Goal: Task Accomplishment & Management: Use online tool/utility

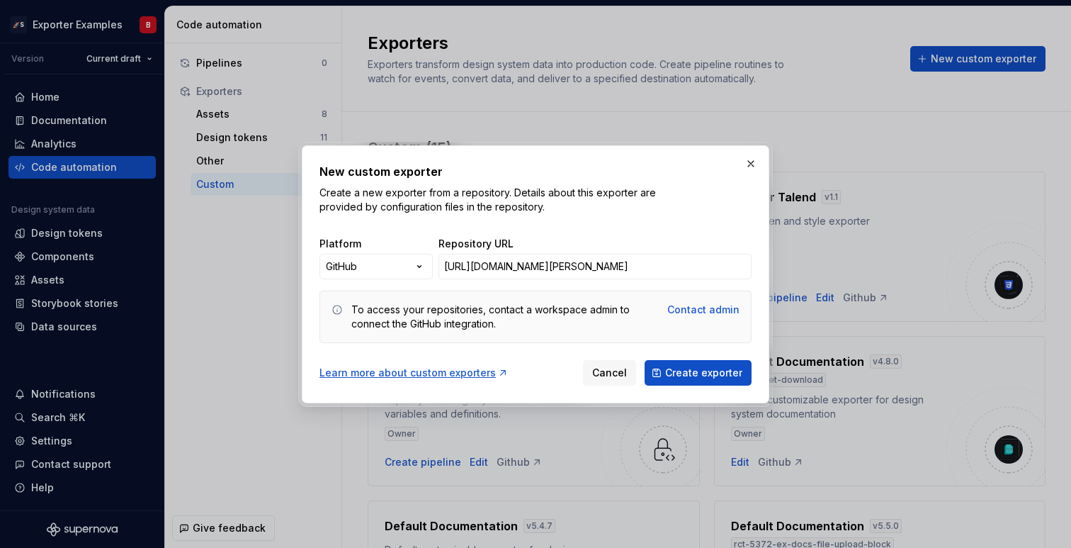
scroll to position [950, 0]
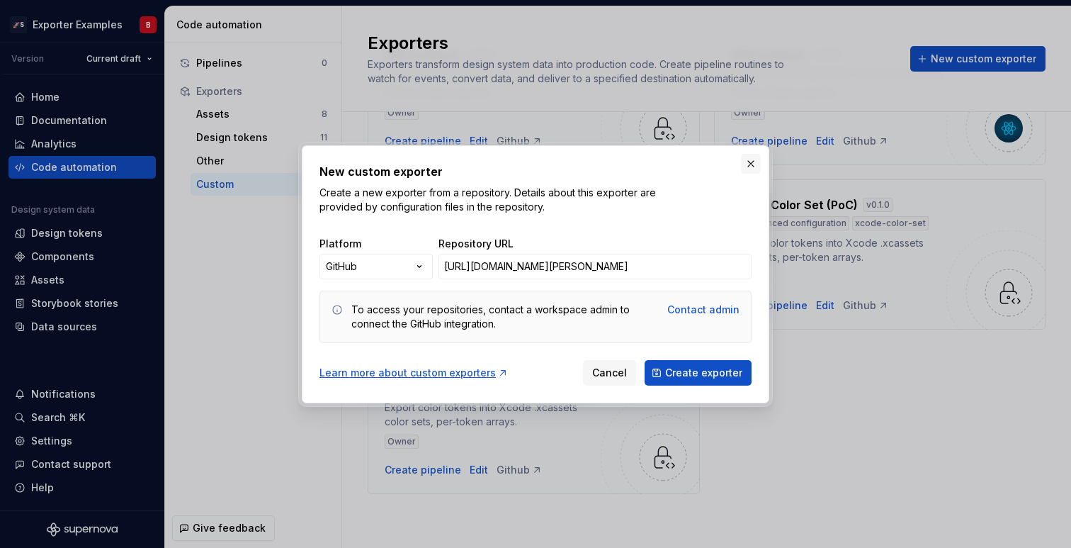
click at [750, 154] on button "button" at bounding box center [751, 164] width 20 height 20
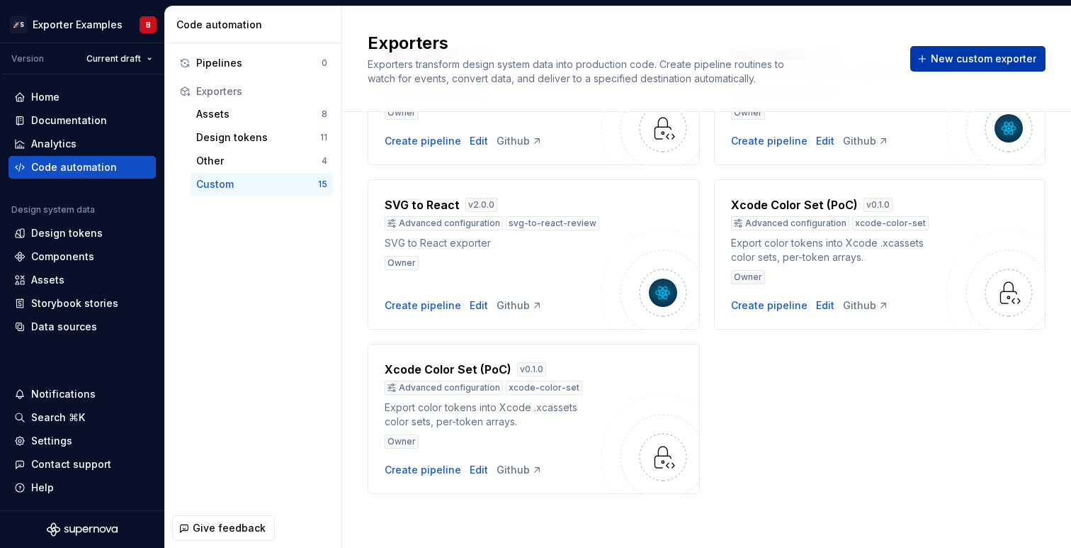
click at [979, 57] on span "New custom exporter" at bounding box center [984, 59] width 106 height 14
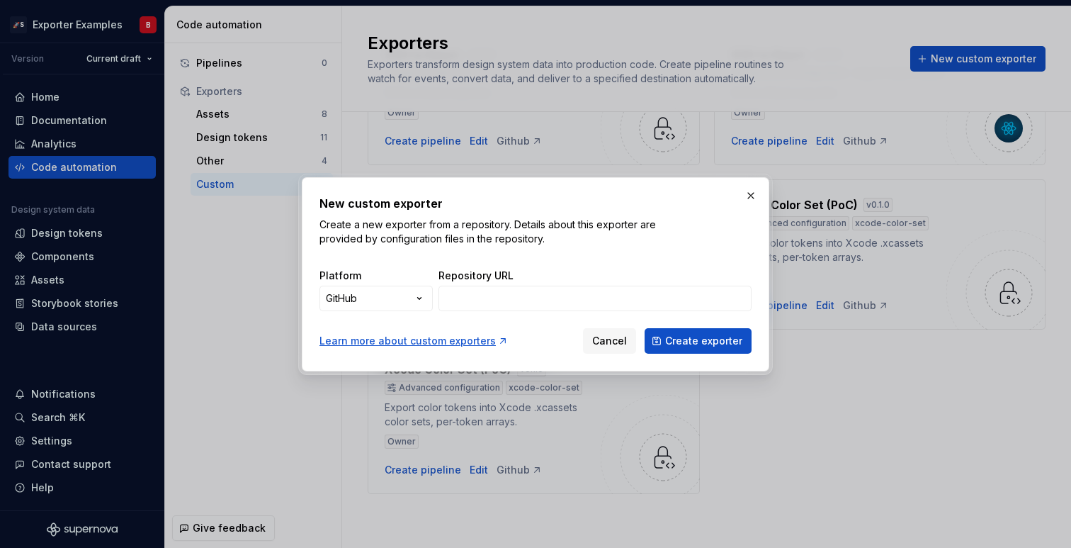
click at [506, 317] on div "New custom exporter Create a new exporter from a repository. Details about this…" at bounding box center [536, 274] width 432 height 159
click at [505, 302] on input "Repository URL" at bounding box center [595, 299] width 313 height 26
paste input "https://github.com/be-monospace/exporters/tree/beatriz/test-primitive-filtering…"
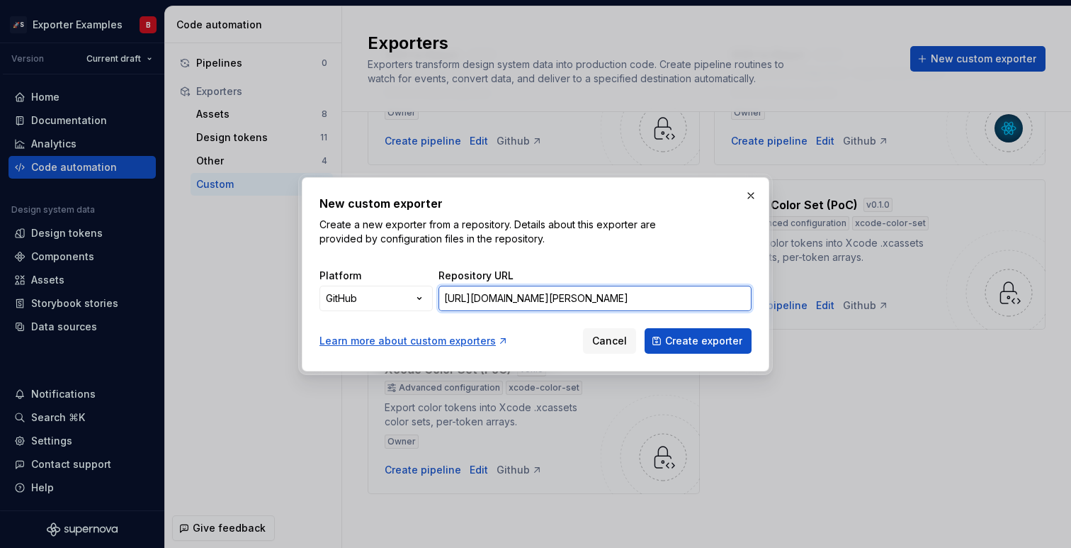
scroll to position [0, 198]
type input "https://github.com/be-monospace/exporters/tree/beatriz/test-primitive-filtering…"
click at [748, 192] on button "button" at bounding box center [751, 196] width 20 height 20
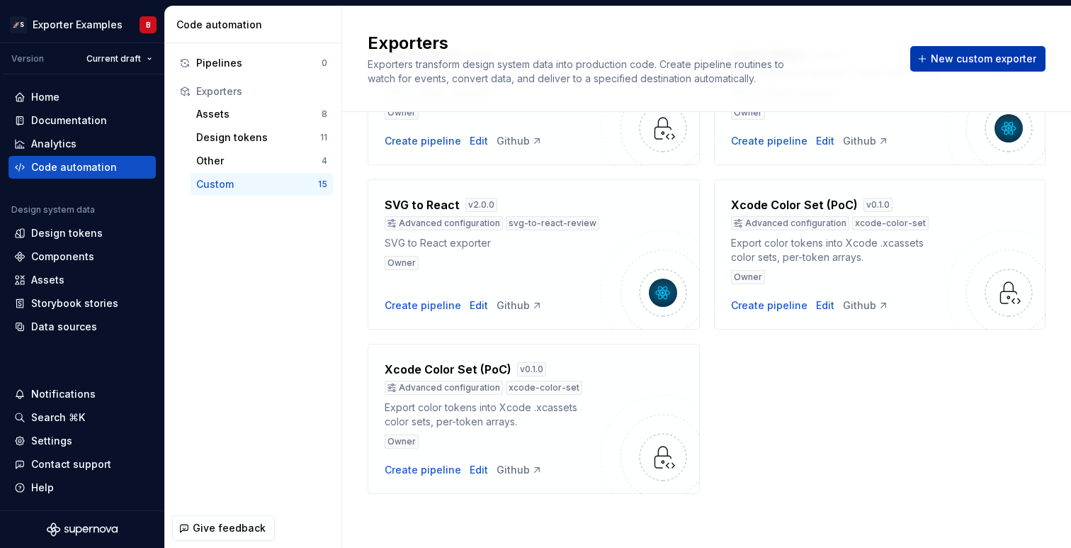
click at [958, 52] on span "New custom exporter" at bounding box center [984, 59] width 106 height 14
click at [967, 68] on button "New custom exporter" at bounding box center [978, 59] width 135 height 26
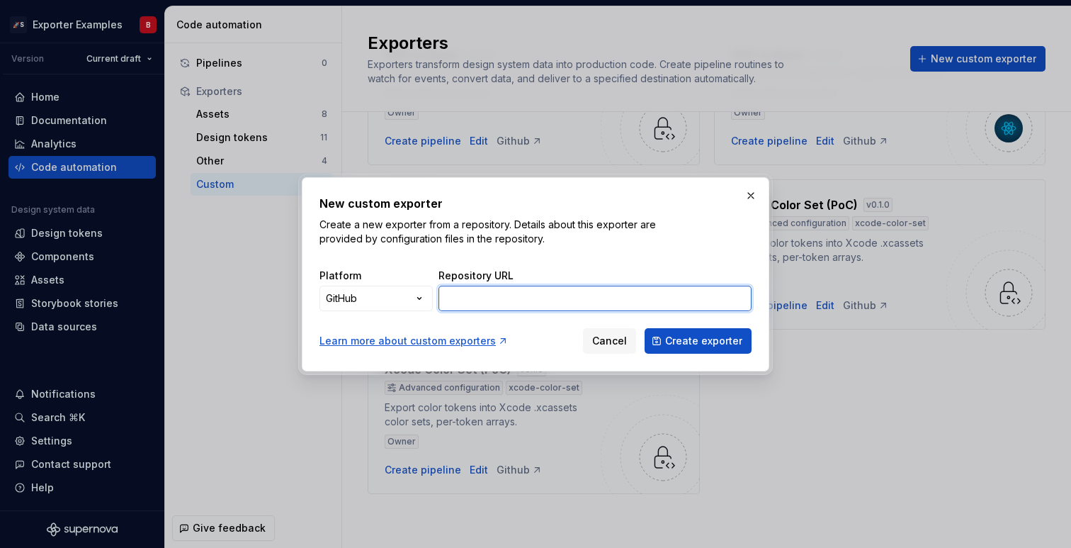
click at [613, 307] on input "Repository URL" at bounding box center [595, 299] width 313 height 26
paste input "https://github.com/Supernova-Studio/exporters/tree/xcode-color-set/exporters/xc…"
type input "https://github.com/Supernova-Studio/exporters/tree/xcode-color-set/exporters/xc…"
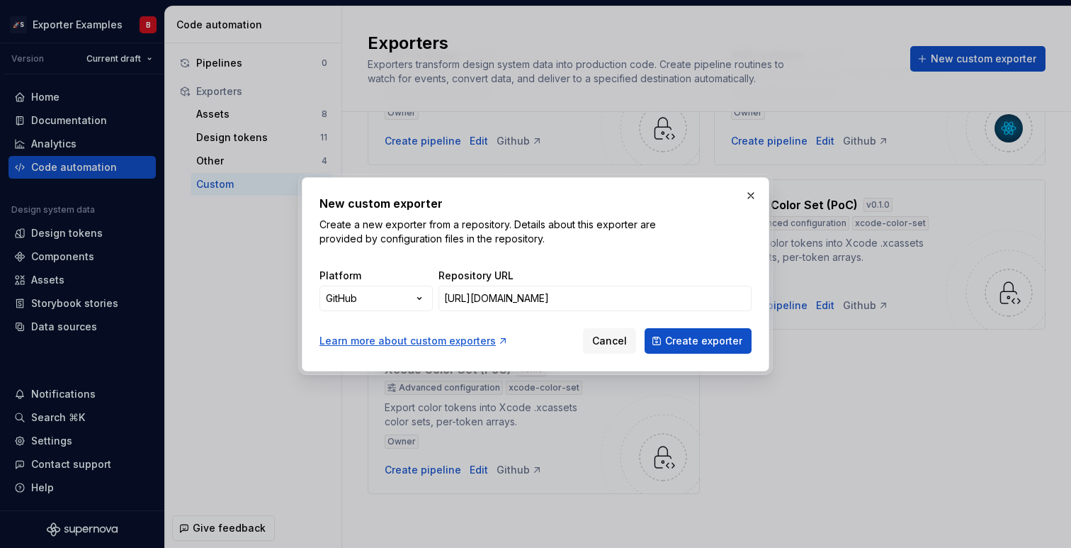
click at [715, 359] on div "New custom exporter Create a new exporter from a repository. Details about this…" at bounding box center [536, 274] width 468 height 194
click at [708, 343] on span "Create exporter" at bounding box center [703, 341] width 77 height 14
drag, startPoint x: 675, startPoint y: 304, endPoint x: 856, endPoint y: 306, distance: 181.4
click at [856, 306] on div "New custom exporter Create a new exporter from a repository. Details about this…" at bounding box center [535, 274] width 1071 height 548
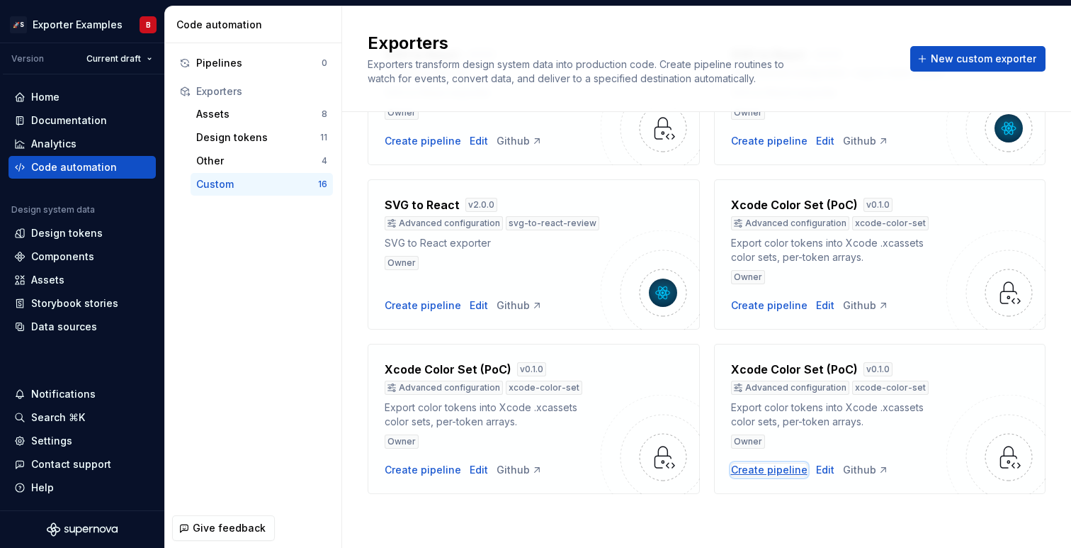
click at [742, 466] on div "Create pipeline" at bounding box center [769, 470] width 77 height 14
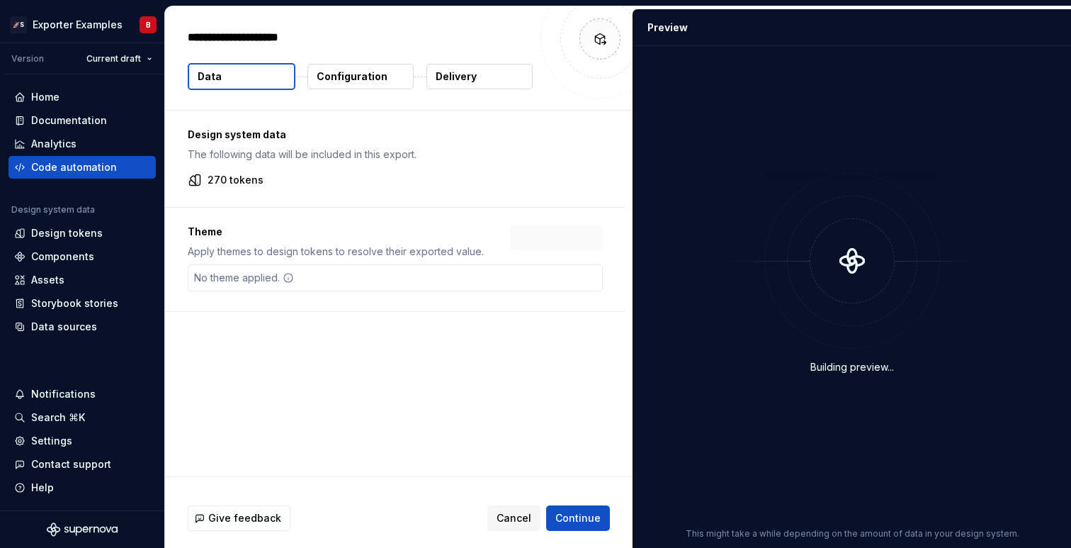
type textarea "*"
click at [368, 86] on button "Configuration" at bounding box center [361, 77] width 106 height 26
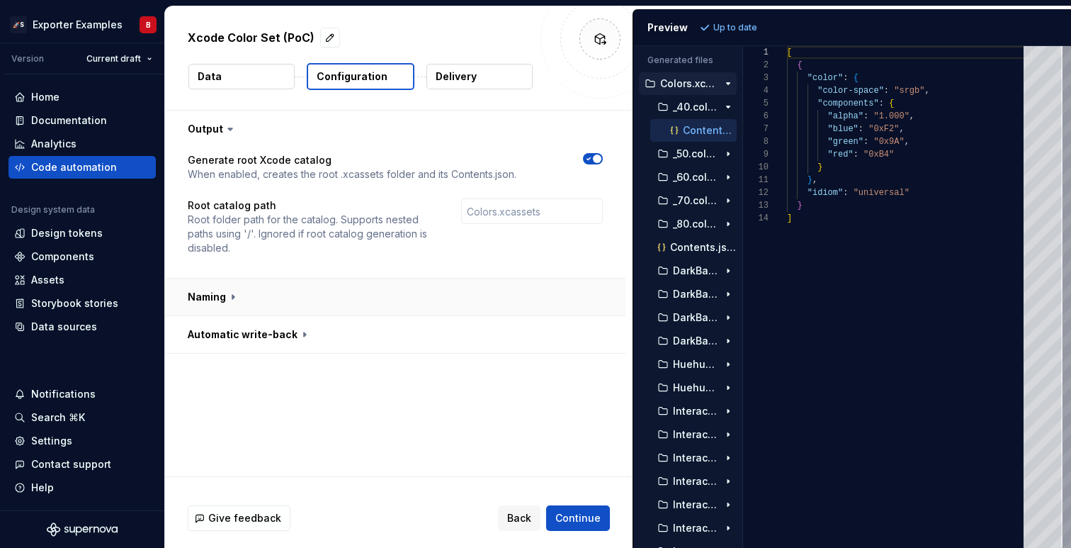
click at [244, 288] on button "button" at bounding box center [395, 296] width 461 height 37
click at [241, 288] on button "button" at bounding box center [395, 296] width 461 height 37
click at [218, 67] on button "Data" at bounding box center [241, 77] width 106 height 26
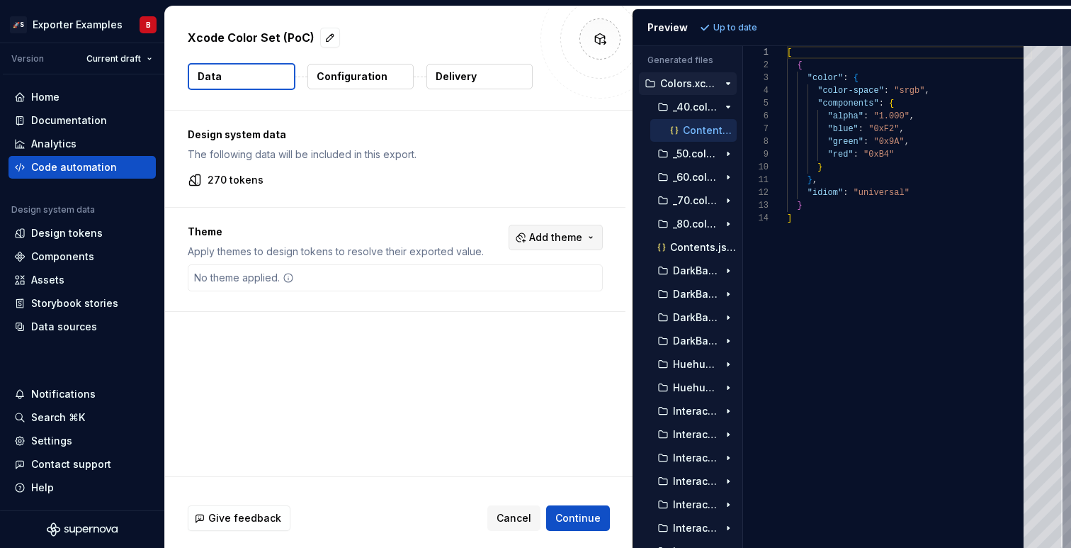
click at [562, 232] on span "Add theme" at bounding box center [555, 237] width 53 height 14
click at [562, 232] on html "🚀S Exporter Examples B Version Current draft Home Documentation Analytics Code …" at bounding box center [535, 274] width 1071 height 548
click at [81, 14] on html "🚀S Exporter Examples B Version Current draft Home Documentation Analytics Code …" at bounding box center [535, 274] width 1071 height 548
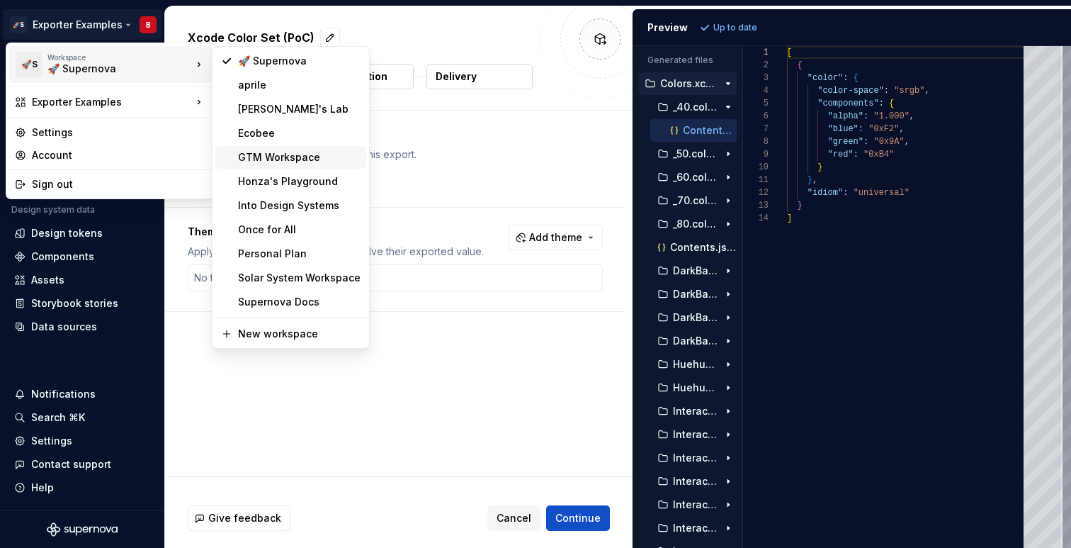
click at [296, 154] on div "GTM Workspace" at bounding box center [299, 157] width 123 height 14
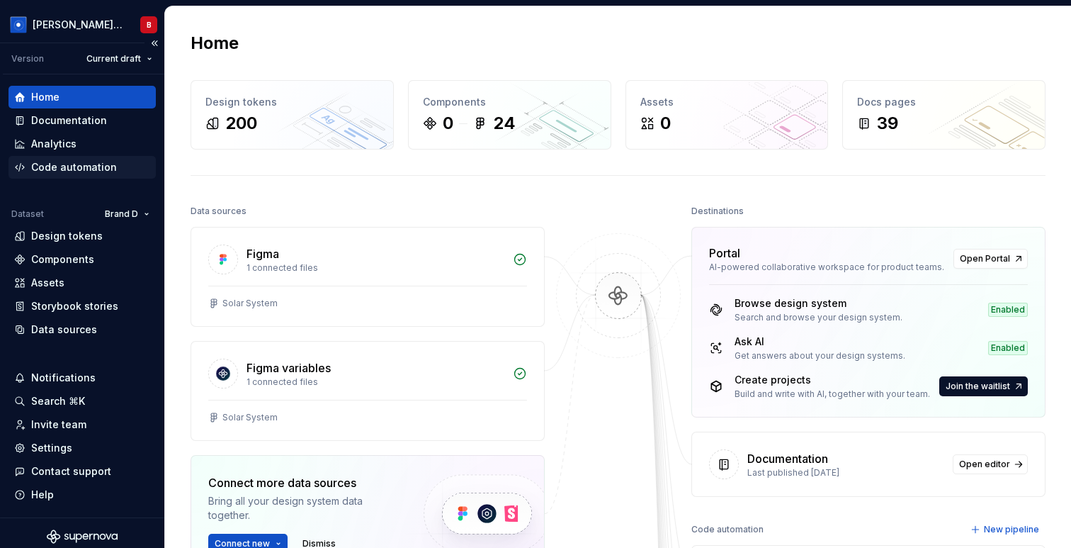
click at [88, 159] on div "Code automation" at bounding box center [82, 167] width 147 height 23
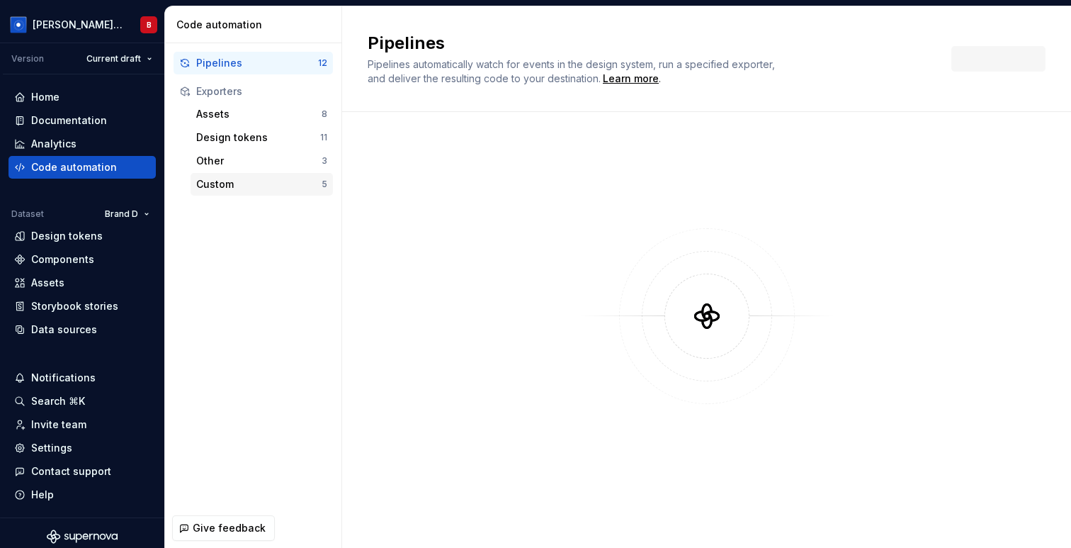
click at [264, 180] on div "Custom" at bounding box center [258, 184] width 125 height 14
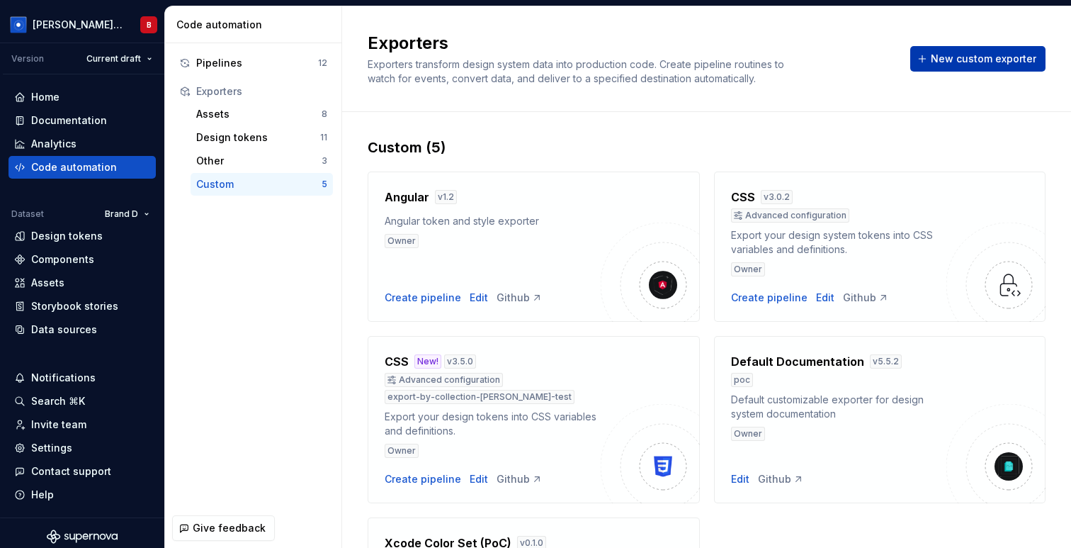
click at [971, 62] on span "New custom exporter" at bounding box center [984, 59] width 106 height 14
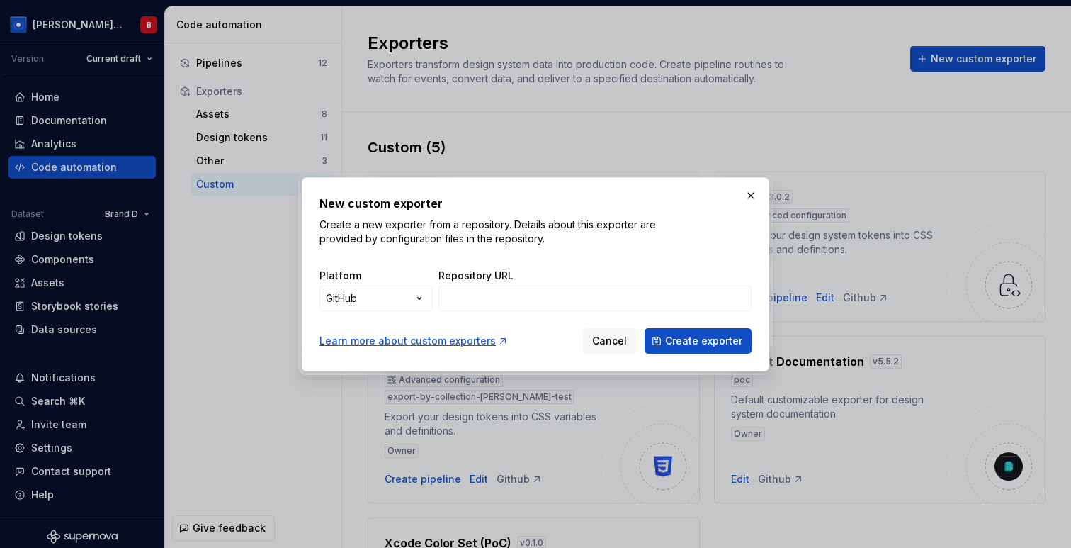
click at [491, 283] on div "Repository URL" at bounding box center [595, 290] width 313 height 43
click at [491, 299] on input "Repository URL" at bounding box center [595, 299] width 313 height 26
paste input "[URL][DOMAIN_NAME][PERSON_NAME]"
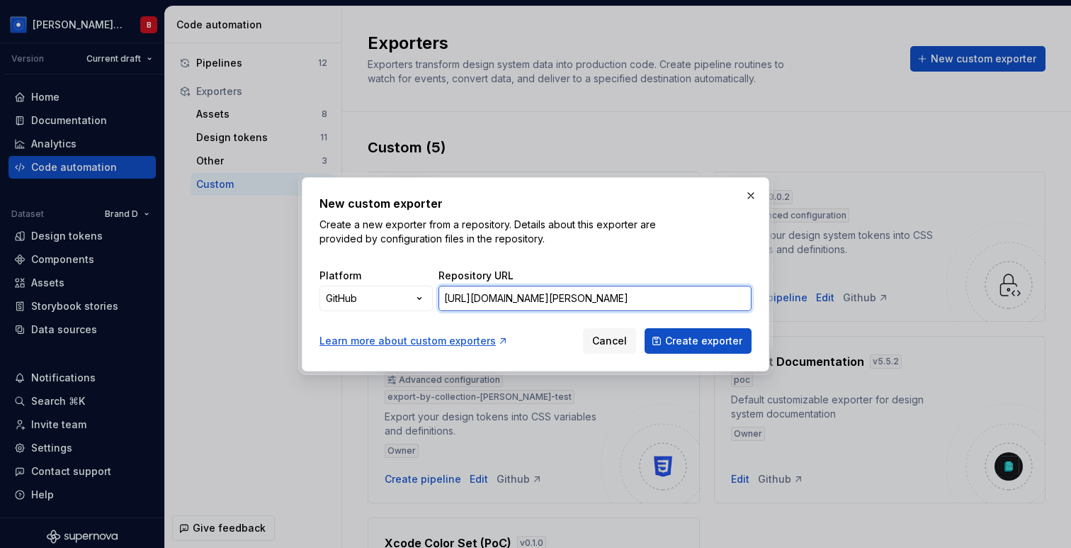
scroll to position [0, 200]
type input "[URL][DOMAIN_NAME][PERSON_NAME]"
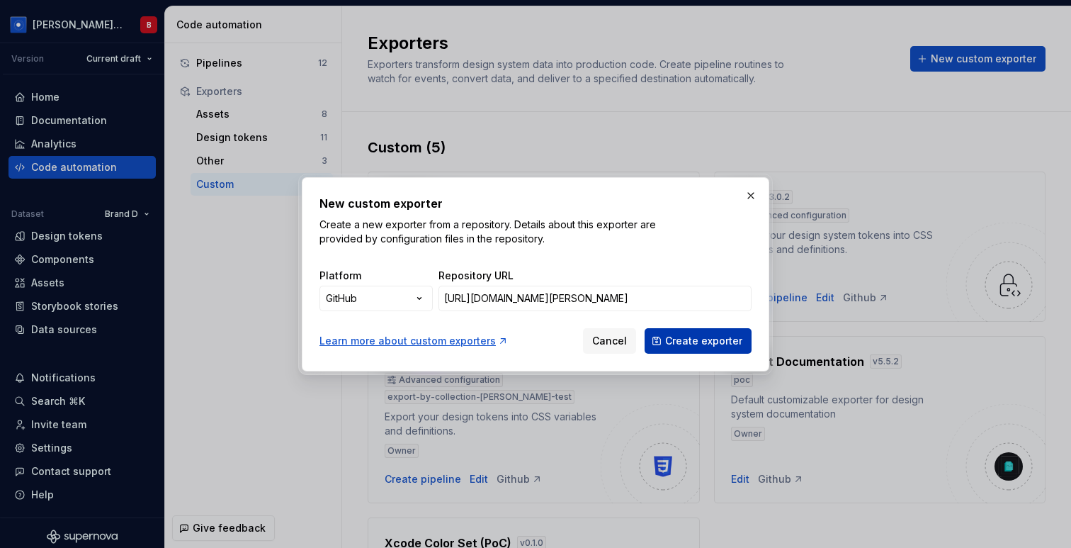
scroll to position [0, 0]
click at [697, 342] on span "Create exporter" at bounding box center [703, 341] width 77 height 14
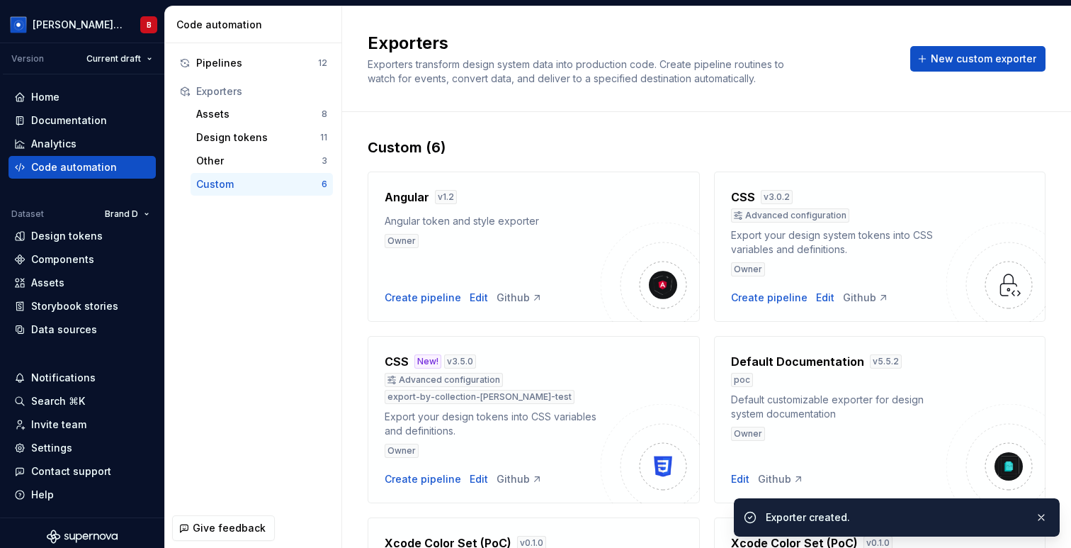
scroll to position [191, 0]
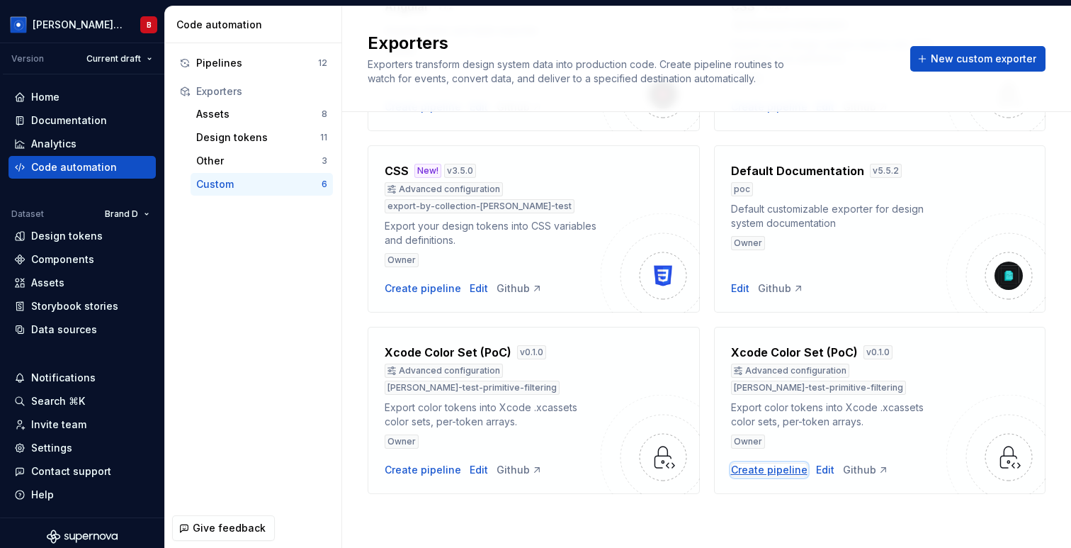
click at [774, 470] on div "Create pipeline" at bounding box center [769, 470] width 77 height 14
type textarea "*"
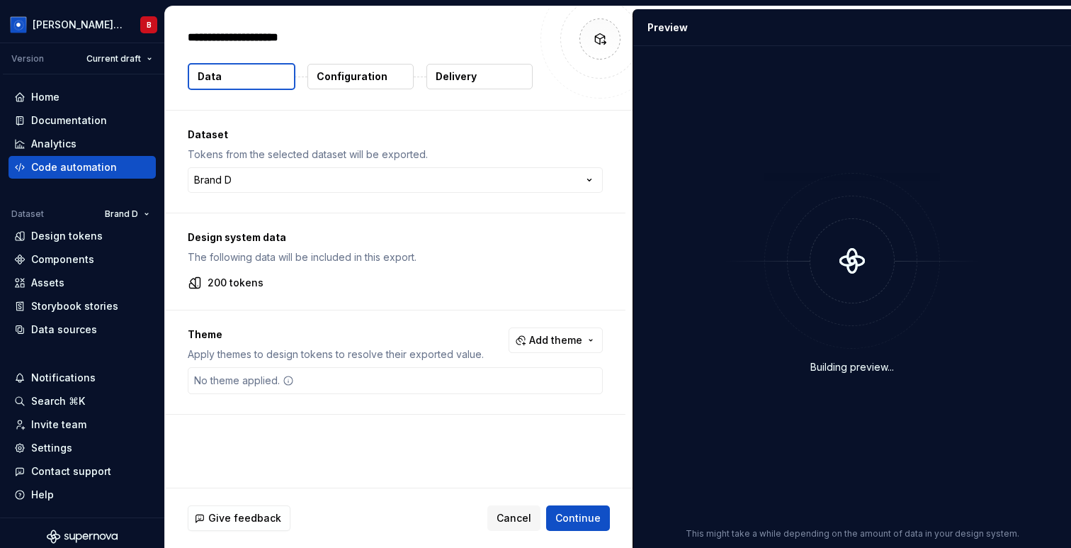
click at [376, 80] on p "Configuration" at bounding box center [352, 76] width 71 height 14
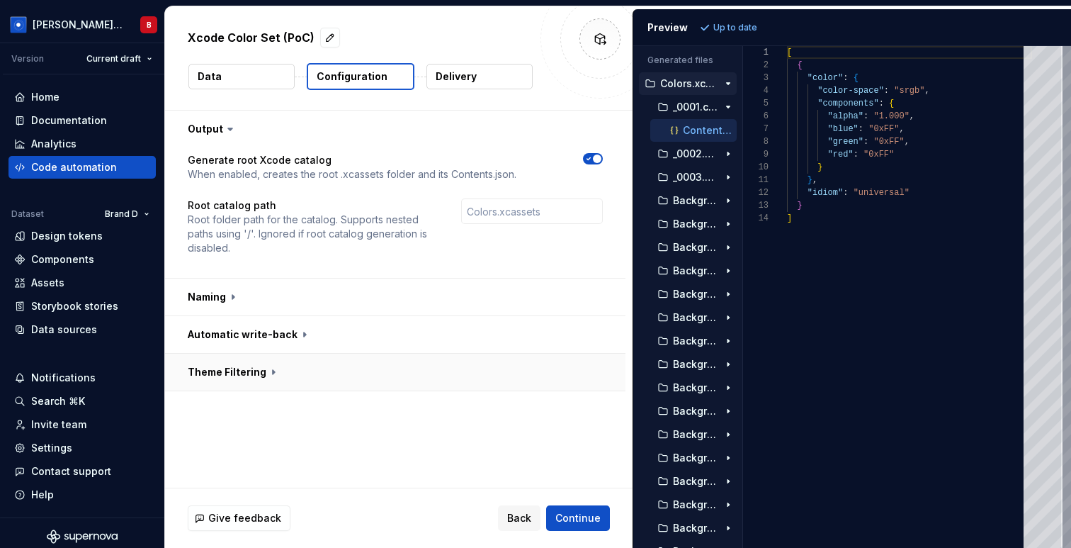
click at [259, 373] on button "button" at bounding box center [395, 372] width 461 height 37
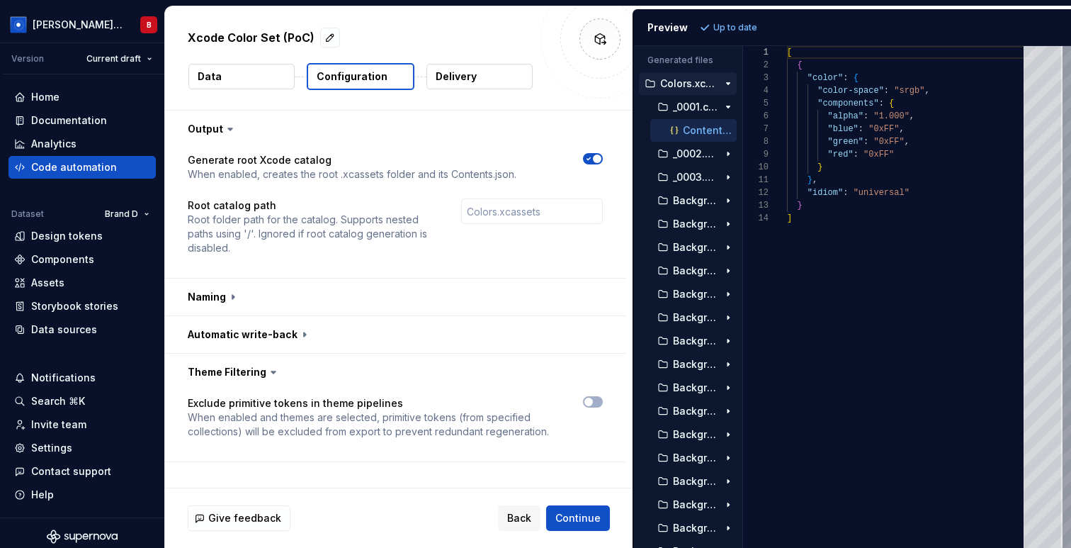
click at [223, 74] on button "Data" at bounding box center [241, 77] width 106 height 26
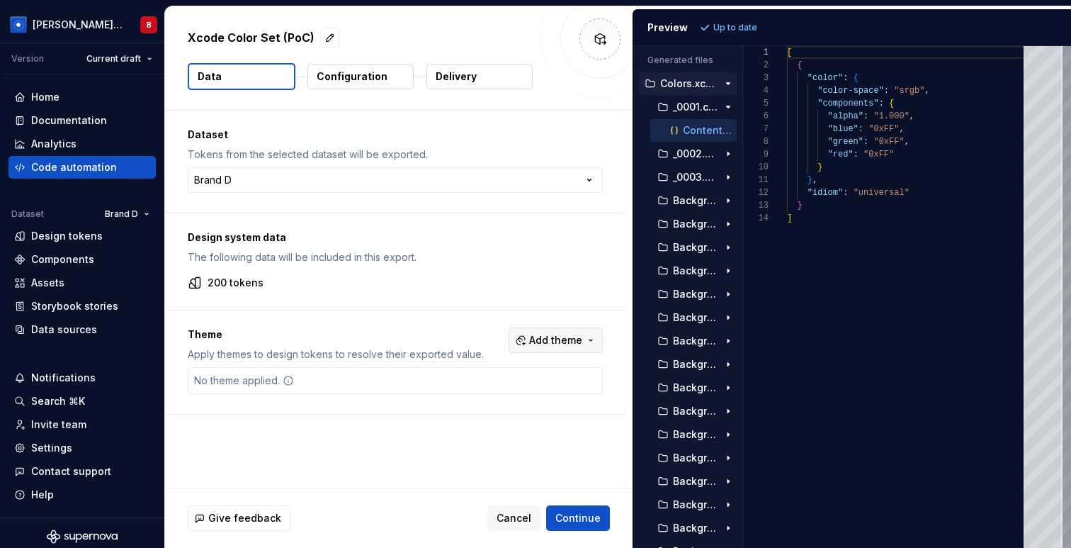
click at [570, 344] on span "Add theme" at bounding box center [555, 340] width 53 height 14
click at [522, 400] on div "Jupiter" at bounding box center [533, 397] width 135 height 14
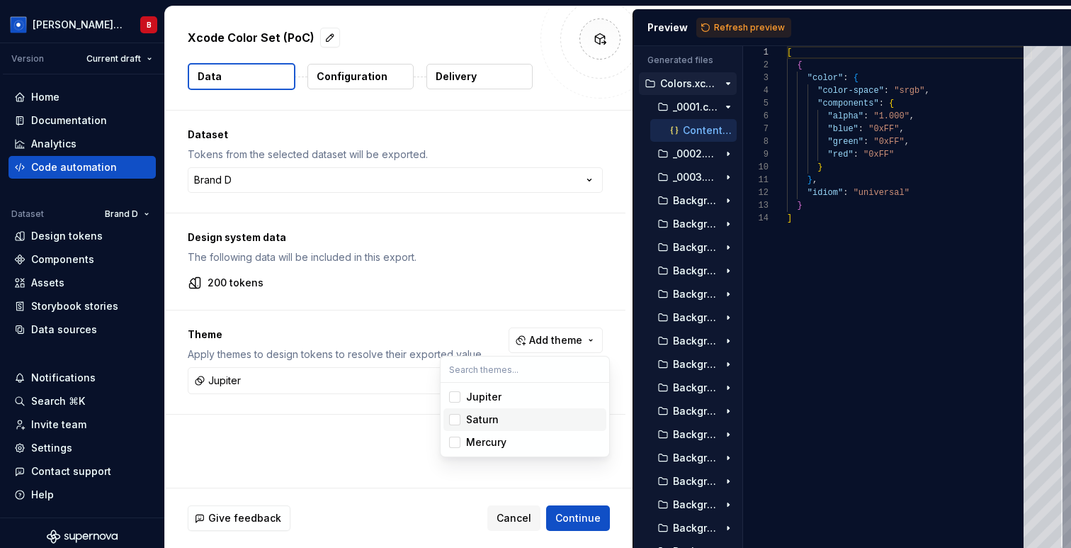
click at [519, 417] on div "Saturn" at bounding box center [533, 419] width 135 height 14
click at [738, 22] on html "Beatriz Design System B Version Current draft Home Documentation Analytics Code…" at bounding box center [535, 274] width 1071 height 548
click at [743, 33] on span "Refresh preview" at bounding box center [749, 27] width 71 height 11
click at [727, 89] on icon "button" at bounding box center [728, 83] width 11 height 11
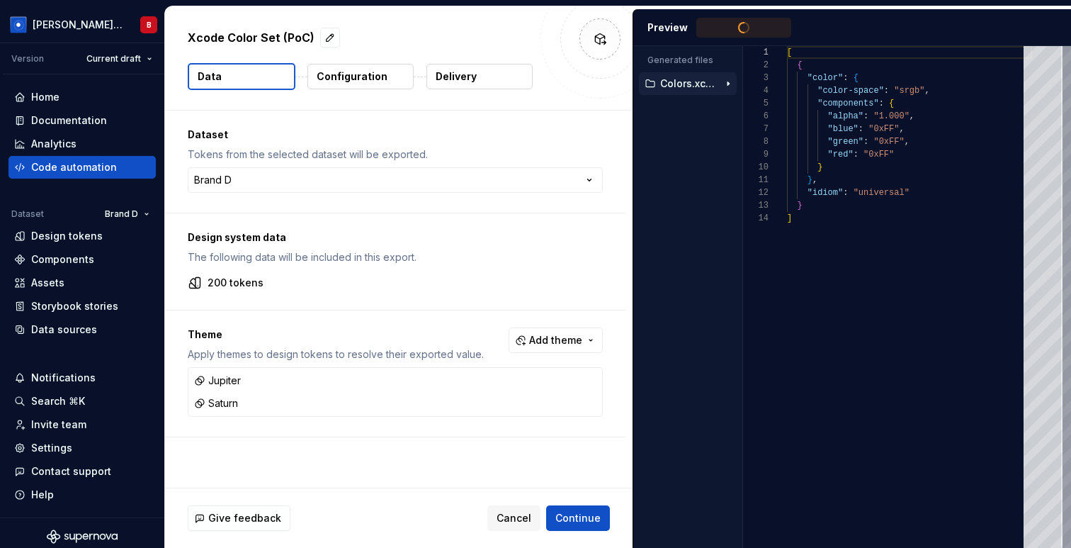
click at [727, 89] on icon "button" at bounding box center [728, 83] width 11 height 11
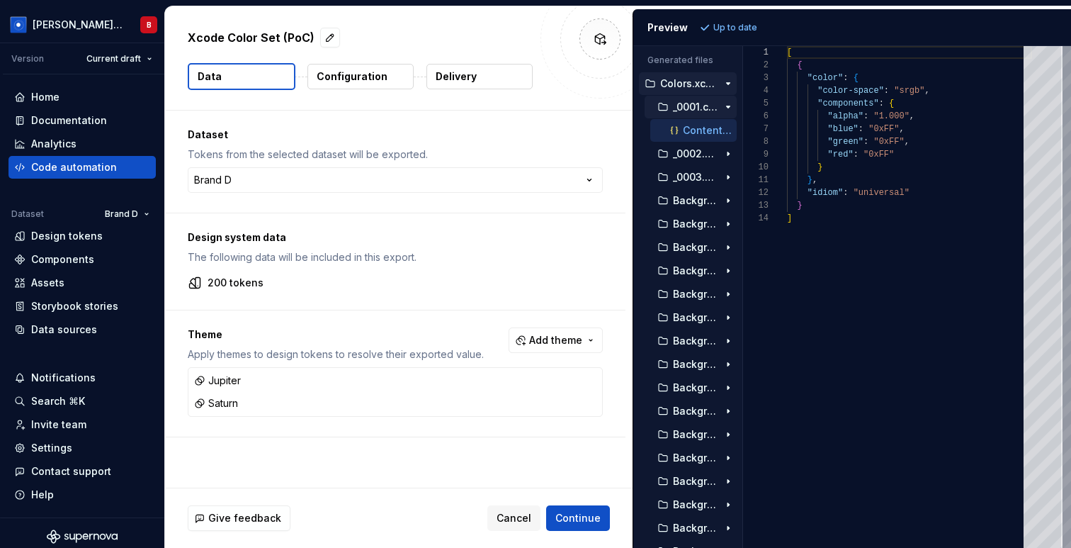
scroll to position [128, 0]
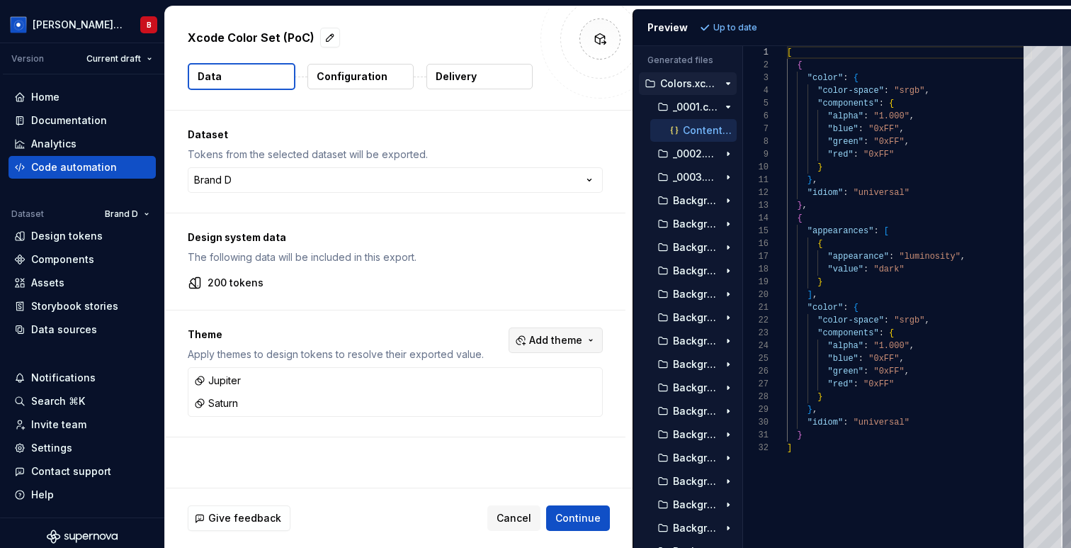
click at [565, 338] on span "Add theme" at bounding box center [555, 340] width 53 height 14
click at [534, 306] on html "Beatriz Design System B Version Current draft Home Documentation Analytics Code…" at bounding box center [535, 274] width 1071 height 548
click at [356, 70] on p "Configuration" at bounding box center [352, 76] width 71 height 14
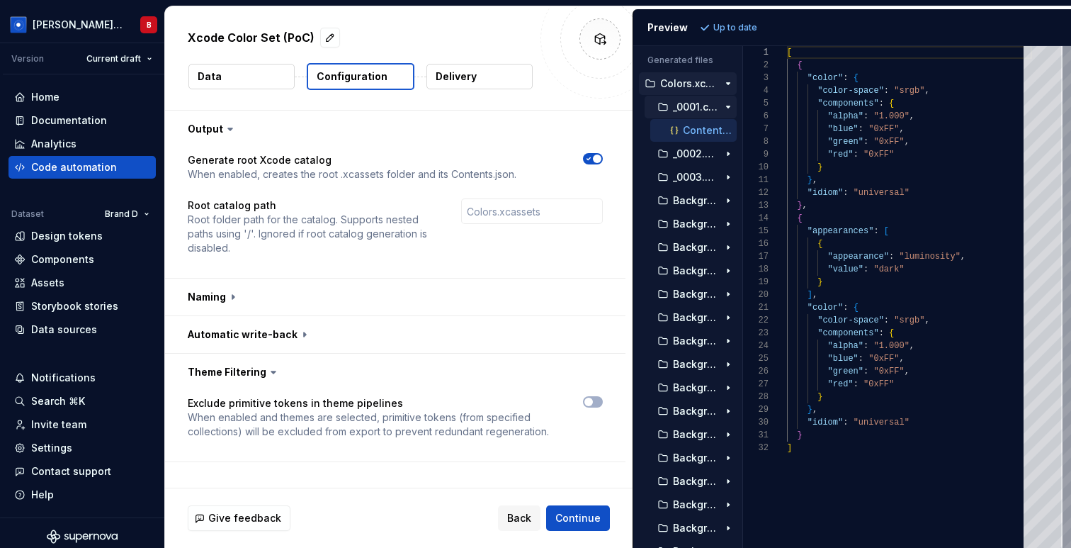
click at [724, 105] on icon "button" at bounding box center [728, 106] width 11 height 11
click at [725, 84] on icon "button" at bounding box center [728, 83] width 11 height 11
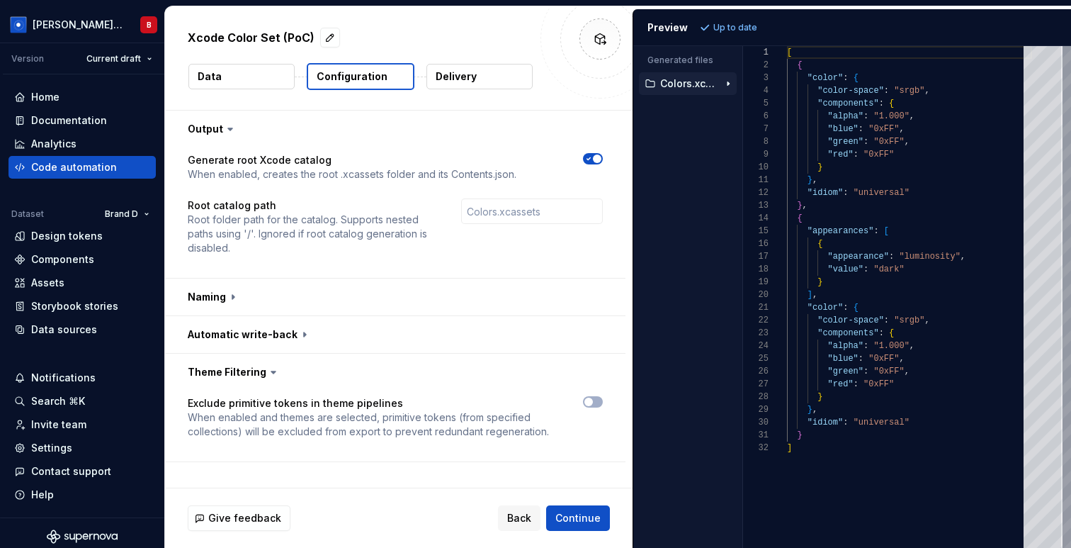
click at [725, 84] on icon "button" at bounding box center [728, 83] width 11 height 11
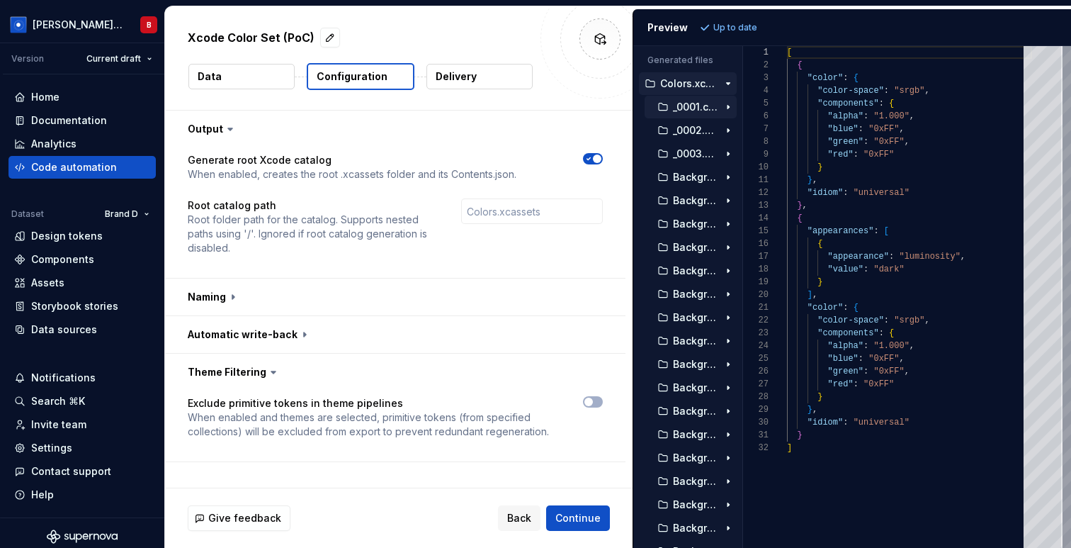
click at [689, 111] on p "_0001.colorset" at bounding box center [695, 106] width 45 height 11
click at [692, 130] on p "Contents.json" at bounding box center [710, 130] width 54 height 11
click at [685, 148] on p "_0002.colorset" at bounding box center [695, 153] width 45 height 11
click at [698, 178] on p "Contents.json" at bounding box center [710, 176] width 54 height 11
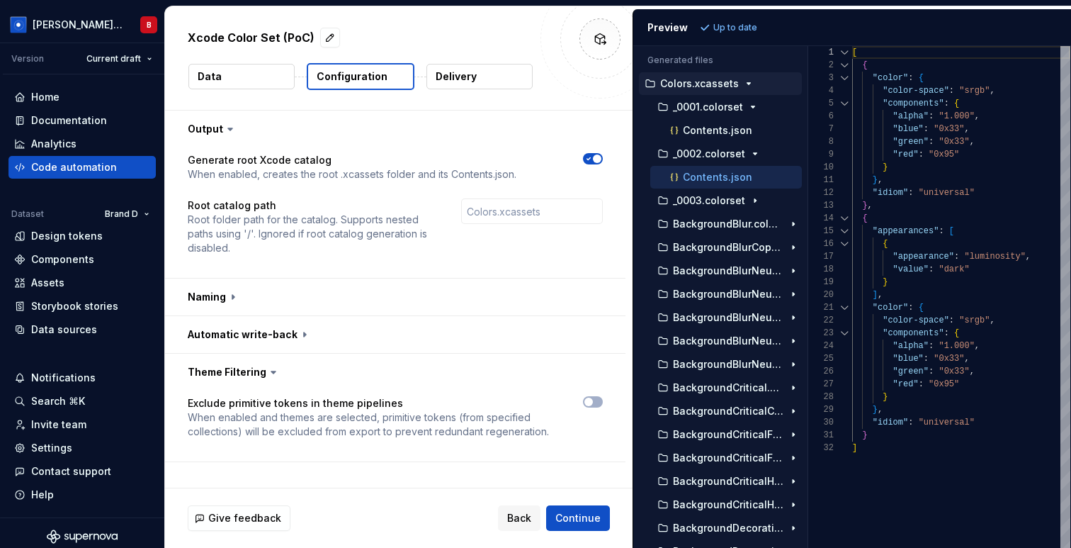
click at [810, 114] on div "Generated files Accessibility guide for tree . Navigate the tree with the arrow…" at bounding box center [852, 297] width 438 height 502
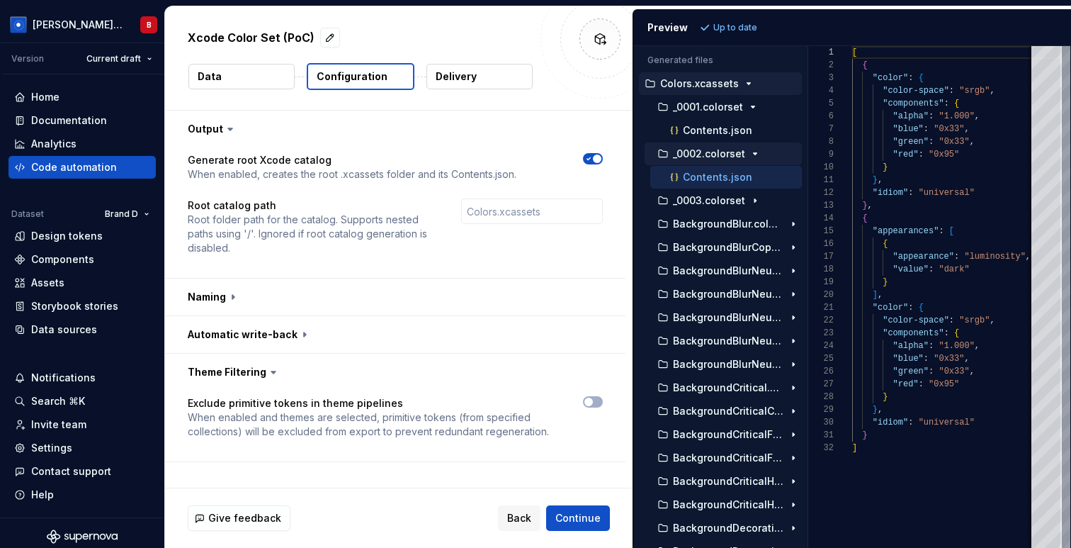
click at [741, 159] on p "_0002.colorset" at bounding box center [709, 153] width 72 height 11
click at [741, 106] on p "_0001.colorset" at bounding box center [708, 106] width 70 height 11
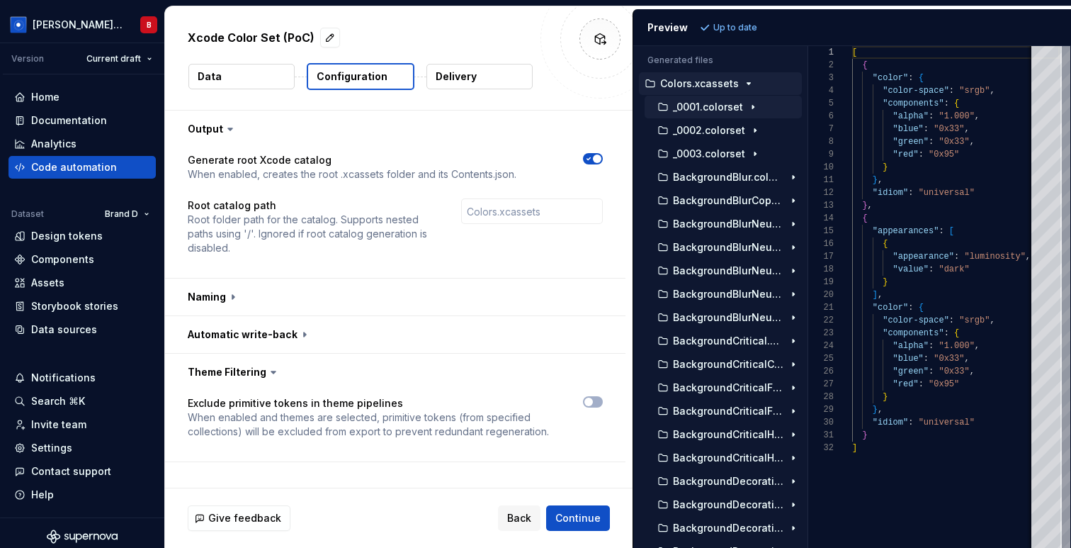
click at [220, 66] on button "Data" at bounding box center [241, 77] width 106 height 26
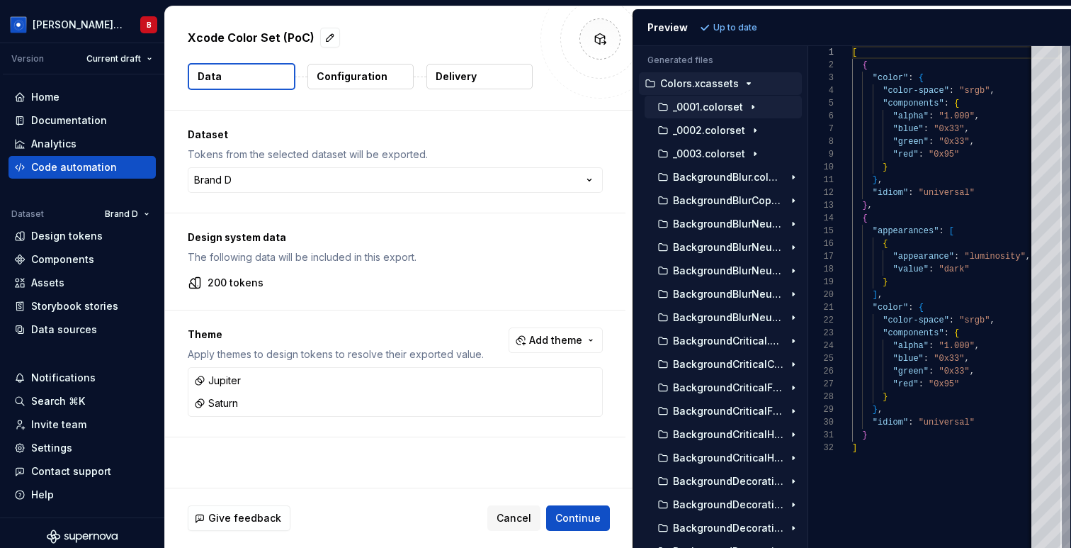
click at [349, 80] on p "Configuration" at bounding box center [352, 76] width 71 height 14
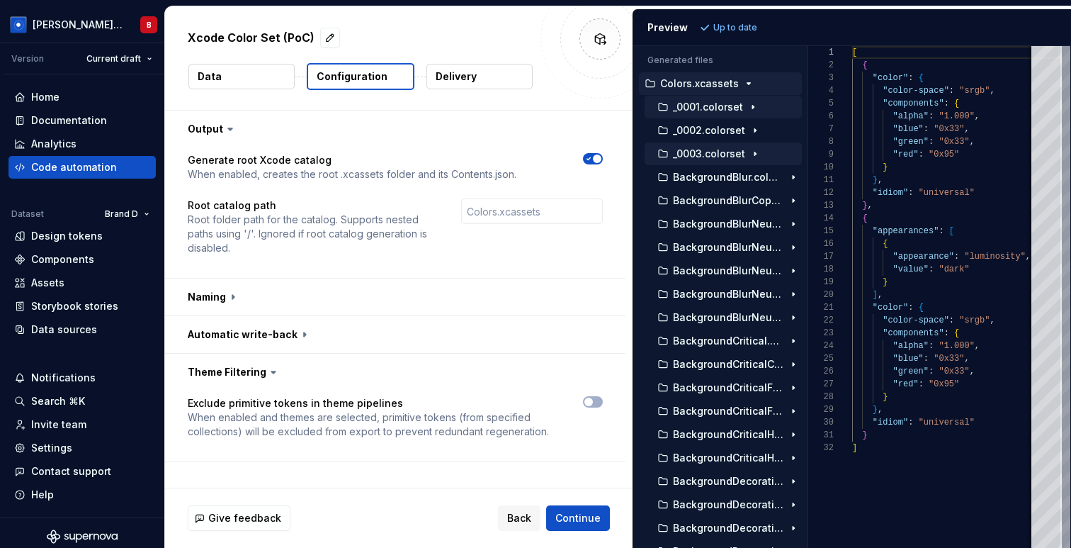
click at [750, 160] on button "_0003.colorset" at bounding box center [723, 154] width 157 height 16
click at [738, 180] on p "Contents.json" at bounding box center [717, 176] width 69 height 11
type textarea "**********"
click at [738, 150] on p "_0003.colorset" at bounding box center [709, 153] width 72 height 11
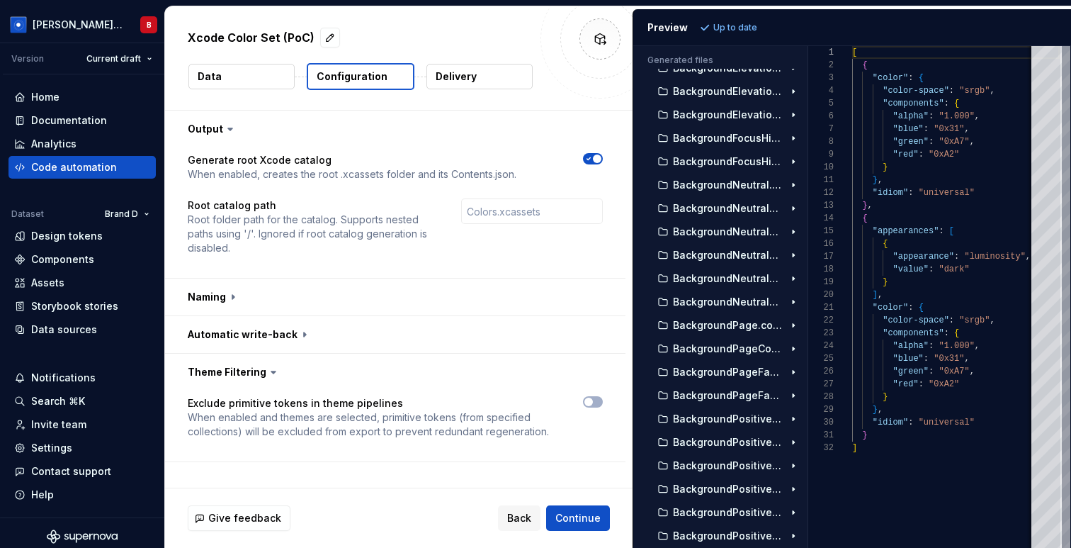
scroll to position [585, 0]
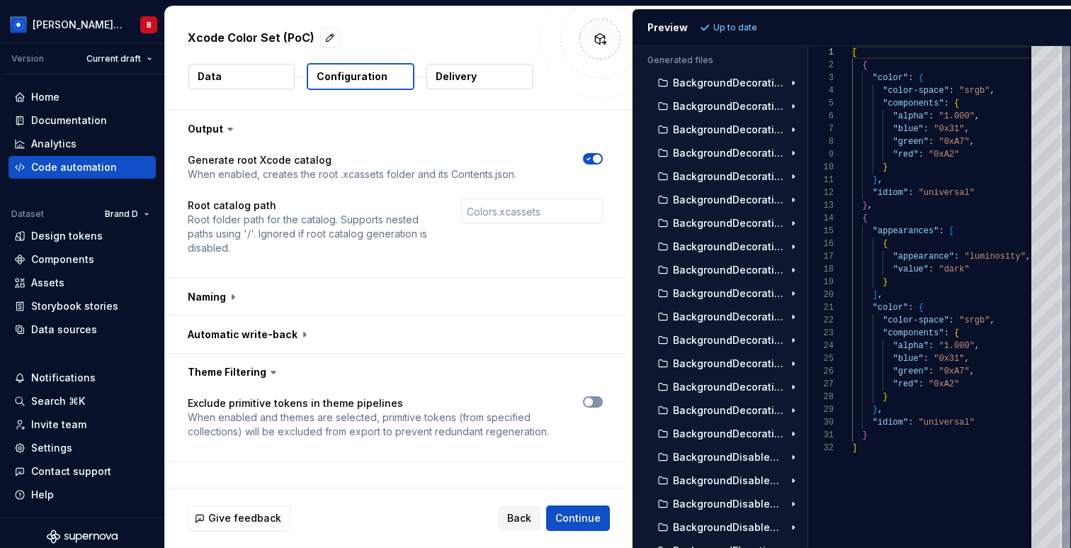
click at [593, 400] on span "button" at bounding box center [589, 402] width 9 height 9
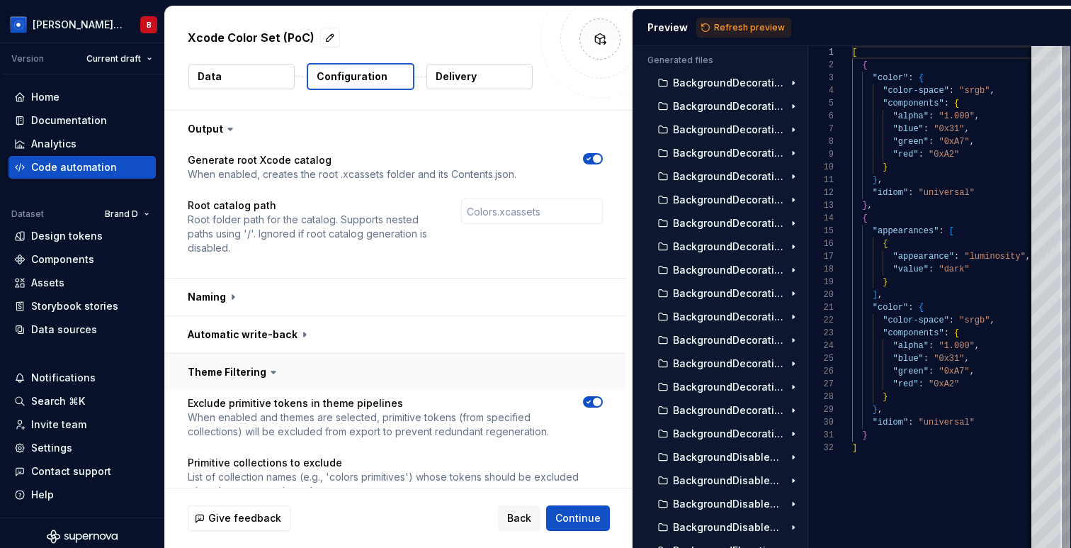
scroll to position [68, 0]
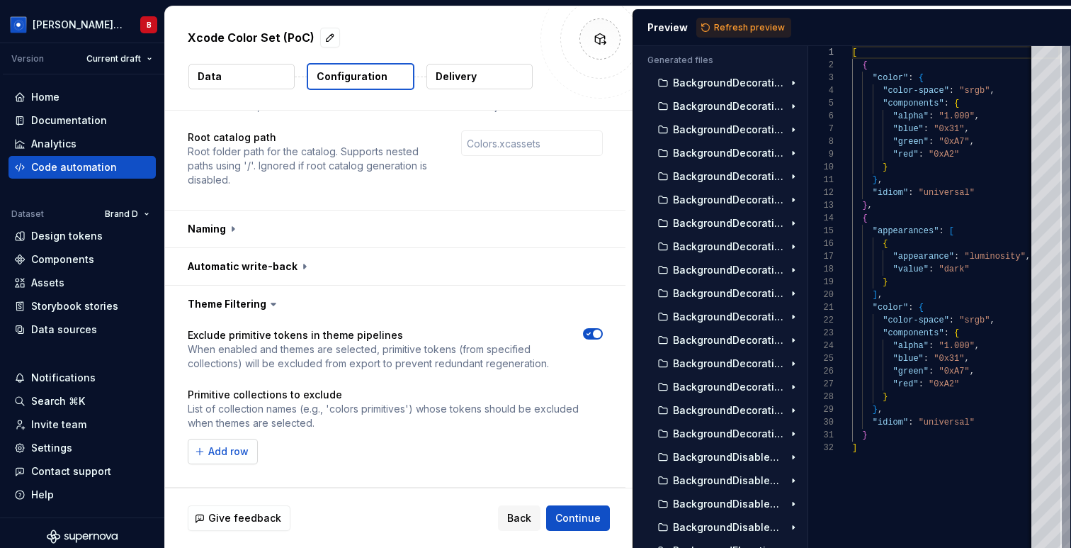
click at [239, 449] on span "Add row" at bounding box center [228, 451] width 40 height 14
click at [73, 238] on div "Design tokens" at bounding box center [67, 236] width 72 height 14
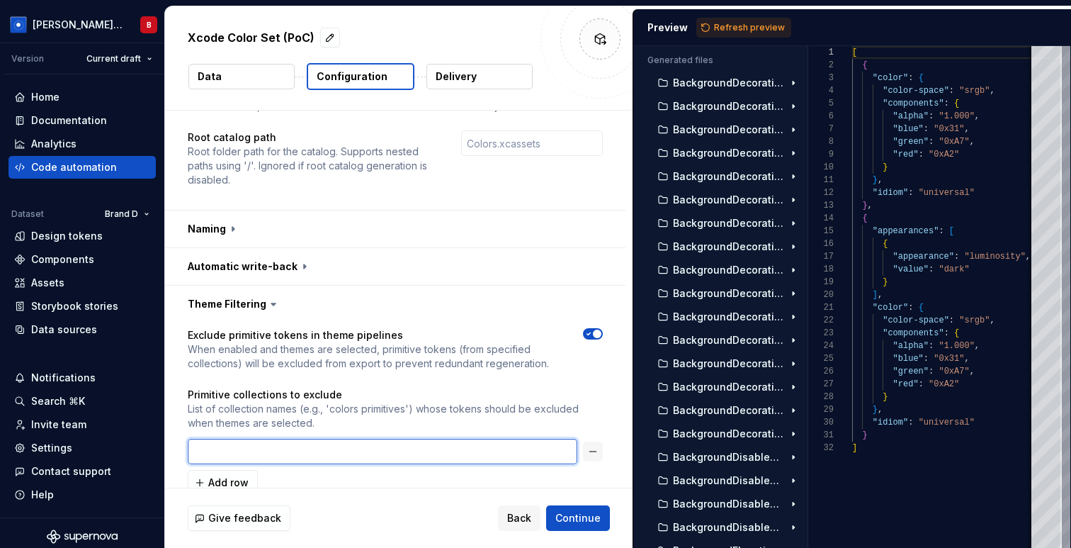
click at [315, 451] on input "text" at bounding box center [383, 452] width 390 height 26
type input "primitive"
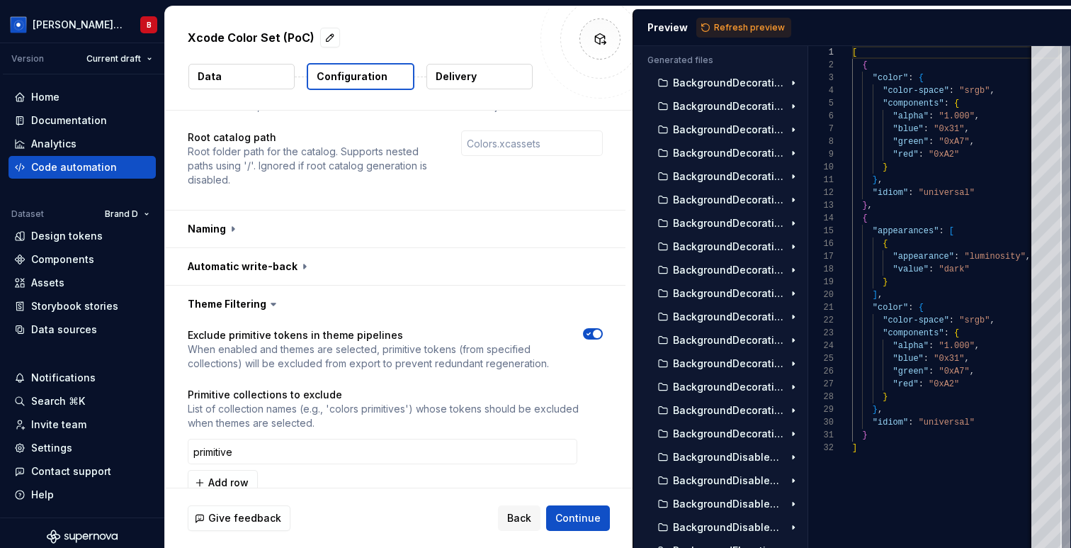
click at [571, 488] on div "Give feedback Back Continue" at bounding box center [399, 518] width 468 height 60
click at [753, 30] on span "Refresh preview" at bounding box center [749, 27] width 71 height 11
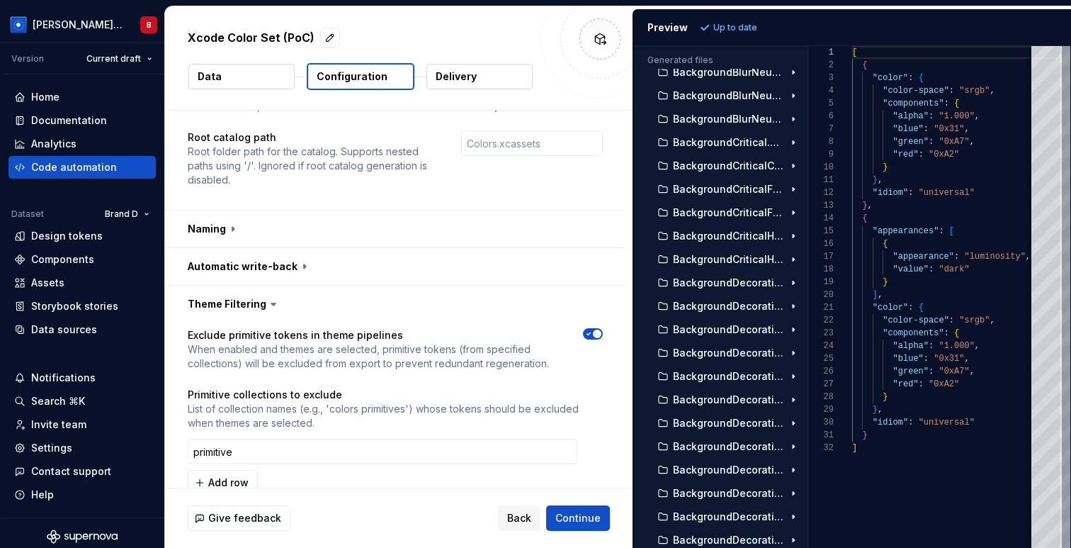
scroll to position [0, 0]
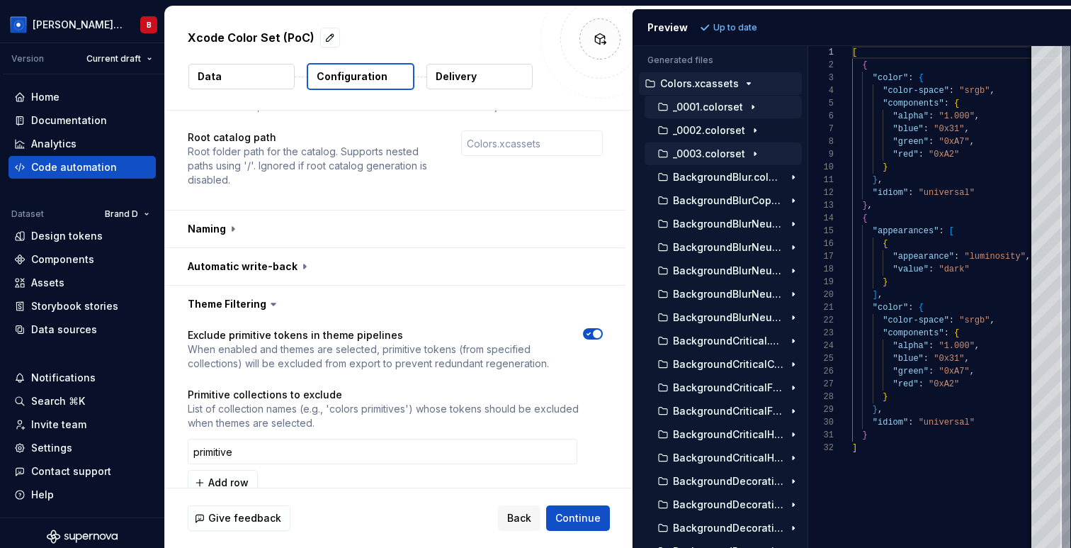
click at [733, 105] on p "_0001.colorset" at bounding box center [708, 106] width 70 height 11
click at [729, 131] on p "Contents.json" at bounding box center [717, 130] width 69 height 11
type textarea "**********"
click at [724, 106] on p "_0001.colorset" at bounding box center [708, 106] width 70 height 11
click at [123, 100] on div "Home" at bounding box center [82, 97] width 136 height 14
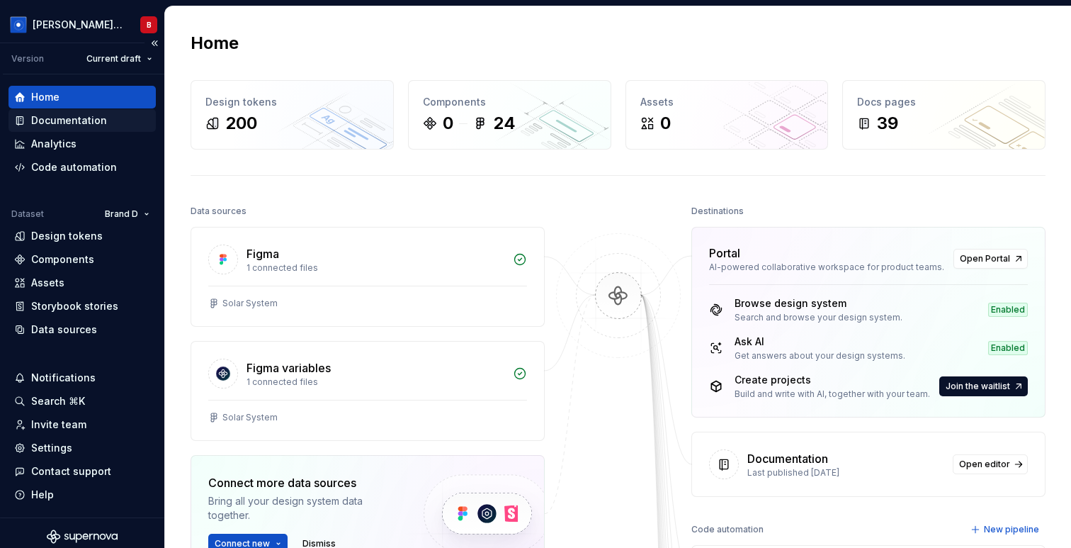
click at [118, 116] on div "Documentation" at bounding box center [82, 120] width 136 height 14
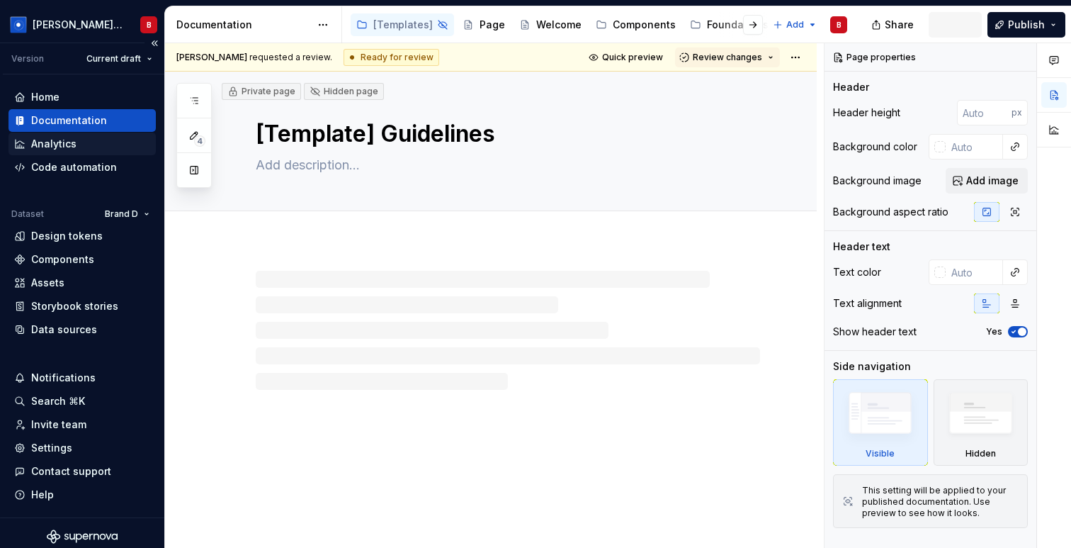
click at [111, 142] on div "Analytics" at bounding box center [82, 144] width 136 height 14
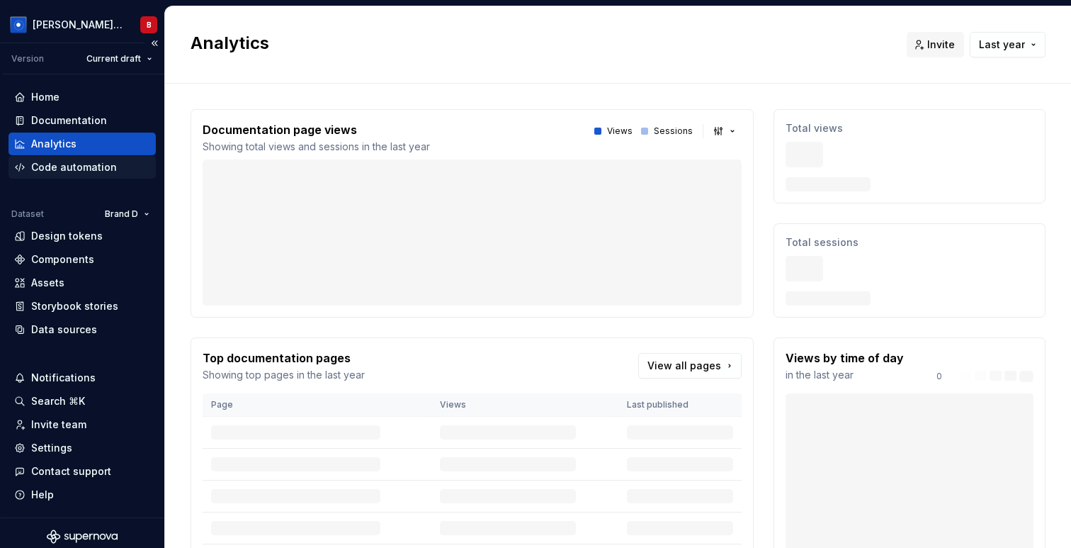
click at [109, 172] on div "Code automation" at bounding box center [74, 167] width 86 height 14
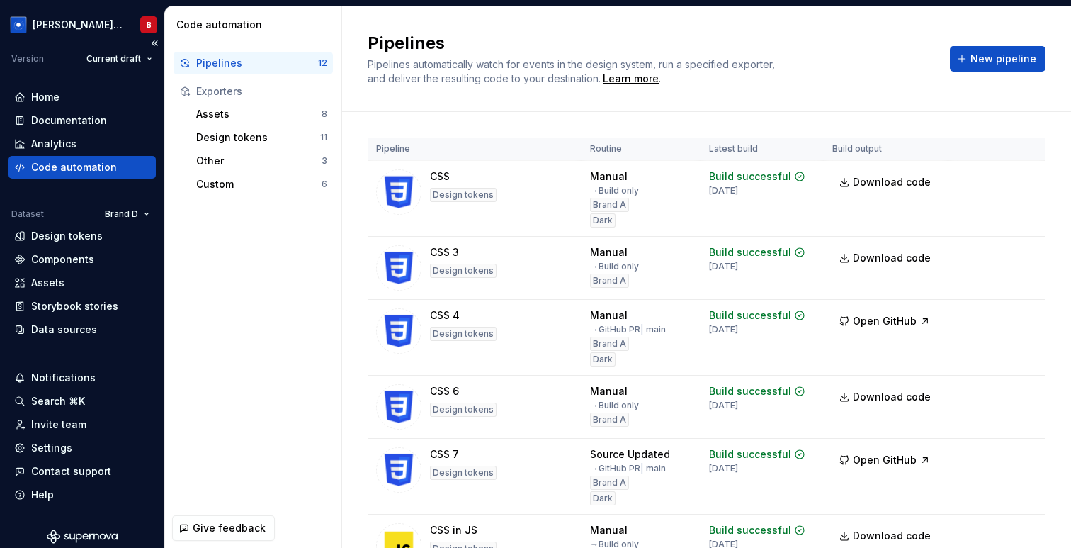
click at [114, 171] on div "Code automation" at bounding box center [82, 167] width 136 height 14
click at [217, 182] on div "Custom" at bounding box center [258, 184] width 125 height 14
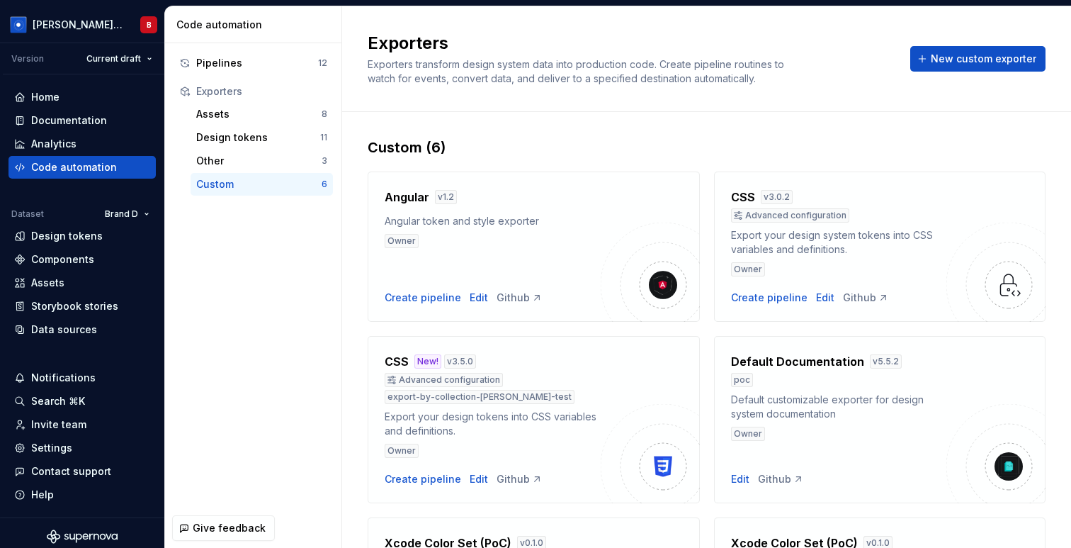
scroll to position [191, 0]
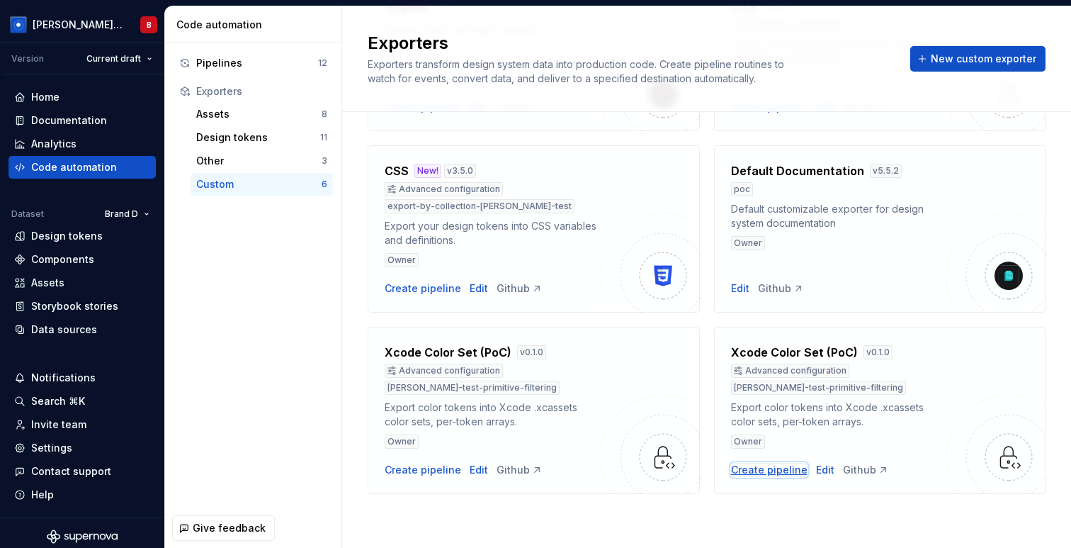
click at [760, 468] on div "Create pipeline" at bounding box center [769, 470] width 77 height 14
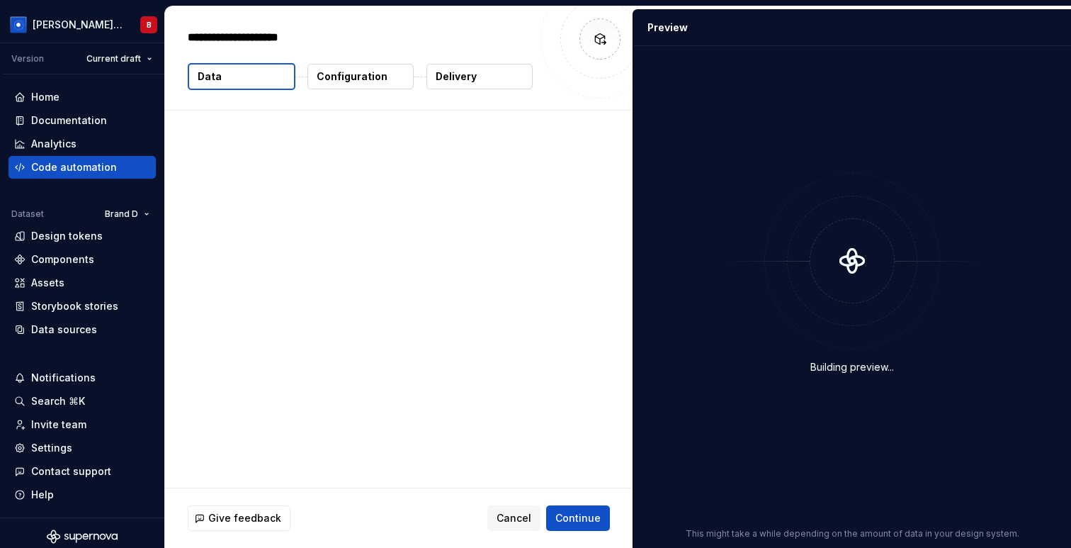
type textarea "*"
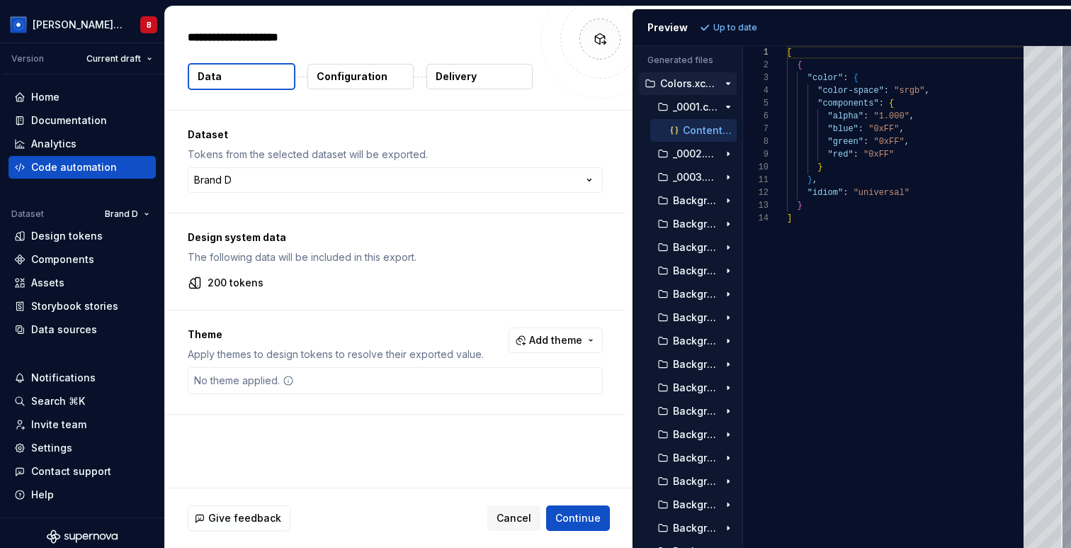
click at [363, 71] on p "Configuration" at bounding box center [352, 76] width 71 height 14
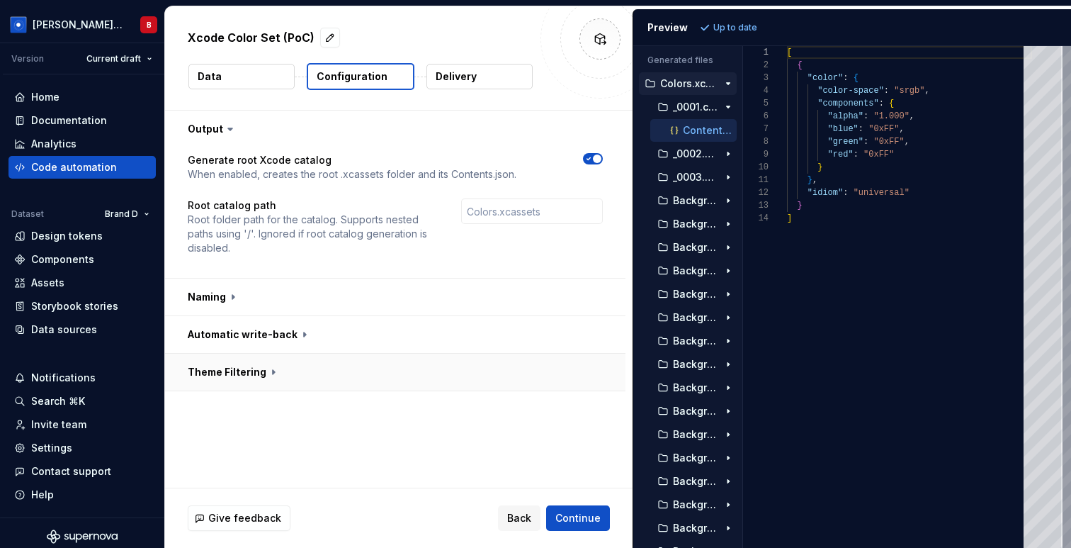
click at [270, 369] on button "button" at bounding box center [395, 372] width 461 height 37
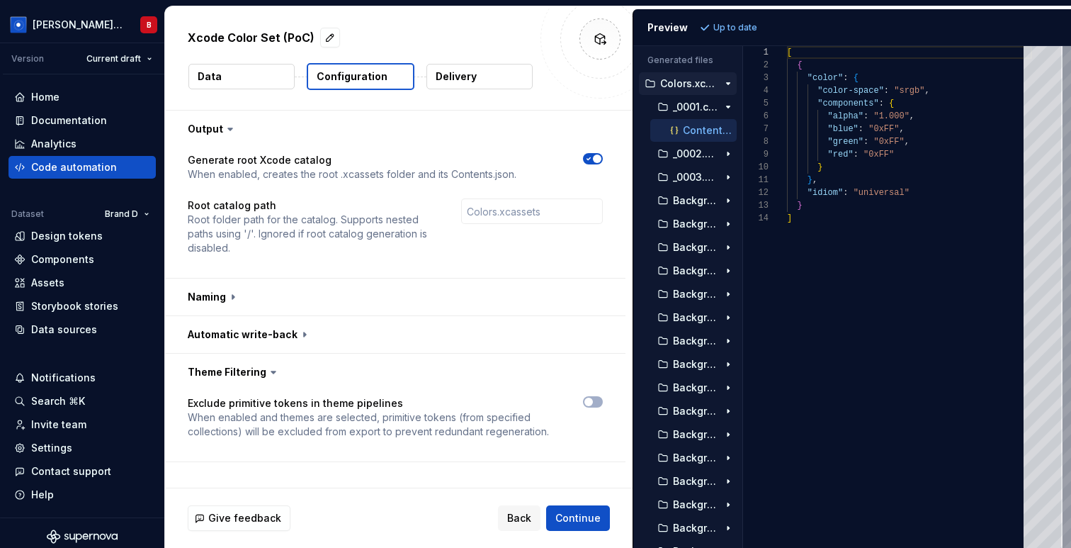
click at [227, 79] on button "Data" at bounding box center [241, 77] width 106 height 26
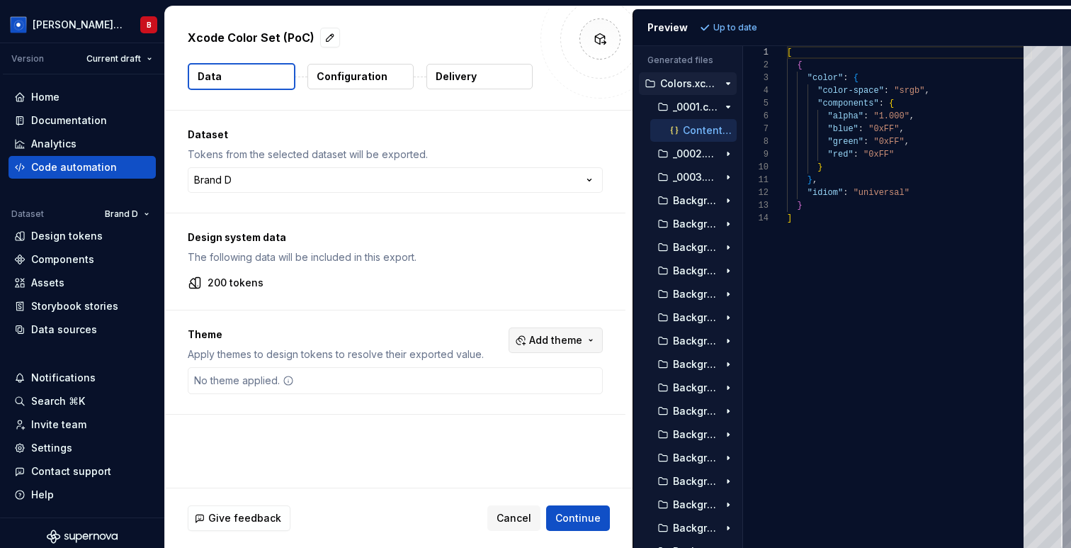
click at [553, 344] on span "Add theme" at bounding box center [555, 340] width 53 height 14
click at [525, 397] on div "Jupiter" at bounding box center [533, 397] width 135 height 14
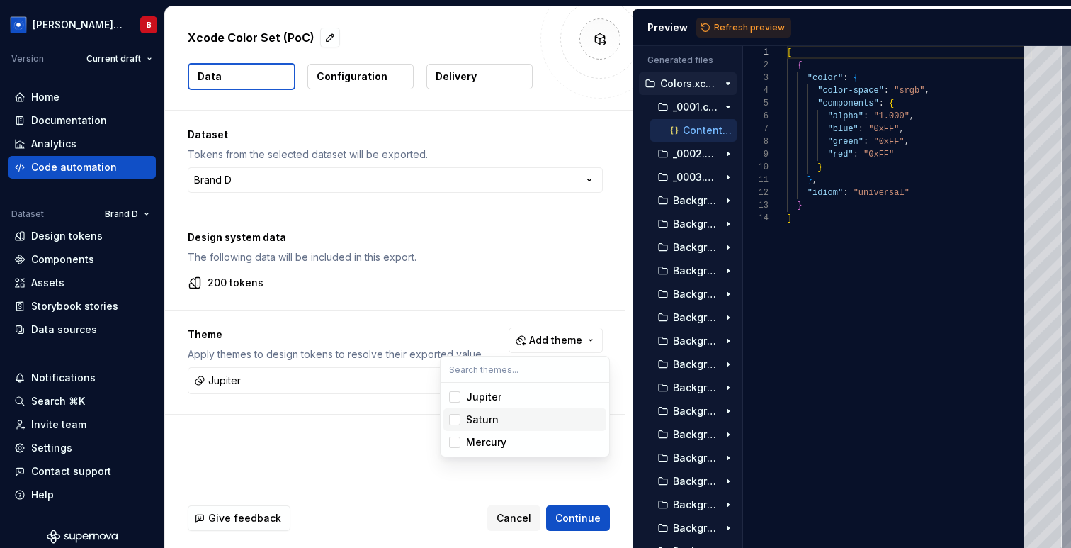
click at [520, 415] on div "Saturn" at bounding box center [533, 419] width 135 height 14
click at [739, 25] on html "Beatriz Design System B Version Current draft Home Documentation Analytics Code…" at bounding box center [535, 274] width 1071 height 548
click at [739, 25] on span "Refresh preview" at bounding box center [749, 27] width 71 height 11
click at [352, 79] on p "Configuration" at bounding box center [352, 76] width 71 height 14
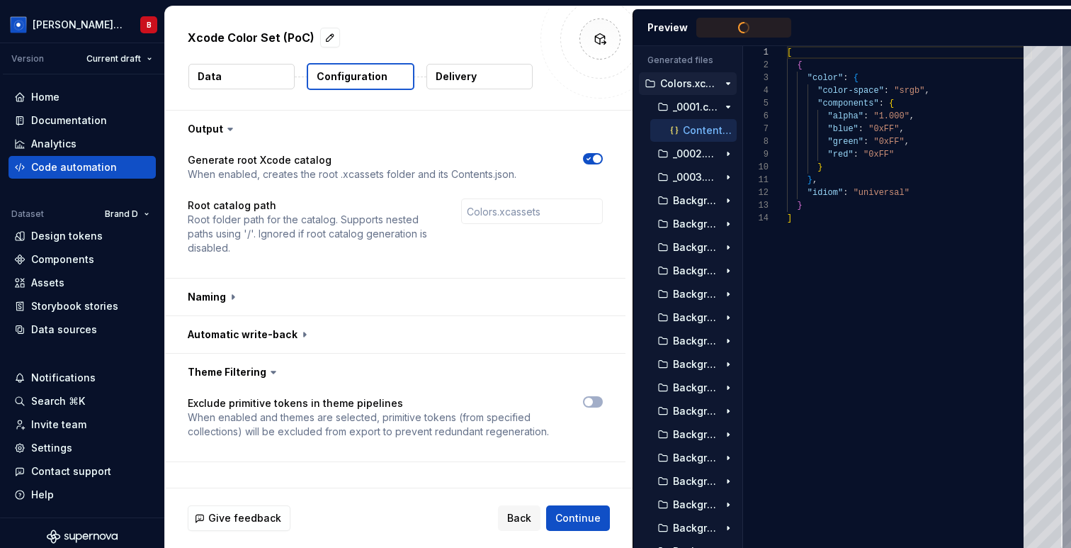
type textarea "**********"
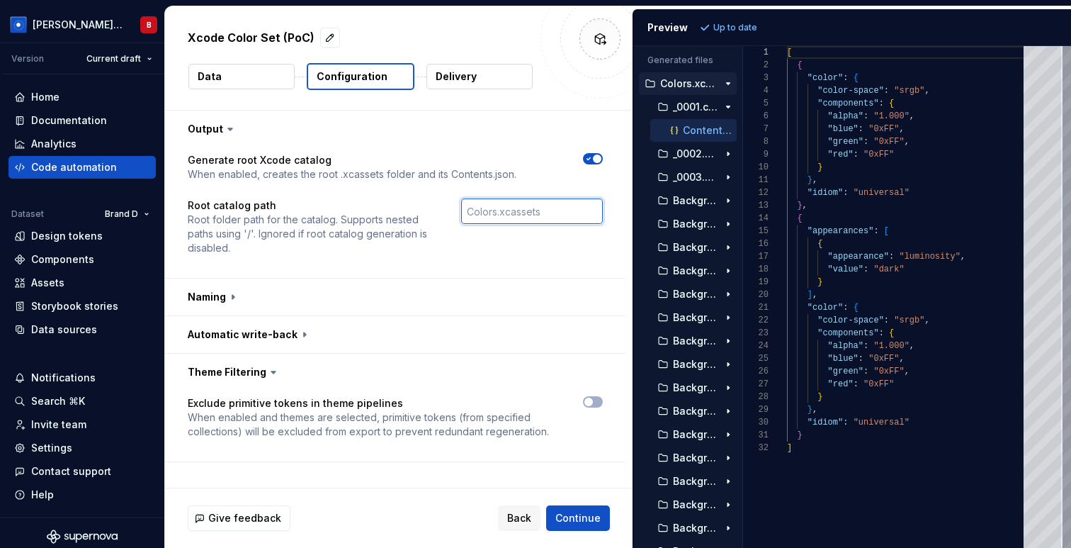
click at [536, 210] on input "text" at bounding box center [532, 211] width 142 height 26
type input "Jupiter"
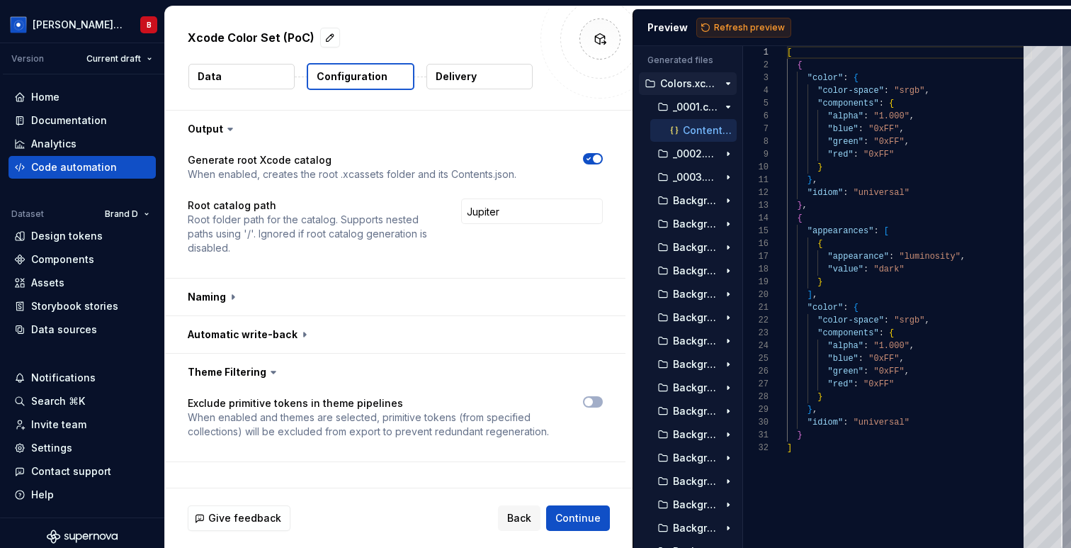
click at [733, 26] on span "Refresh preview" at bounding box center [749, 27] width 71 height 11
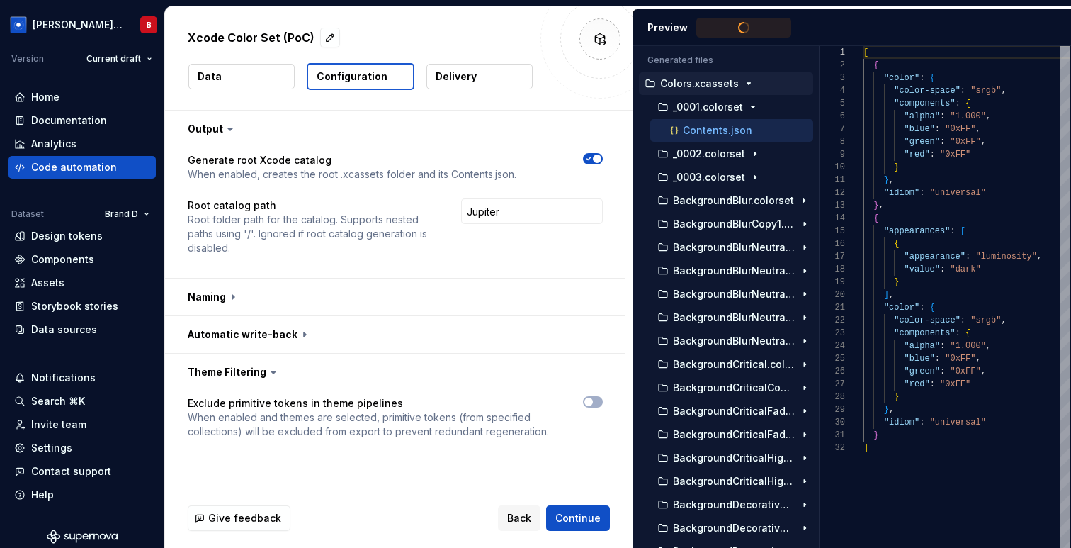
click at [816, 164] on div "Generated files Accessibility guide for tree . Navigate the tree with the arrow…" at bounding box center [852, 297] width 438 height 502
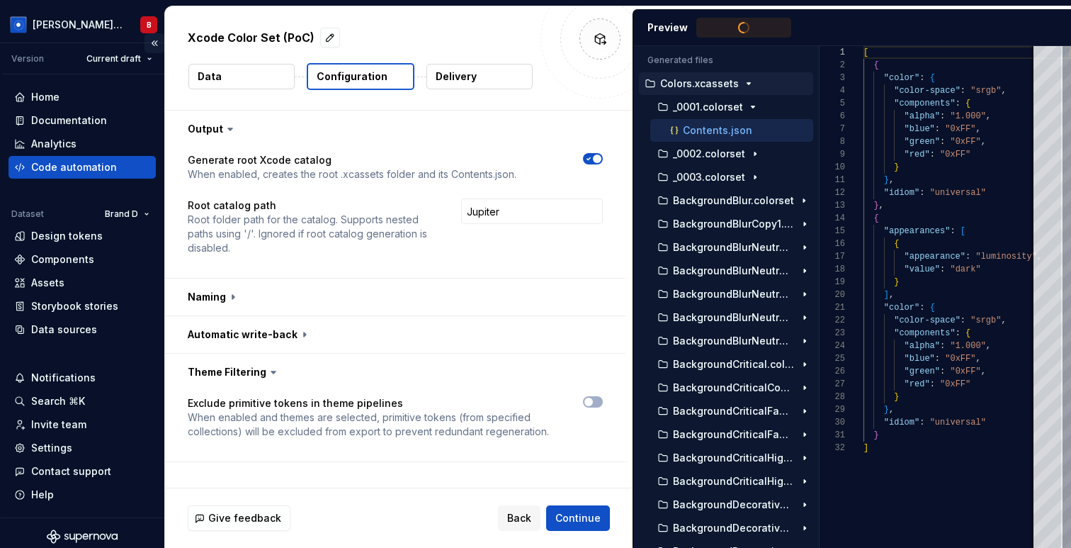
click at [150, 40] on button "Collapse sidebar" at bounding box center [155, 43] width 20 height 20
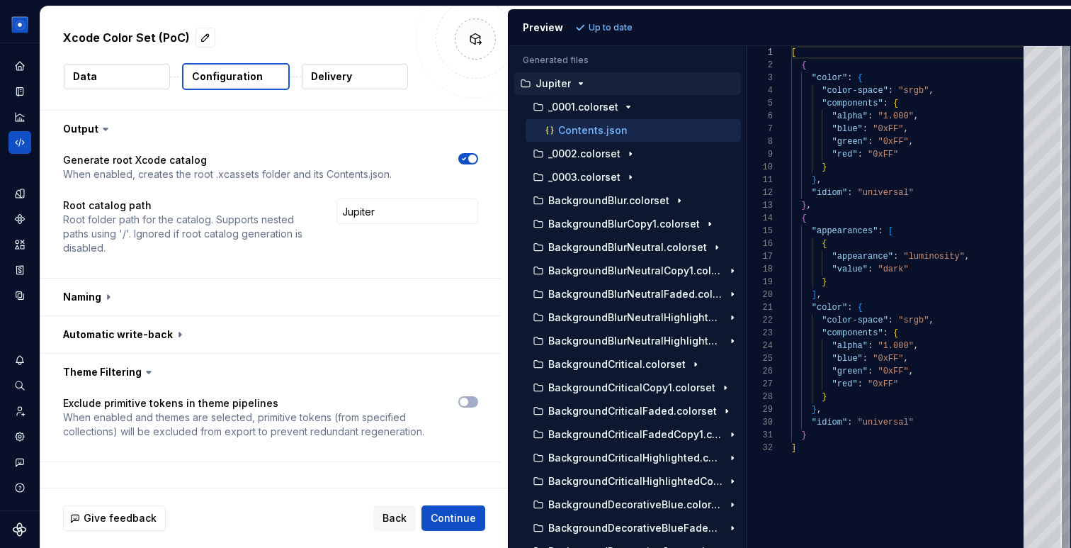
click at [580, 84] on icon "button" at bounding box center [580, 83] width 11 height 11
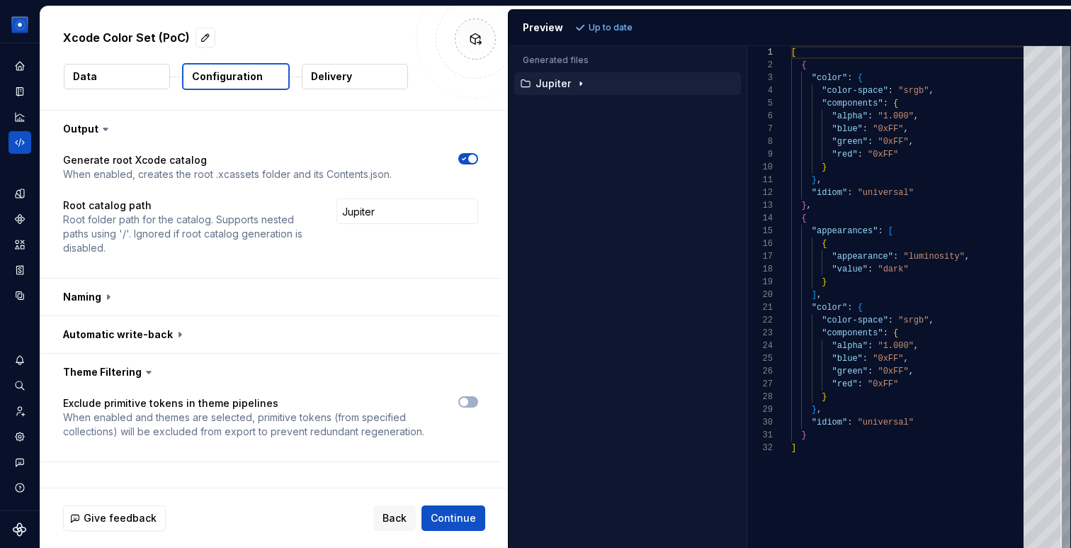
click at [580, 82] on icon "button" at bounding box center [580, 84] width 1 height 4
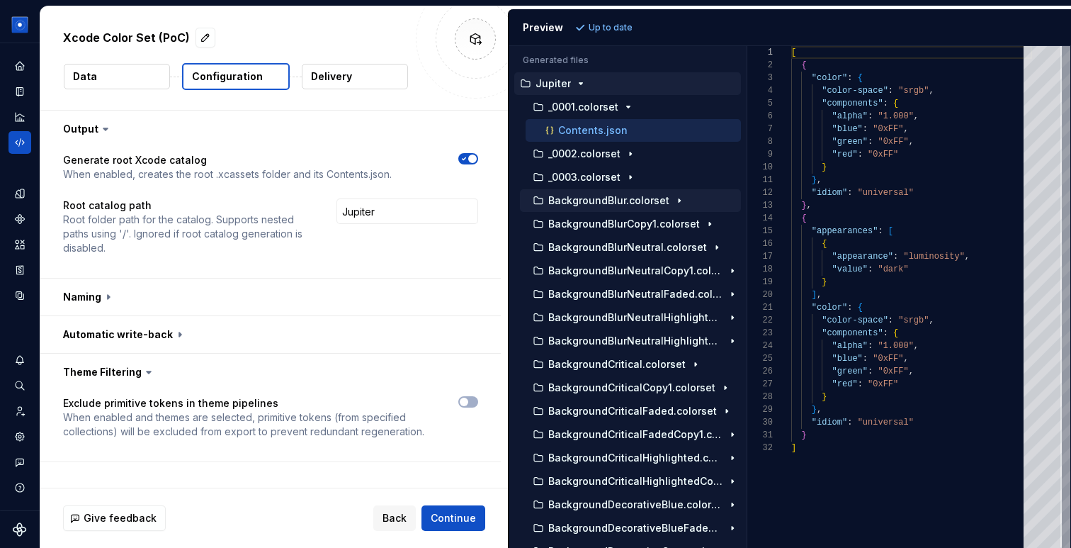
click at [626, 205] on p "BackgroundBlur.colorset" at bounding box center [608, 200] width 121 height 11
click at [625, 224] on div "Contents.json" at bounding box center [642, 224] width 198 height 14
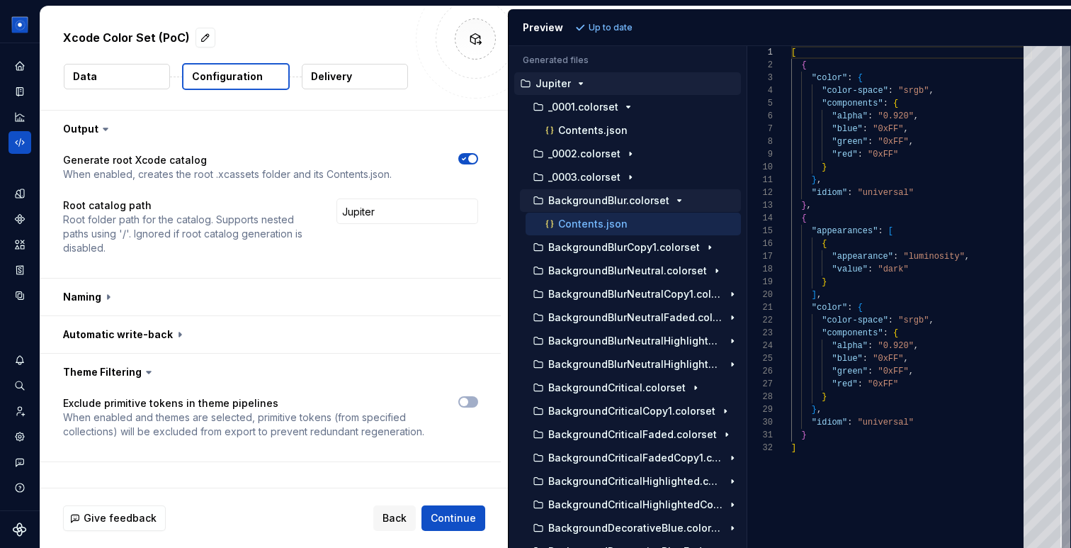
click at [624, 205] on p "BackgroundBlur.colorset" at bounding box center [608, 200] width 121 height 11
click at [390, 307] on button "button" at bounding box center [270, 296] width 461 height 37
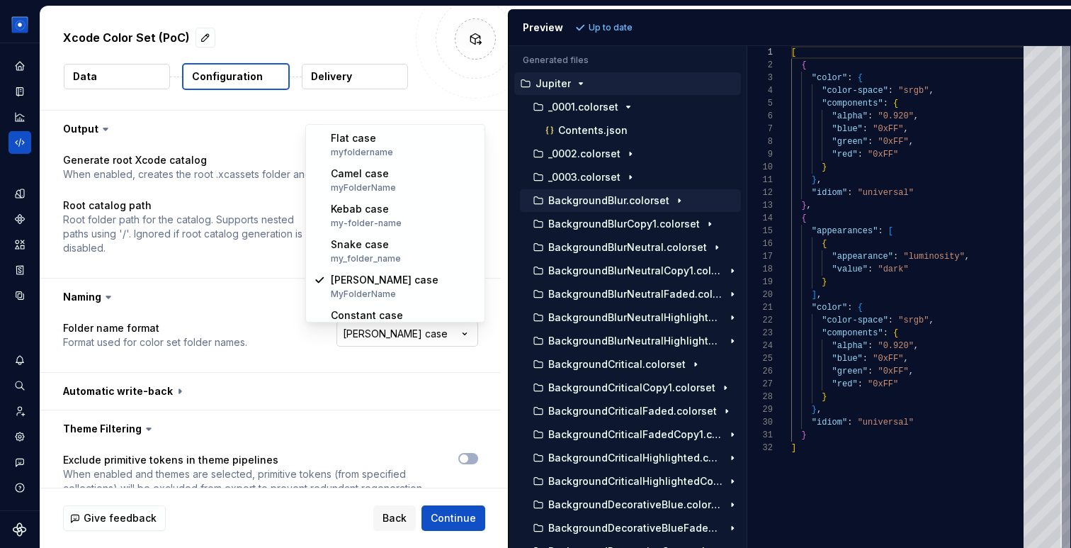
click at [407, 332] on html "**********" at bounding box center [535, 274] width 1071 height 548
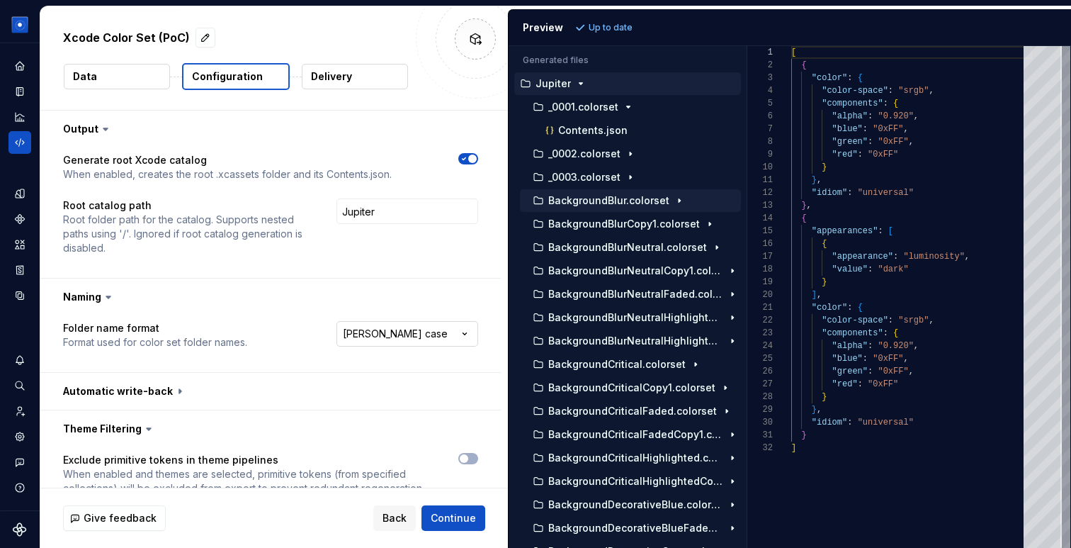
click at [407, 332] on html "**********" at bounding box center [535, 274] width 1071 height 548
click at [140, 293] on button "button" at bounding box center [270, 296] width 461 height 37
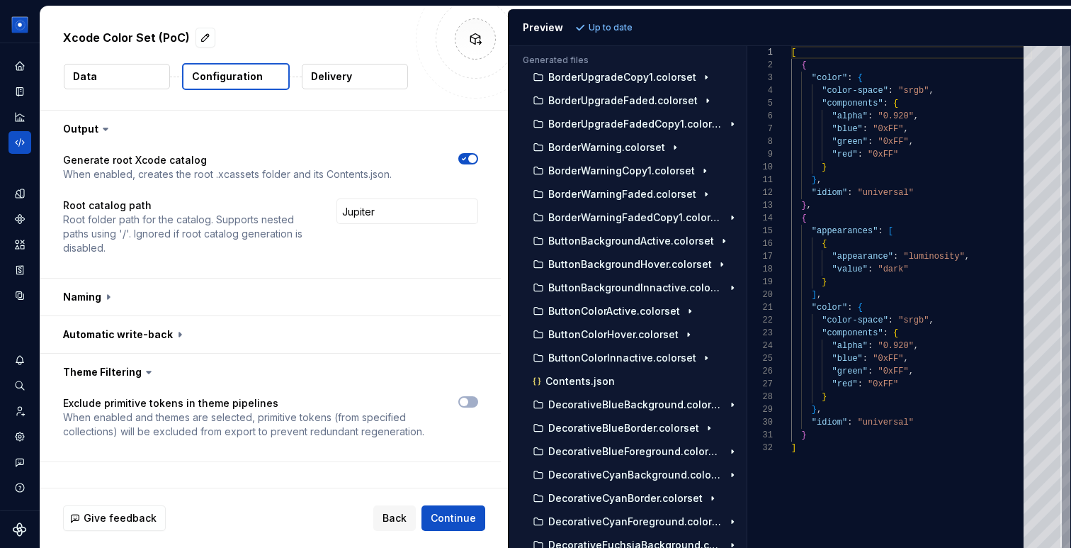
scroll to position [3300, 0]
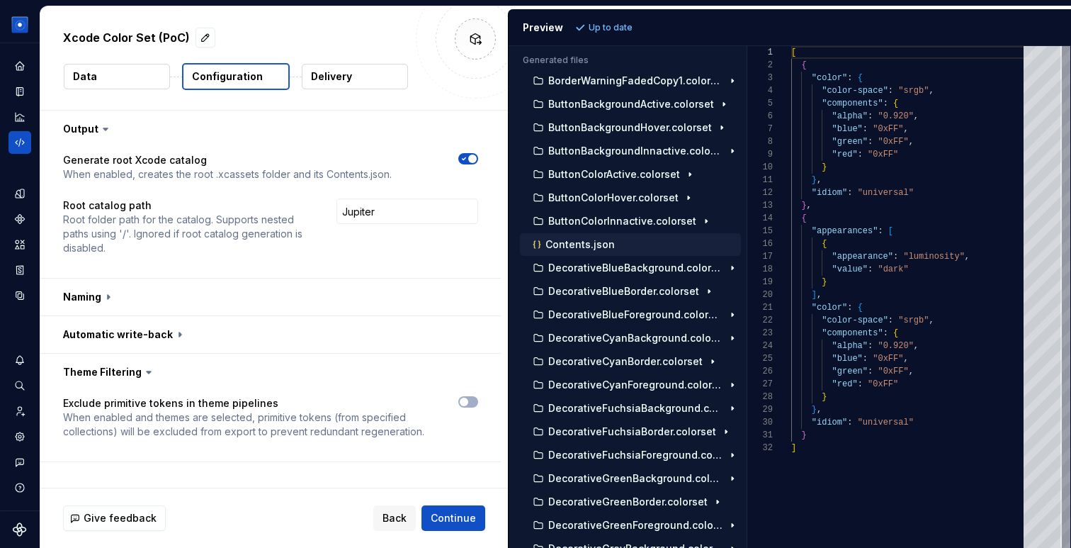
click at [622, 250] on div "Contents.json" at bounding box center [635, 244] width 211 height 14
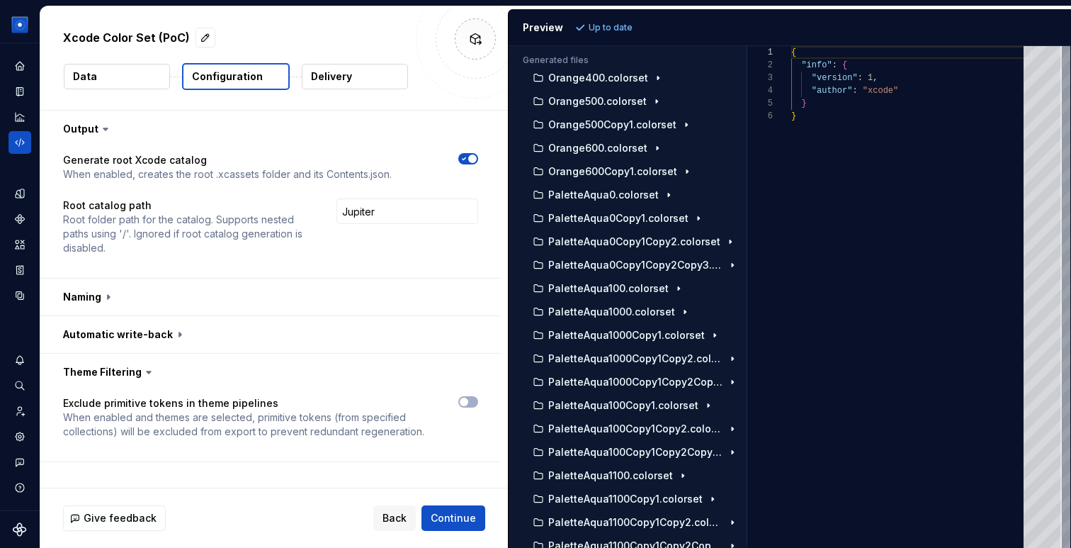
scroll to position [6028, 0]
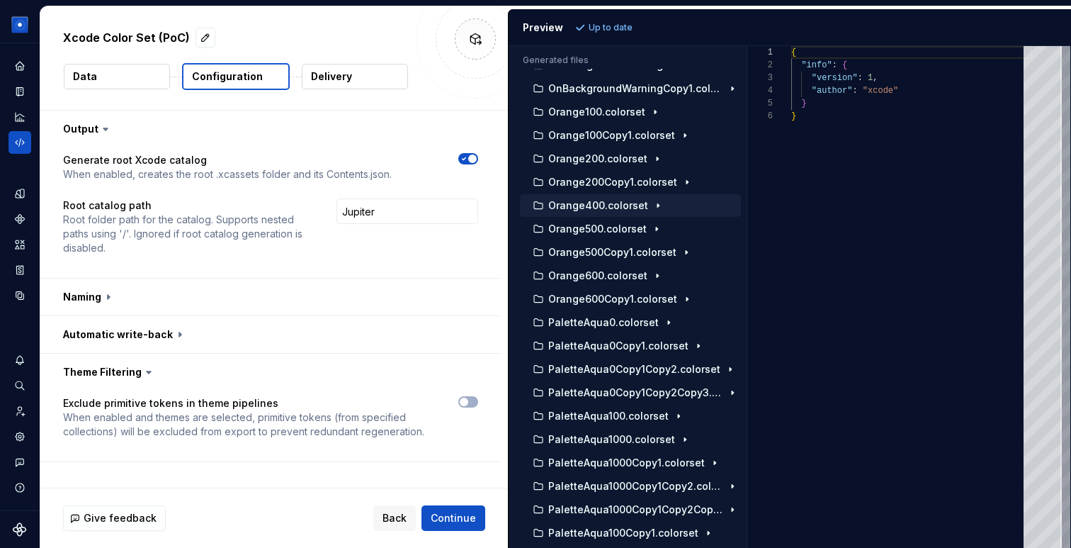
click at [619, 203] on p "Orange400.colorset" at bounding box center [598, 205] width 100 height 11
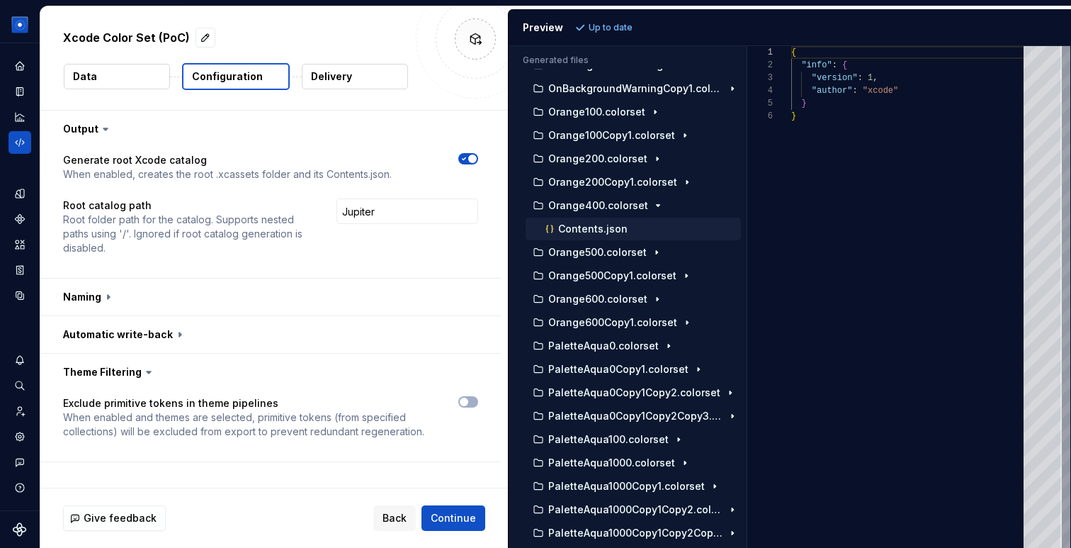
click at [619, 232] on p "Contents.json" at bounding box center [592, 228] width 69 height 11
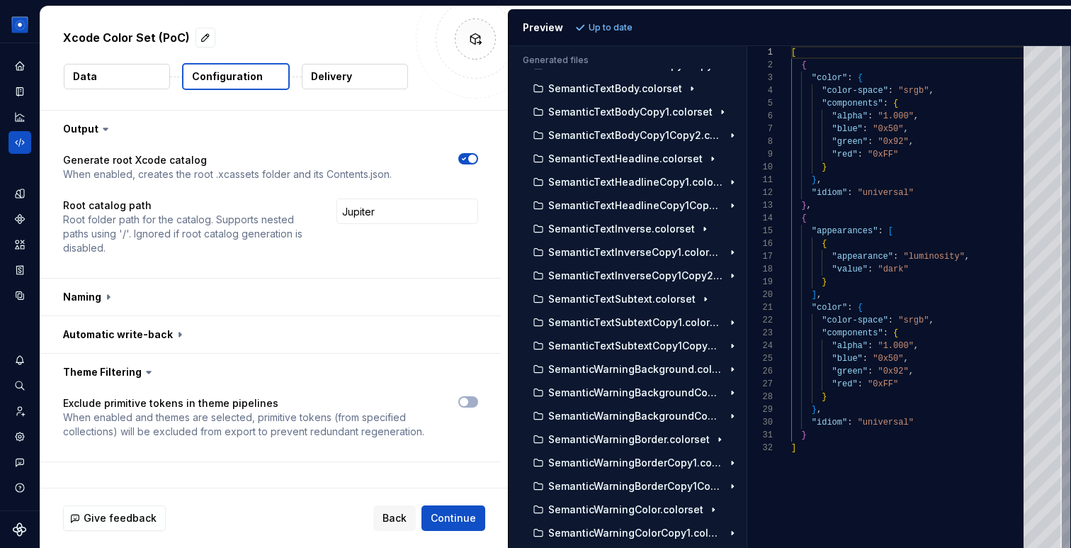
scroll to position [21928, 0]
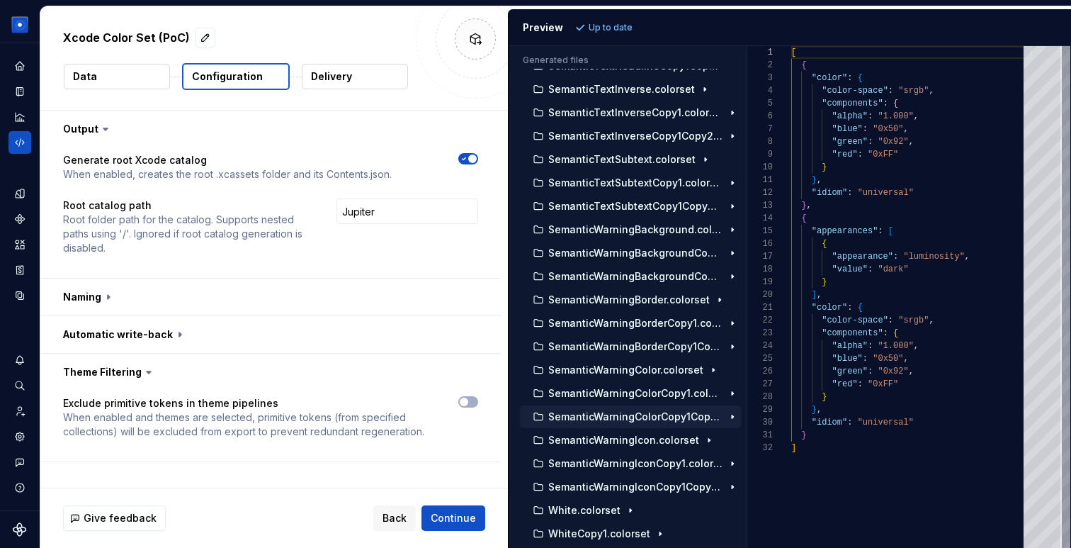
click at [621, 427] on div "SemanticWarningColorCopy1Copy2.colorset" at bounding box center [630, 416] width 221 height 23
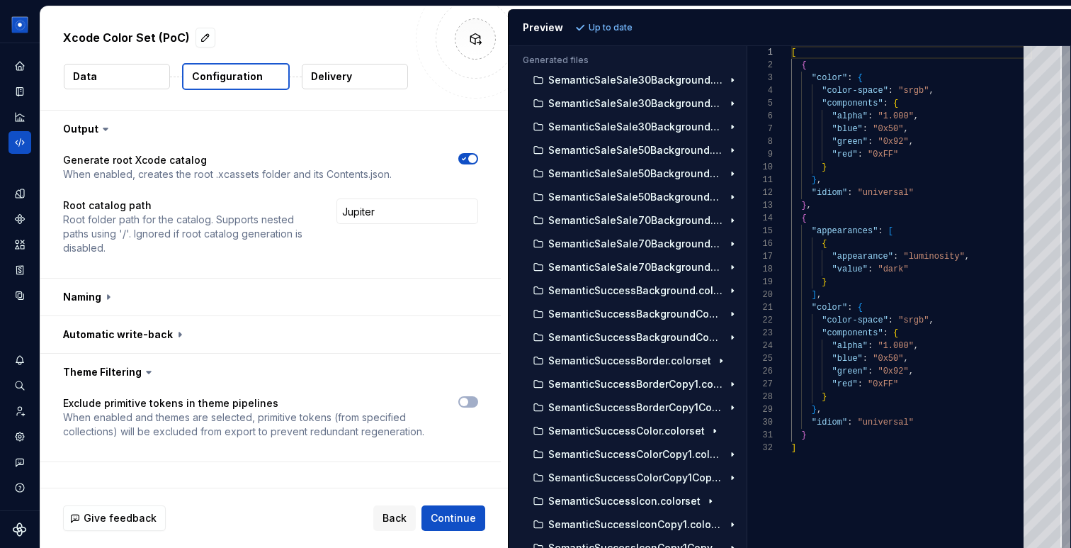
scroll to position [3096, 0]
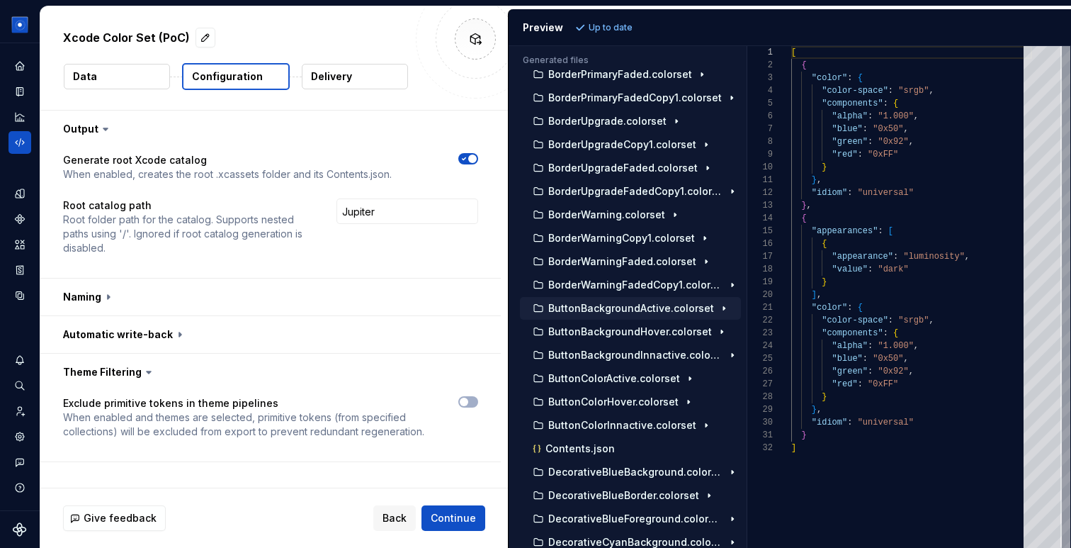
click at [668, 308] on p "ButtonBackgroundActive.colorset" at bounding box center [631, 308] width 166 height 11
click at [661, 334] on div "Contents.json" at bounding box center [642, 332] width 198 height 14
type textarea "**********"
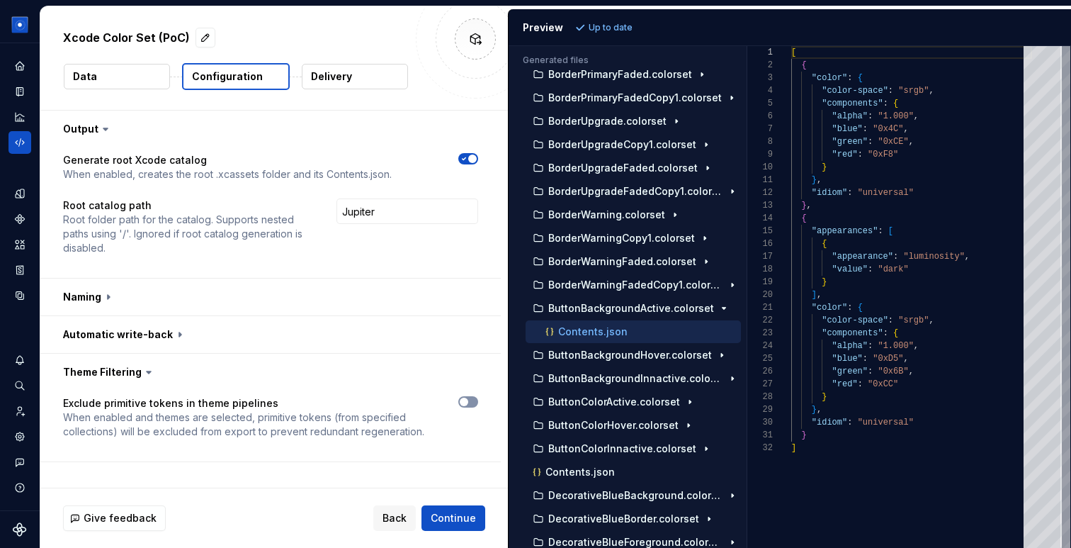
click at [468, 402] on span "button" at bounding box center [464, 402] width 9 height 9
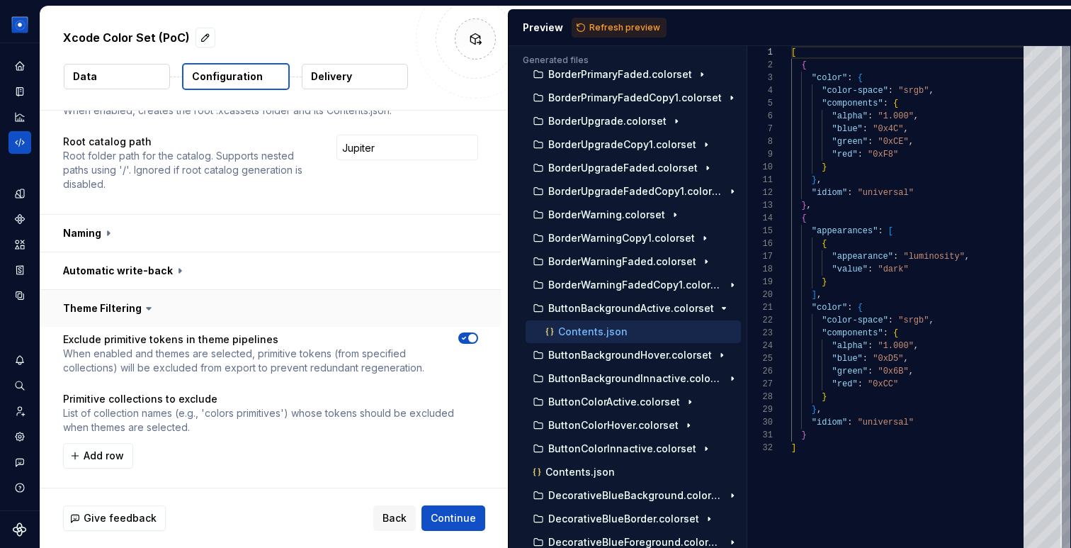
scroll to position [68, 0]
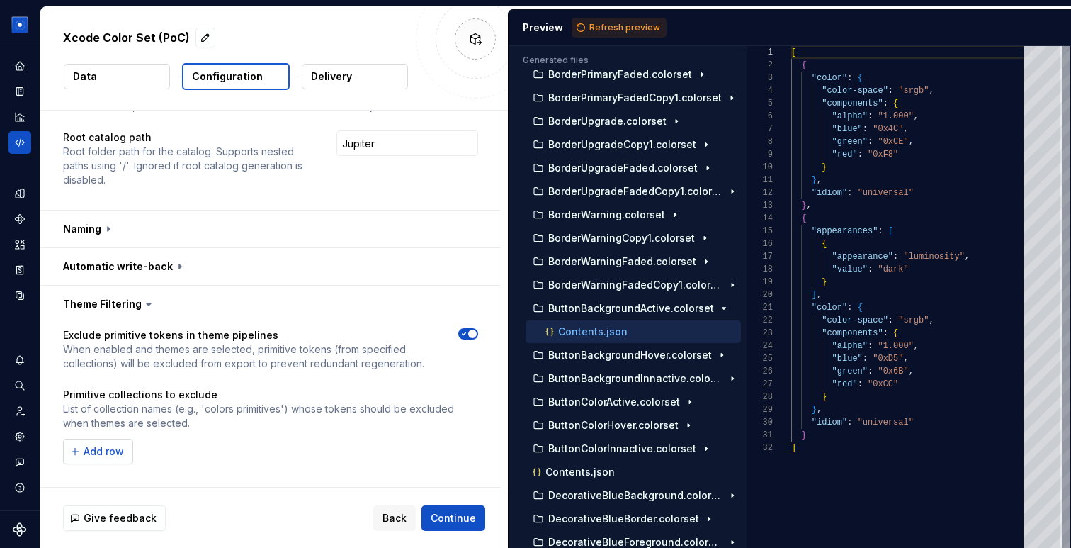
click at [110, 450] on span "Add row" at bounding box center [104, 451] width 40 height 14
click at [118, 458] on input "text" at bounding box center [258, 452] width 390 height 26
type input "primitive"
click at [611, 26] on span "Refresh preview" at bounding box center [625, 27] width 71 height 11
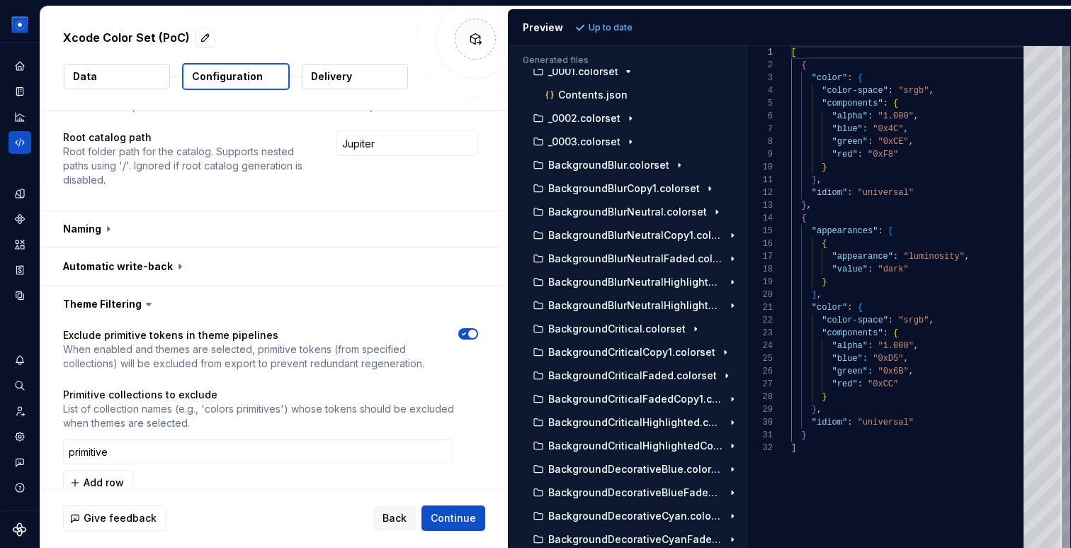
scroll to position [0, 0]
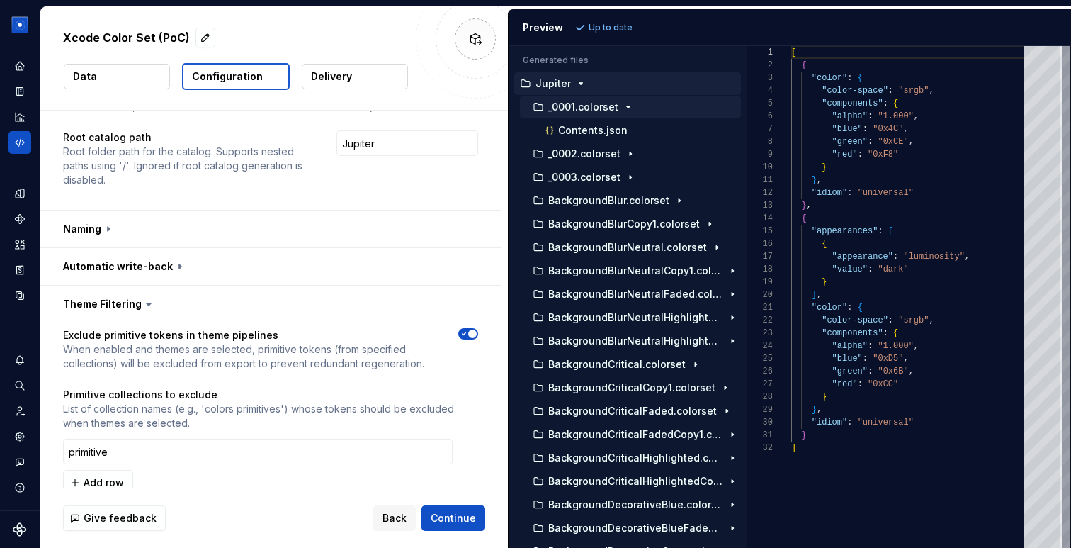
click at [616, 99] on button "_0001.colorset" at bounding box center [630, 107] width 221 height 16
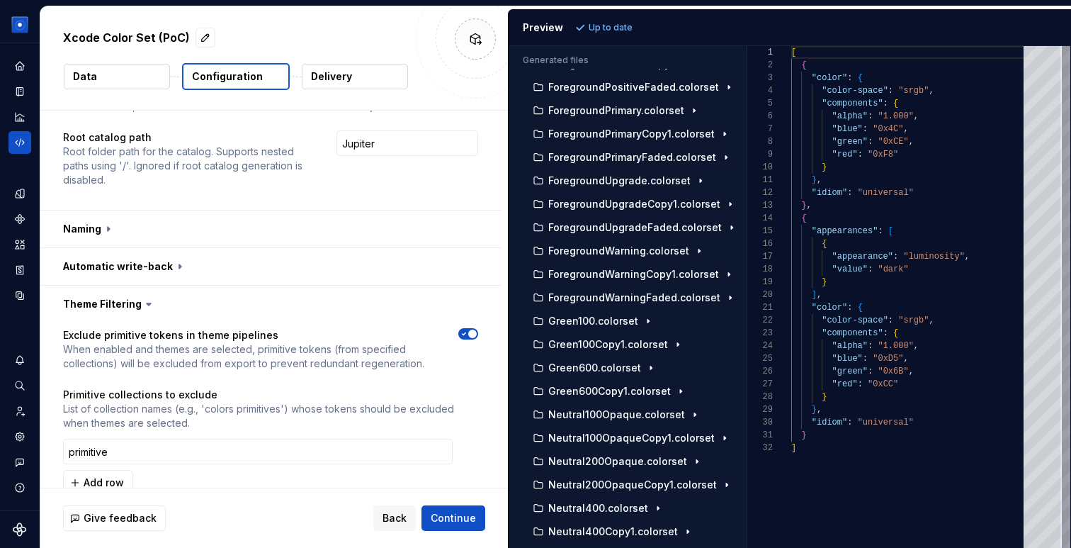
scroll to position [4939, 0]
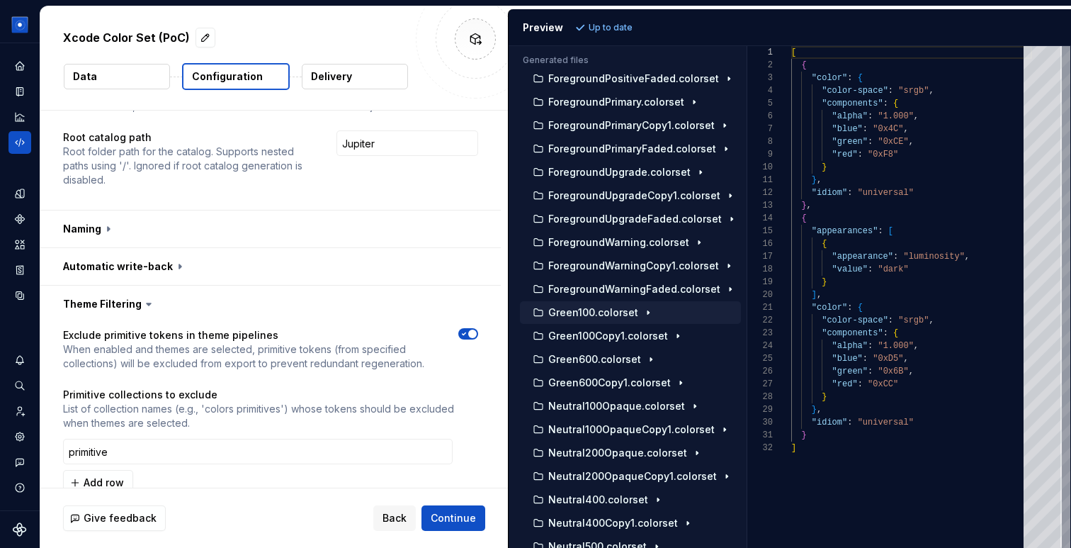
click at [664, 318] on button "Green100.colorset" at bounding box center [630, 313] width 221 height 16
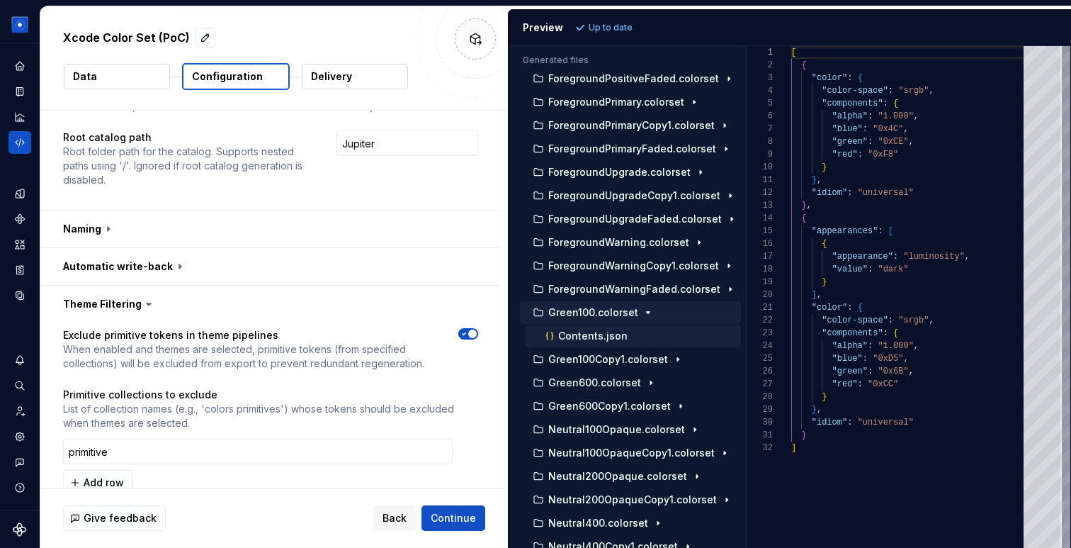
click at [660, 332] on div "Contents.json" at bounding box center [642, 336] width 198 height 14
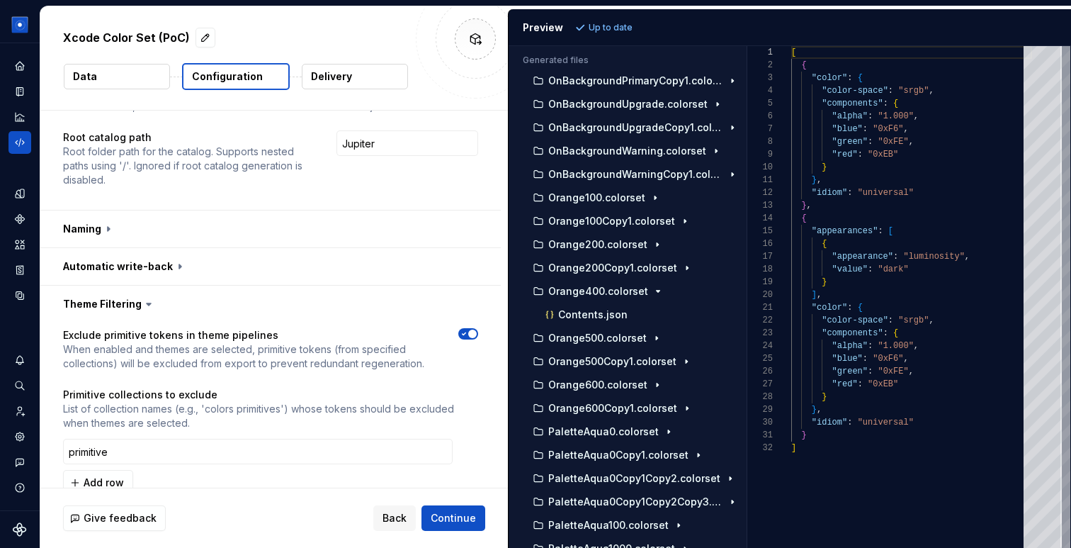
scroll to position [6085, 0]
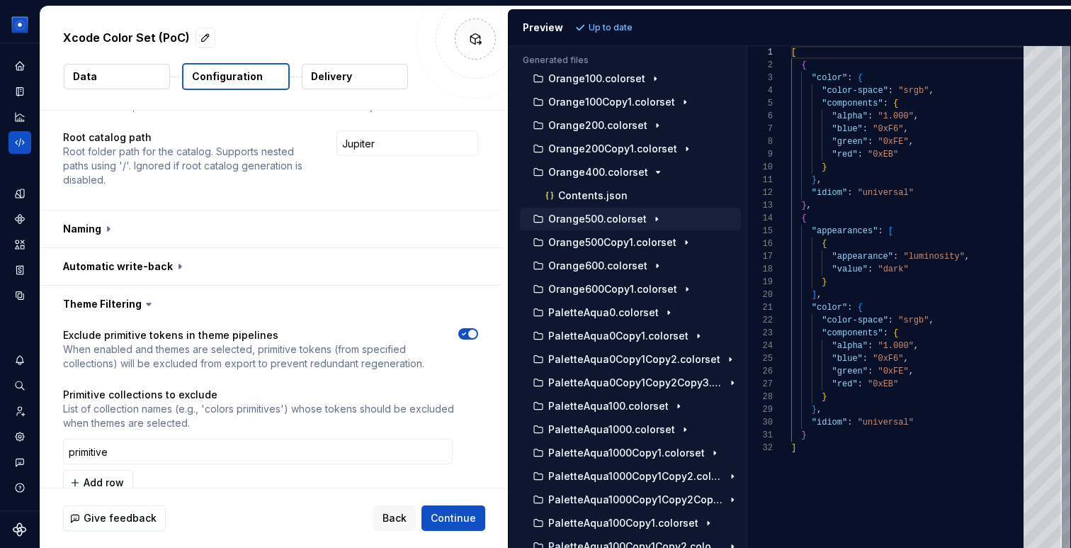
click at [659, 217] on icon "button" at bounding box center [656, 218] width 11 height 11
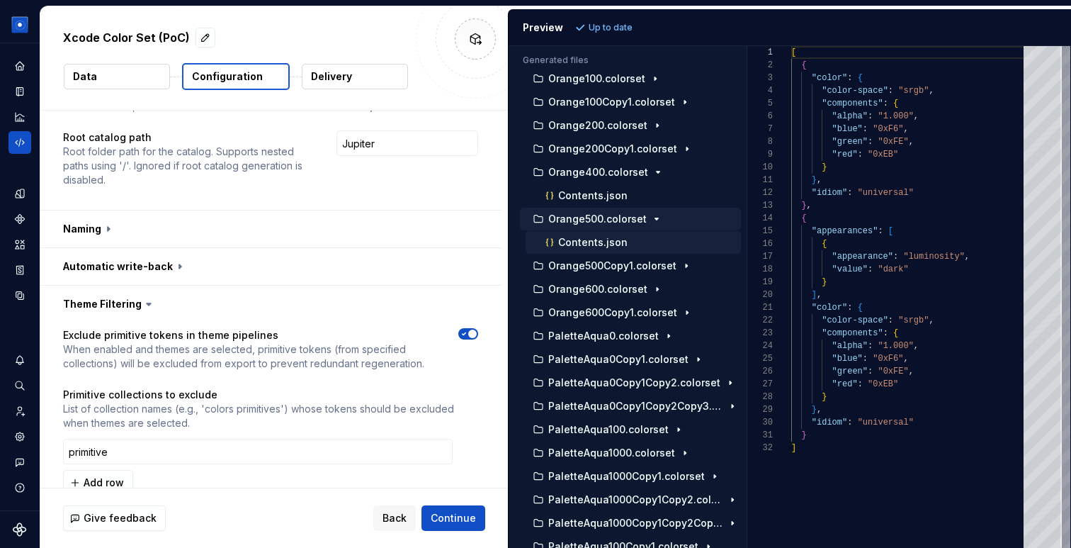
click at [653, 235] on div "Contents.json" at bounding box center [642, 242] width 198 height 14
type textarea "**********"
click at [653, 235] on div "Contents.json" at bounding box center [642, 242] width 198 height 14
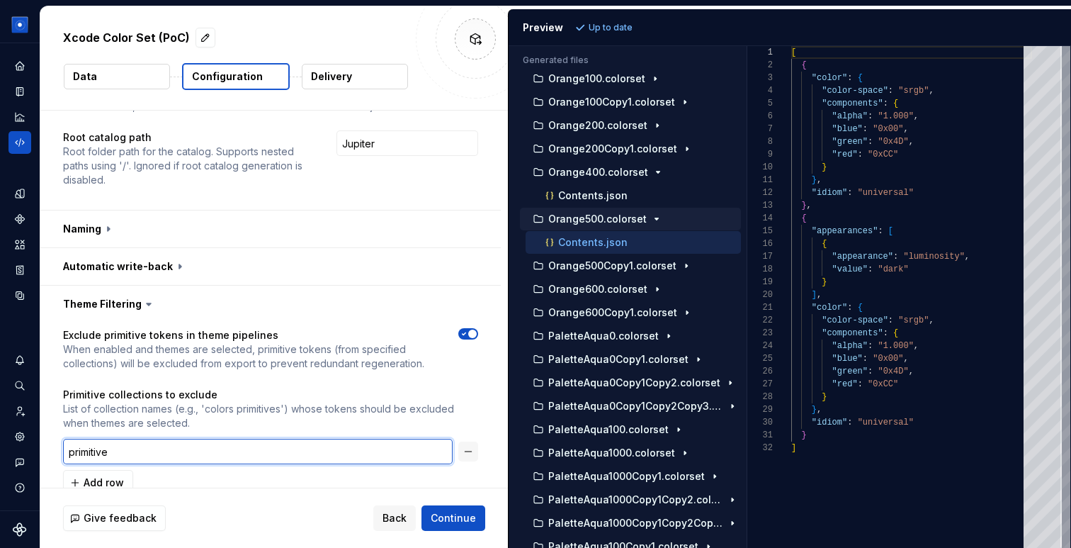
click at [145, 447] on input "primitive" at bounding box center [258, 452] width 390 height 26
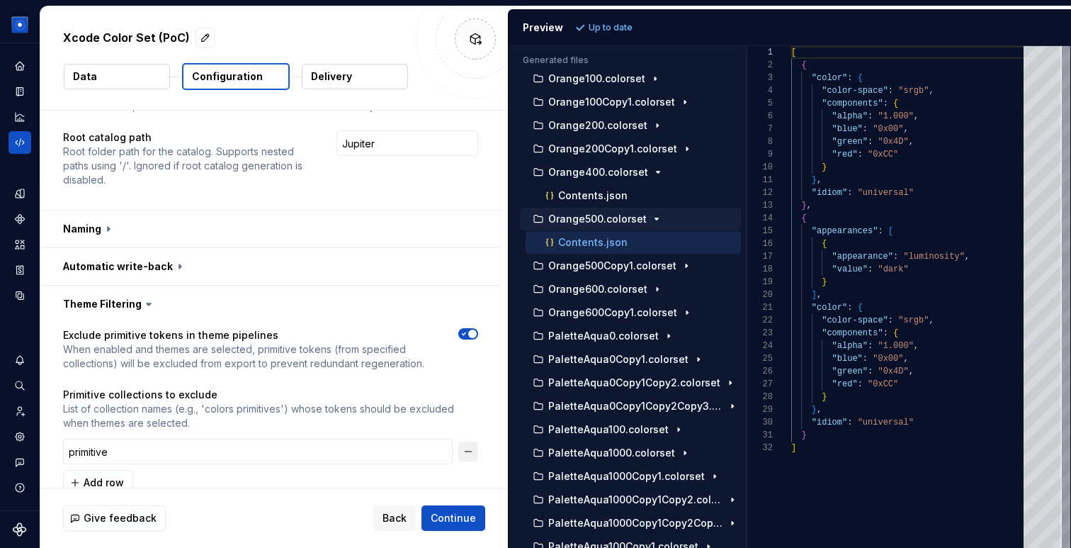
click at [478, 452] on button "button" at bounding box center [468, 451] width 20 height 20
click at [111, 451] on span "Add row" at bounding box center [104, 451] width 40 height 14
click at [68, 451] on input "semantic"" at bounding box center [258, 452] width 390 height 26
click at [130, 455] on input "'semantic"" at bounding box center [258, 452] width 390 height 26
click at [592, 35] on button "Refresh preview" at bounding box center [619, 28] width 95 height 20
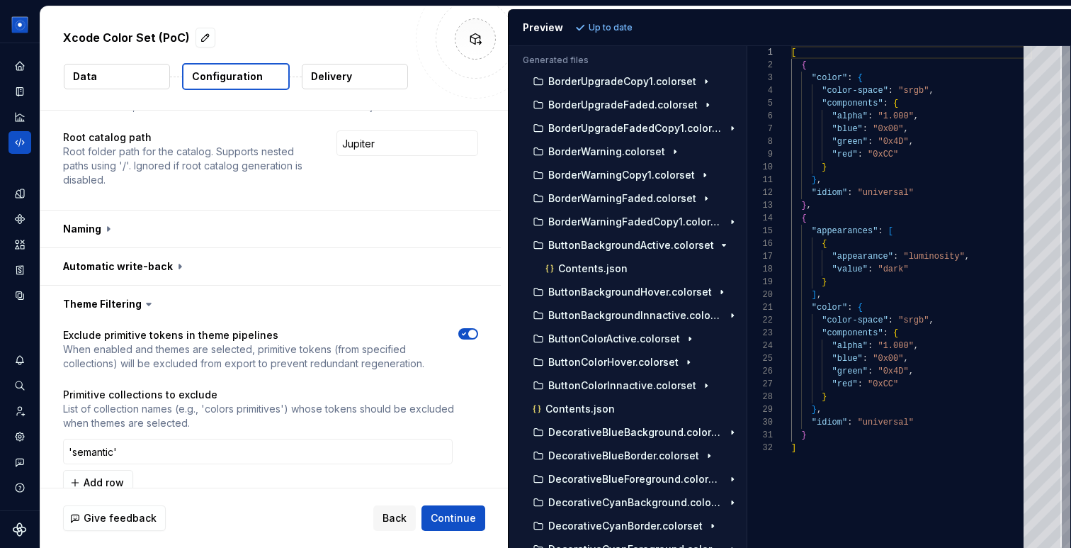
scroll to position [3137, 0]
click at [313, 452] on input "'semantic'" at bounding box center [258, 452] width 390 height 26
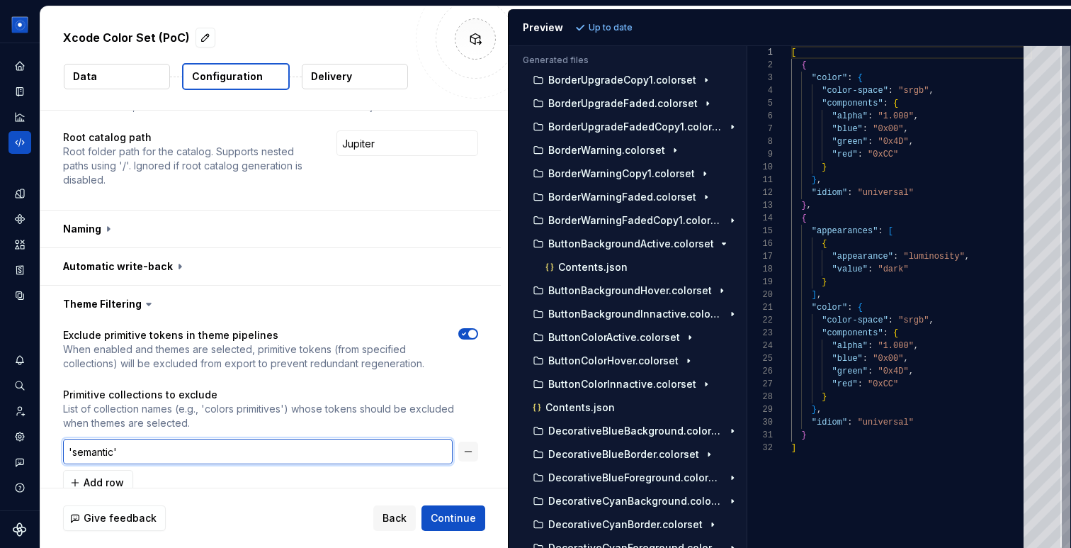
click at [313, 452] on input "'semantic'" at bounding box center [258, 452] width 390 height 26
paste input "{"primitive"}"
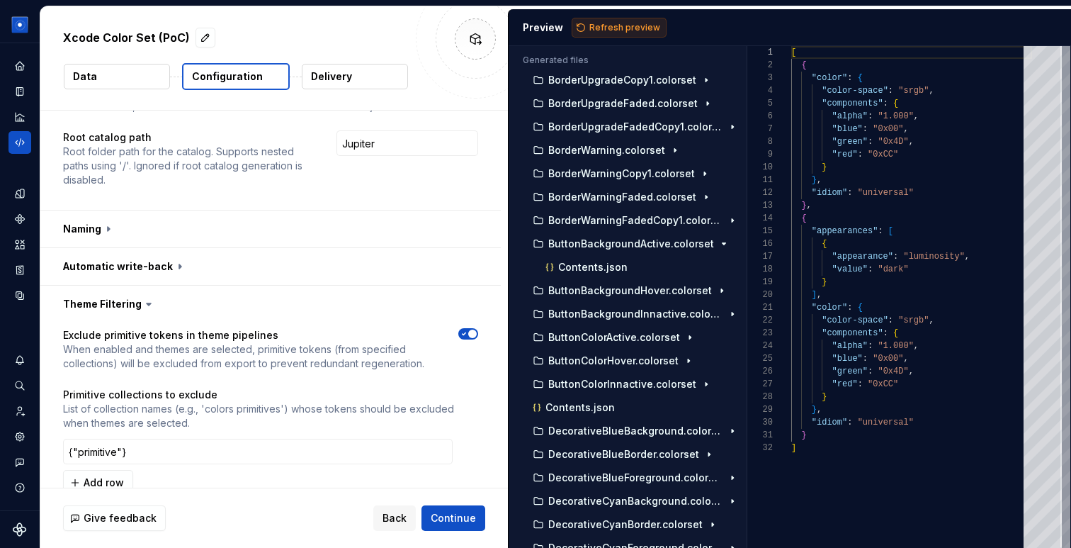
click at [609, 28] on span "Refresh preview" at bounding box center [625, 27] width 71 height 11
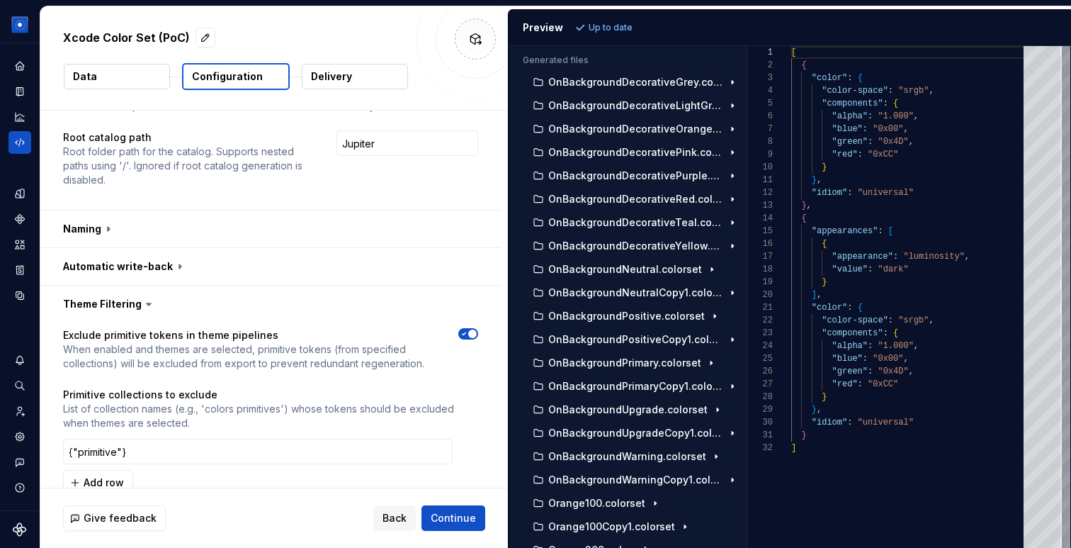
scroll to position [5902, 0]
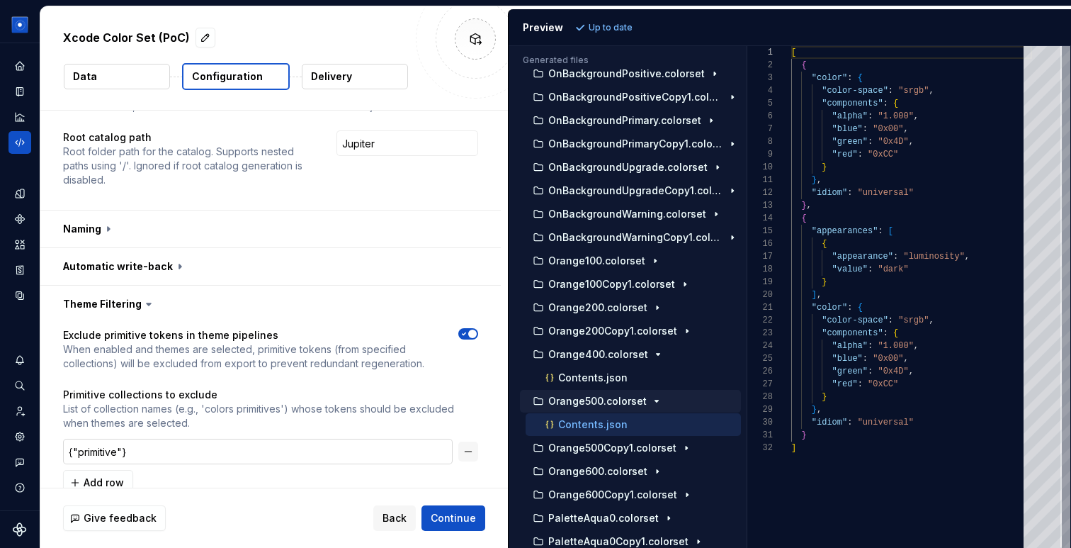
click at [72, 447] on input "{"primitive"}" at bounding box center [258, 452] width 390 height 26
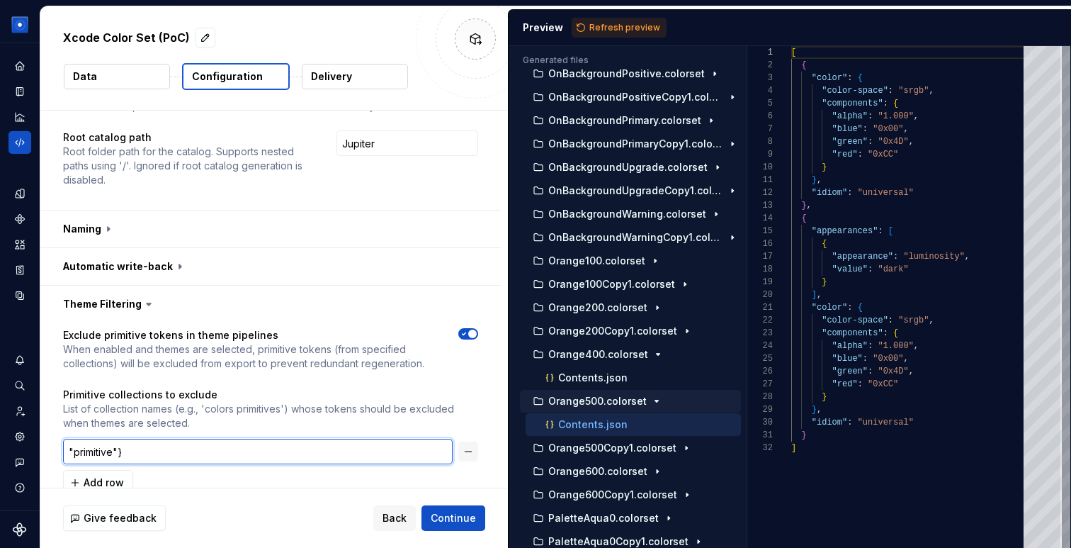
click at [132, 451] on input ""primitive"}" at bounding box center [258, 452] width 390 height 26
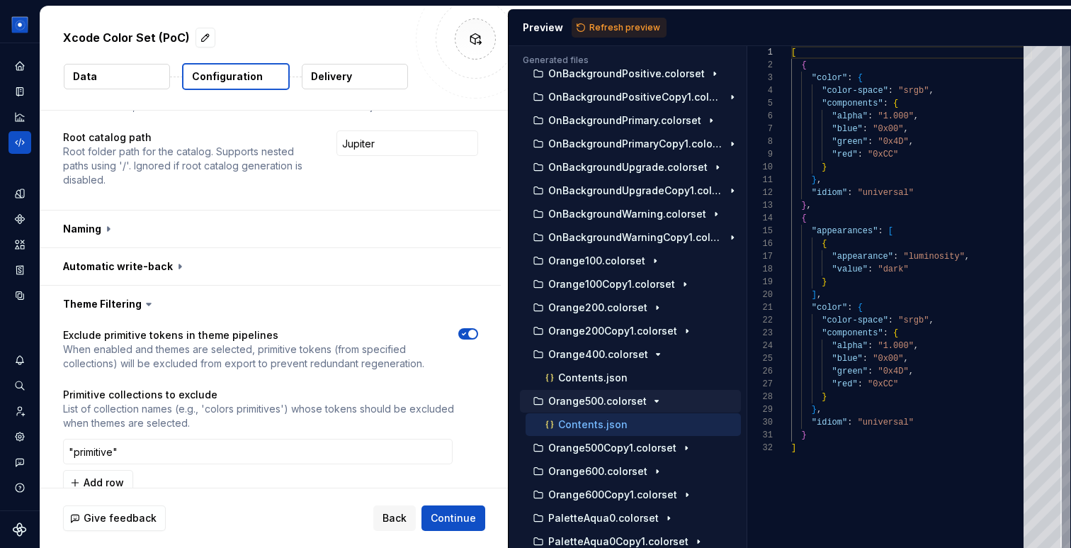
click at [478, 485] on div "Add row" at bounding box center [270, 483] width 415 height 26
click at [614, 26] on span "Refresh preview" at bounding box center [625, 27] width 71 height 11
click at [349, 380] on div "Exclude primitive tokens in theme pipelines When enabled and themes are selecte…" at bounding box center [270, 420] width 415 height 184
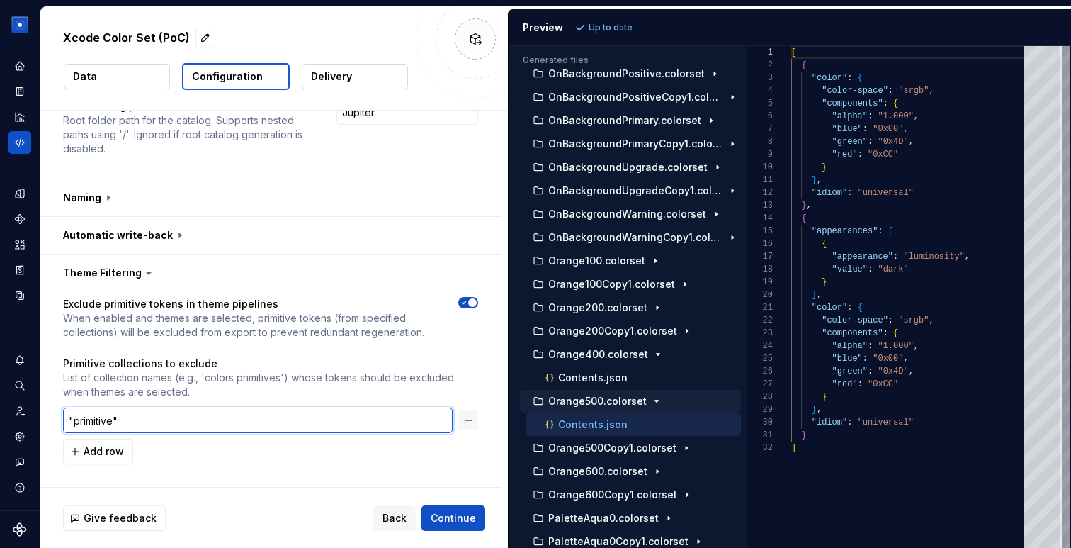
drag, startPoint x: 67, startPoint y: 422, endPoint x: 187, endPoint y: 424, distance: 120.5
click at [187, 424] on input ""primitive"" at bounding box center [258, 420] width 390 height 26
click at [213, 421] on input ""primitive"" at bounding box center [258, 420] width 390 height 26
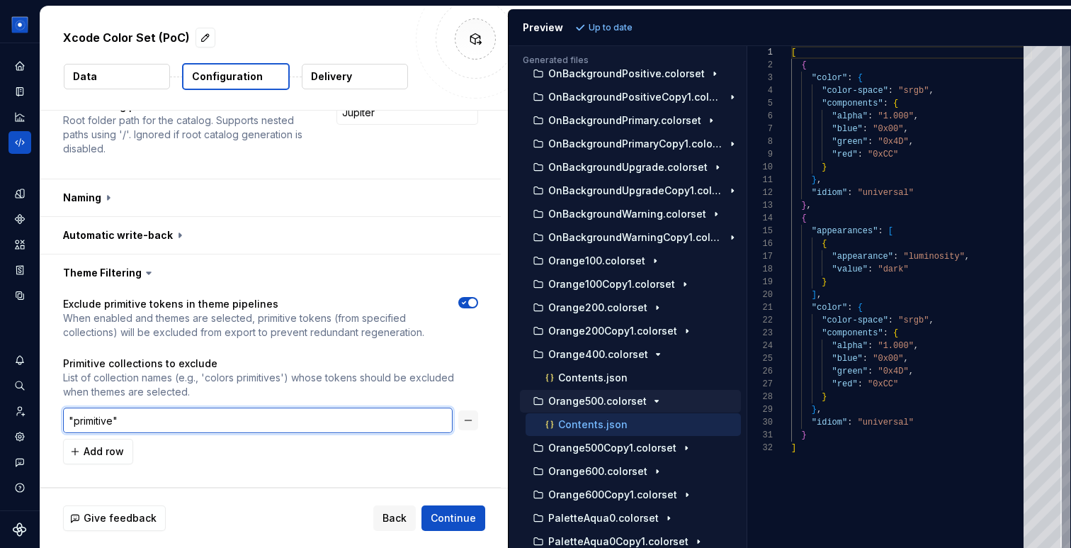
paste input "primitive"
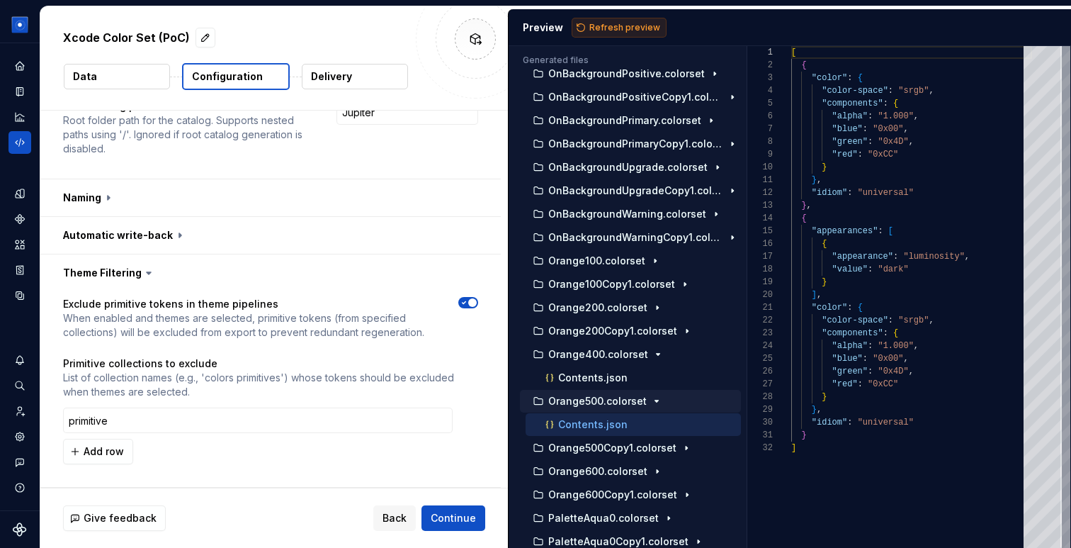
click at [607, 28] on span "Refresh preview" at bounding box center [625, 27] width 71 height 11
click at [379, 428] on input "primitive" at bounding box center [258, 420] width 390 height 26
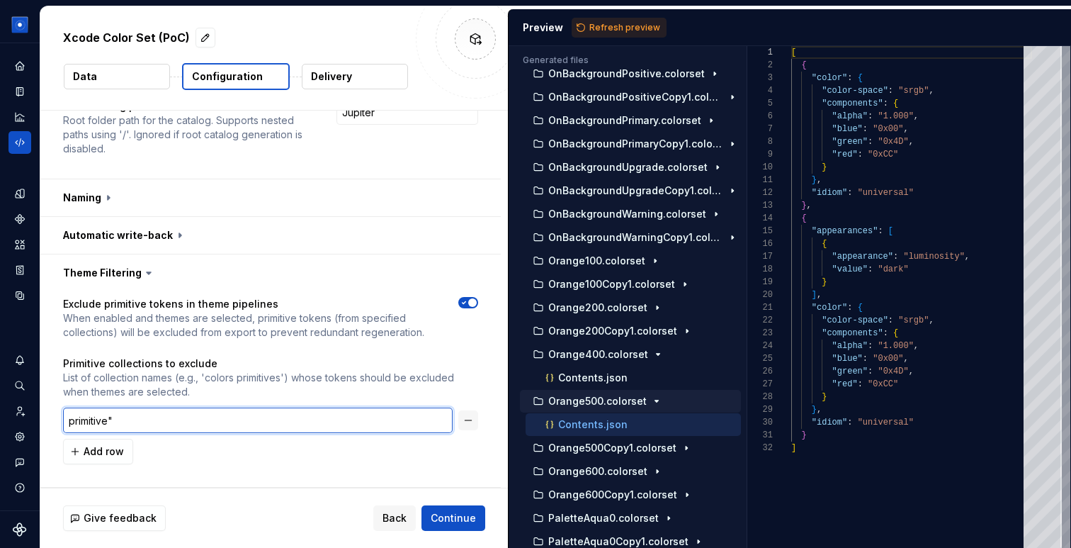
click at [69, 417] on input "primitive"" at bounding box center [258, 420] width 390 height 26
type input ""primitive""
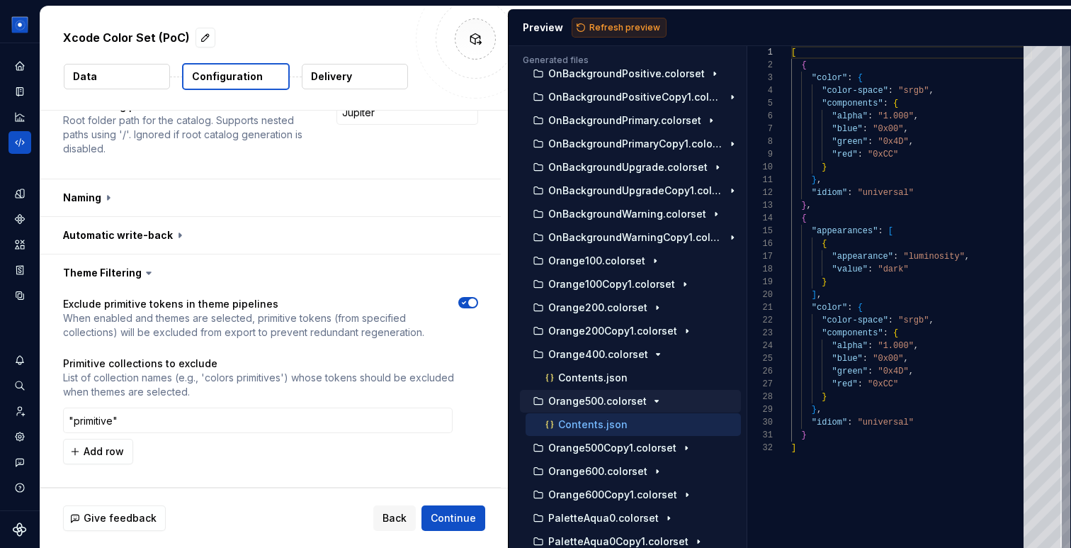
click at [609, 28] on span "Refresh preview" at bounding box center [625, 27] width 71 height 11
click at [17, 147] on icon "Code automation" at bounding box center [19, 142] width 13 height 13
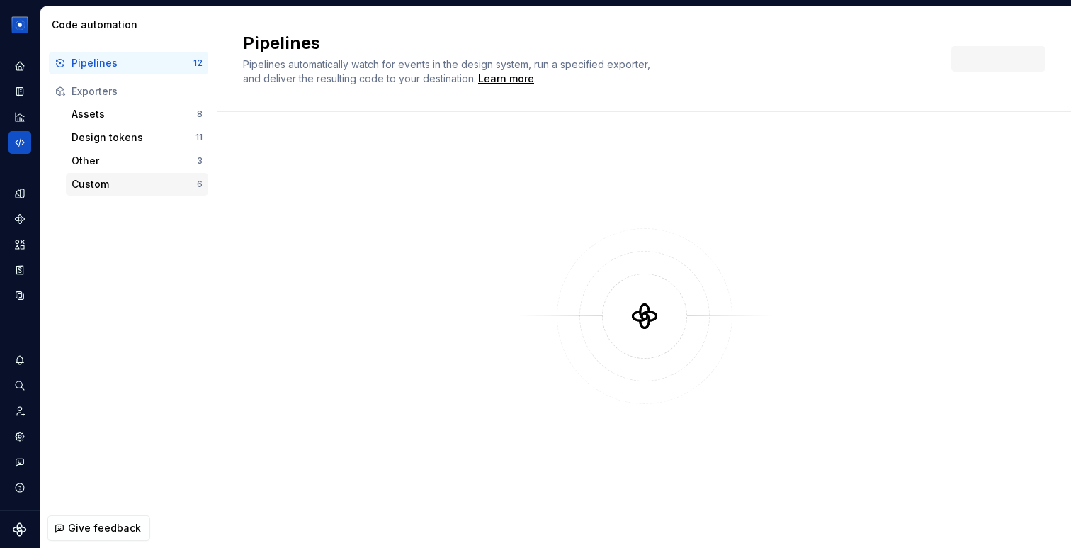
click at [128, 184] on div "Custom" at bounding box center [134, 184] width 125 height 14
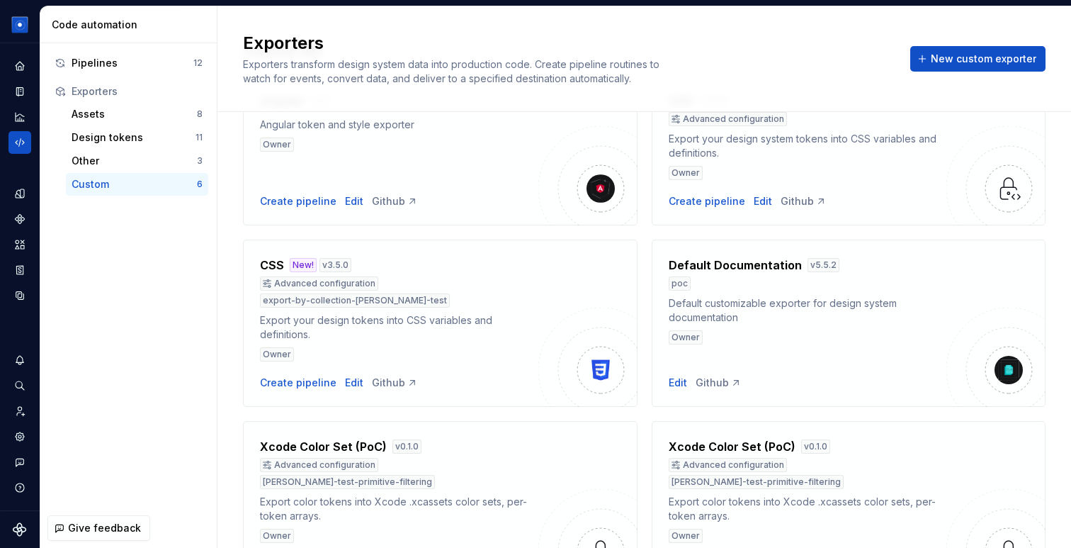
scroll to position [157, 0]
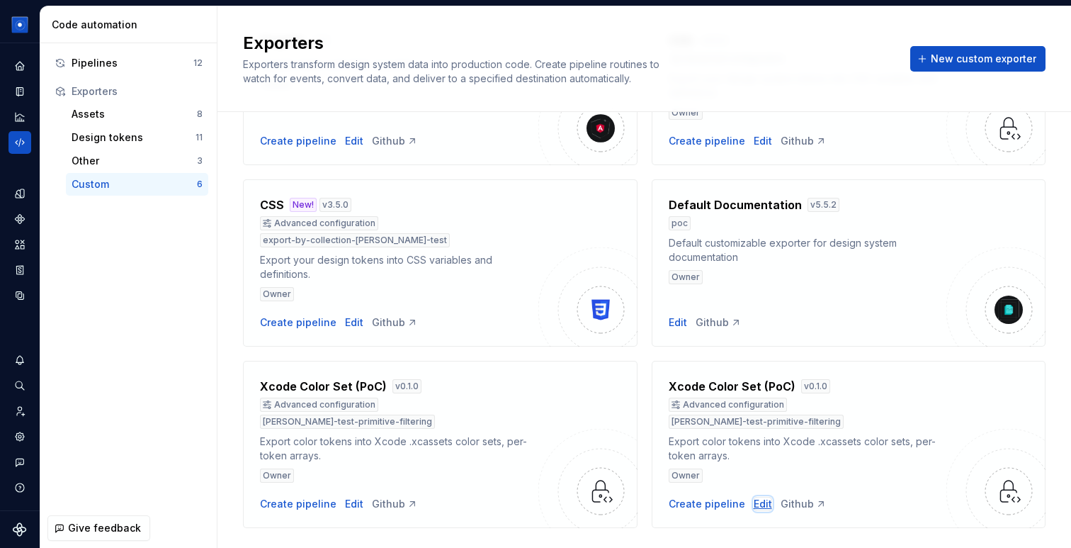
click at [754, 497] on div "Edit" at bounding box center [763, 504] width 18 height 14
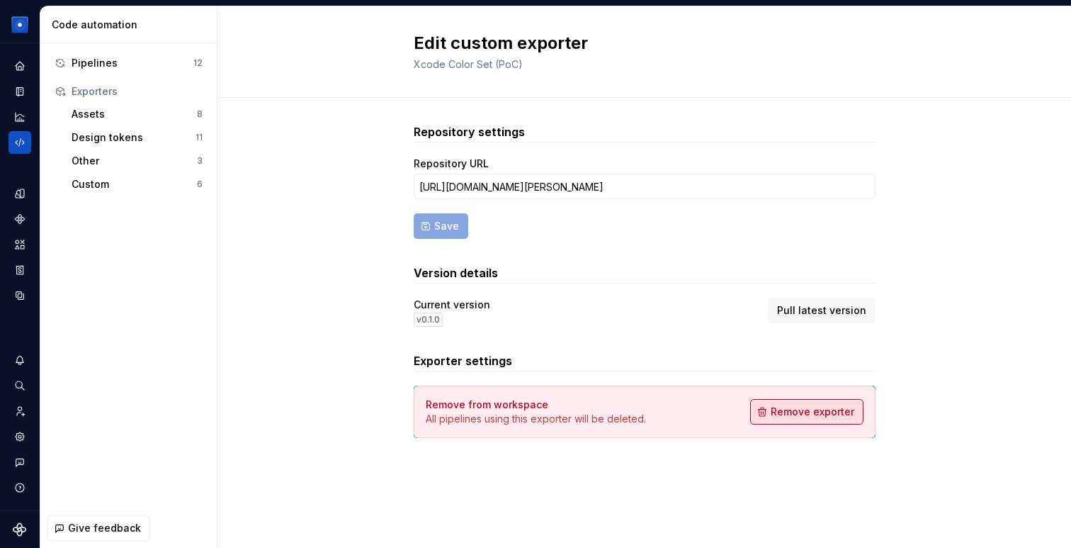
click at [821, 416] on span "Remove exporter" at bounding box center [813, 412] width 84 height 14
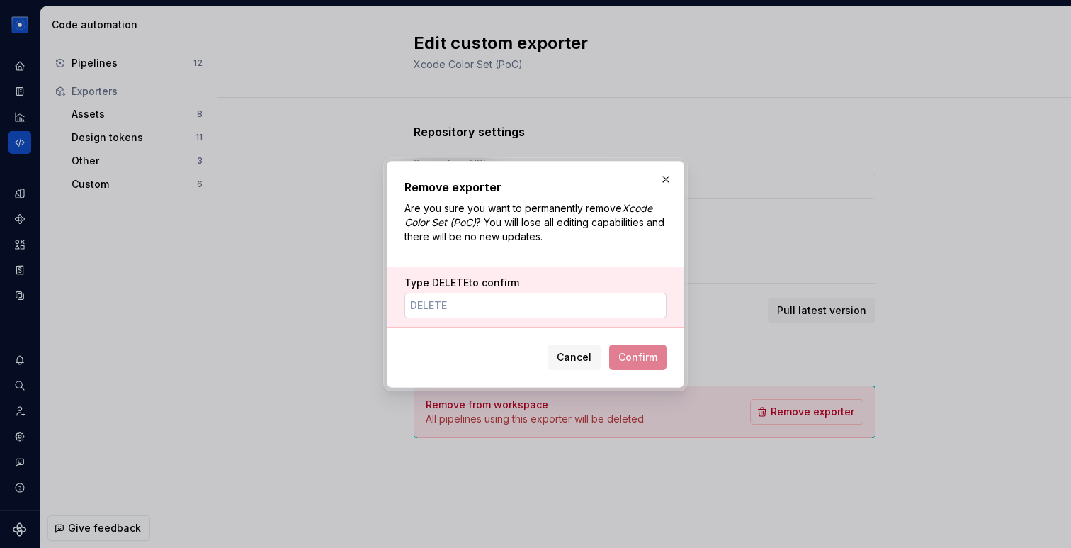
click at [555, 309] on input "Type Delete to confirm" at bounding box center [536, 306] width 262 height 26
type input "DELETE"
click at [655, 355] on span "Confirm" at bounding box center [638, 357] width 39 height 14
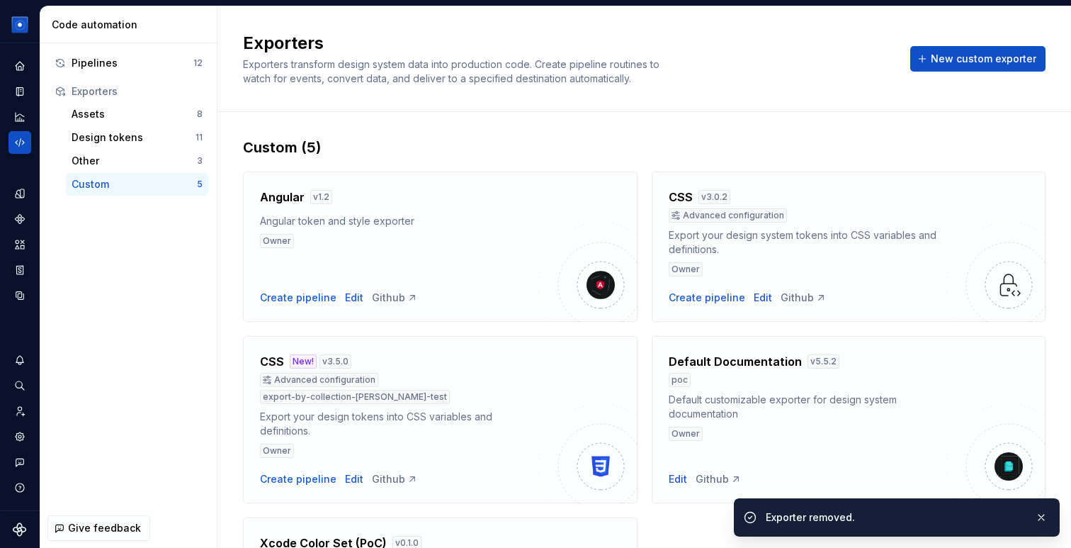
scroll to position [157, 0]
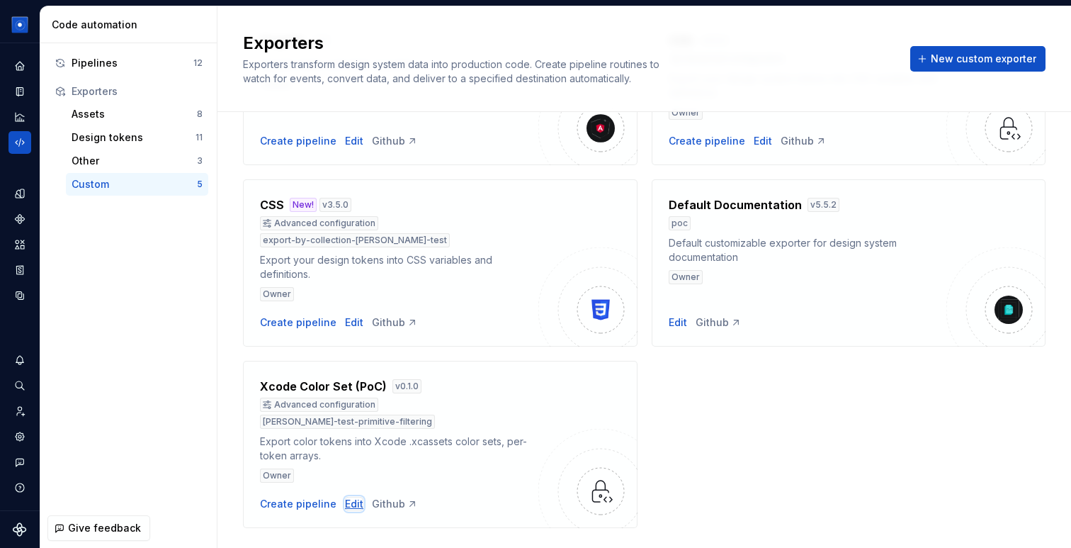
click at [350, 497] on div "Edit" at bounding box center [354, 504] width 18 height 14
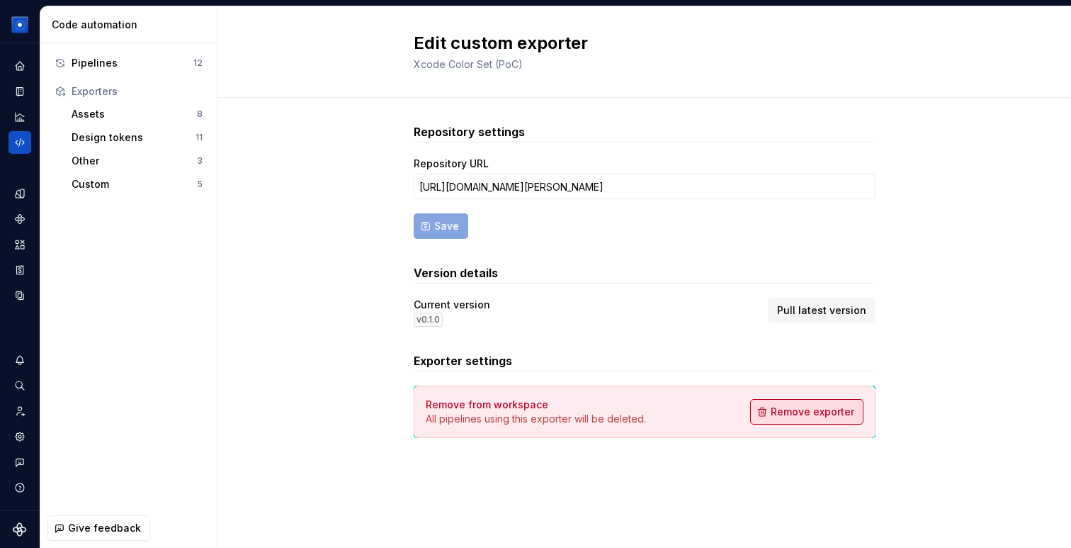
click at [792, 413] on span "Remove exporter" at bounding box center [813, 412] width 84 height 14
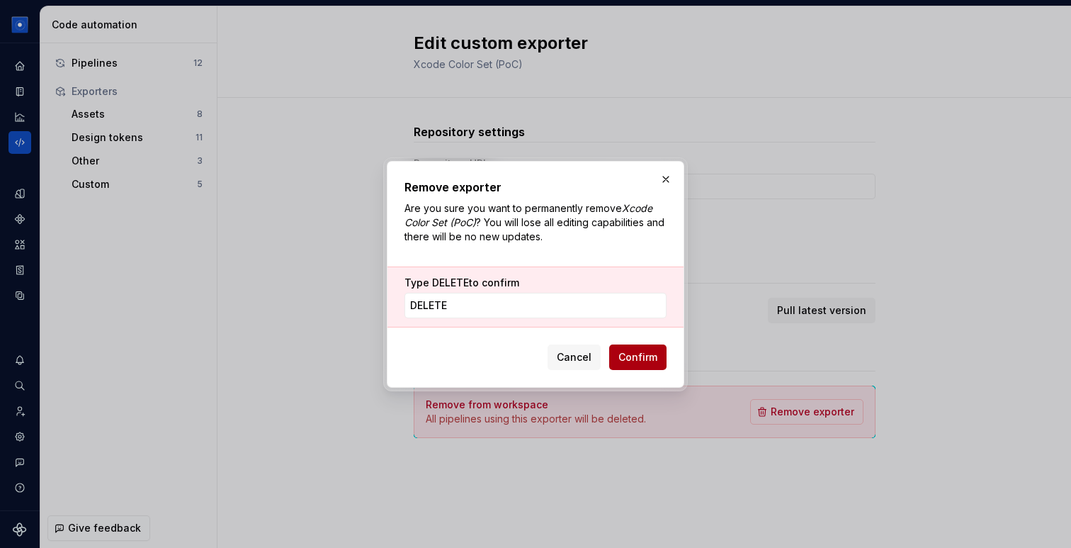
type input "DELETE"
click at [643, 360] on span "Confirm" at bounding box center [638, 357] width 39 height 14
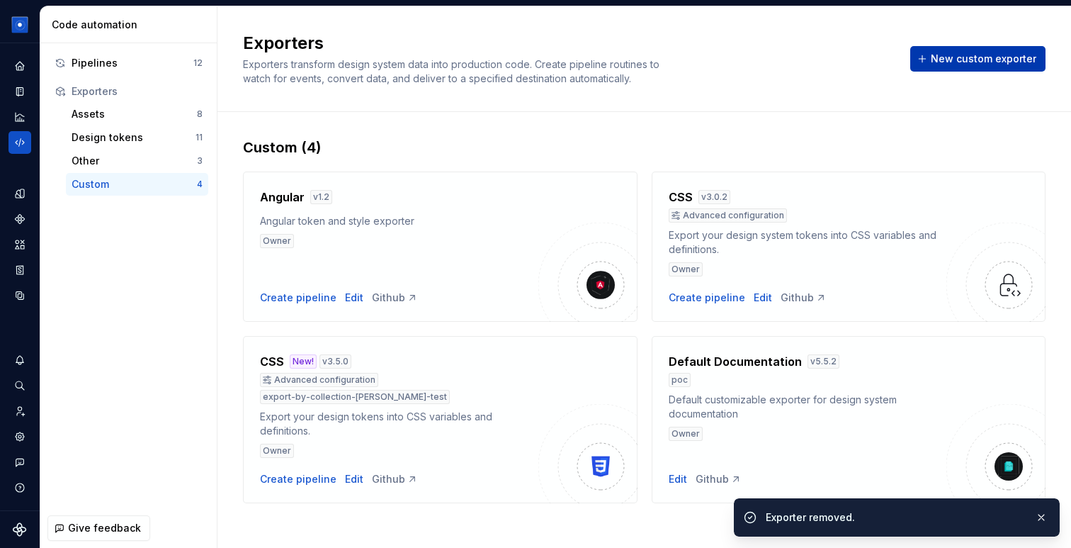
click at [993, 52] on span "New custom exporter" at bounding box center [984, 59] width 106 height 14
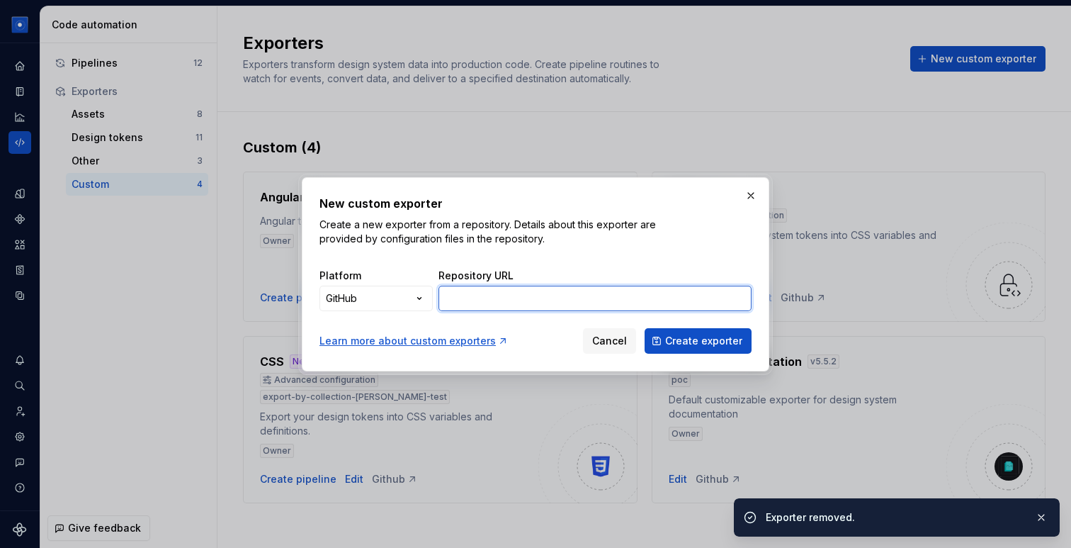
click at [493, 300] on input "Repository URL" at bounding box center [595, 299] width 313 height 26
paste input "[URL][DOMAIN_NAME][PERSON_NAME]"
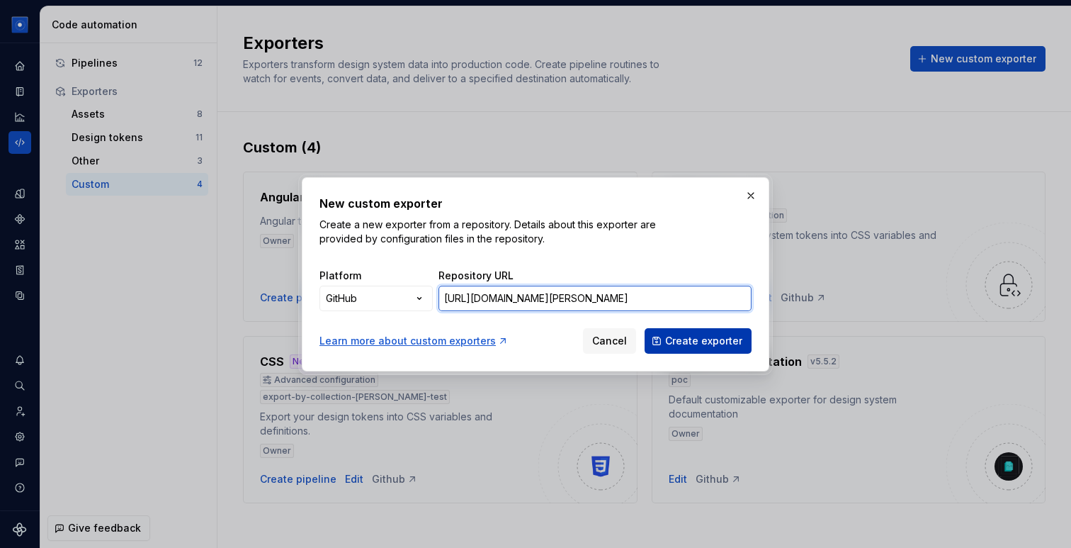
type input "[URL][DOMAIN_NAME][PERSON_NAME]"
click at [706, 341] on span "Create exporter" at bounding box center [703, 341] width 77 height 14
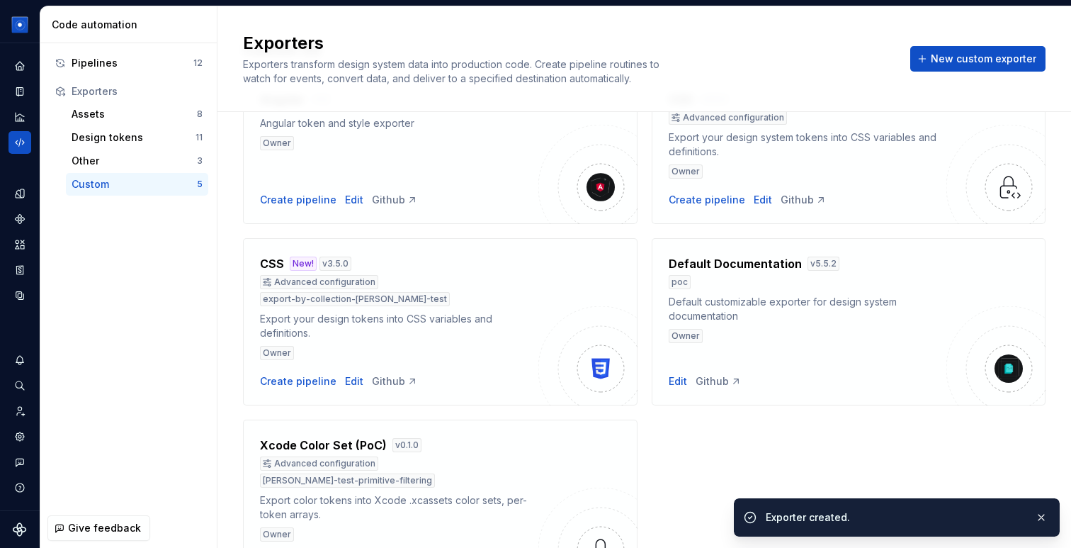
scroll to position [103, 0]
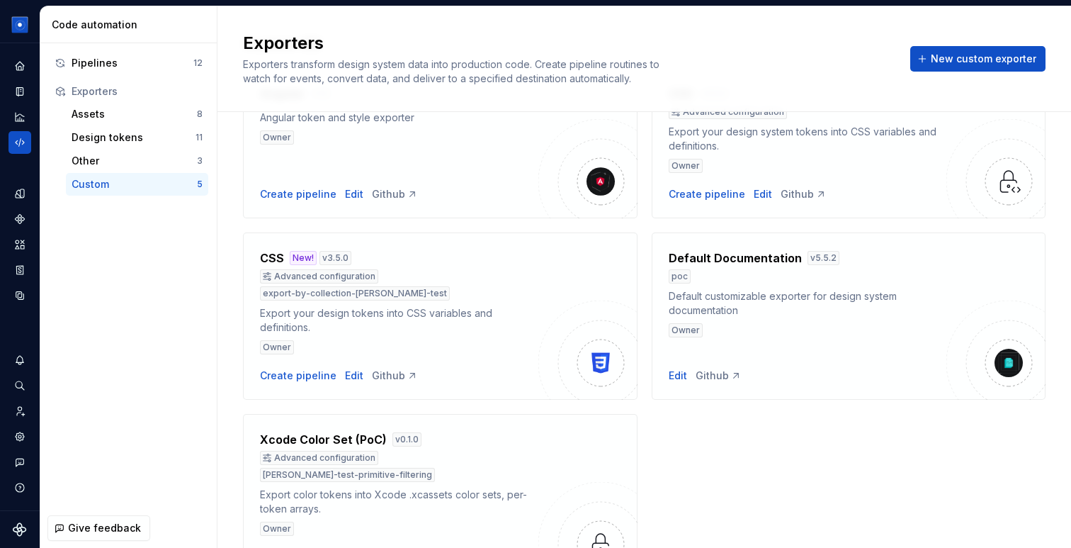
click at [302, 547] on div "Create pipeline" at bounding box center [298, 557] width 77 height 14
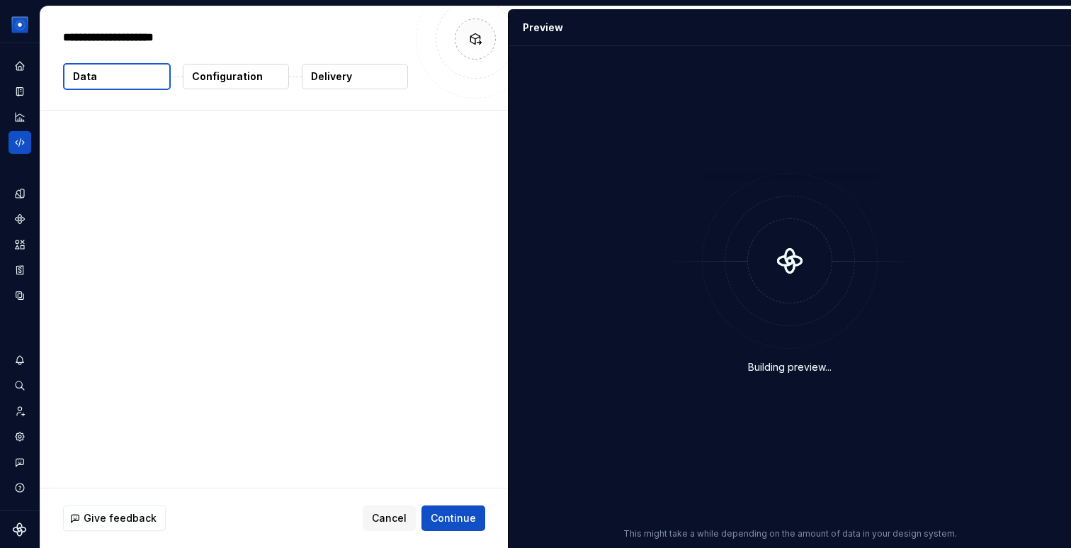
type textarea "*"
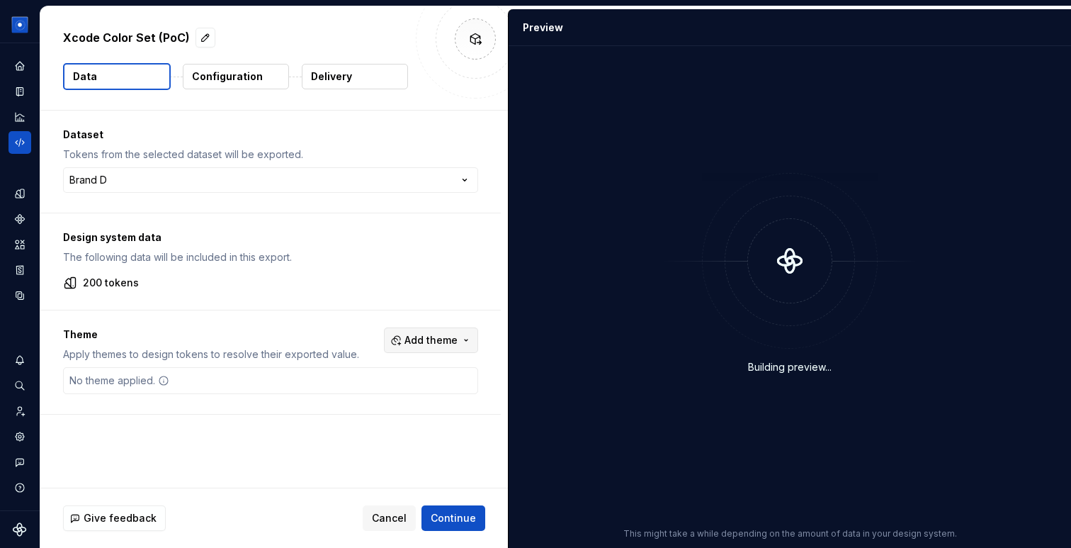
click at [453, 340] on span "Add theme" at bounding box center [431, 340] width 53 height 14
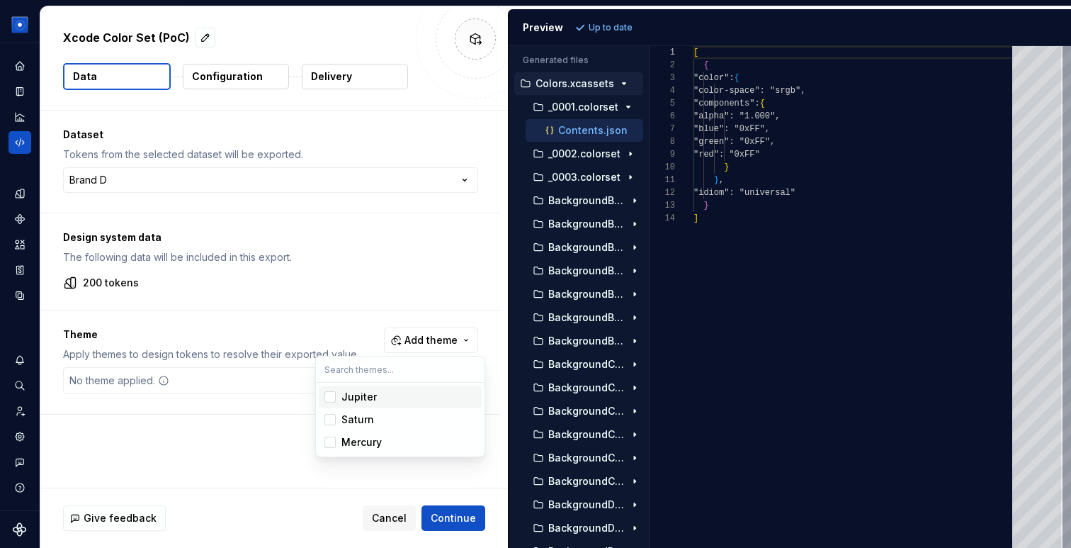
click at [361, 396] on div "Jupiter" at bounding box center [359, 397] width 35 height 14
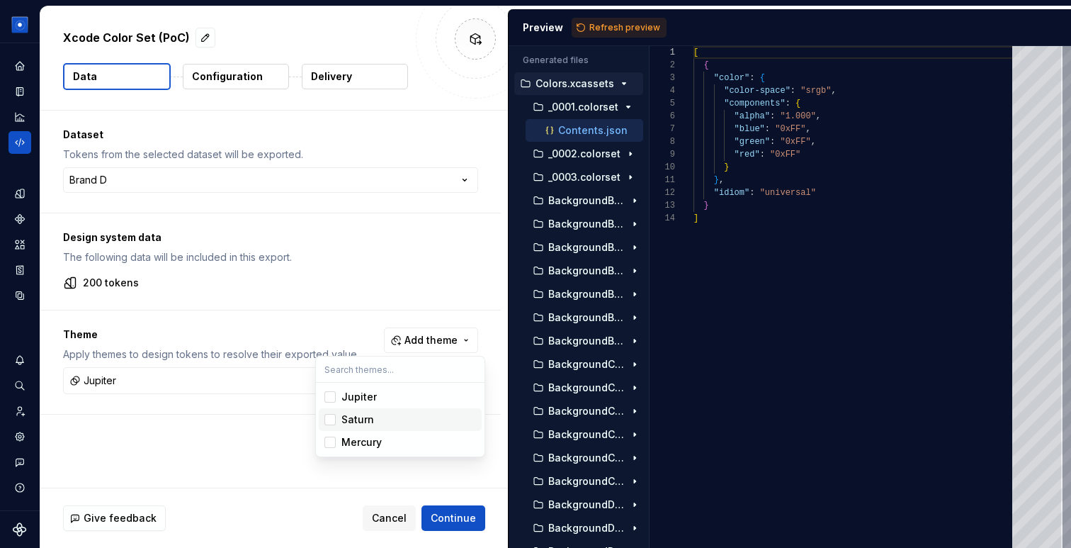
click at [361, 420] on div "Saturn" at bounding box center [358, 419] width 33 height 14
click at [458, 519] on html "Beatriz Design System B Dataset Brand D Xcode Color Set (PoC) Data Configuratio…" at bounding box center [535, 274] width 1071 height 548
click at [240, 80] on p "Configuration" at bounding box center [227, 76] width 71 height 14
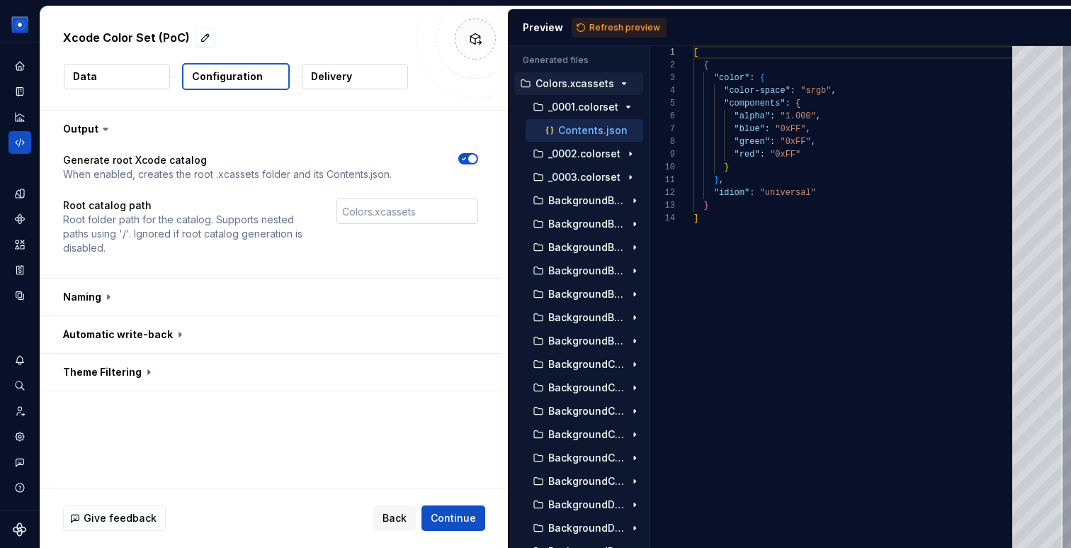
click at [400, 213] on input "text" at bounding box center [408, 211] width 142 height 26
type input "A"
type input "Supernova"
click at [167, 372] on button "button" at bounding box center [270, 372] width 461 height 37
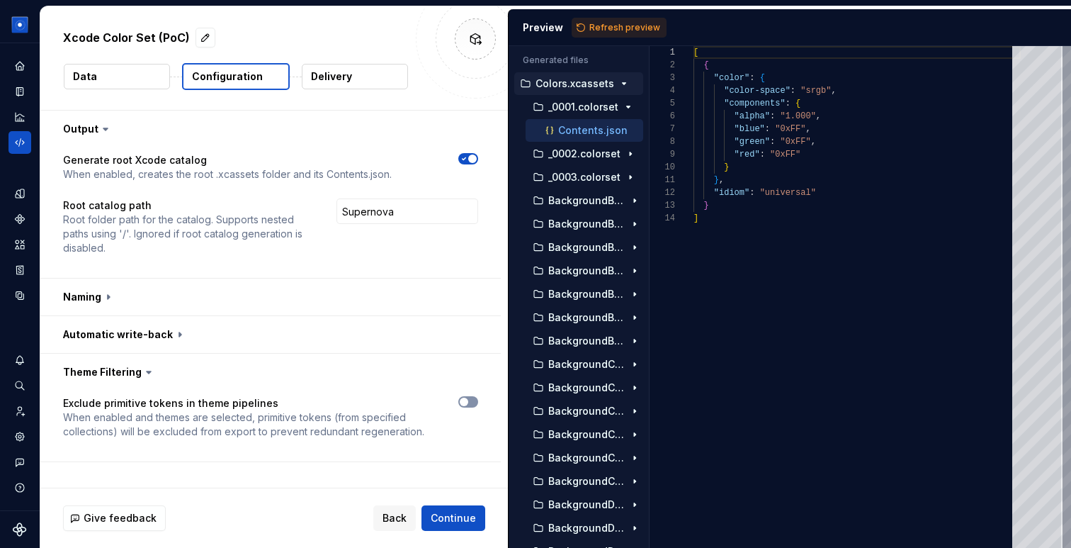
click at [468, 399] on span "button" at bounding box center [464, 402] width 9 height 9
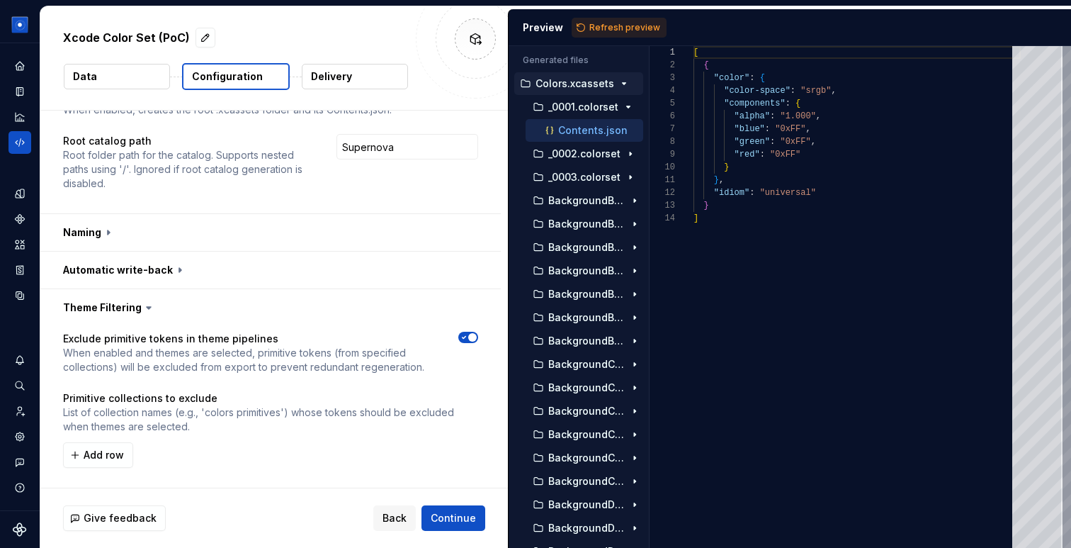
scroll to position [68, 0]
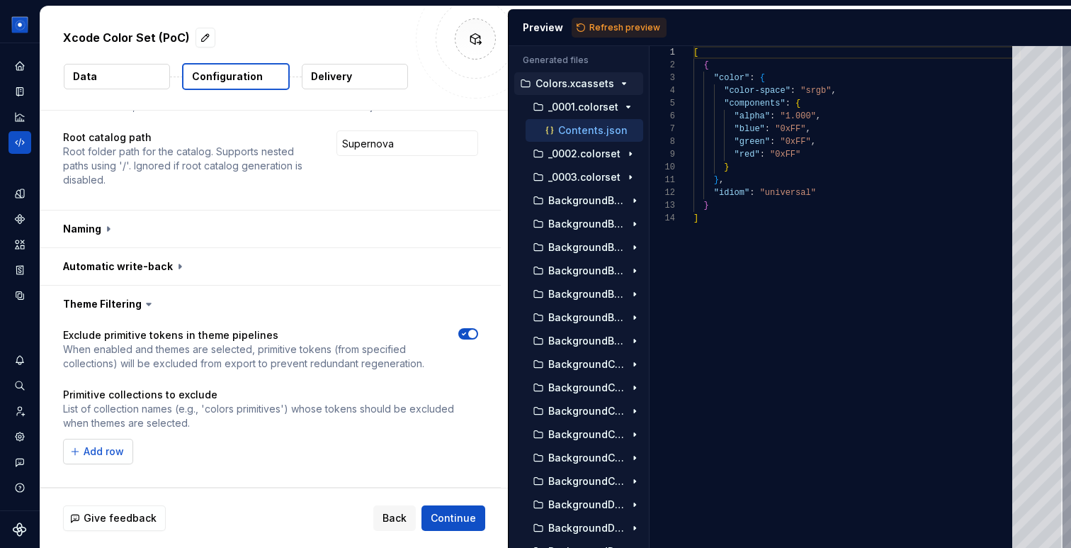
click at [109, 447] on span "Add row" at bounding box center [104, 451] width 40 height 14
type input "primitive"
click at [612, 27] on span "Refresh preview" at bounding box center [625, 27] width 71 height 11
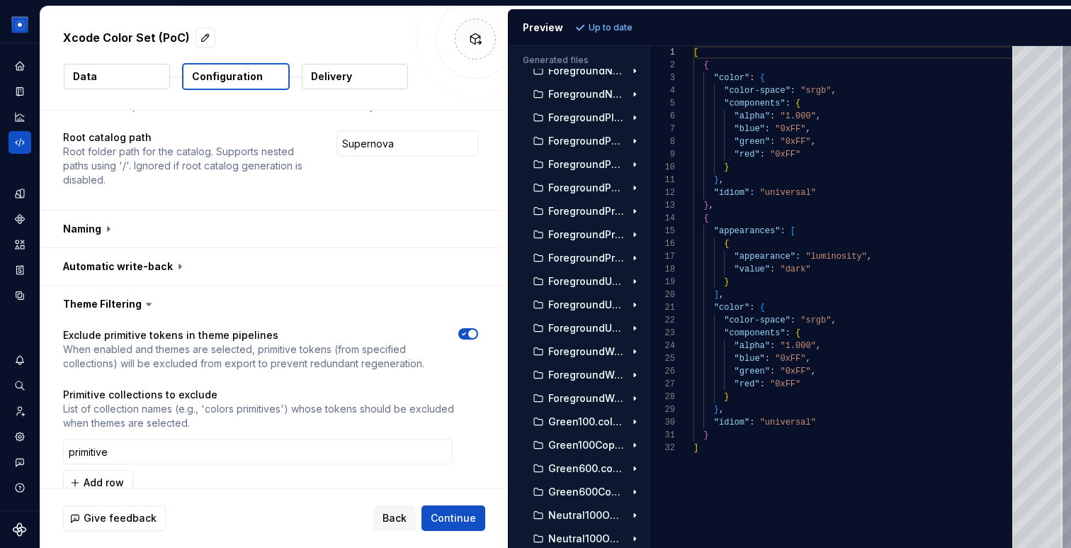
scroll to position [5152, 0]
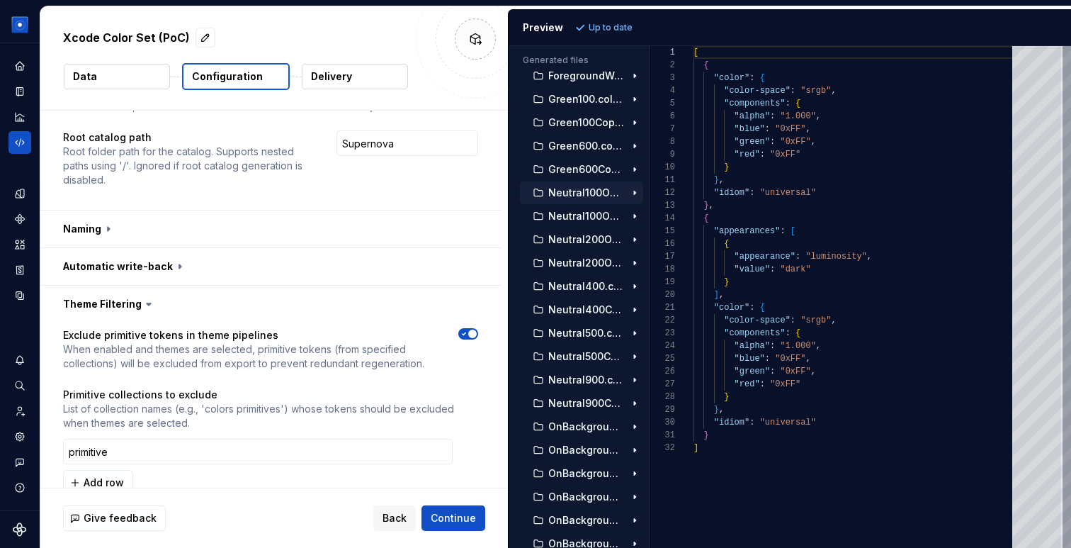
click at [583, 191] on p "Neutral100Opaque.colorset" at bounding box center [586, 192] width 77 height 11
click at [586, 222] on div "Contents.json" at bounding box center [593, 216] width 101 height 14
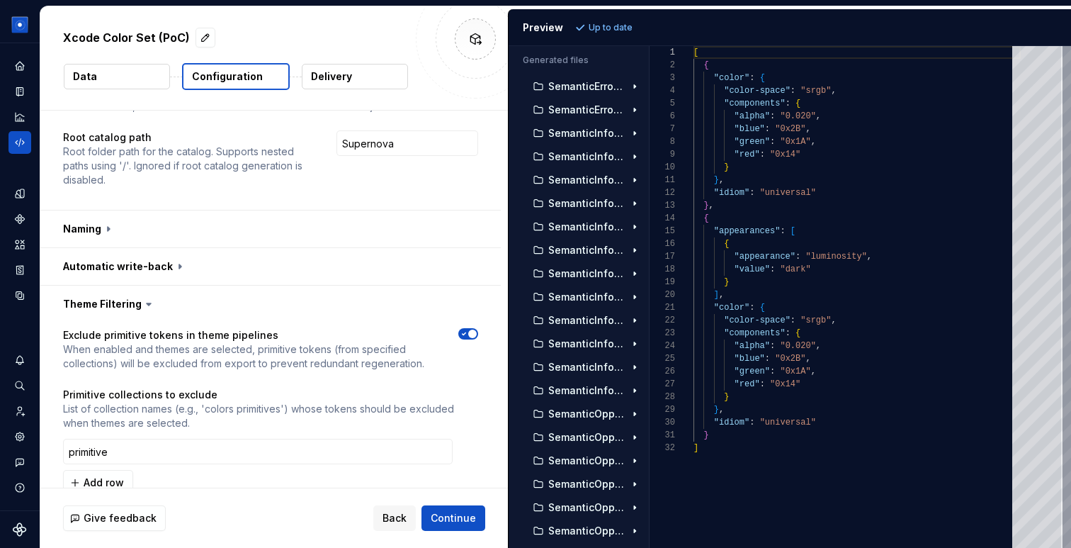
scroll to position [20158, 0]
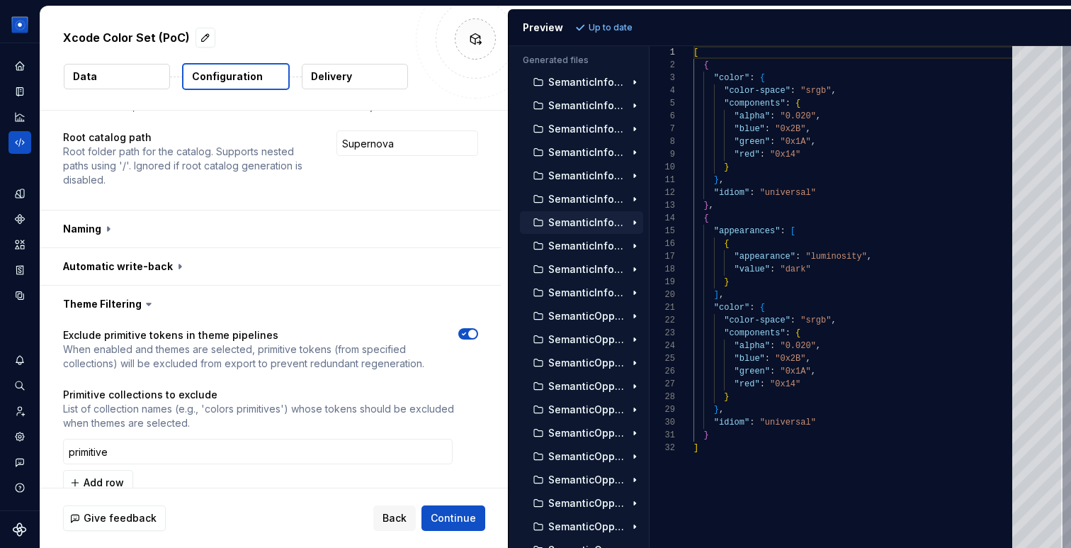
click at [581, 218] on p "SemanticInfoColorCopy1Copy2.colorset" at bounding box center [586, 222] width 77 height 11
click at [581, 240] on p "Contents.json" at bounding box center [592, 245] width 69 height 11
type textarea "**********"
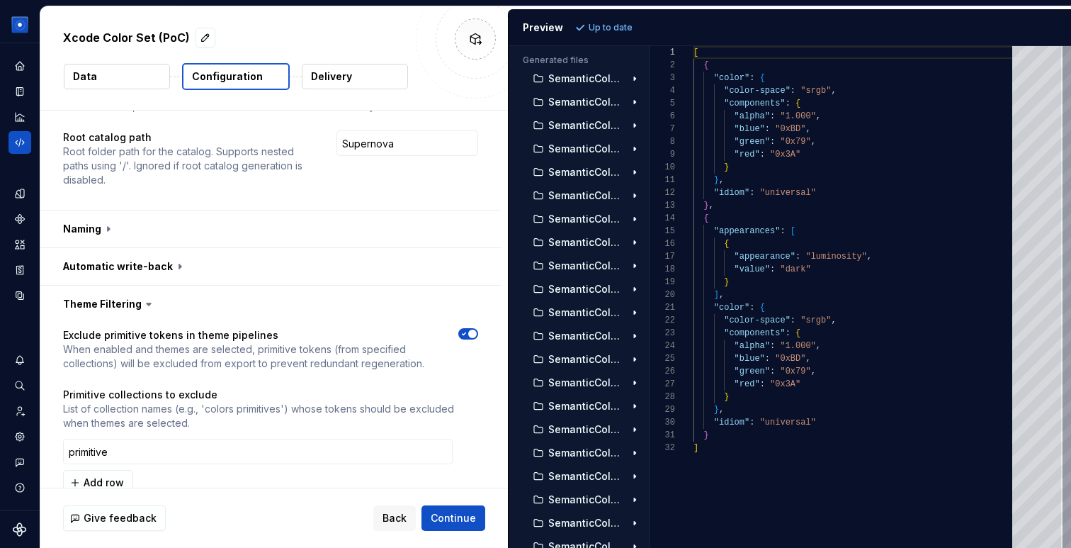
scroll to position [18832, 0]
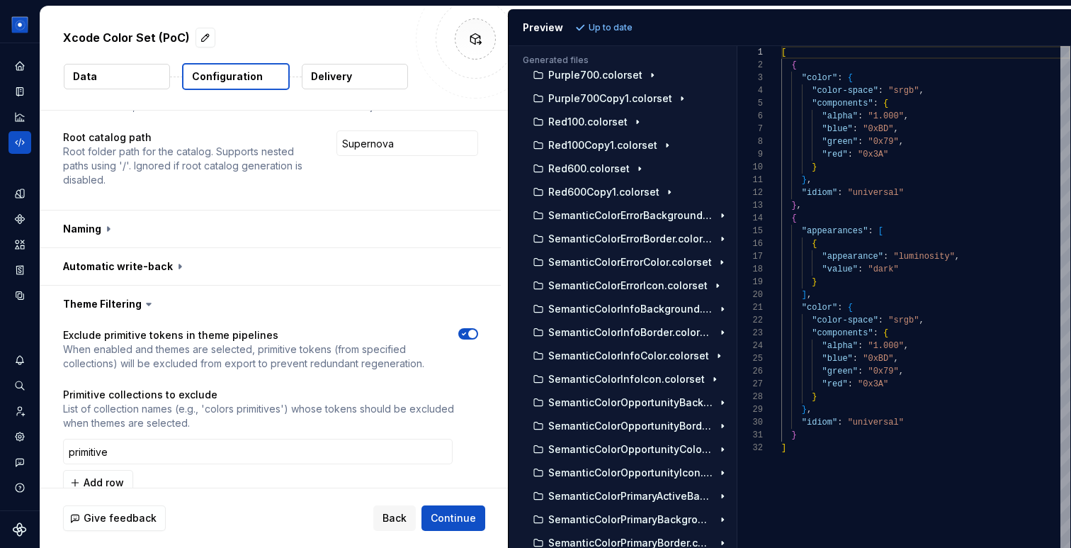
click at [736, 214] on div "Generated files Accessibility guide for tree . Navigate the tree with the arrow…" at bounding box center [790, 297] width 563 height 502
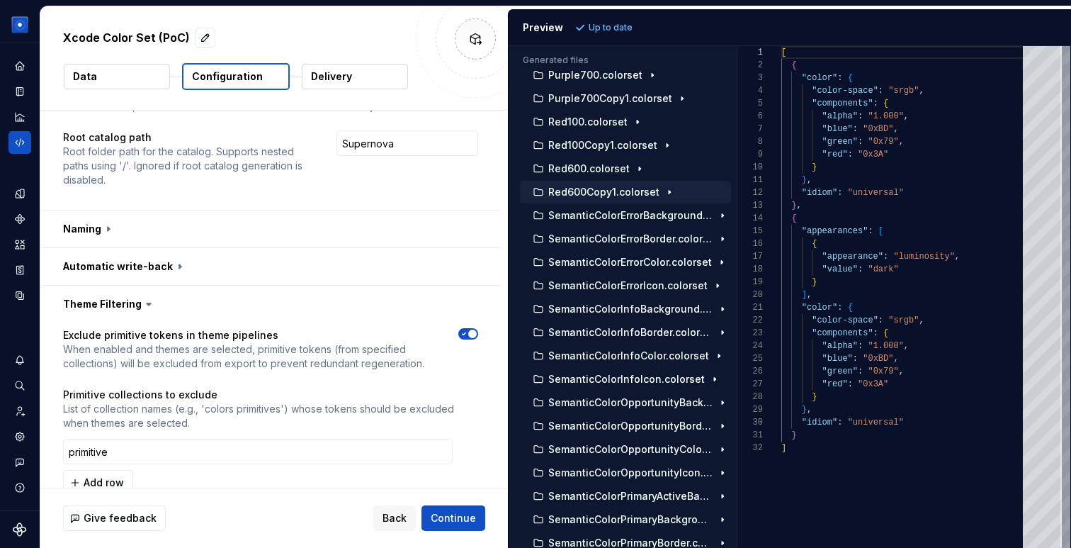
scroll to position [3096, 0]
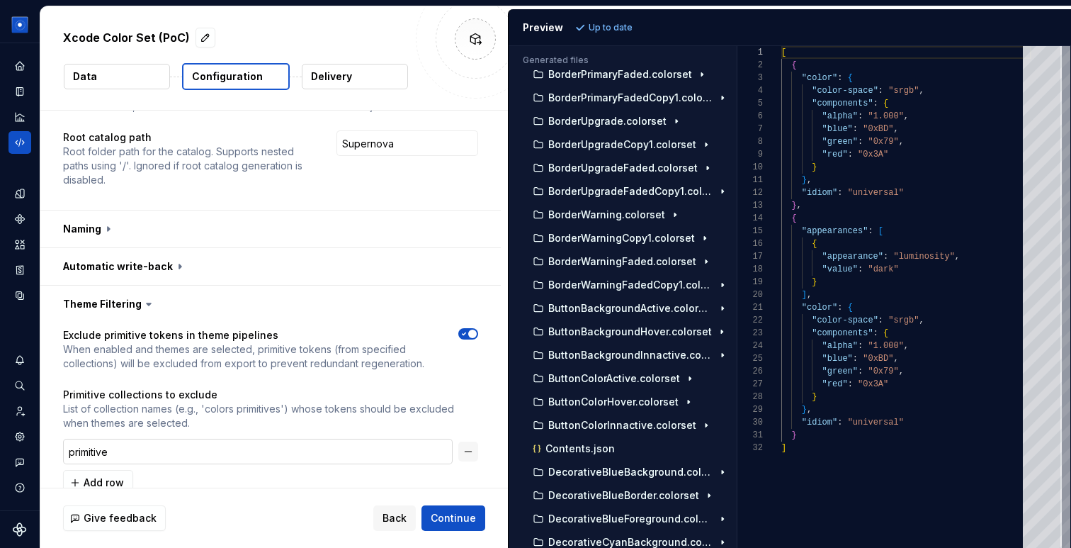
click at [140, 449] on input "primitive" at bounding box center [258, 452] width 390 height 26
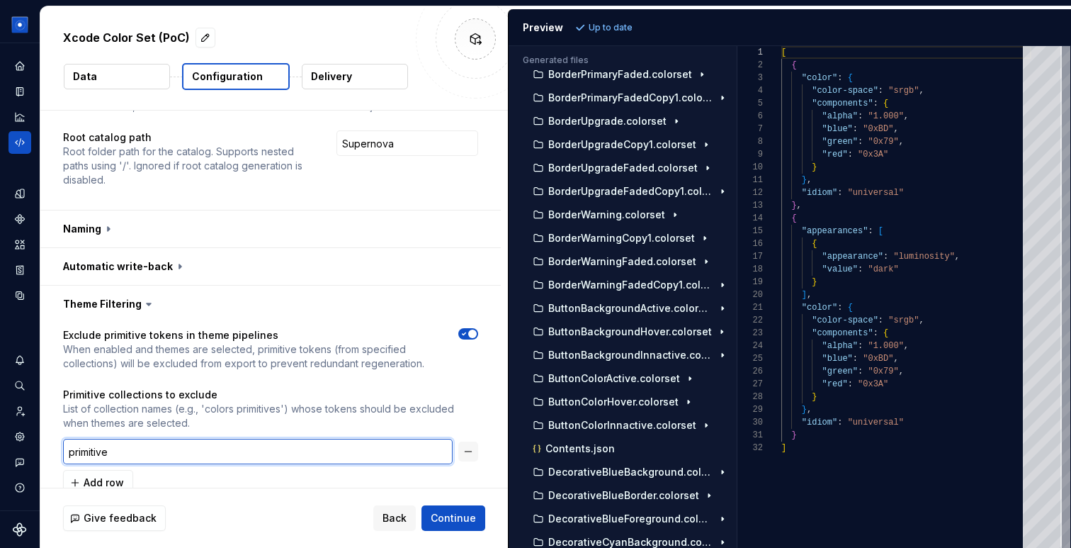
click at [140, 449] on input "primitive" at bounding box center [258, 452] width 390 height 26
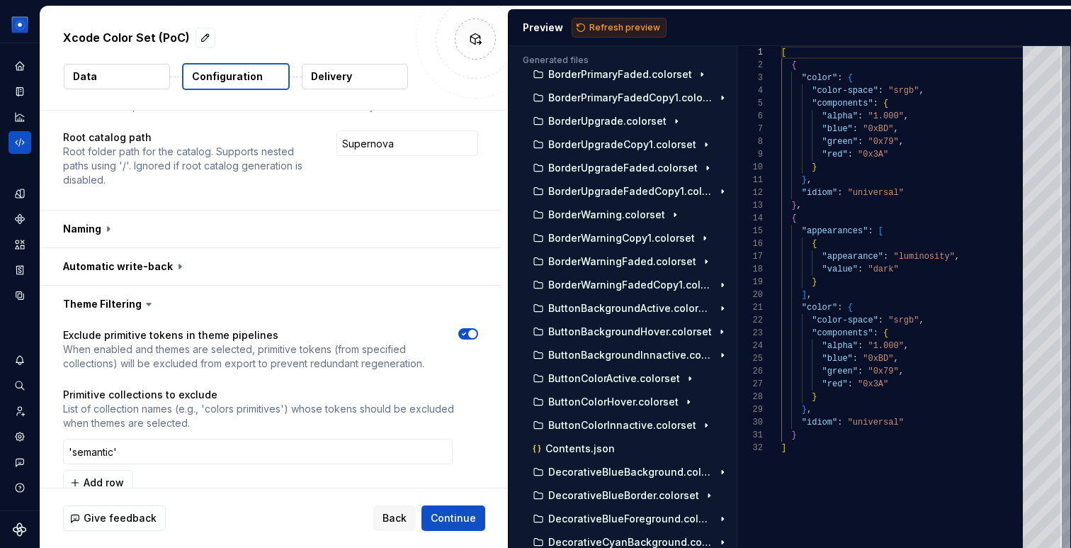
click at [640, 28] on span "Refresh preview" at bounding box center [625, 27] width 71 height 11
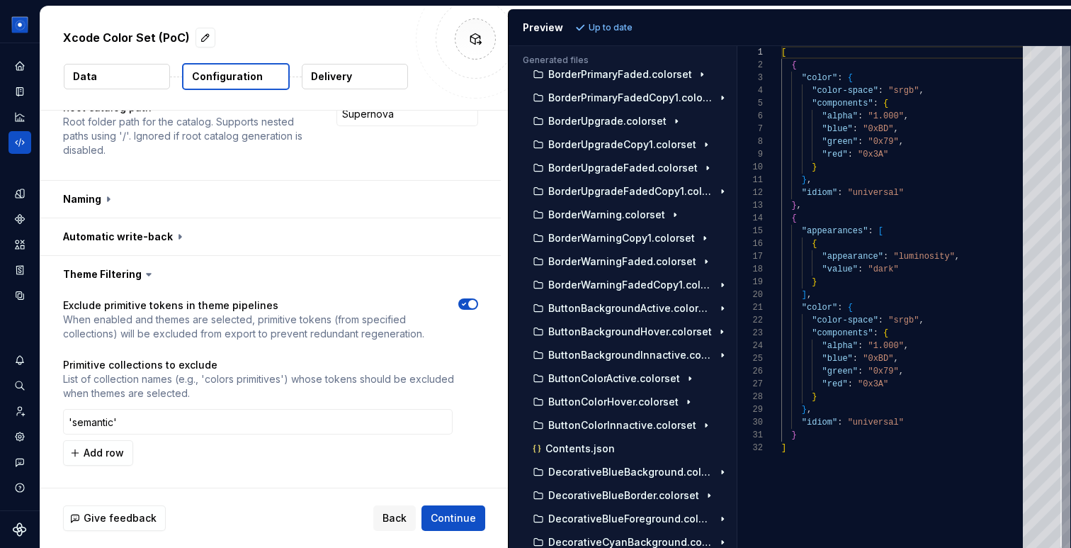
scroll to position [99, 0]
click at [103, 419] on input "'semantic'" at bounding box center [258, 420] width 390 height 26
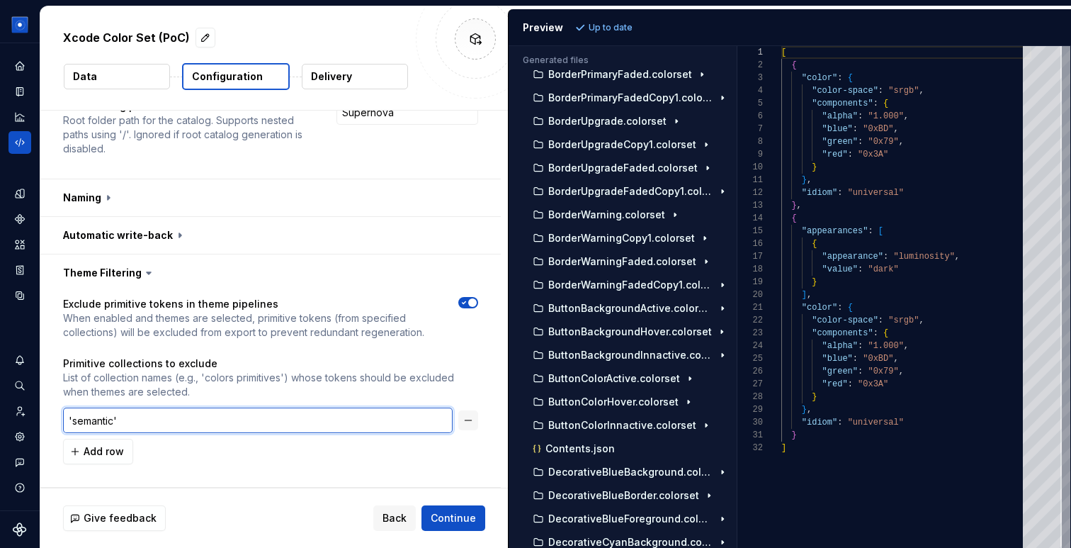
click at [103, 419] on input "'semantic'" at bounding box center [258, 420] width 390 height 26
type input ""primitive""
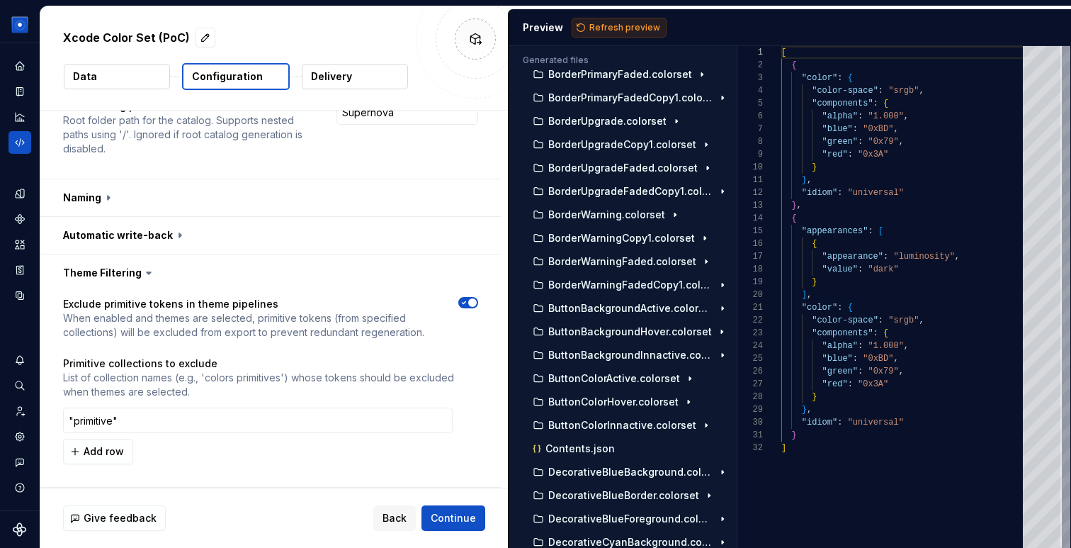
click at [606, 27] on span "Refresh preview" at bounding box center [625, 27] width 71 height 11
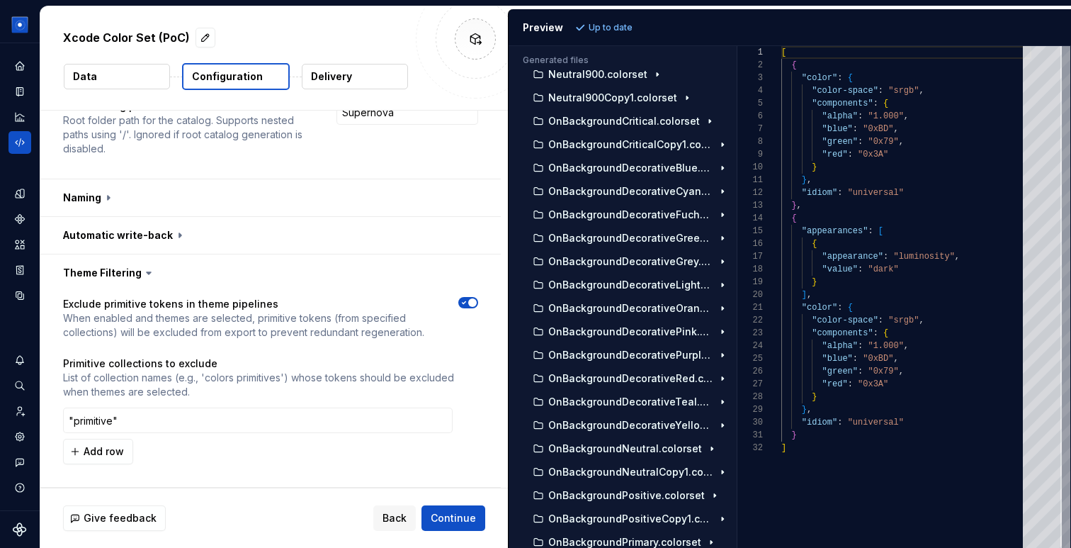
scroll to position [5855, 0]
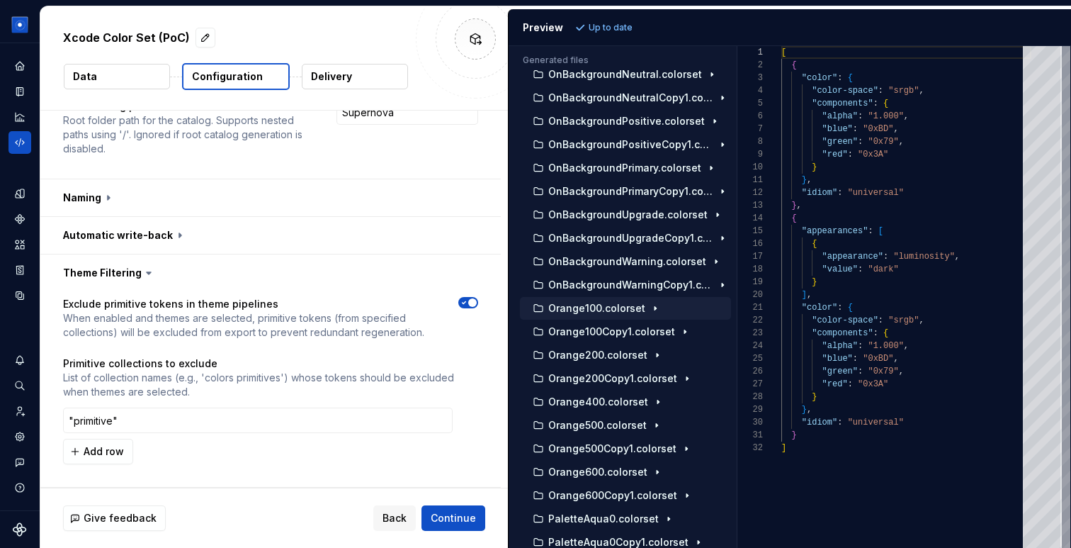
click at [624, 316] on div "Orange100.colorset" at bounding box center [625, 308] width 211 height 23
click at [619, 310] on p "Orange100.colorset" at bounding box center [596, 308] width 97 height 11
click at [606, 305] on p "Contents.json" at bounding box center [592, 308] width 69 height 11
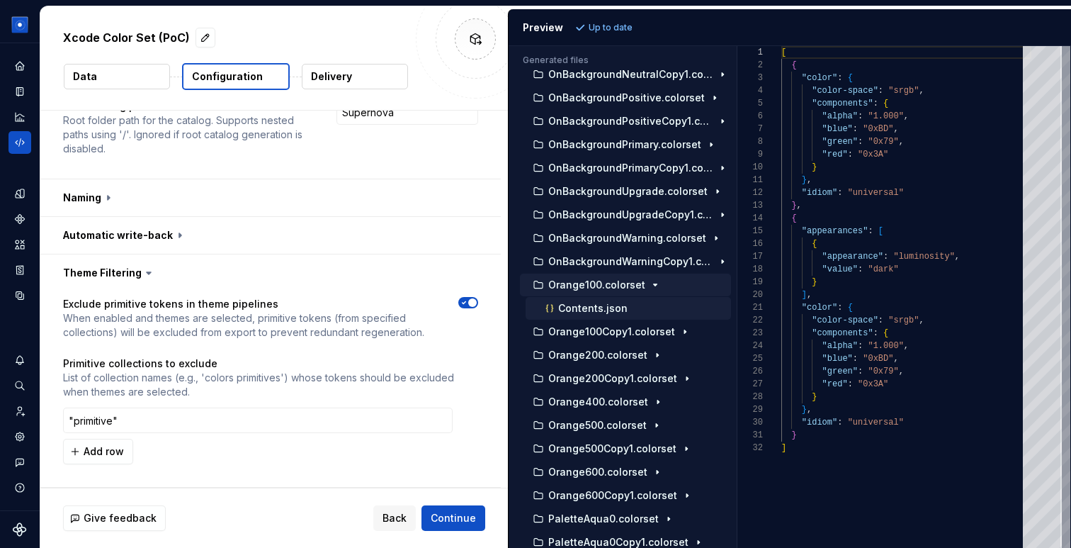
type textarea "**********"
click at [16, 137] on icon "Code automation" at bounding box center [19, 142] width 13 height 13
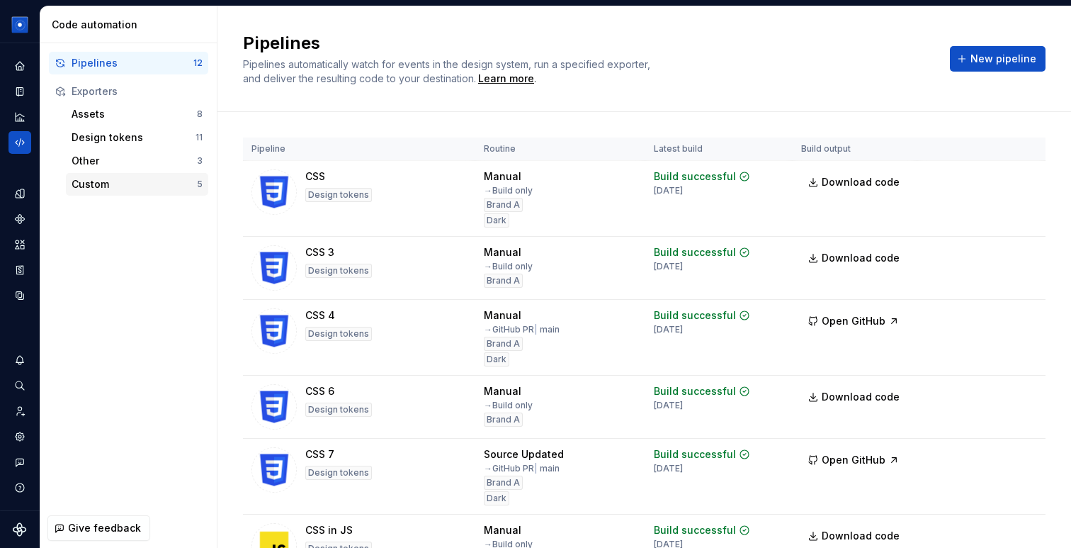
click at [142, 181] on div "Custom" at bounding box center [134, 184] width 125 height 14
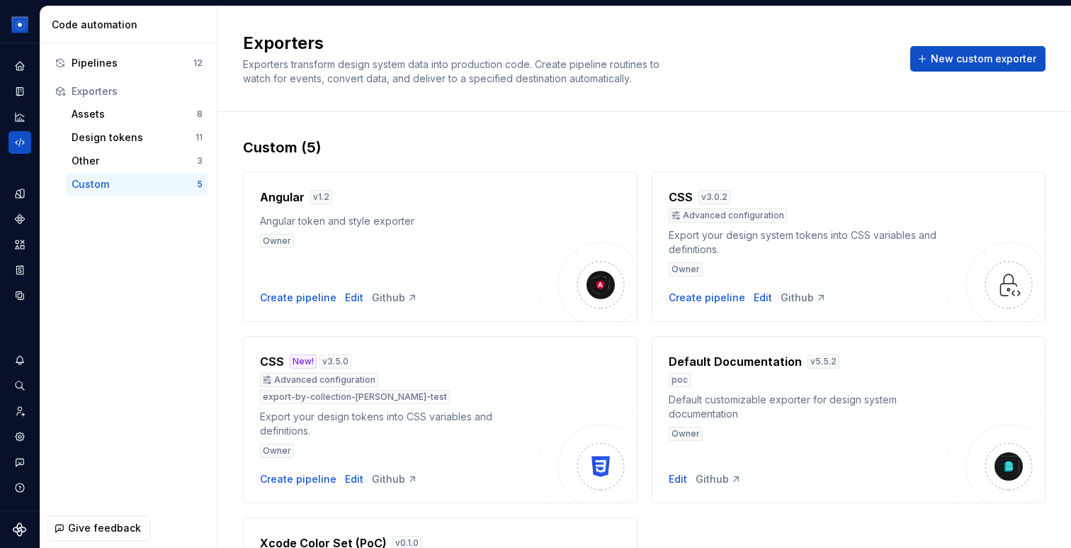
scroll to position [157, 0]
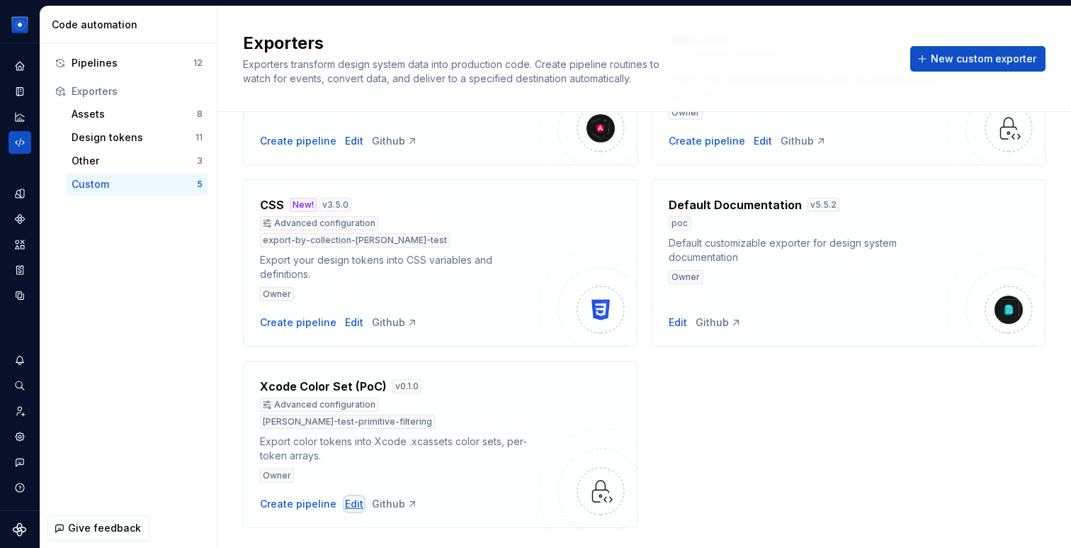
click at [347, 497] on div "Edit" at bounding box center [354, 504] width 18 height 14
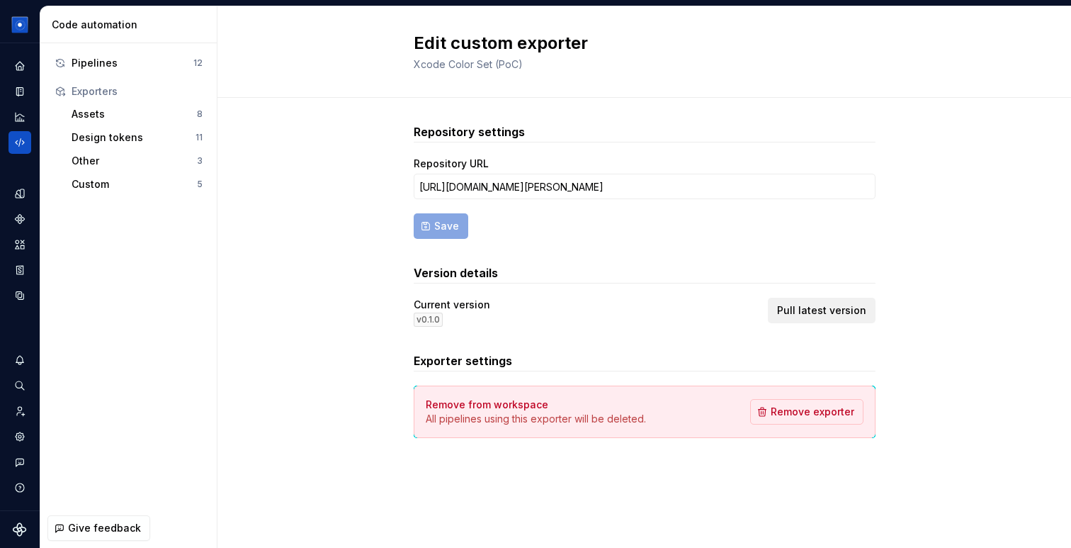
click at [844, 305] on span "Pull latest version" at bounding box center [821, 310] width 89 height 14
click at [847, 313] on span "Pull latest version" at bounding box center [821, 310] width 89 height 14
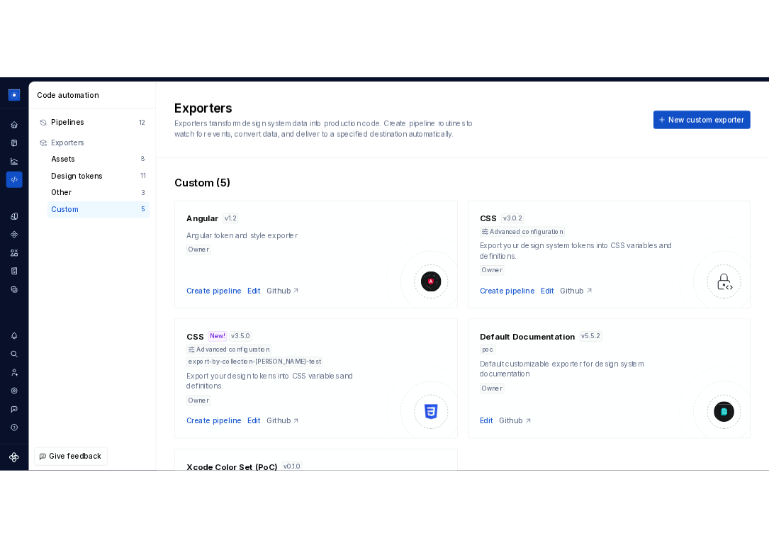
scroll to position [157, 0]
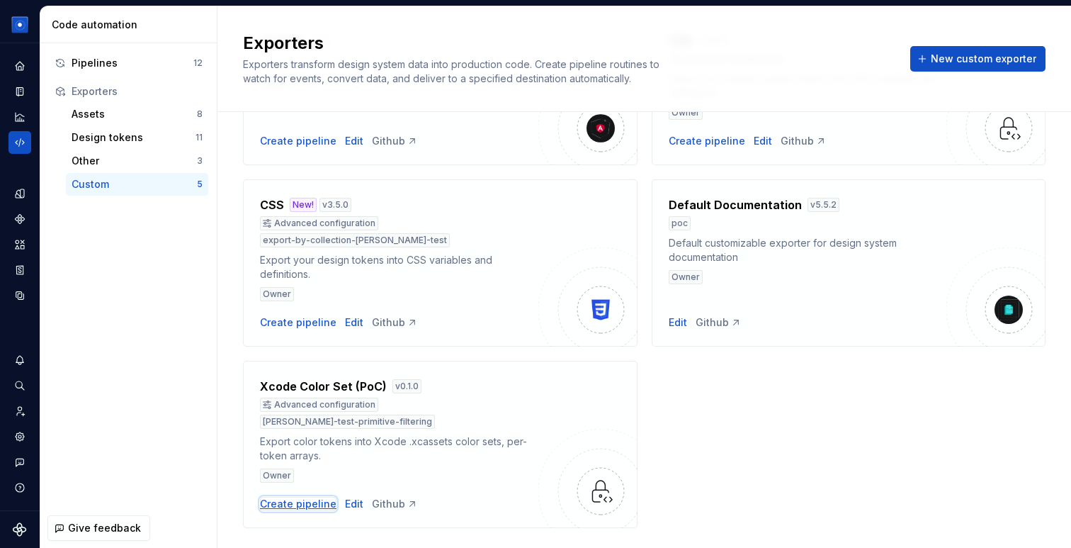
click at [321, 497] on div "Create pipeline" at bounding box center [298, 504] width 77 height 14
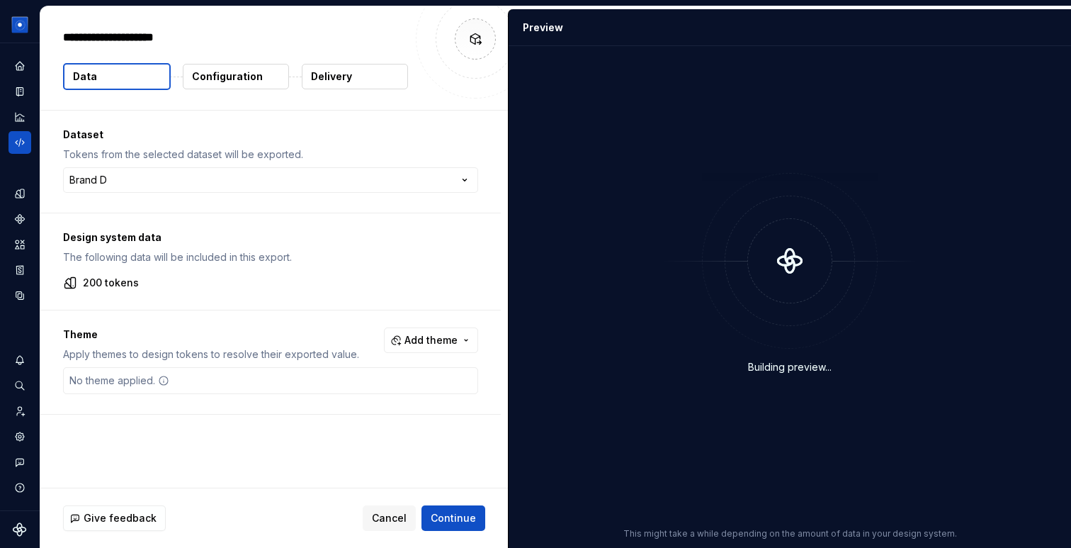
type textarea "*"
click at [234, 77] on p "Configuration" at bounding box center [227, 76] width 71 height 14
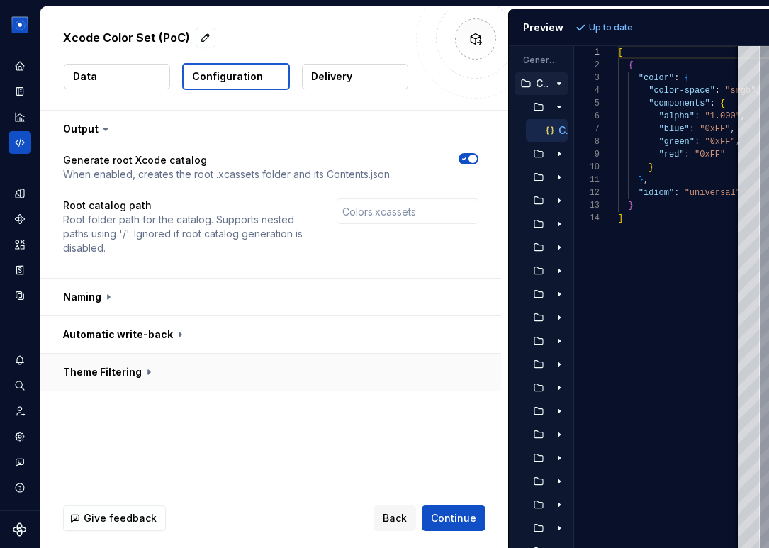
click at [143, 373] on button "button" at bounding box center [270, 372] width 461 height 37
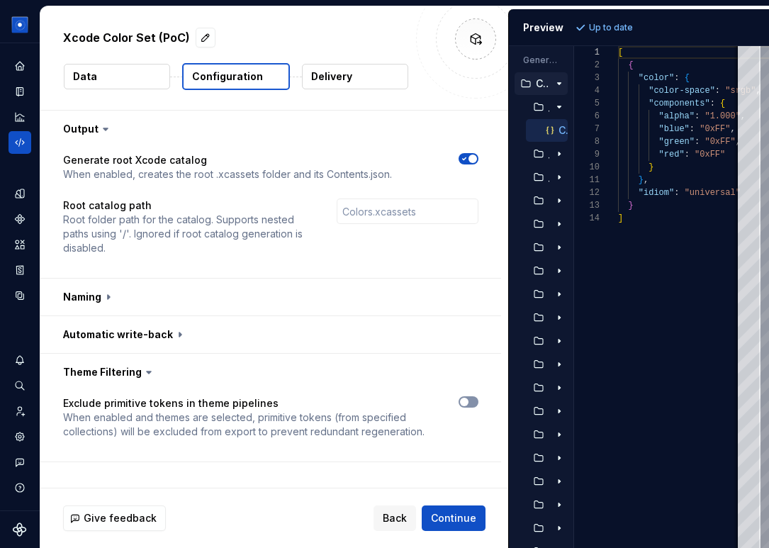
click at [468, 404] on span "button" at bounding box center [464, 402] width 9 height 9
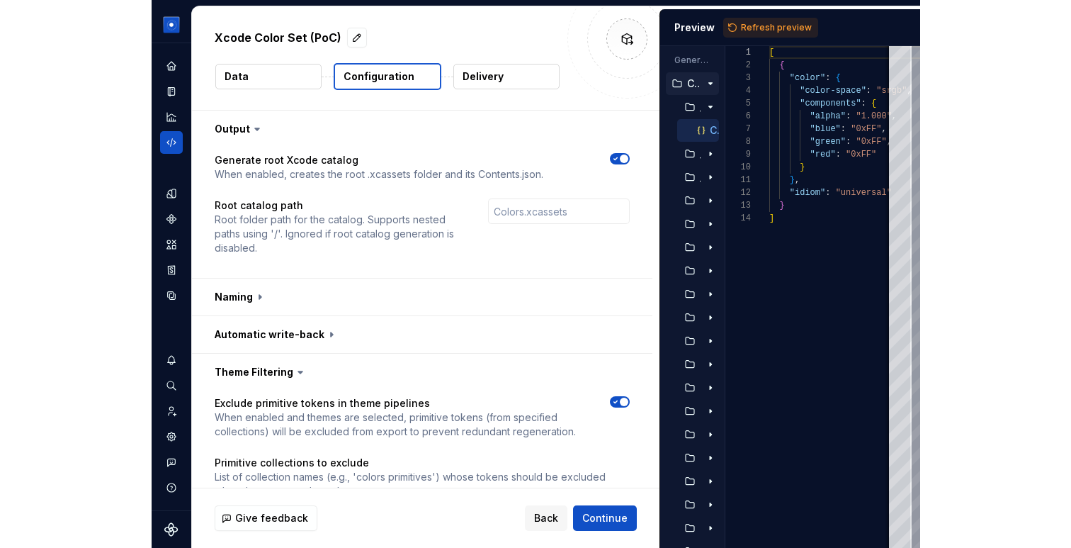
scroll to position [68, 0]
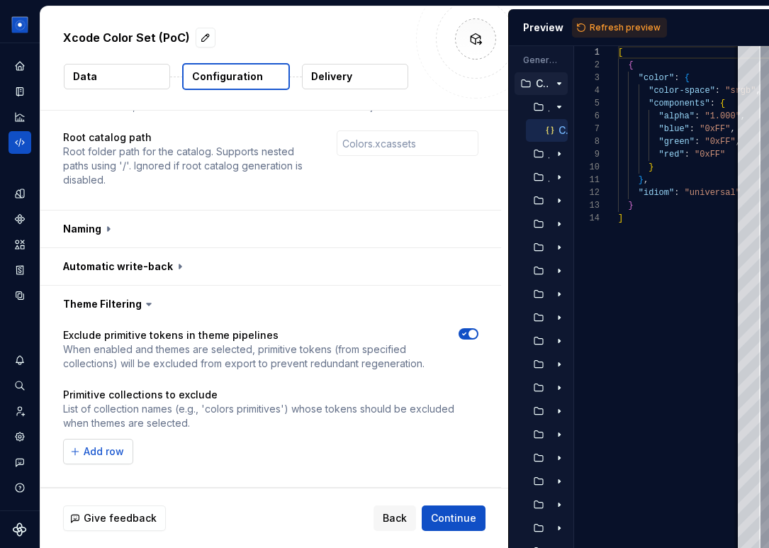
click at [108, 447] on span "Add row" at bounding box center [104, 451] width 40 height 14
click at [118, 455] on input "text" at bounding box center [258, 452] width 390 height 26
type input "primitive"
click at [614, 27] on span "Refresh preview" at bounding box center [625, 27] width 71 height 11
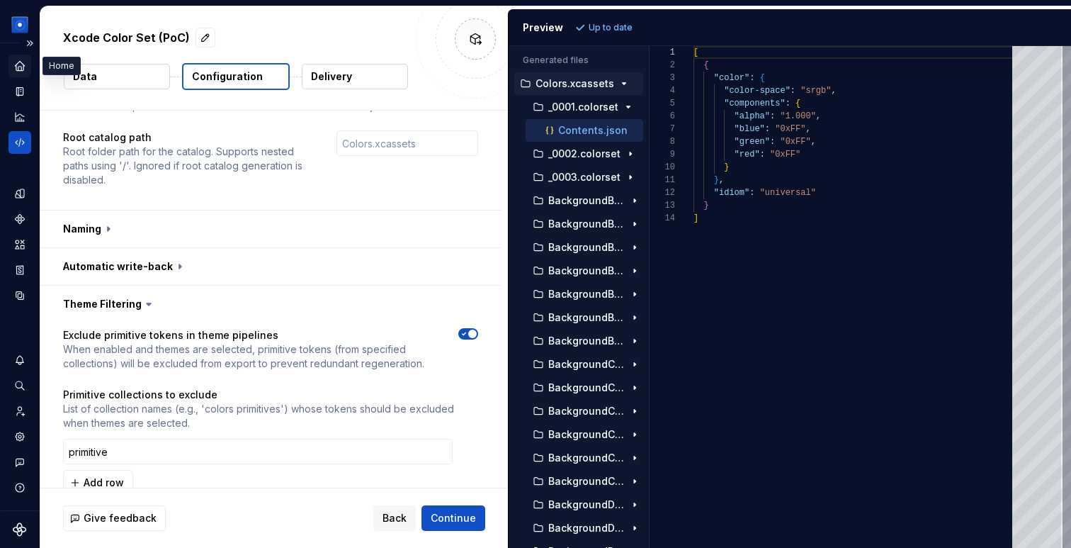
click at [23, 66] on icon "Home" at bounding box center [19, 65] width 9 height 9
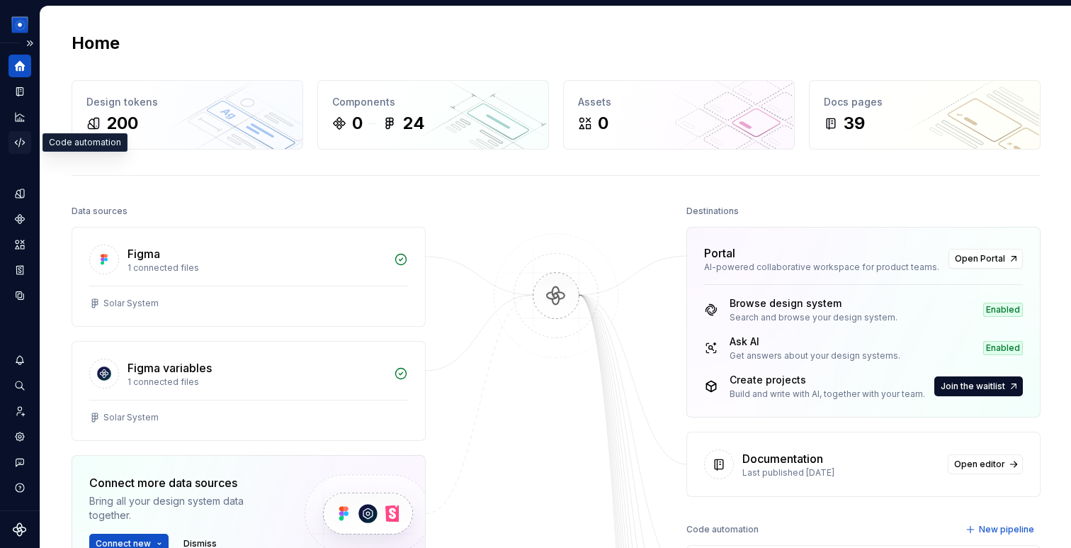
click at [25, 131] on div "Code automation" at bounding box center [20, 142] width 23 height 23
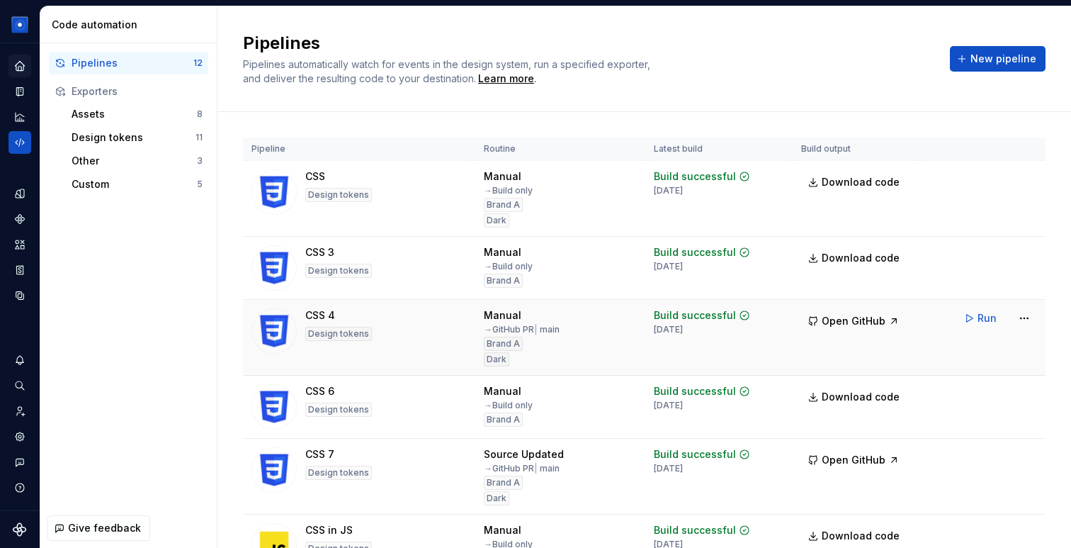
scroll to position [525, 0]
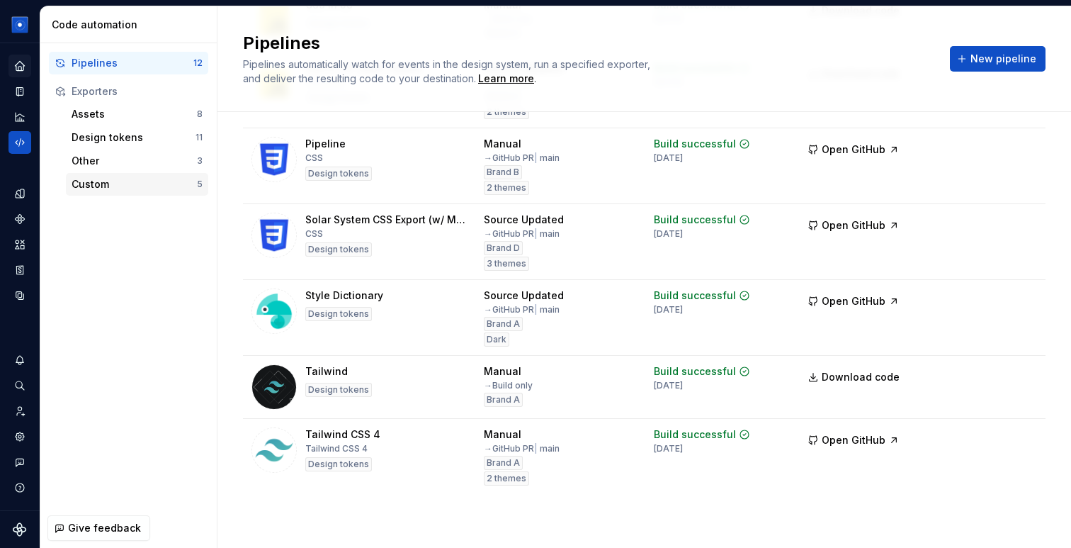
click at [99, 181] on div "Custom" at bounding box center [134, 184] width 125 height 14
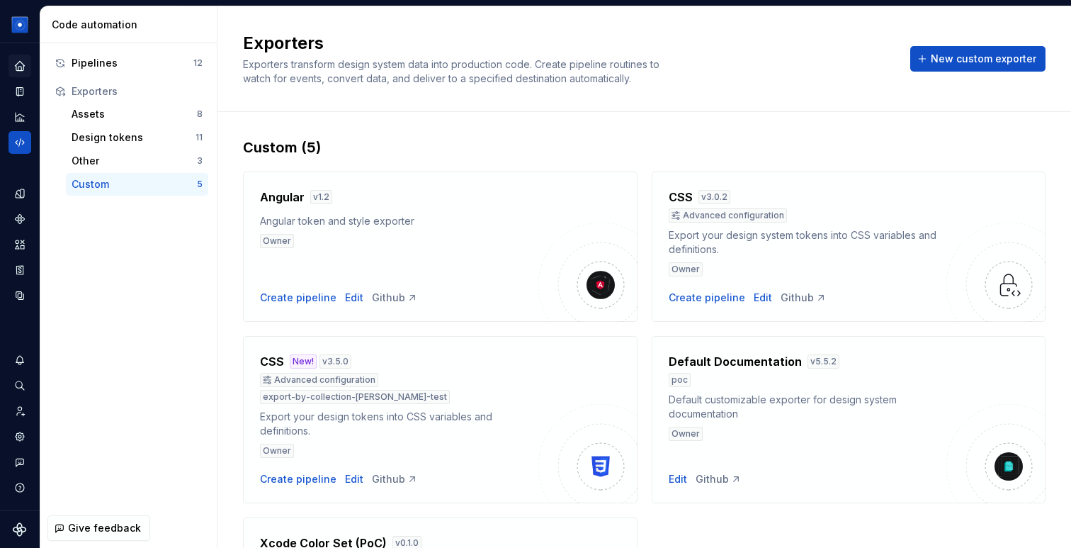
scroll to position [157, 0]
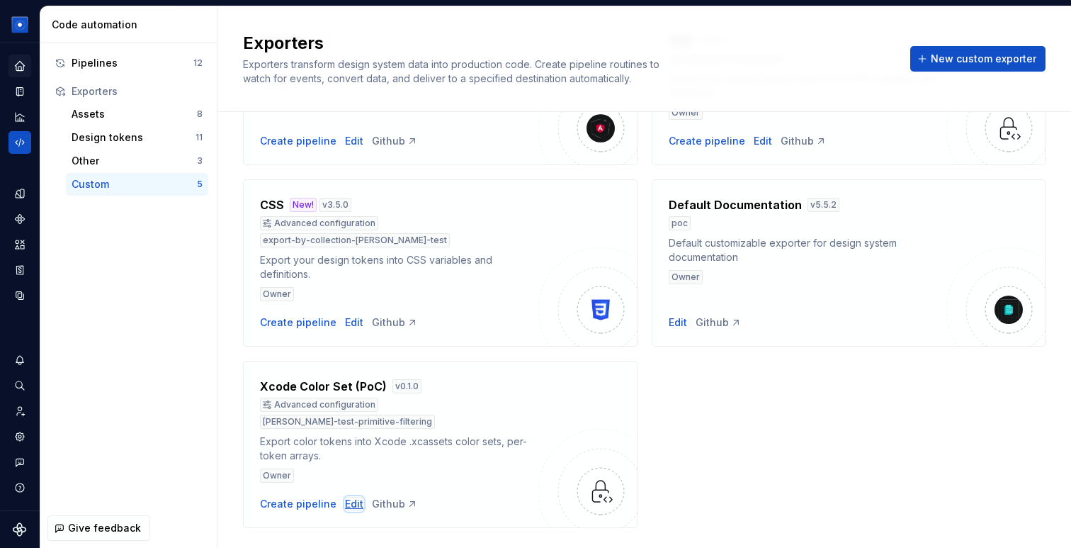
click at [354, 497] on div "Edit" at bounding box center [354, 504] width 18 height 14
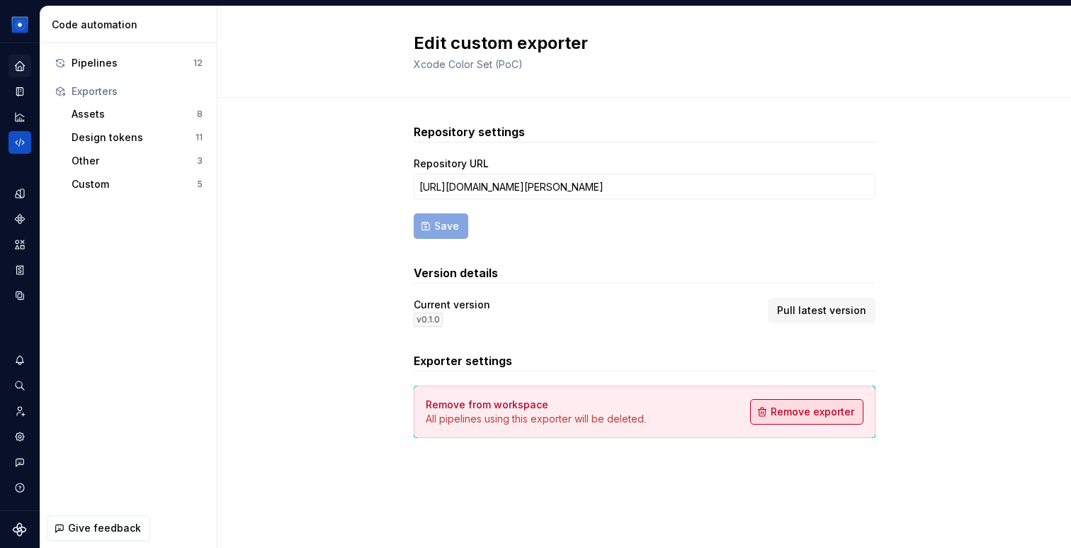
click at [796, 415] on span "Remove exporter" at bounding box center [813, 412] width 84 height 14
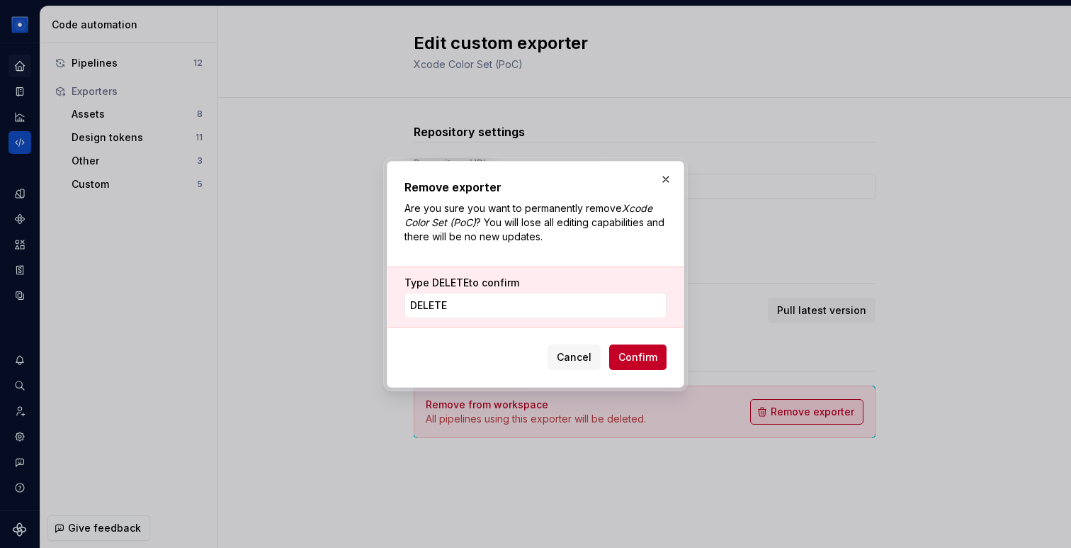
type input "DELETE"
click at [636, 353] on span "Confirm" at bounding box center [638, 357] width 39 height 14
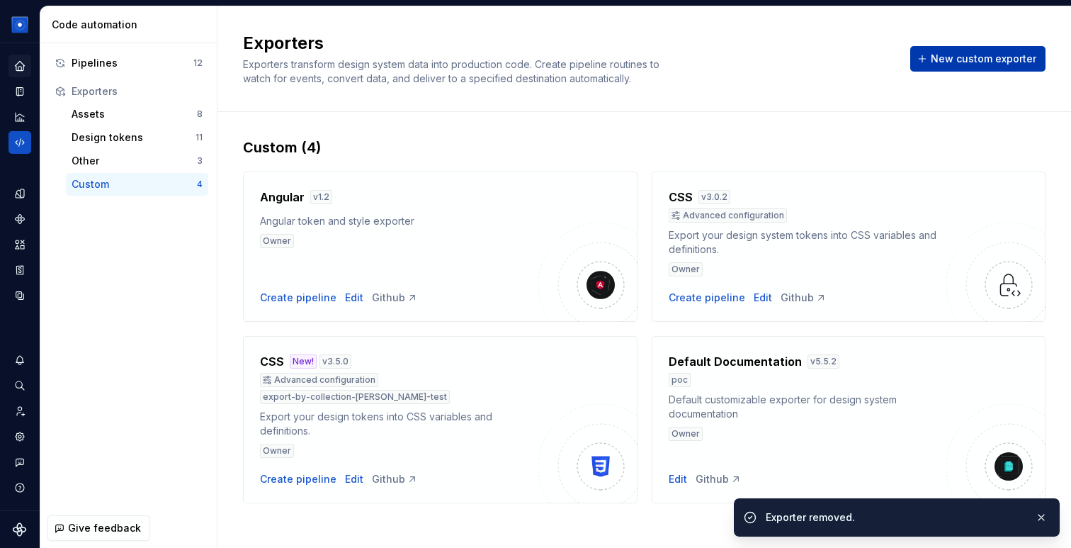
click at [966, 60] on span "New custom exporter" at bounding box center [984, 59] width 106 height 14
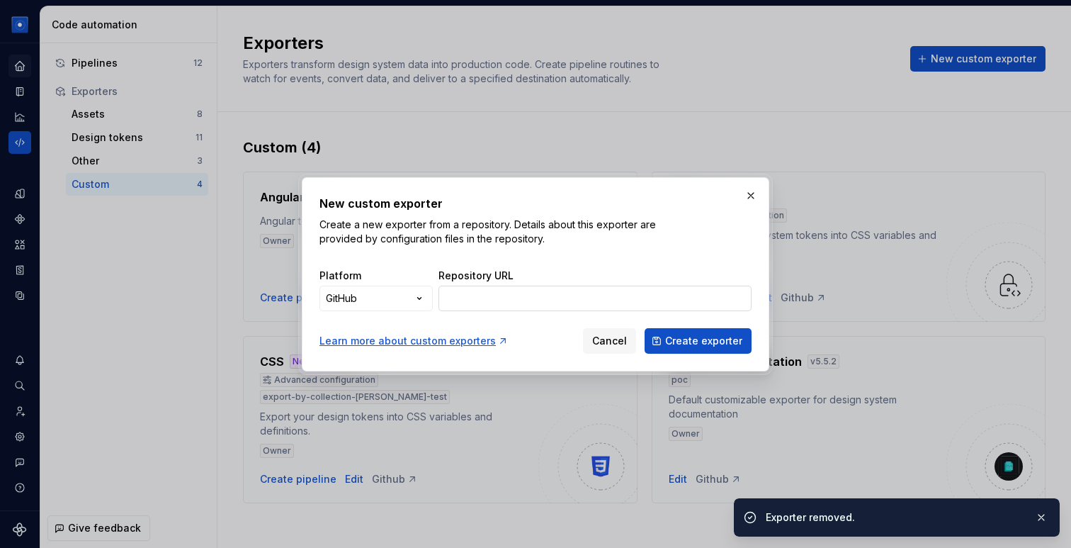
click at [611, 298] on input "Repository URL" at bounding box center [595, 299] width 313 height 26
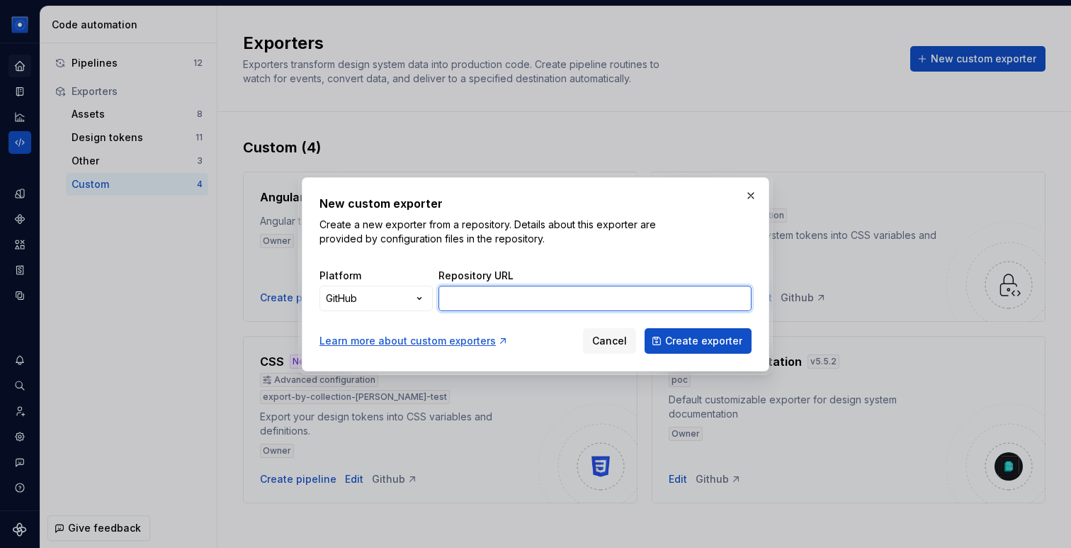
paste input "[URL][DOMAIN_NAME][PERSON_NAME]"
type input "[URL][DOMAIN_NAME][PERSON_NAME]"
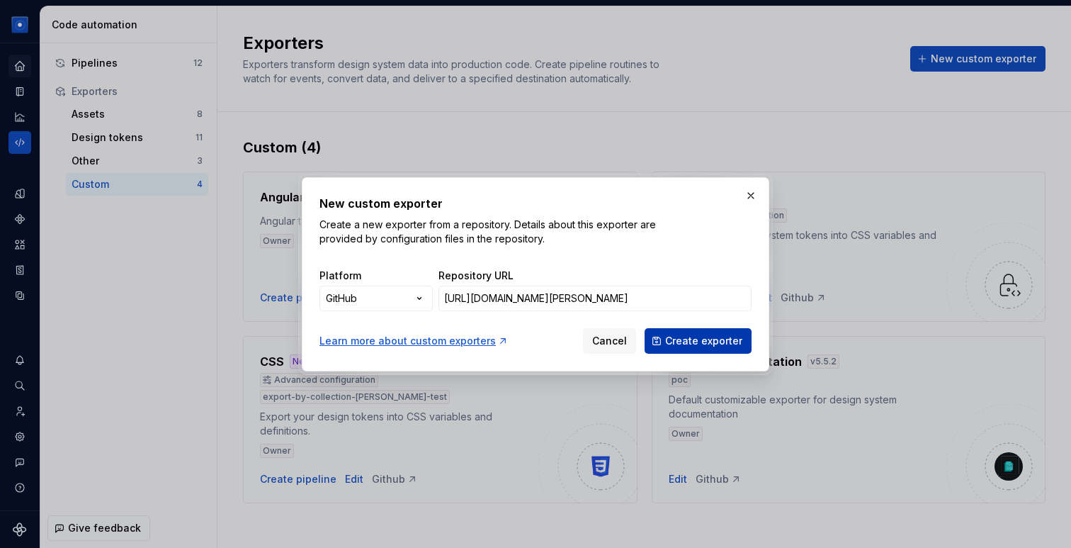
scroll to position [0, 0]
click at [687, 349] on button "Create exporter" at bounding box center [698, 341] width 107 height 26
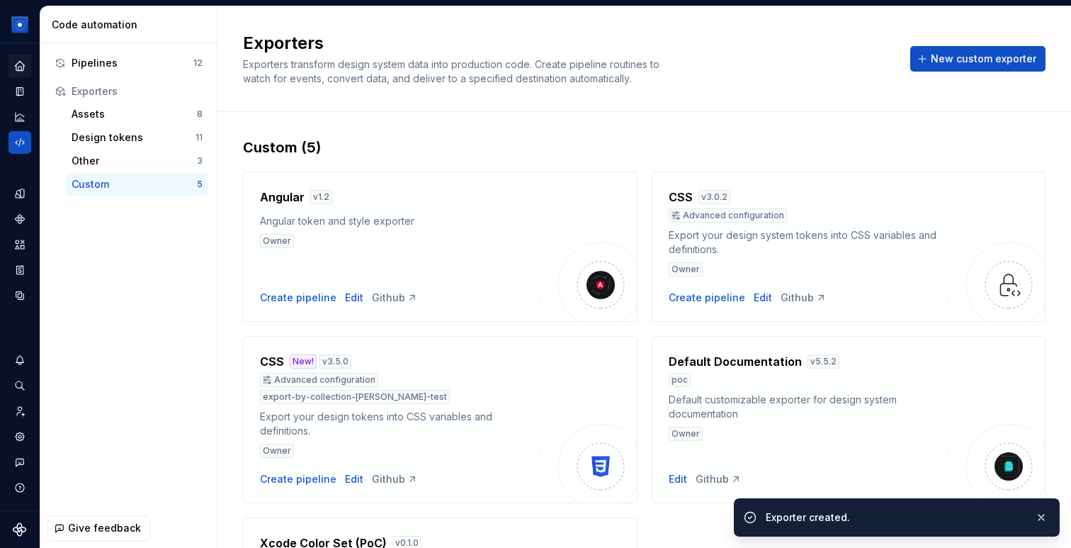
scroll to position [157, 0]
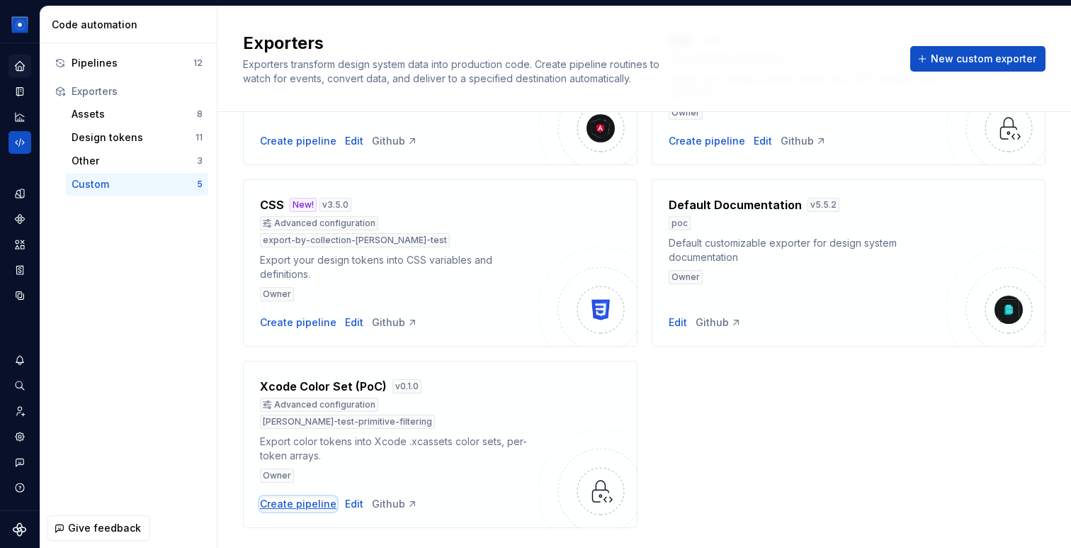
click at [289, 497] on div "Create pipeline" at bounding box center [298, 504] width 77 height 14
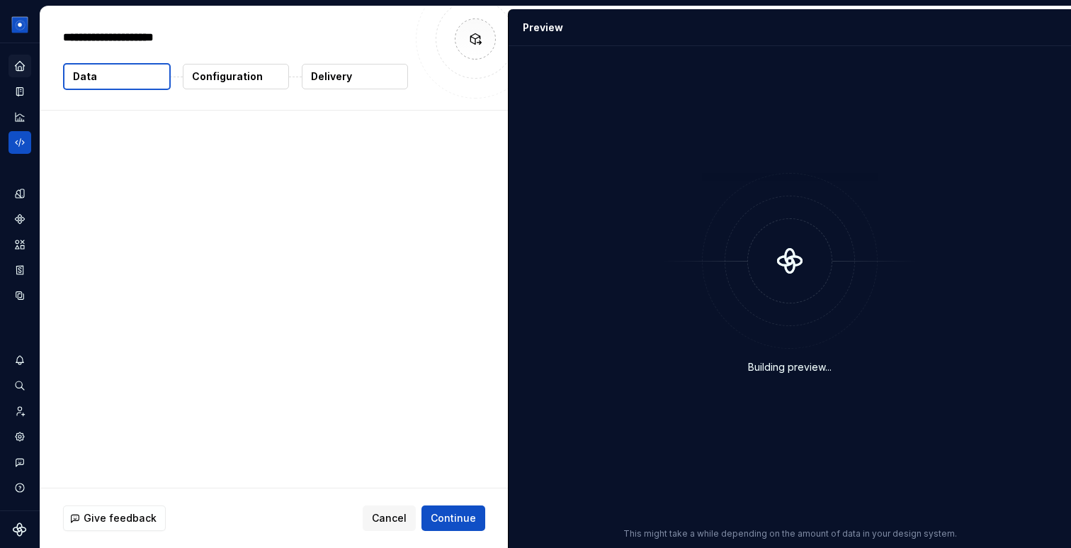
type textarea "*"
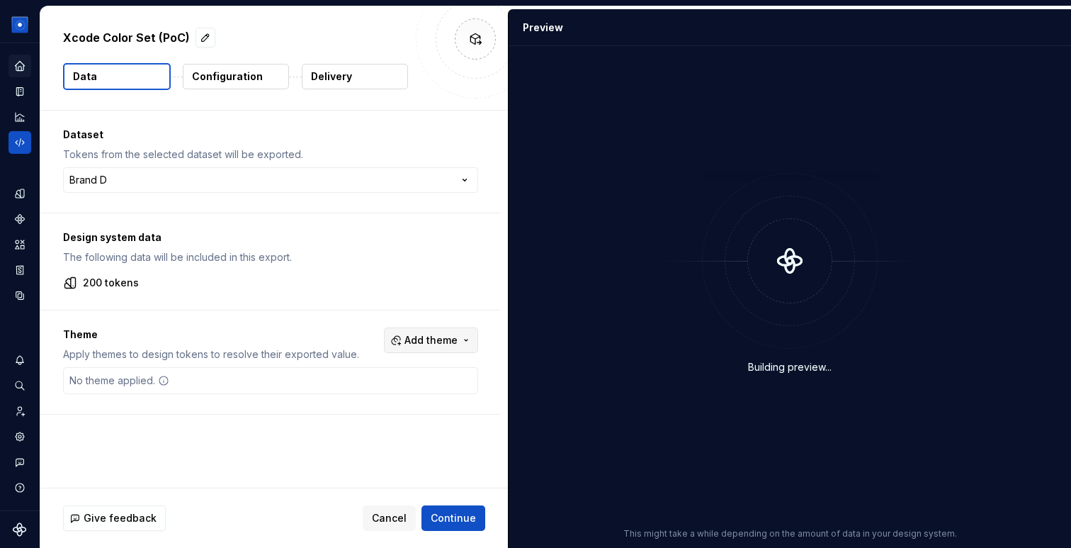
click at [427, 337] on span "Add theme" at bounding box center [431, 340] width 53 height 14
click at [405, 399] on div "Jupiter" at bounding box center [409, 397] width 135 height 14
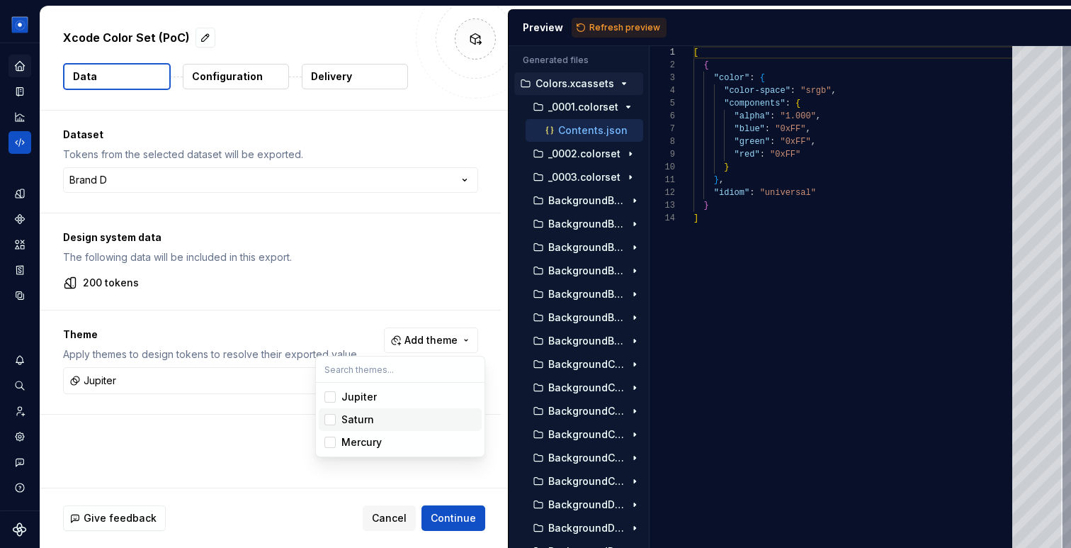
click at [401, 424] on div "Saturn" at bounding box center [409, 419] width 135 height 14
click at [223, 82] on html "Beatriz Design System B Dataset Brand D Xcode Color Set (PoC) Data Configuratio…" at bounding box center [535, 274] width 1071 height 548
click at [223, 75] on p "Configuration" at bounding box center [227, 76] width 71 height 14
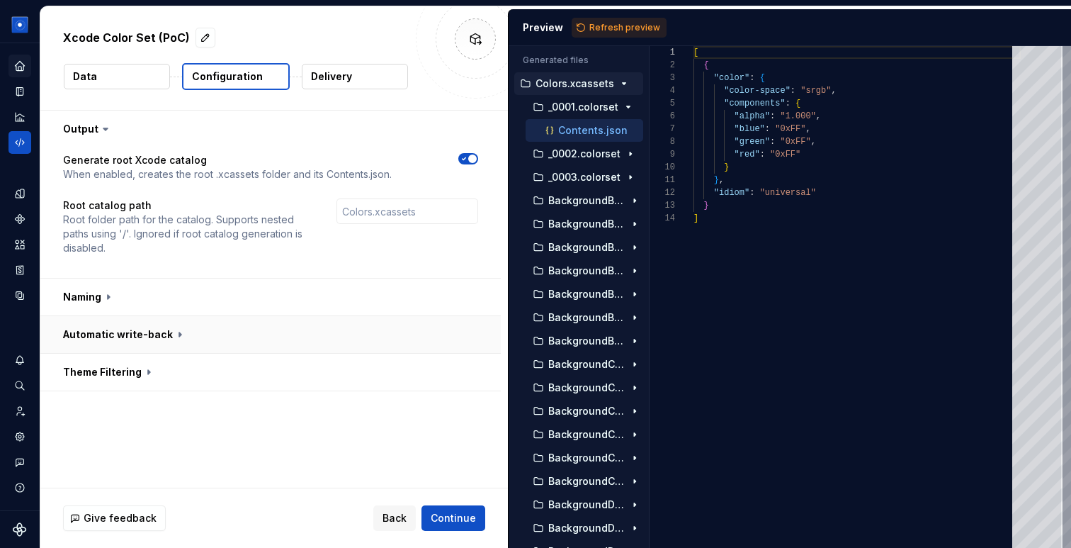
click at [381, 352] on button "button" at bounding box center [270, 334] width 461 height 37
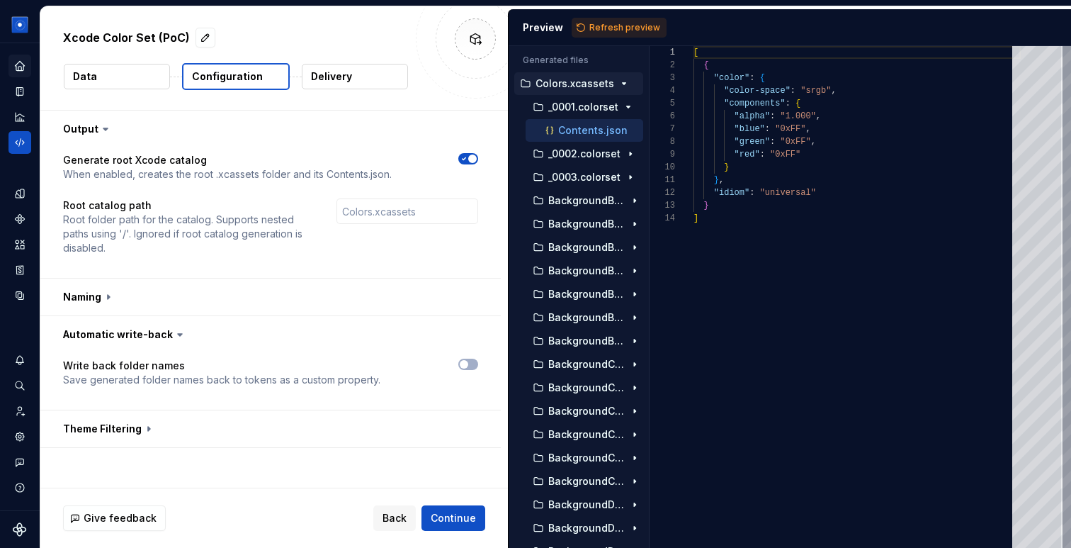
click at [381, 371] on div "Write back folder names Save generated folder names back to tokens as a custom …" at bounding box center [270, 373] width 415 height 28
click at [368, 335] on button "button" at bounding box center [270, 334] width 461 height 37
click at [368, 385] on button "button" at bounding box center [270, 372] width 461 height 37
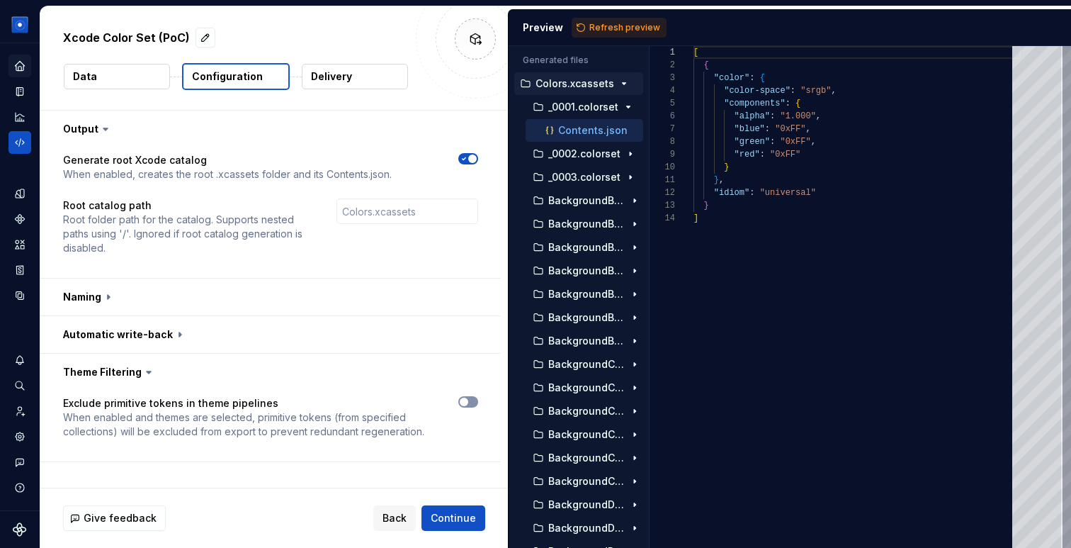
click at [472, 406] on button "button" at bounding box center [468, 401] width 20 height 11
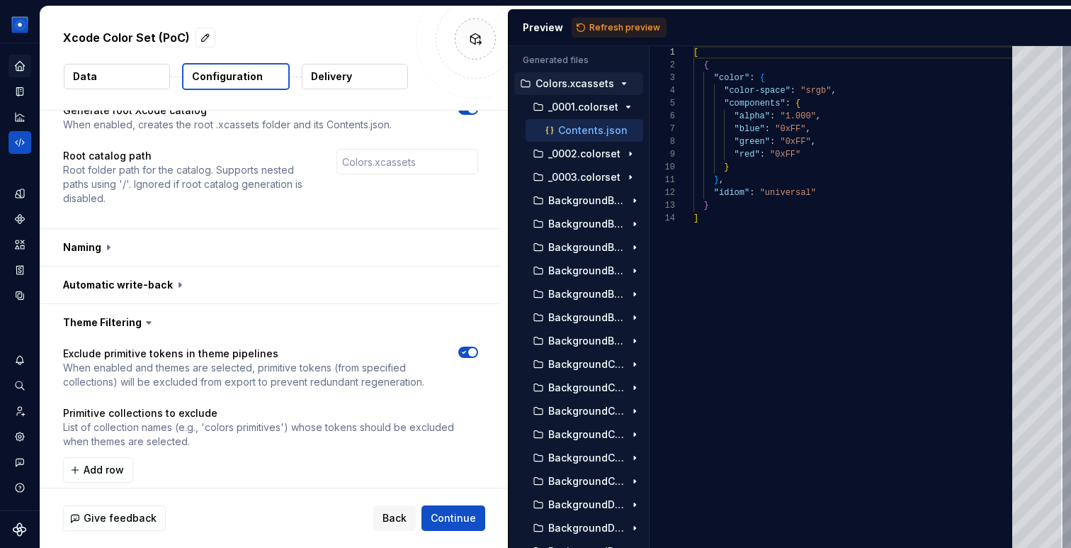
scroll to position [68, 0]
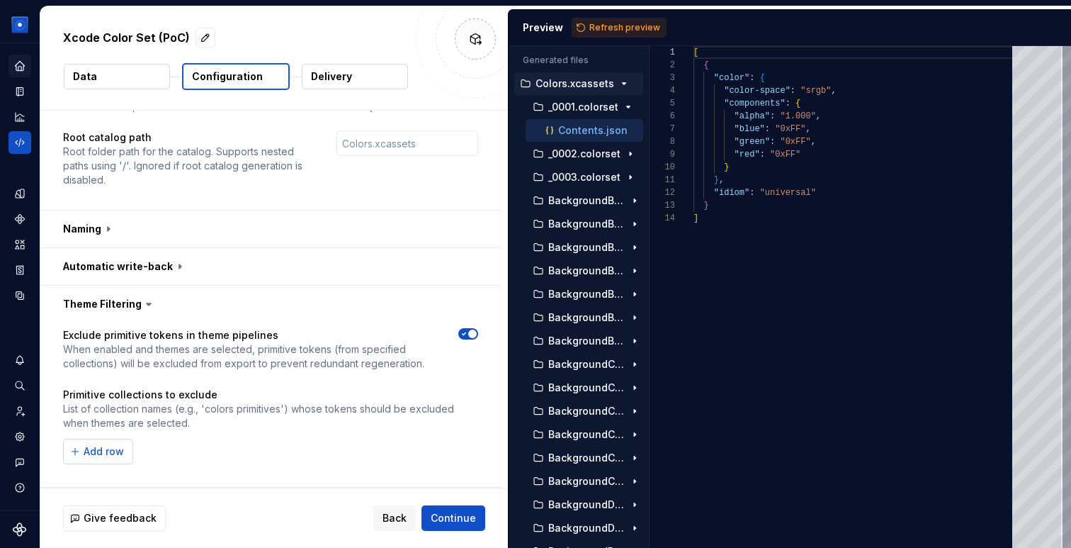
click at [71, 454] on button "Add row" at bounding box center [98, 452] width 70 height 26
type input "primitive"
click at [639, 27] on span "Refresh preview" at bounding box center [625, 27] width 71 height 11
type textarea "**********"
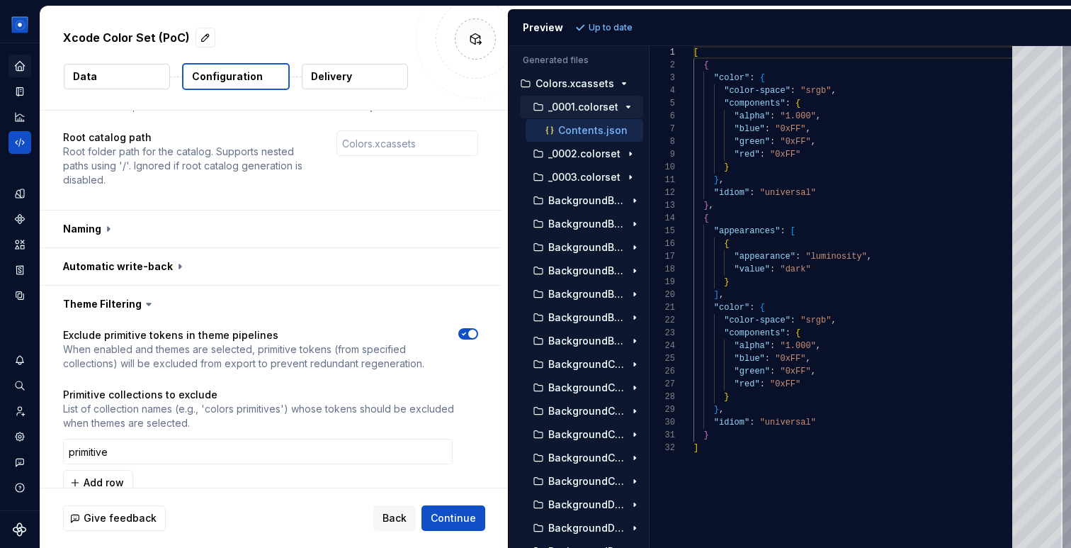
click at [628, 109] on icon "button" at bounding box center [628, 106] width 11 height 11
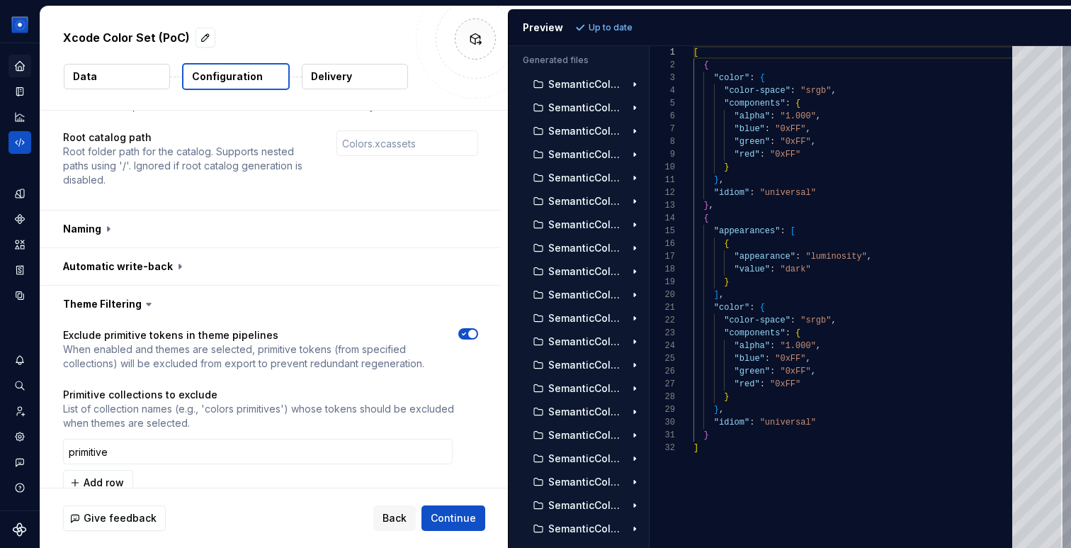
scroll to position [19215, 0]
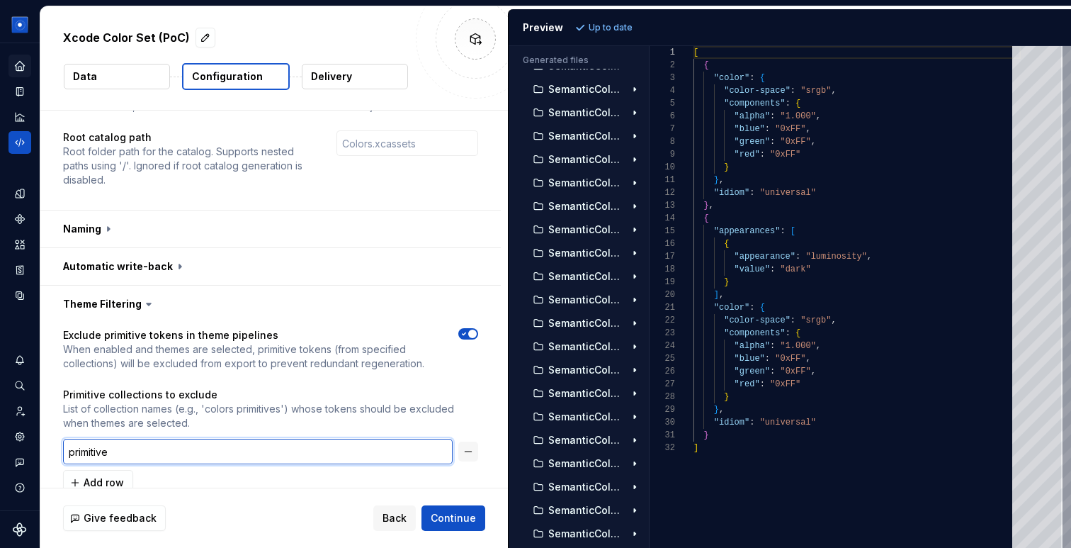
click at [133, 450] on input "primitive" at bounding box center [258, 452] width 390 height 26
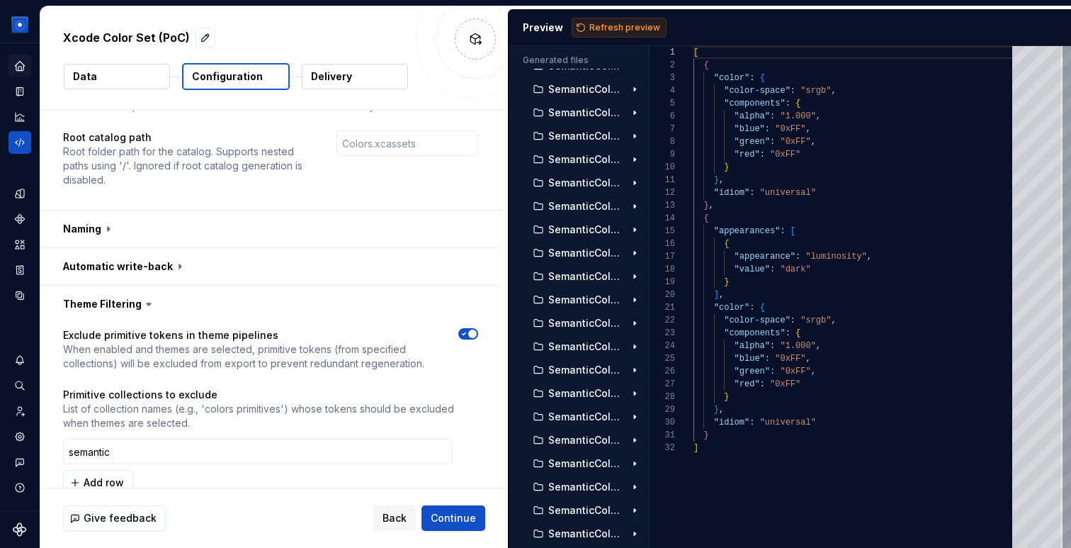
click at [614, 32] on span "Refresh preview" at bounding box center [625, 27] width 71 height 11
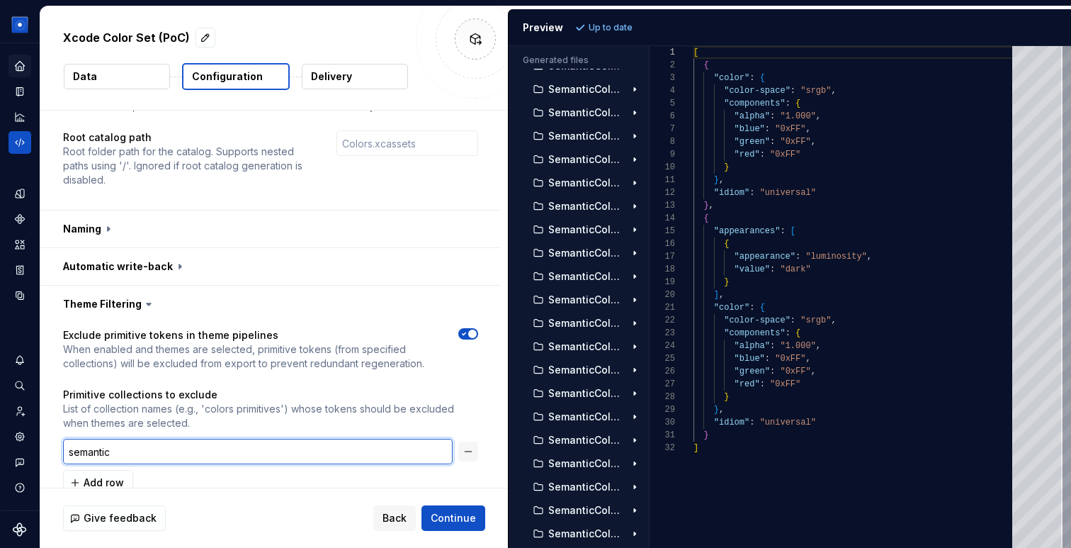
click at [262, 453] on input "semantic" at bounding box center [258, 452] width 390 height 26
click at [67, 452] on input "semantic"" at bounding box center [258, 452] width 390 height 26
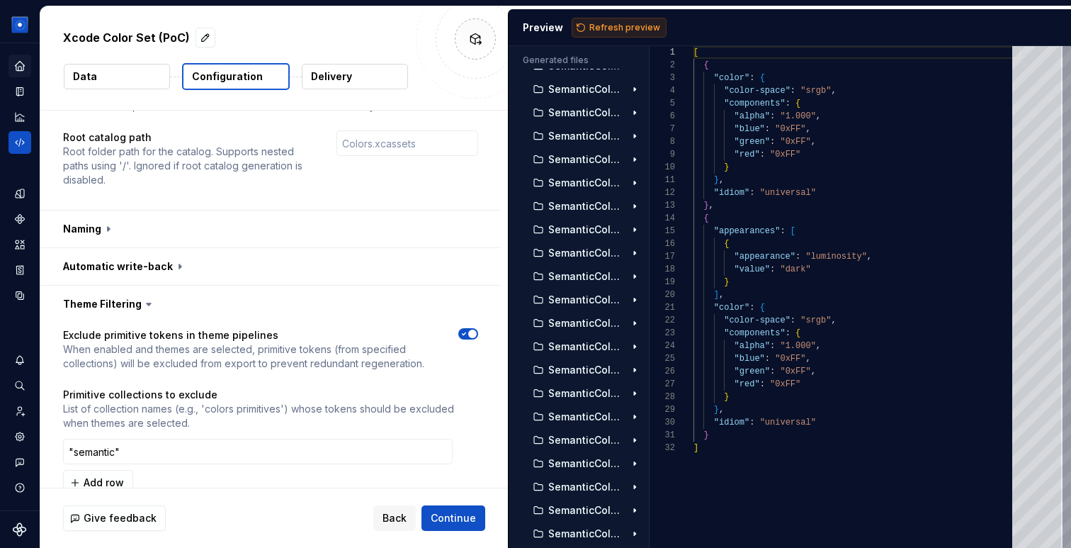
click at [595, 33] on button "Refresh preview" at bounding box center [619, 28] width 95 height 20
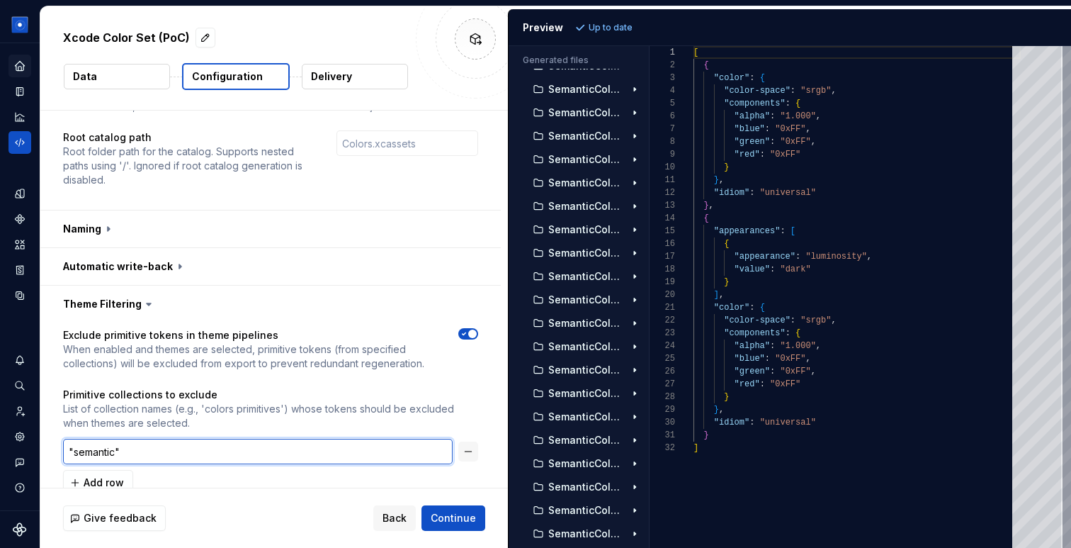
click at [170, 451] on input ""semantic"" at bounding box center [258, 452] width 390 height 26
click at [69, 452] on input ""semantic")" at bounding box center [258, 452] width 390 height 26
click at [150, 454] on input "["semantic")" at bounding box center [258, 452] width 390 height 26
type input "["semantic"]"
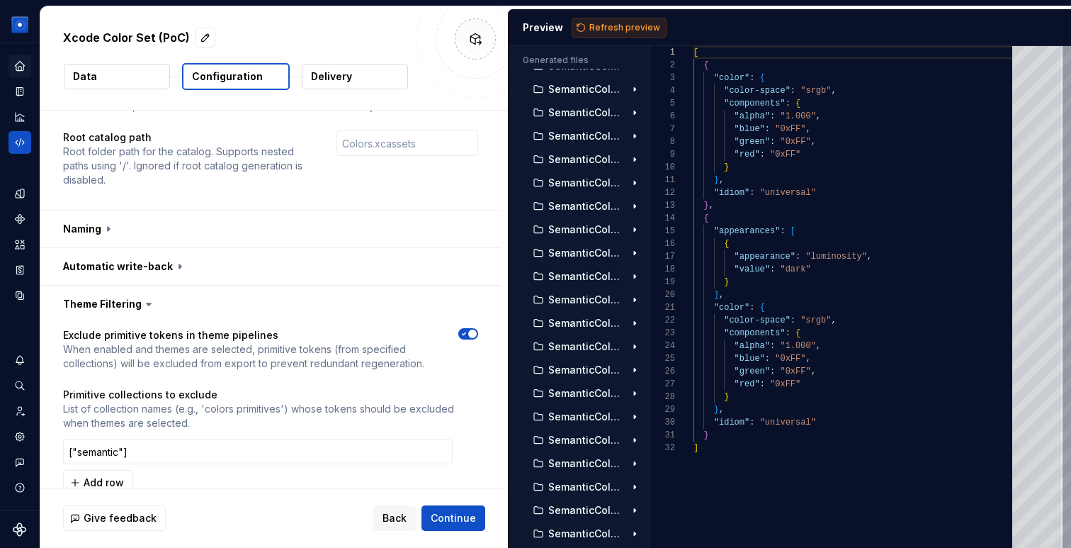
click at [625, 27] on span "Refresh preview" at bounding box center [625, 27] width 71 height 11
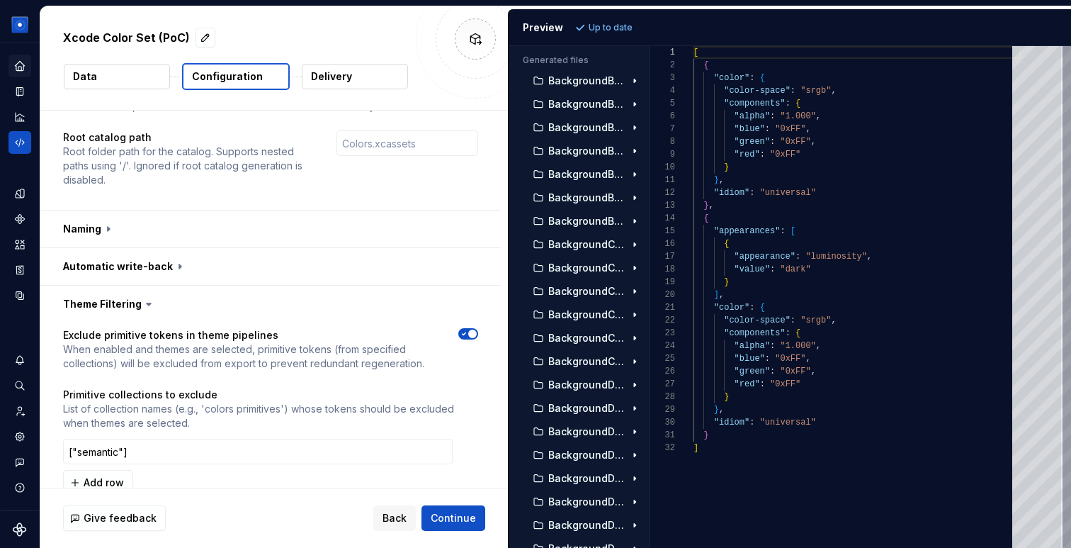
scroll to position [0, 0]
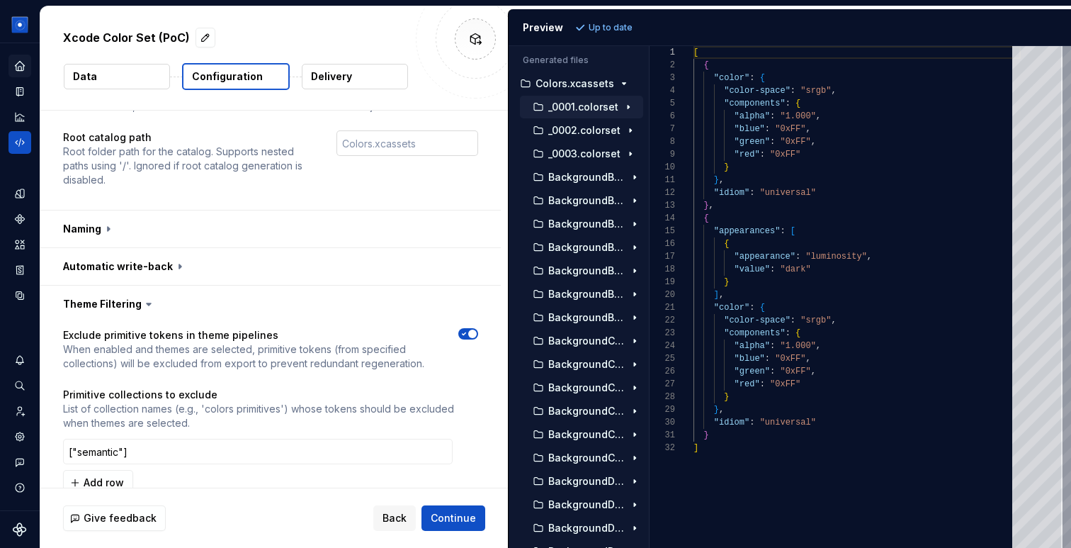
click at [386, 140] on input "text" at bounding box center [408, 143] width 142 height 26
type input "supernova"
click at [607, 25] on span "Refresh preview" at bounding box center [625, 27] width 71 height 11
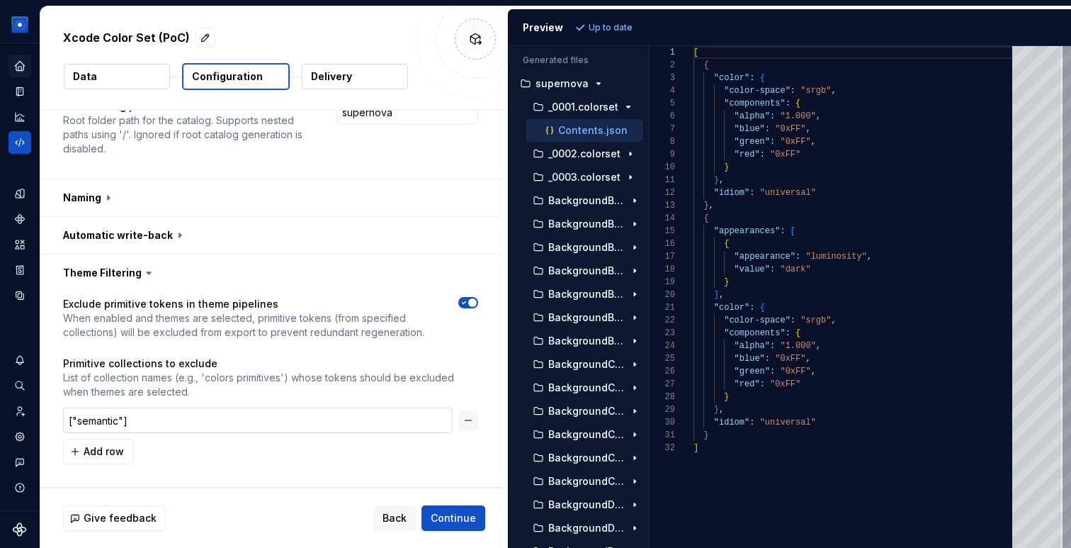
click at [198, 419] on input "["semantic"]" at bounding box center [258, 420] width 390 height 26
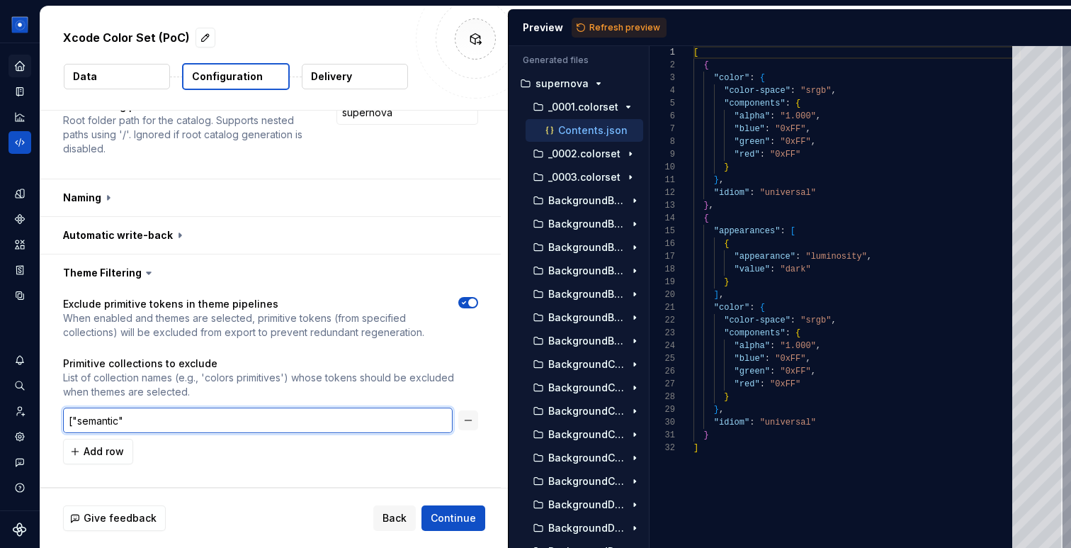
drag, startPoint x: 74, startPoint y: 417, endPoint x: 58, endPoint y: 417, distance: 16.3
click at [58, 417] on div "Exclude primitive tokens in theme pipelines When enabled and themes are selecte…" at bounding box center [270, 389] width 461 height 196
click at [149, 411] on input "semantic"" at bounding box center [258, 420] width 390 height 26
click at [146, 421] on input "semantic"" at bounding box center [258, 420] width 390 height 26
click at [94, 422] on input "semantic" at bounding box center [258, 420] width 390 height 26
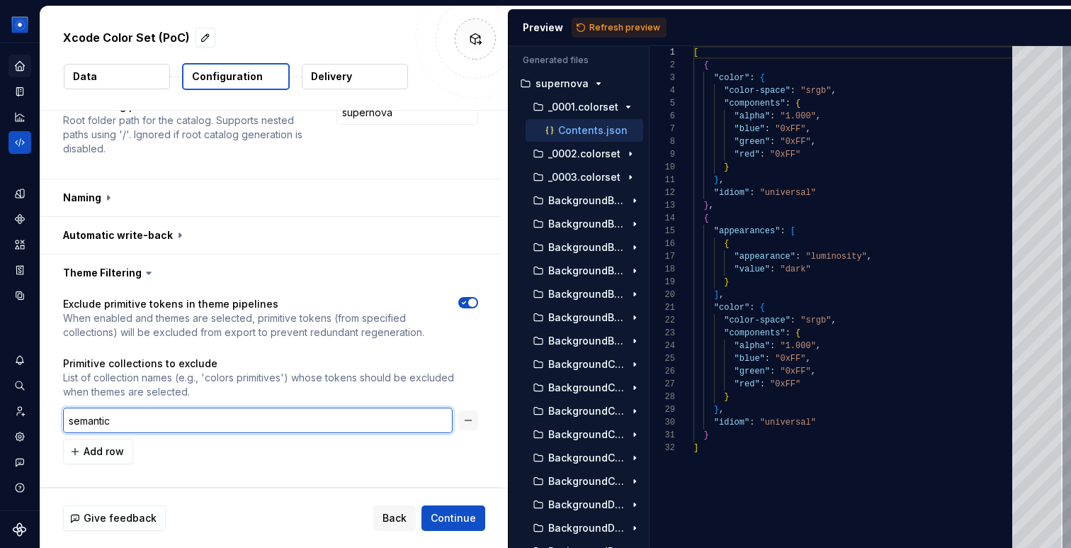
click at [94, 422] on input "semantic" at bounding box center [258, 420] width 390 height 26
type input "component"
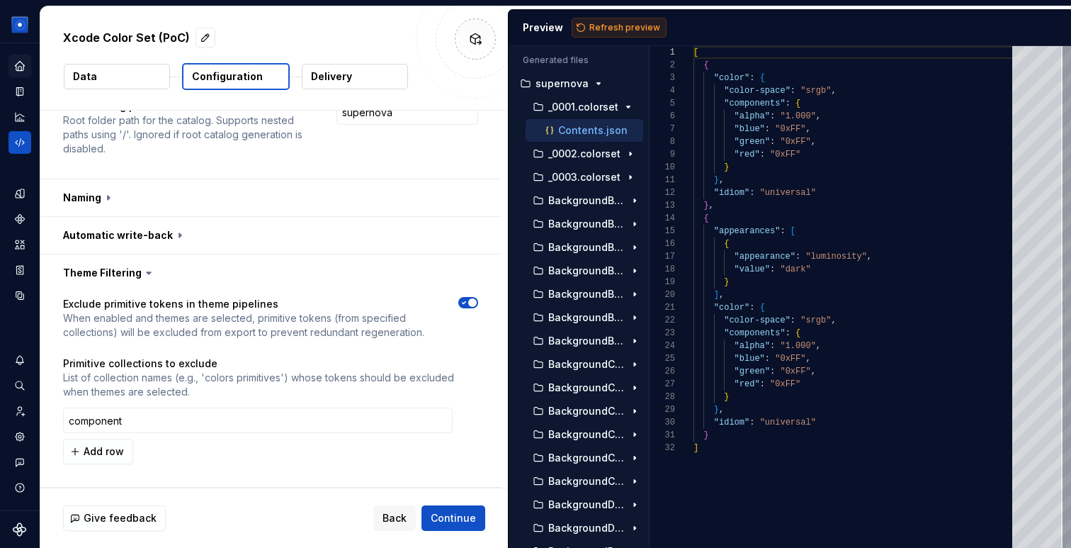
click at [619, 29] on span "Refresh preview" at bounding box center [625, 27] width 71 height 11
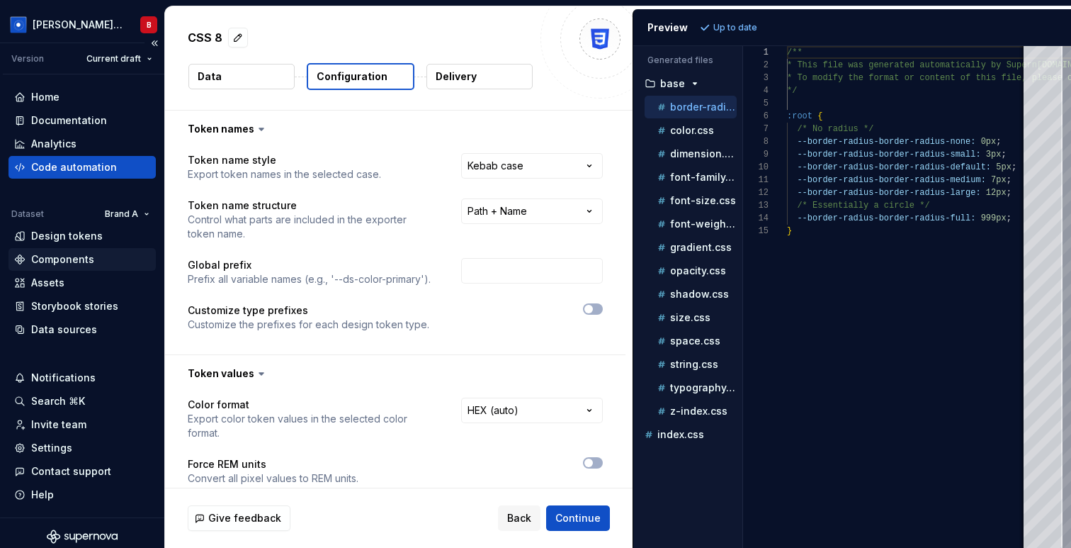
scroll to position [128, 0]
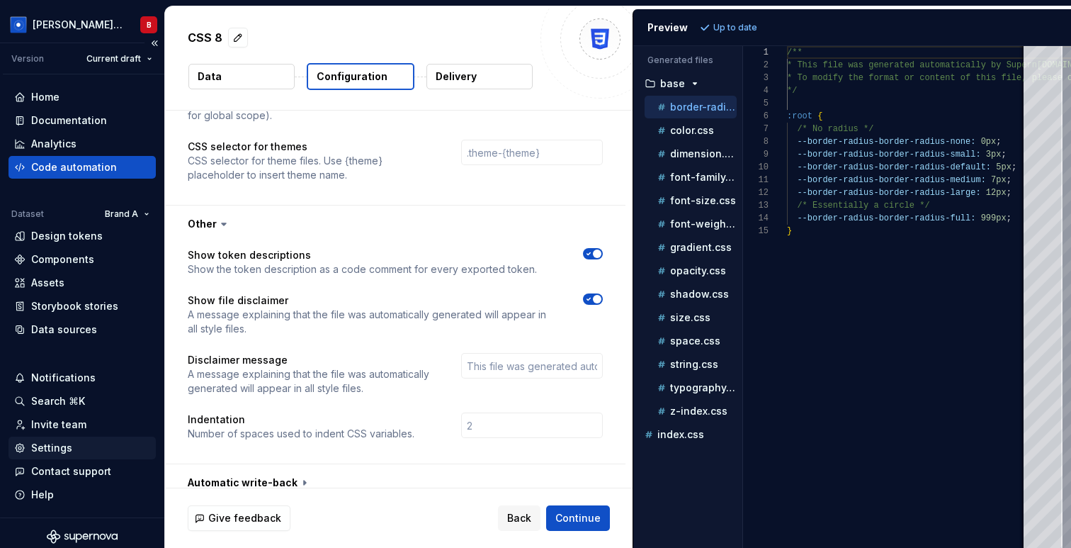
click at [68, 444] on div "Settings" at bounding box center [51, 448] width 41 height 14
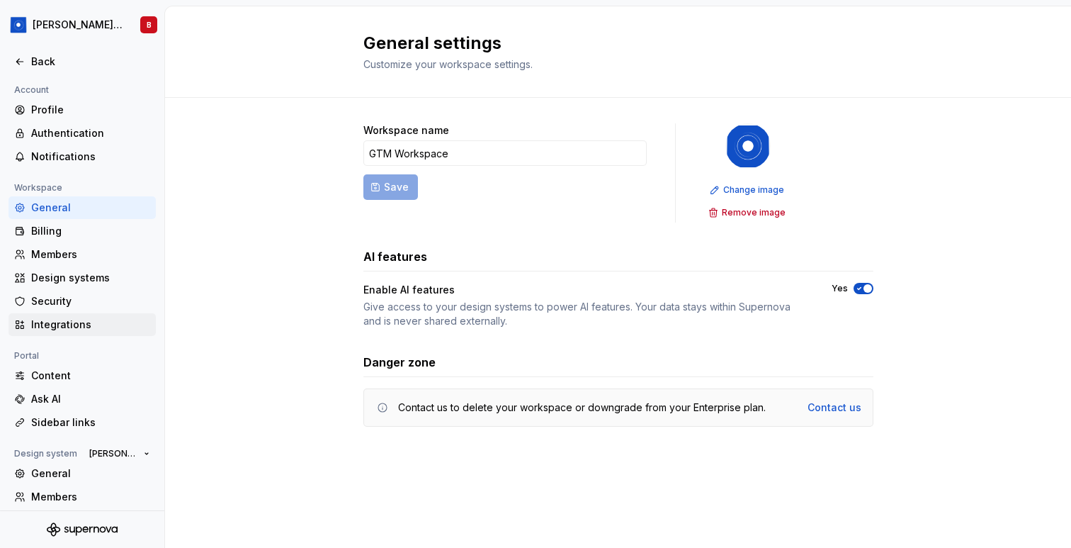
click at [79, 327] on div "Integrations" at bounding box center [90, 324] width 119 height 14
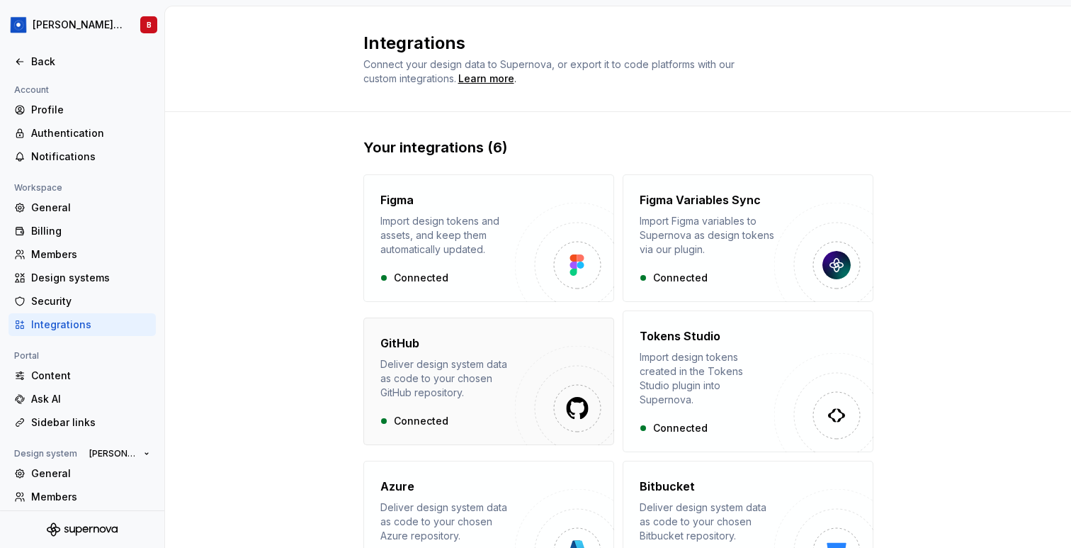
click at [429, 415] on div "Connected" at bounding box center [448, 421] width 135 height 14
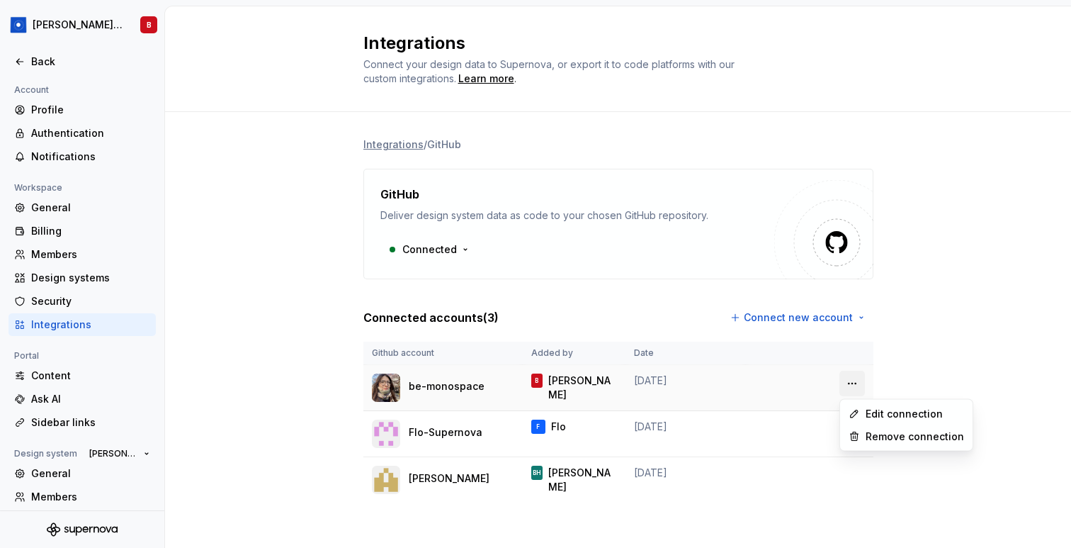
click at [850, 385] on html "Beatriz Design System B Back Account Profile Authentication Notifications Works…" at bounding box center [535, 274] width 1071 height 548
click at [871, 433] on div "Remove connection" at bounding box center [915, 436] width 98 height 14
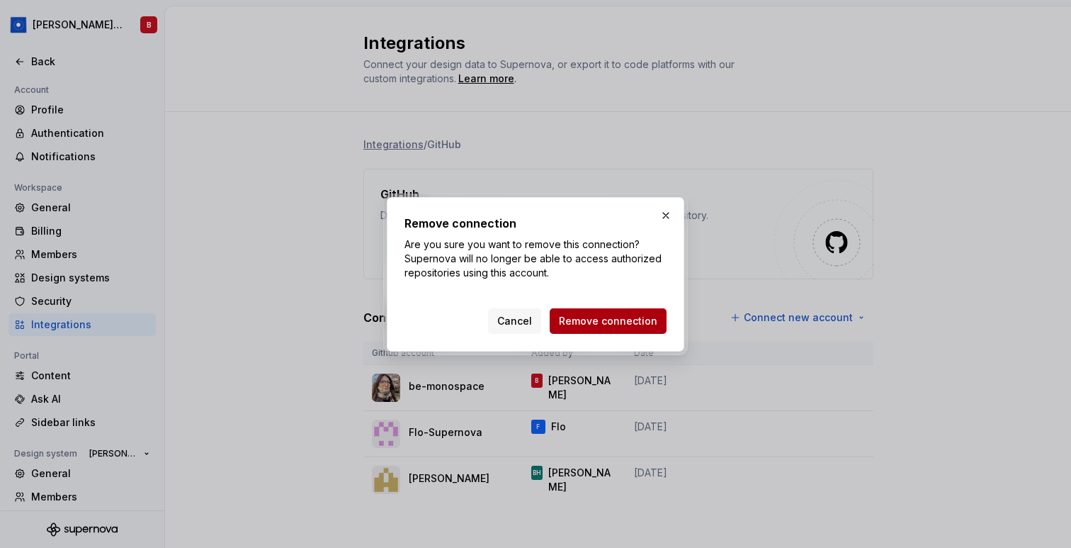
click at [602, 317] on span "Remove connection" at bounding box center [608, 321] width 98 height 14
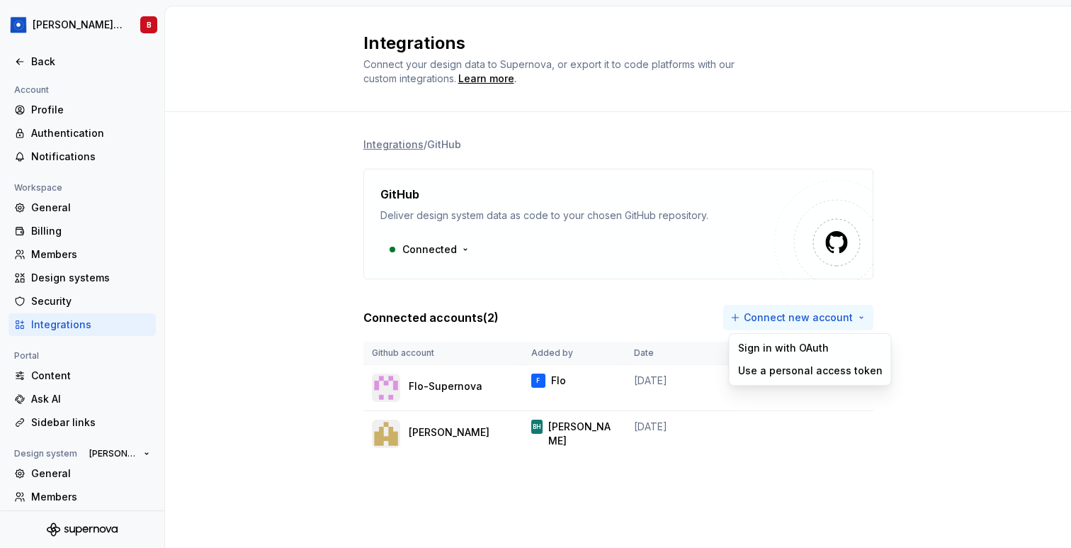
click at [818, 327] on html "Beatriz Design System B Back Account Profile Authentication Notifications Works…" at bounding box center [535, 274] width 1071 height 548
click at [814, 352] on div "Sign in with OAuth" at bounding box center [810, 348] width 145 height 14
click at [811, 322] on html "Beatriz Design System B Back Account Profile Authentication Notifications Works…" at bounding box center [535, 274] width 1071 height 548
click at [796, 349] on div "Sign in with OAuth" at bounding box center [810, 348] width 145 height 14
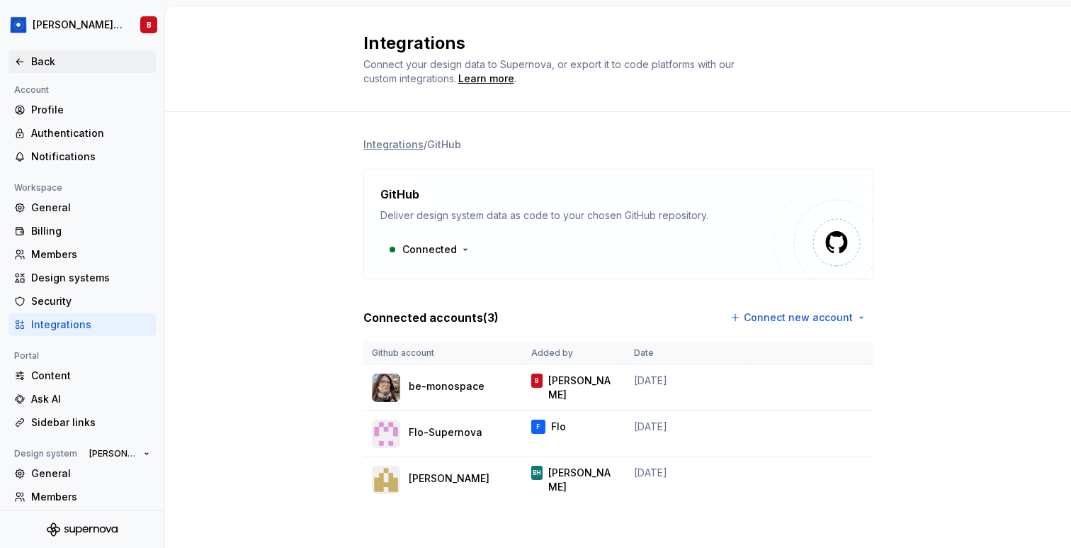
click at [44, 58] on div "Back" at bounding box center [90, 62] width 119 height 14
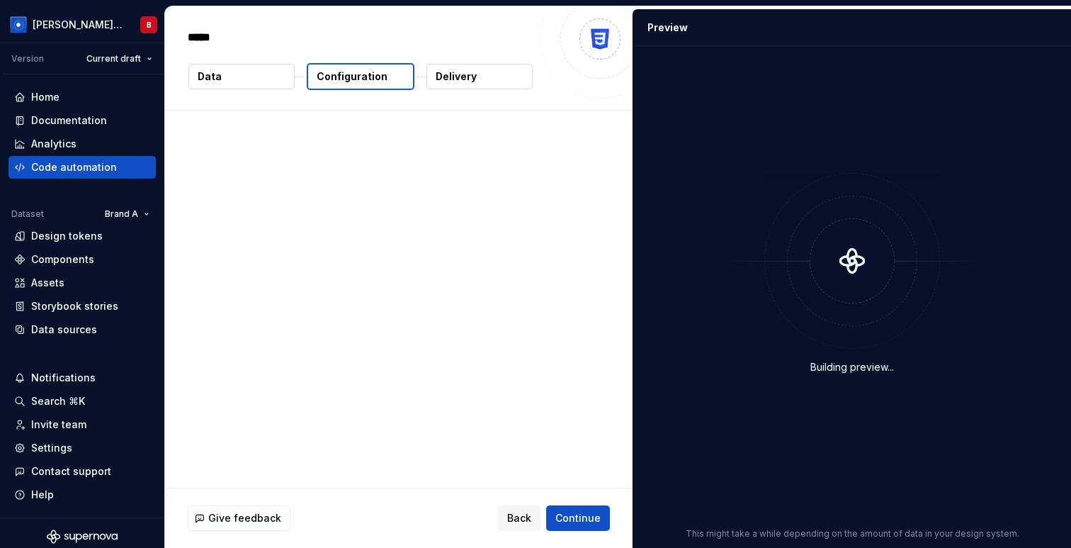
type textarea "*"
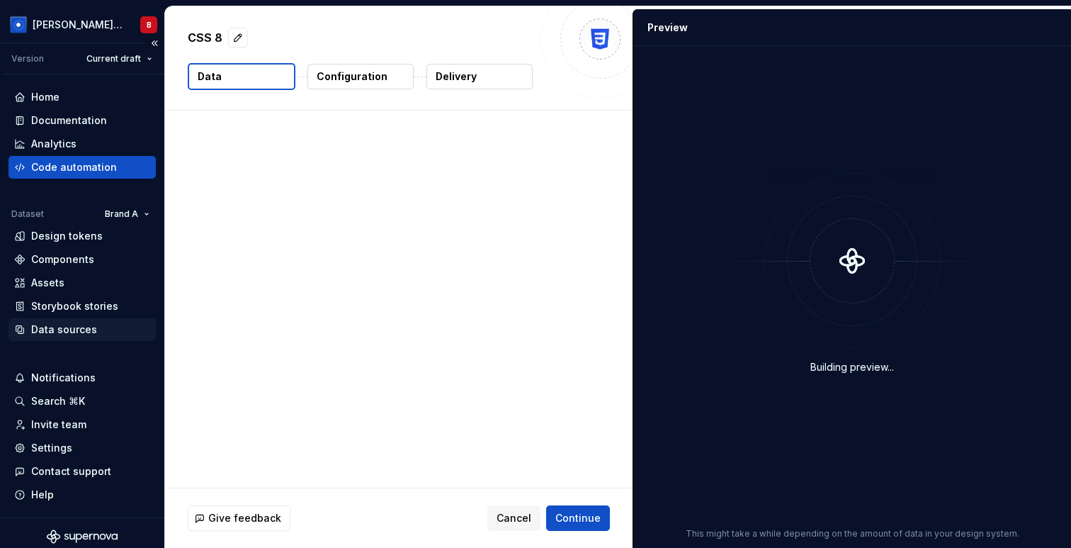
click at [70, 330] on div "Data sources" at bounding box center [64, 329] width 66 height 14
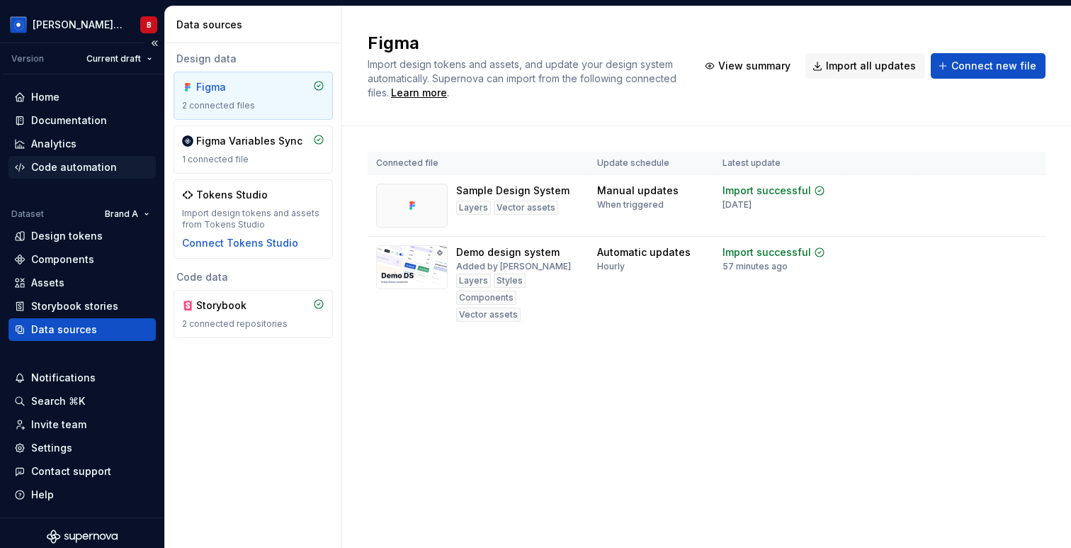
click at [77, 162] on div "Code automation" at bounding box center [74, 167] width 86 height 14
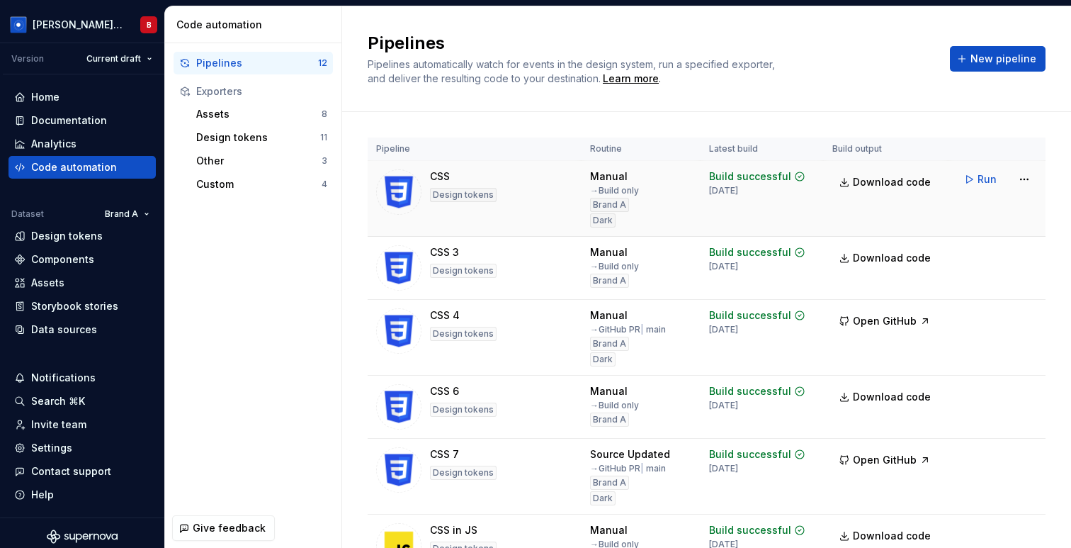
drag, startPoint x: 1010, startPoint y: 59, endPoint x: 634, endPoint y: 205, distance: 403.8
click at [634, 208] on div "Pipelines Pipelines automatically watch for events in the design system, run a …" at bounding box center [706, 276] width 729 height 541
click at [224, 185] on div "Custom" at bounding box center [258, 184] width 125 height 14
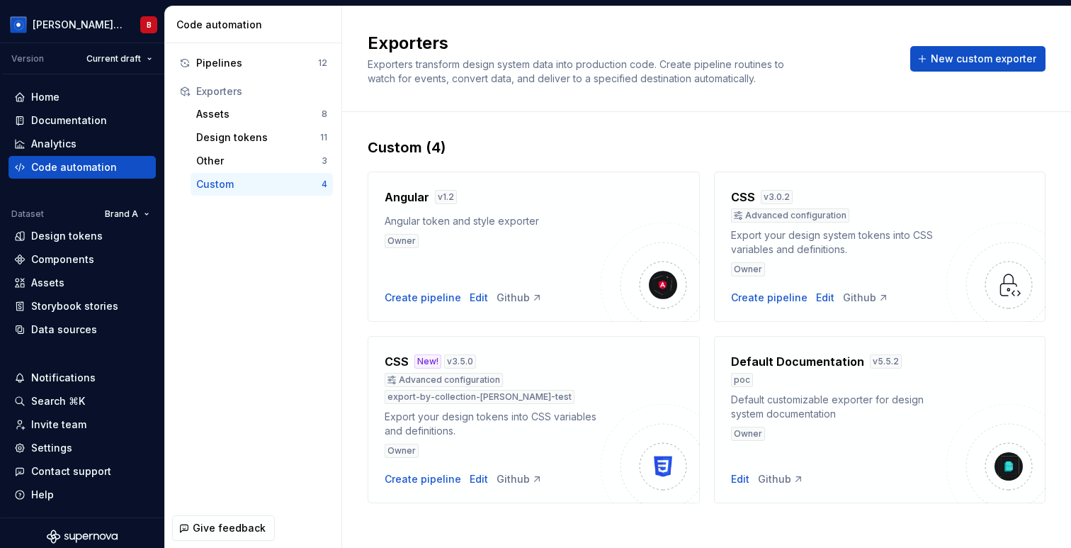
scroll to position [9, 0]
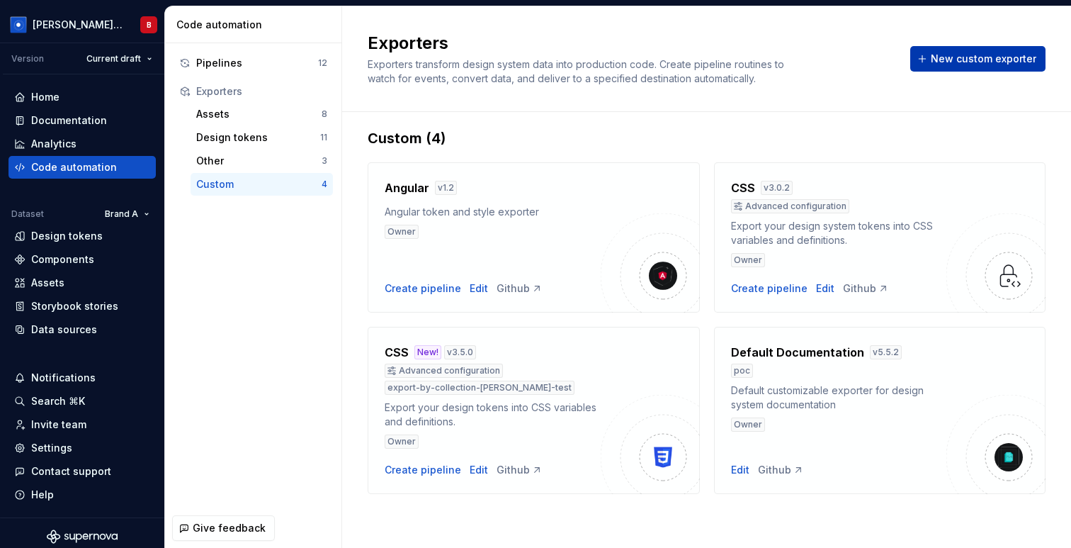
click at [965, 63] on span "New custom exporter" at bounding box center [984, 59] width 106 height 14
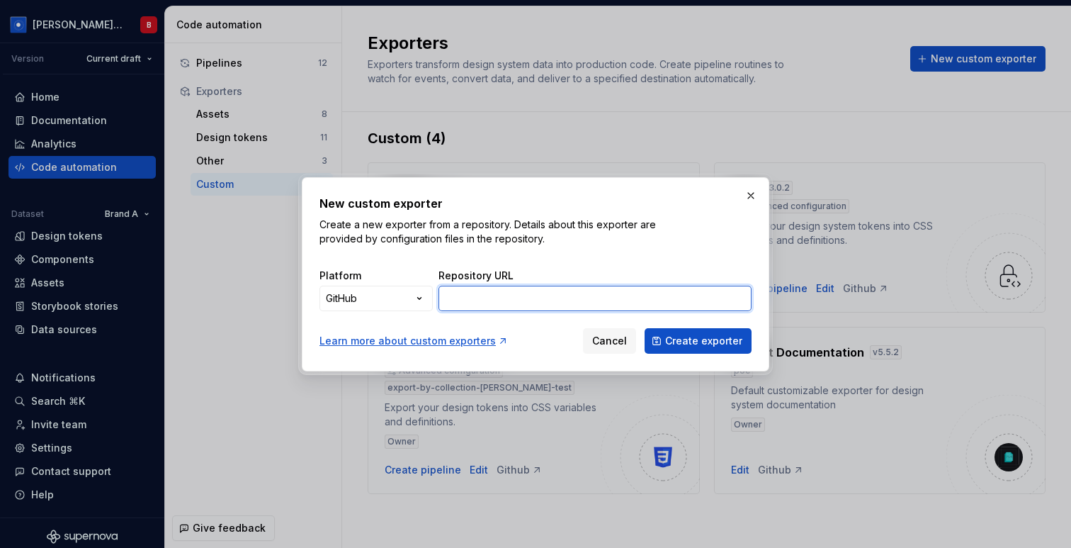
click at [508, 297] on input "Repository URL" at bounding box center [595, 299] width 313 height 26
paste input "https://github.com/be-monospace/exporters/tree/beatriz/test-primitive-filtering…"
type input "https://github.com/be-monospace/exporters/tree/beatriz/test-primitive-filtering…"
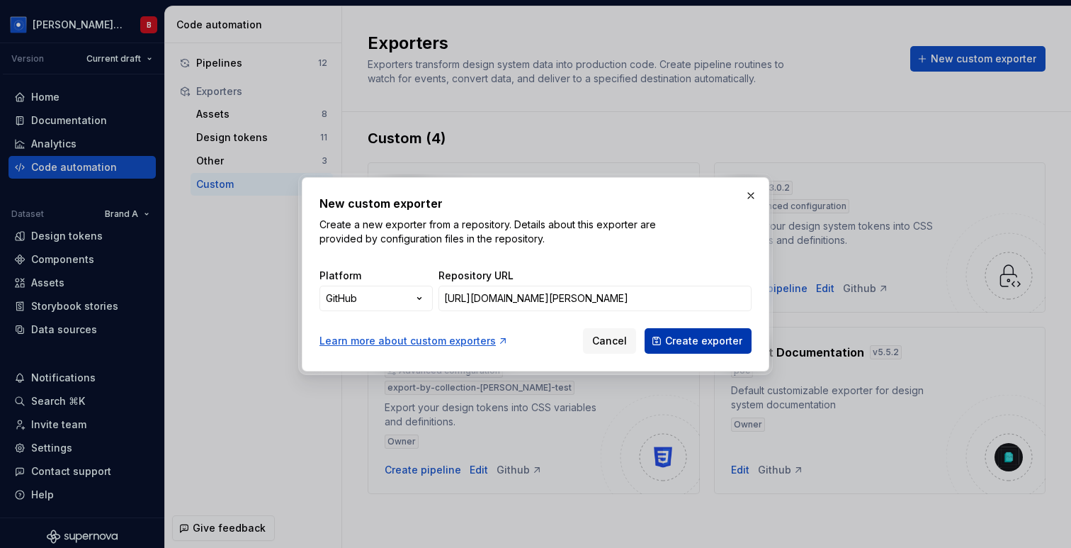
scroll to position [0, 0]
click at [713, 345] on span "Create exporter" at bounding box center [703, 341] width 77 height 14
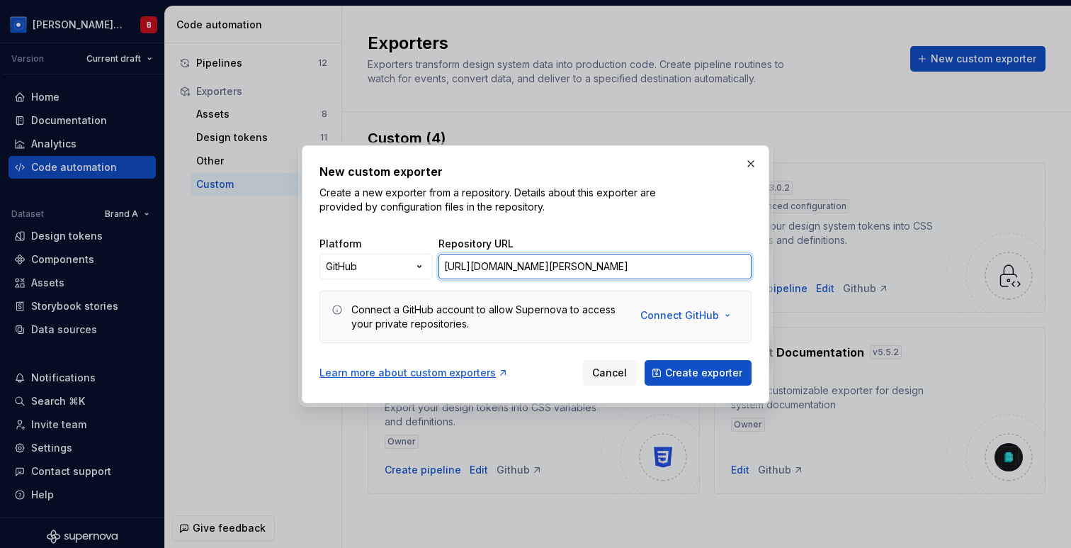
click at [539, 270] on input "https://github.com/be-monospace/exporters/tree/beatriz/test-primitive-filtering…" at bounding box center [595, 267] width 313 height 26
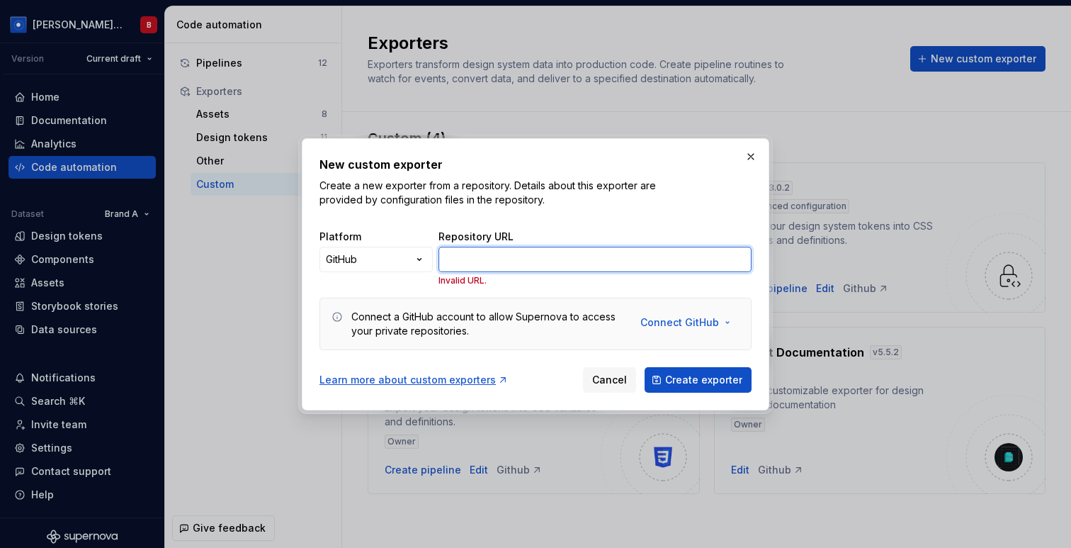
paste input "https://github.com/be-monospace/exporters/tree/beatriz/test-primitive-filtering…"
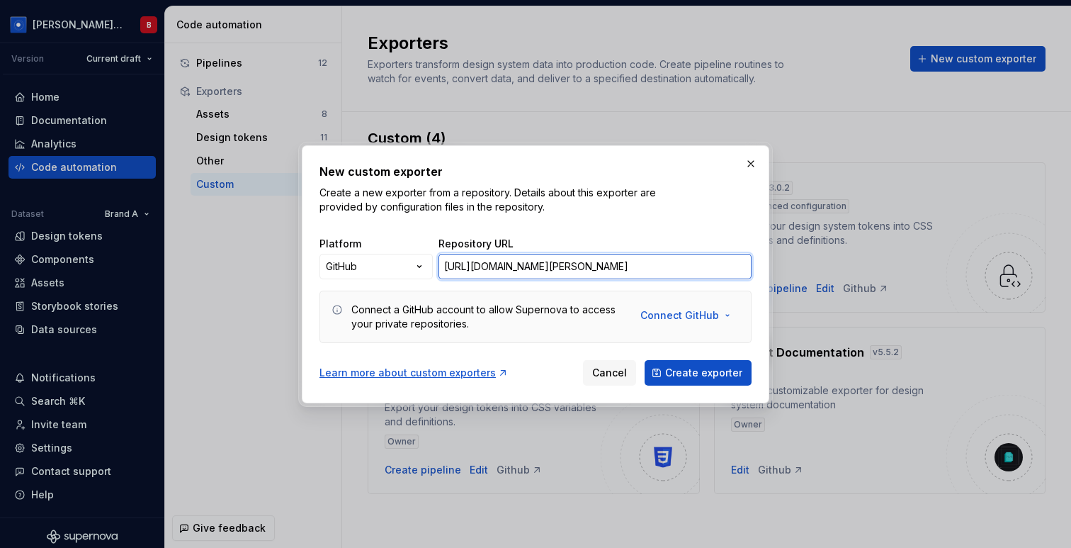
scroll to position [0, 207]
type input "https://github.com/be-monospace/exporters/tree/beatriz/test-primitive-filtering…"
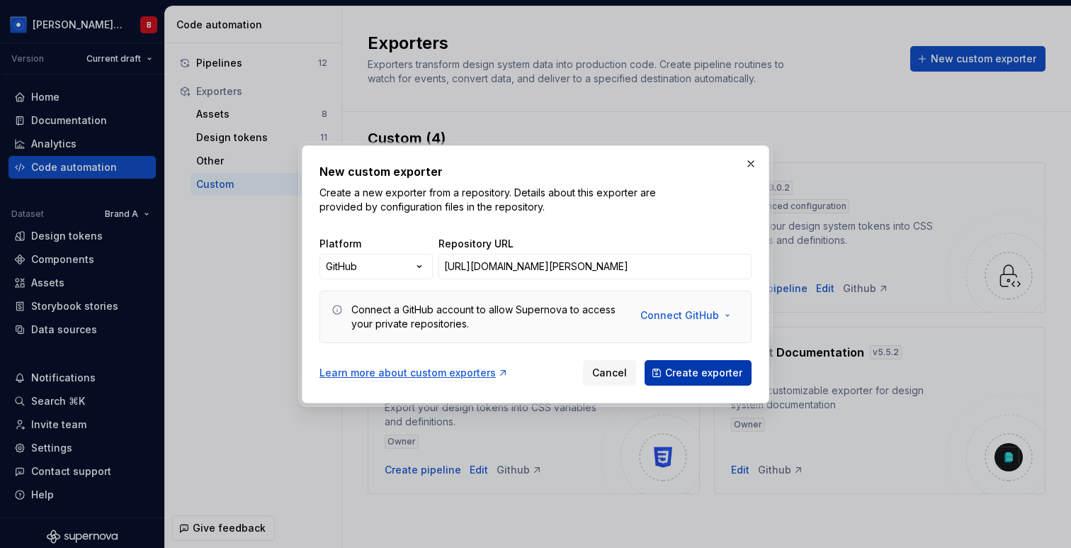
scroll to position [0, 0]
click at [690, 381] on button "Create exporter" at bounding box center [698, 373] width 107 height 26
click at [515, 262] on input "https://github.com/be-monospace/exporters/tree/beatriz/test-primitive-filtering…" at bounding box center [595, 267] width 313 height 26
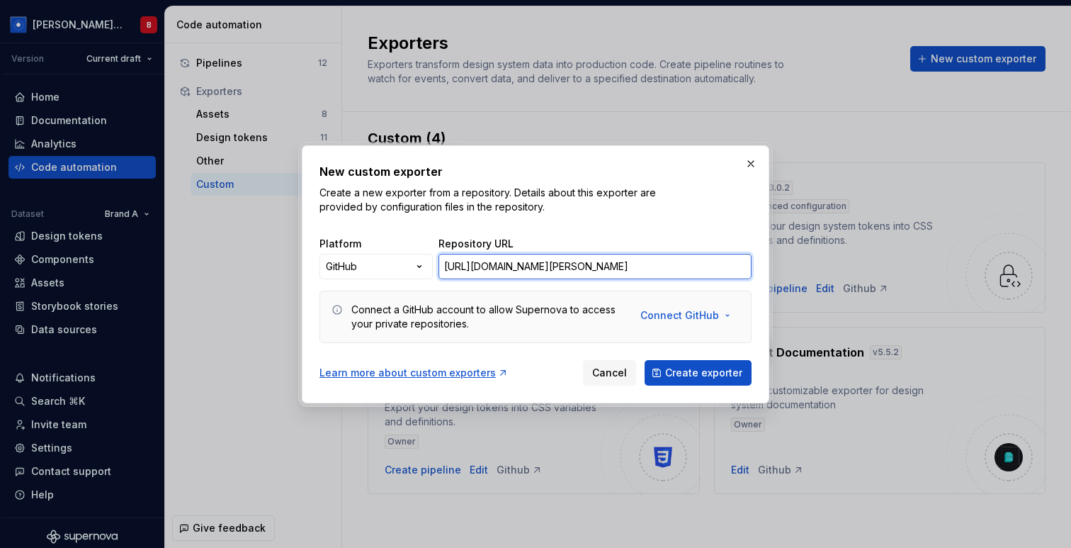
click at [515, 262] on input "https://github.com/be-monospace/exporters/tree/beatriz/test-primitive-filtering…" at bounding box center [595, 267] width 313 height 26
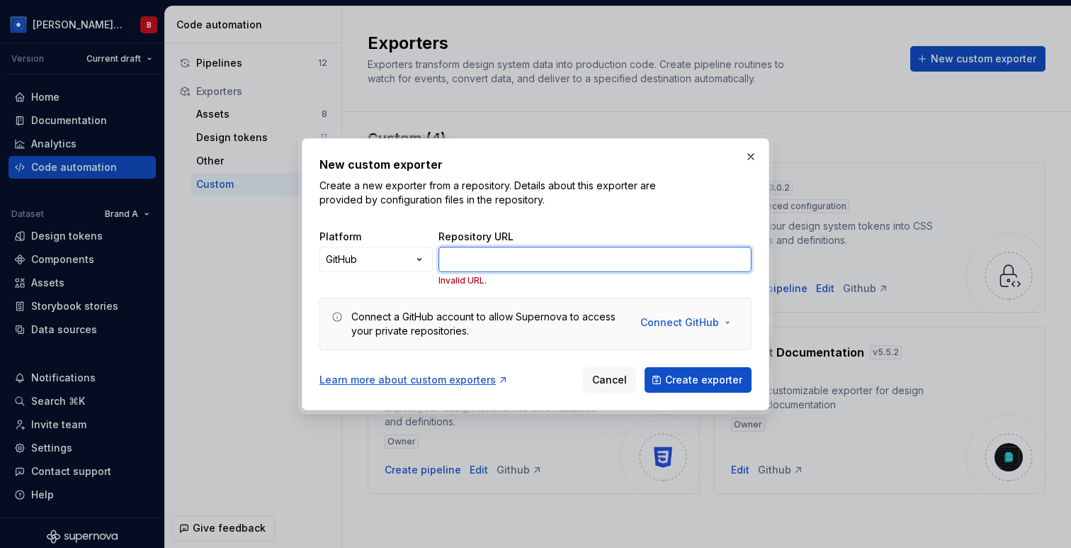
paste input "https://github.com/be-monospace/exporters/tree/beatriz/test-primitive-filtering…"
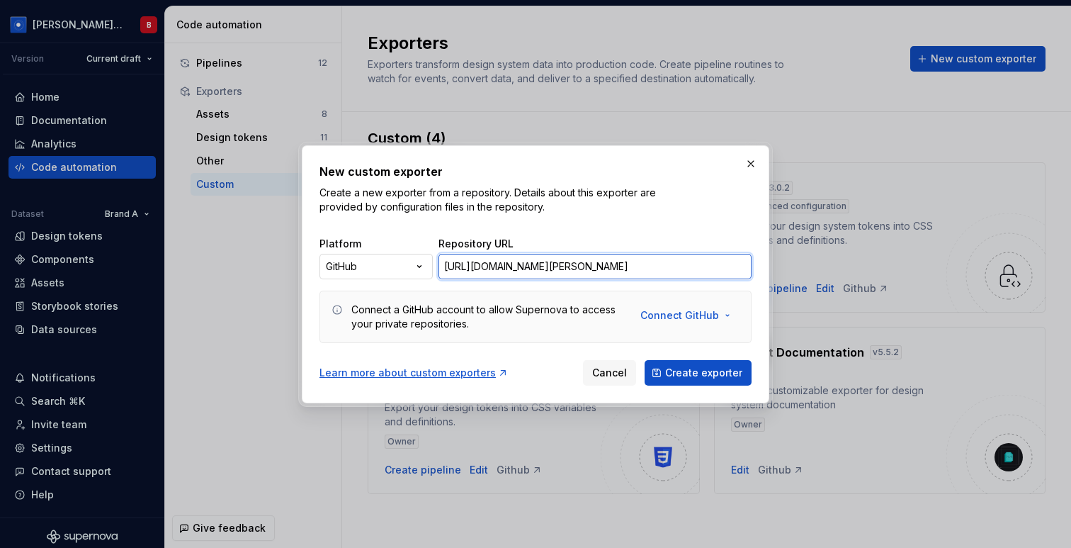
drag, startPoint x: 747, startPoint y: 264, endPoint x: 370, endPoint y: 258, distance: 377.0
click at [370, 258] on div "Platform GitHub ***** ********* ****** ****** Repository URL https://github.com…" at bounding box center [536, 252] width 432 height 54
click at [446, 267] on input "https://github.com/be-monospace/exporters/tree/beatriz/test-primitive-filtering…" at bounding box center [595, 267] width 313 height 26
type input "https://github.com/be-monospace/exporters/tree/beatriz/test-primitive-filtering…"
click at [696, 330] on div "Connect a GitHub account to allow Supernova to access your private repositories…" at bounding box center [536, 317] width 408 height 28
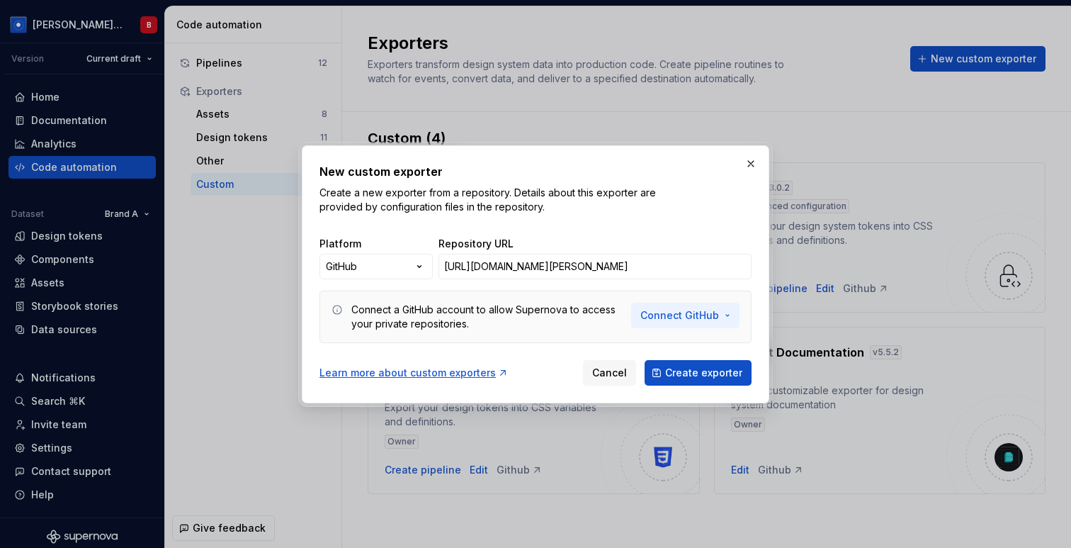
click at [696, 318] on span "Connect GitHub" at bounding box center [680, 315] width 79 height 14
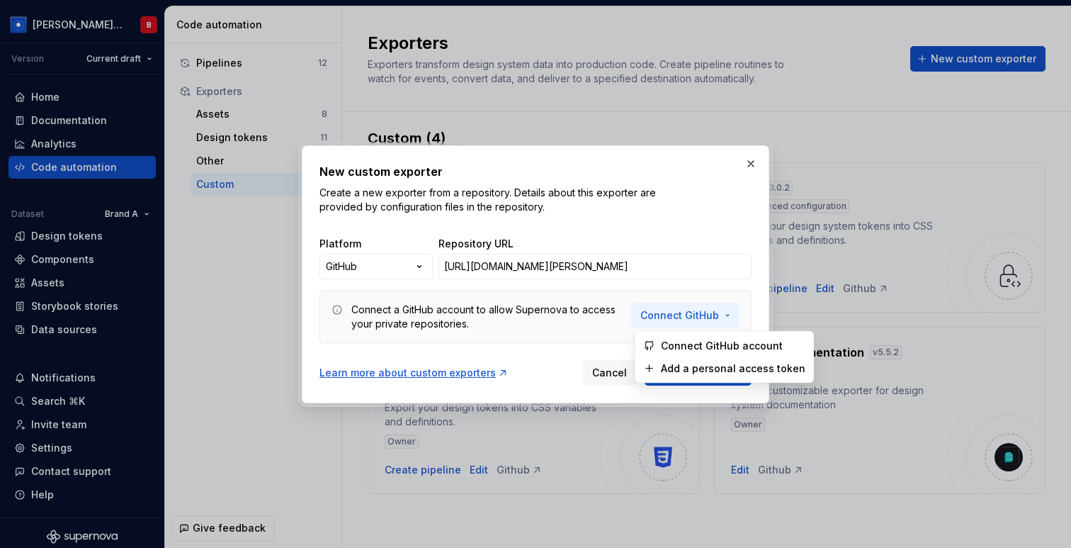
click at [696, 318] on span "Connect GitHub" at bounding box center [680, 315] width 79 height 14
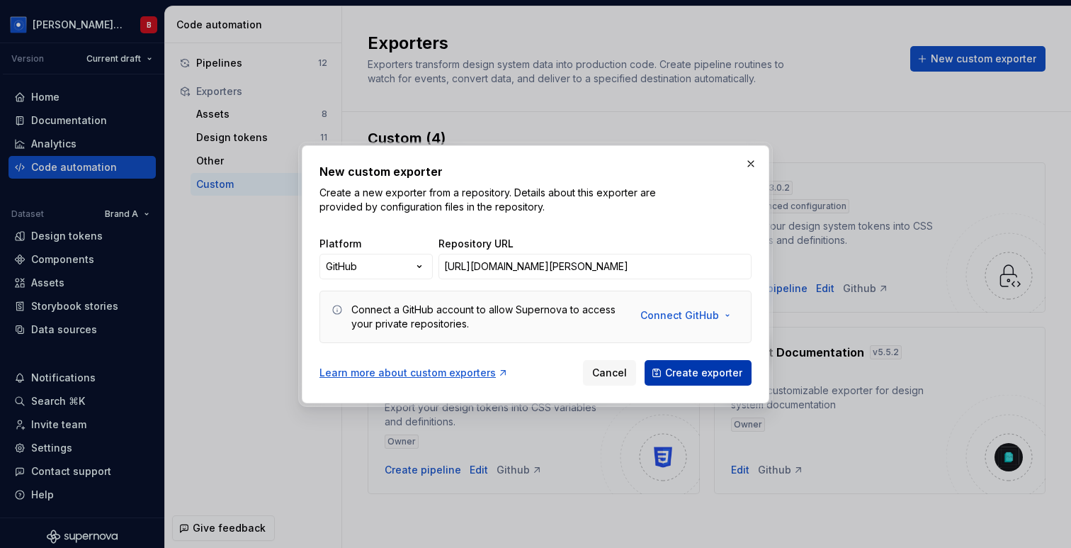
click at [706, 364] on button "Create exporter" at bounding box center [698, 373] width 107 height 26
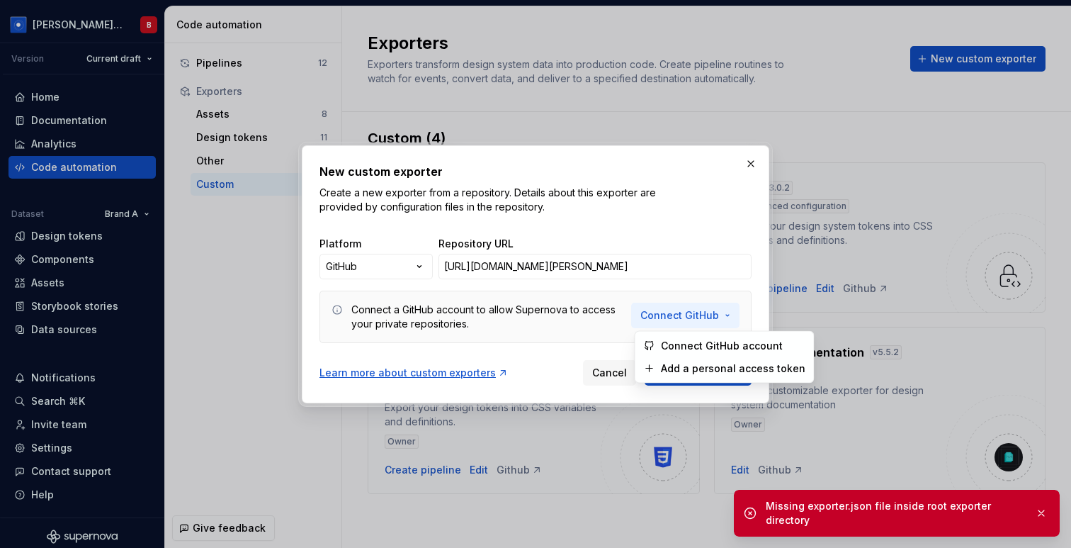
click at [694, 312] on span "Connect GitHub" at bounding box center [680, 315] width 79 height 14
click at [694, 342] on span "Connect GitHub account" at bounding box center [733, 346] width 145 height 14
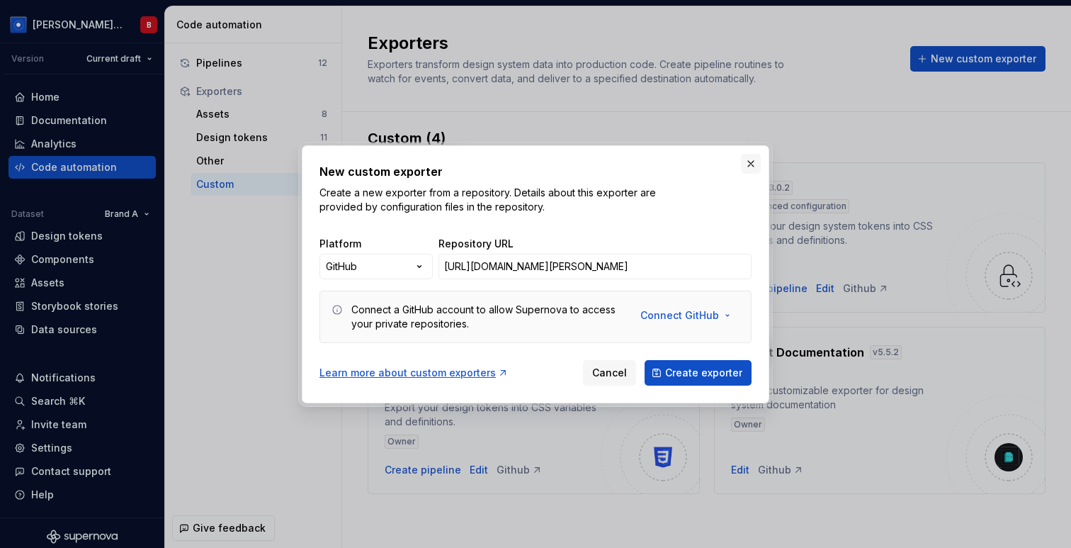
click at [748, 162] on button "button" at bounding box center [751, 164] width 20 height 20
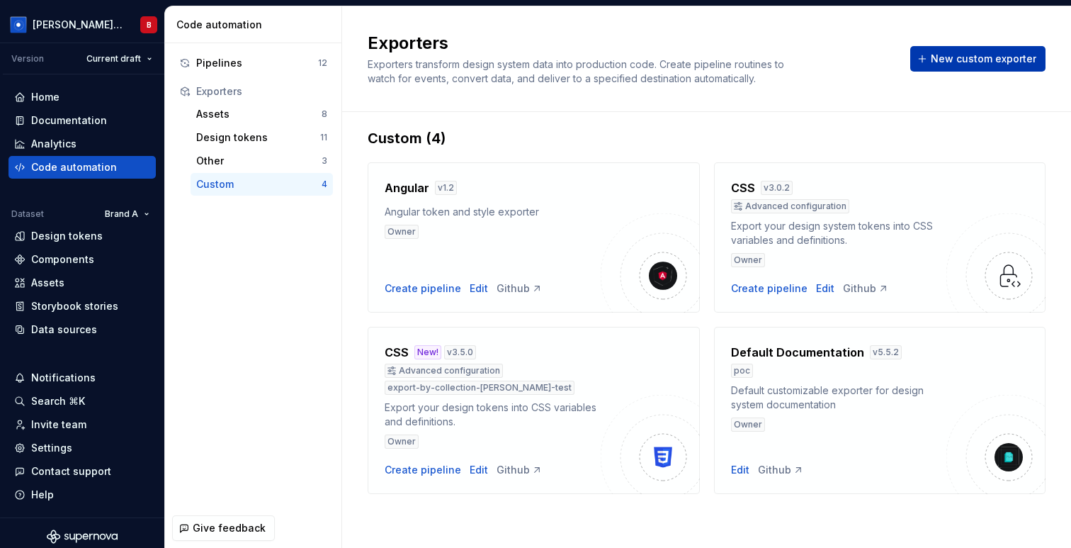
click at [986, 57] on span "New custom exporter" at bounding box center [984, 59] width 106 height 14
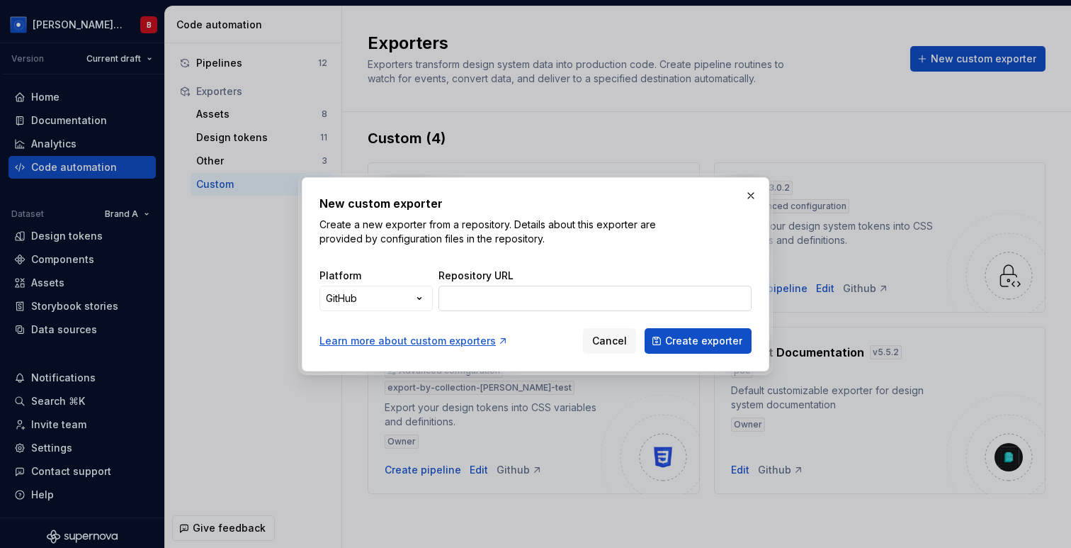
click at [599, 298] on input "Repository URL" at bounding box center [595, 299] width 313 height 26
paste input "https://github.com/be-monospace/exporters/tree/beatriz/test-primitive-filtering…"
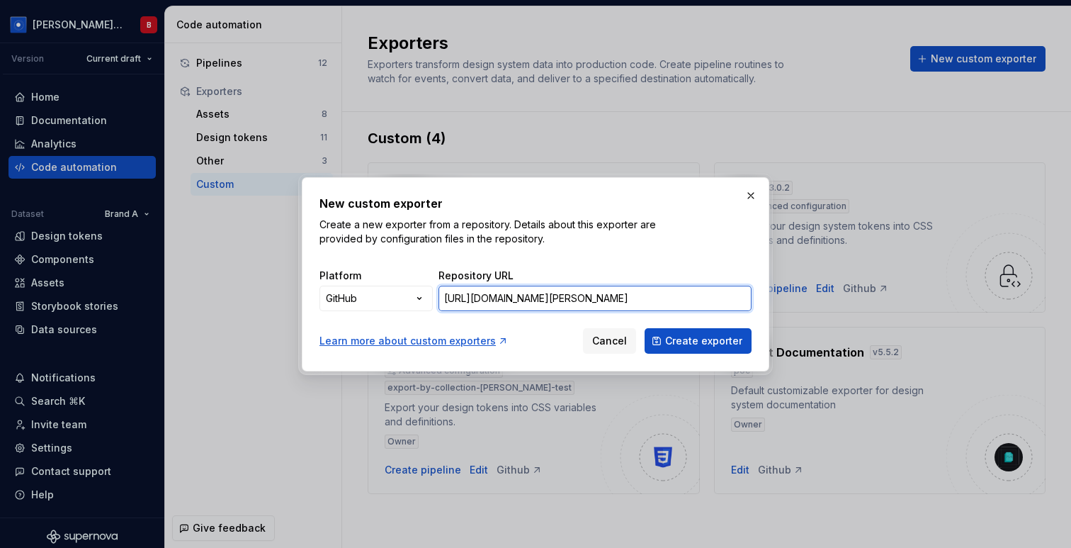
scroll to position [0, 198]
type input "https://github.com/be-monospace/exporters/tree/beatriz/test-primitive-filtering…"
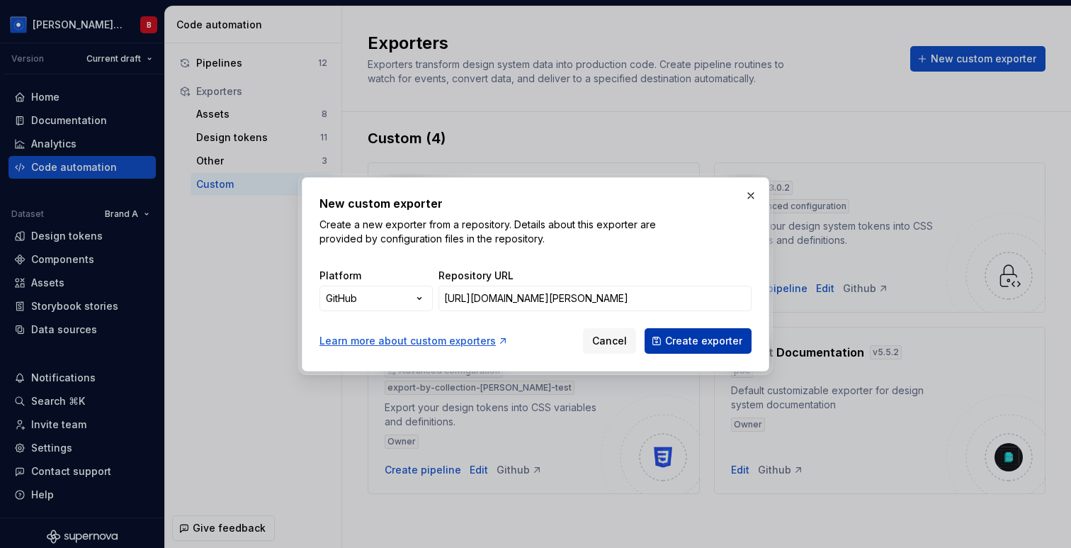
scroll to position [0, 0]
click at [698, 348] on button "Create exporter" at bounding box center [698, 341] width 107 height 26
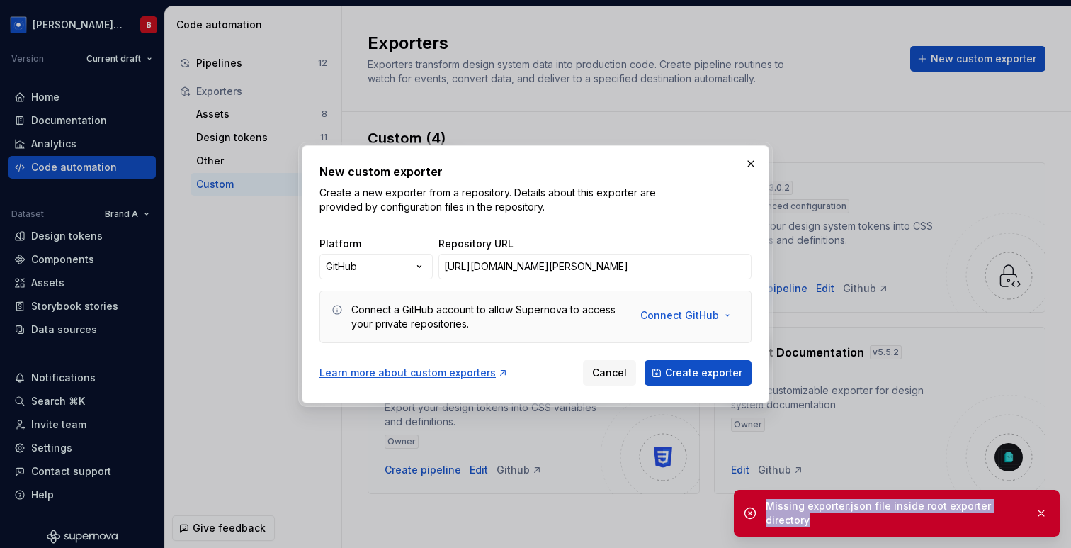
drag, startPoint x: 765, startPoint y: 505, endPoint x: 835, endPoint y: 530, distance: 74.4
click at [835, 530] on div "Missing exporter.json file inside root exporter directory" at bounding box center [897, 513] width 326 height 47
copy div "Missing exporter.json file inside root exporter directory"
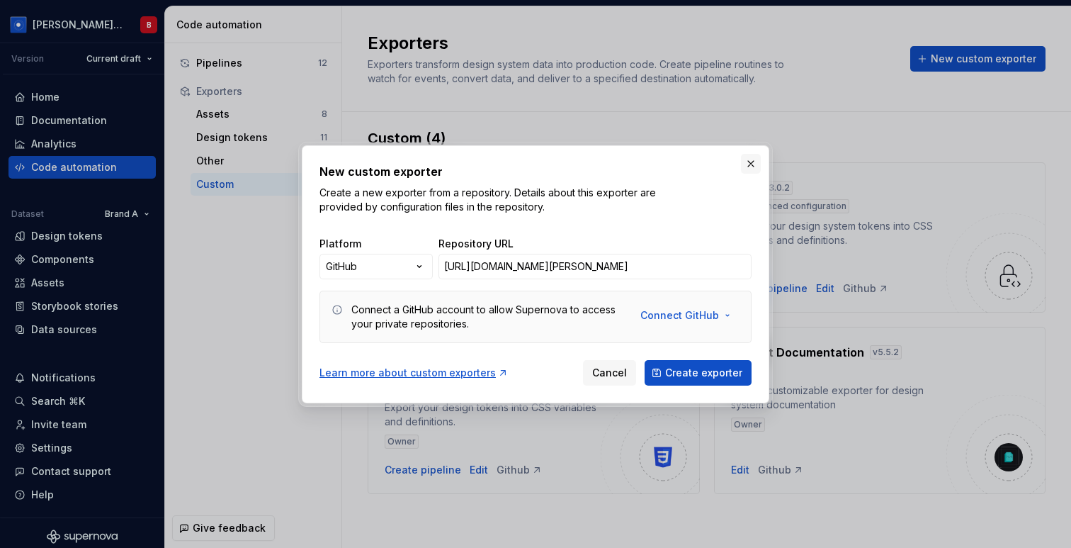
click at [749, 157] on button "button" at bounding box center [751, 164] width 20 height 20
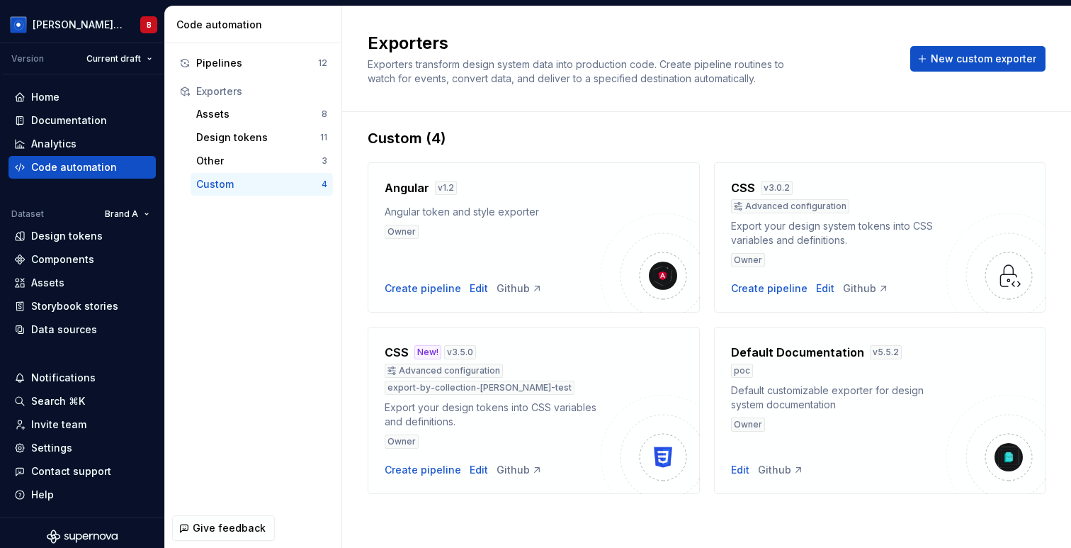
click at [995, 45] on div "Exporters Exporters transform design system data into production code. Create p…" at bounding box center [707, 59] width 678 height 54
click at [993, 52] on span "New custom exporter" at bounding box center [984, 59] width 106 height 14
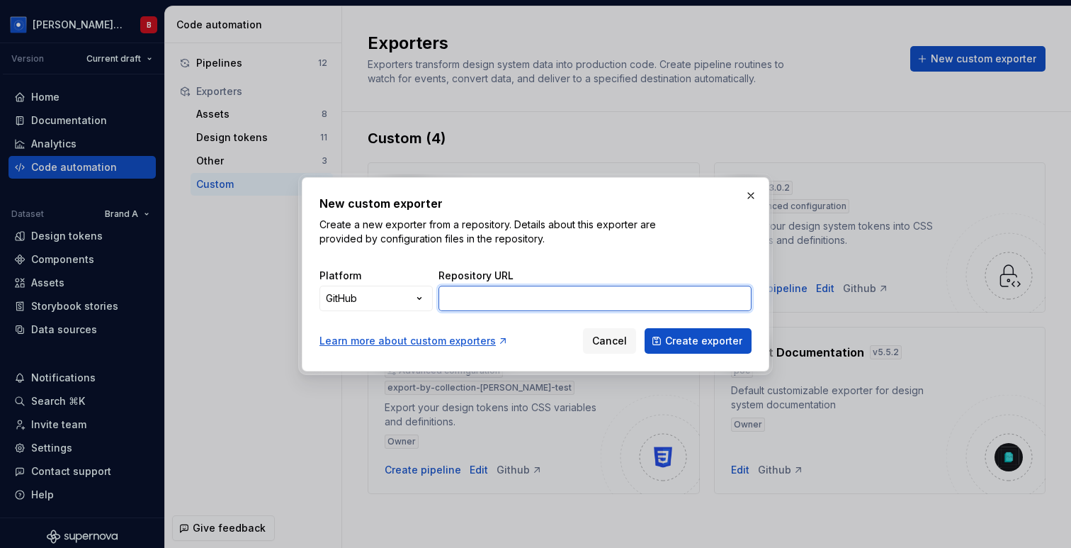
click at [606, 296] on input "Repository URL" at bounding box center [595, 299] width 313 height 26
paste input "[URL][DOMAIN_NAME][PERSON_NAME]"
type input "[URL][DOMAIN_NAME][PERSON_NAME]"
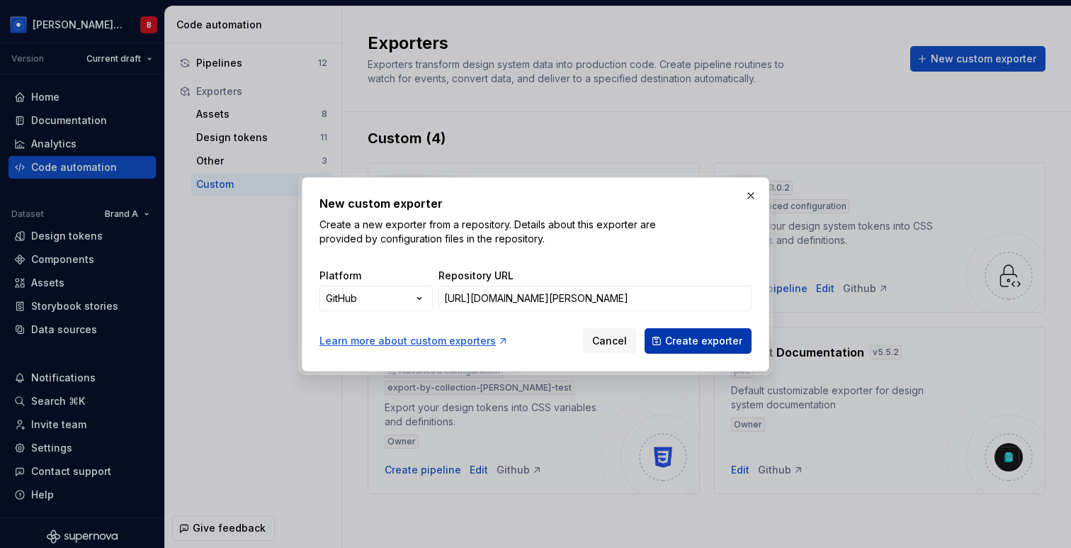
scroll to position [0, 0]
click at [705, 345] on span "Create exporter" at bounding box center [703, 341] width 77 height 14
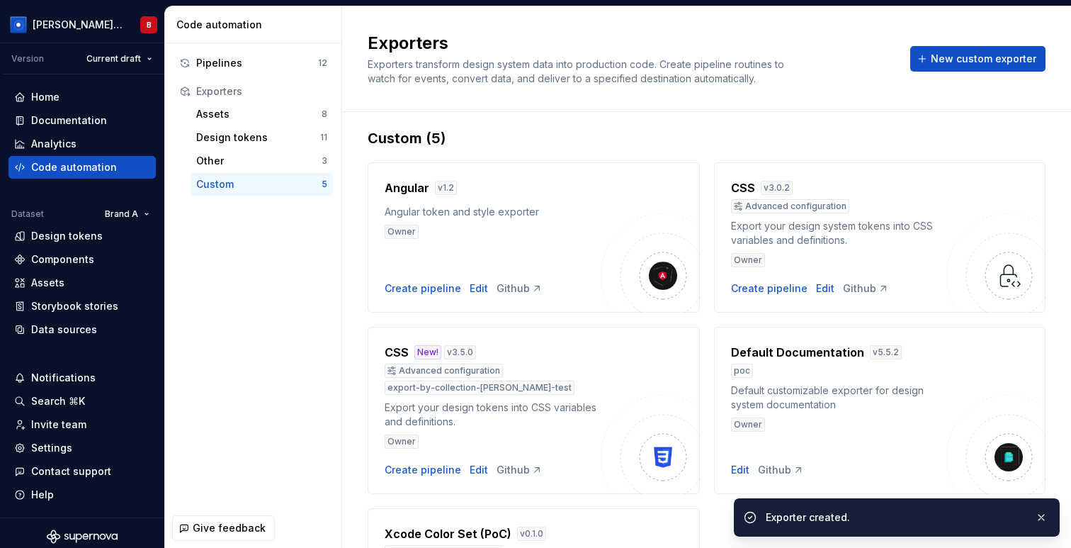
scroll to position [191, 0]
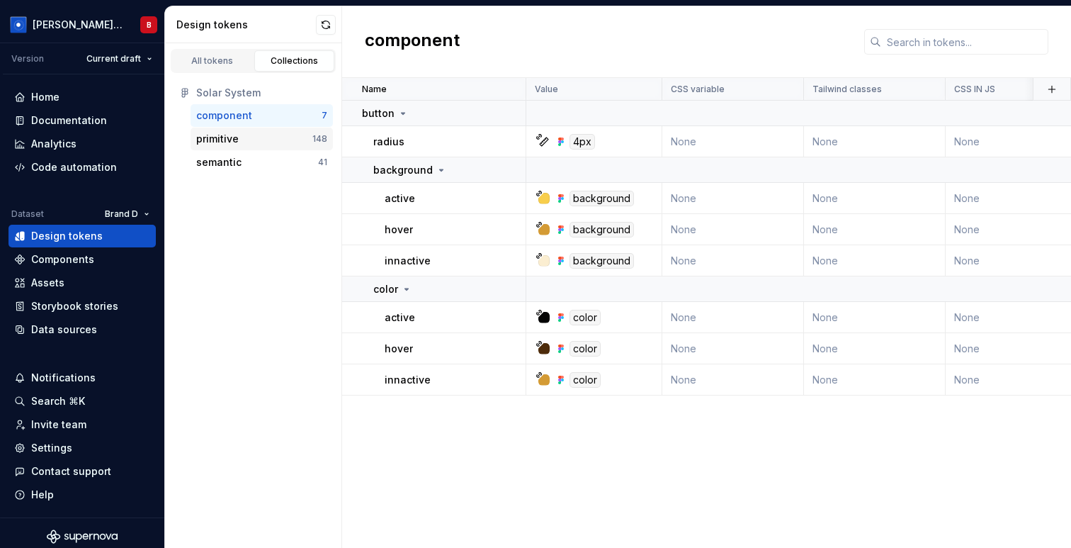
click at [230, 143] on div "primitive" at bounding box center [217, 139] width 43 height 14
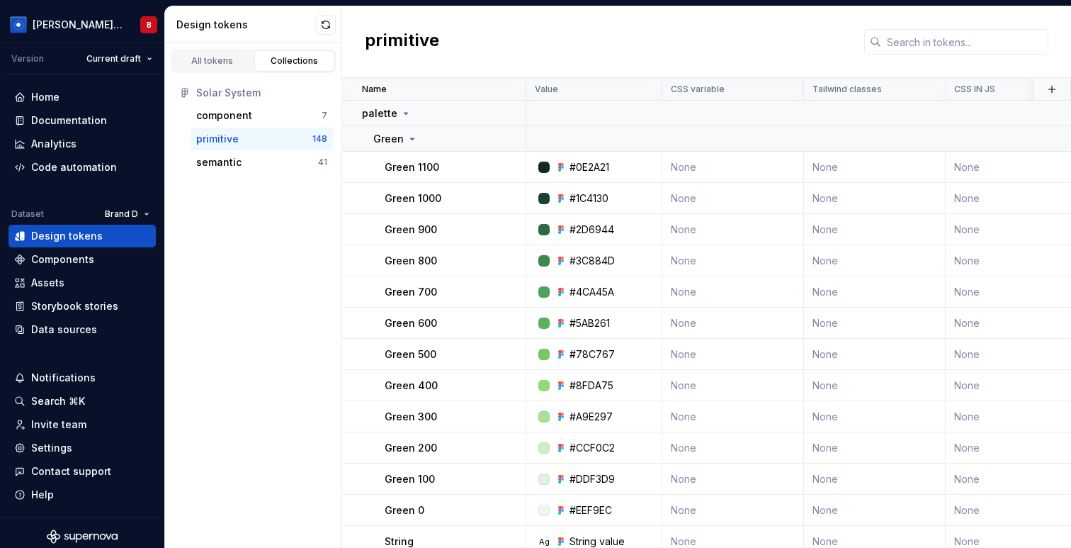
drag, startPoint x: 193, startPoint y: 140, endPoint x: 298, endPoint y: 6, distance: 170.2
click at [266, 162] on div "semantic" at bounding box center [257, 162] width 122 height 14
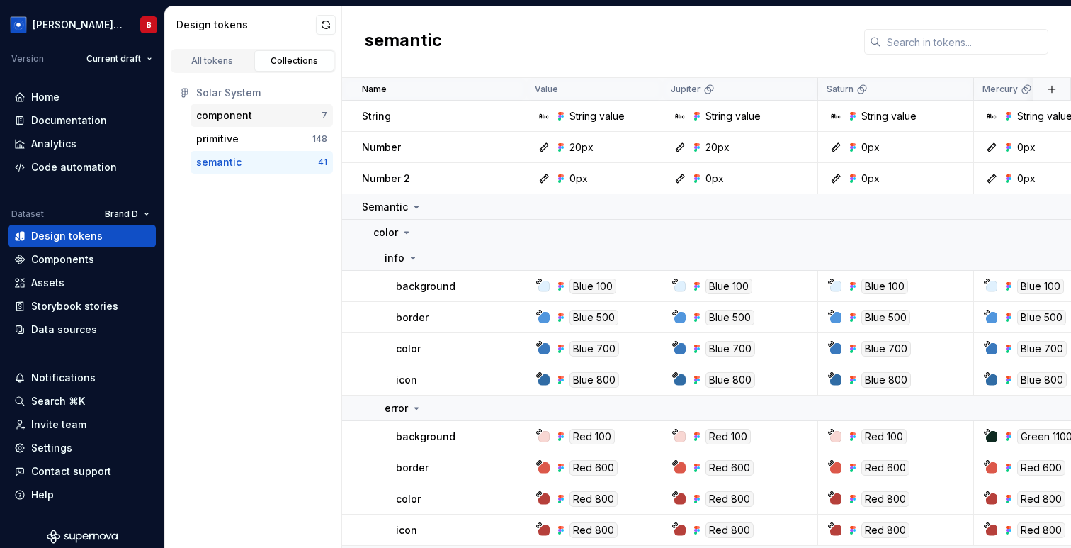
click at [269, 117] on div "component" at bounding box center [258, 115] width 125 height 14
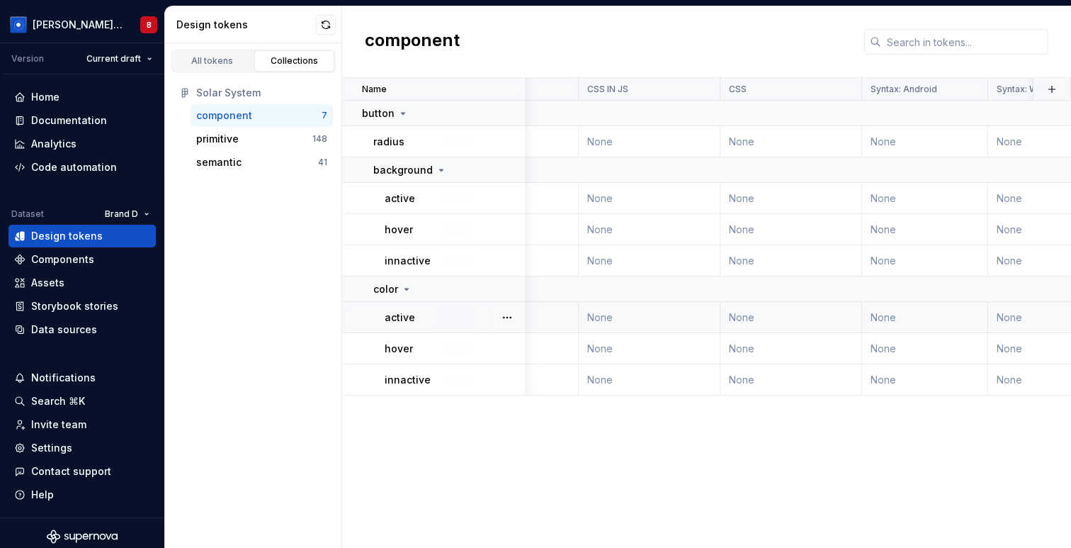
scroll to position [0, 389]
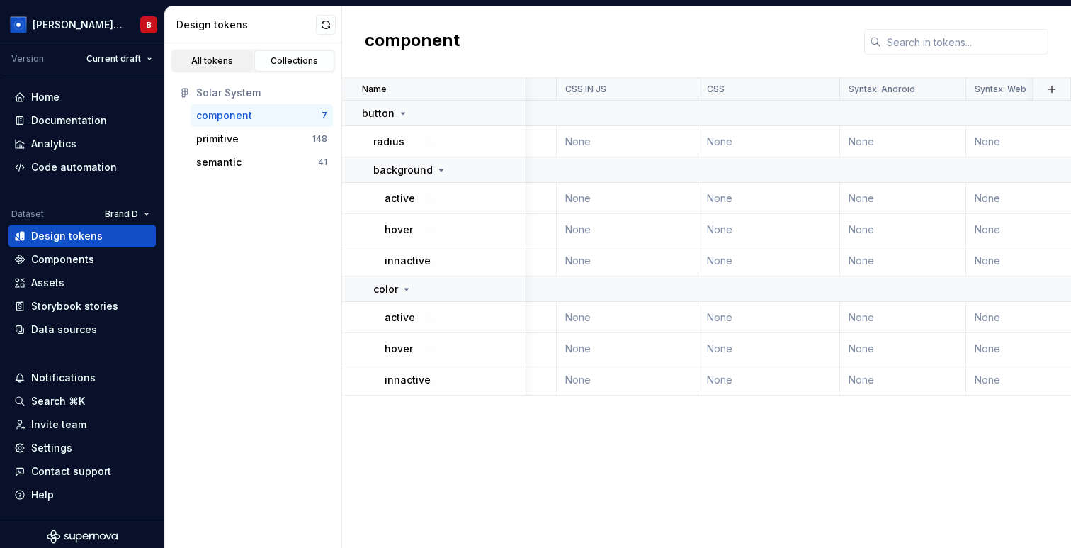
click at [210, 52] on link "All tokens" at bounding box center [212, 60] width 81 height 21
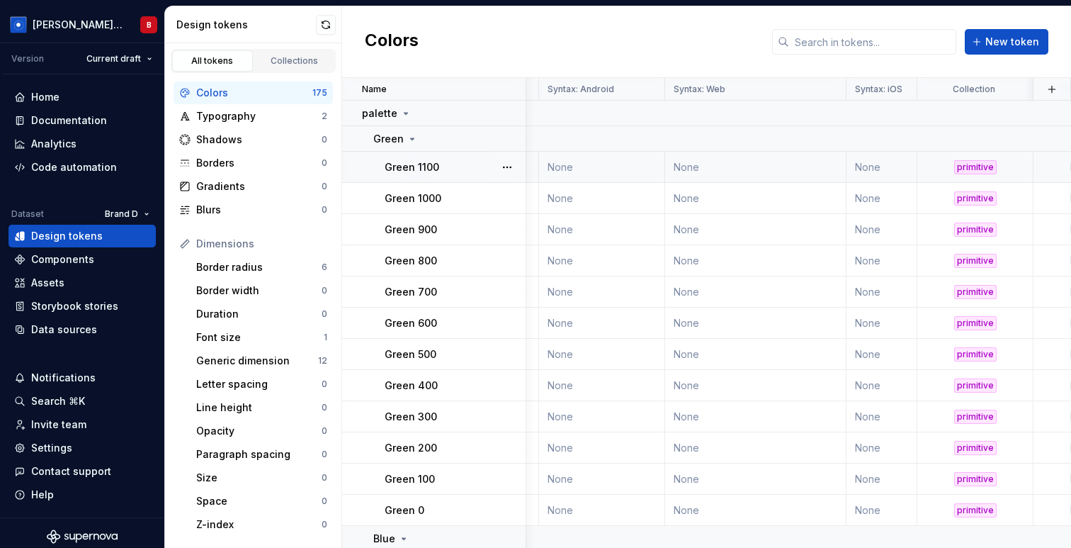
scroll to position [0, 1159]
click at [981, 169] on div "primitive" at bounding box center [974, 167] width 43 height 14
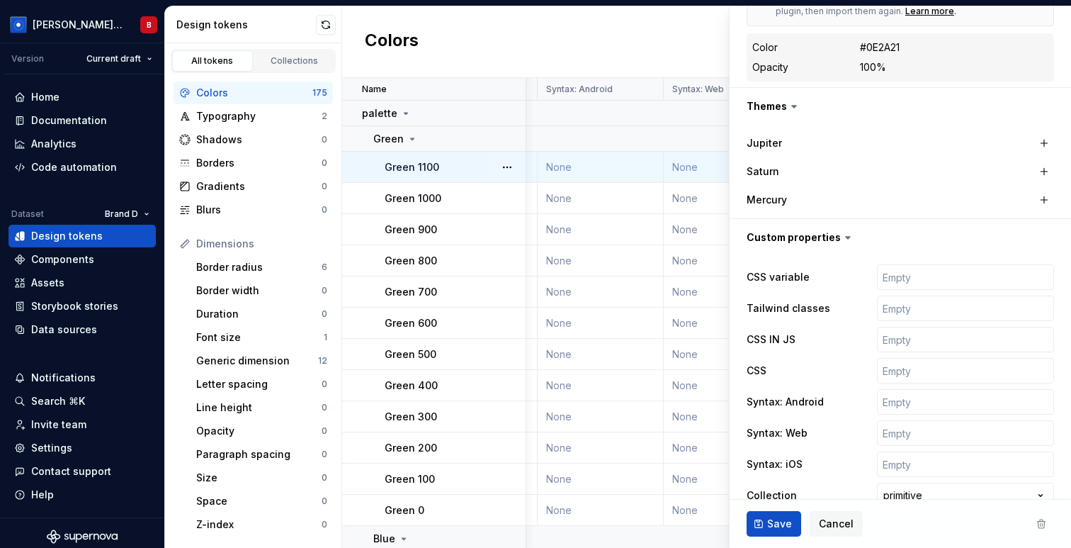
scroll to position [391, 0]
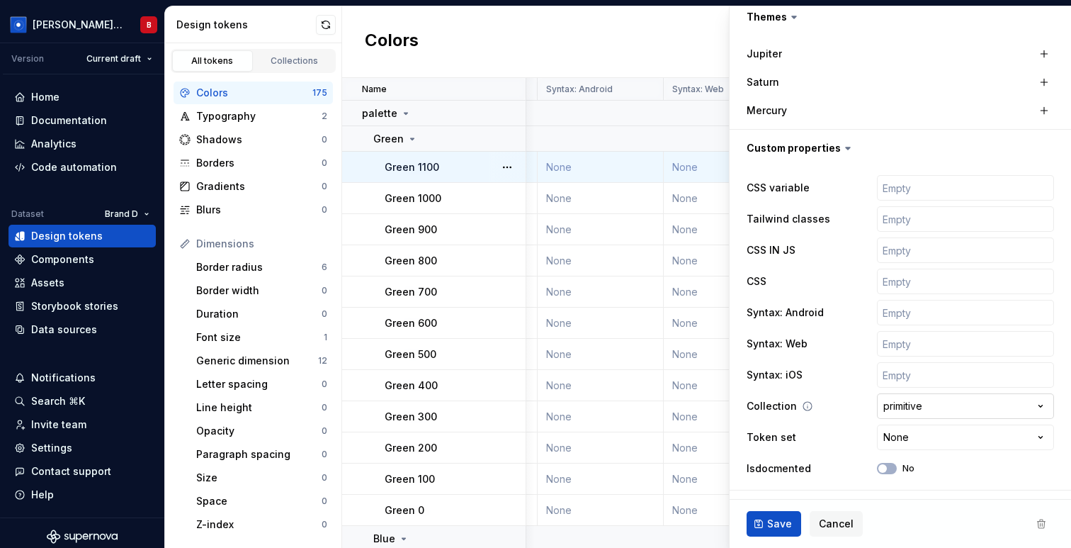
click at [954, 405] on html "Beatriz Design System B Version Current draft Home Documentation Analytics Code…" at bounding box center [535, 274] width 1071 height 548
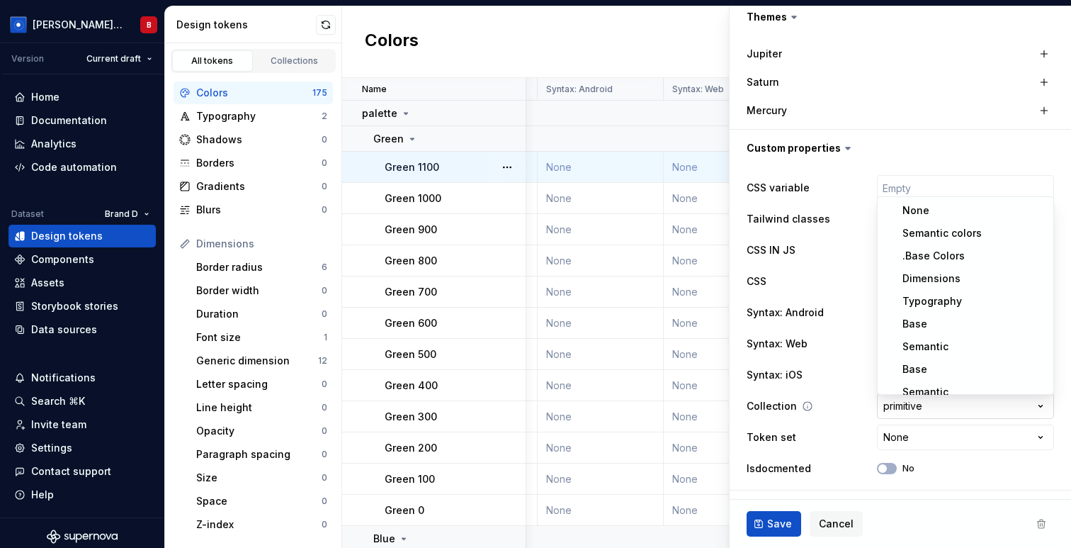
scroll to position [54, 0]
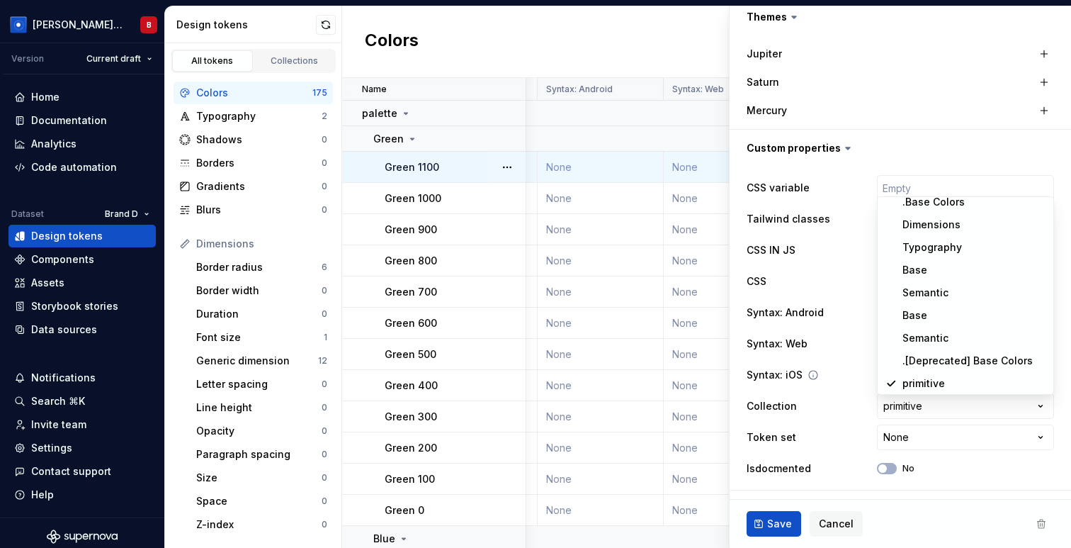
drag, startPoint x: 961, startPoint y: 383, endPoint x: 902, endPoint y: 386, distance: 58.9
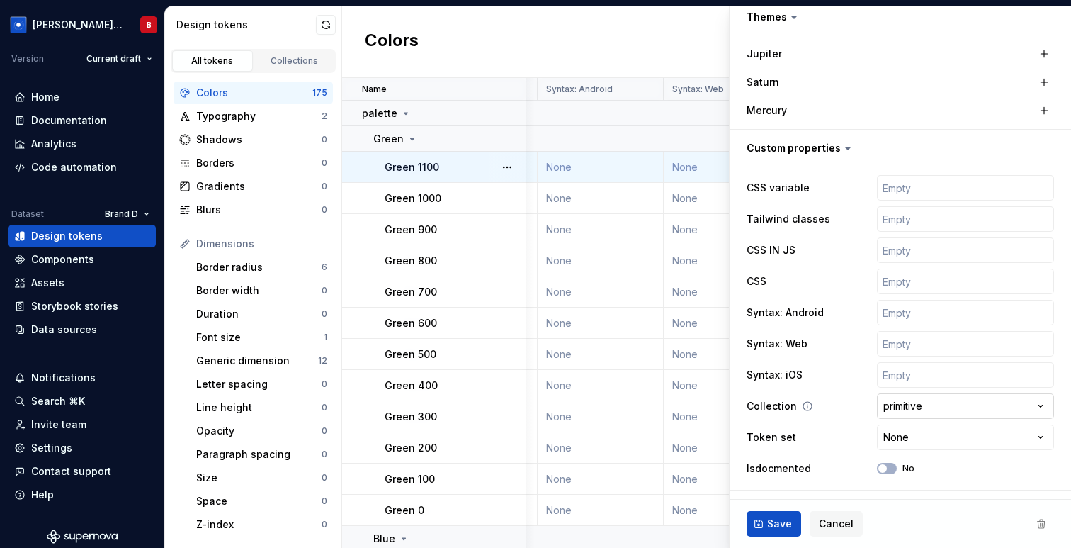
click at [896, 406] on html "Beatriz Design System B Version Current draft Home Documentation Analytics Code…" at bounding box center [535, 274] width 1071 height 548
click at [682, 24] on div "Colors New token" at bounding box center [706, 42] width 729 height 72
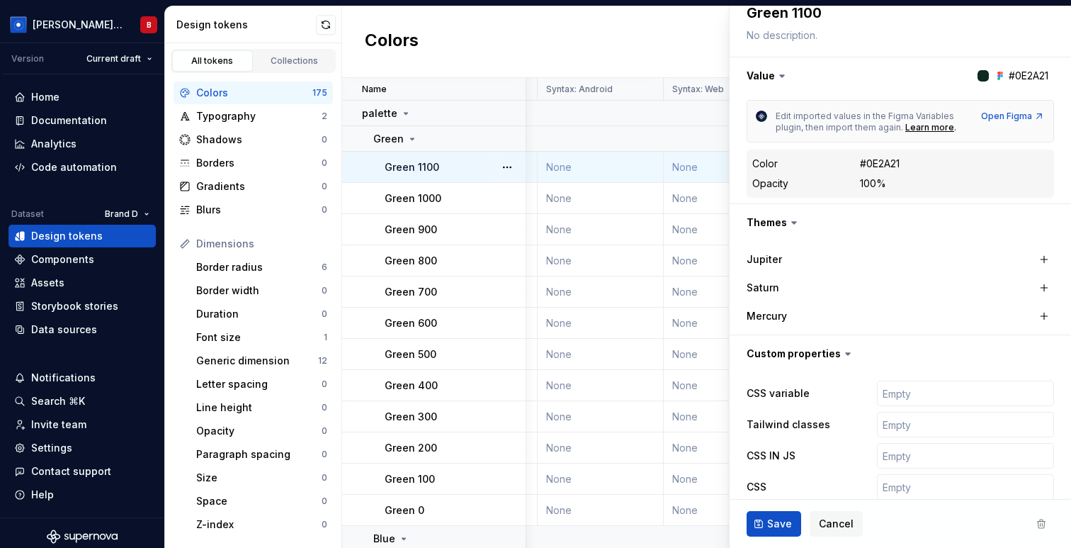
scroll to position [0, 0]
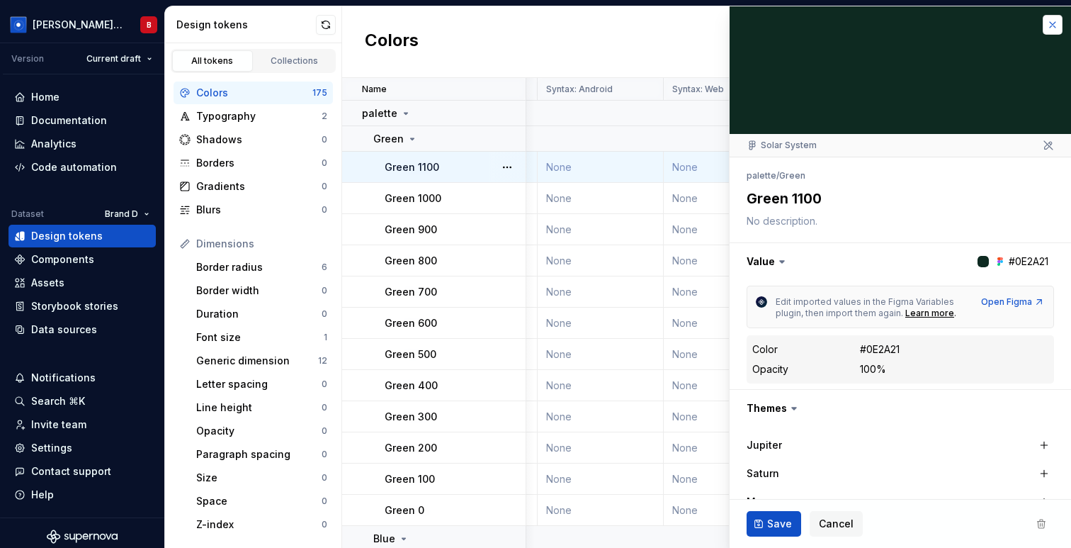
click at [1052, 24] on button "button" at bounding box center [1053, 25] width 20 height 20
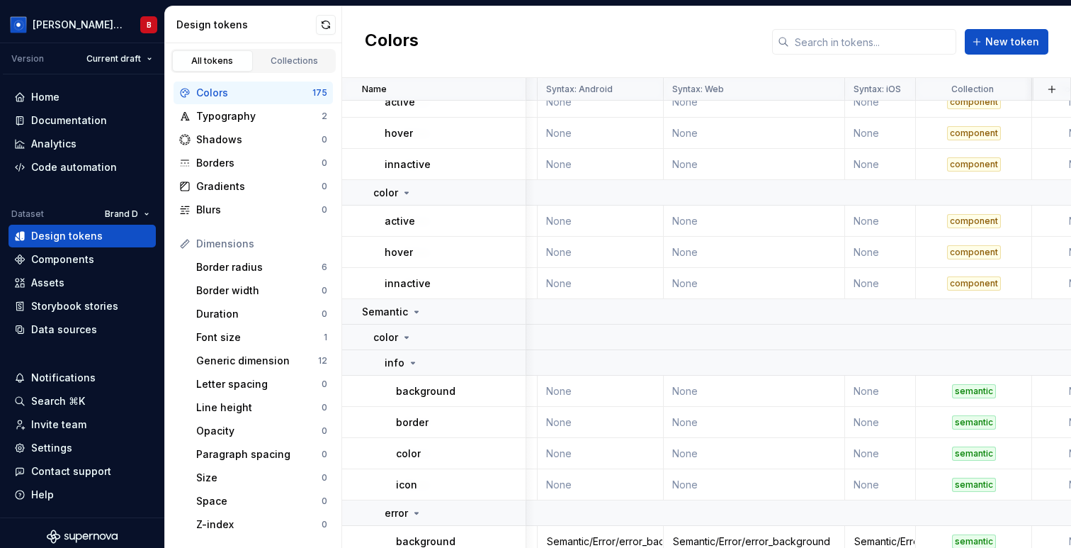
scroll to position [4479, 1161]
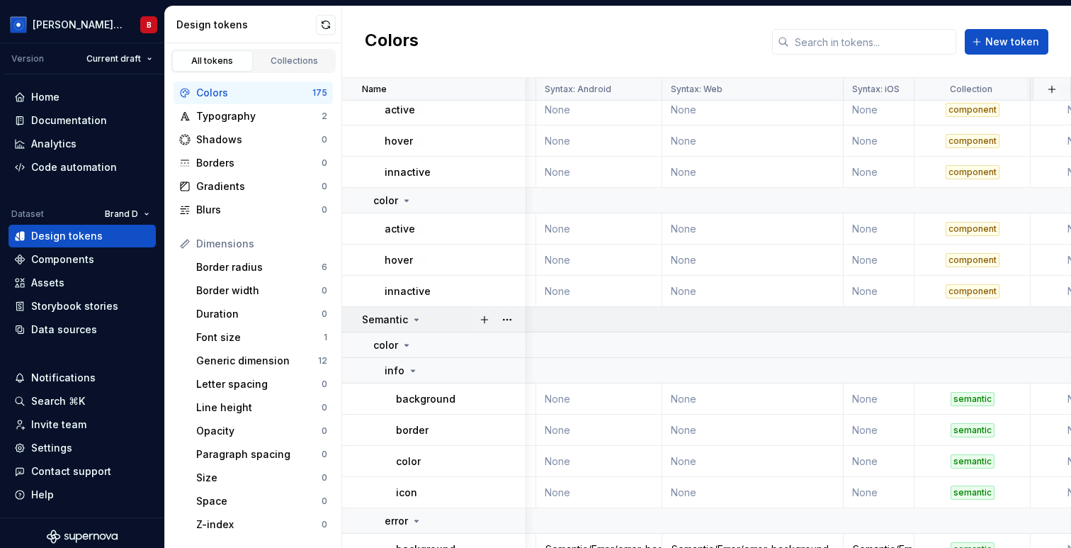
click at [411, 320] on icon at bounding box center [416, 319] width 11 height 11
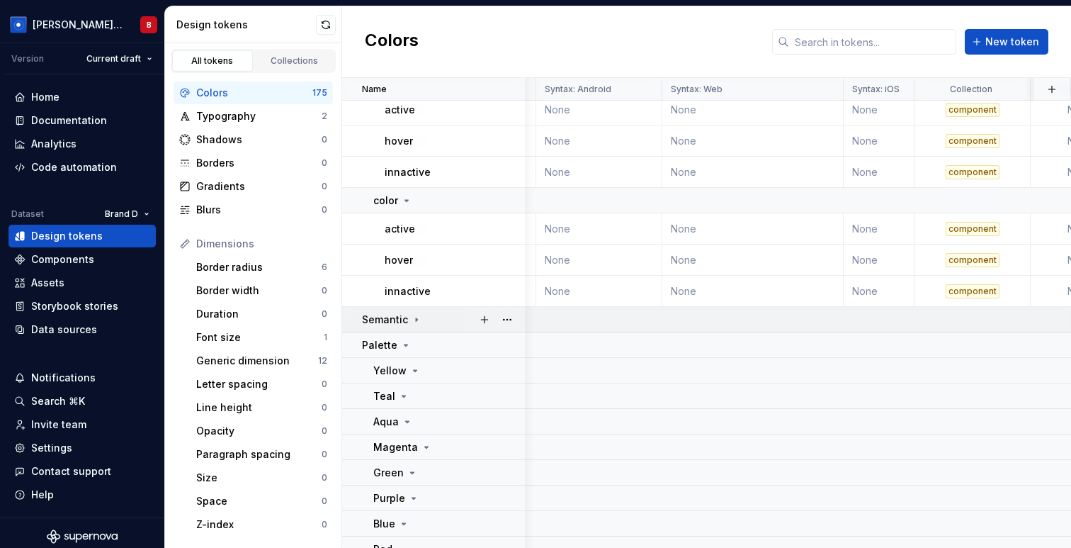
click at [411, 320] on icon at bounding box center [416, 319] width 11 height 11
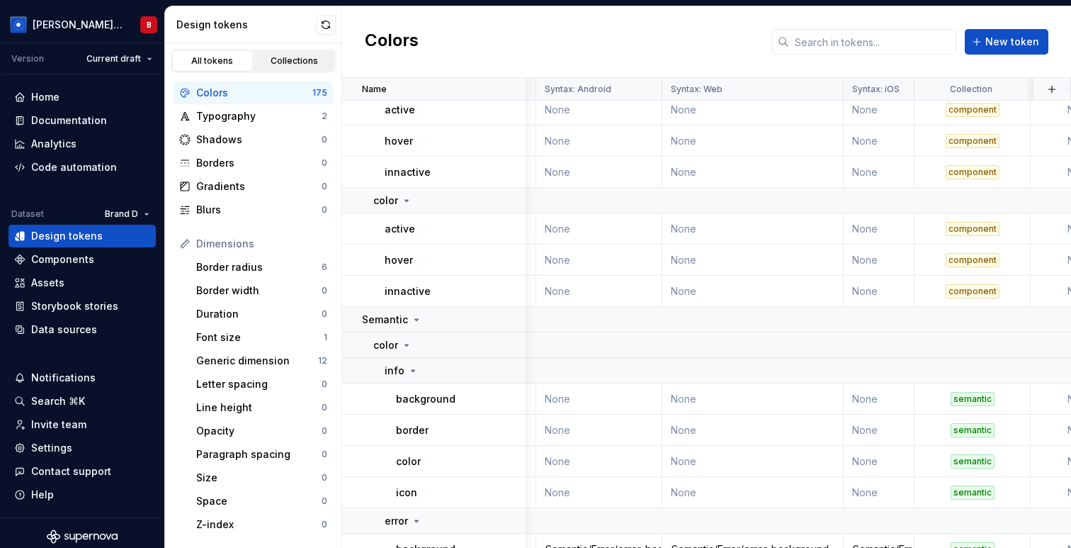
click at [300, 55] on div "Collections" at bounding box center [294, 60] width 71 height 11
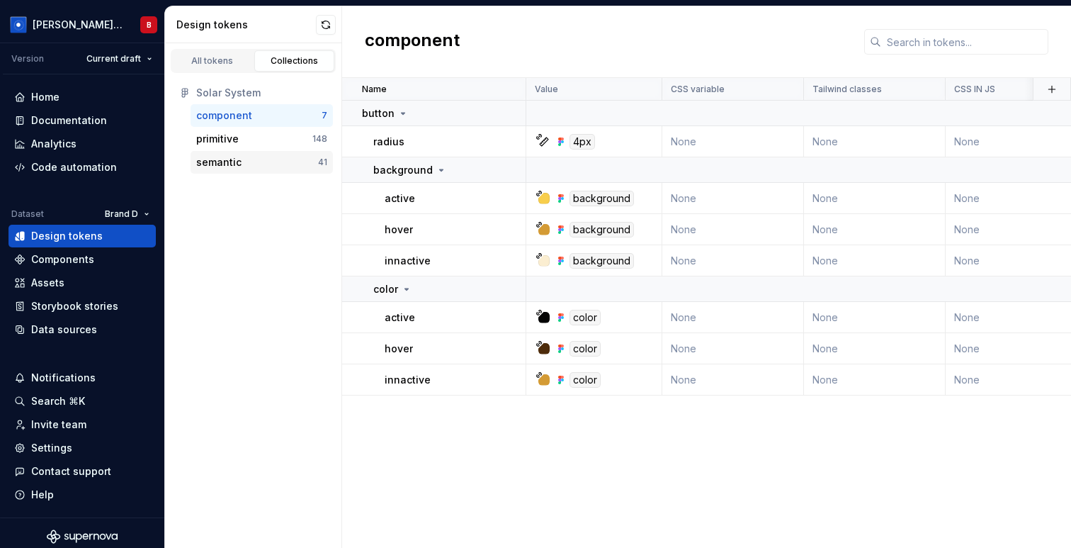
click at [264, 162] on div "semantic" at bounding box center [257, 162] width 122 height 14
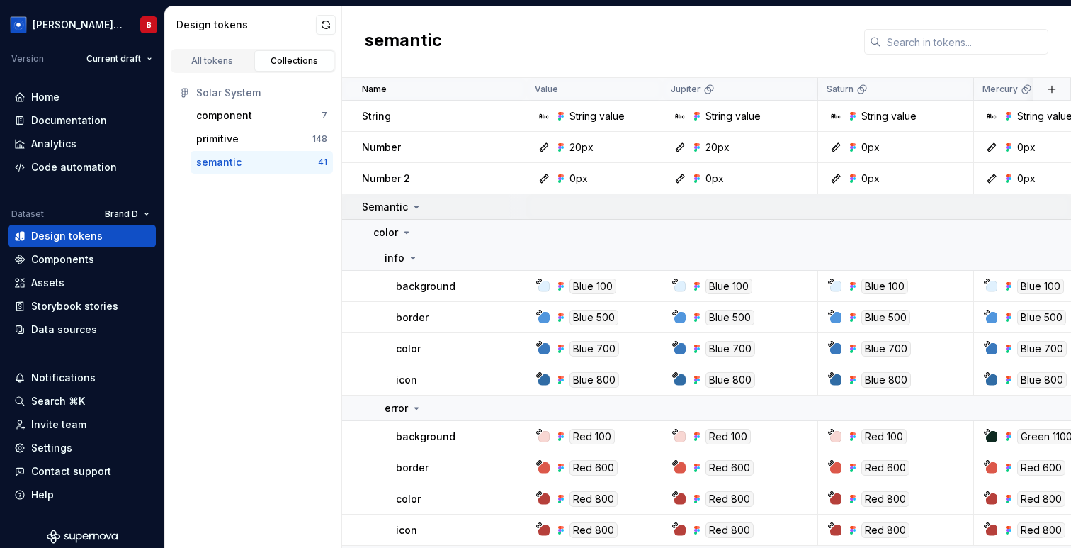
click at [434, 207] on div "Semantic" at bounding box center [443, 207] width 163 height 14
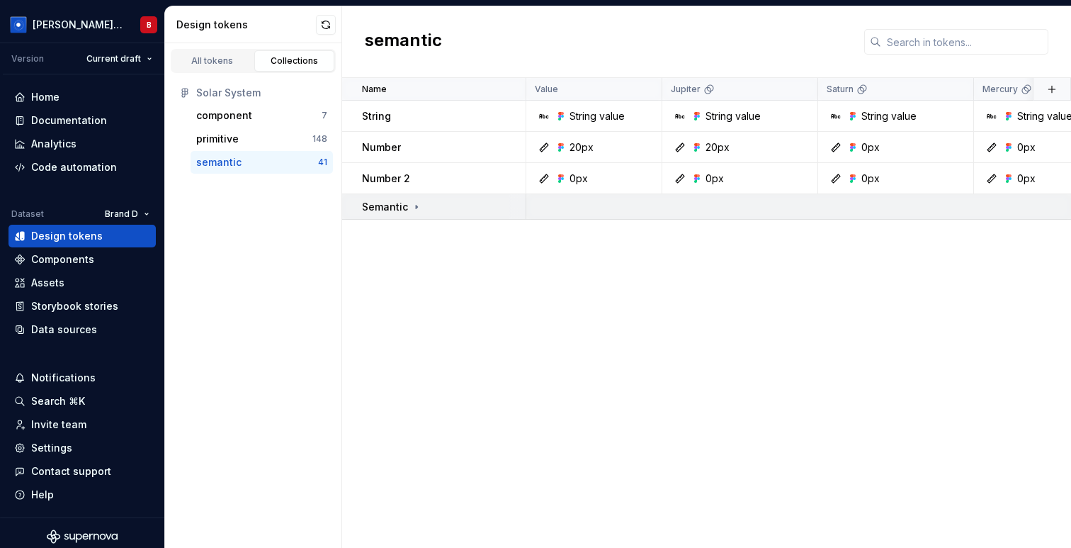
click at [434, 207] on div "Semantic" at bounding box center [443, 207] width 163 height 14
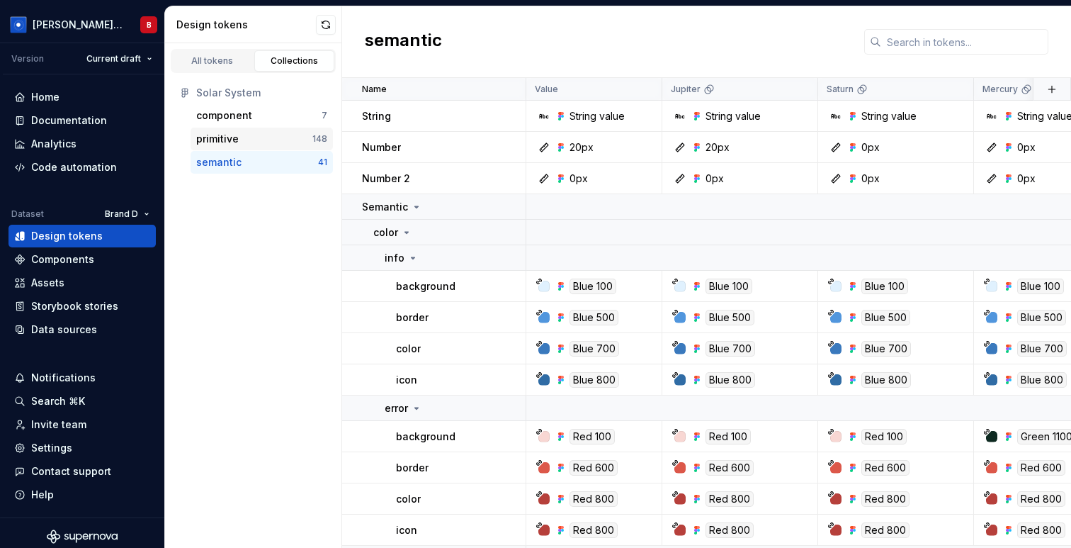
click at [290, 143] on div "primitive" at bounding box center [254, 139] width 116 height 14
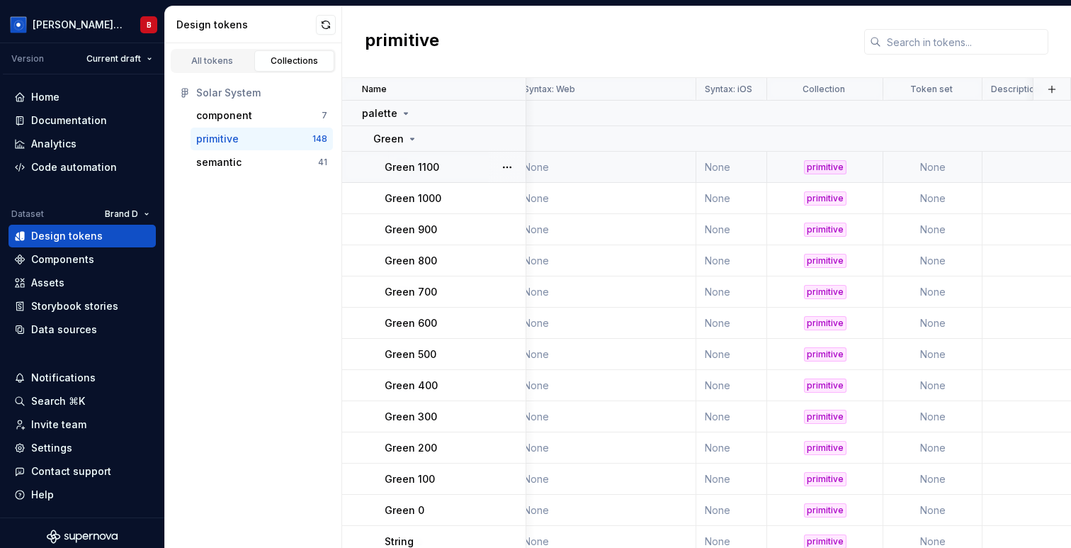
scroll to position [0, 851]
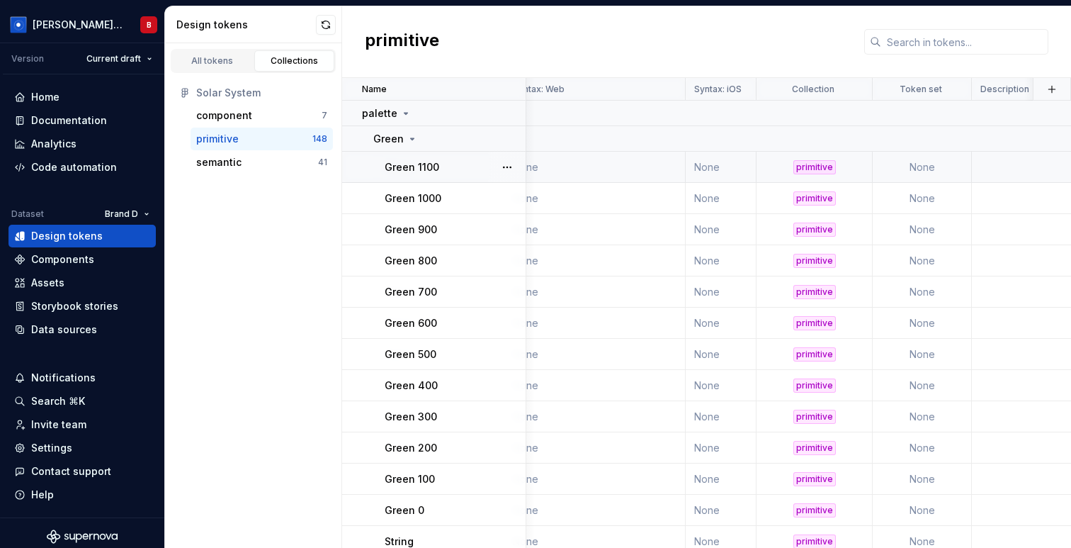
click at [821, 166] on div "primitive" at bounding box center [815, 167] width 43 height 14
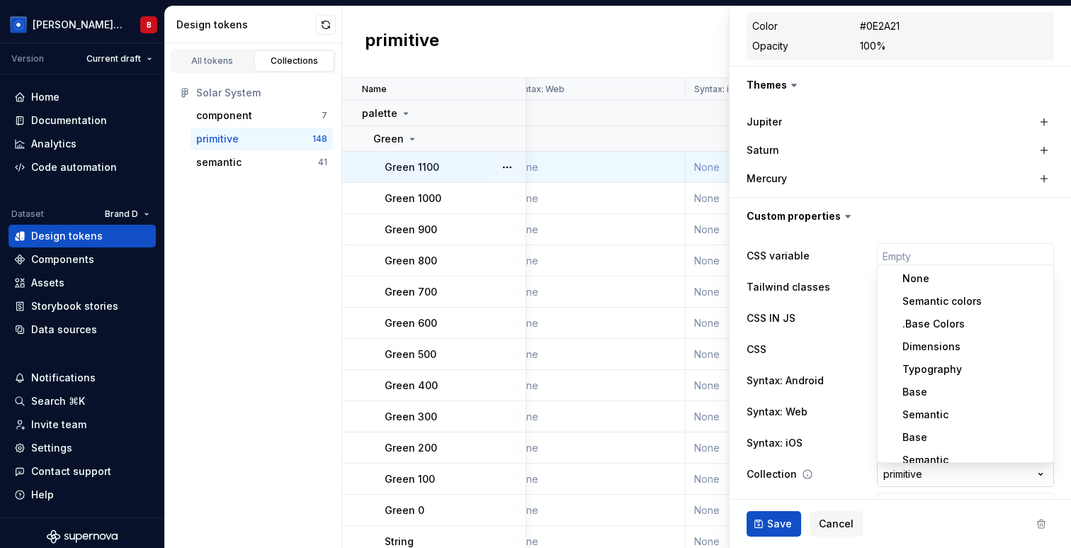
scroll to position [54, 0]
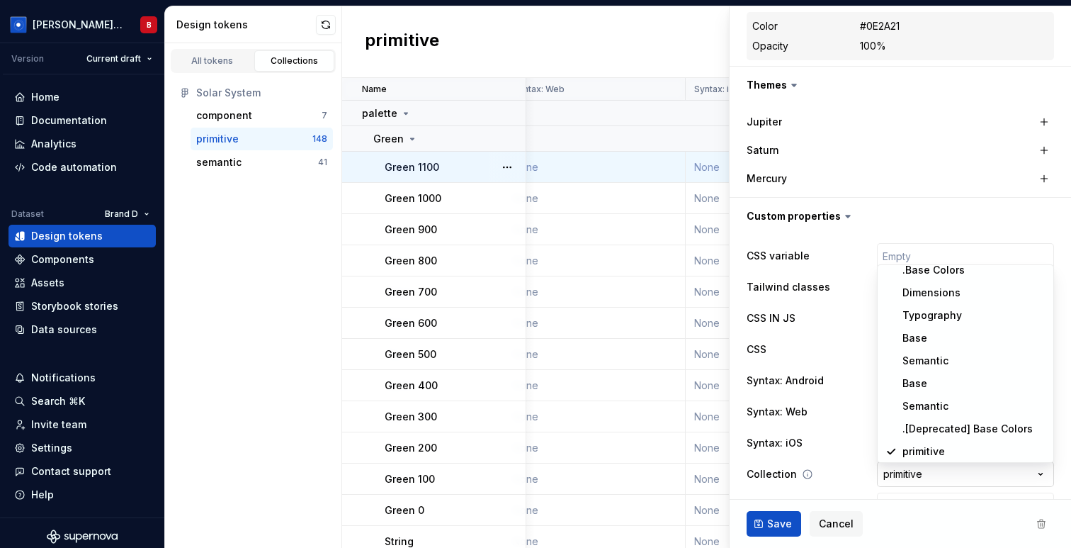
click at [884, 477] on html "Beatriz Design System B Version Current draft Home Documentation Analytics Code…" at bounding box center [535, 274] width 1071 height 548
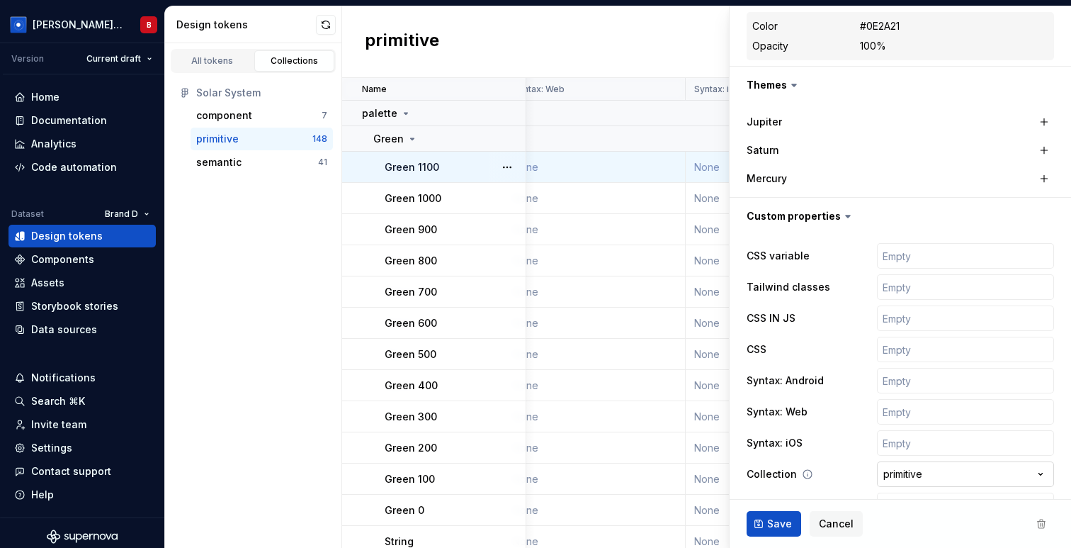
click at [928, 478] on html "Beatriz Design System B Version Current draft Home Documentation Analytics Code…" at bounding box center [535, 274] width 1071 height 548
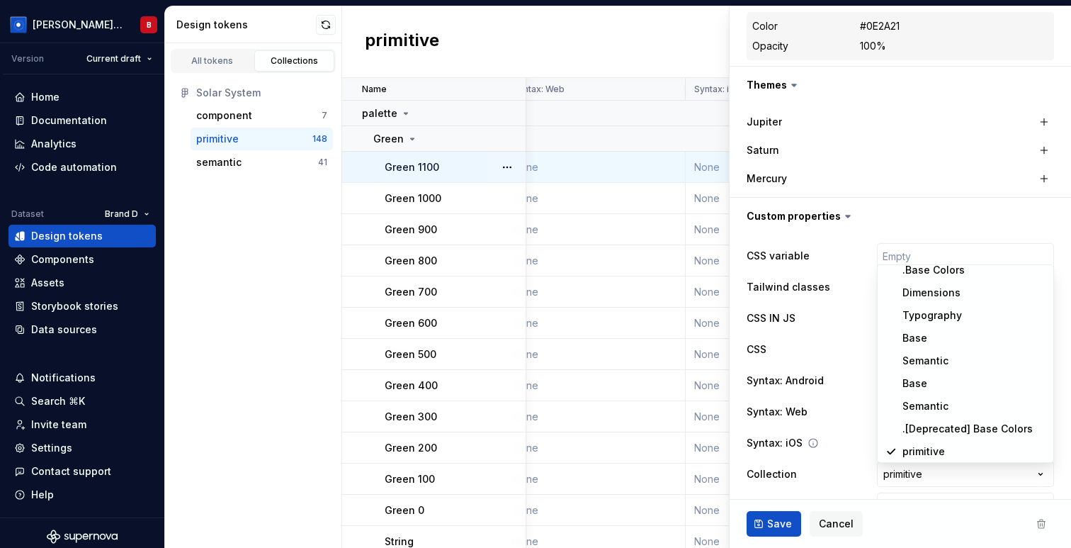
drag, startPoint x: 951, startPoint y: 451, endPoint x: 896, endPoint y: 451, distance: 55.3
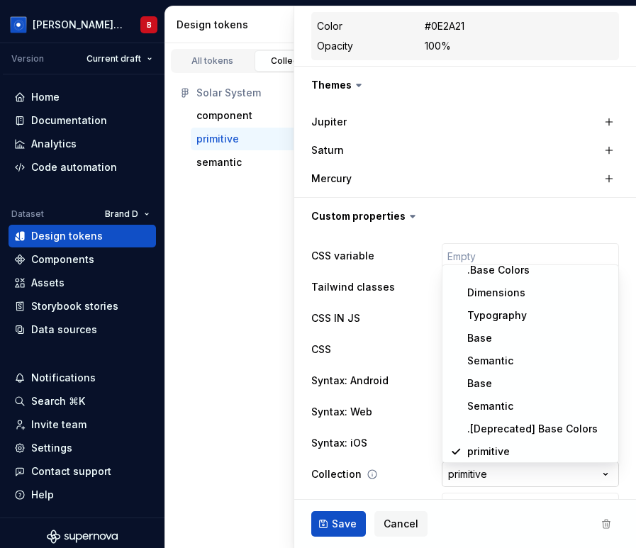
click at [444, 475] on html "Beatriz Design System B Version Current draft Home Documentation Analytics Code…" at bounding box center [318, 274] width 636 height 548
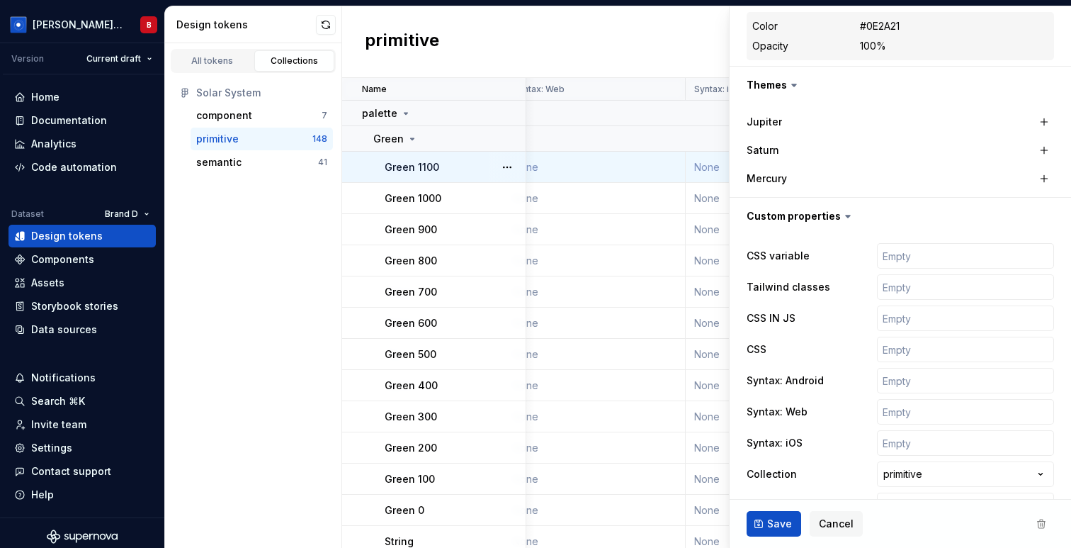
scroll to position [391, 0]
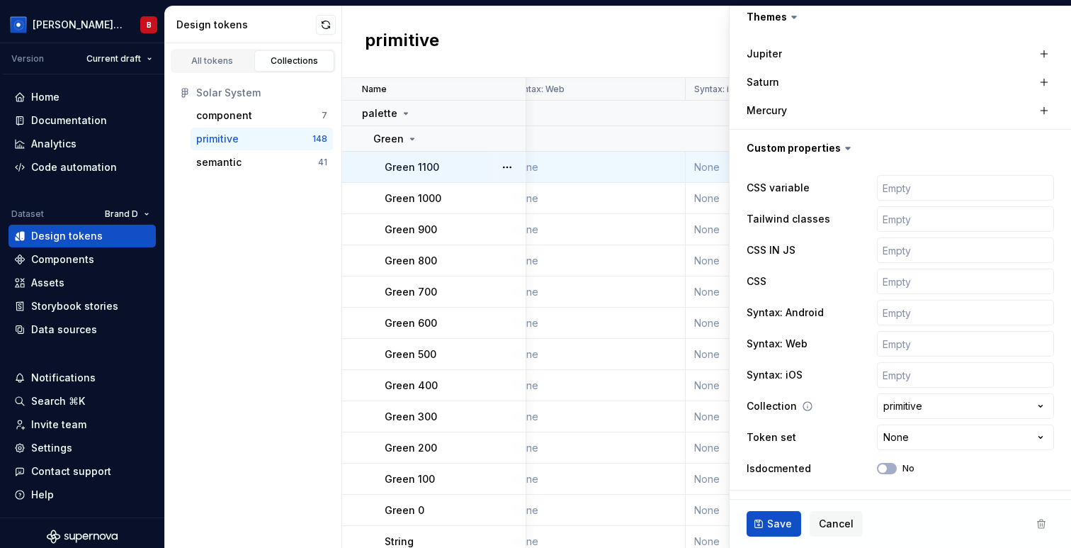
type textarea "*"
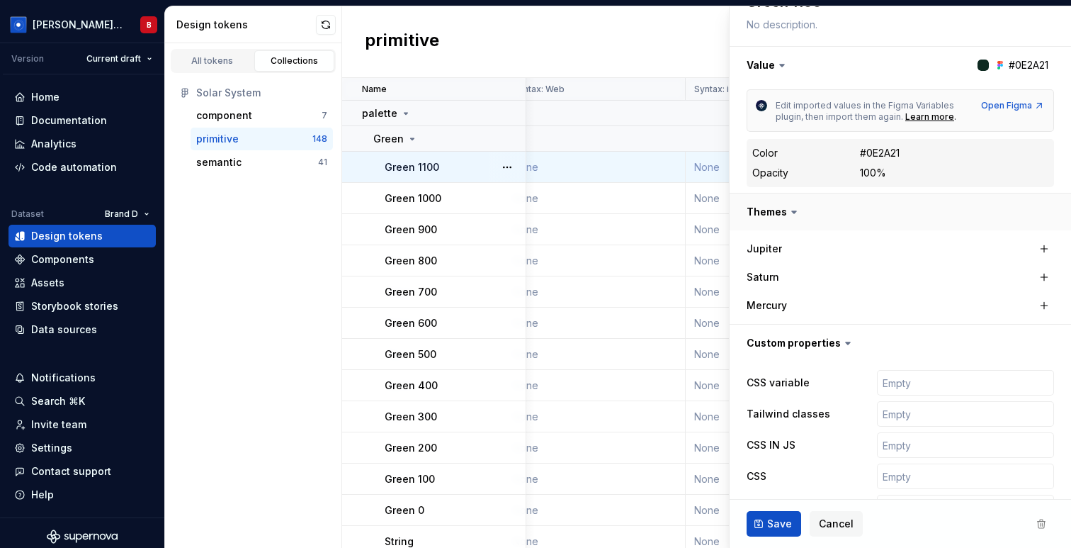
scroll to position [0, 0]
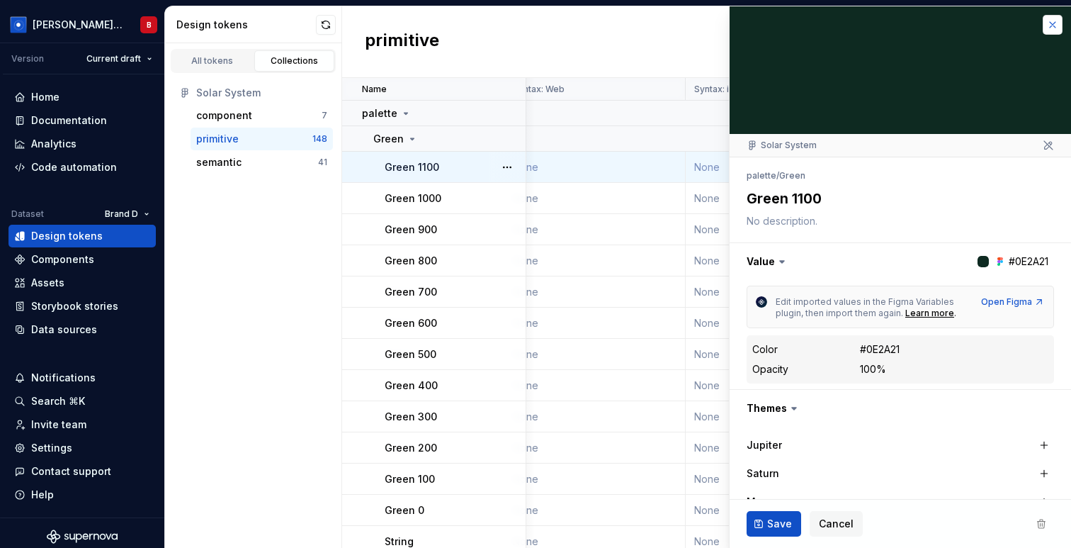
click at [1054, 20] on button "button" at bounding box center [1053, 25] width 20 height 20
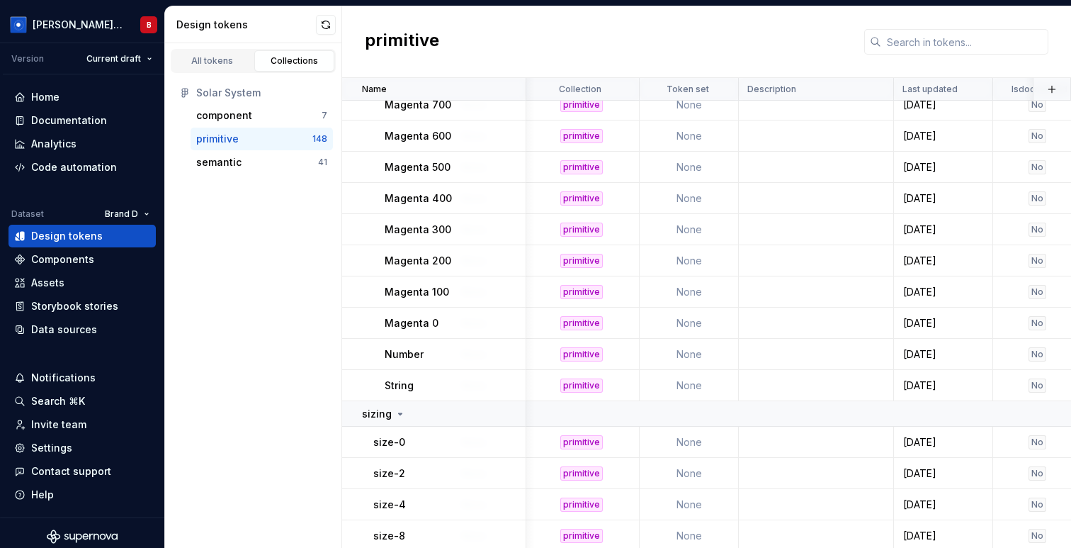
scroll to position [4524, 1084]
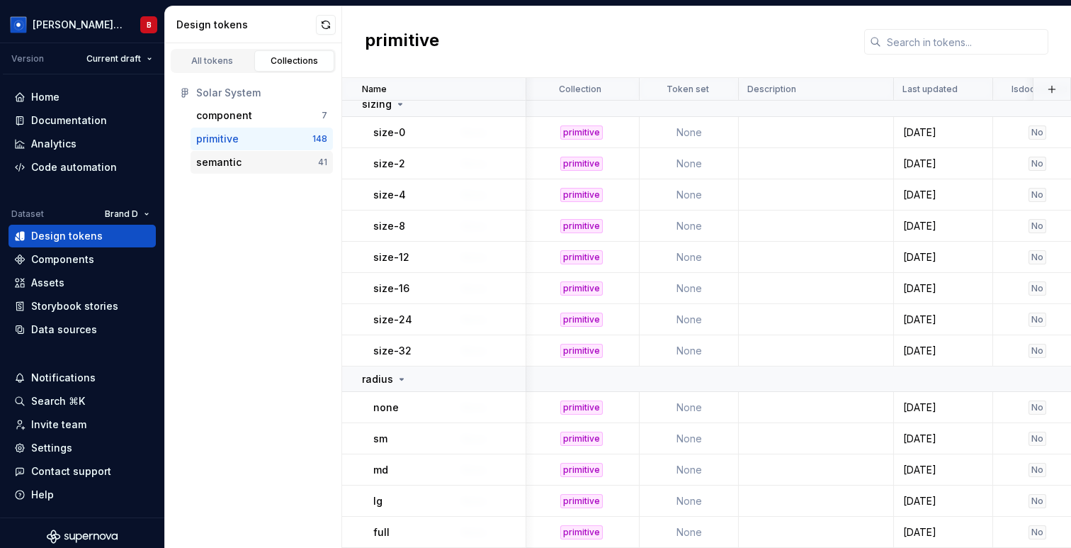
click at [247, 159] on div "semantic" at bounding box center [257, 162] width 122 height 14
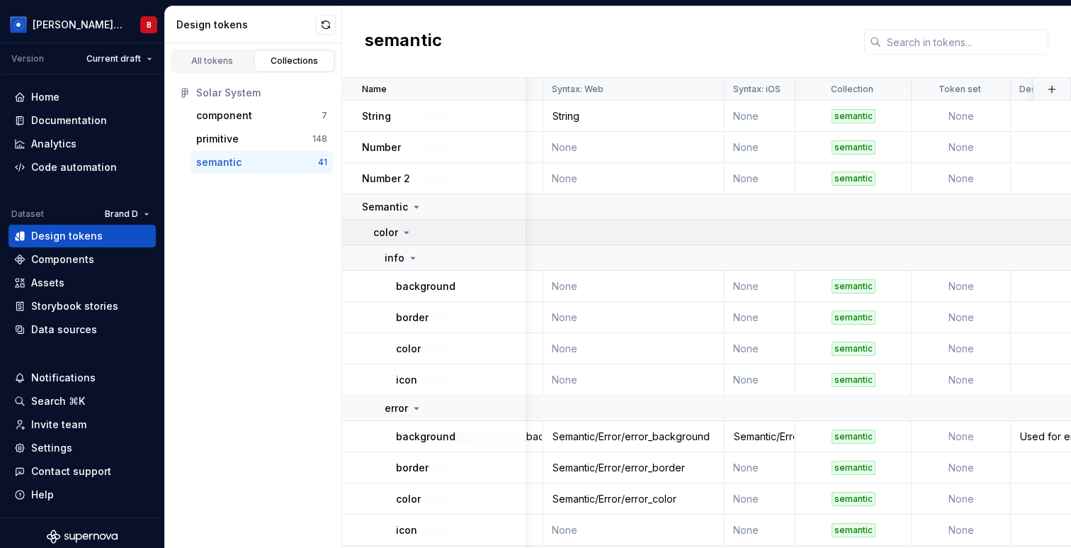
scroll to position [0, 1343]
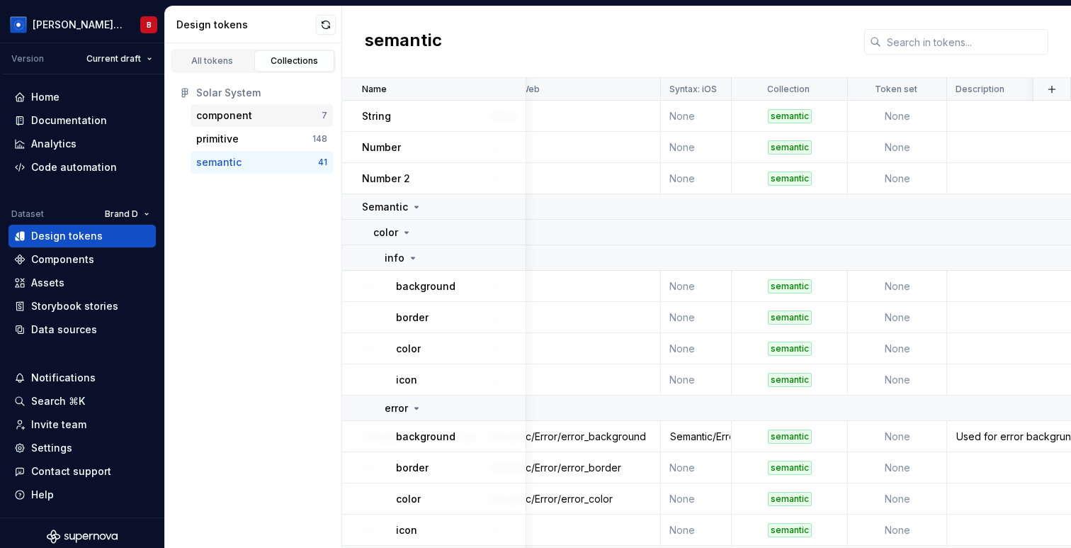
click at [324, 118] on div "7" at bounding box center [325, 115] width 6 height 11
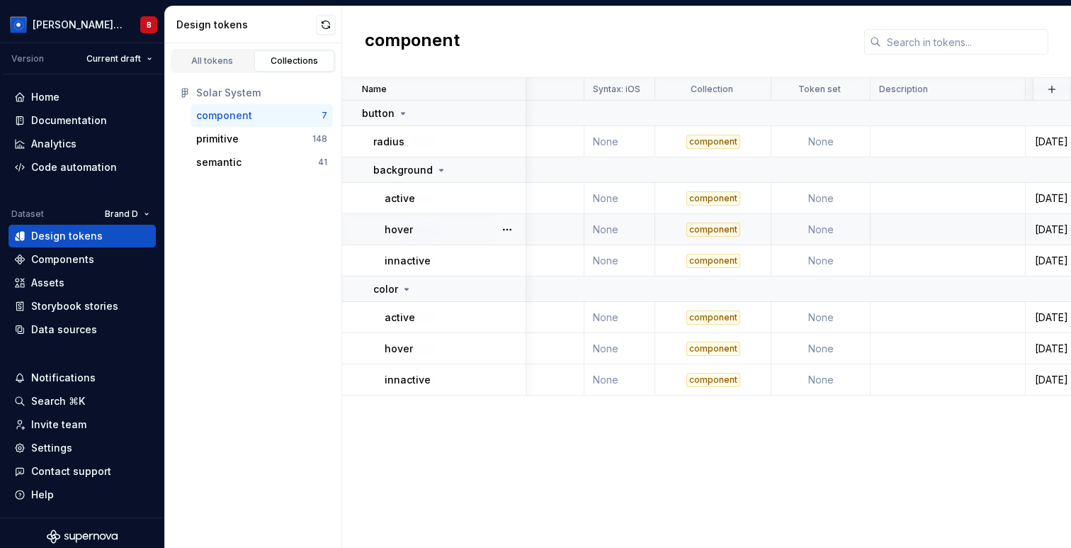
scroll to position [0, 992]
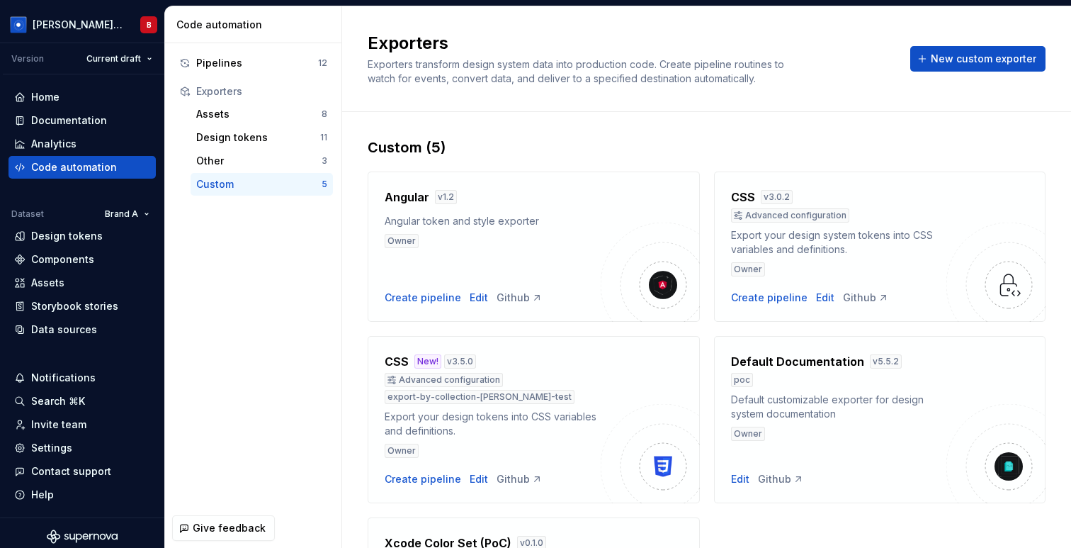
scroll to position [191, 0]
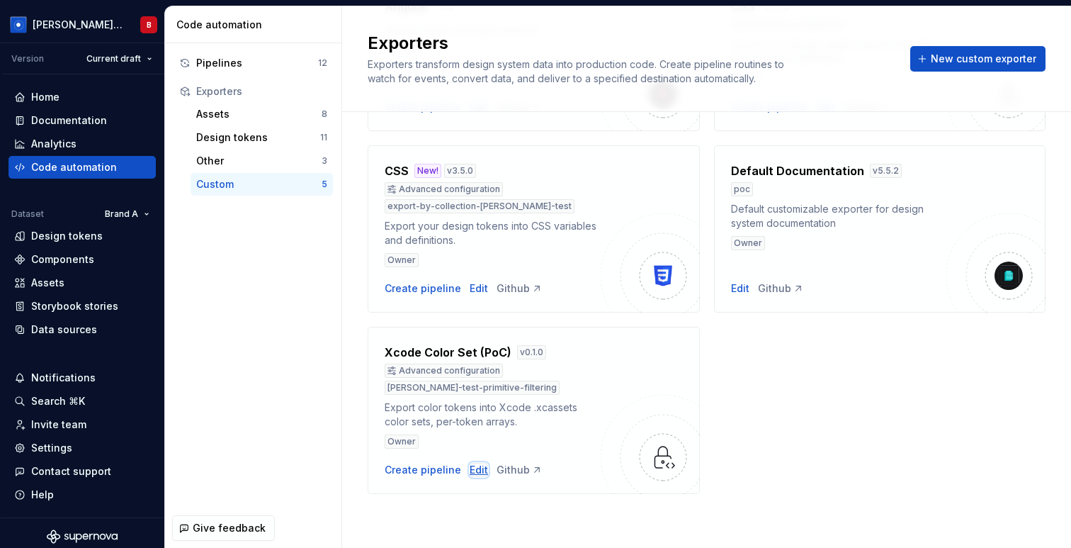
click at [472, 470] on div "Edit" at bounding box center [479, 470] width 18 height 14
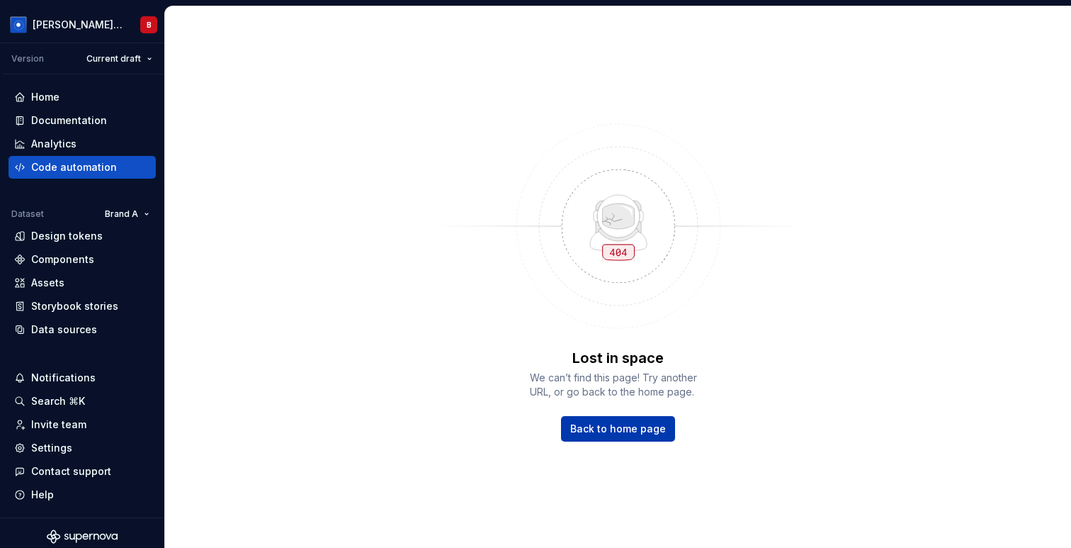
click at [636, 429] on span "Back to home page" at bounding box center [618, 429] width 96 height 14
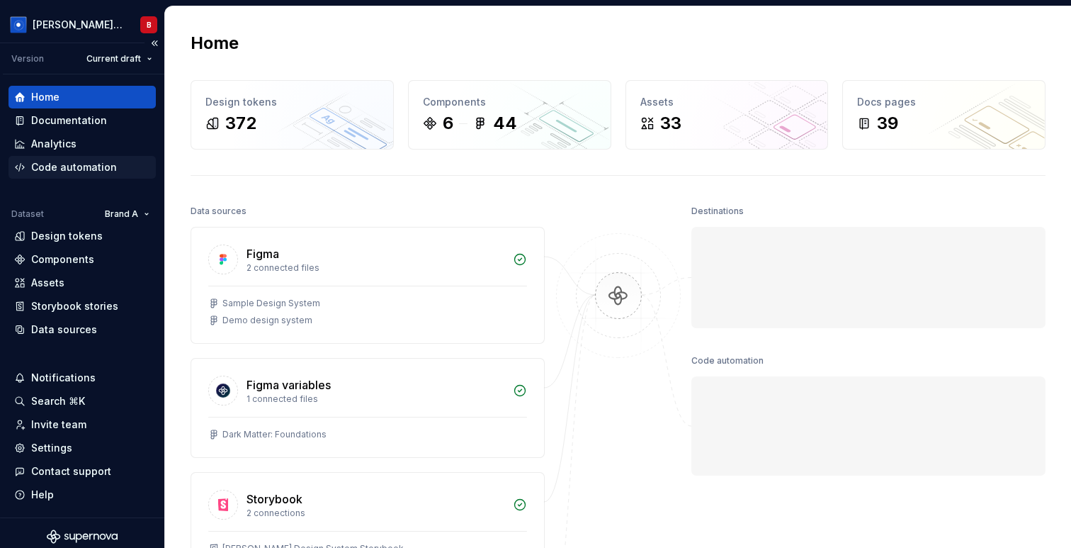
click at [92, 164] on div "Code automation" at bounding box center [74, 167] width 86 height 14
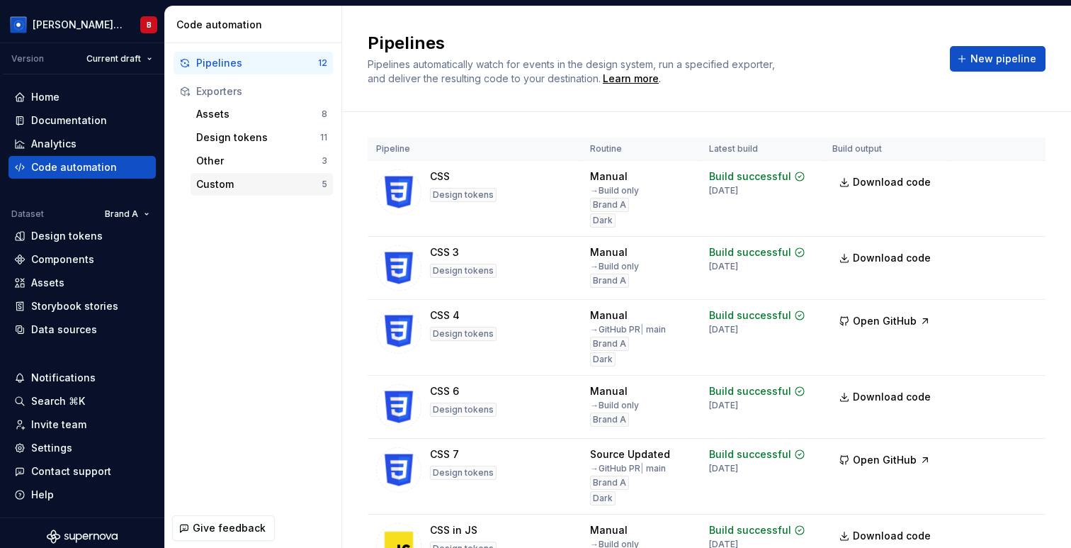
click at [213, 186] on div "Custom" at bounding box center [258, 184] width 125 height 14
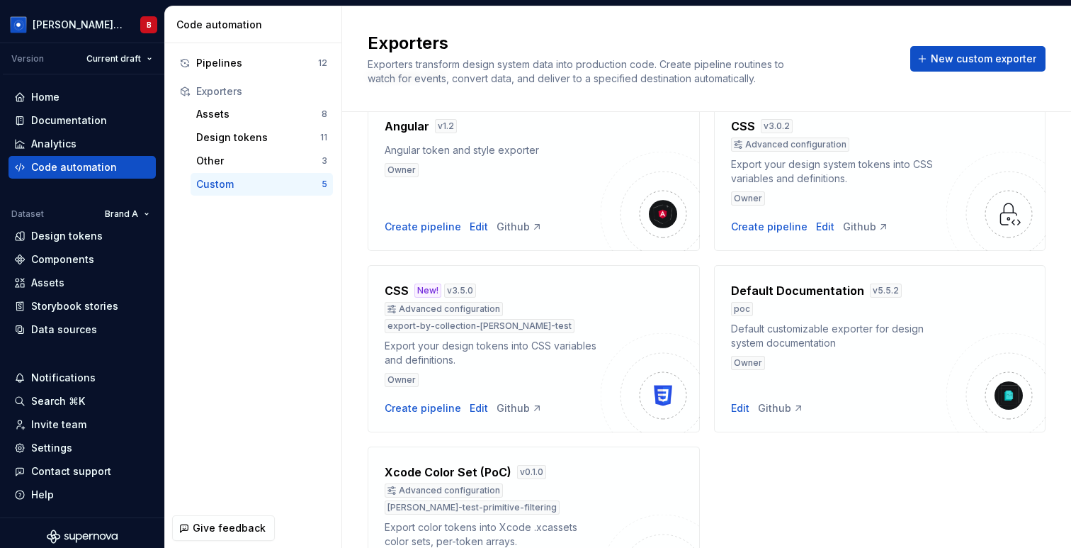
scroll to position [191, 0]
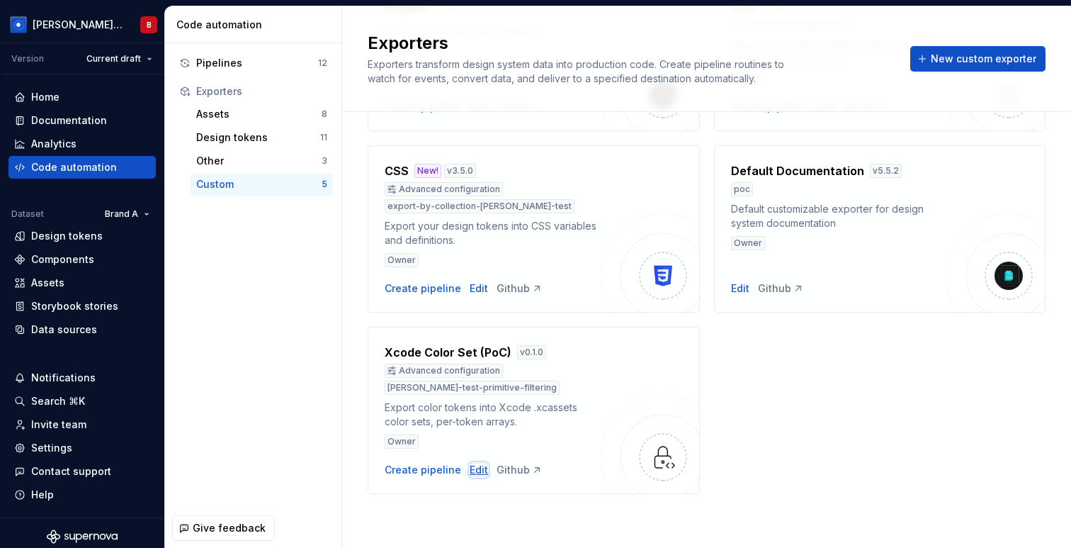
click at [475, 470] on div "Edit" at bounding box center [479, 470] width 18 height 14
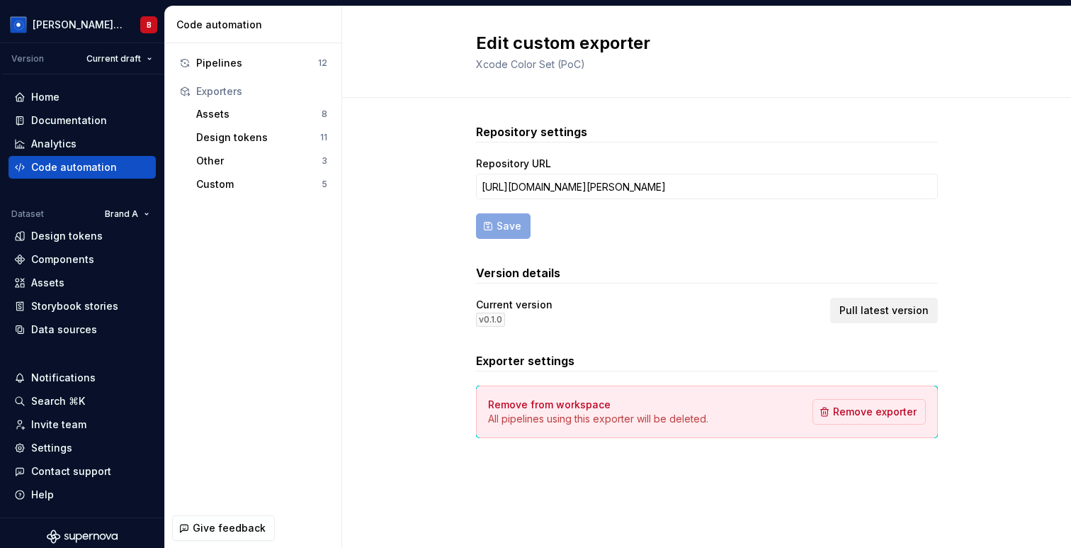
click at [866, 310] on span "Pull latest version" at bounding box center [884, 310] width 89 height 14
click at [852, 412] on span "Remove exporter" at bounding box center [875, 412] width 84 height 14
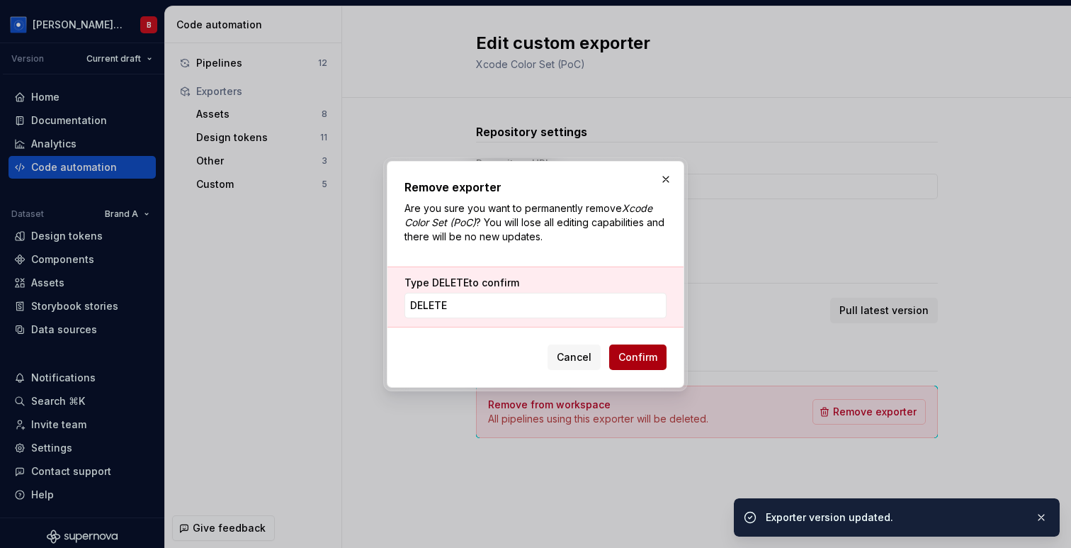
type input "DELETE"
click at [652, 350] on span "Confirm" at bounding box center [638, 357] width 39 height 14
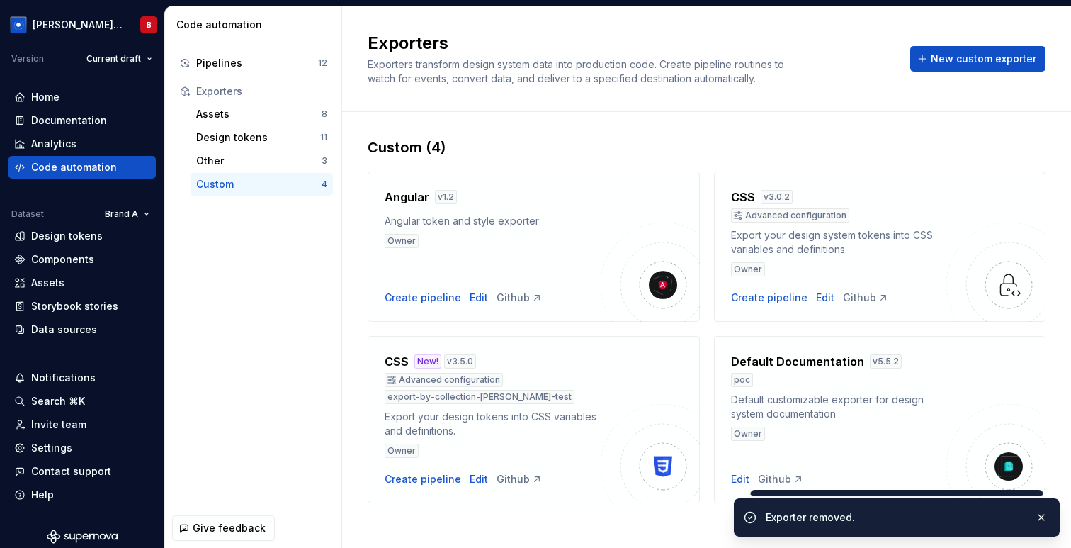
scroll to position [9, 0]
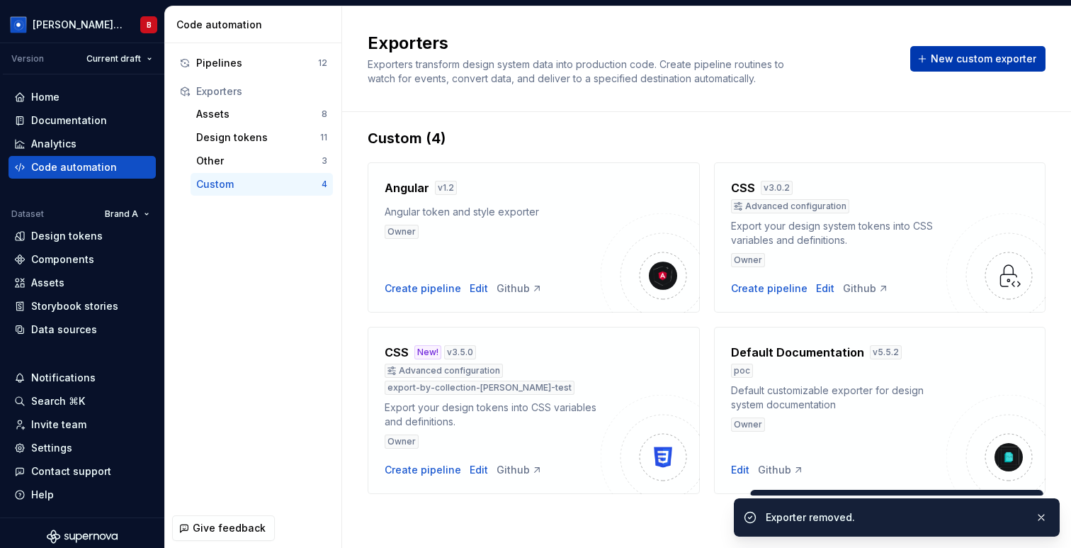
click at [944, 57] on span "New custom exporter" at bounding box center [984, 59] width 106 height 14
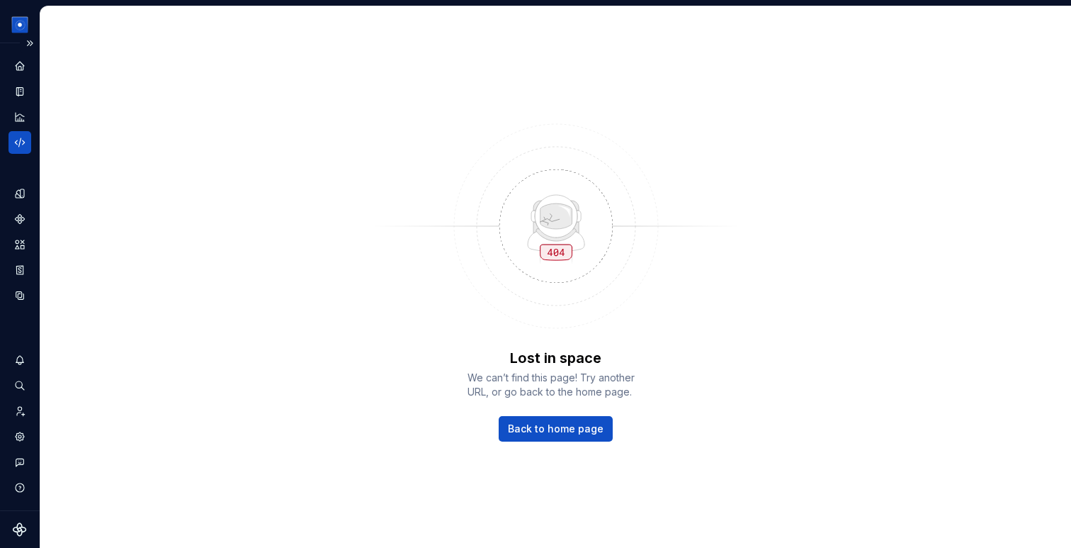
click at [21, 145] on icon "Code automation" at bounding box center [19, 142] width 13 height 13
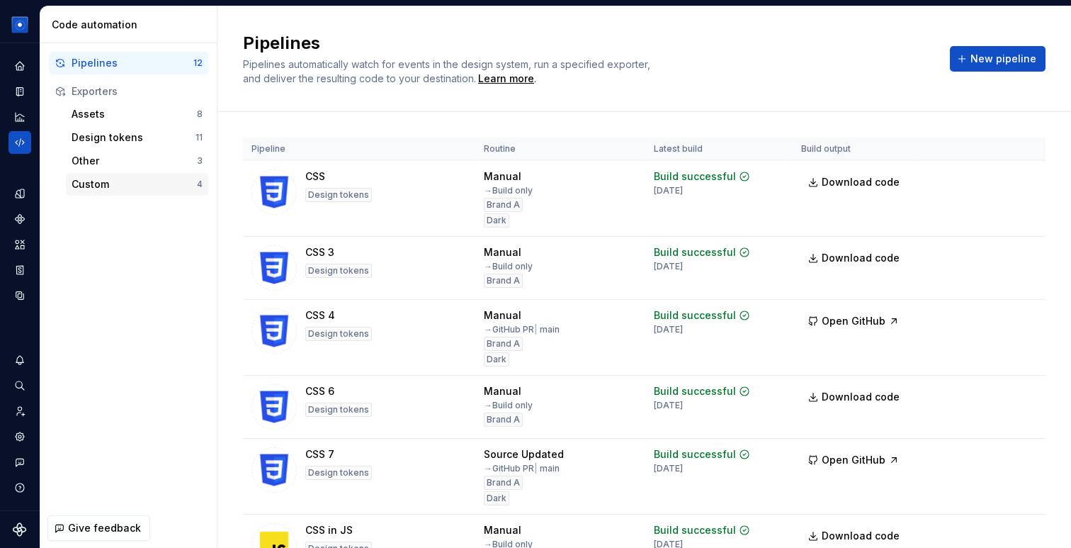
click at [118, 185] on div "Custom" at bounding box center [134, 184] width 125 height 14
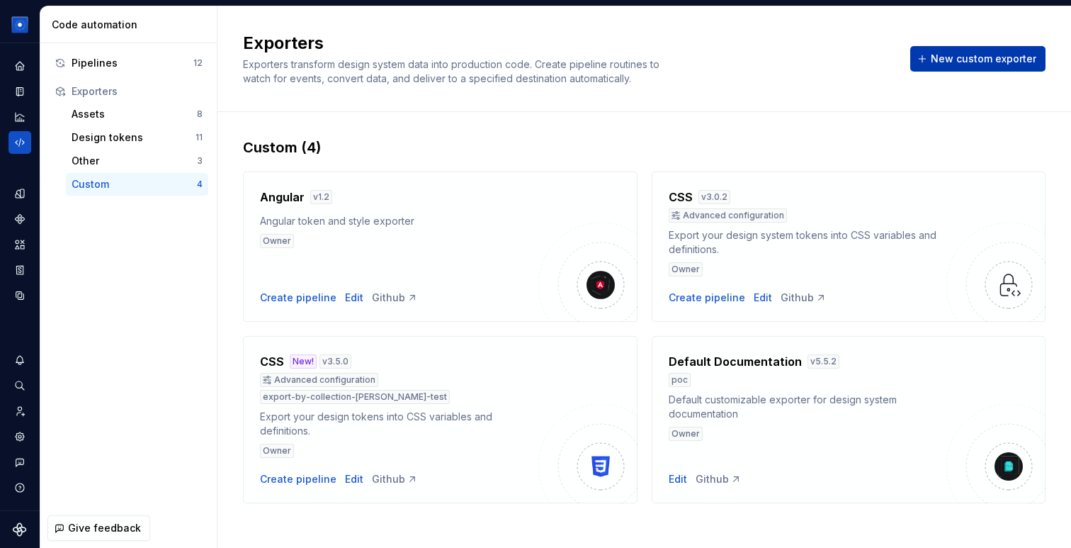
click at [951, 53] on span "New custom exporter" at bounding box center [984, 59] width 106 height 14
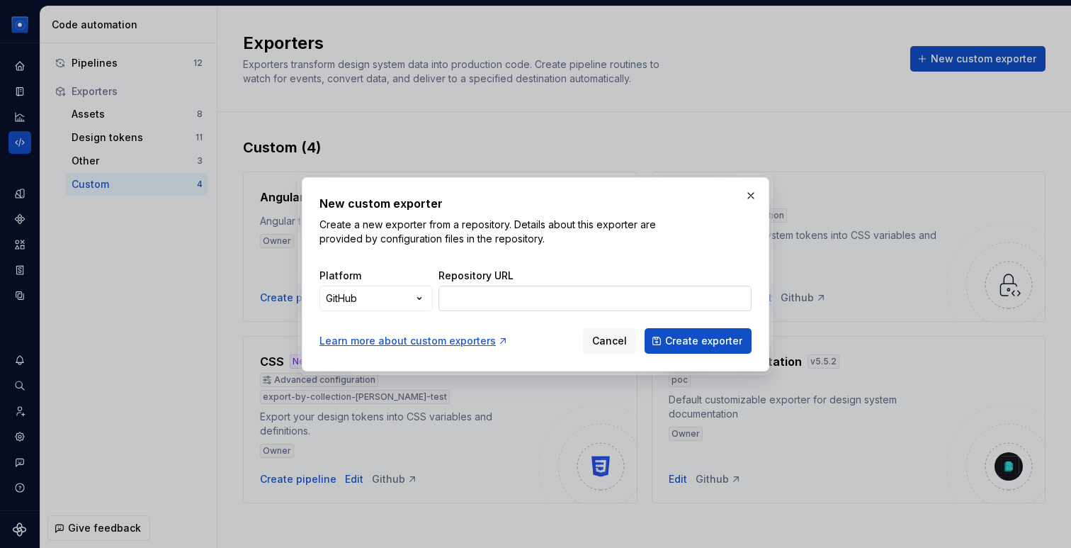
click at [669, 294] on input "Repository URL" at bounding box center [595, 299] width 313 height 26
paste input "[URL][DOMAIN_NAME][PERSON_NAME]"
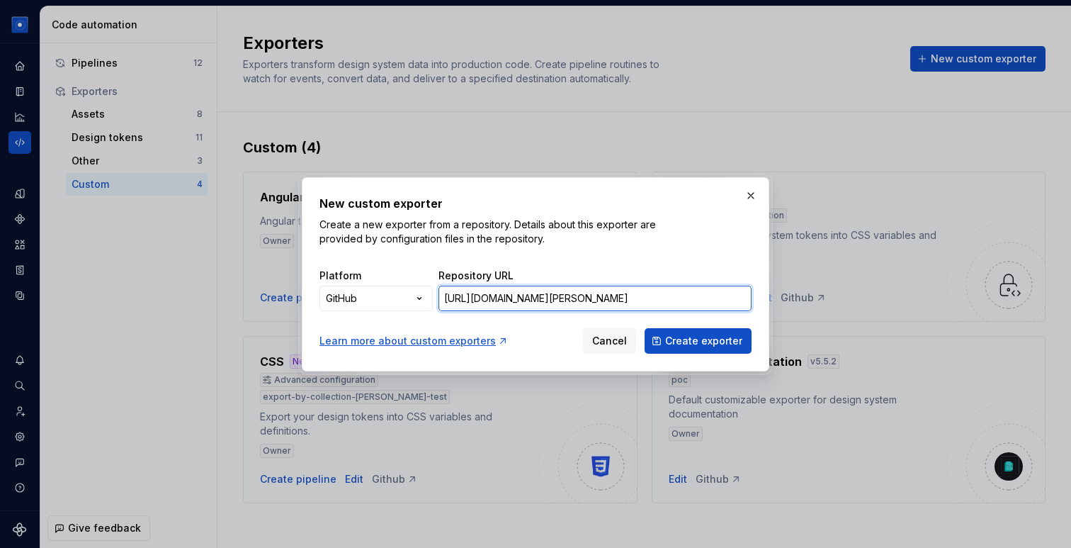
scroll to position [0, 200]
type input "[URL][DOMAIN_NAME][PERSON_NAME]"
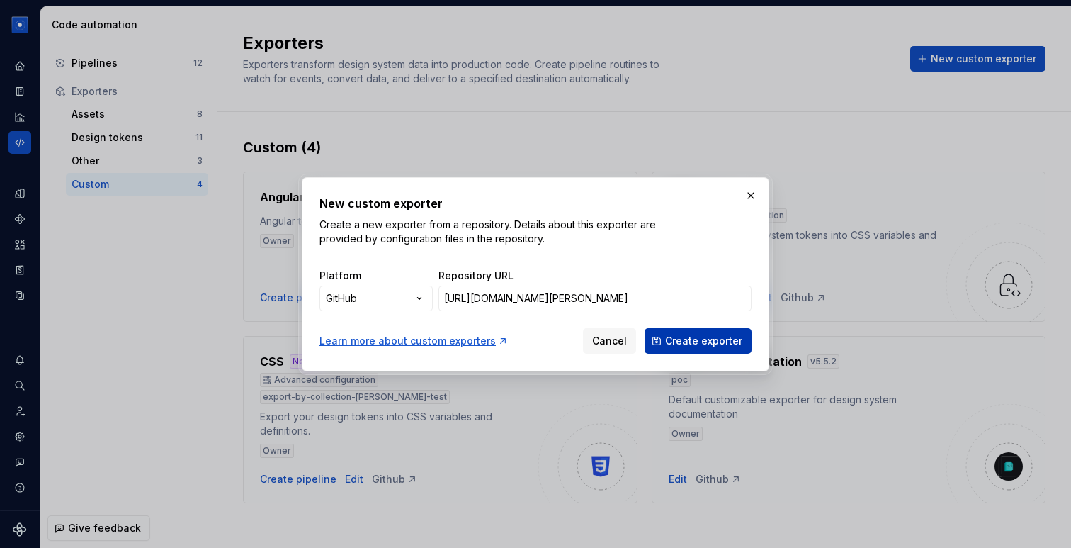
scroll to position [0, 0]
click at [718, 349] on button "Create exporter" at bounding box center [698, 341] width 107 height 26
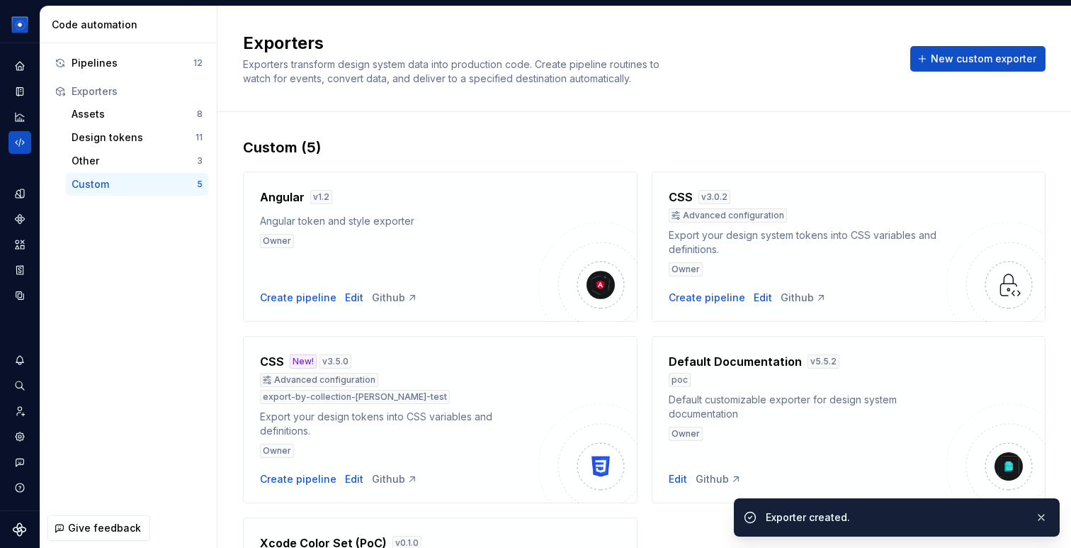
scroll to position [157, 0]
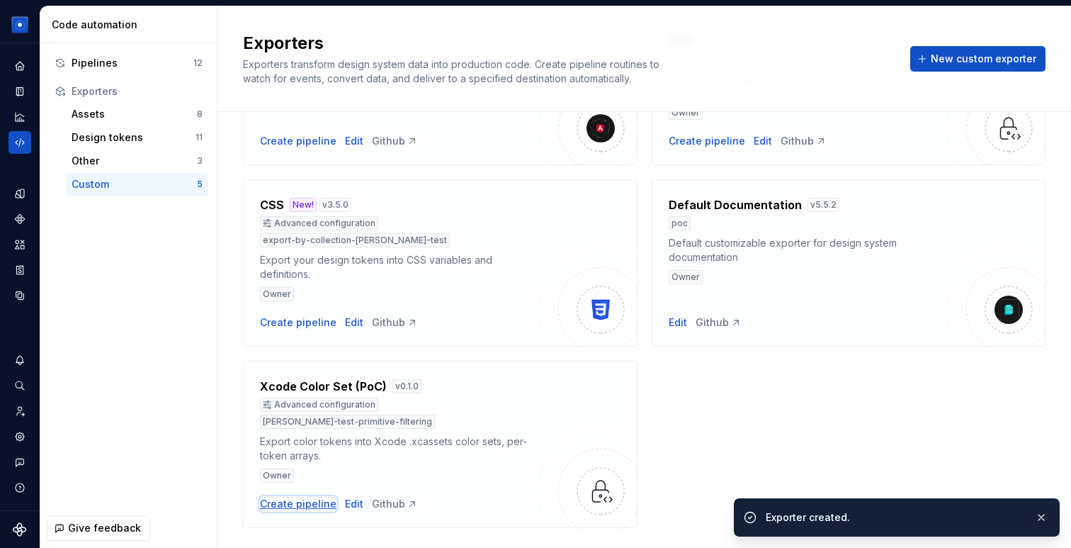
click at [288, 497] on div "Create pipeline" at bounding box center [298, 504] width 77 height 14
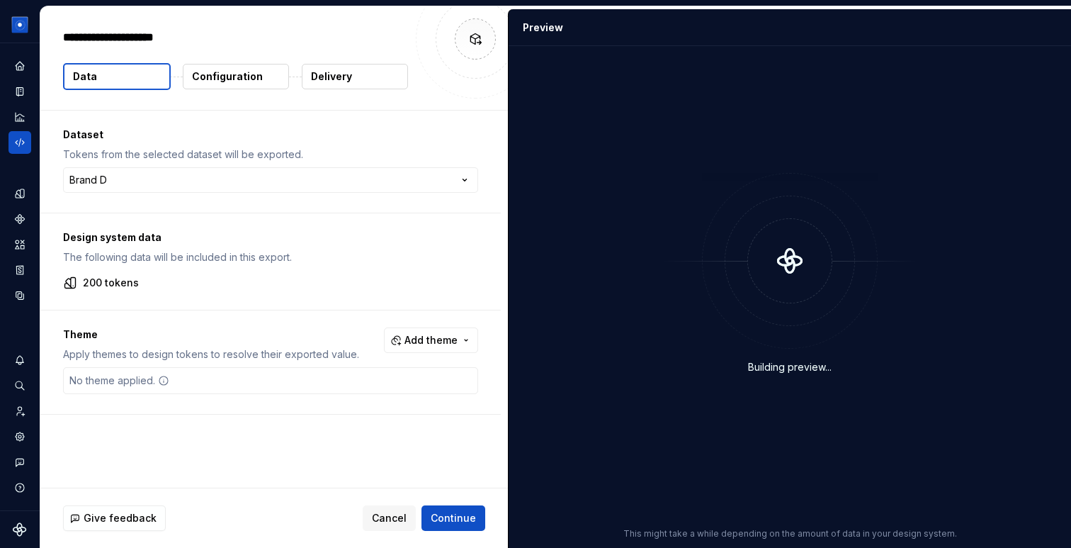
type textarea "*"
click at [458, 333] on span "Add theme" at bounding box center [431, 340] width 53 height 14
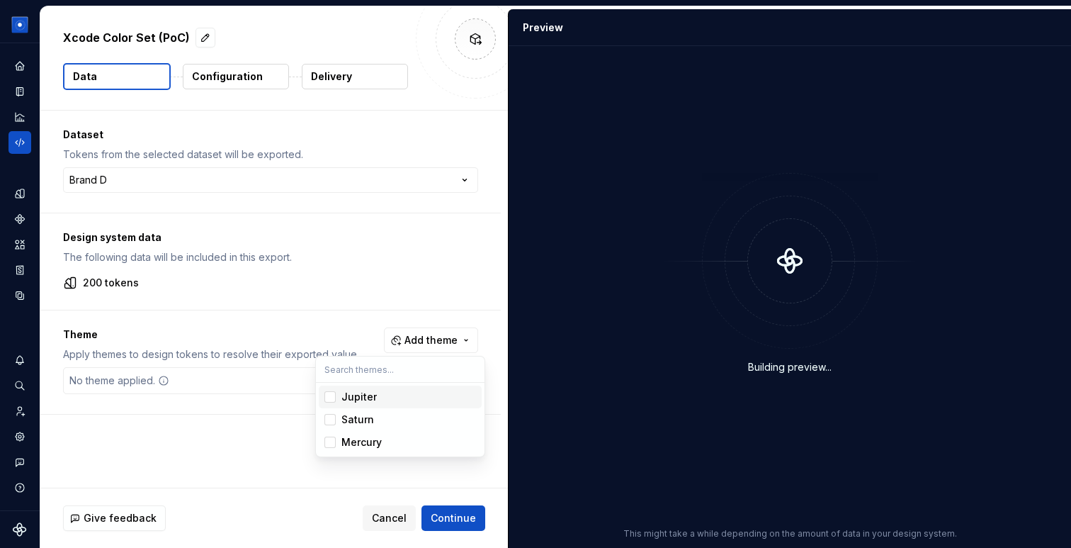
click at [416, 397] on div "Jupiter" at bounding box center [409, 397] width 135 height 14
click at [415, 419] on div "Saturn" at bounding box center [409, 419] width 135 height 14
click at [372, 237] on html "[PERSON_NAME] Design System B Dataset Brand D Xcode Color Set (PoC) Data Config…" at bounding box center [535, 274] width 1071 height 548
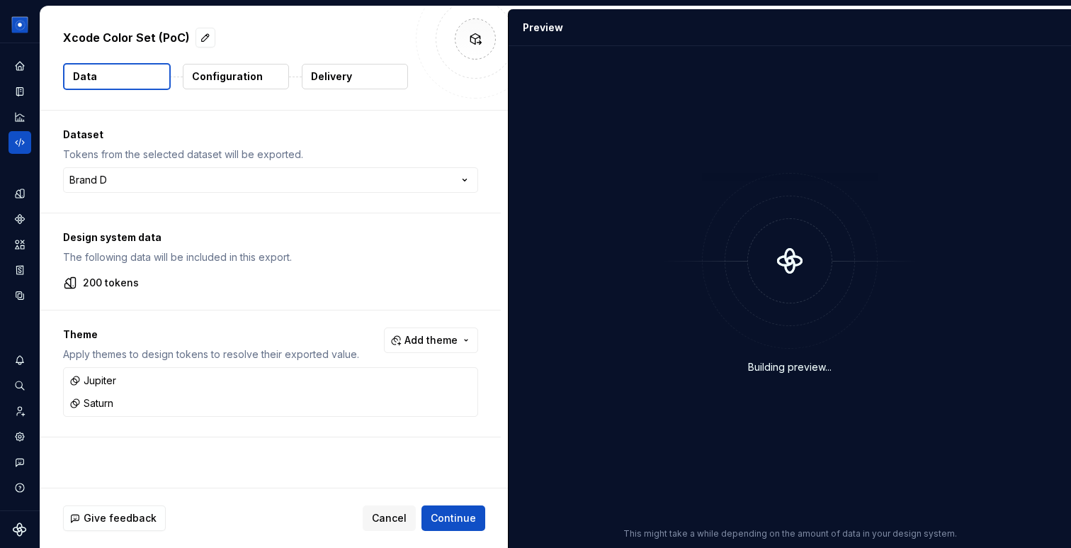
click at [241, 77] on p "Configuration" at bounding box center [227, 76] width 71 height 14
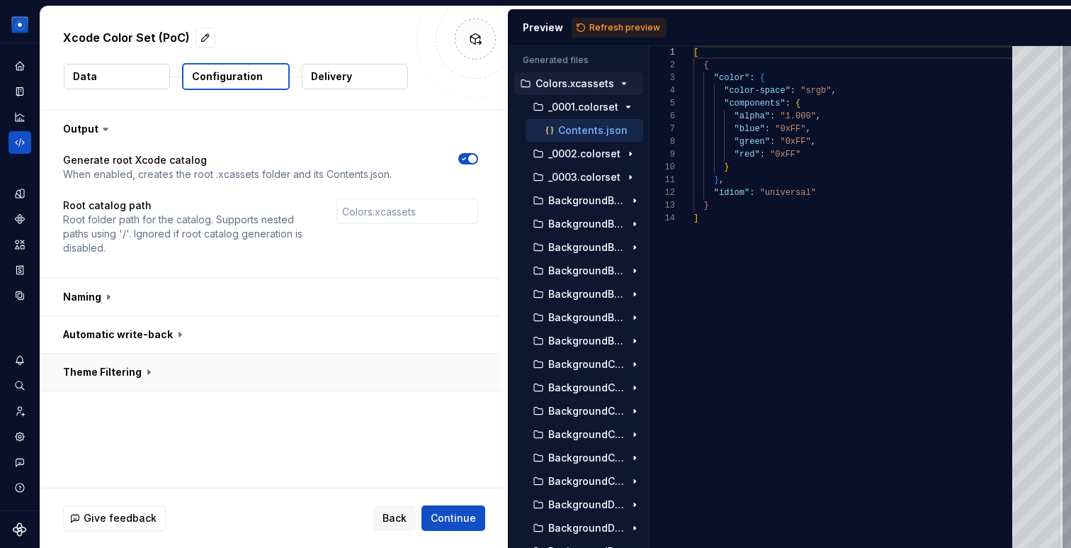
click at [150, 378] on button "button" at bounding box center [270, 372] width 461 height 37
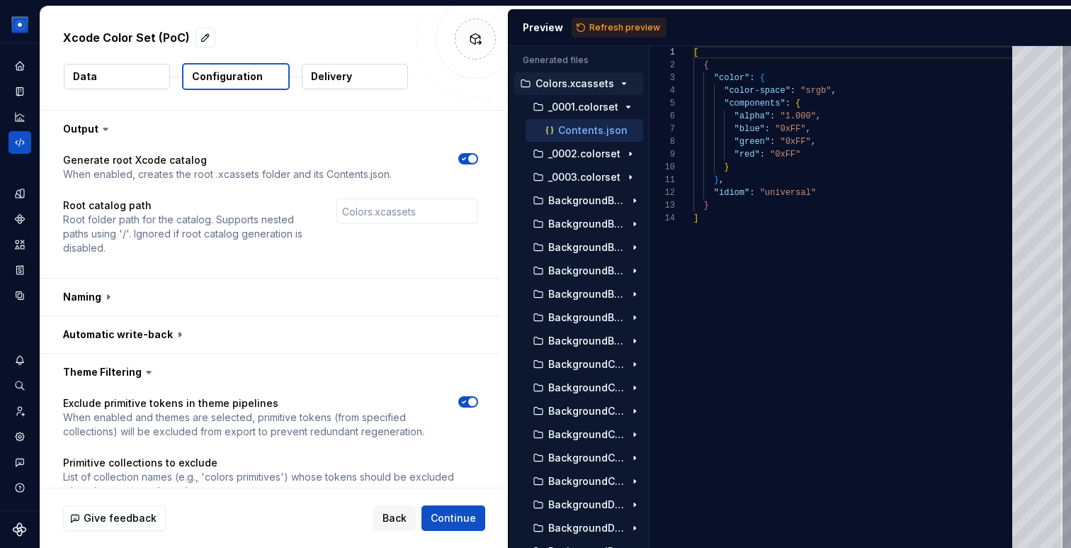
scroll to position [99, 0]
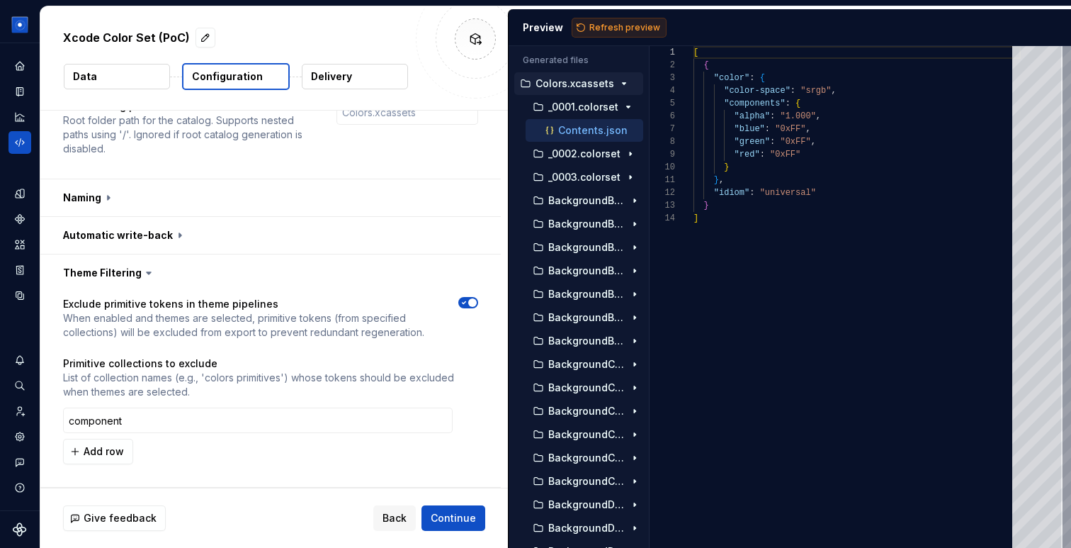
click at [622, 19] on button "Refresh preview" at bounding box center [619, 28] width 95 height 20
type textarea "**********"
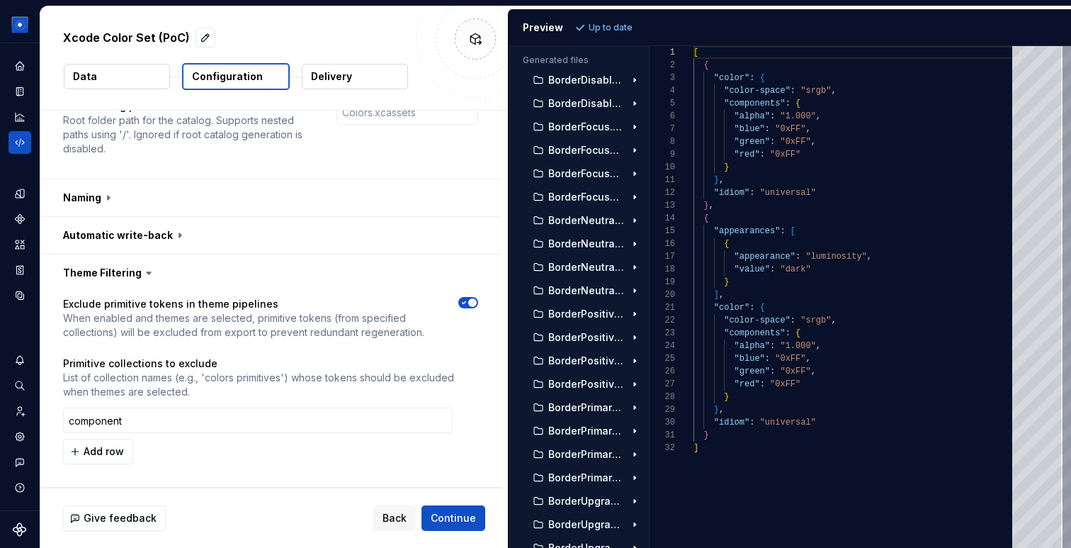
scroll to position [3135, 0]
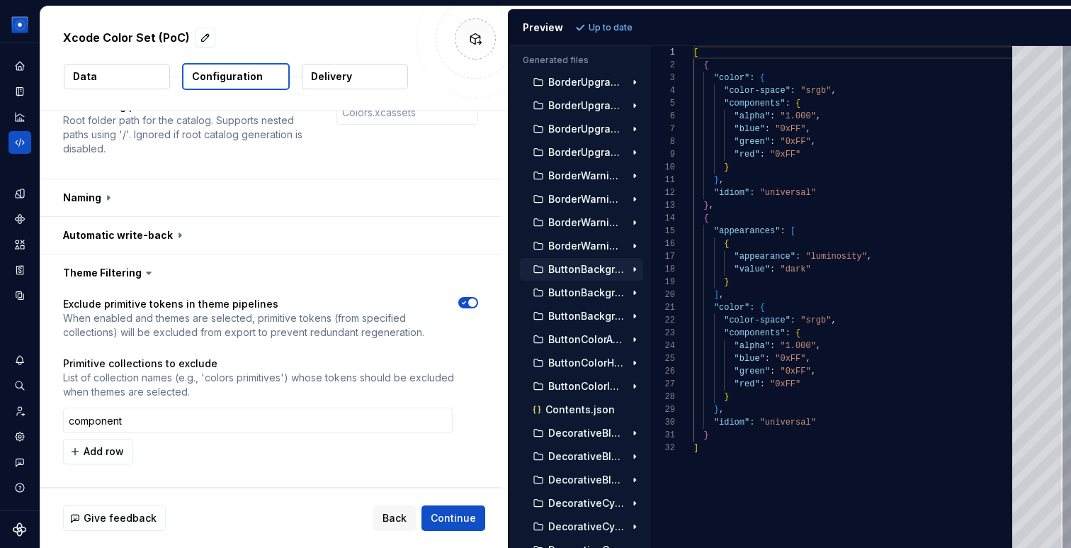
click at [571, 266] on p "ButtonBackgroundActive.colorset" at bounding box center [586, 269] width 77 height 11
click at [475, 420] on button "button" at bounding box center [468, 420] width 20 height 20
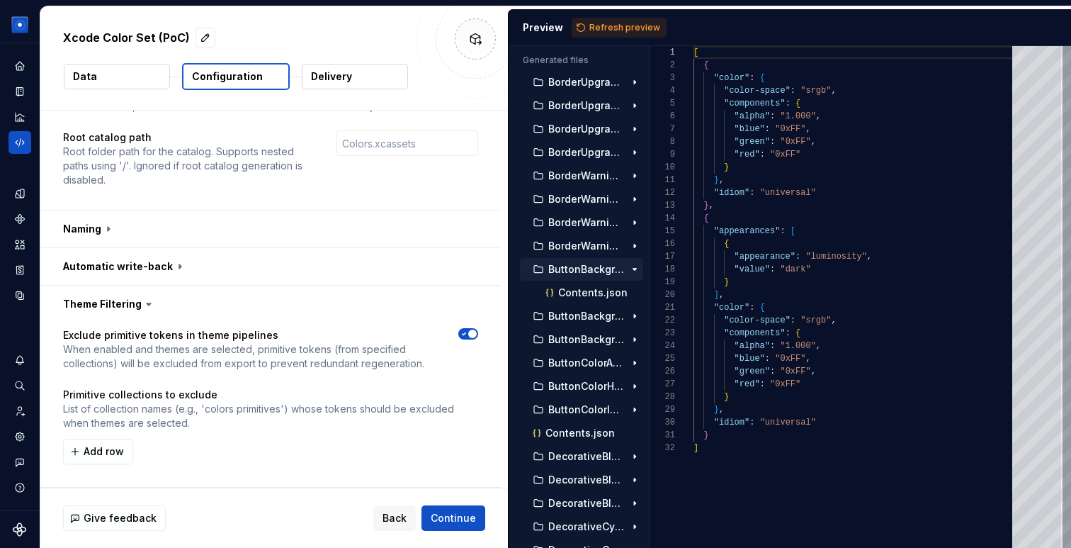
scroll to position [68, 0]
click at [115, 453] on span "Add row" at bounding box center [104, 451] width 40 height 14
type input "primitive"
click at [611, 28] on span "Refresh preview" at bounding box center [625, 27] width 71 height 11
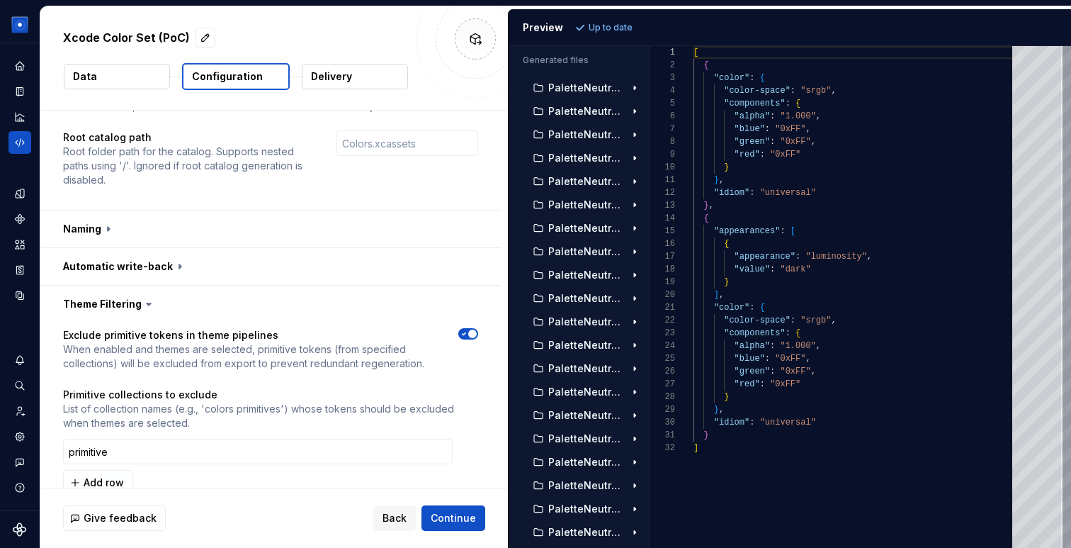
scroll to position [10940, 0]
click at [576, 278] on p "PaletteNeutral400Copy1Copy2Copy3.colorset" at bounding box center [586, 274] width 77 height 11
click at [578, 305] on div "Contents.json" at bounding box center [585, 297] width 118 height 23
click at [21, 143] on icon "Code automation" at bounding box center [19, 142] width 13 height 13
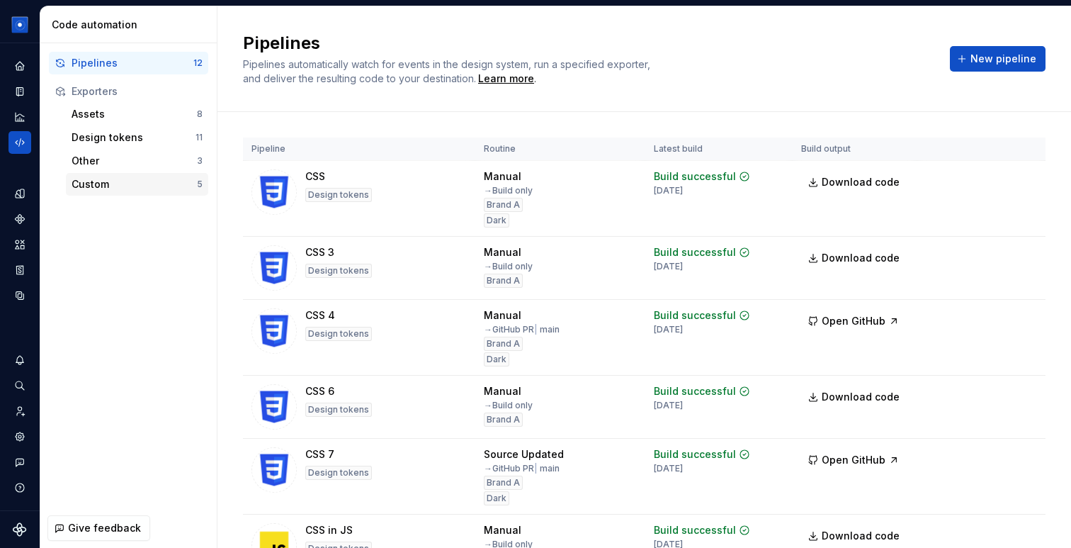
click at [124, 186] on div "Custom" at bounding box center [134, 184] width 125 height 14
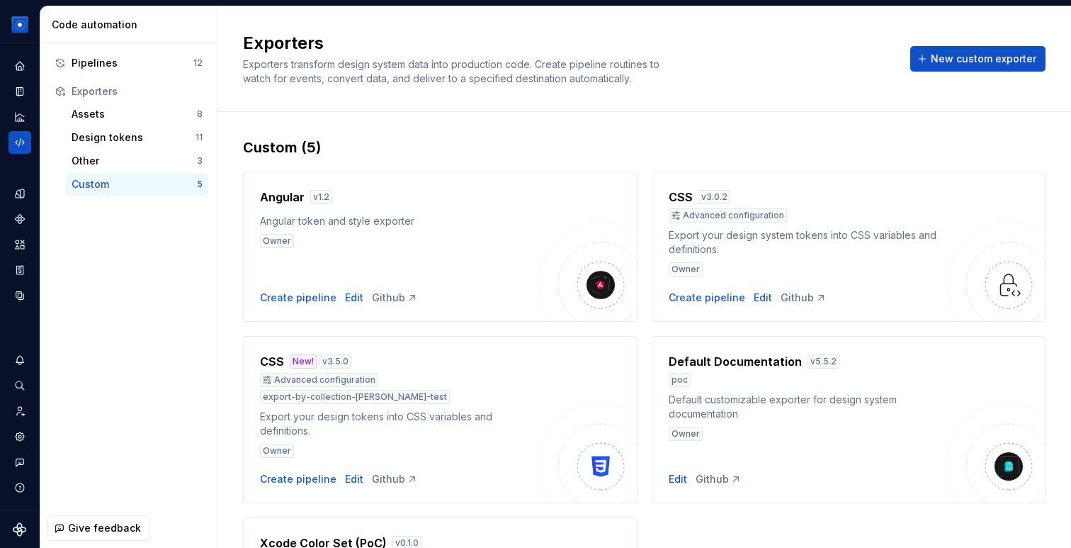
scroll to position [157, 0]
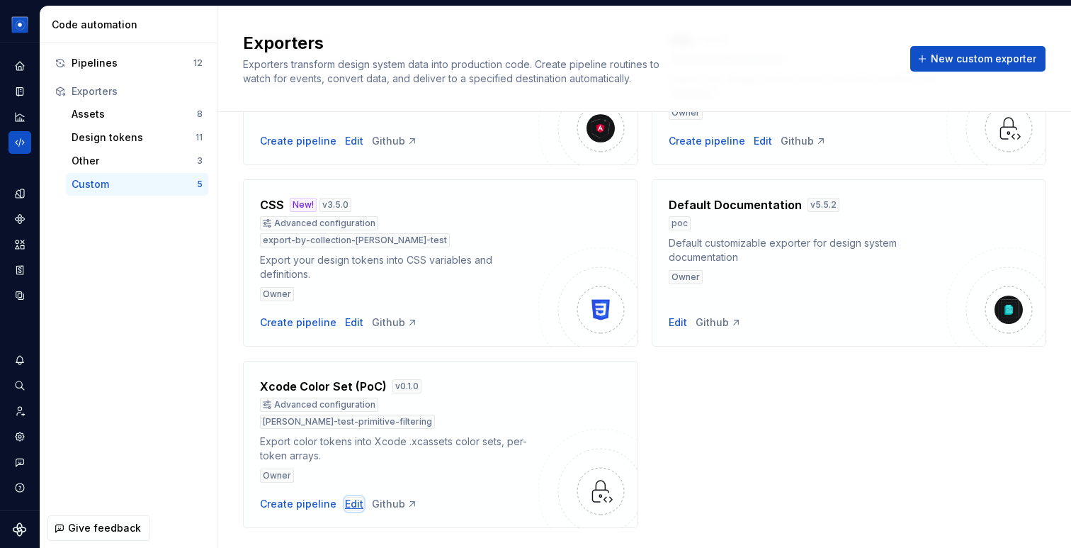
click at [345, 497] on div "Edit" at bounding box center [354, 504] width 18 height 14
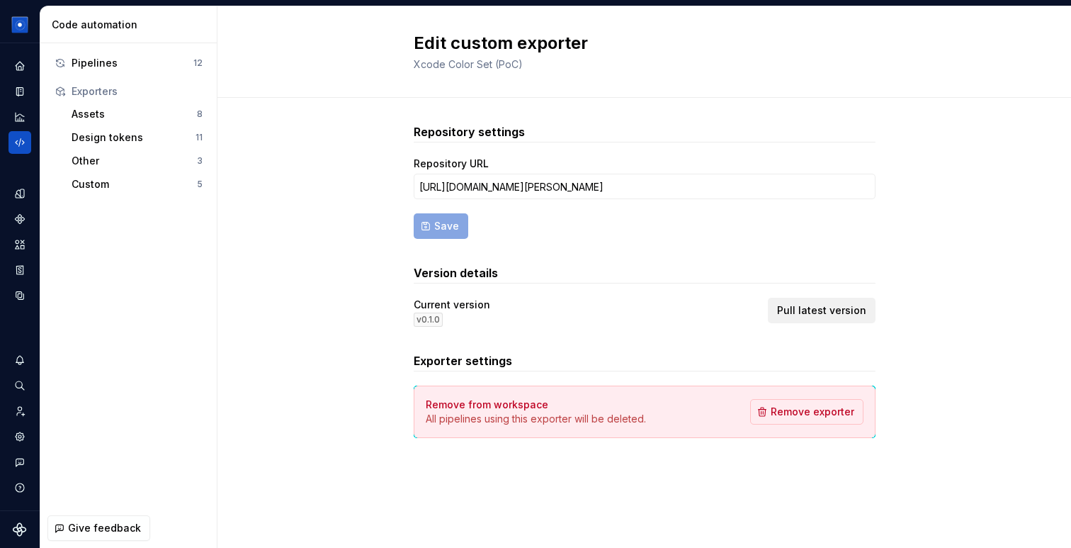
click at [845, 313] on span "Pull latest version" at bounding box center [821, 310] width 89 height 14
click at [116, 188] on div "Custom" at bounding box center [134, 184] width 125 height 14
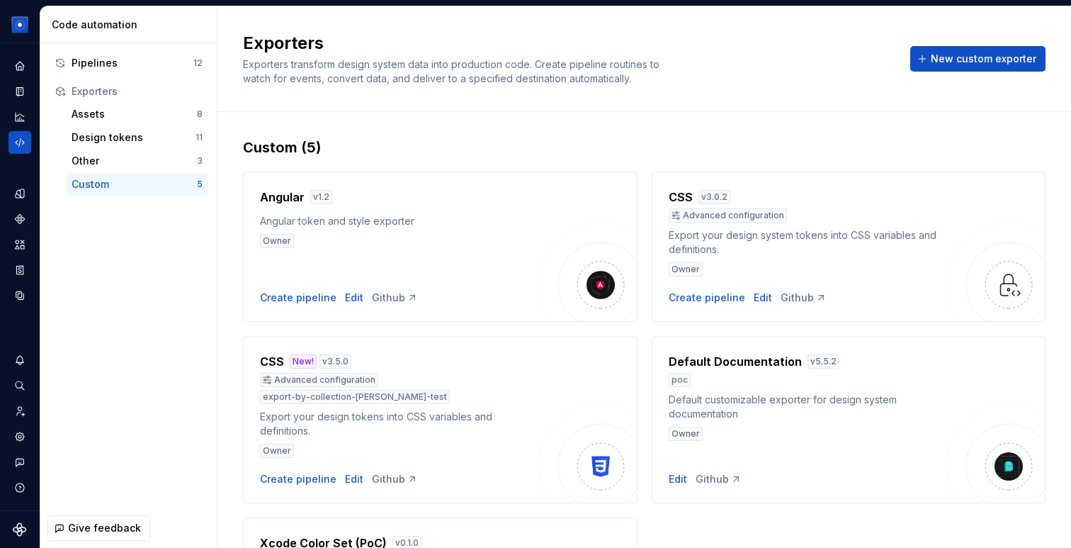
scroll to position [157, 0]
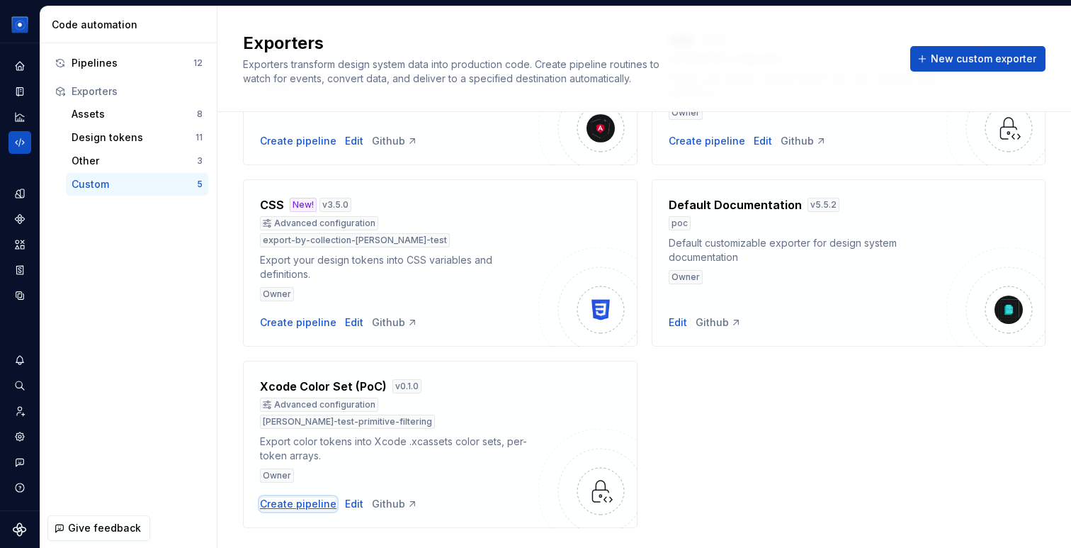
click at [304, 497] on div "Create pipeline" at bounding box center [298, 504] width 77 height 14
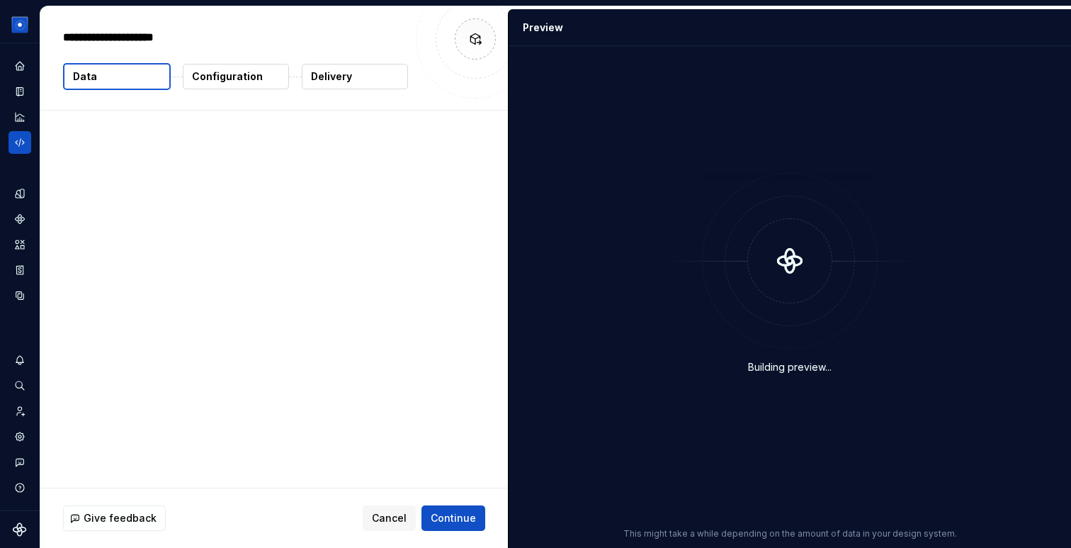
type textarea "*"
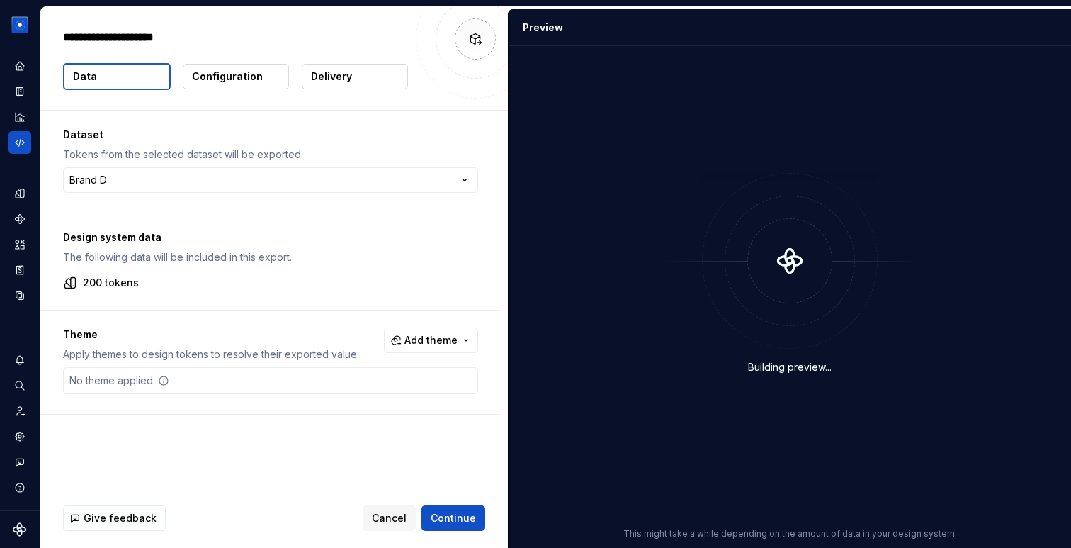
click at [233, 72] on p "Configuration" at bounding box center [227, 76] width 71 height 14
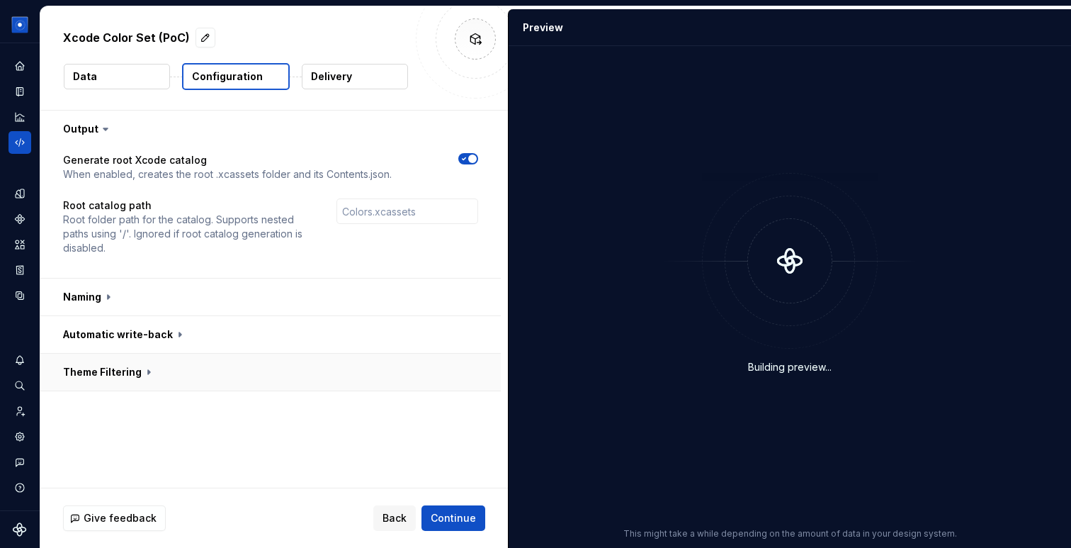
click at [130, 376] on button "button" at bounding box center [270, 372] width 461 height 37
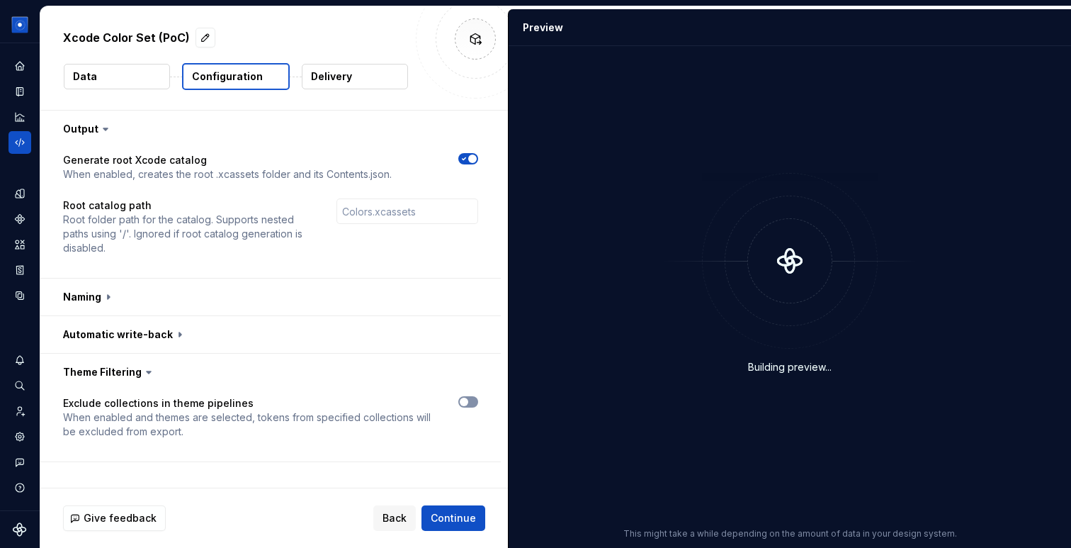
click at [468, 403] on span "button" at bounding box center [464, 402] width 9 height 9
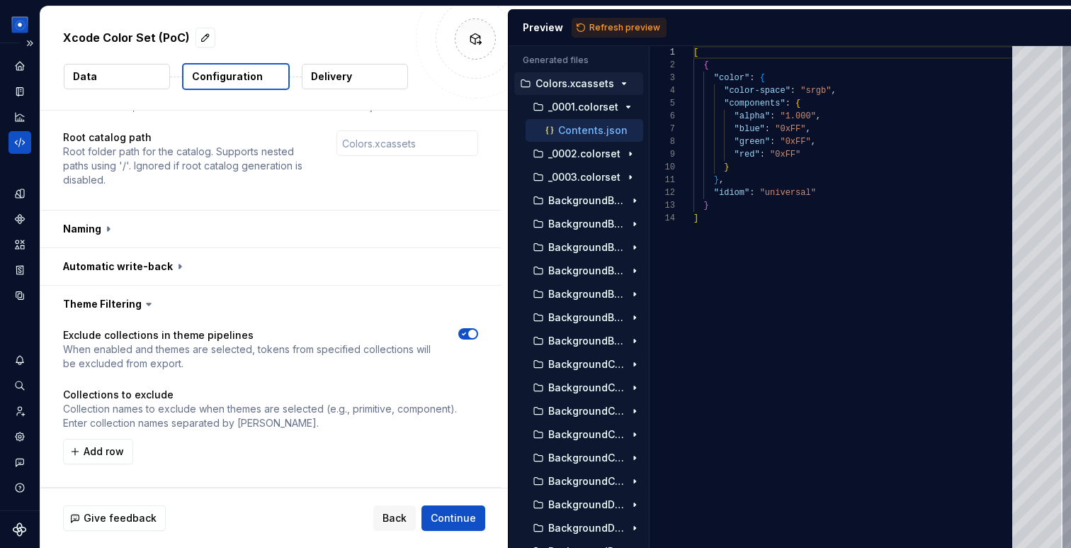
click at [15, 146] on icon "Code automation" at bounding box center [19, 142] width 13 height 13
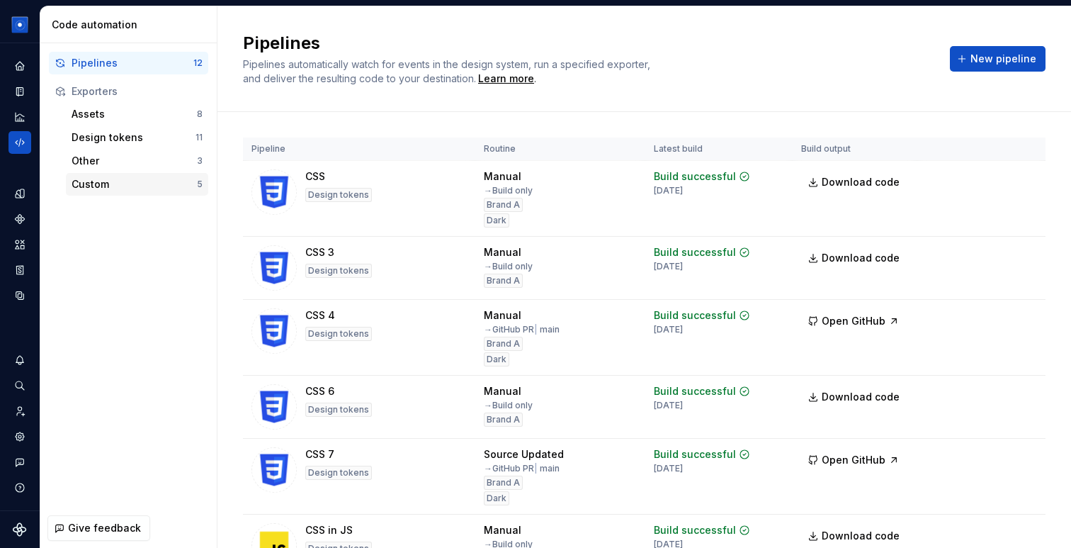
click at [120, 185] on div "Custom" at bounding box center [134, 184] width 125 height 14
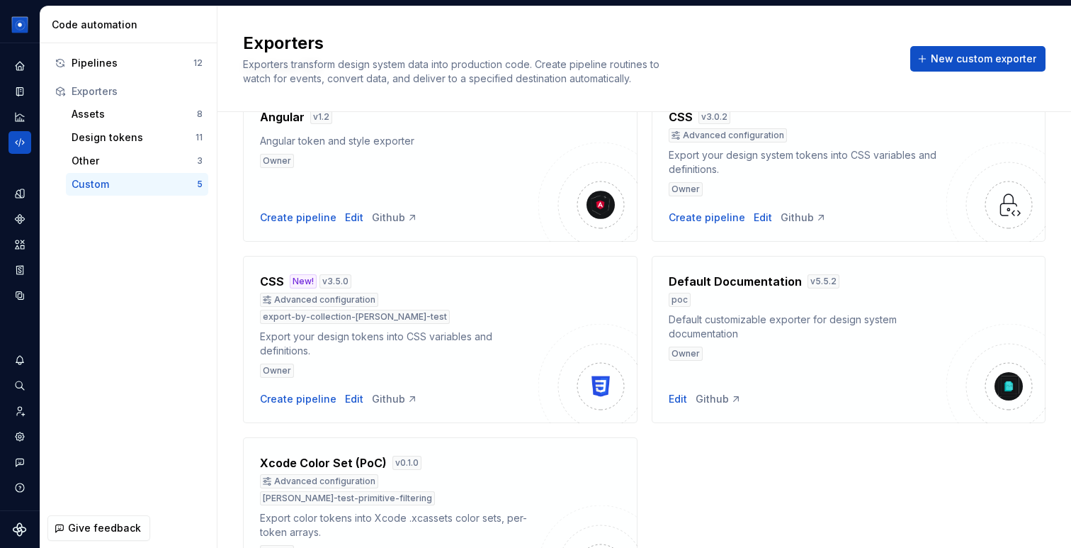
scroll to position [157, 0]
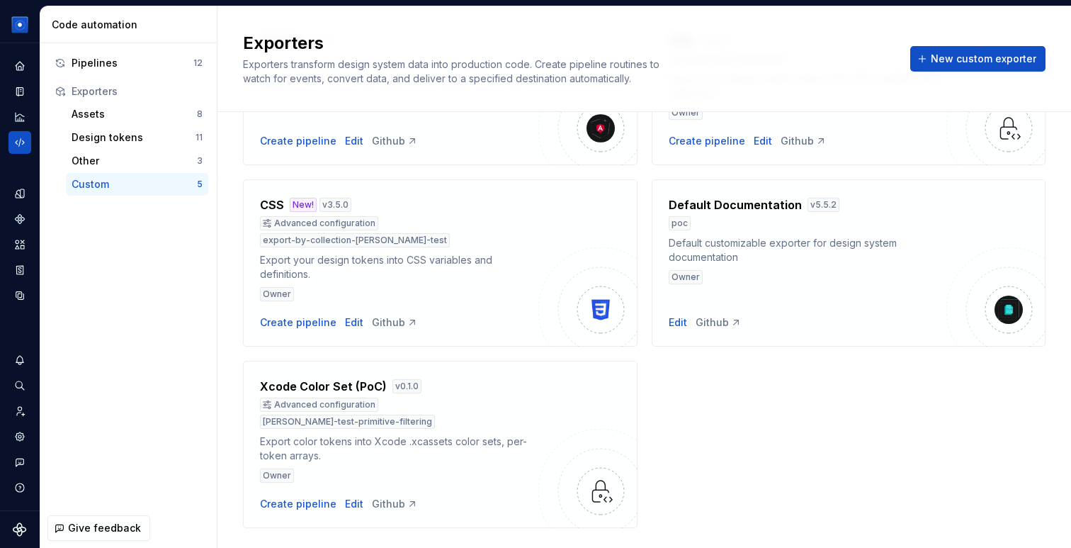
click at [382, 461] on div "Xcode Color Set (PoC) v 0.1.0 Advanced configuration beatriz-test-primitive-fil…" at bounding box center [399, 444] width 278 height 133
click at [382, 497] on div "Github" at bounding box center [395, 504] width 46 height 14
click at [349, 497] on div "Edit" at bounding box center [354, 504] width 18 height 14
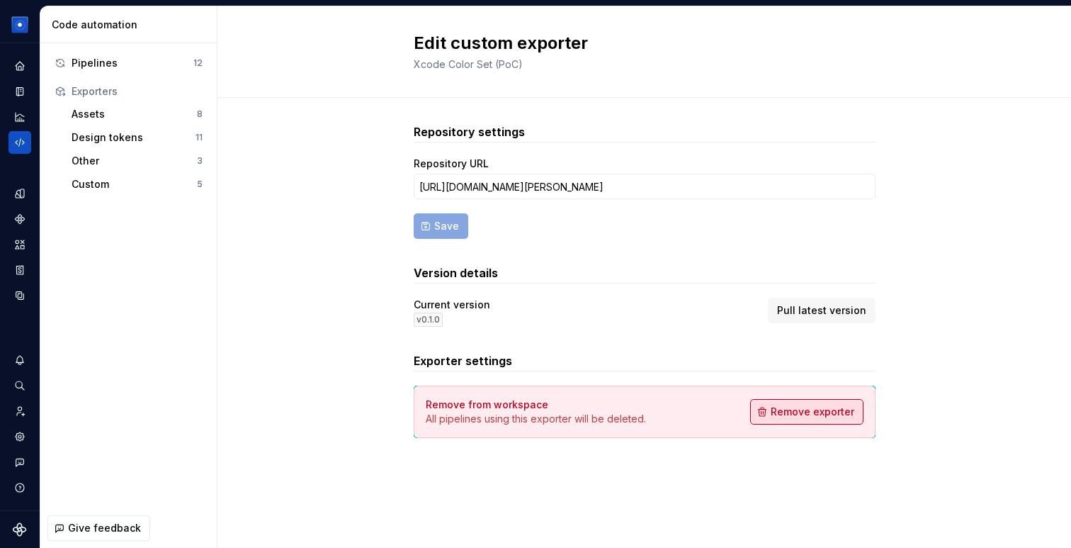
click at [791, 415] on span "Remove exporter" at bounding box center [813, 412] width 84 height 14
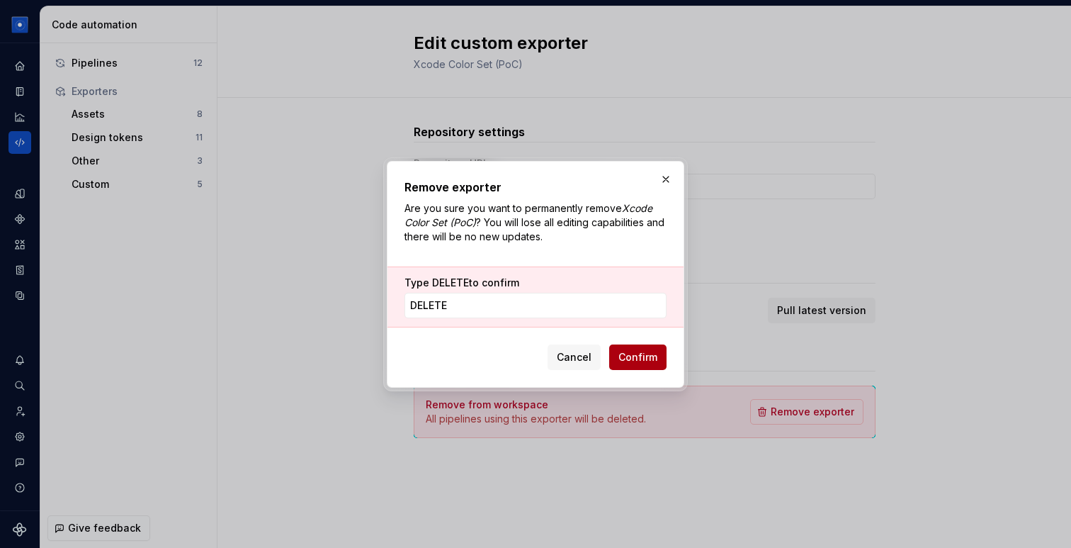
type input "DELETE"
click at [631, 363] on span "Confirm" at bounding box center [638, 357] width 39 height 14
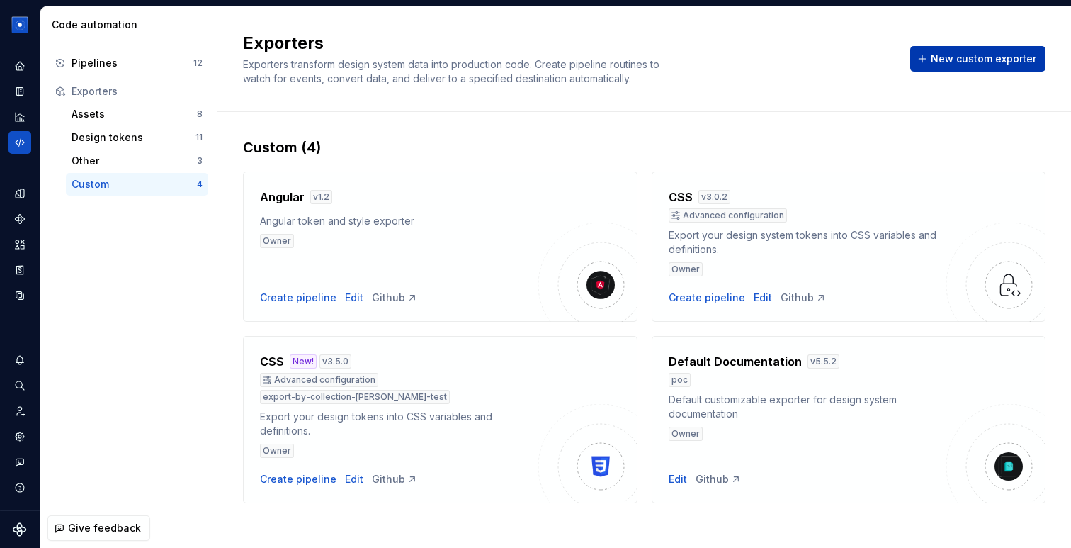
click at [984, 62] on span "New custom exporter" at bounding box center [984, 59] width 106 height 14
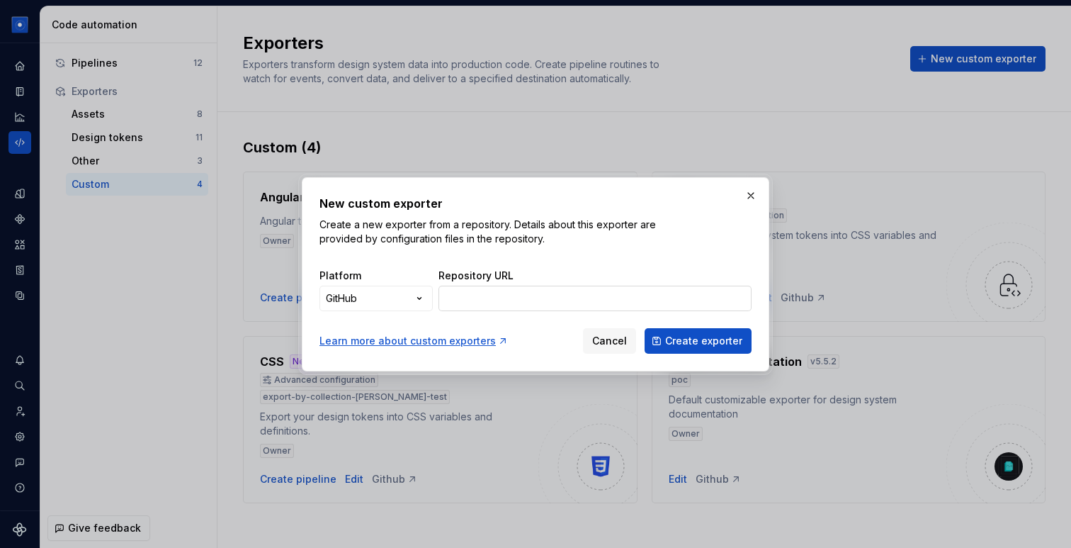
click at [602, 306] on input "Repository URL" at bounding box center [595, 299] width 313 height 26
paste input "[URL][DOMAIN_NAME][PERSON_NAME]"
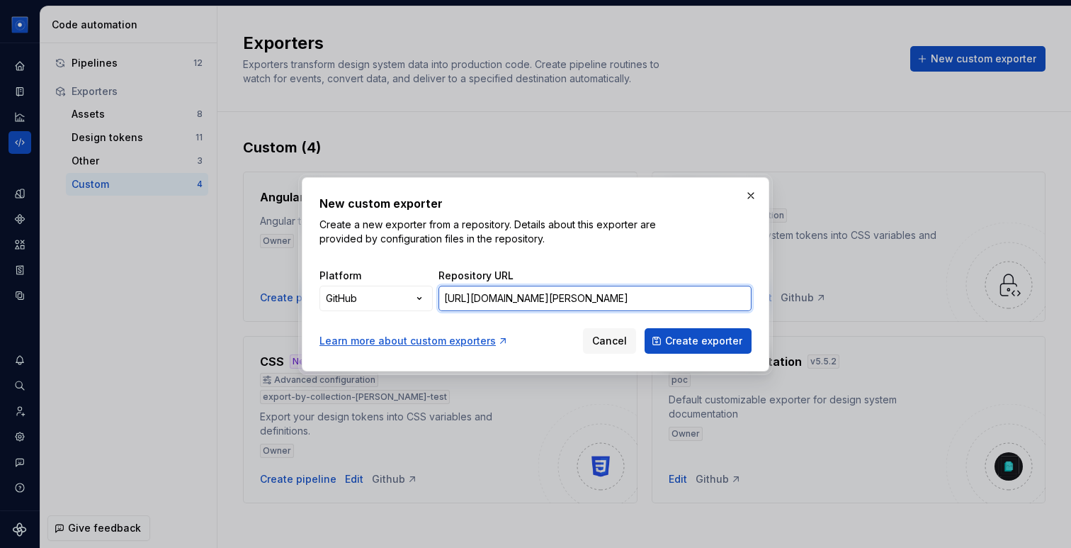
scroll to position [0, 200]
type input "[URL][DOMAIN_NAME][PERSON_NAME]"
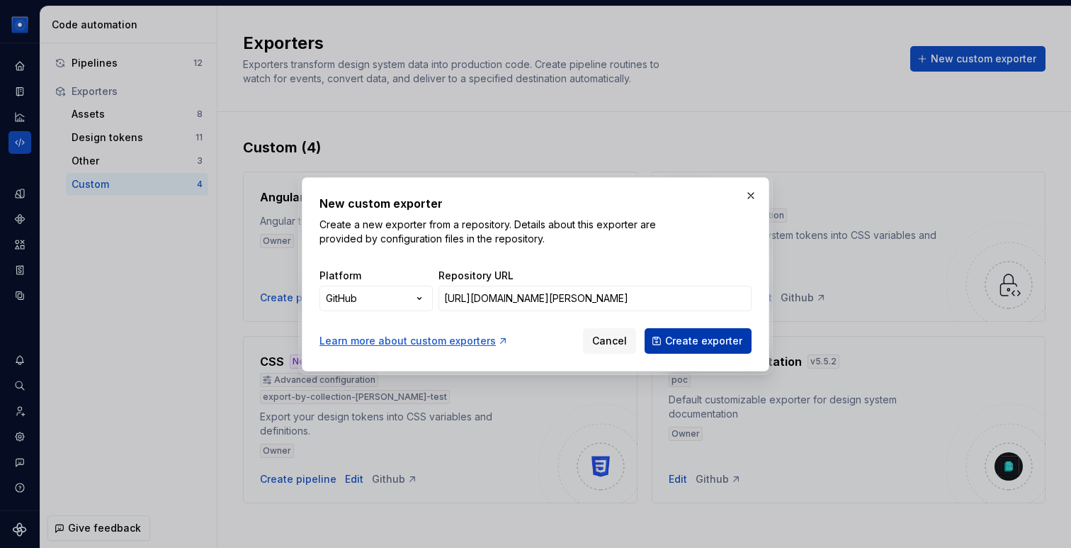
scroll to position [0, 0]
click at [710, 344] on span "Create exporter" at bounding box center [703, 341] width 77 height 14
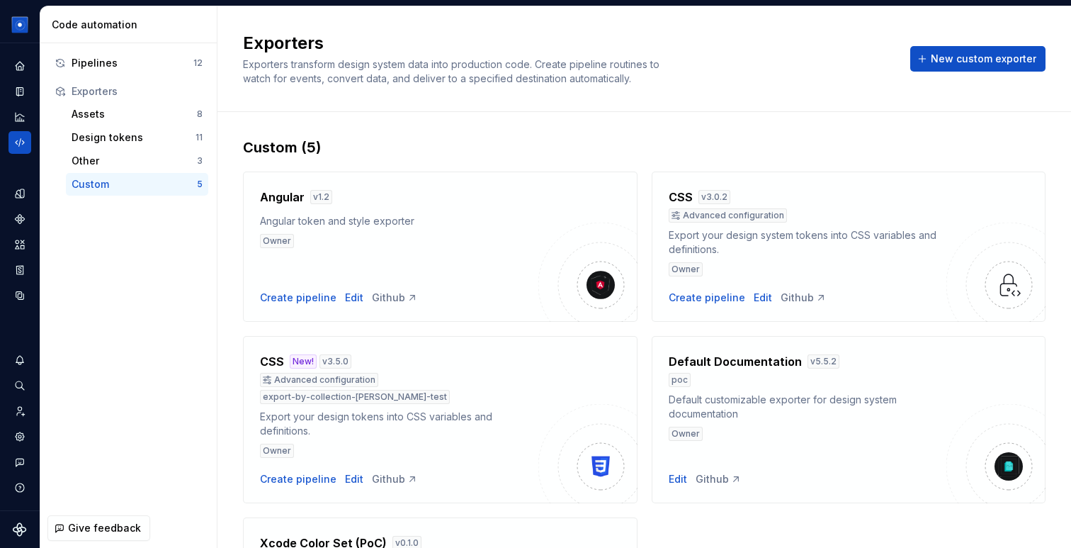
scroll to position [157, 0]
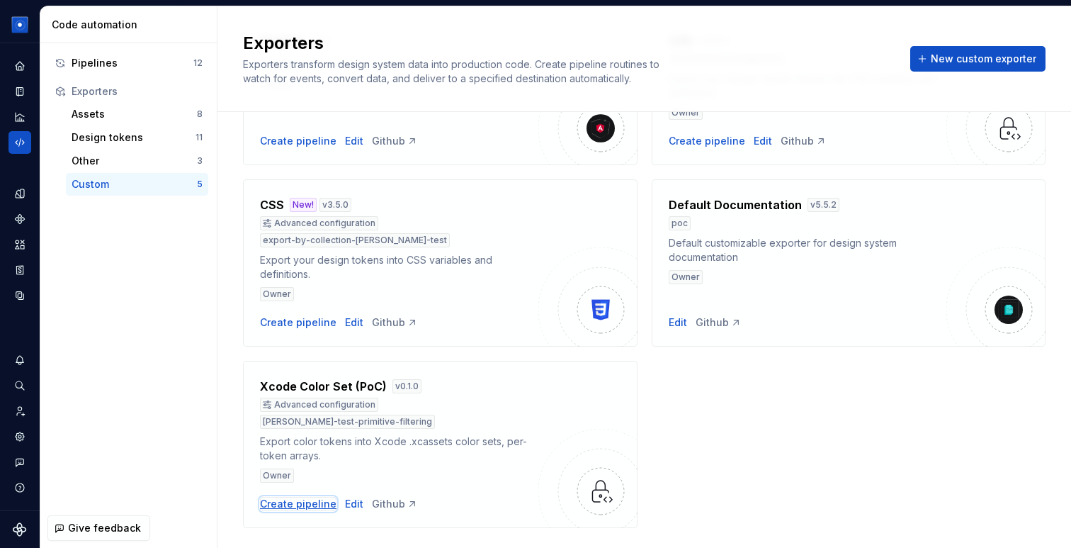
click at [307, 497] on div "Create pipeline" at bounding box center [298, 504] width 77 height 14
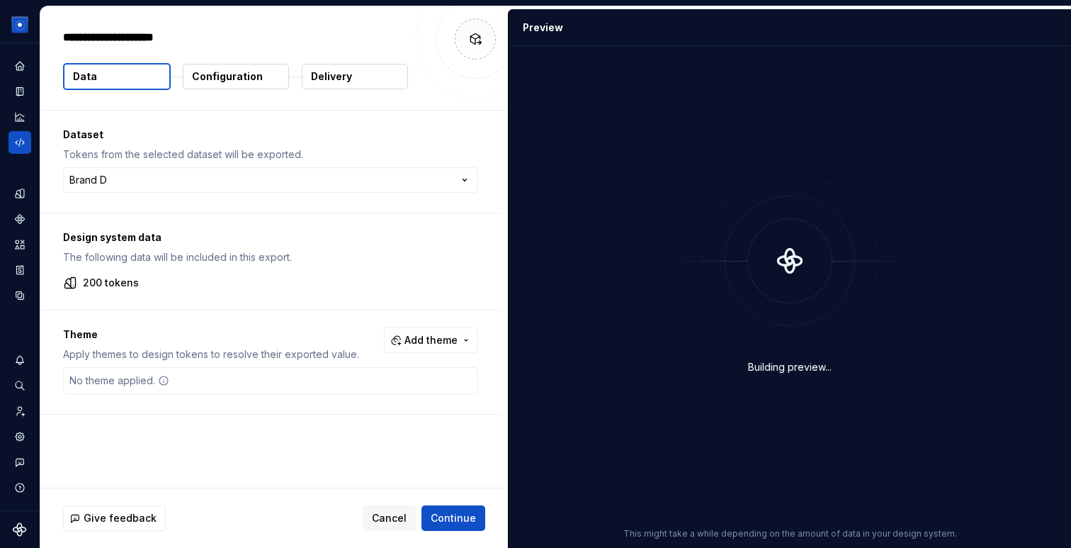
type textarea "*"
click at [225, 69] on button "Configuration" at bounding box center [236, 77] width 106 height 26
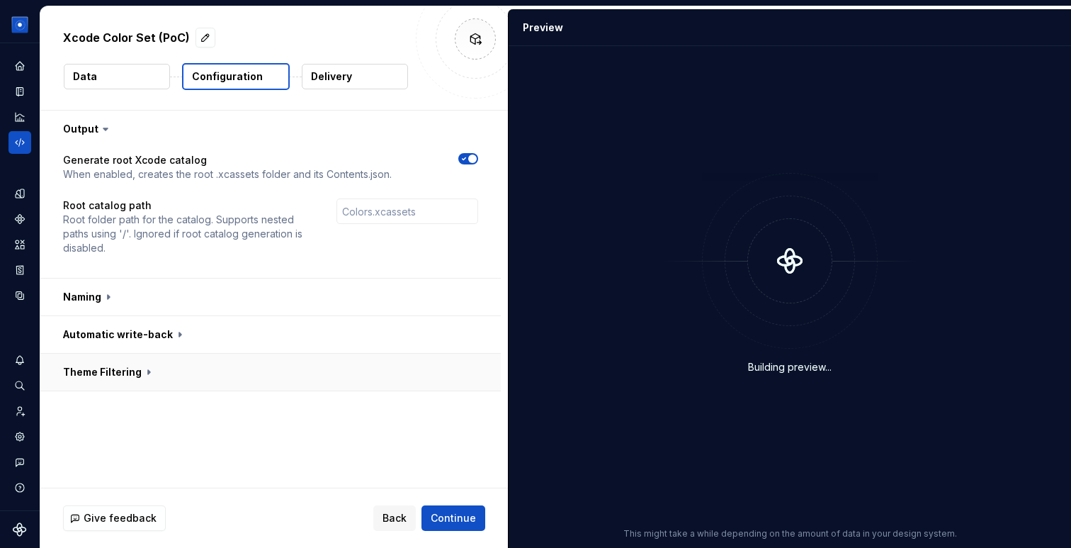
click at [149, 375] on button "button" at bounding box center [270, 372] width 461 height 37
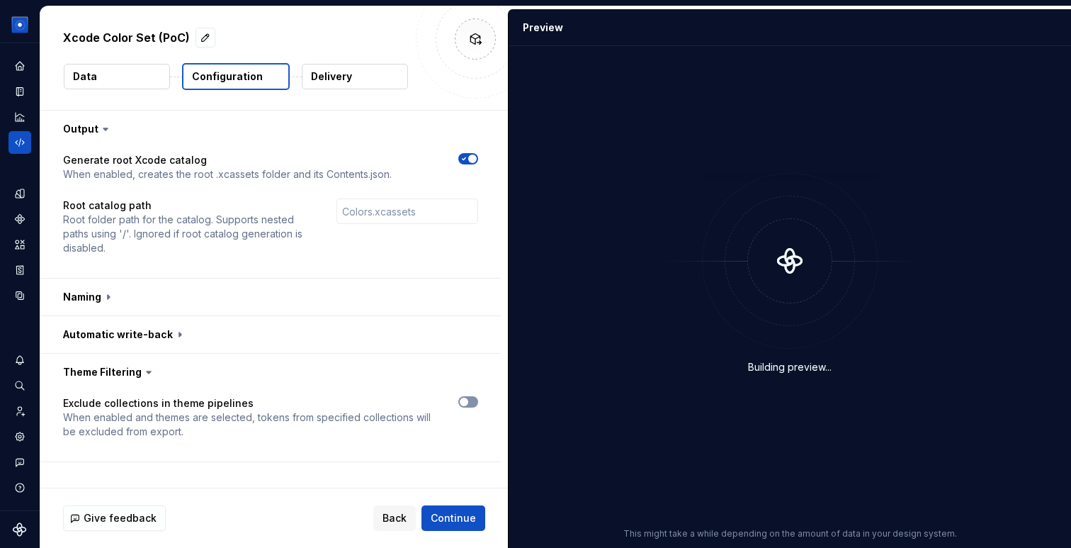
click at [468, 399] on span "button" at bounding box center [464, 402] width 9 height 9
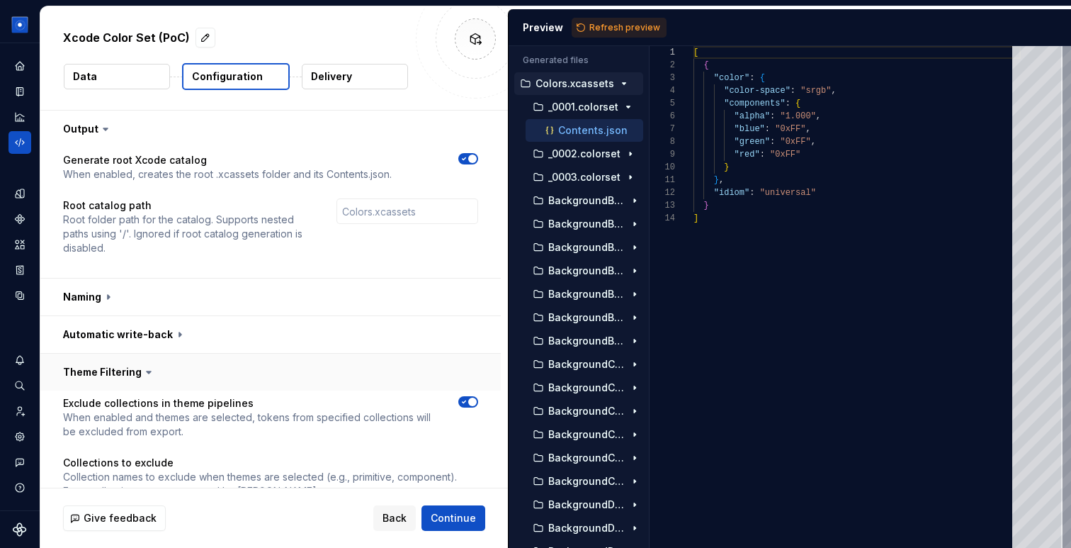
scroll to position [68, 0]
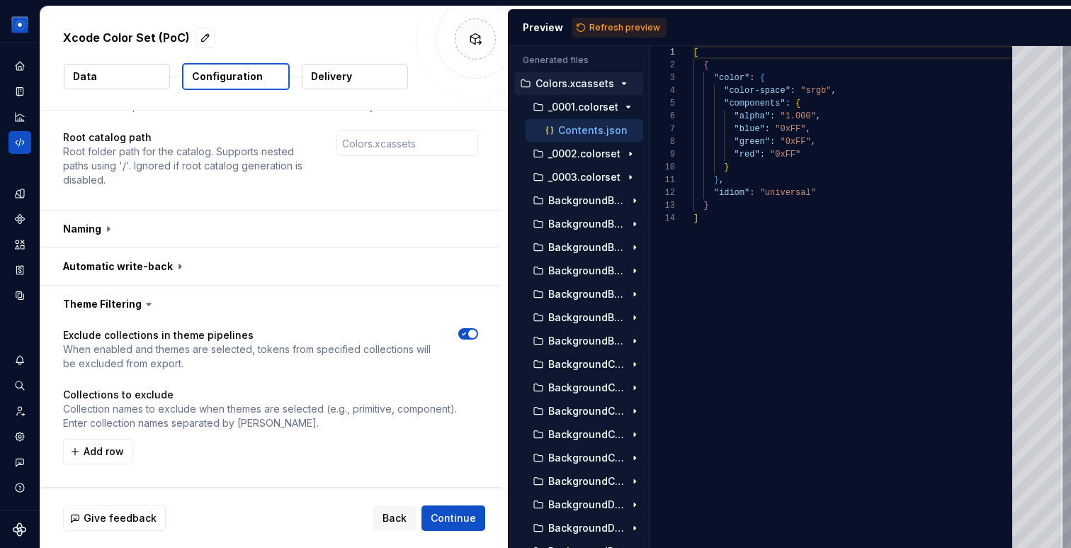
click at [111, 66] on button "Data" at bounding box center [117, 77] width 106 height 26
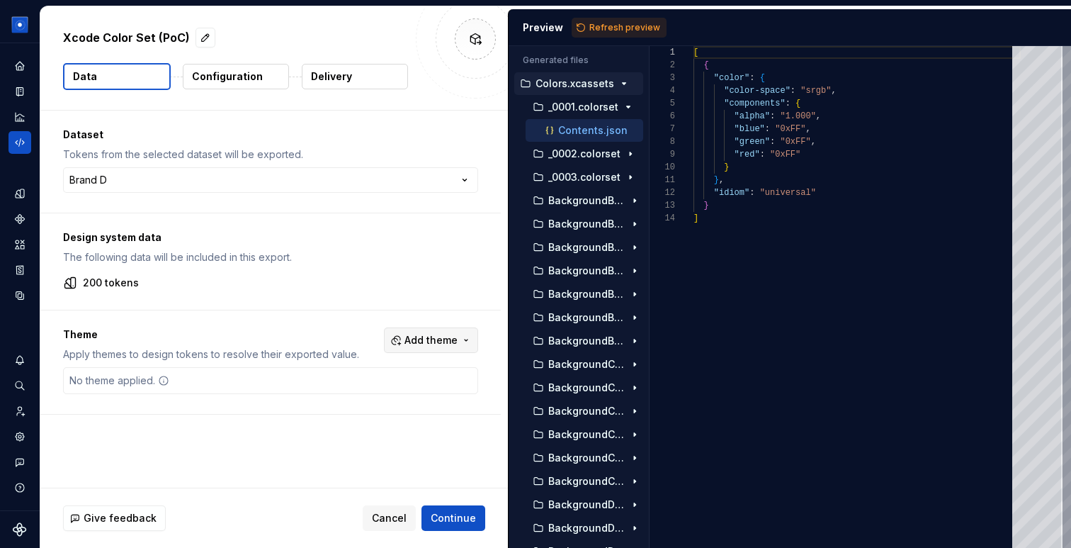
click at [452, 337] on span "Add theme" at bounding box center [431, 340] width 53 height 14
click at [421, 388] on span "Jupiter" at bounding box center [400, 396] width 163 height 23
click at [421, 415] on div "Saturn" at bounding box center [409, 419] width 135 height 14
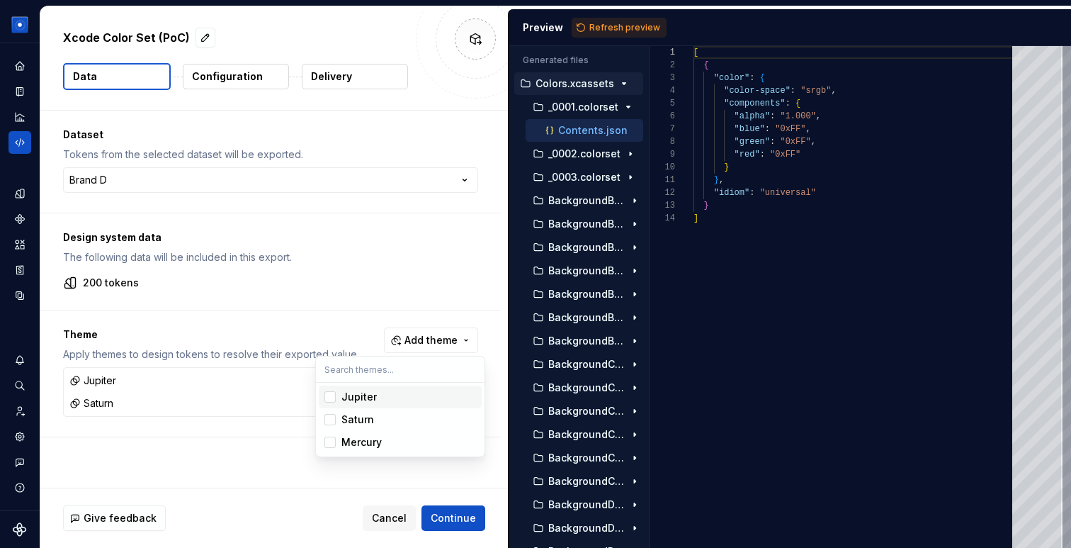
click at [383, 244] on html "Beatriz Design System B Dataset Brand D Xcode Color Set (PoC) Data Configuratio…" at bounding box center [535, 274] width 1071 height 548
click at [225, 64] on button "Configuration" at bounding box center [236, 77] width 106 height 26
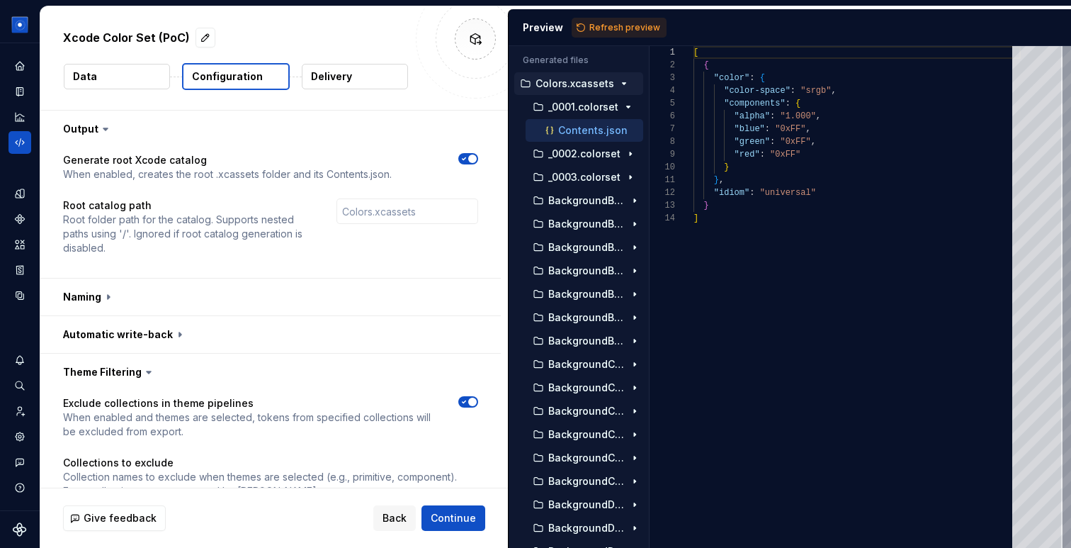
click at [225, 79] on p "Configuration" at bounding box center [227, 76] width 71 height 14
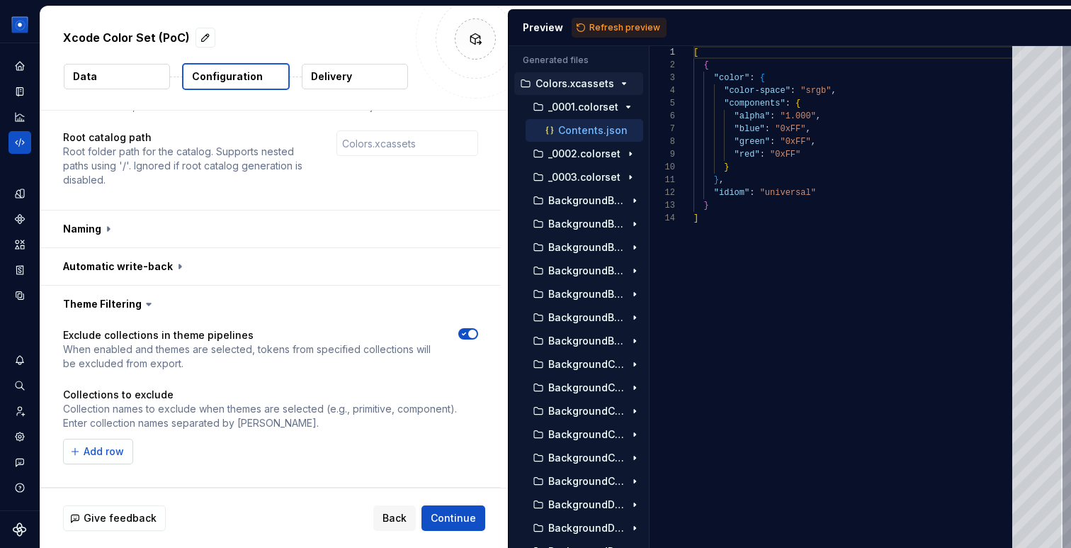
click at [102, 448] on span "Add row" at bounding box center [104, 451] width 40 height 14
type input "primitive"
click at [631, 21] on button "Refresh preview" at bounding box center [619, 28] width 95 height 20
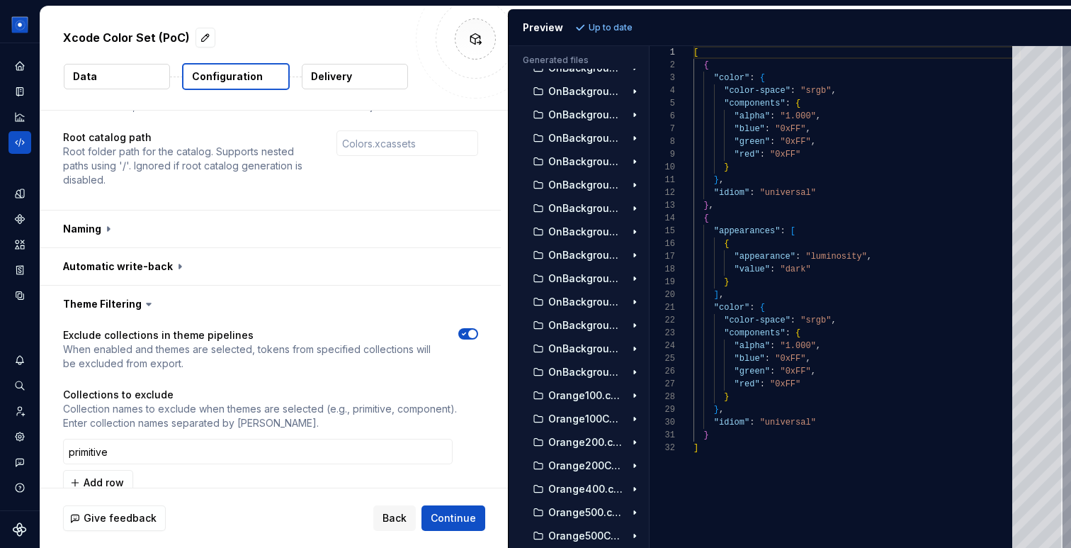
scroll to position [6044, 0]
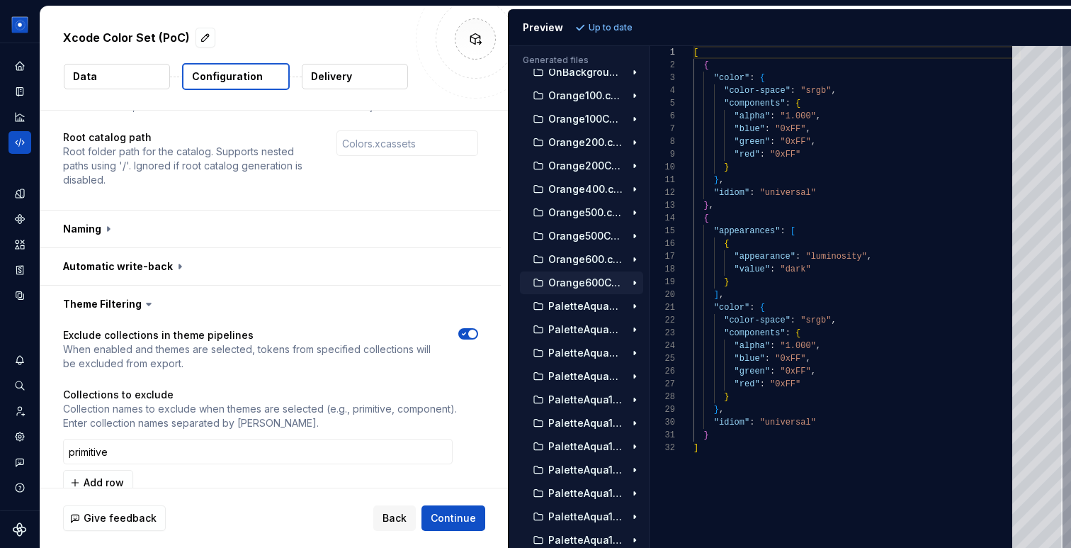
click at [582, 284] on p "Orange600Copy1.colorset" at bounding box center [586, 282] width 77 height 11
click at [582, 296] on div "Contents.json" at bounding box center [585, 306] width 118 height 23
click at [590, 305] on p "Contents.json" at bounding box center [592, 305] width 69 height 11
type textarea "**********"
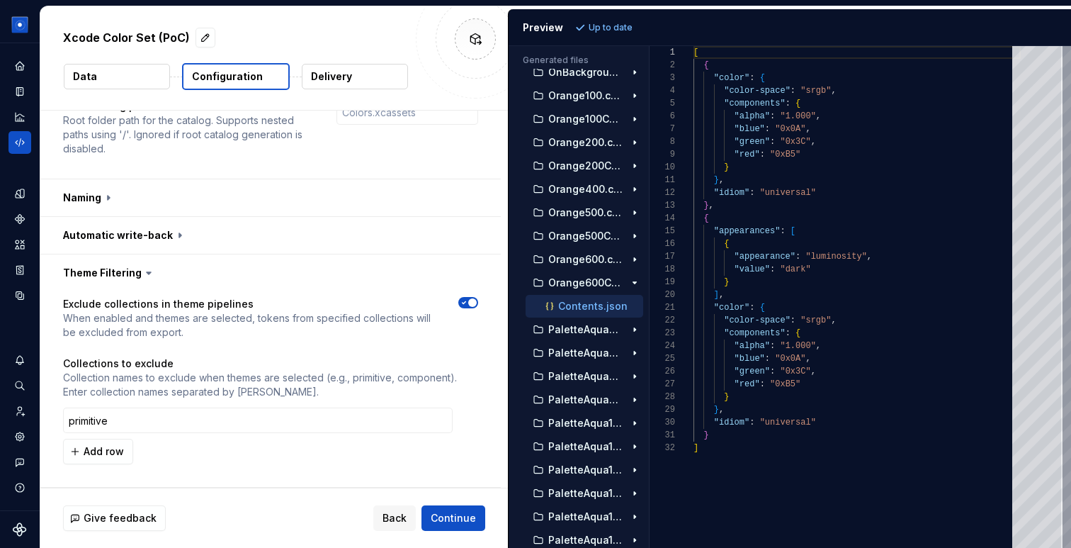
click at [425, 381] on p "Collection names to exclude when themes are selected (e.g., primitive, componen…" at bounding box center [270, 385] width 415 height 28
copy p "component"
click at [385, 422] on input "primitive" at bounding box center [258, 420] width 390 height 26
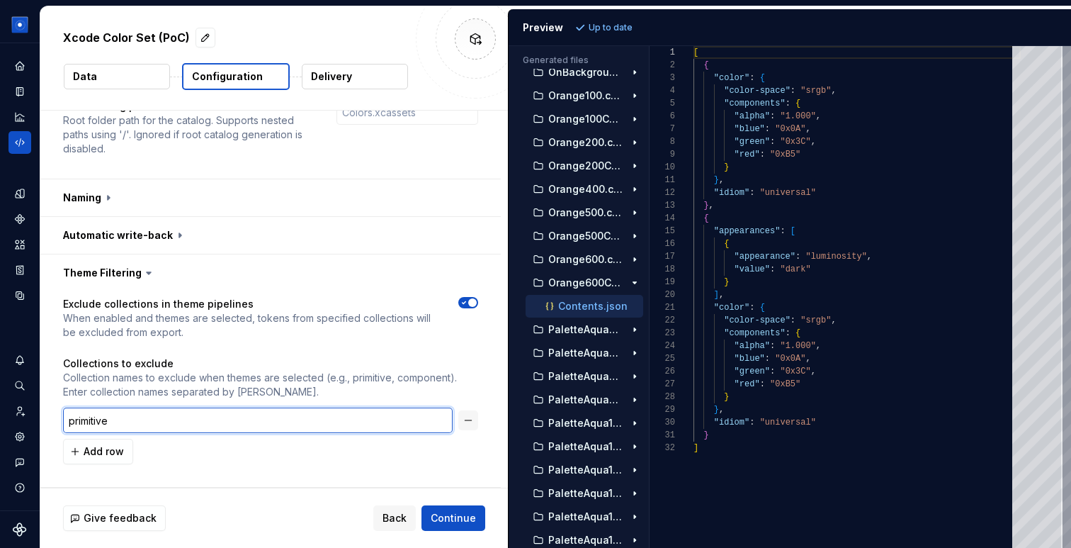
click at [385, 422] on input "primitive" at bounding box center [258, 420] width 390 height 26
paste input "component"
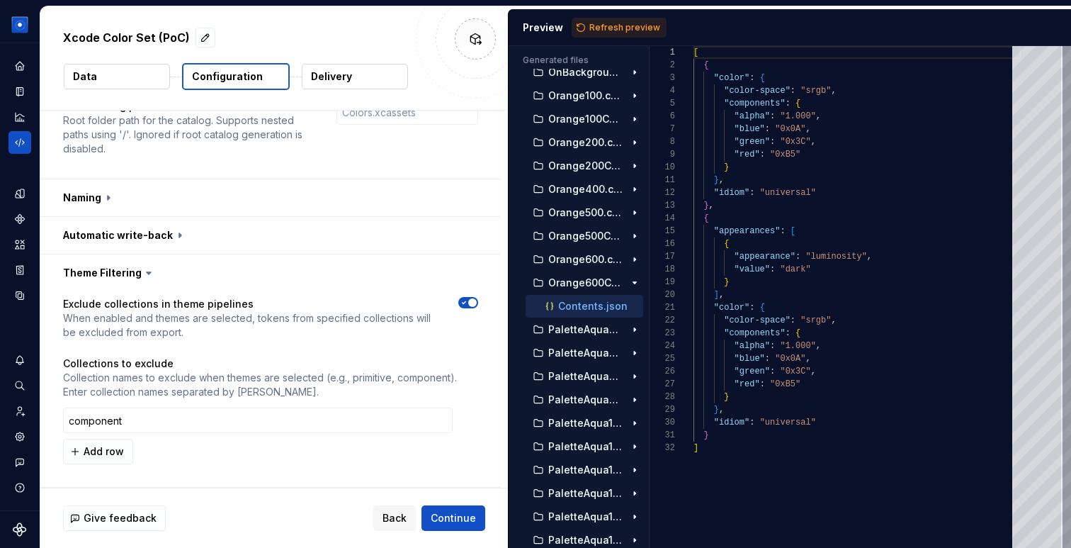
click at [362, 378] on p "Collection names to exclude when themes are selected (e.g., primitive, componen…" at bounding box center [270, 385] width 415 height 28
copy p "primitive"
click at [64, 417] on input "component" at bounding box center [258, 420] width 390 height 26
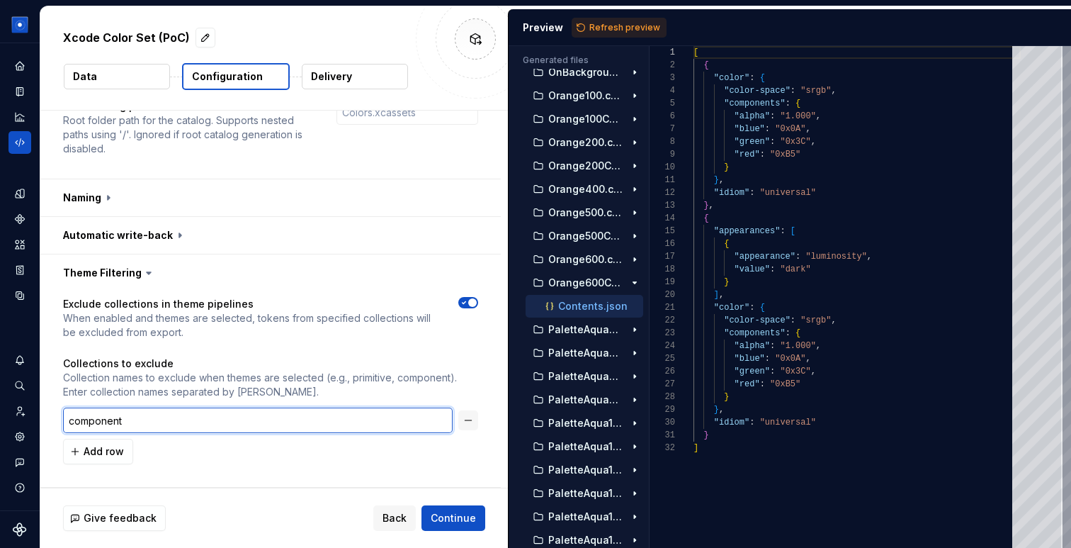
paste input "primitive"
type input "primitive, component"
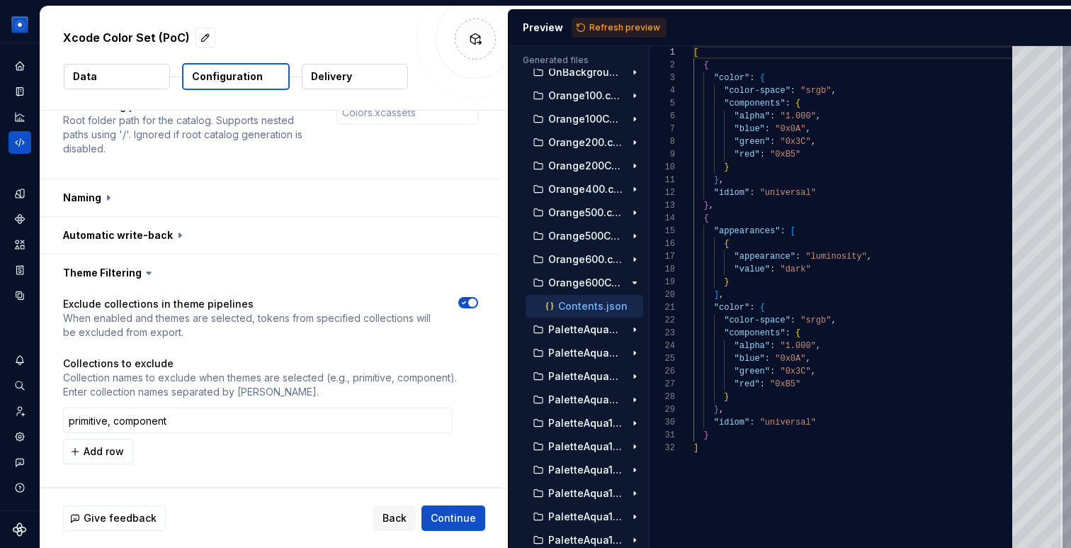
click at [223, 462] on div "Add row" at bounding box center [270, 452] width 415 height 26
click at [591, 35] on button "Refresh preview" at bounding box center [619, 28] width 95 height 20
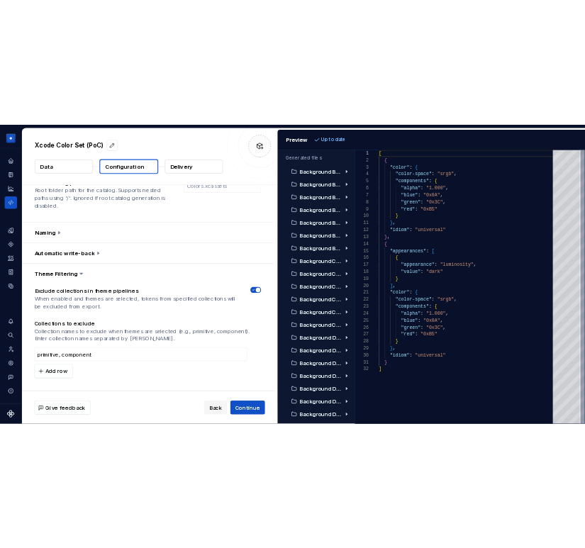
scroll to position [0, 0]
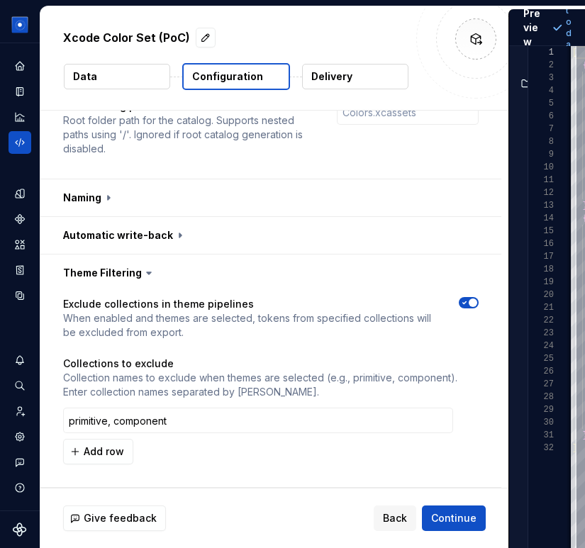
click at [357, 81] on button "Delivery" at bounding box center [355, 77] width 106 height 26
click at [355, 70] on button "Delivery" at bounding box center [355, 77] width 106 height 26
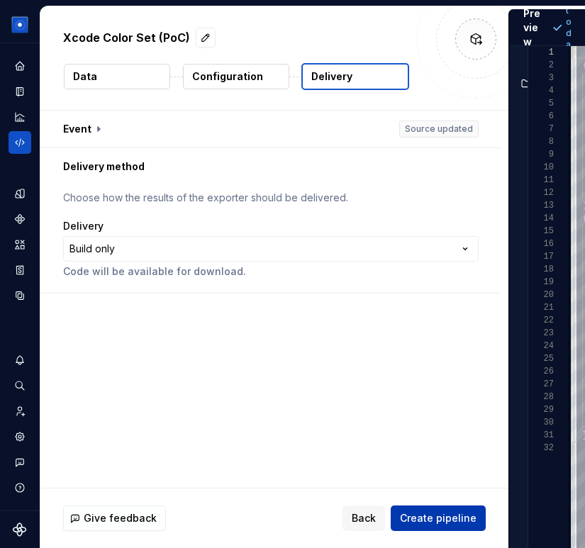
click at [454, 517] on span "Create pipeline" at bounding box center [438, 518] width 77 height 14
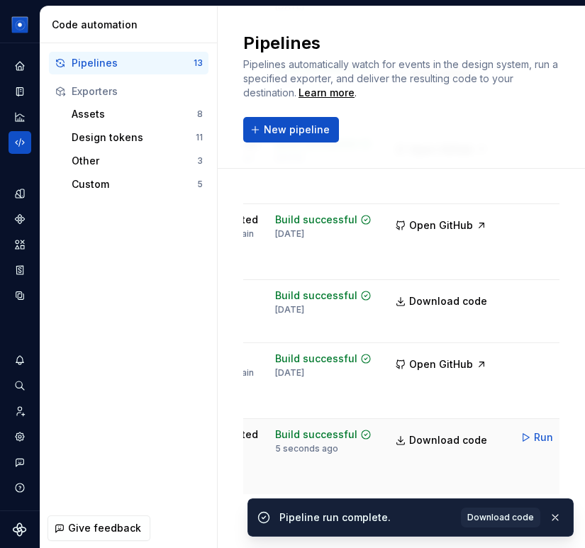
scroll to position [0, 306]
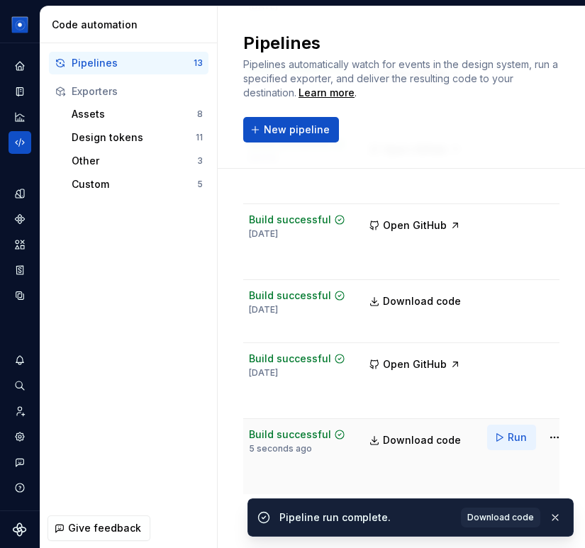
click at [507, 444] on span "Run" at bounding box center [516, 437] width 19 height 14
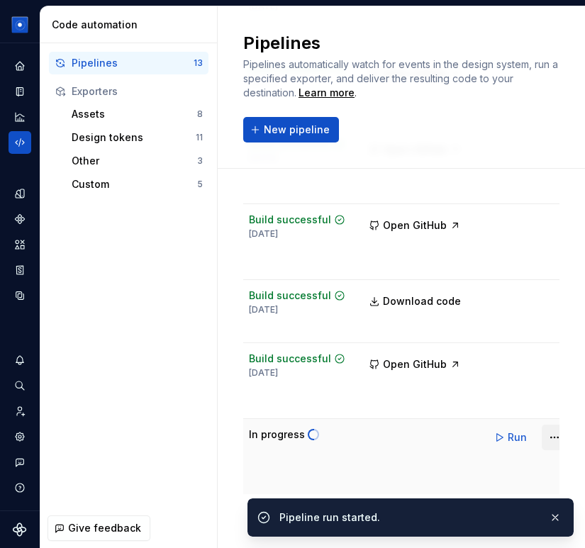
click at [540, 450] on html "Beatriz Design System B Dataset Brand D Code automation Pipelines 13 Exporters …" at bounding box center [292, 274] width 585 height 548
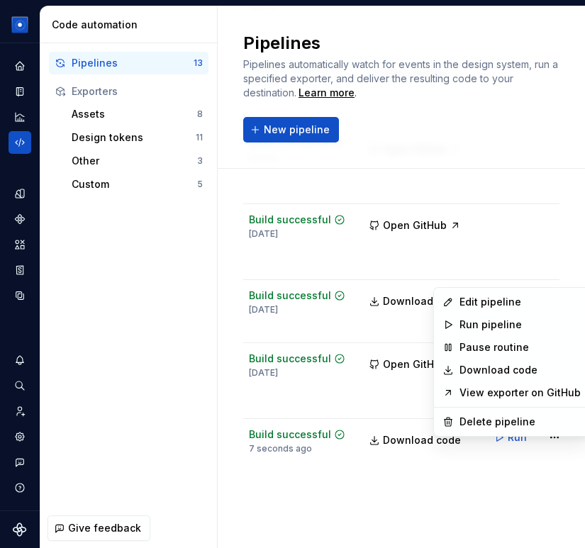
click at [509, 369] on link "Download code" at bounding box center [519, 370] width 121 height 14
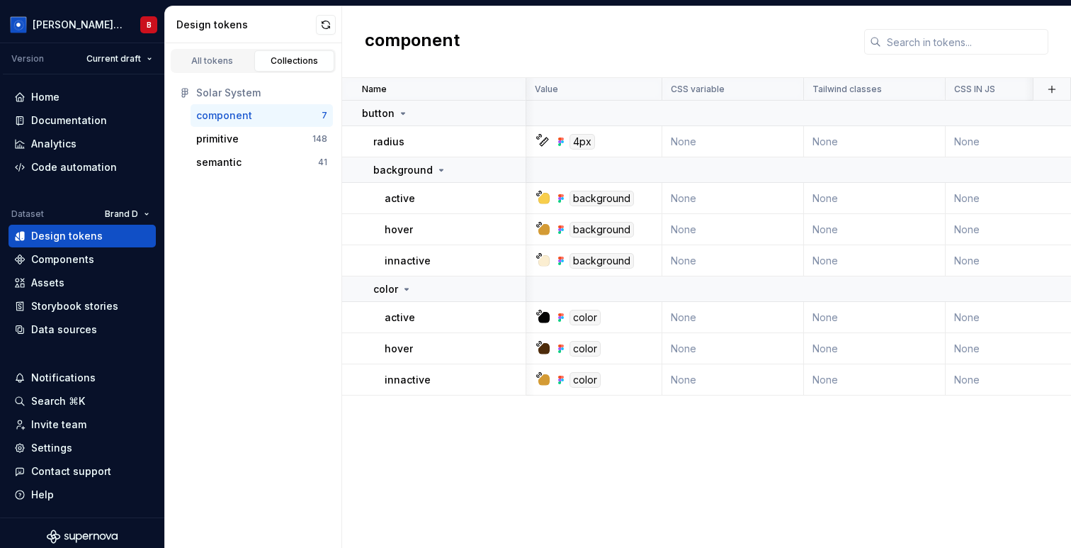
scroll to position [0, 992]
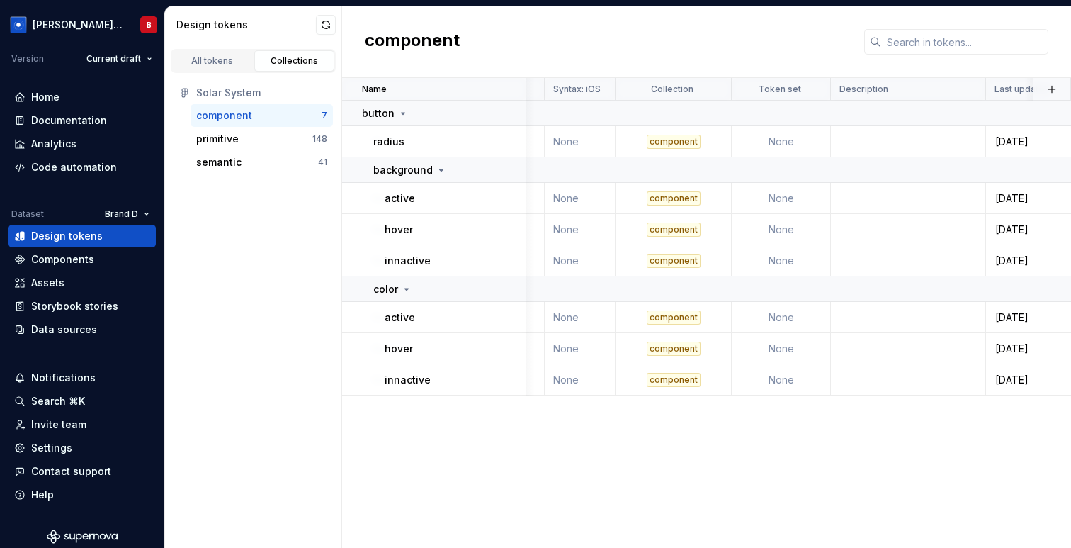
click at [286, 242] on div "All tokens Collections Solar System component 7 primitive 148 semantic 41" at bounding box center [253, 295] width 177 height 505
click at [258, 133] on div "primitive" at bounding box center [254, 139] width 116 height 14
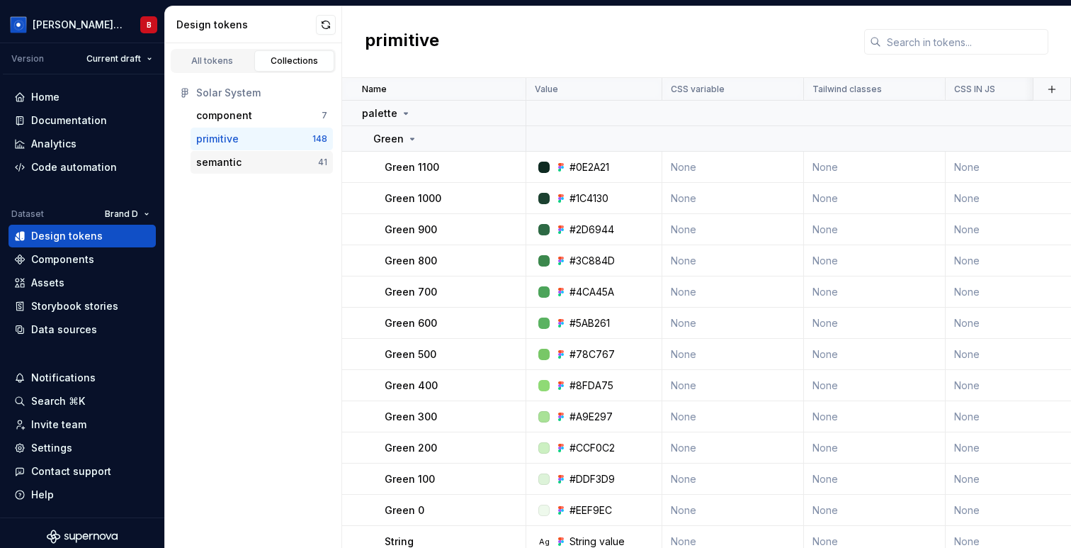
click at [258, 157] on div "semantic" at bounding box center [257, 162] width 122 height 14
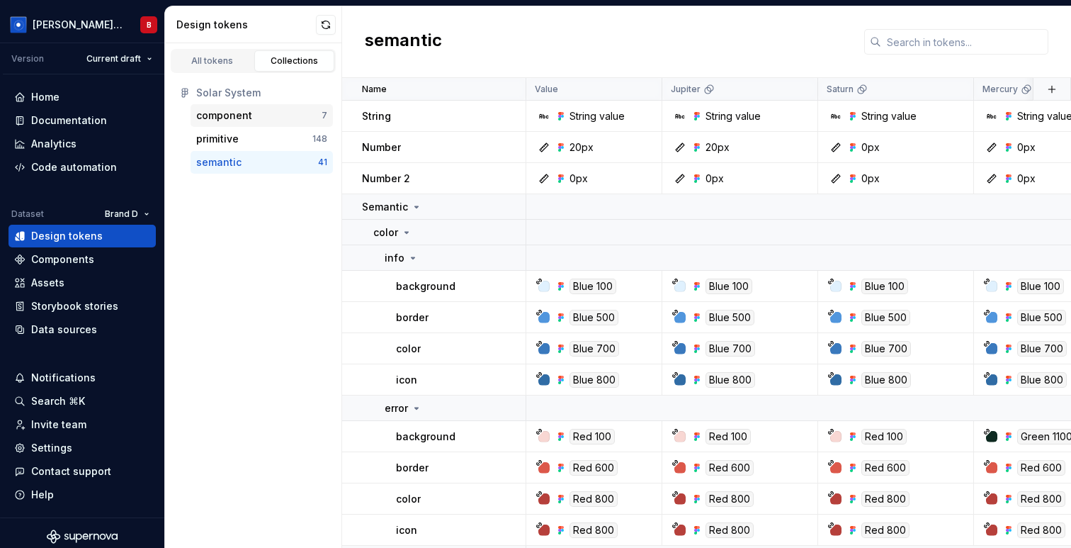
click at [268, 105] on div "component 7" at bounding box center [262, 115] width 142 height 23
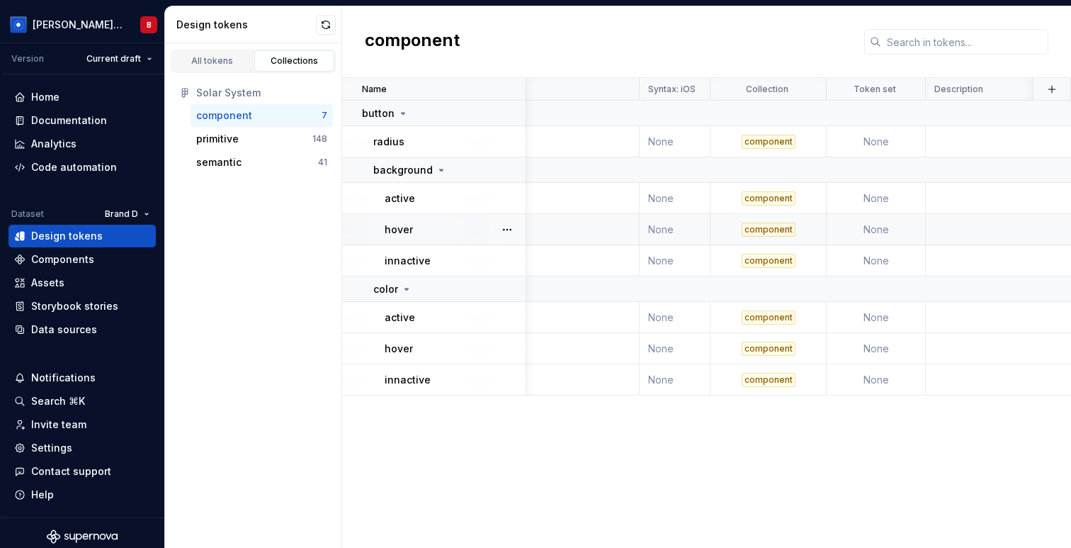
scroll to position [0, 1073]
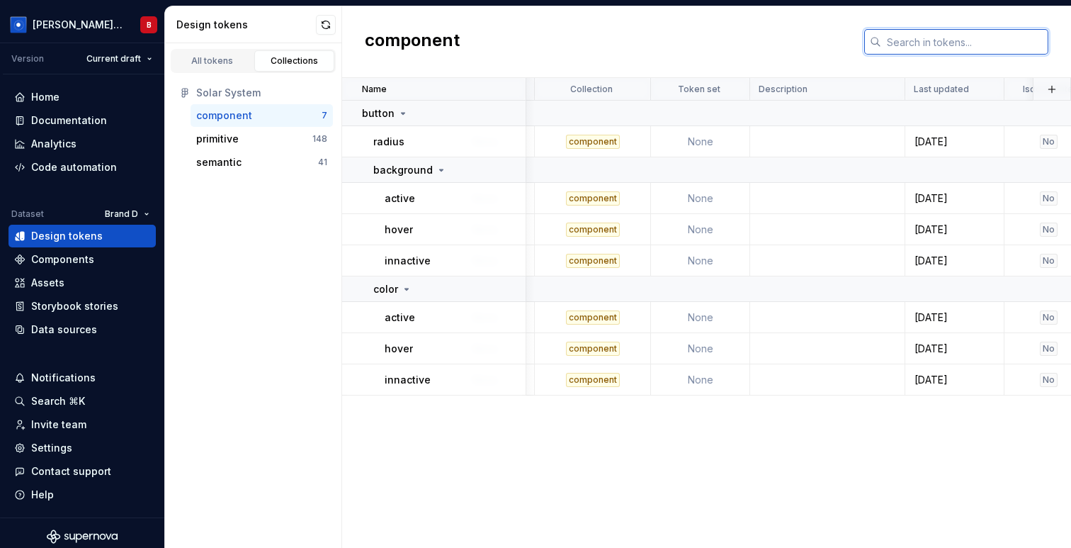
click at [930, 45] on input "text" at bounding box center [964, 42] width 167 height 26
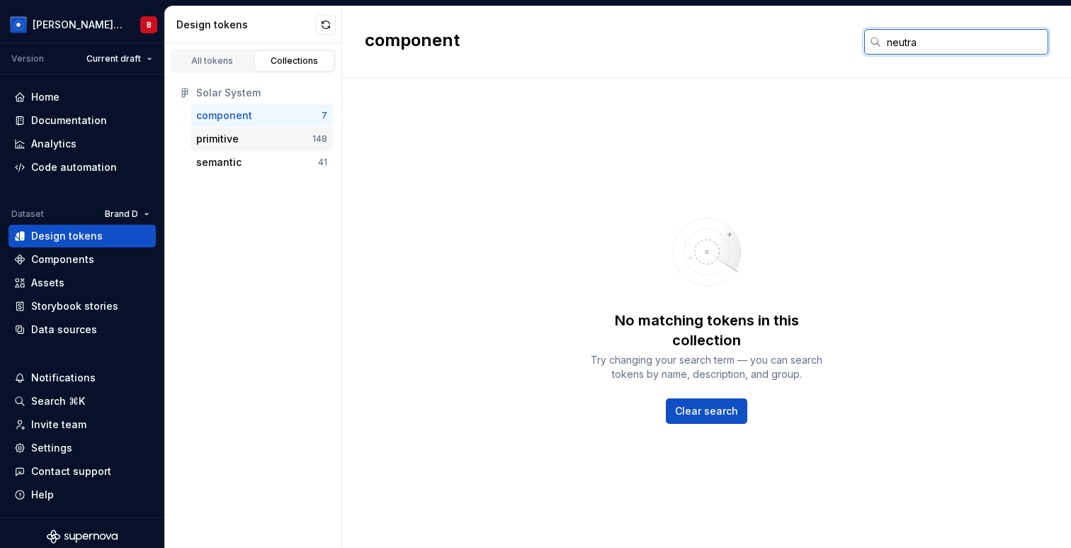
type input "neutra"
click at [242, 139] on div "primitive" at bounding box center [254, 139] width 116 height 14
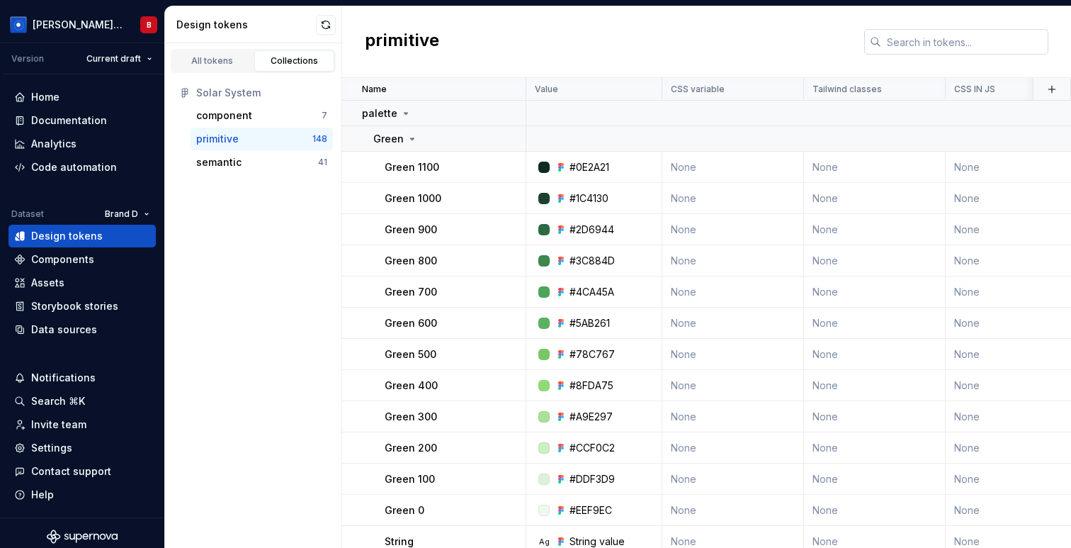
click at [938, 35] on input "text" at bounding box center [964, 42] width 167 height 26
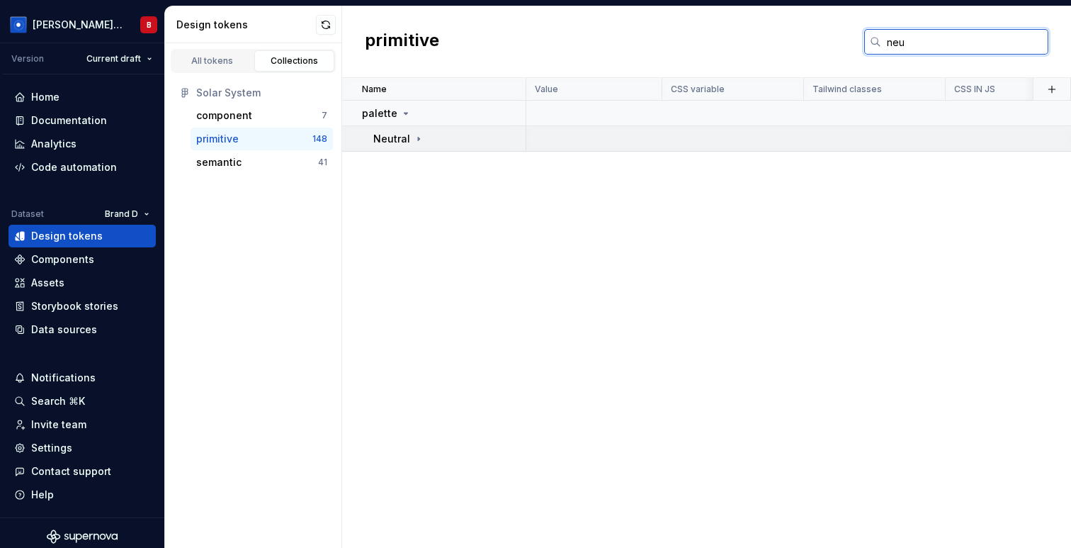
type input "neu"
click at [410, 133] on div "Neutral" at bounding box center [398, 139] width 51 height 14
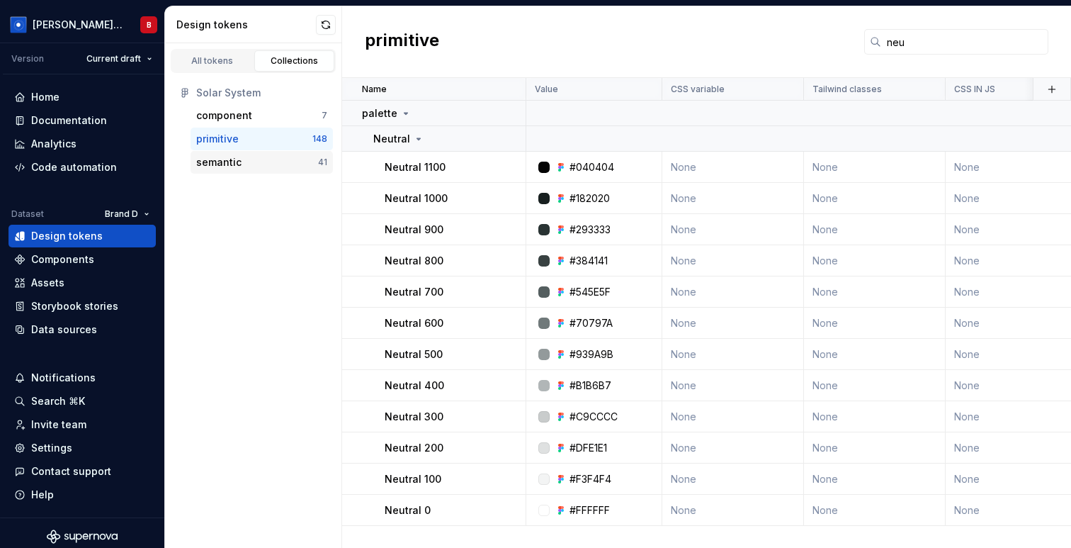
click at [266, 163] on div "semantic" at bounding box center [257, 162] width 122 height 14
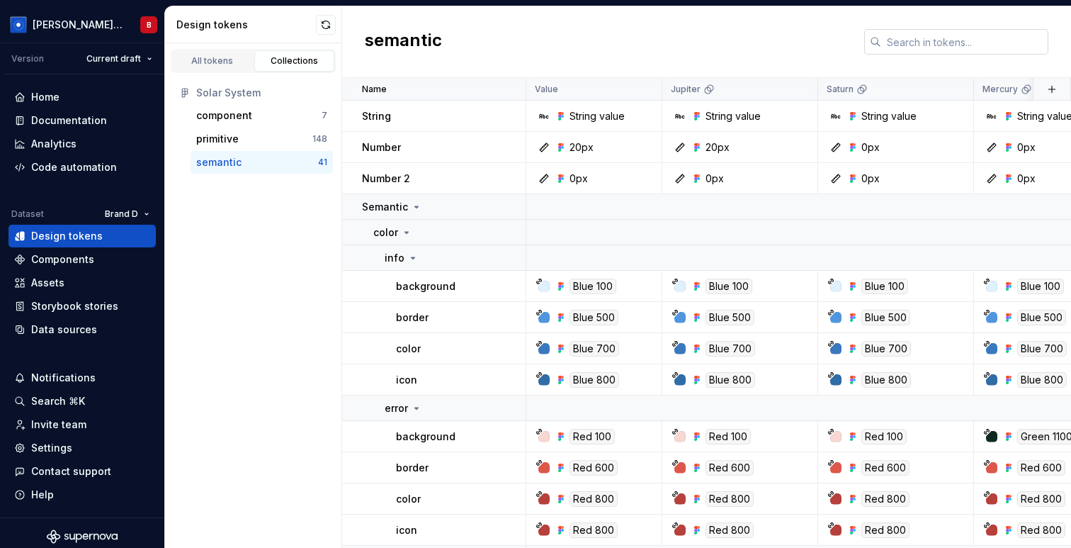
click at [908, 38] on input "text" at bounding box center [964, 42] width 167 height 26
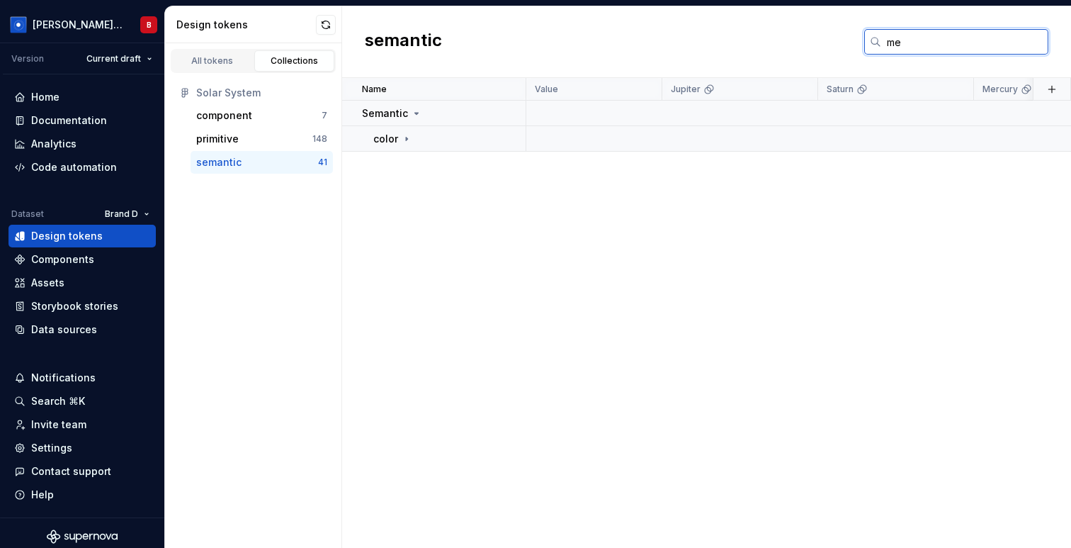
type input "m"
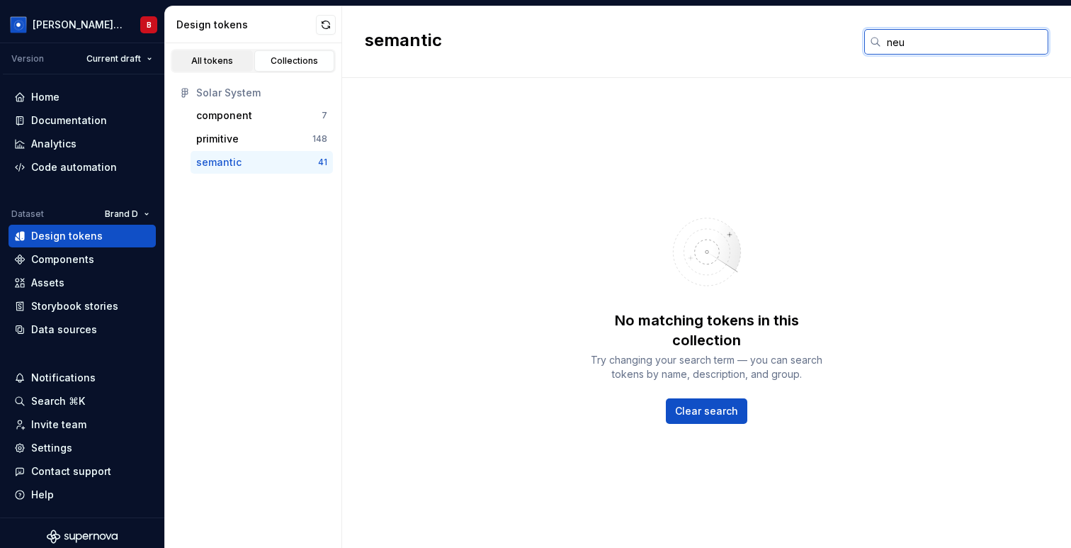
type input "neu"
click at [201, 57] on div "All tokens" at bounding box center [212, 60] width 71 height 11
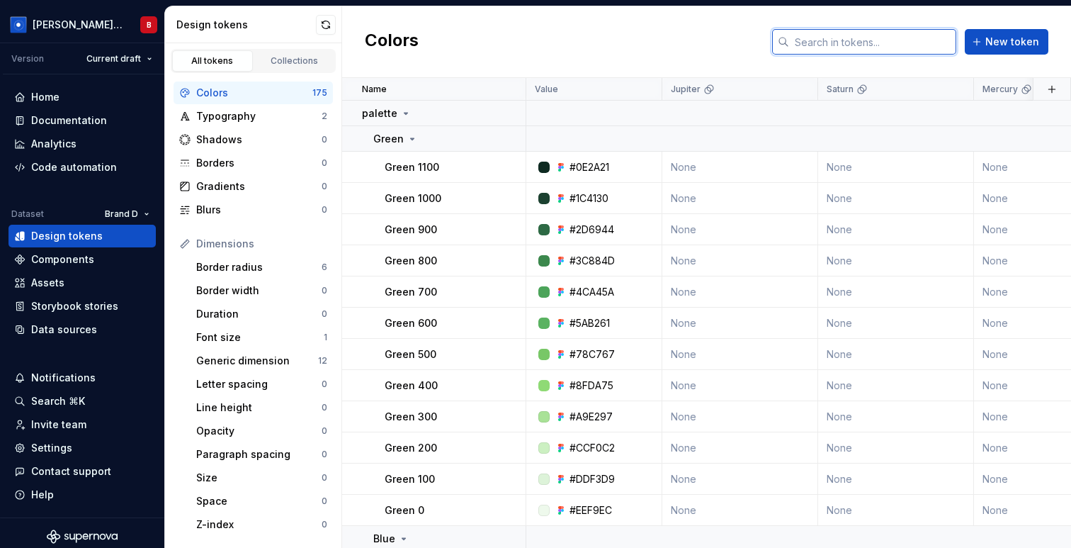
click at [878, 45] on input "text" at bounding box center [872, 42] width 167 height 26
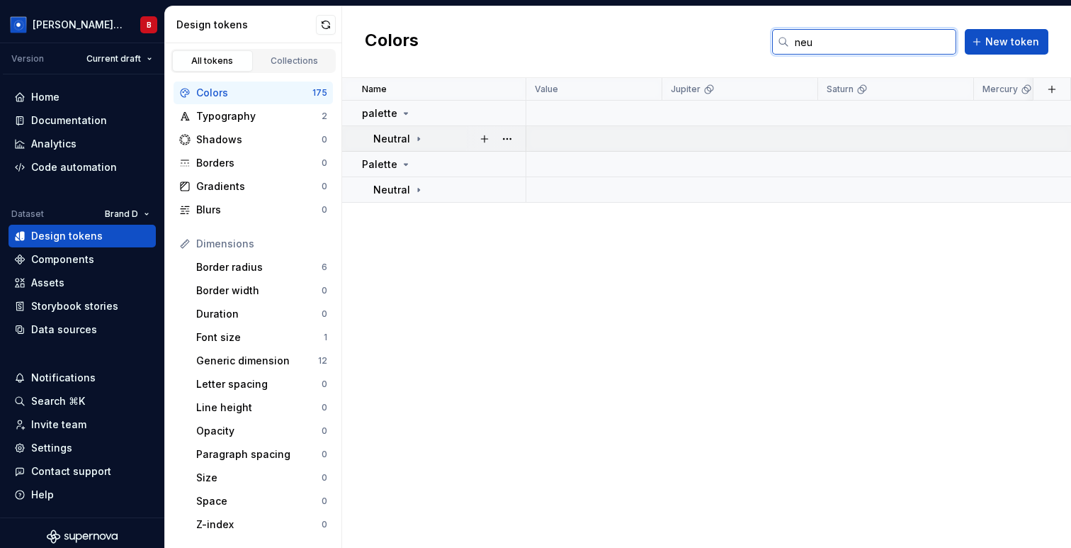
type input "neu"
click at [415, 135] on icon at bounding box center [418, 138] width 11 height 11
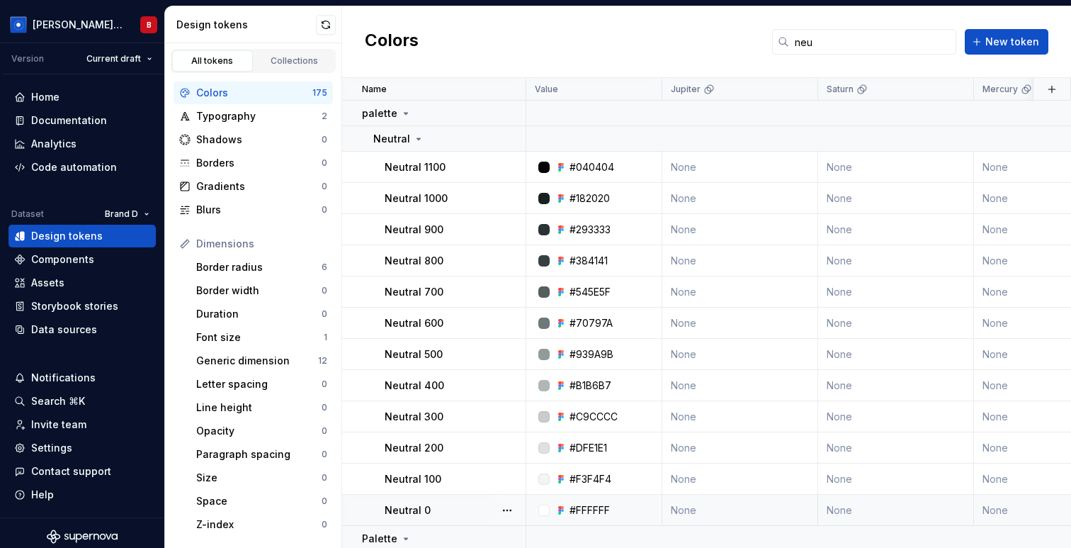
click at [441, 518] on td "Neutral 0" at bounding box center [434, 510] width 184 height 31
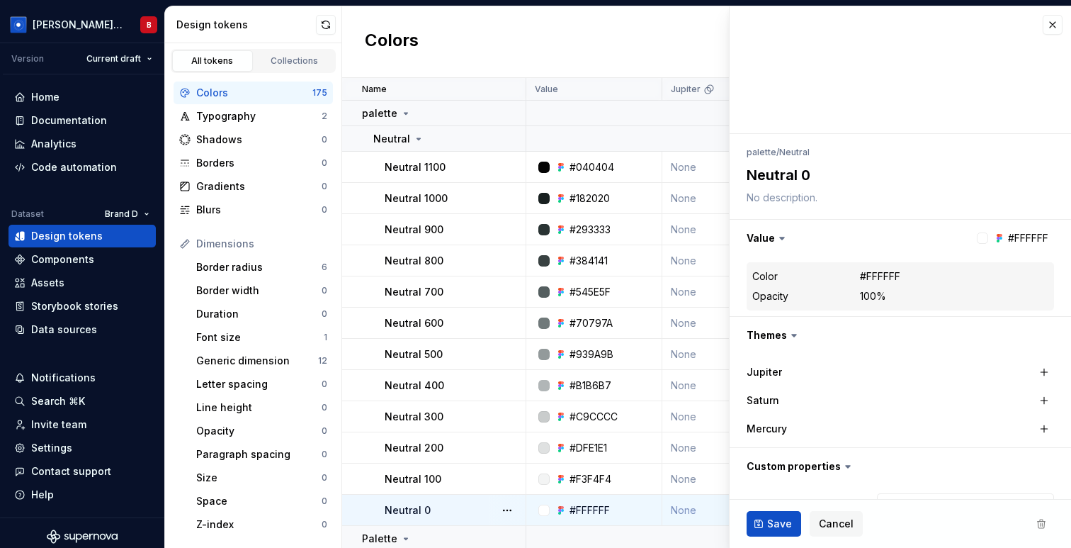
type textarea "*"
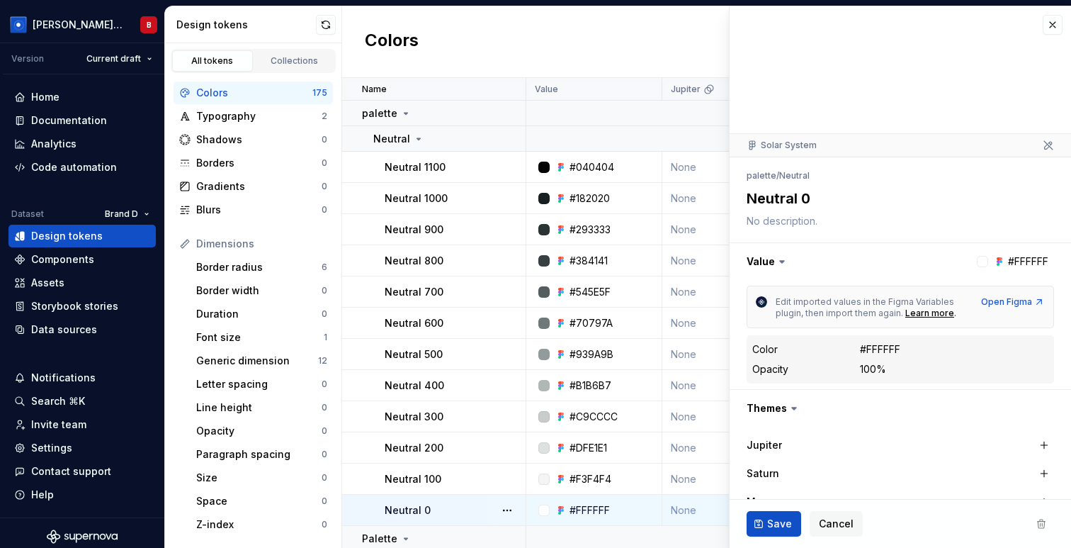
scroll to position [9, 0]
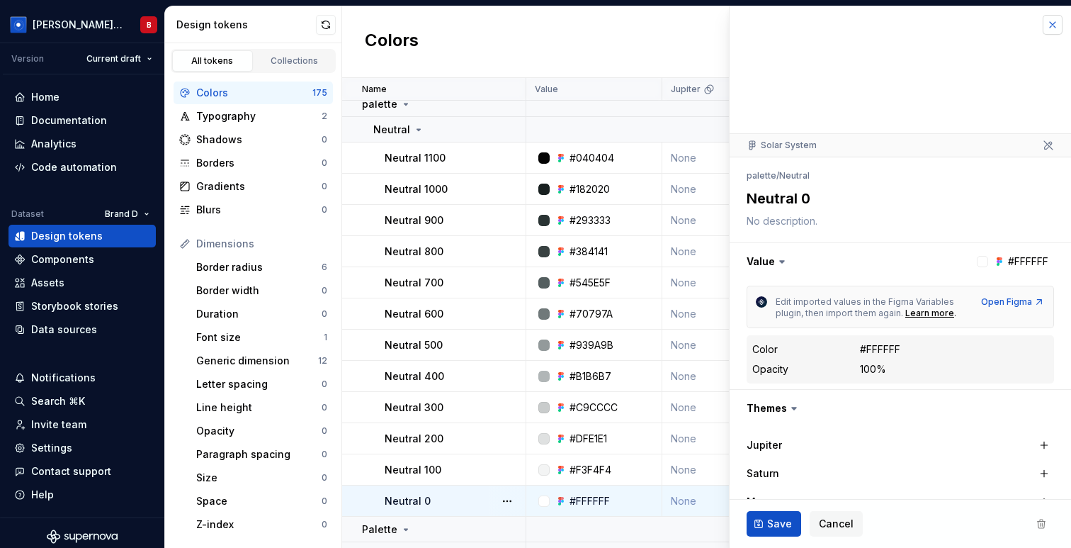
click at [1052, 26] on button "button" at bounding box center [1053, 25] width 20 height 20
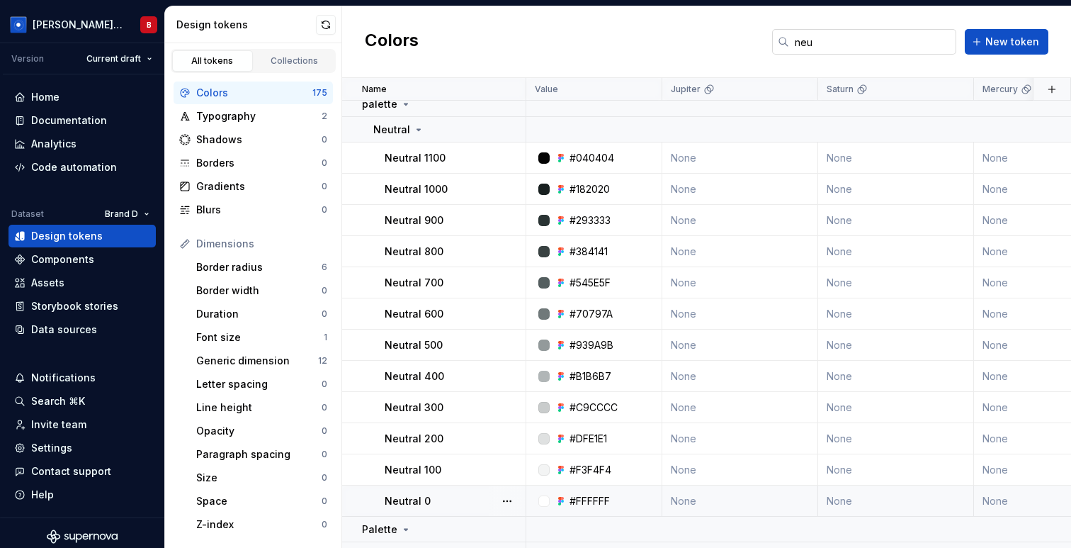
click at [862, 43] on input "neu" at bounding box center [872, 42] width 167 height 26
type input "neutral"
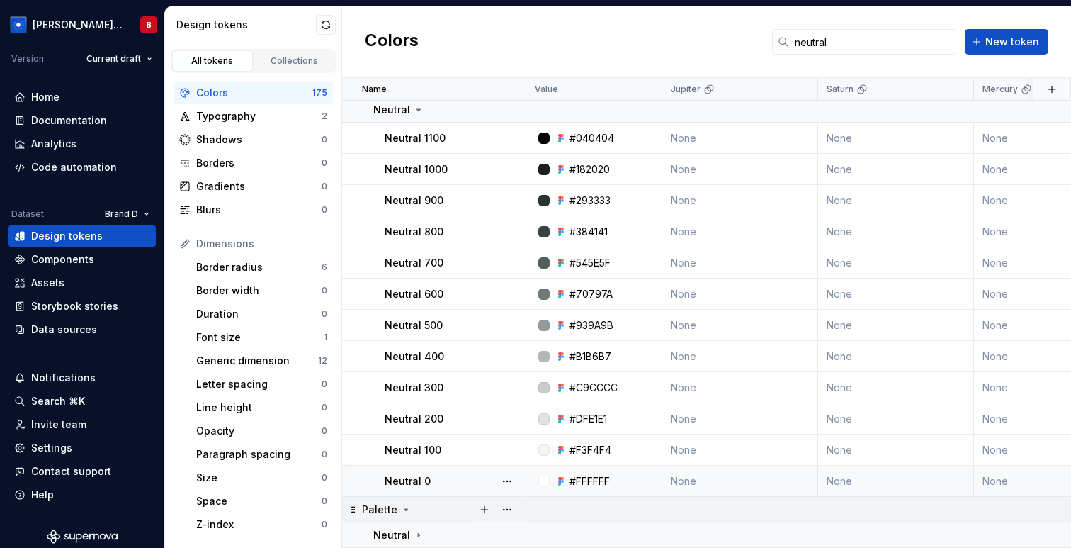
click at [411, 510] on div "Palette" at bounding box center [443, 509] width 163 height 14
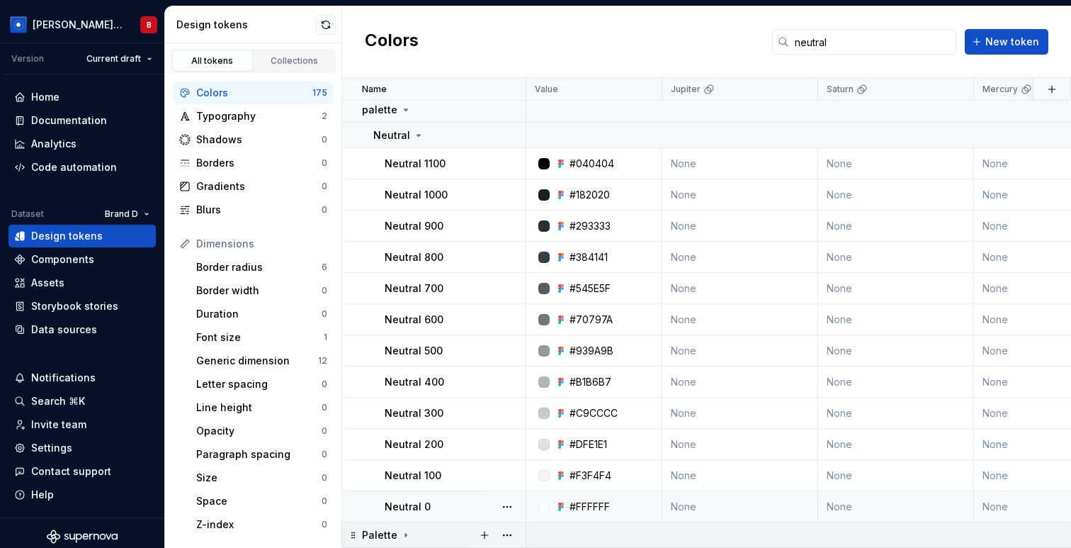
scroll to position [4, 0]
click at [407, 533] on icon at bounding box center [405, 534] width 11 height 11
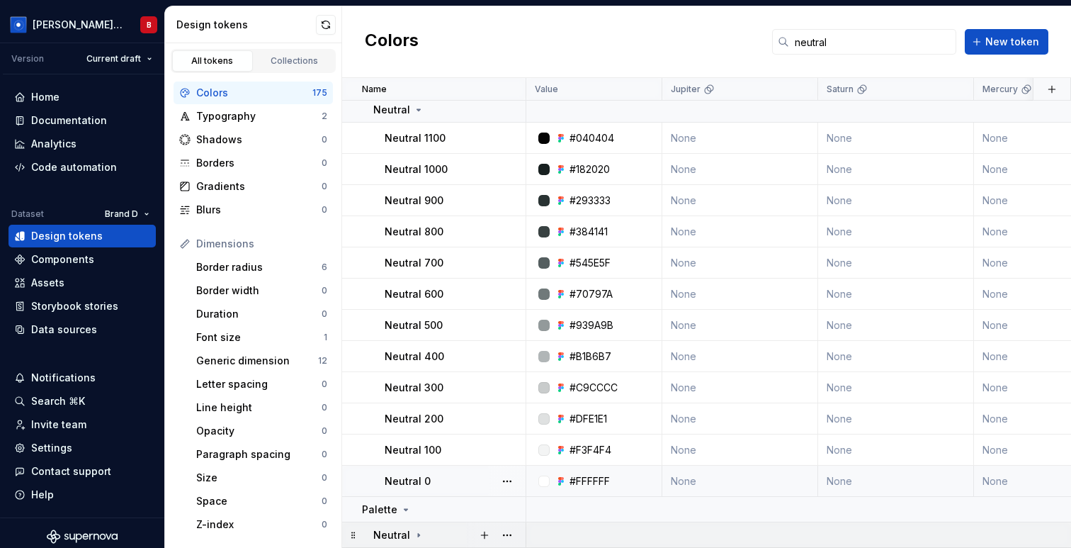
click at [413, 533] on icon at bounding box center [418, 534] width 11 height 11
click at [475, 531] on button "button" at bounding box center [485, 535] width 20 height 20
type textarea "*"
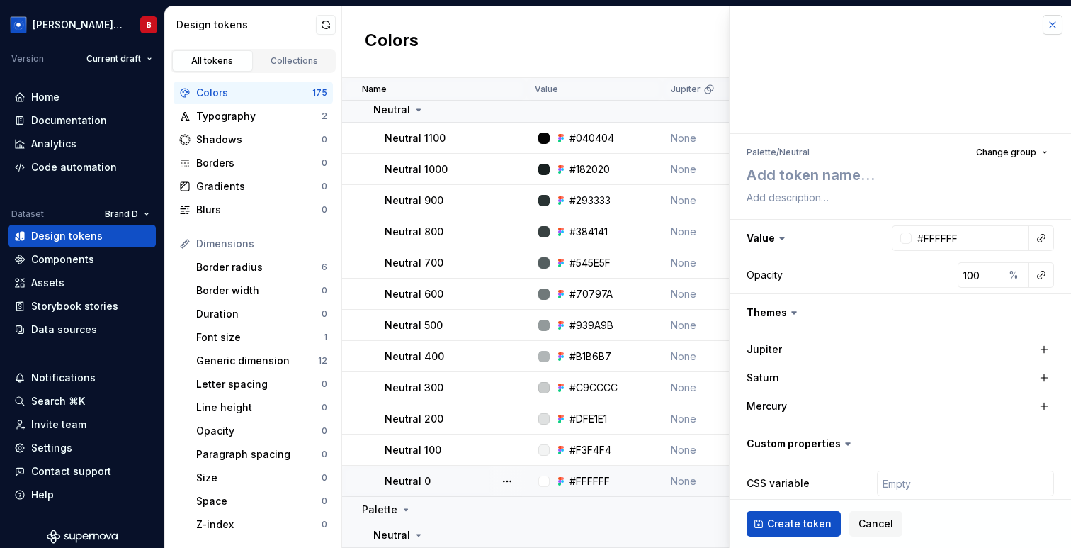
click at [1049, 28] on button "button" at bounding box center [1053, 25] width 20 height 20
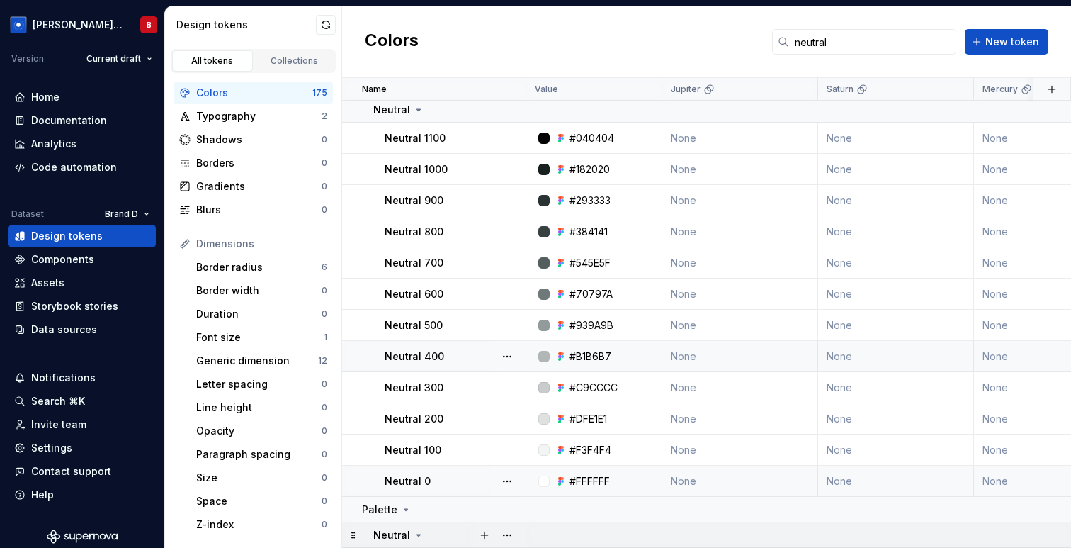
click at [401, 532] on p "Neutral" at bounding box center [391, 535] width 37 height 14
click at [416, 113] on icon at bounding box center [418, 109] width 11 height 11
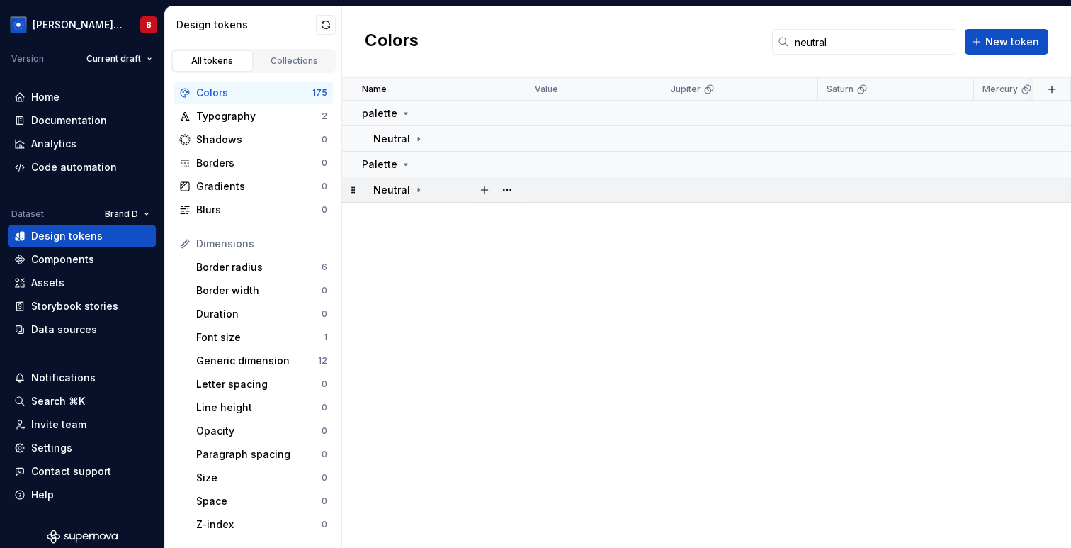
click at [422, 191] on icon at bounding box center [418, 189] width 11 height 11
click at [419, 190] on icon at bounding box center [418, 189] width 11 height 11
click at [417, 164] on div "Palette" at bounding box center [443, 164] width 163 height 14
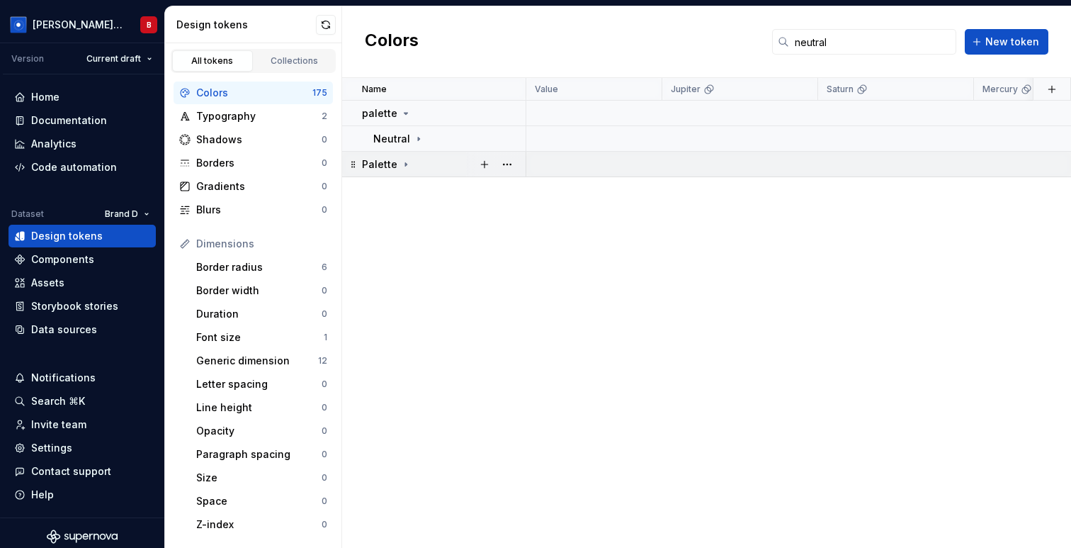
click at [406, 162] on icon at bounding box center [405, 164] width 11 height 11
click at [823, 43] on input "neutral" at bounding box center [872, 42] width 167 height 26
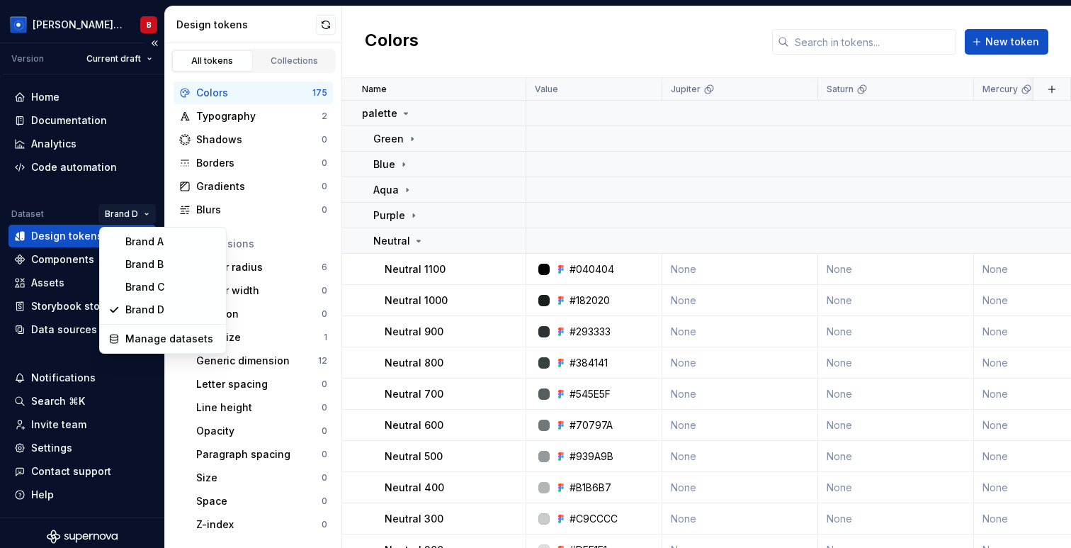
click at [115, 213] on html "[PERSON_NAME] Design System B Version Current draft Home Documentation Analytic…" at bounding box center [535, 274] width 1071 height 548
click at [507, 44] on html "[PERSON_NAME] Design System B Version Current draft Home Documentation Analytic…" at bounding box center [535, 274] width 1071 height 548
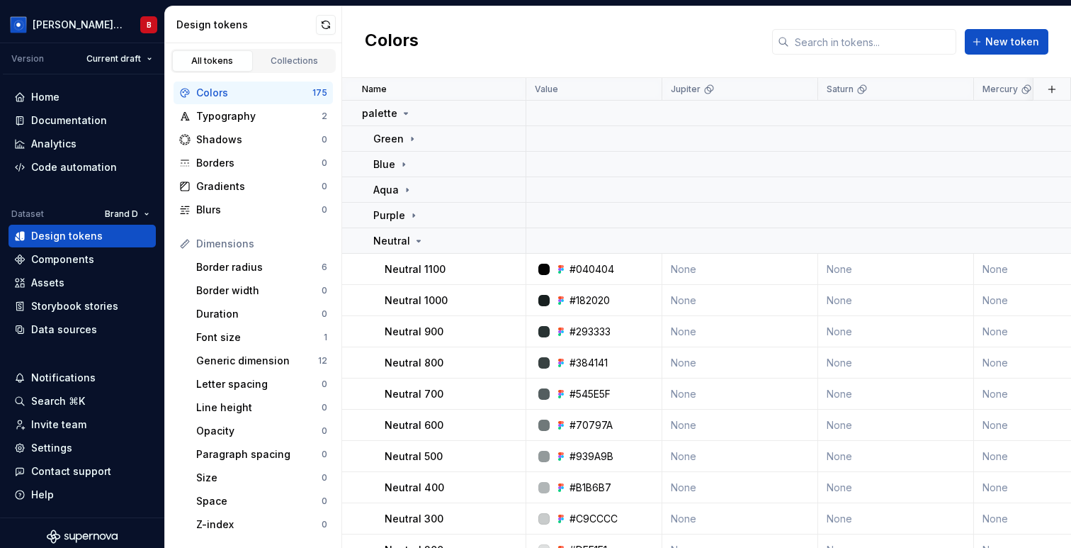
click at [507, 44] on div "Colors New token" at bounding box center [706, 42] width 729 height 72
drag, startPoint x: 621, startPoint y: 478, endPoint x: 580, endPoint y: 472, distance: 42.3
click at [580, 472] on td "#B1B6B7" at bounding box center [594, 487] width 136 height 31
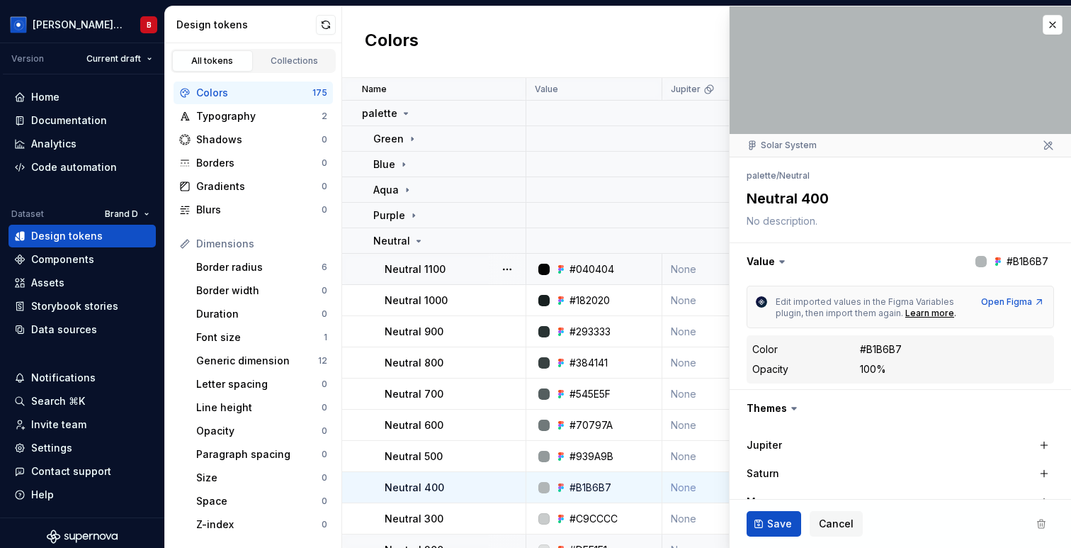
click at [427, 272] on p "Neutral 1100" at bounding box center [415, 269] width 61 height 14
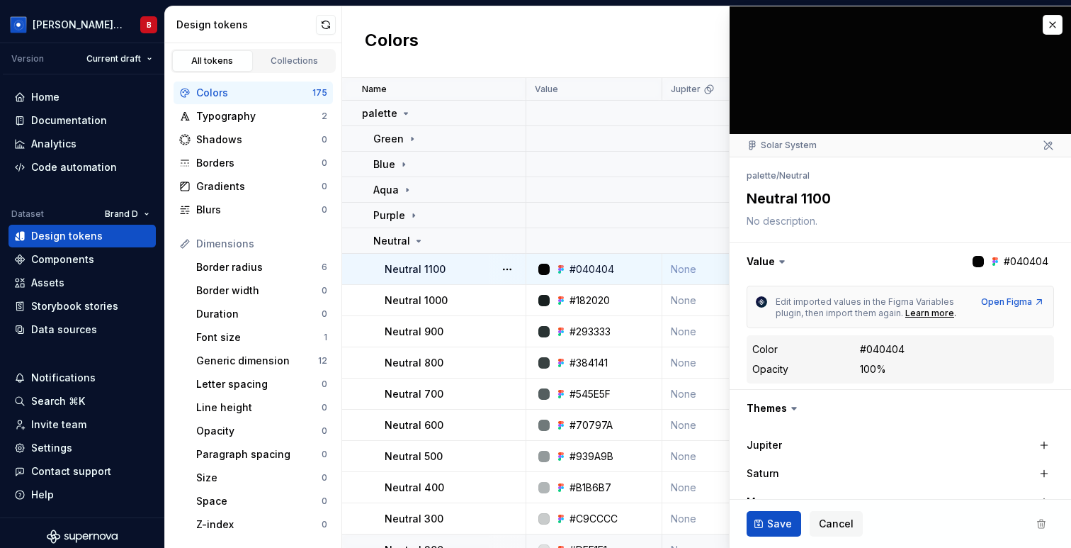
type textarea "*"
click at [138, 213] on html "[PERSON_NAME] Design System B Version Current draft Home Documentation Analytic…" at bounding box center [535, 274] width 1071 height 548
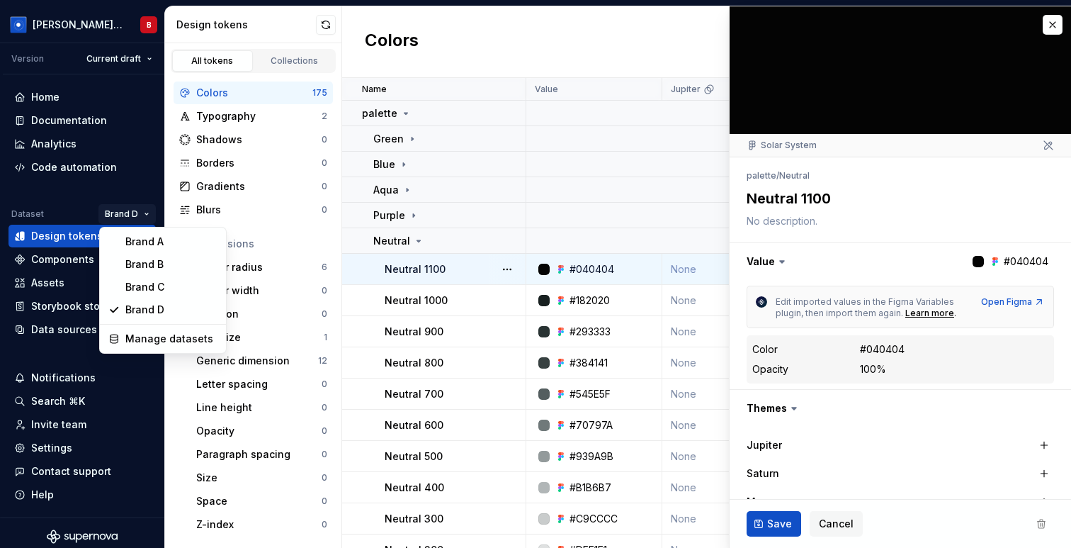
click at [133, 209] on html "Beatriz Design System B Version Current draft Home Documentation Analytics Code…" at bounding box center [535, 274] width 1071 height 548
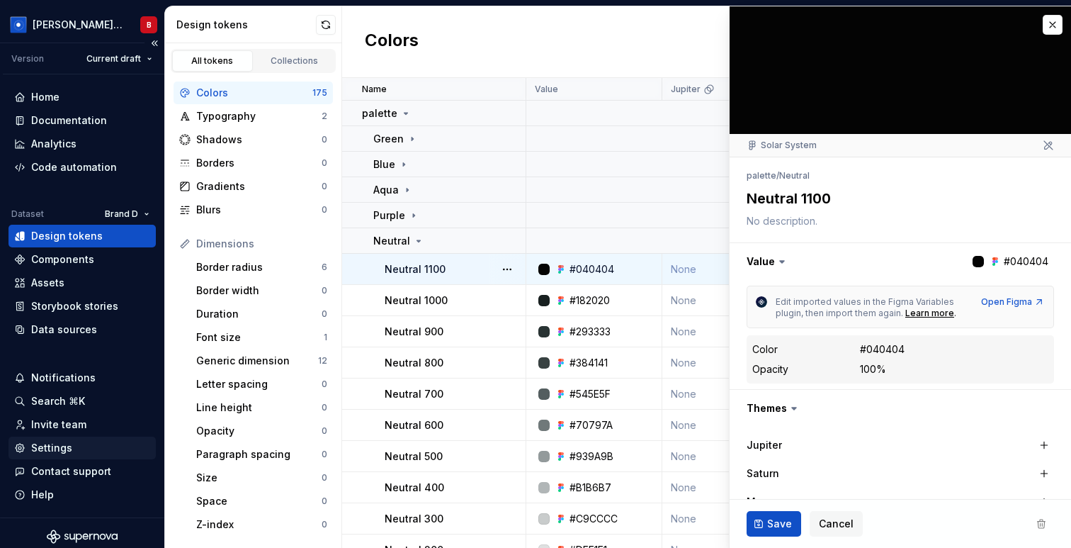
click at [79, 446] on div "Settings" at bounding box center [82, 448] width 136 height 14
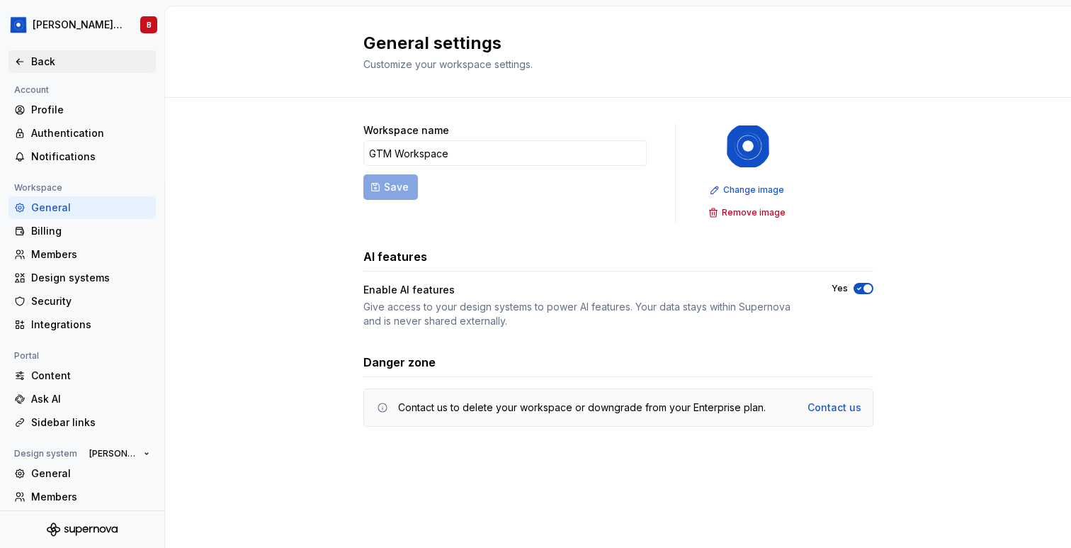
click at [35, 61] on div "Back" at bounding box center [90, 62] width 119 height 14
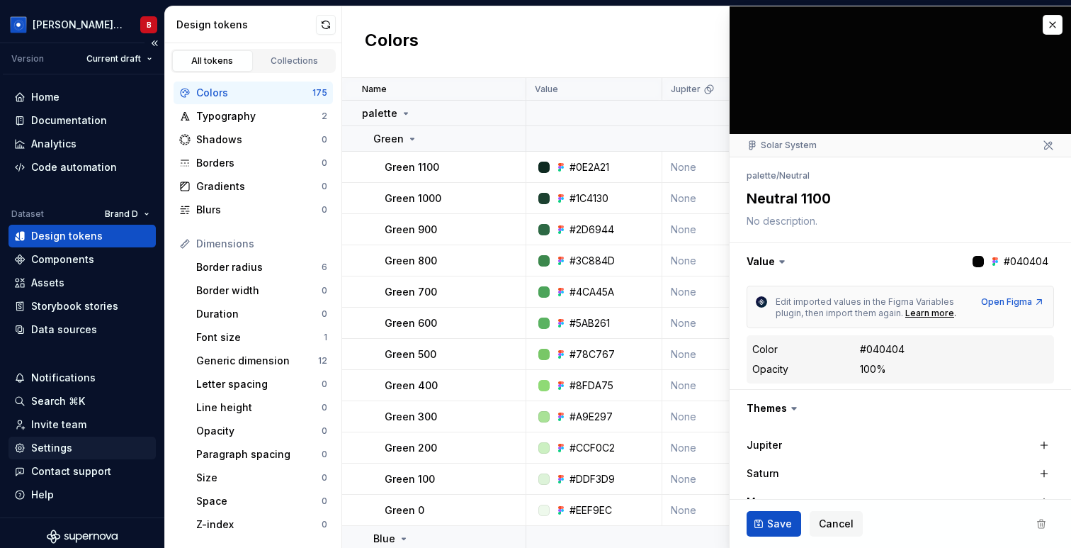
type textarea "*"
click at [47, 446] on div "Settings" at bounding box center [51, 448] width 41 height 14
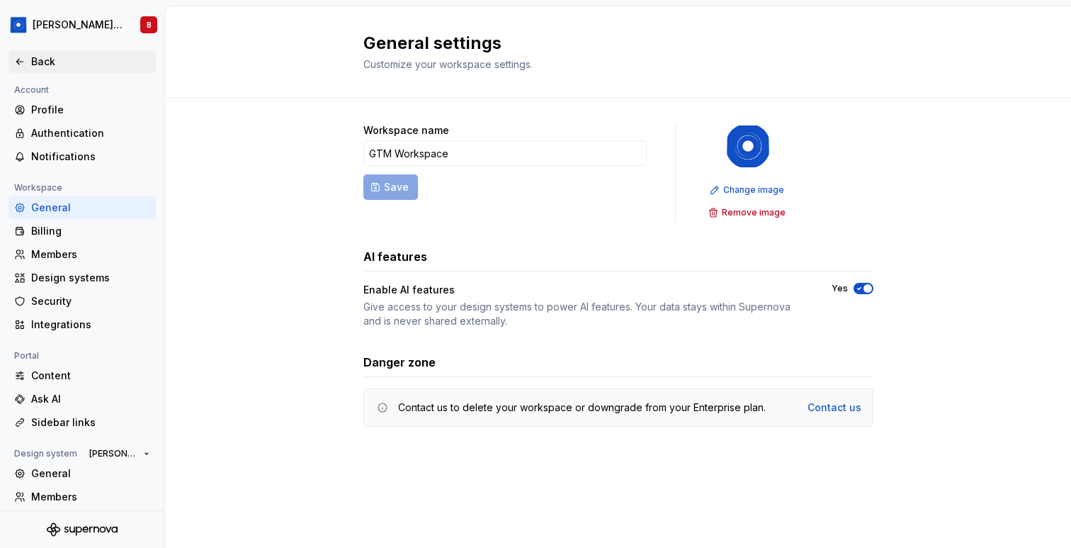
click at [43, 69] on div "Back" at bounding box center [82, 61] width 147 height 23
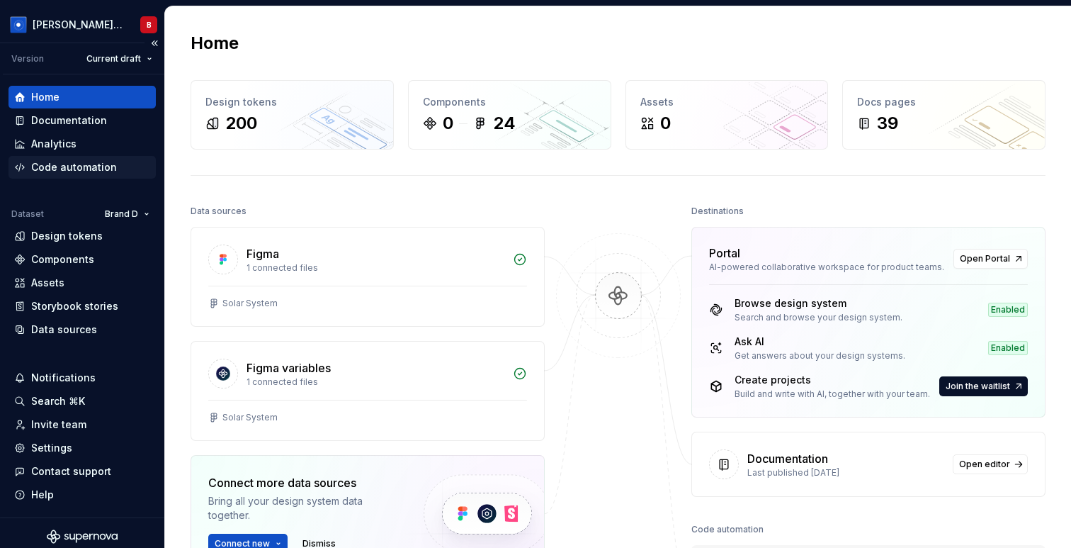
click at [81, 162] on div "Code automation" at bounding box center [74, 167] width 86 height 14
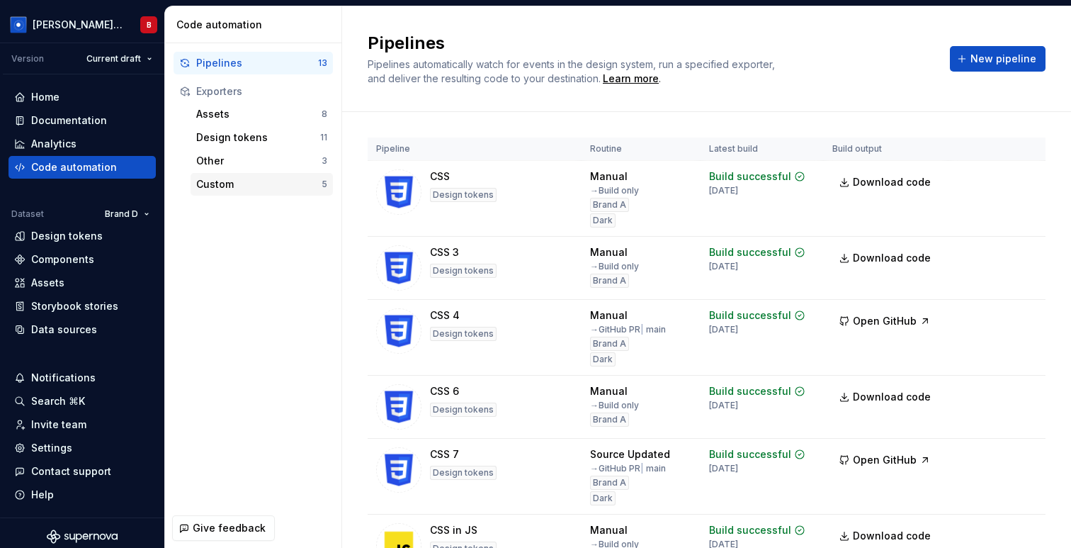
click at [239, 183] on div "Custom" at bounding box center [258, 184] width 125 height 14
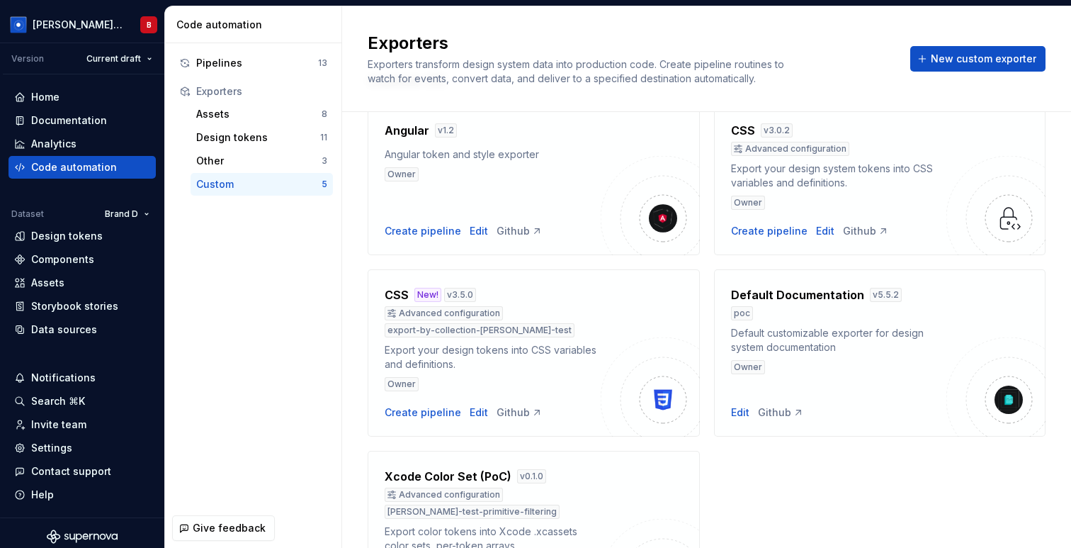
scroll to position [191, 0]
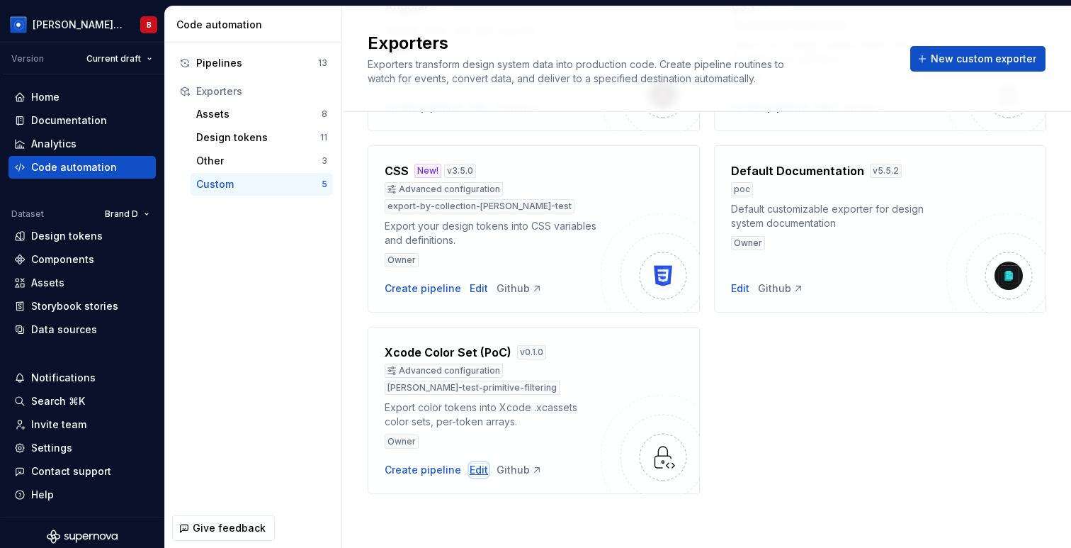
click at [477, 466] on div "Edit" at bounding box center [479, 470] width 18 height 14
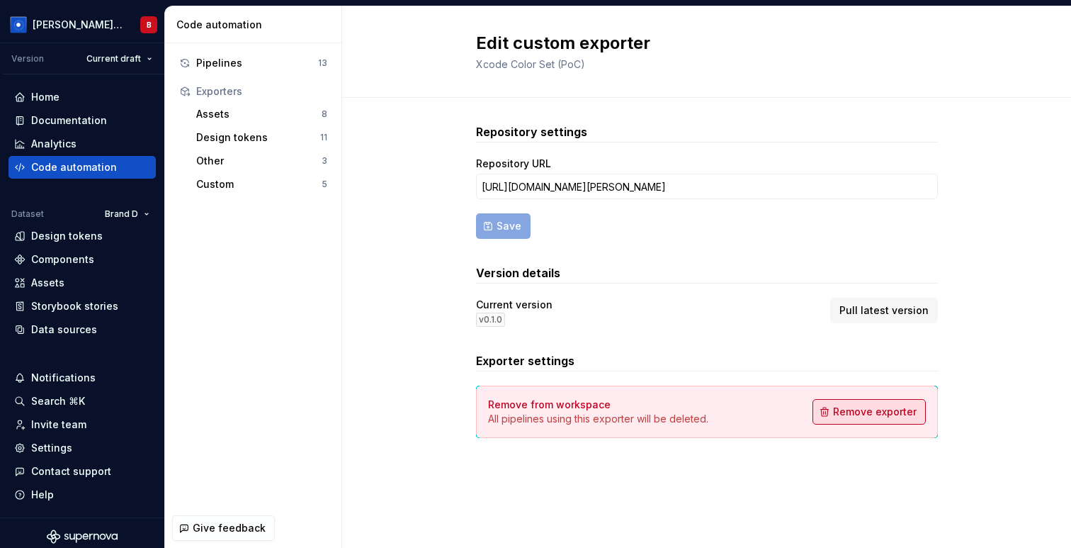
click at [847, 420] on button "Remove exporter" at bounding box center [869, 412] width 113 height 26
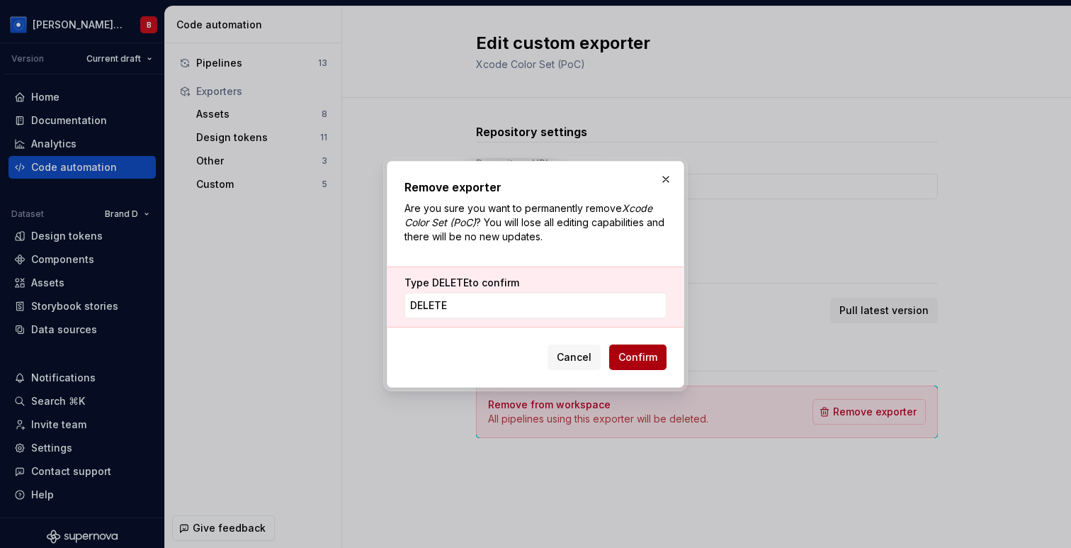
type input "DELETE"
click at [650, 357] on span "Confirm" at bounding box center [638, 357] width 39 height 14
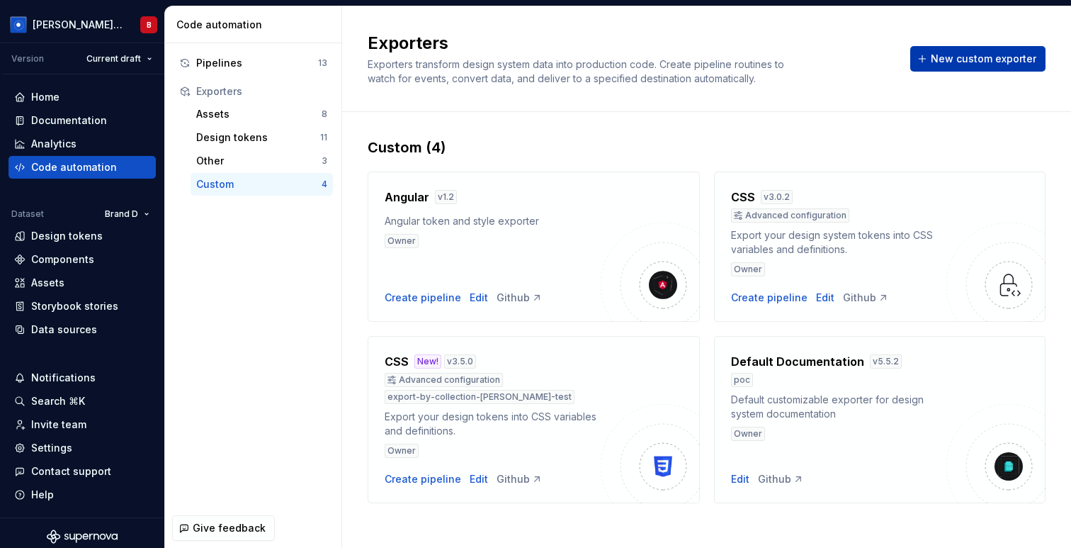
click at [996, 49] on button "New custom exporter" at bounding box center [978, 59] width 135 height 26
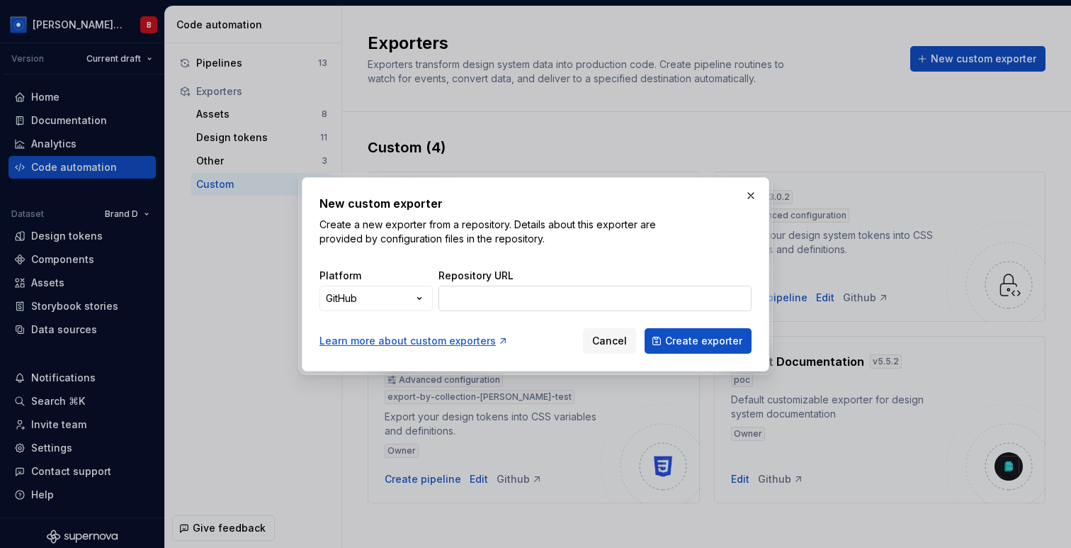
click at [576, 304] on input "Repository URL" at bounding box center [595, 299] width 313 height 26
paste input "https://github.com/be-monospace/exporters/tree/beatriz-test-primitive-filtering"
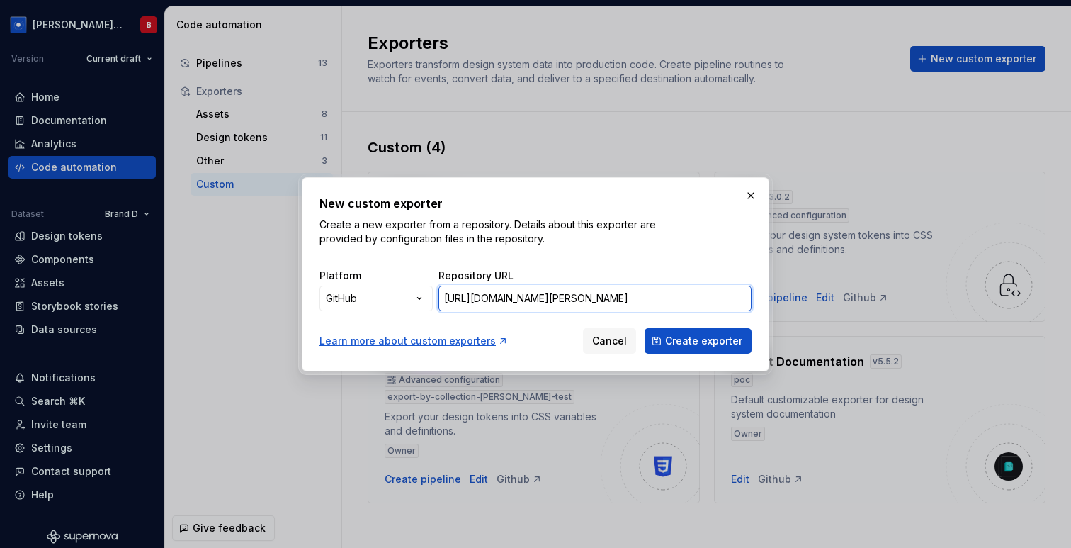
scroll to position [0, 72]
type input "https://github.com/be-monospace/exporters/tree/beatriz-test-primitive-filtering"
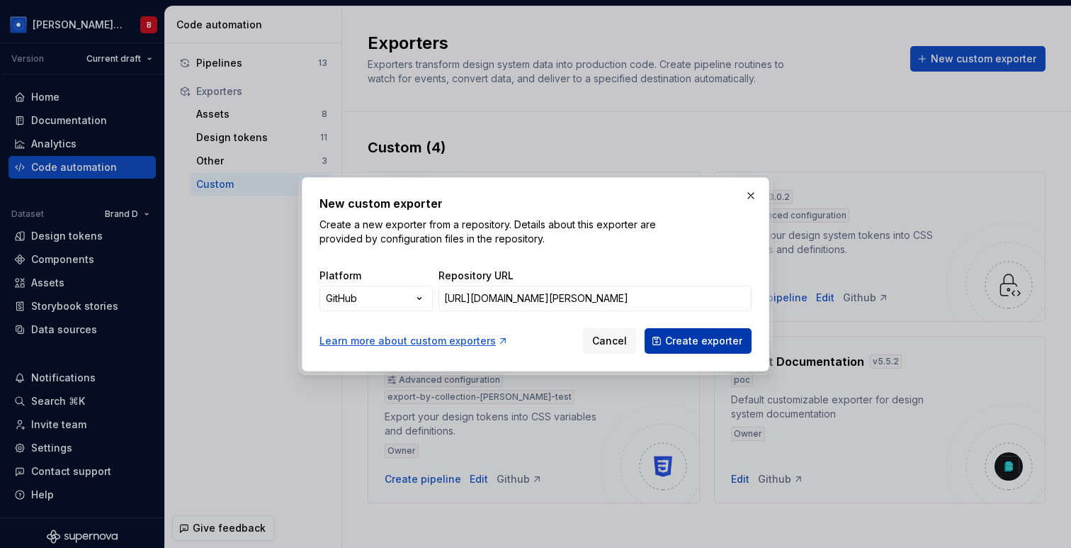
scroll to position [0, 0]
click at [689, 343] on span "Create exporter" at bounding box center [703, 341] width 77 height 14
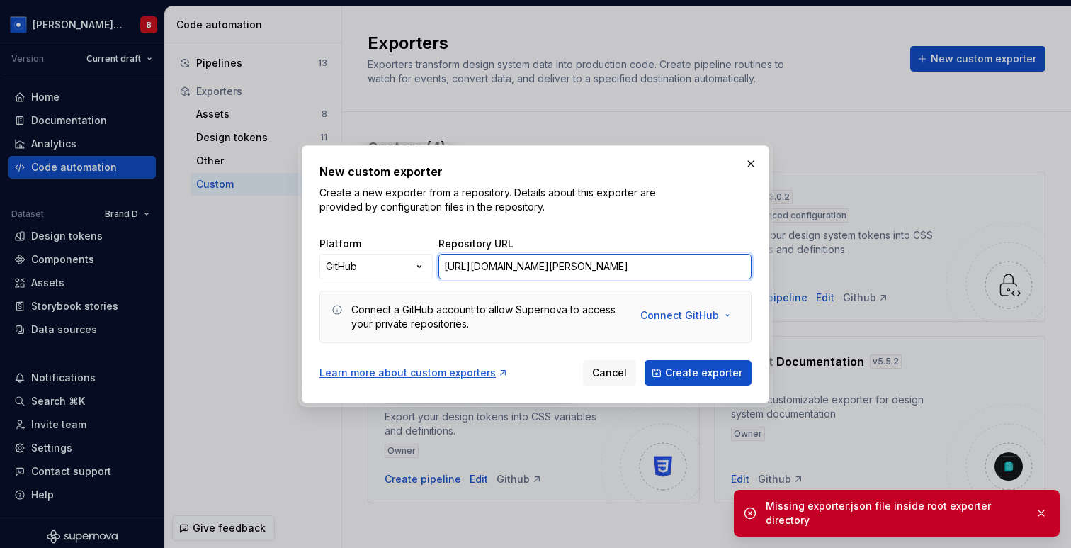
scroll to position [0, 72]
drag, startPoint x: 699, startPoint y: 264, endPoint x: 815, endPoint y: 257, distance: 115.7
click at [836, 259] on div "New custom exporter Create a new exporter from a repository. Details about this…" at bounding box center [535, 274] width 1071 height 548
click at [749, 158] on button "button" at bounding box center [751, 164] width 20 height 20
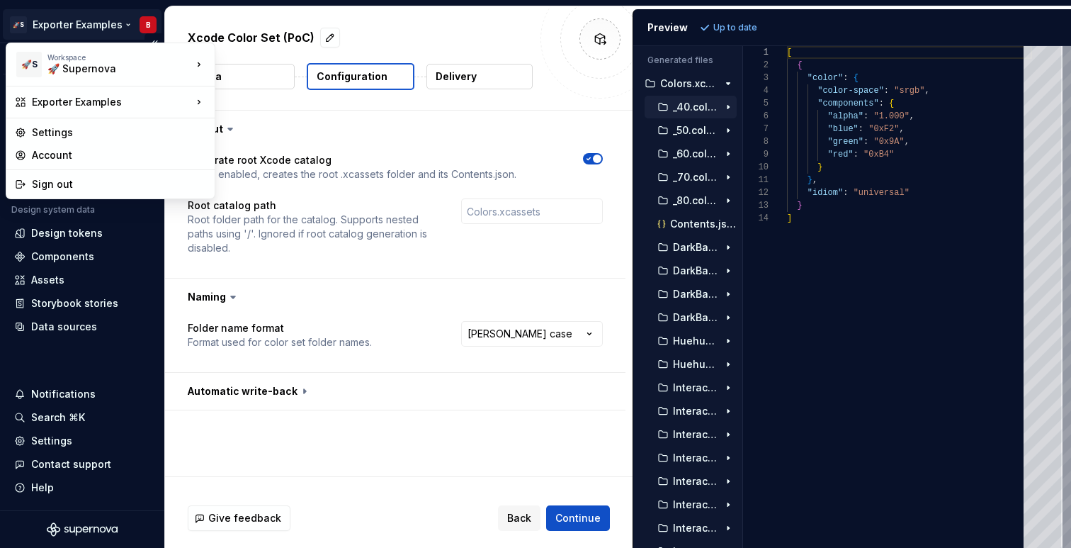
click at [90, 22] on html "**********" at bounding box center [535, 274] width 1071 height 548
click at [422, 45] on html "**********" at bounding box center [535, 274] width 1071 height 548
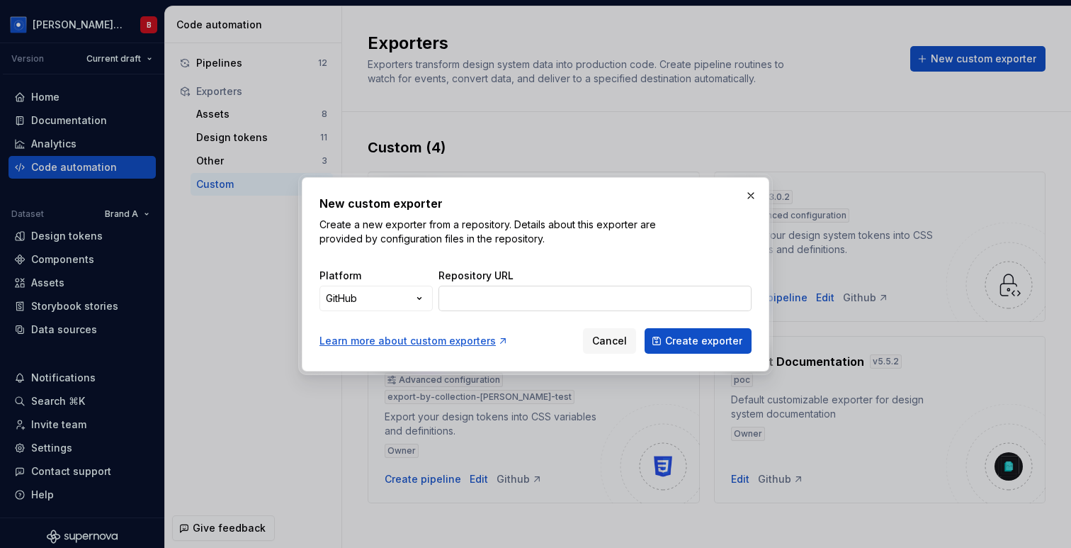
scroll to position [9, 0]
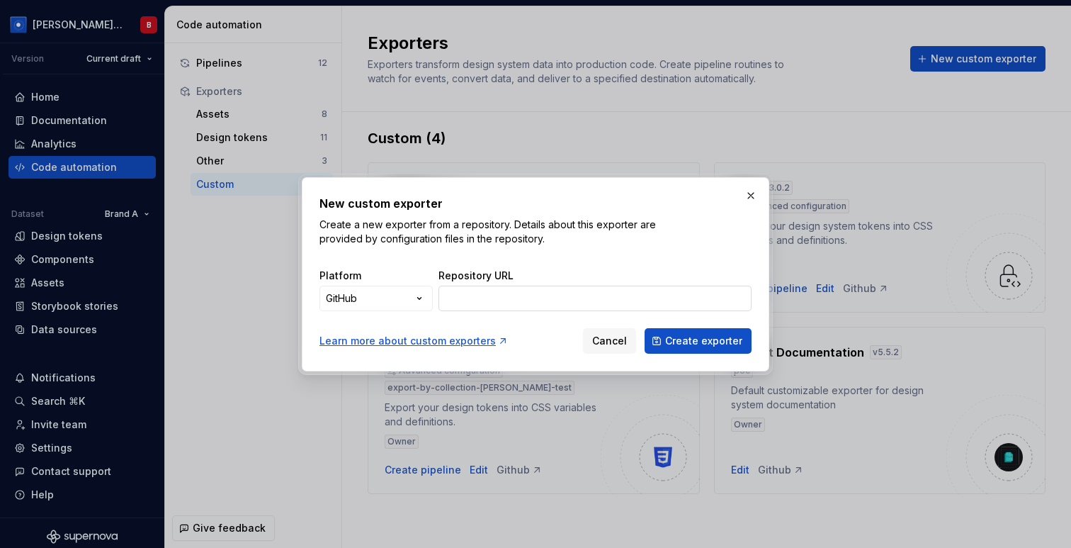
click at [520, 293] on input "Repository URL" at bounding box center [595, 299] width 313 height 26
paste input "[URL][DOMAIN_NAME][PERSON_NAME]"
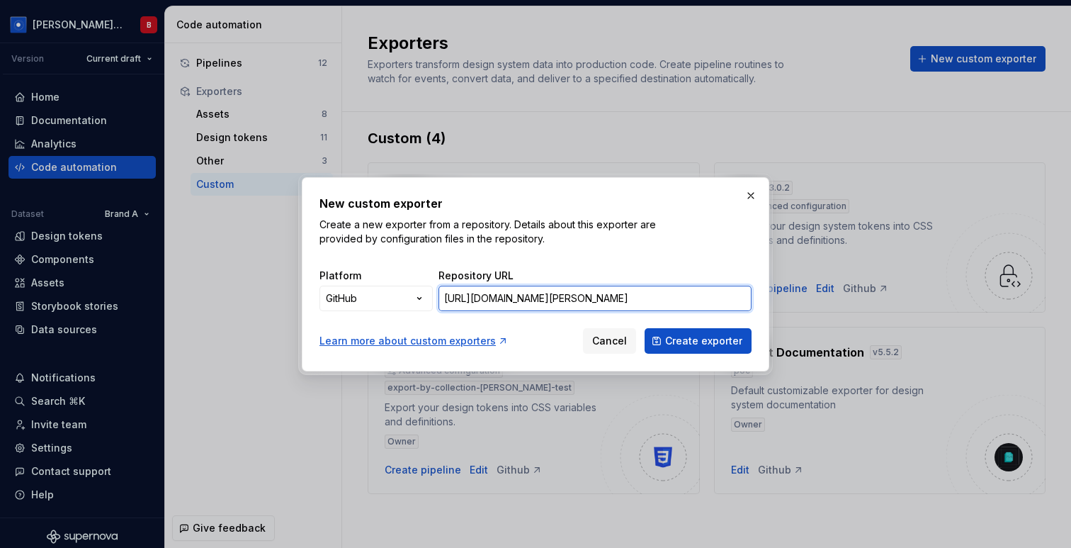
scroll to position [0, 200]
type input "[URL][DOMAIN_NAME][PERSON_NAME]"
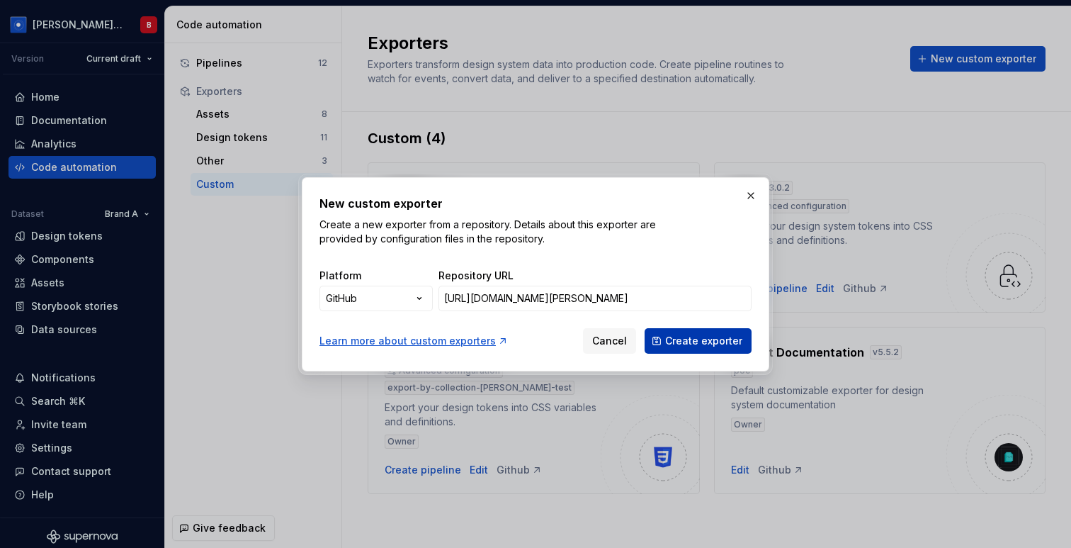
click at [733, 349] on button "Create exporter" at bounding box center [698, 341] width 107 height 26
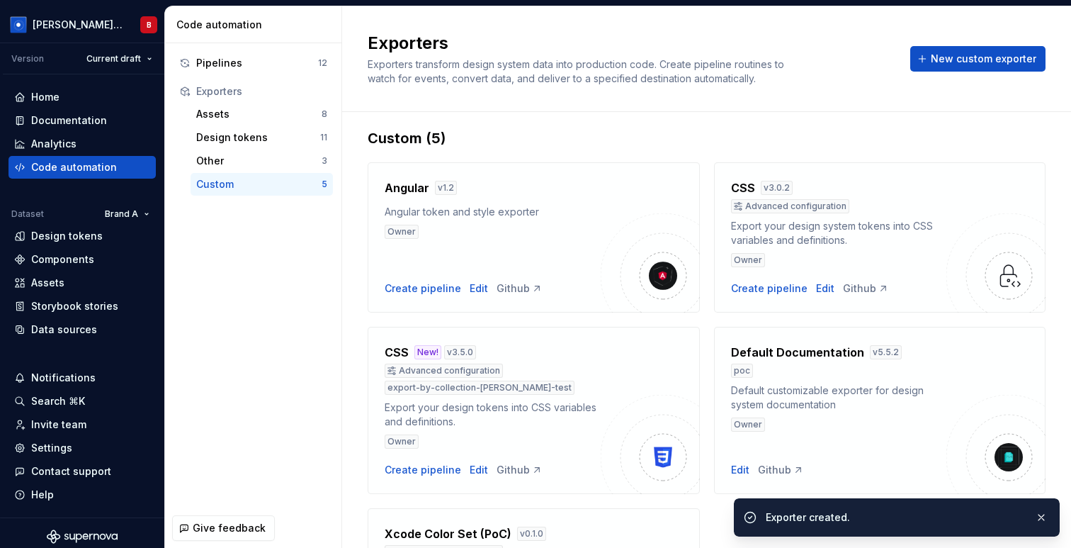
scroll to position [191, 0]
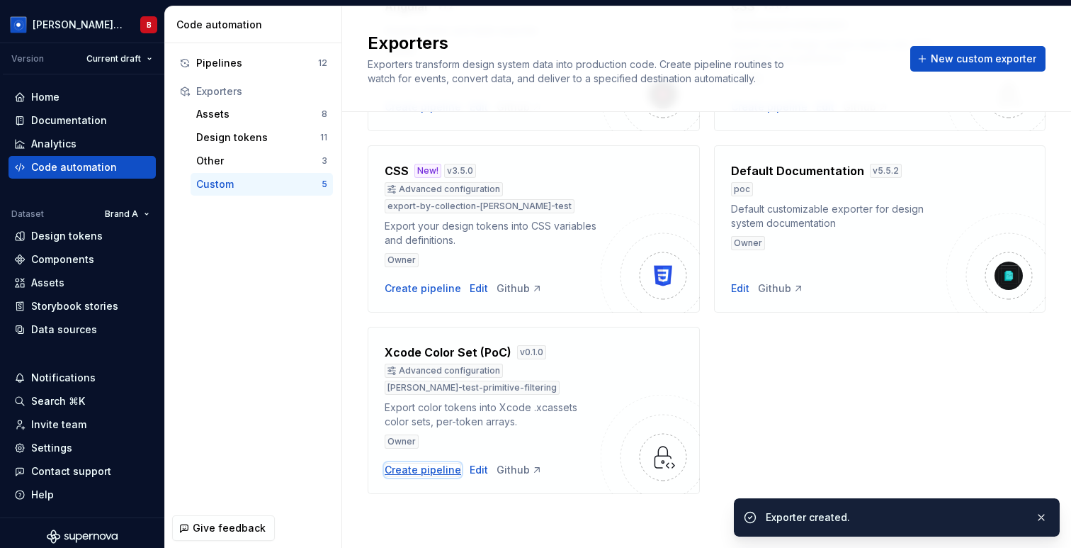
click at [416, 475] on div "Create pipeline" at bounding box center [423, 470] width 77 height 14
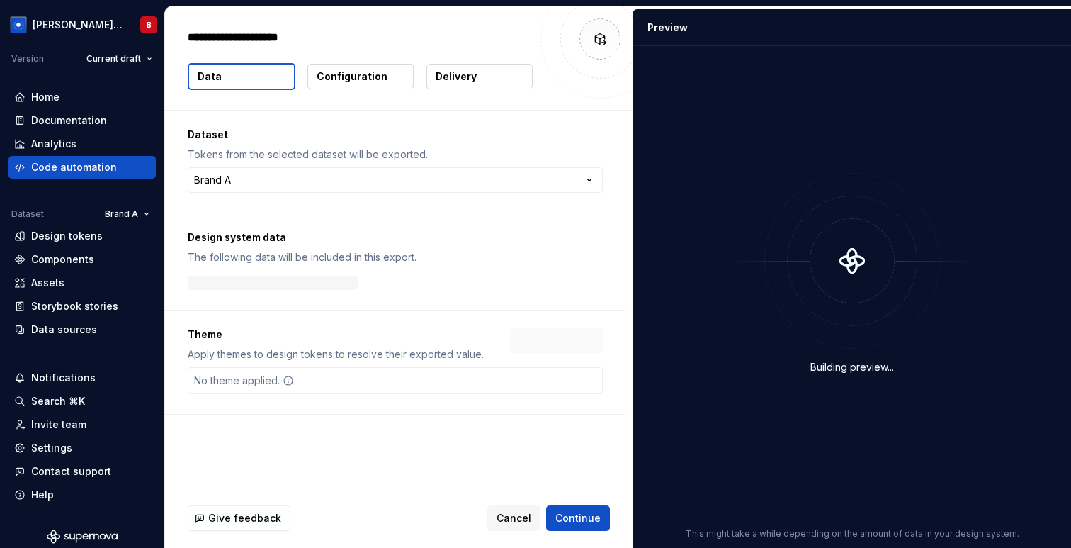
type textarea "*"
click at [580, 340] on span "Add theme" at bounding box center [555, 340] width 53 height 14
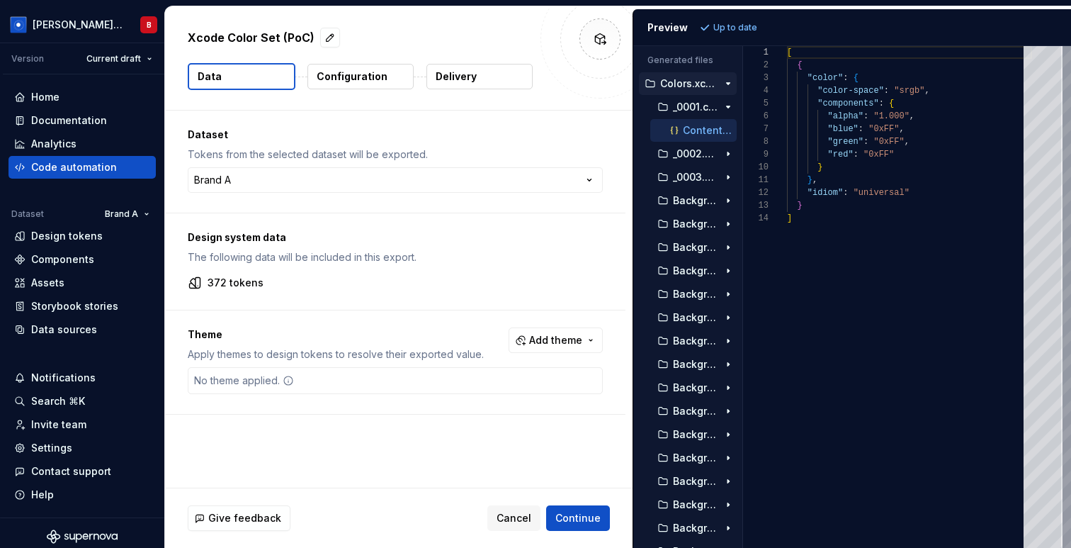
click at [436, 253] on html "[PERSON_NAME] Design System B Version Current draft Home Documentation Analytic…" at bounding box center [535, 274] width 1071 height 548
click at [430, 184] on html "[PERSON_NAME] Design System B Version Current draft Home Documentation Analytic…" at bounding box center [535, 274] width 1071 height 548
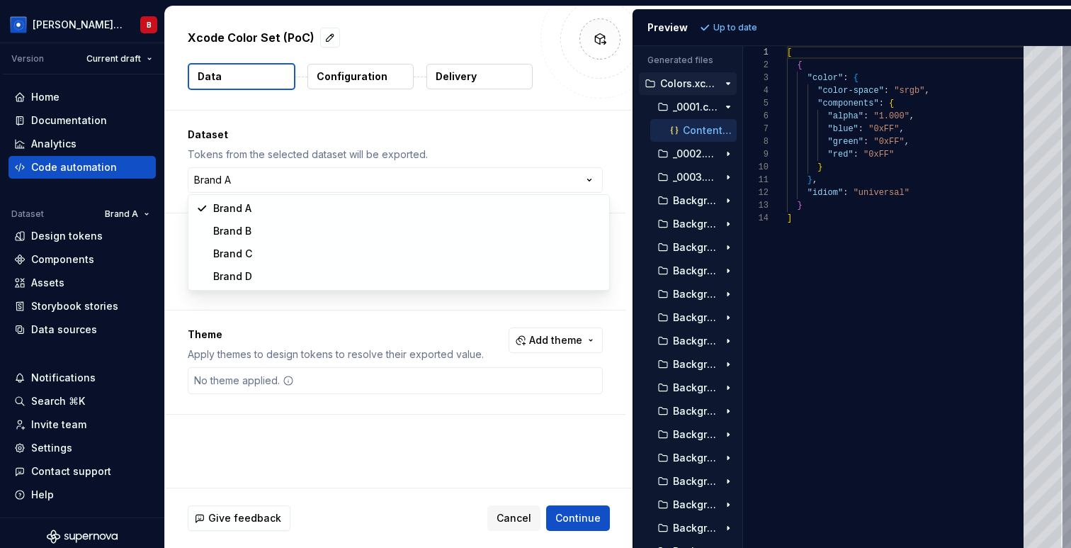
select select "**********"
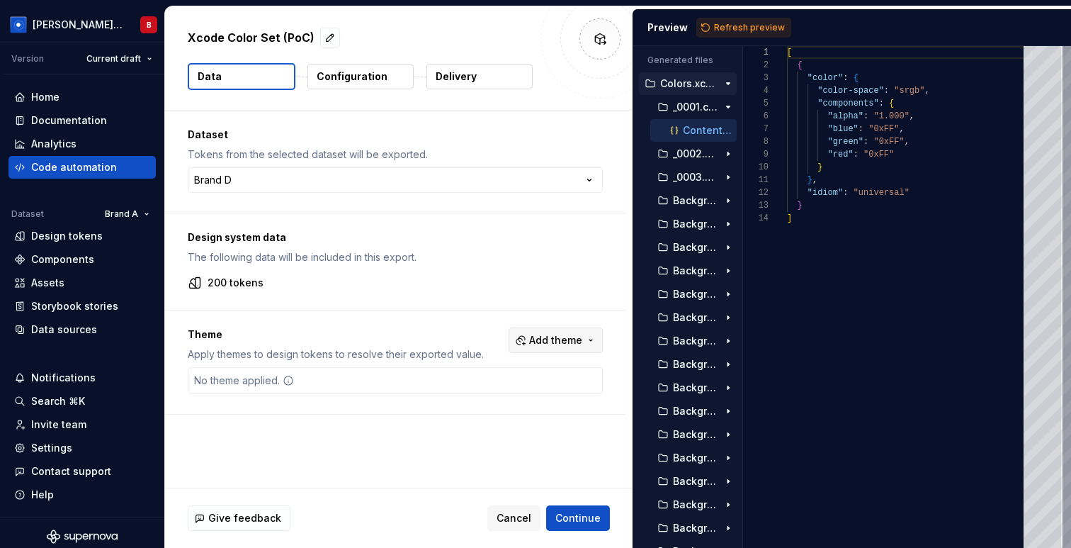
click at [556, 339] on span "Add theme" at bounding box center [555, 340] width 53 height 14
click at [519, 398] on div "Jupiter" at bounding box center [533, 397] width 135 height 14
click at [519, 415] on div "Saturn" at bounding box center [533, 419] width 135 height 14
click at [723, 25] on html "[PERSON_NAME] Design System B Version Current draft Home Documentation Analytic…" at bounding box center [535, 274] width 1071 height 548
click at [745, 31] on span "Refresh preview" at bounding box center [749, 27] width 71 height 11
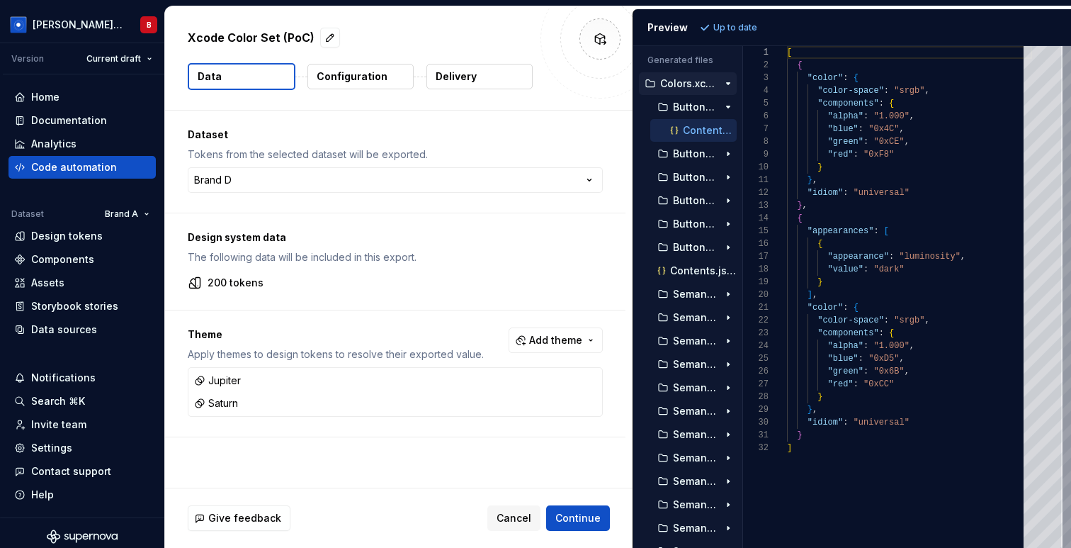
click at [339, 81] on p "Configuration" at bounding box center [352, 76] width 71 height 14
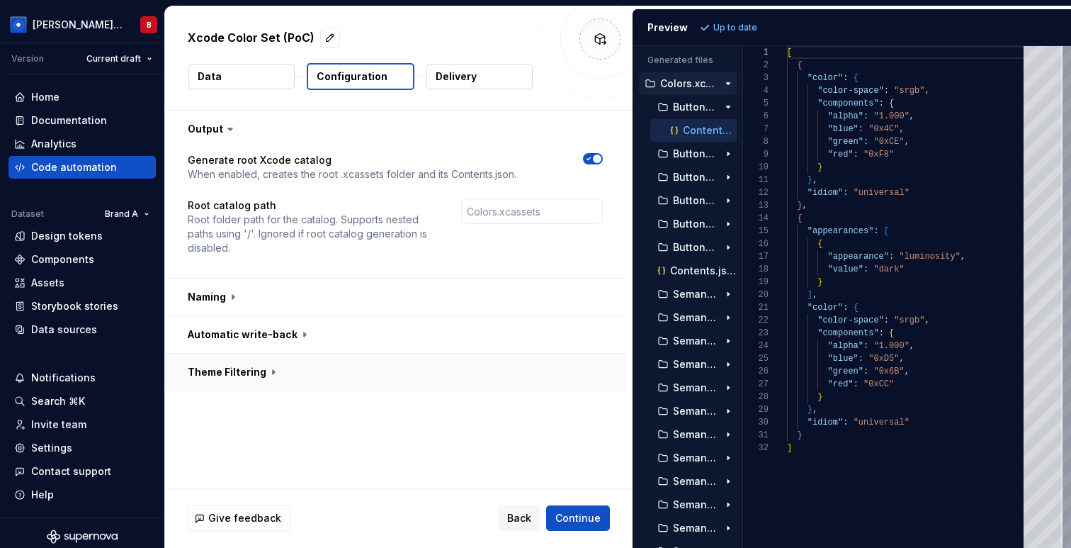
click at [271, 382] on button "button" at bounding box center [395, 372] width 461 height 37
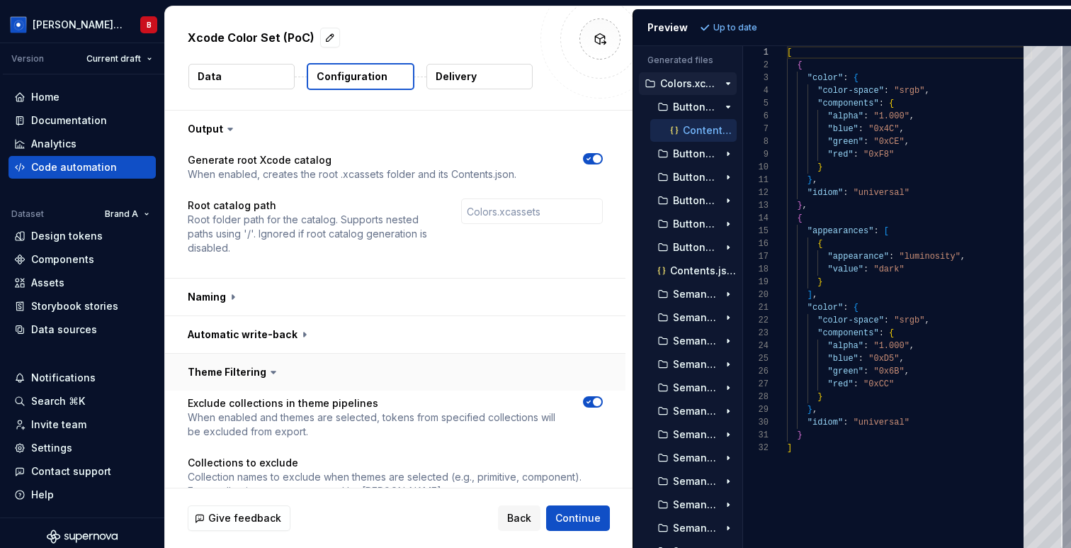
scroll to position [99, 0]
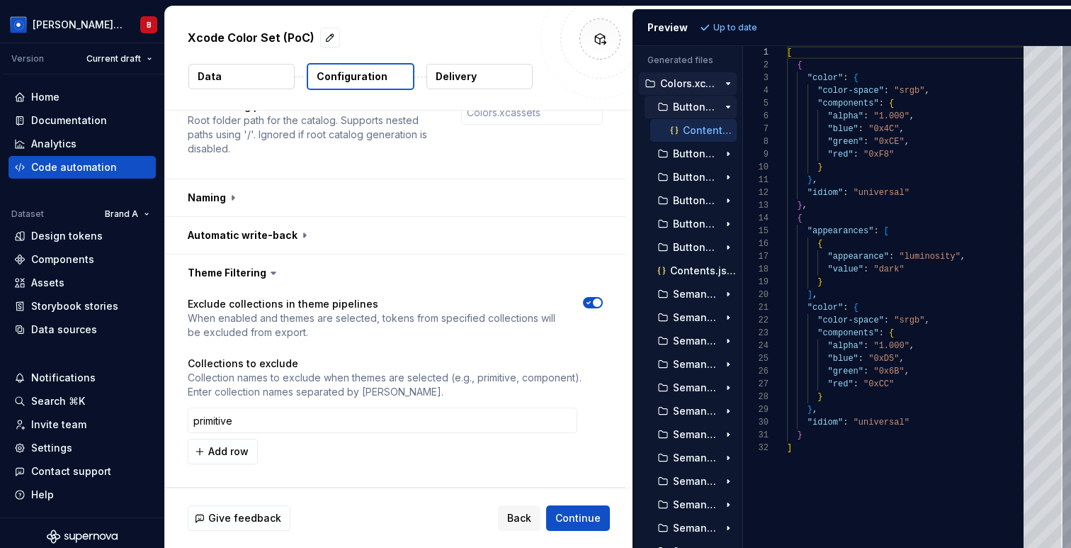
click at [726, 106] on icon "button" at bounding box center [728, 106] width 4 height 1
click at [728, 227] on icon "button" at bounding box center [728, 223] width 11 height 11
click at [729, 222] on icon "button" at bounding box center [728, 223] width 11 height 11
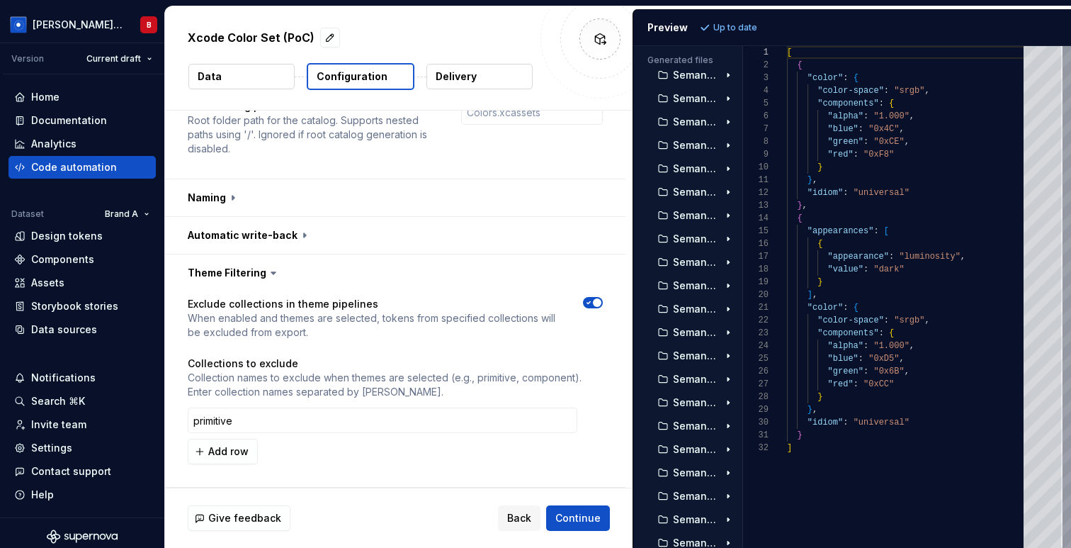
scroll to position [0, 0]
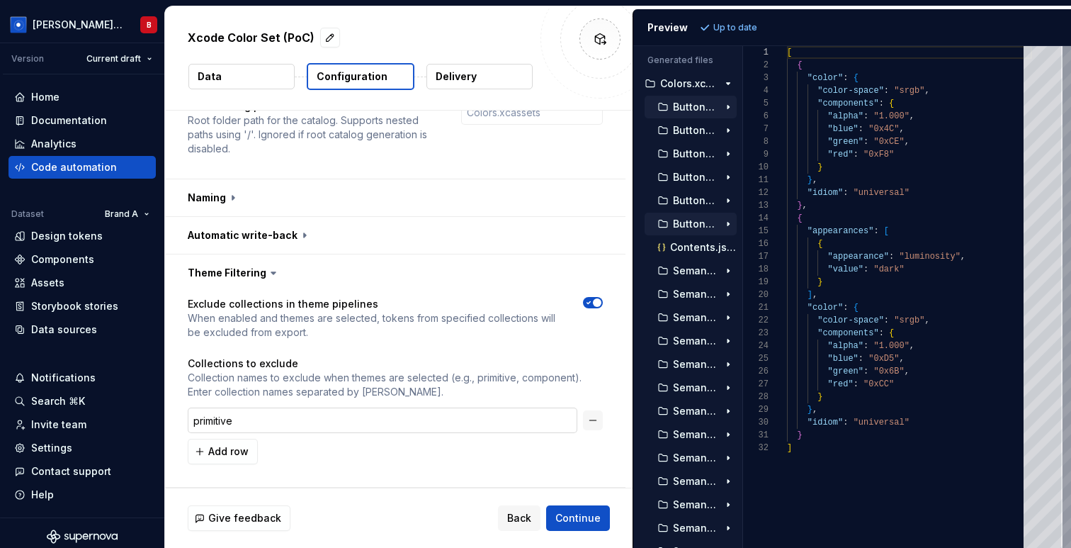
click at [285, 424] on input "primitive" at bounding box center [383, 420] width 390 height 26
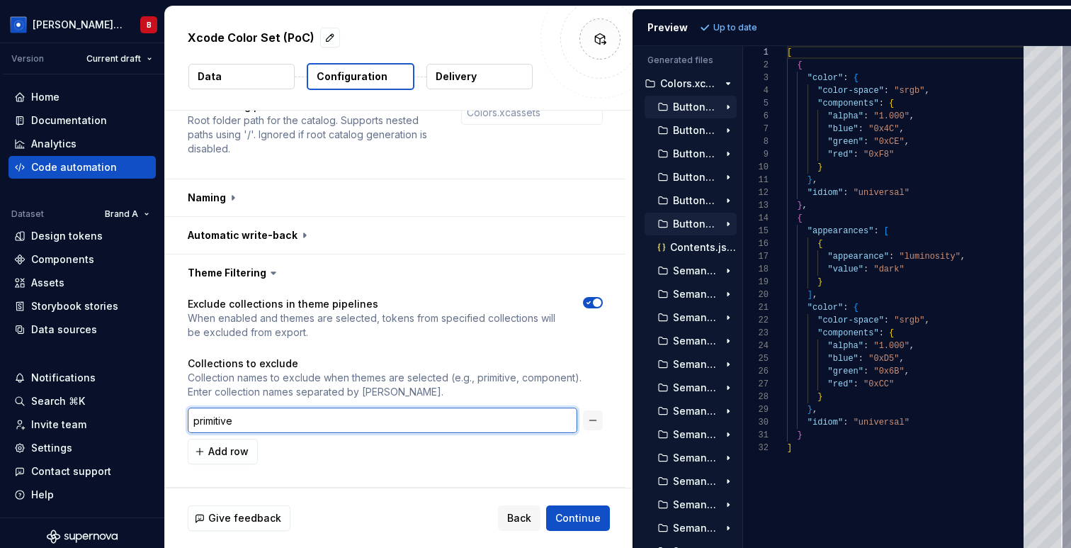
click at [285, 424] on input "primitive" at bounding box center [383, 420] width 390 height 26
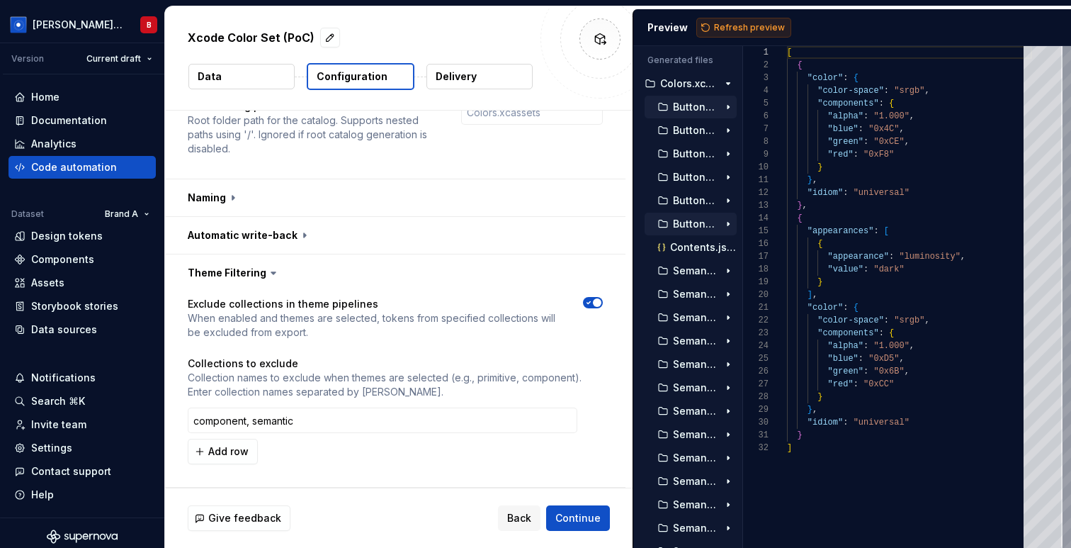
click at [753, 22] on span "Refresh preview" at bounding box center [749, 27] width 71 height 11
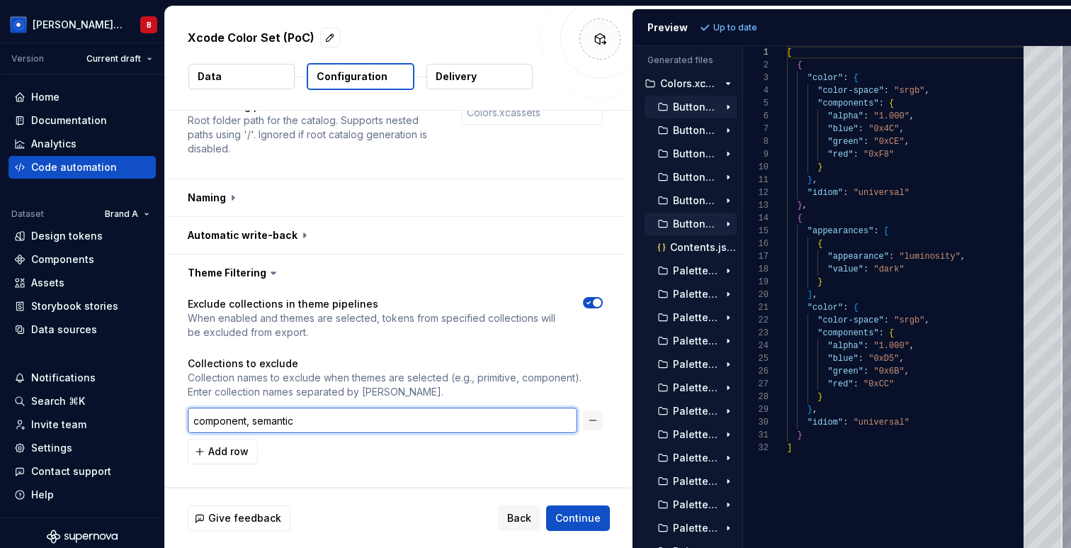
drag, startPoint x: 247, startPoint y: 417, endPoint x: 361, endPoint y: 417, distance: 114.8
click at [361, 417] on input "component, semantic" at bounding box center [383, 420] width 390 height 26
type input "component"
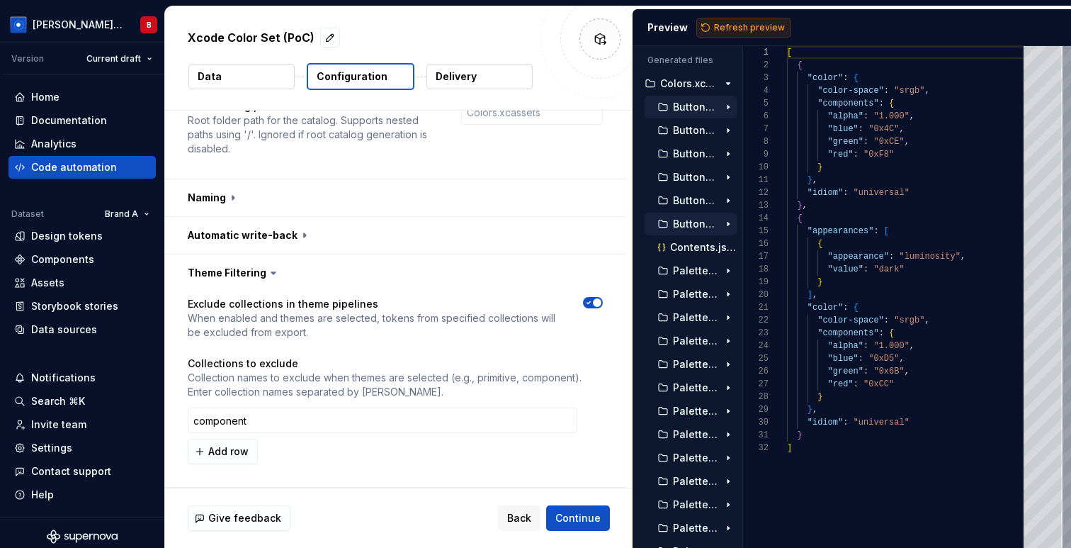
click at [743, 25] on span "Refresh preview" at bounding box center [749, 27] width 71 height 11
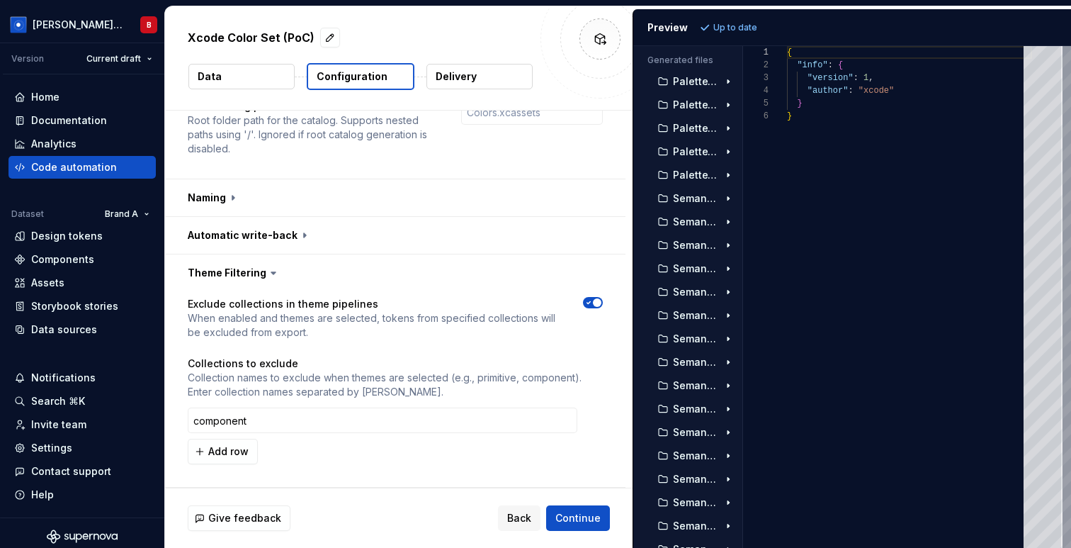
scroll to position [3525, 0]
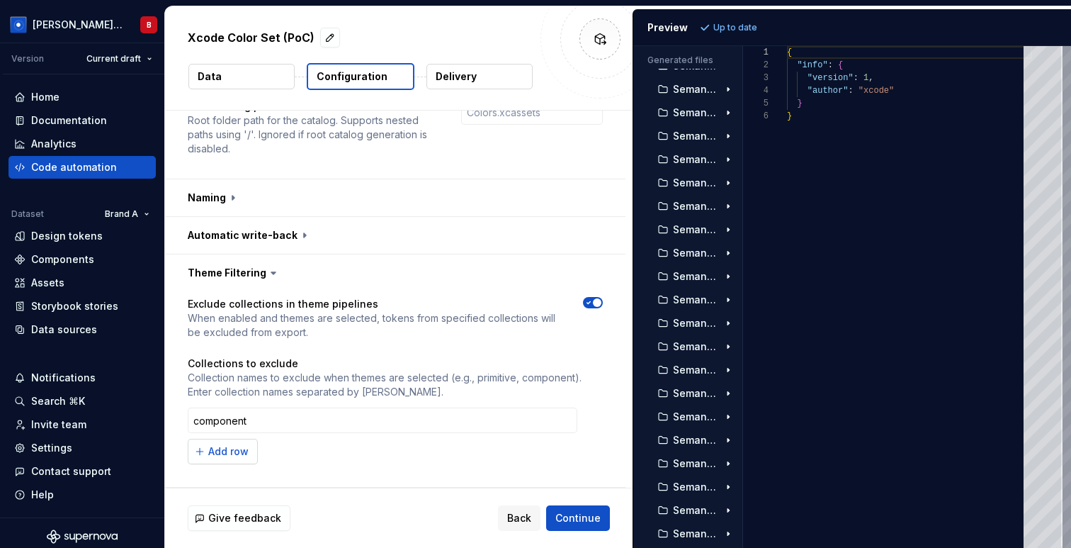
click at [205, 453] on button "Add row" at bounding box center [223, 452] width 70 height 26
type input "semantic"
click at [748, 20] on button "Refresh preview" at bounding box center [744, 28] width 95 height 20
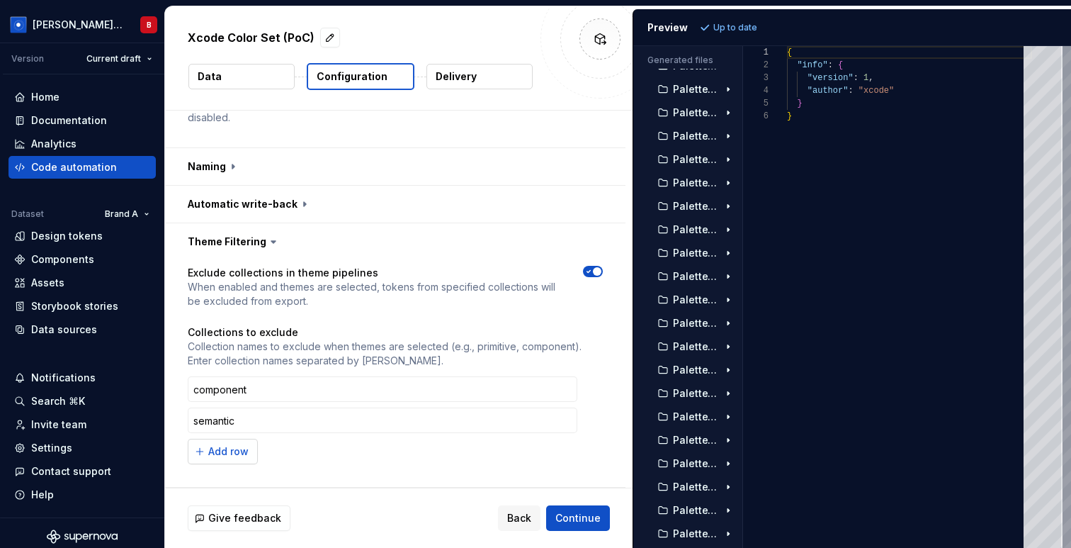
click at [226, 449] on span "Add row" at bounding box center [228, 451] width 40 height 14
type input "primitive"
click at [750, 26] on span "Refresh preview" at bounding box center [749, 27] width 71 height 11
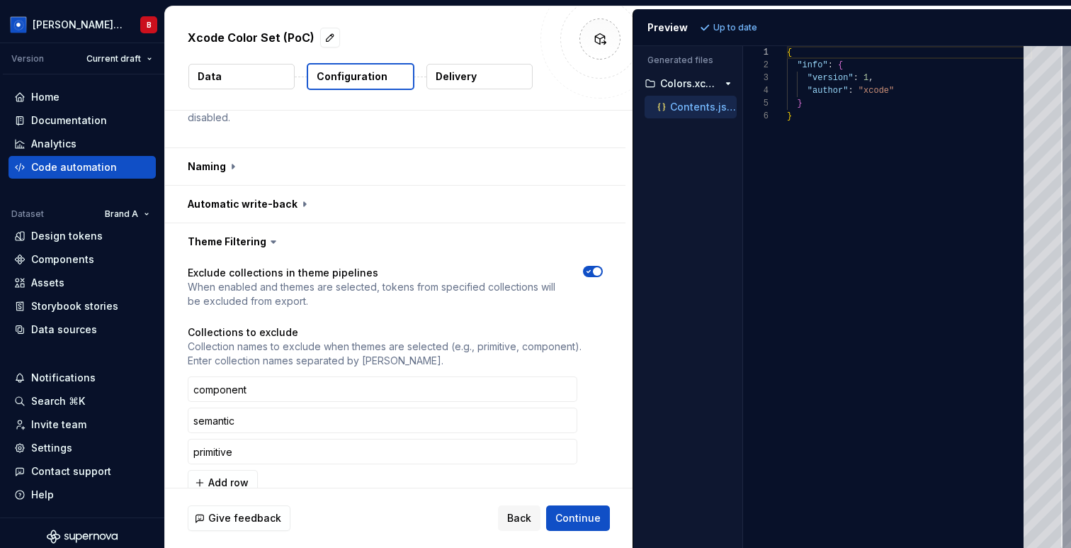
scroll to position [162, 0]
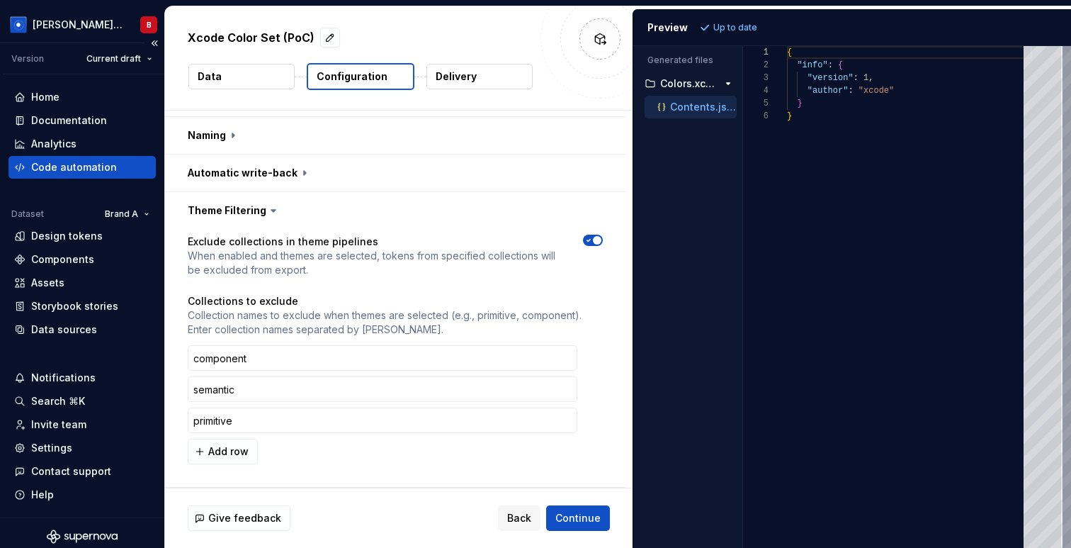
click at [69, 170] on div "Code automation" at bounding box center [74, 167] width 86 height 14
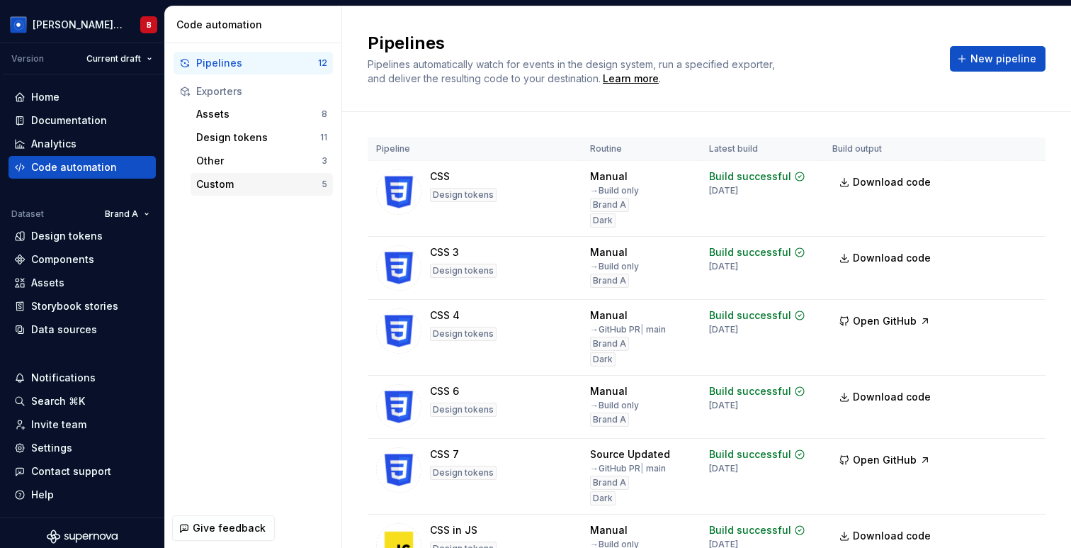
click at [261, 181] on div "Custom" at bounding box center [258, 184] width 125 height 14
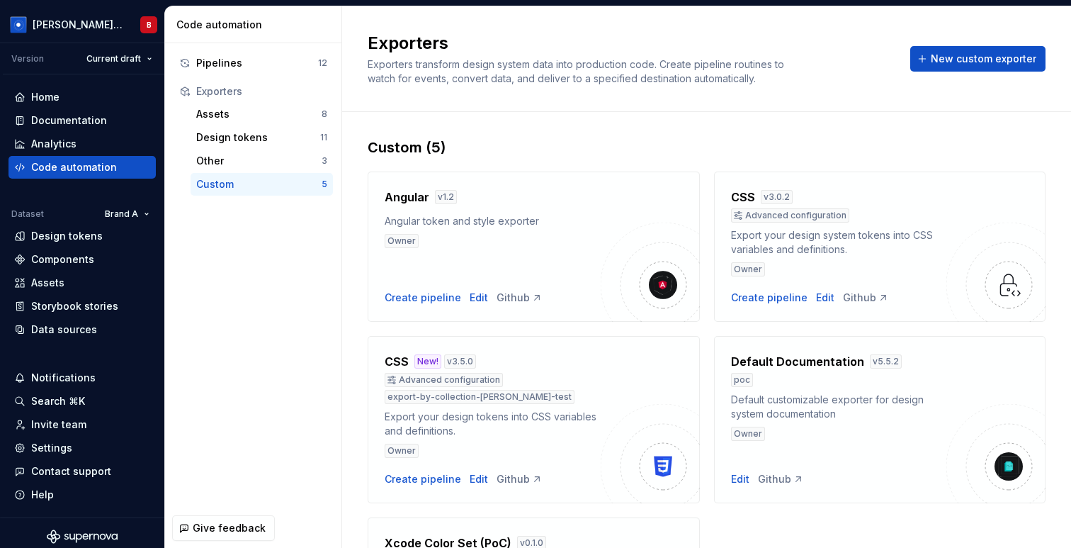
scroll to position [191, 0]
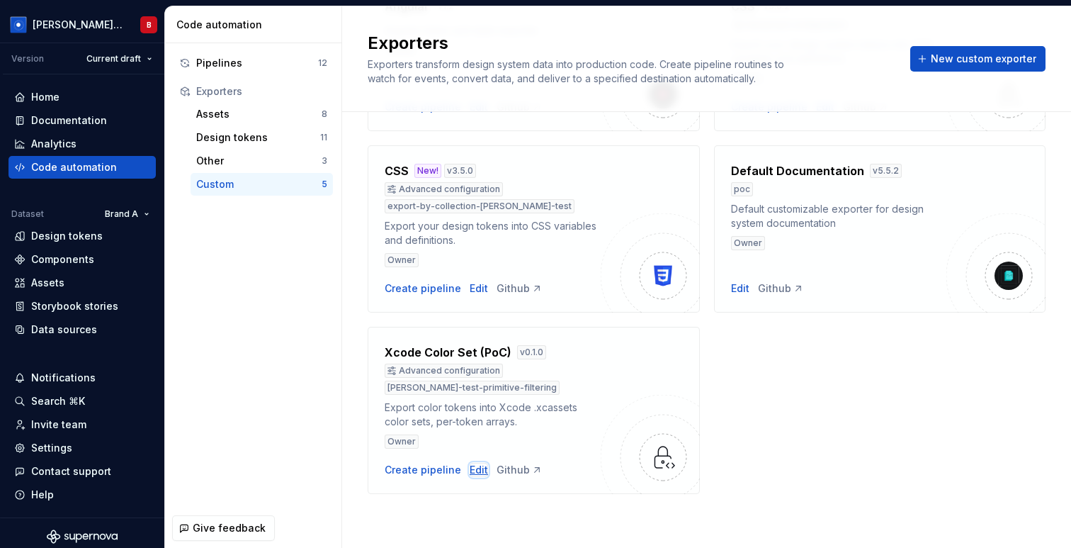
click at [476, 470] on div "Edit" at bounding box center [479, 470] width 18 height 14
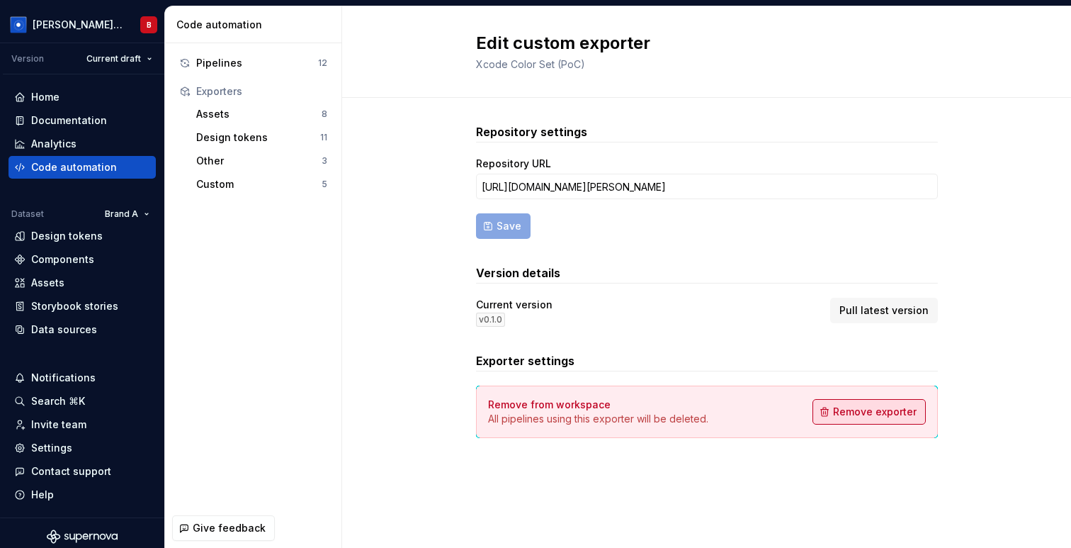
click at [867, 414] on span "Remove exporter" at bounding box center [875, 412] width 84 height 14
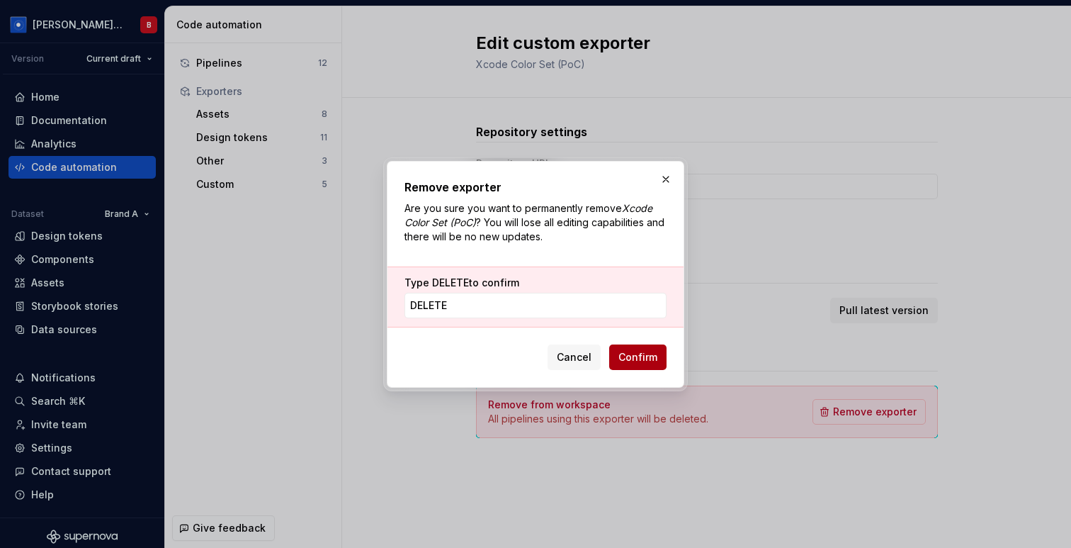
type input "DeLETE"
click at [627, 351] on span "Confirm" at bounding box center [638, 357] width 39 height 14
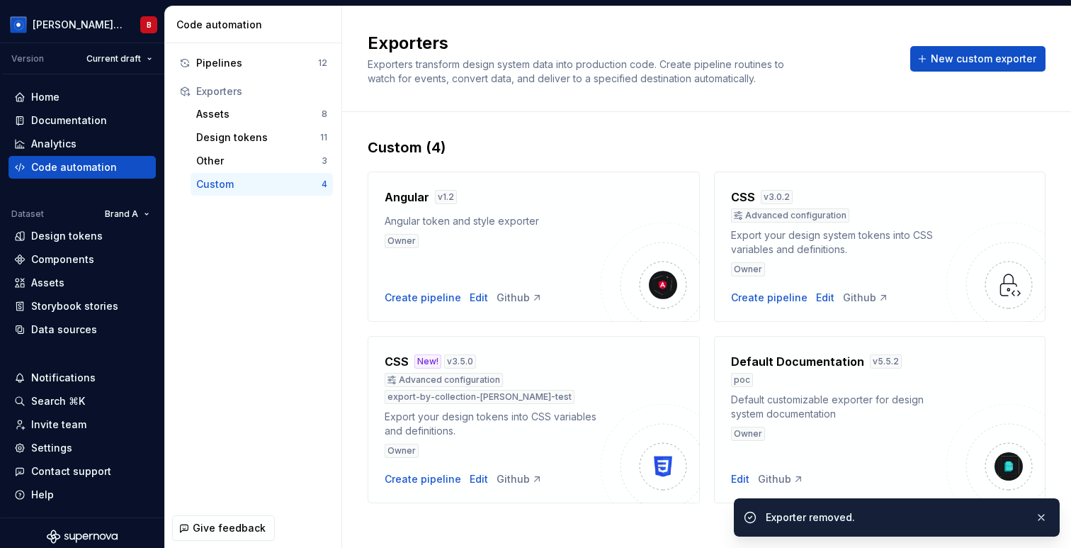
scroll to position [9, 0]
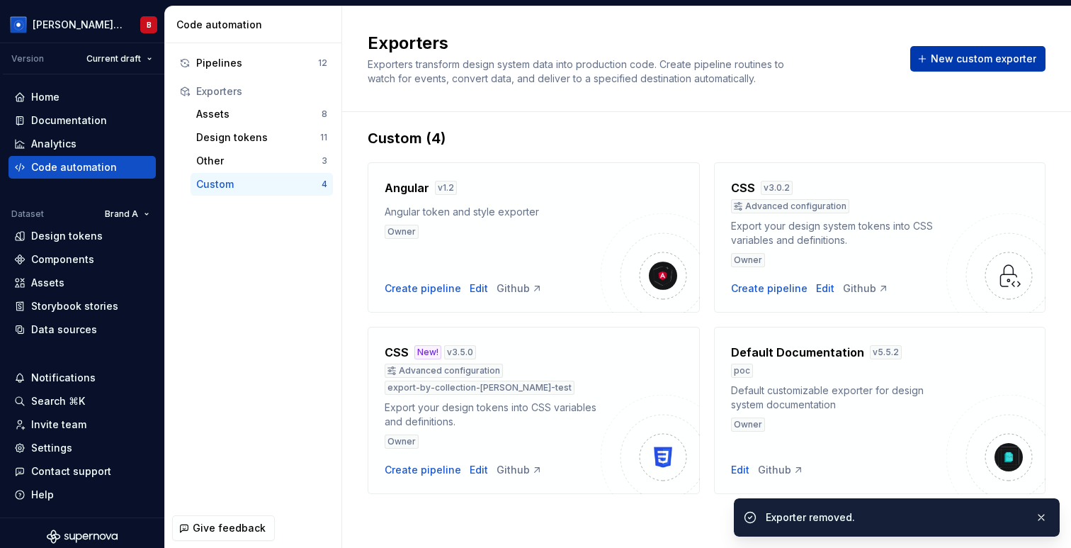
click at [988, 57] on span "New custom exporter" at bounding box center [984, 59] width 106 height 14
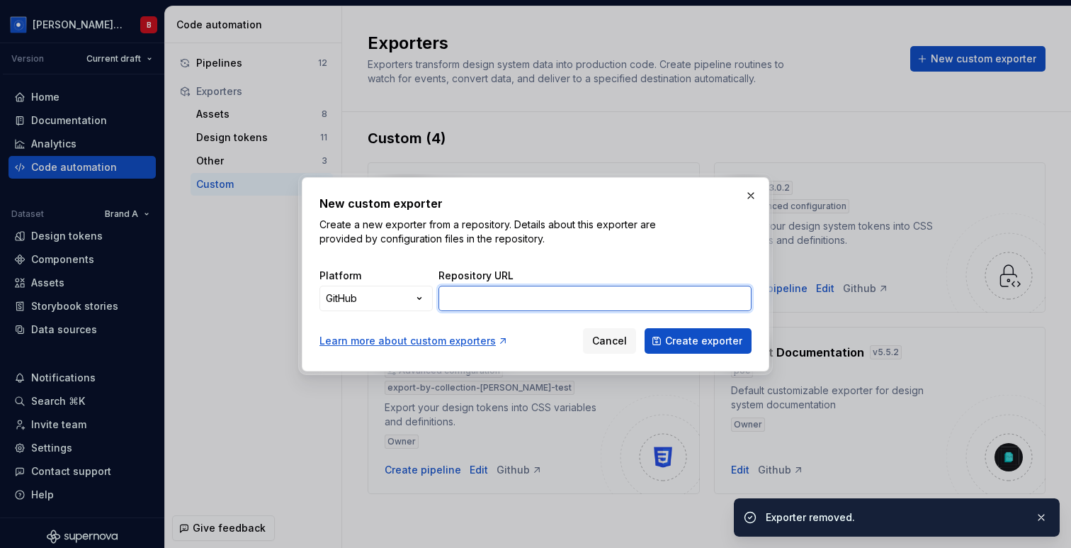
click at [513, 297] on input "Repository URL" at bounding box center [595, 299] width 313 height 26
paste input "[URL][DOMAIN_NAME][PERSON_NAME]"
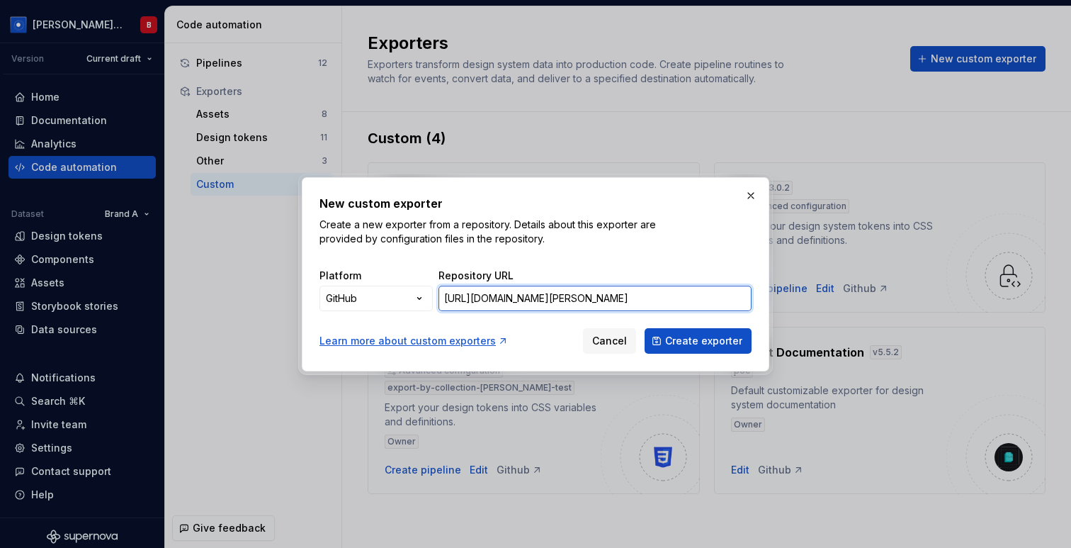
scroll to position [0, 200]
type input "[URL][DOMAIN_NAME][PERSON_NAME]"
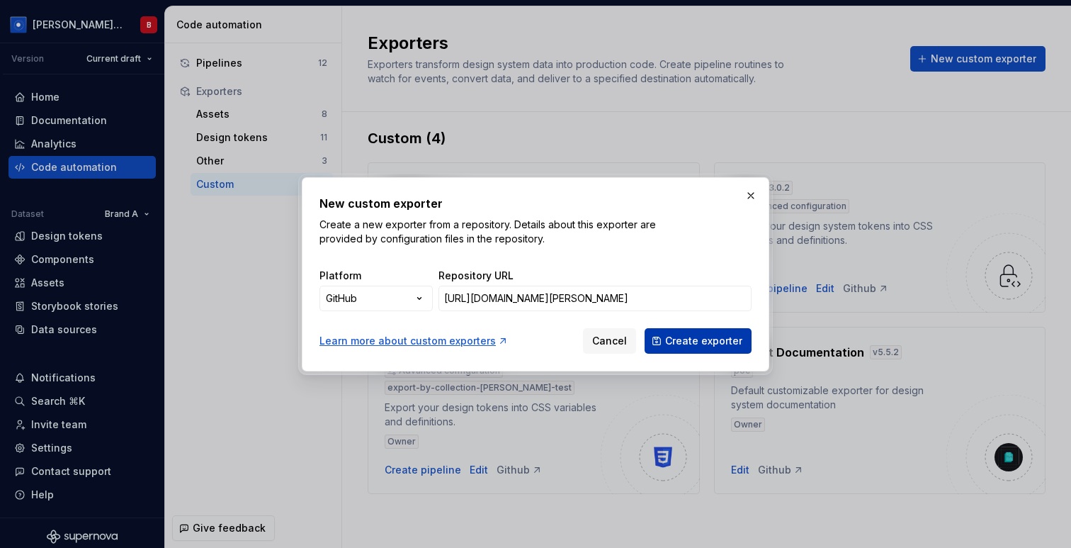
scroll to position [0, 0]
click at [694, 340] on span "Create exporter" at bounding box center [703, 341] width 77 height 14
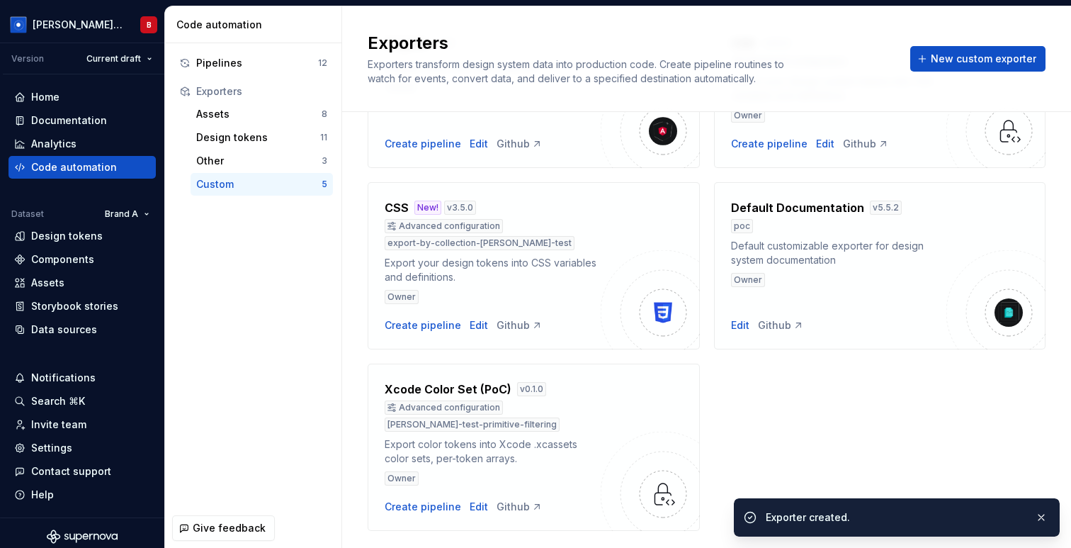
scroll to position [191, 0]
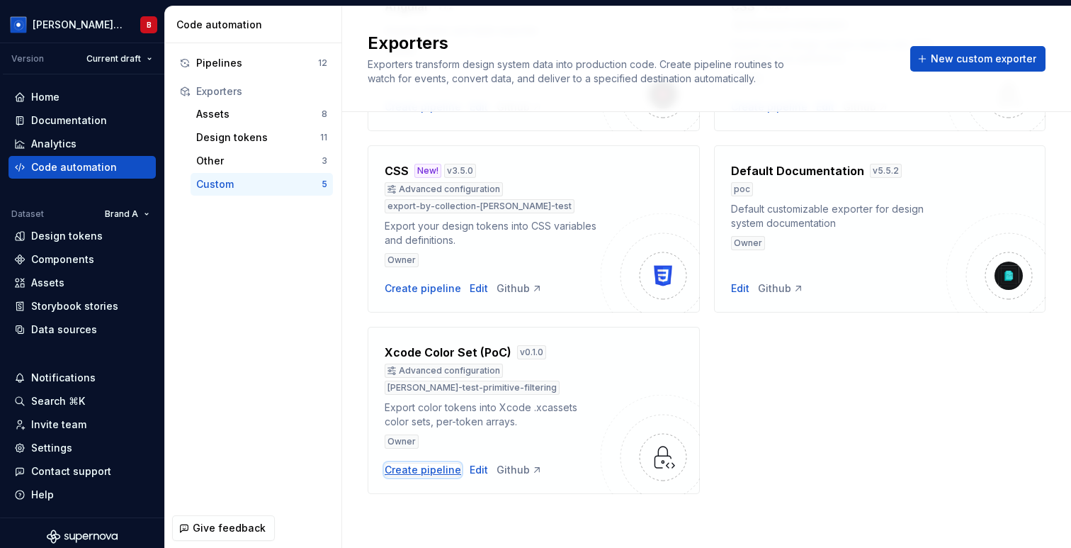
click at [431, 472] on div "Create pipeline" at bounding box center [423, 470] width 77 height 14
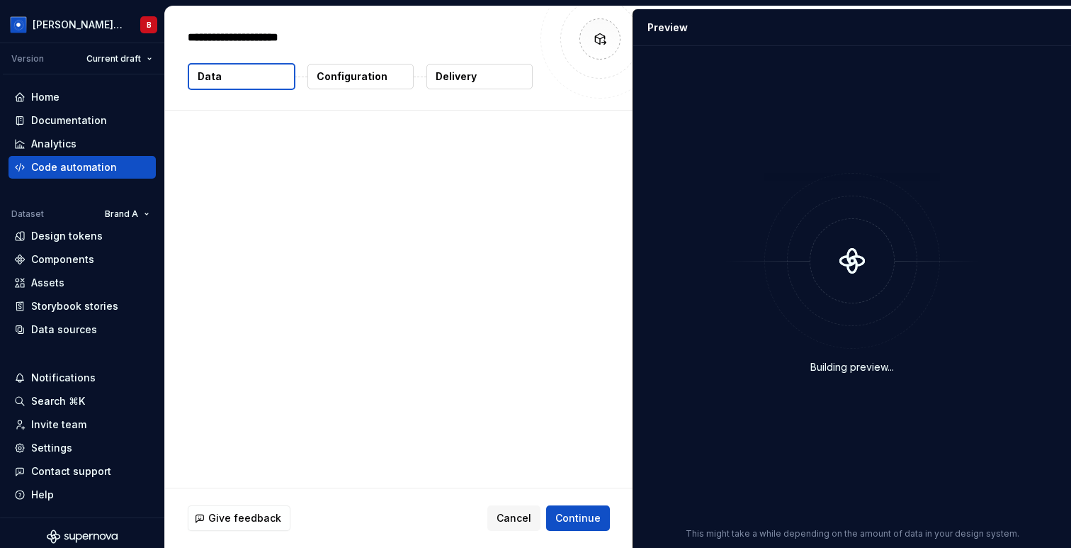
type textarea "*"
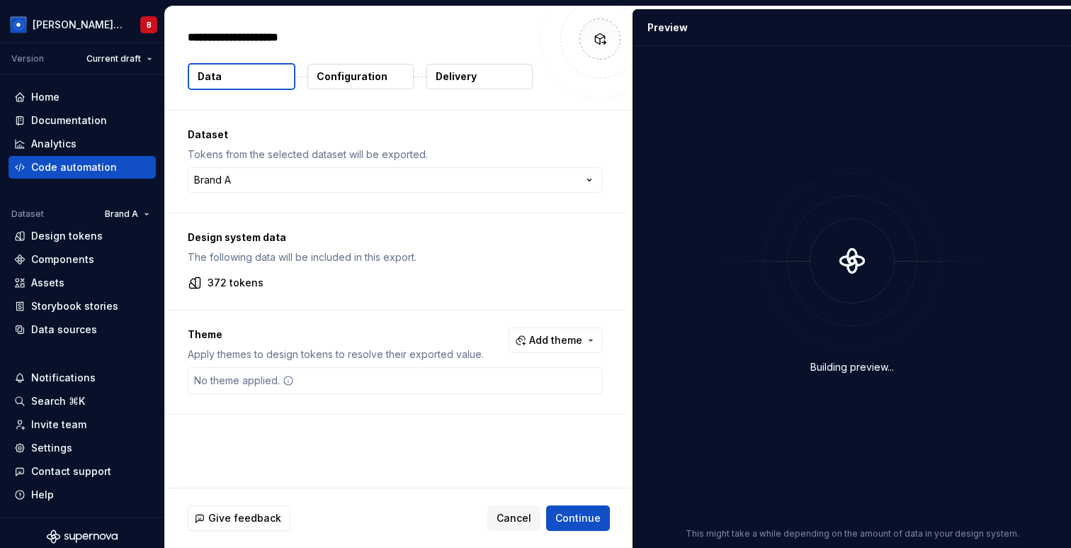
click at [373, 77] on p "Configuration" at bounding box center [352, 76] width 71 height 14
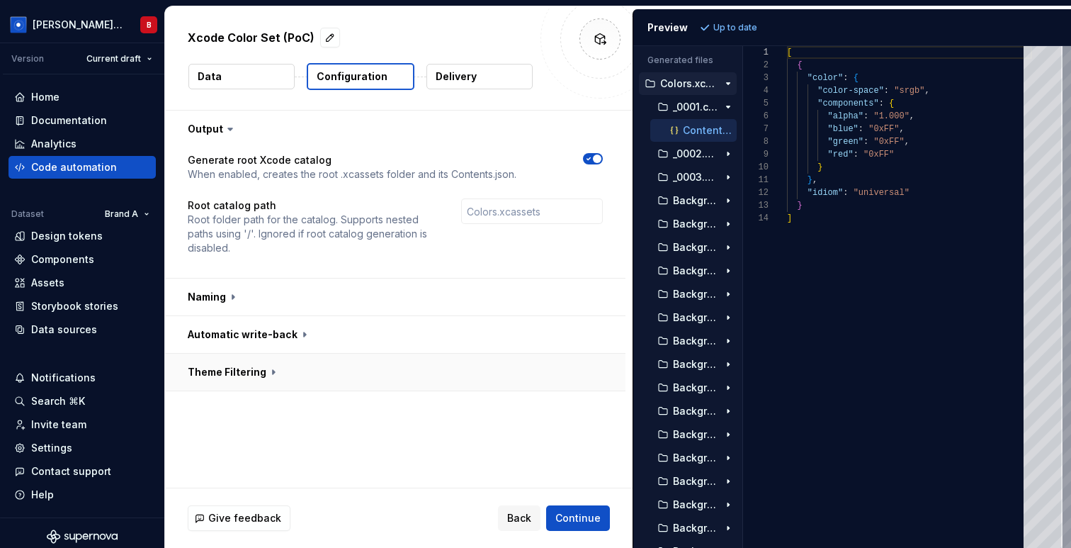
click at [272, 374] on button "button" at bounding box center [395, 372] width 461 height 37
click at [593, 400] on span "button" at bounding box center [589, 402] width 9 height 9
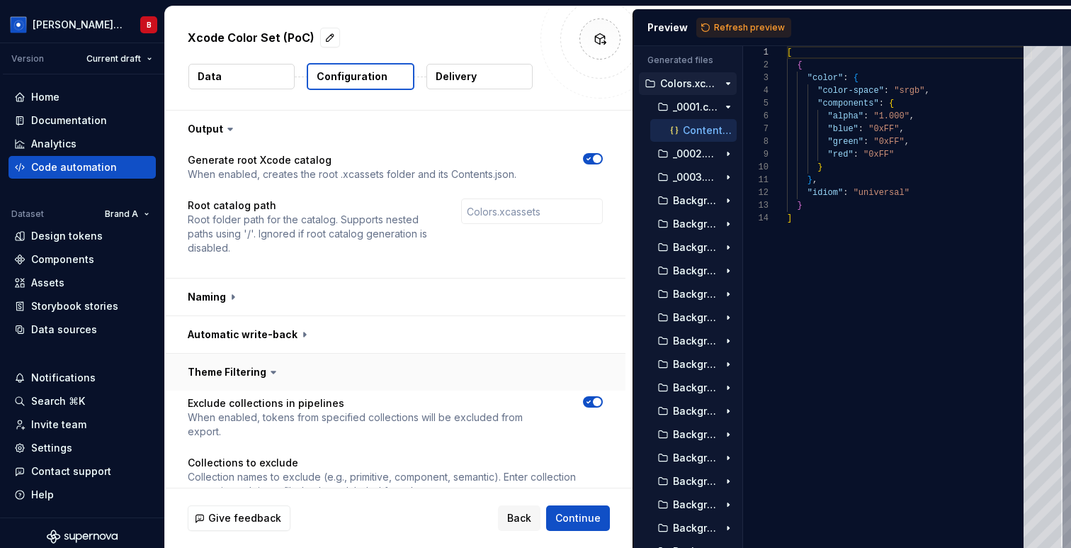
scroll to position [54, 0]
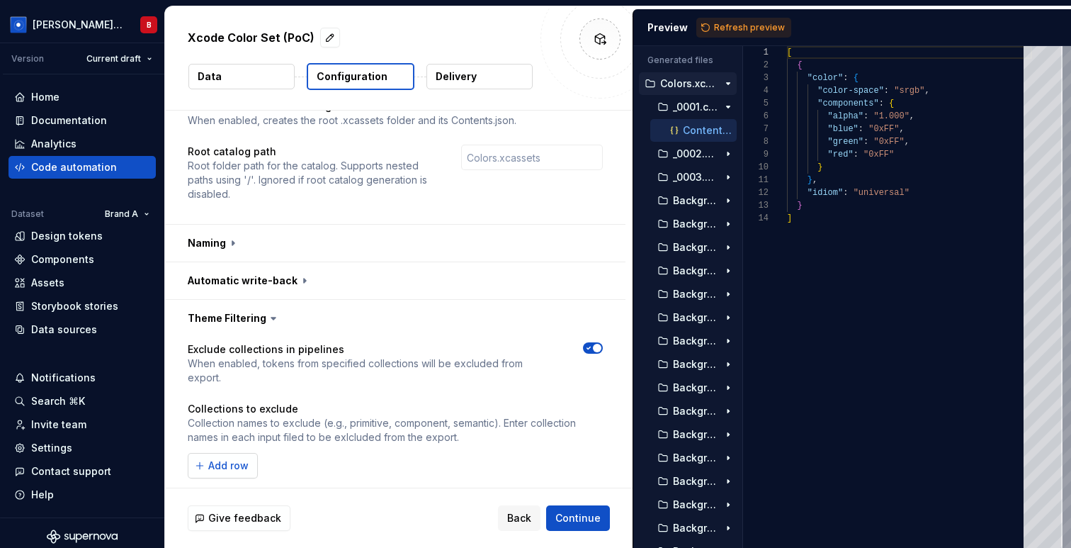
click at [203, 453] on button "Add row" at bounding box center [223, 466] width 70 height 26
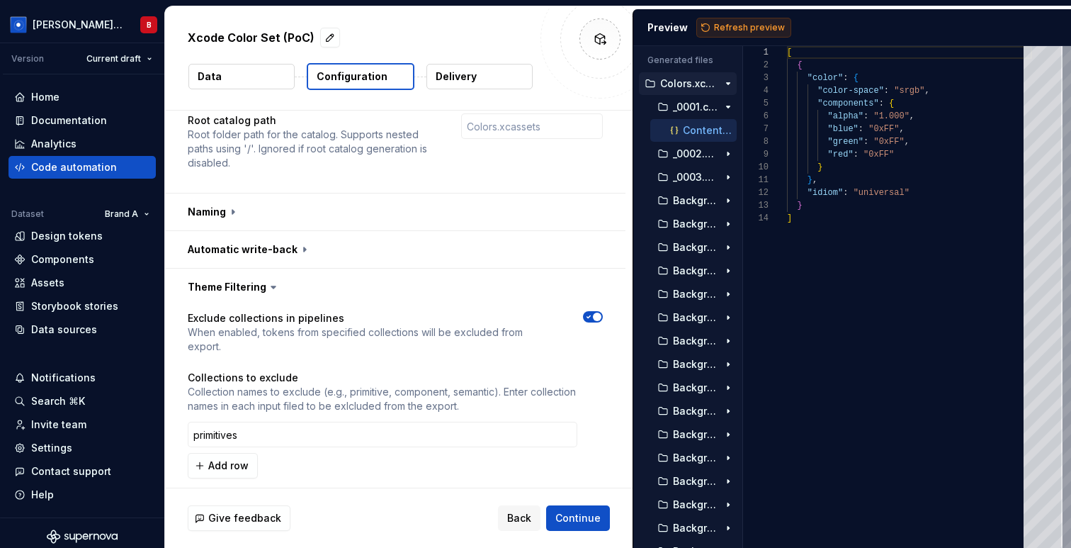
click at [740, 28] on span "Refresh preview" at bounding box center [749, 27] width 71 height 11
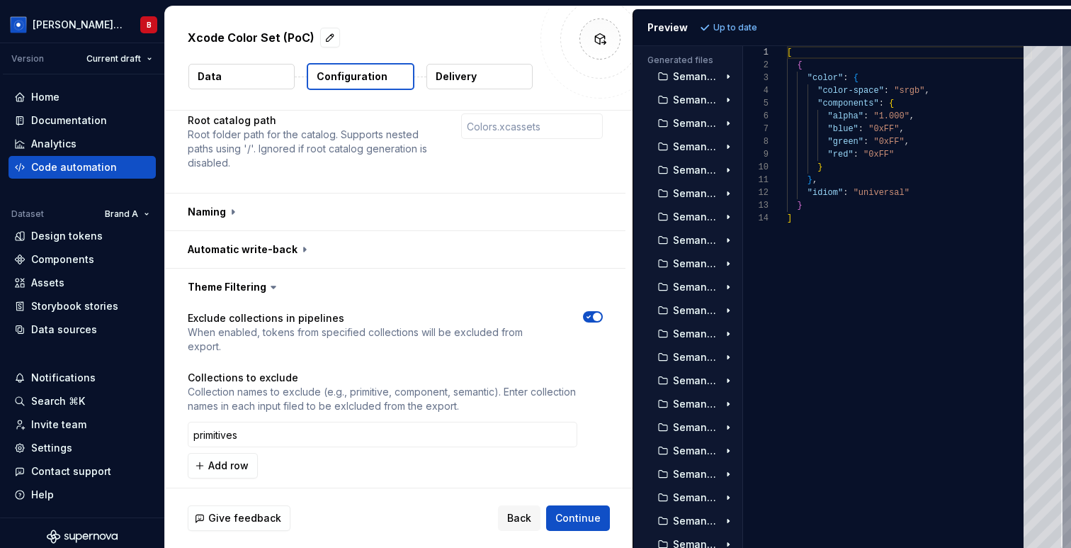
scroll to position [7150, 0]
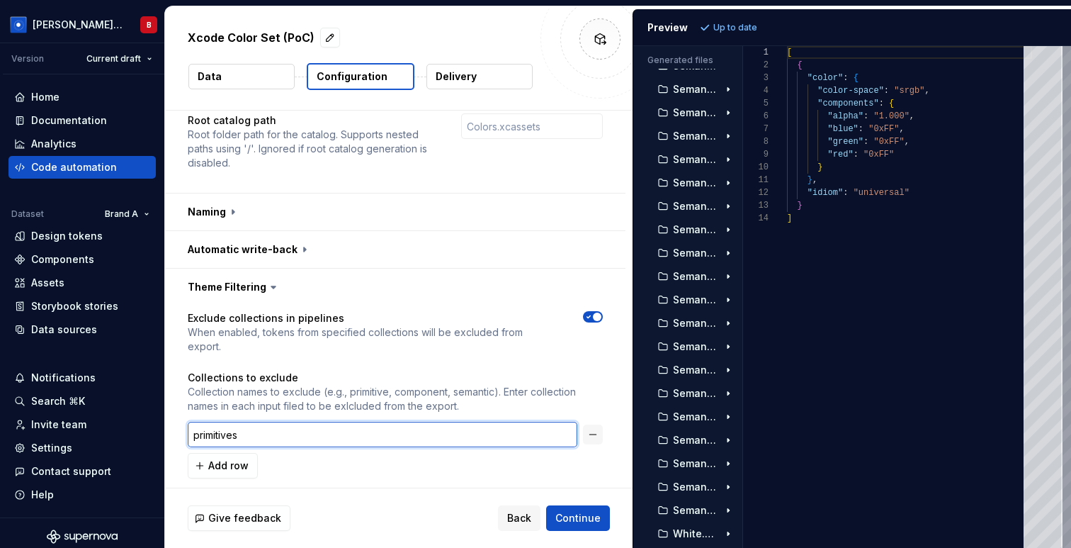
click at [363, 422] on input "primitives" at bounding box center [383, 435] width 390 height 26
type input "primitive"
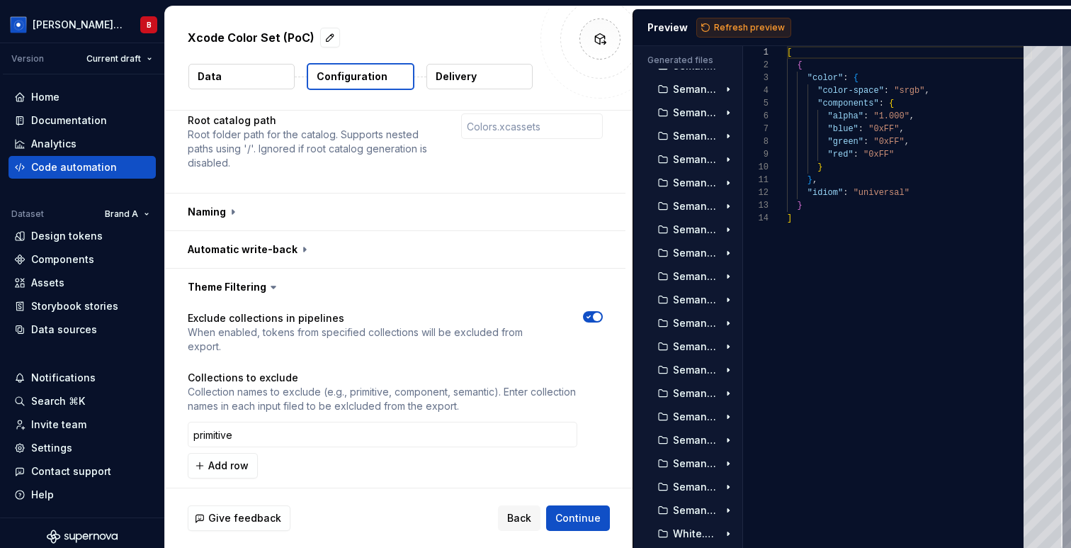
click at [750, 24] on span "Refresh preview" at bounding box center [749, 27] width 71 height 11
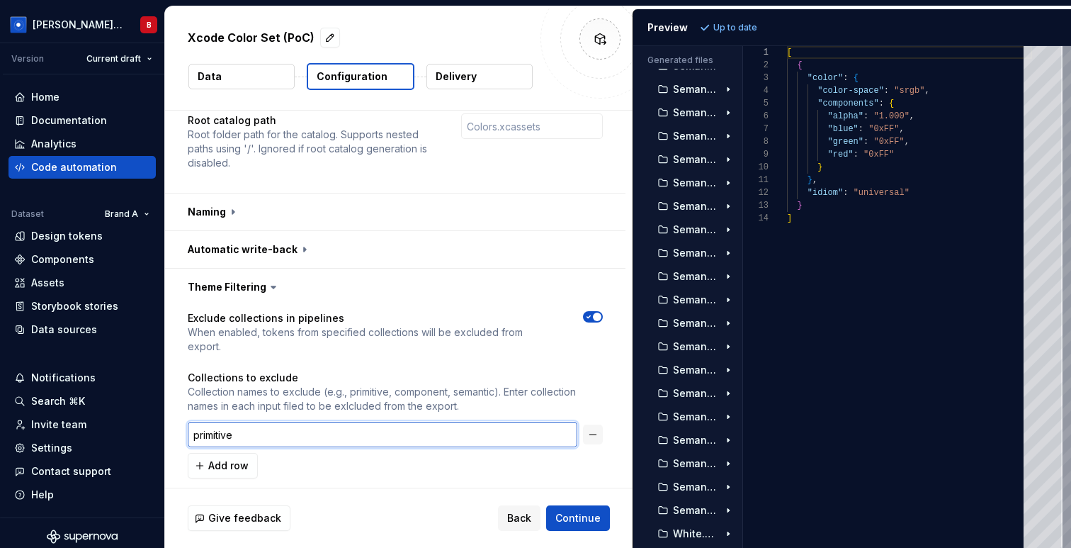
click at [428, 422] on input "primitive" at bounding box center [383, 435] width 390 height 26
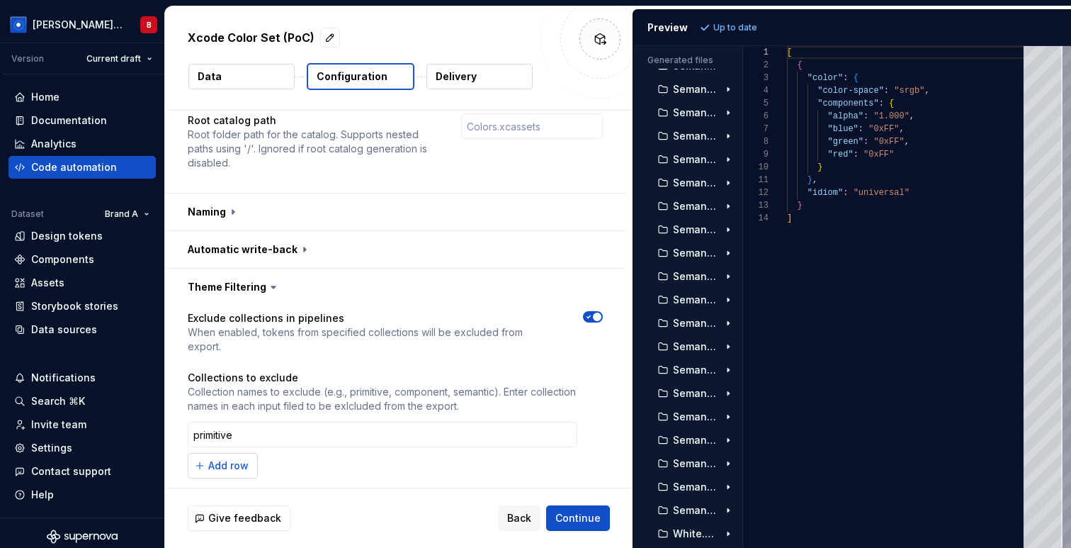
click at [230, 458] on span "Add row" at bounding box center [228, 465] width 40 height 14
type input "component"
click at [748, 22] on span "Refresh preview" at bounding box center [749, 27] width 71 height 11
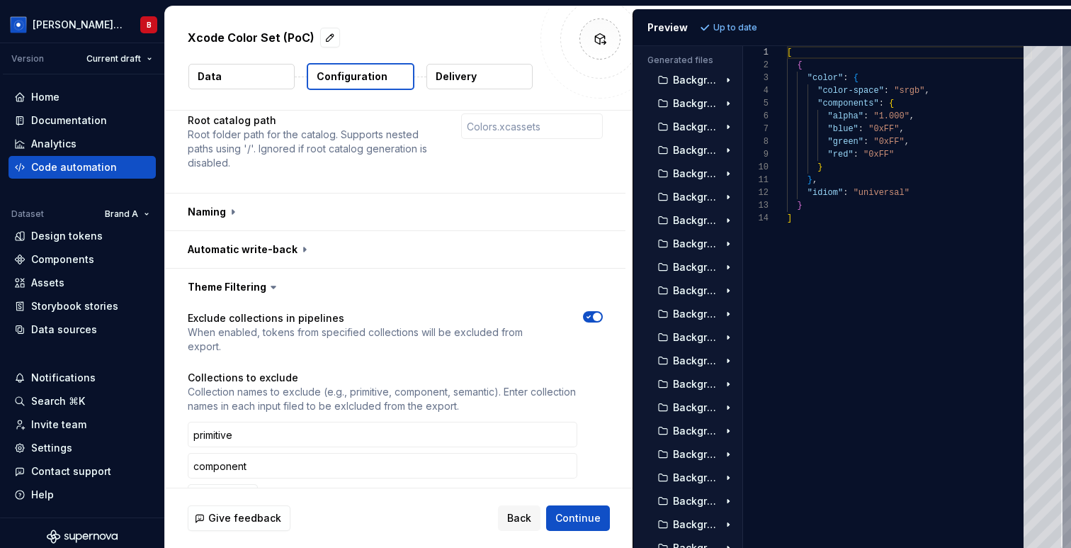
scroll to position [0, 0]
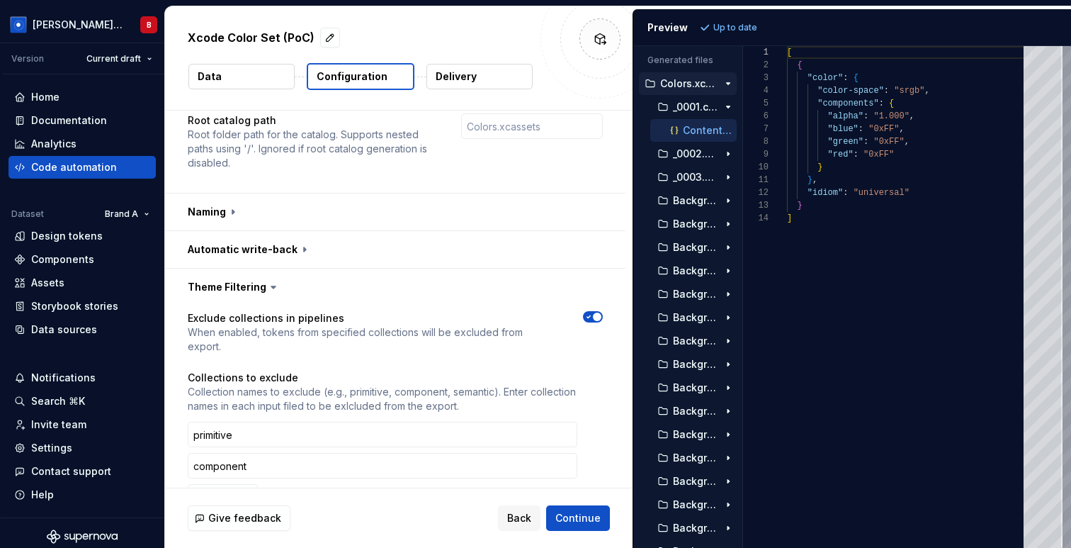
click at [235, 79] on button "Data" at bounding box center [241, 77] width 106 height 26
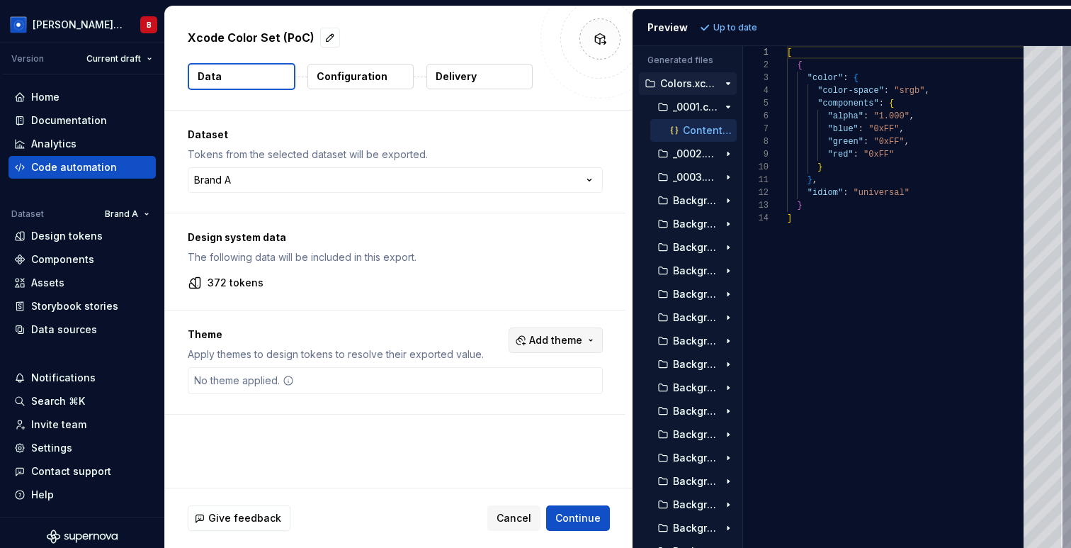
click at [556, 327] on button "Add theme" at bounding box center [556, 340] width 94 height 26
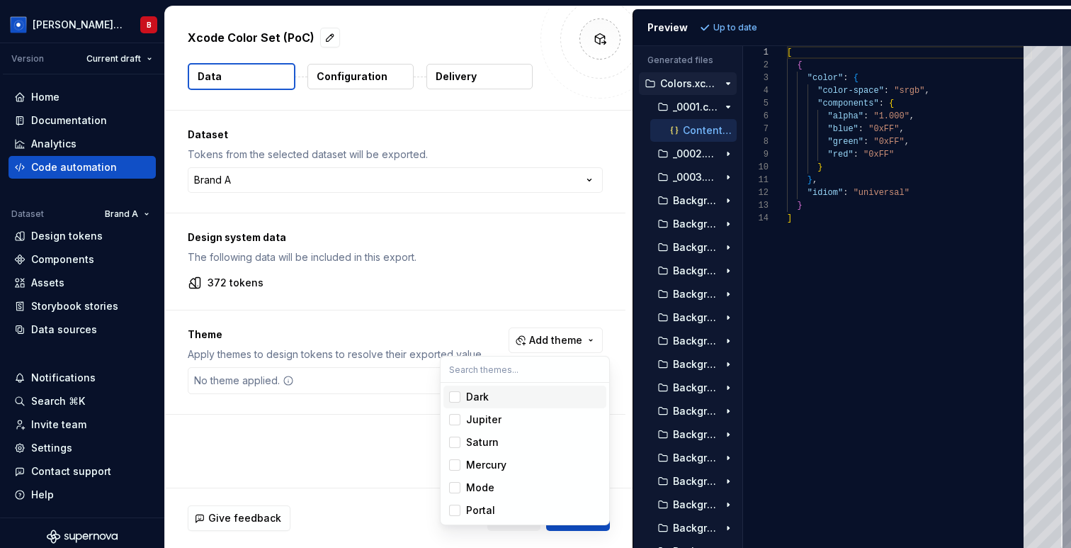
click at [536, 396] on div "Dark" at bounding box center [533, 397] width 135 height 14
click at [536, 418] on div "Jupiter" at bounding box center [533, 419] width 135 height 14
click at [740, 25] on html "[PERSON_NAME] Design System B Version Current draft Home Documentation Analytic…" at bounding box center [535, 274] width 1071 height 548
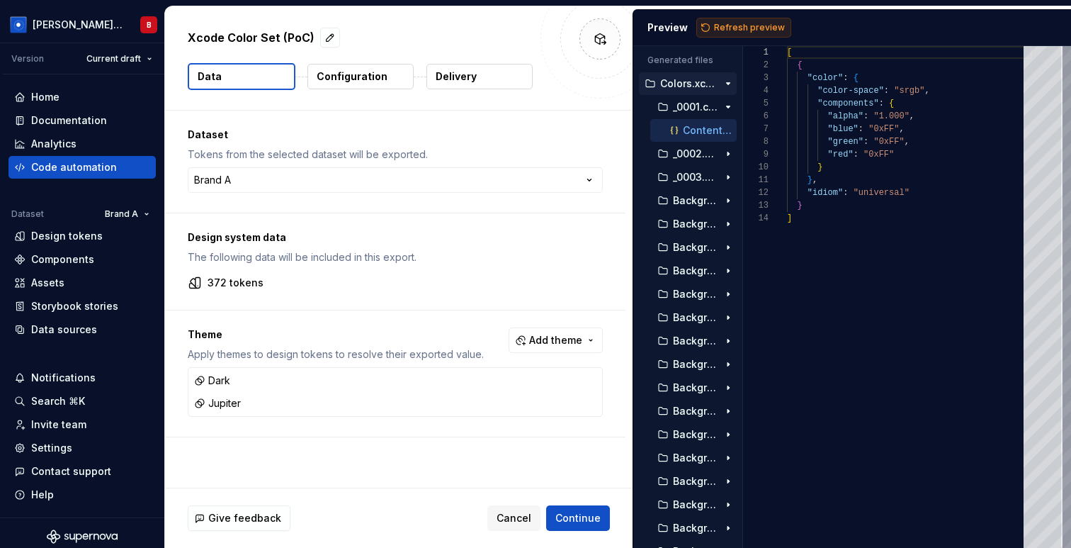
click at [740, 25] on span "Refresh preview" at bounding box center [749, 27] width 71 height 11
type textarea "**********"
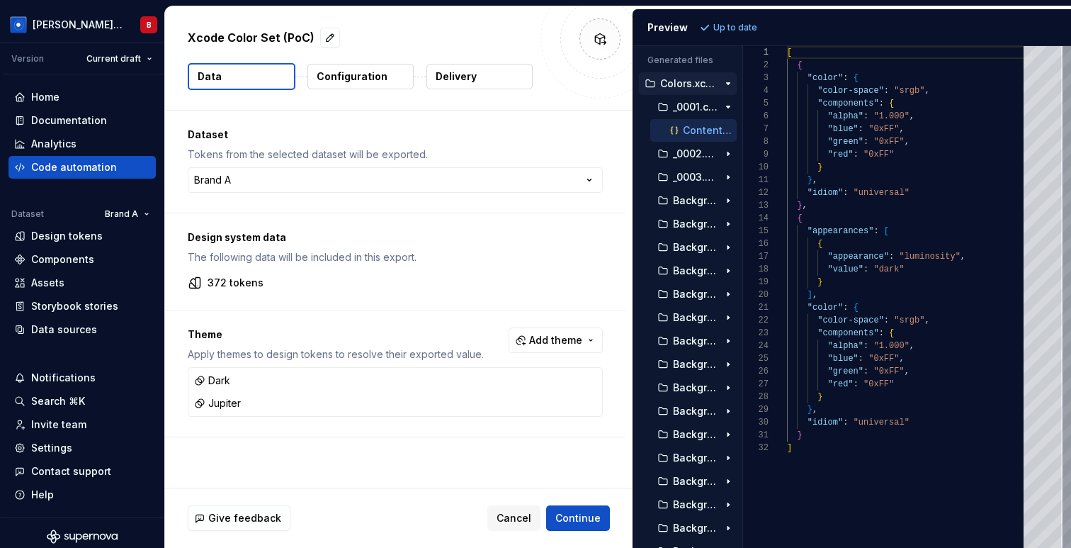
scroll to position [128, 0]
click at [351, 72] on p "Configuration" at bounding box center [352, 76] width 71 height 14
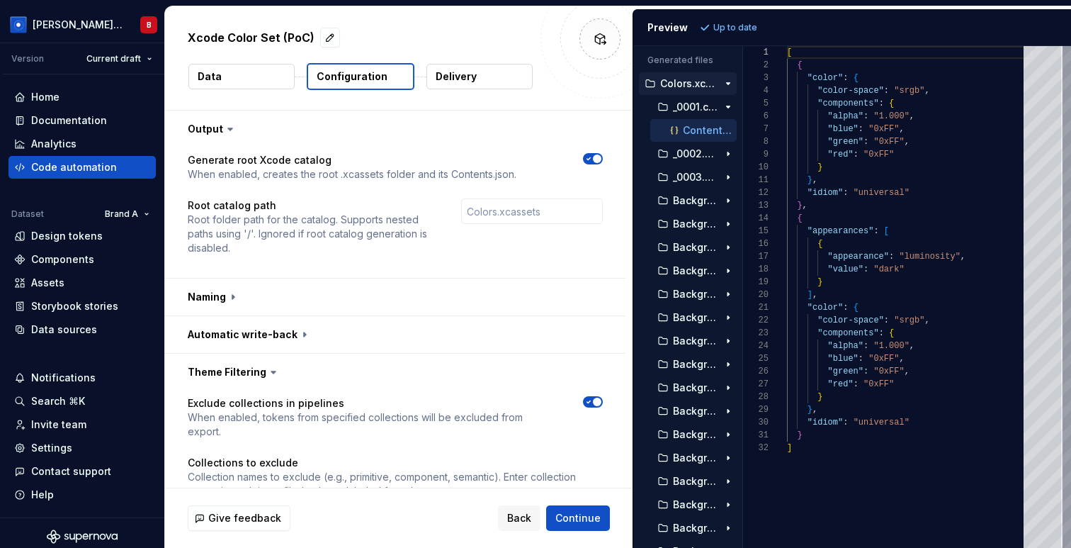
scroll to position [116, 0]
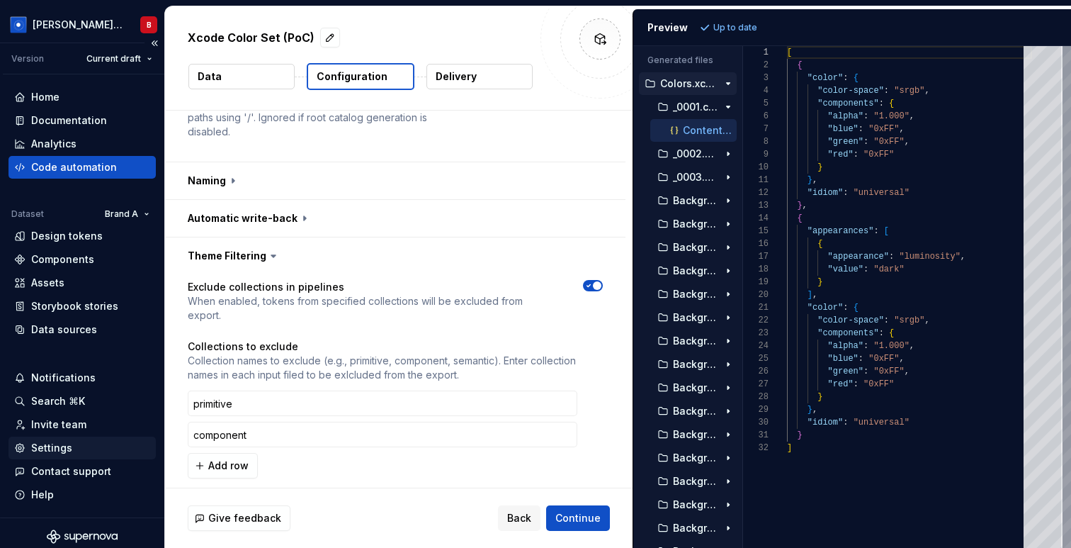
click at [53, 444] on div "Settings" at bounding box center [51, 448] width 41 height 14
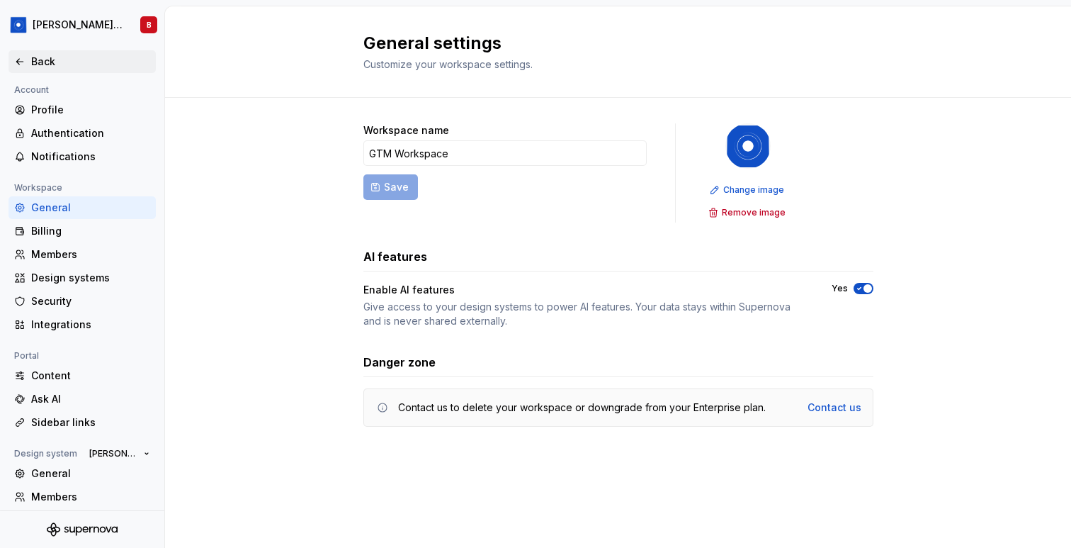
click at [35, 62] on div "Back" at bounding box center [90, 62] width 119 height 14
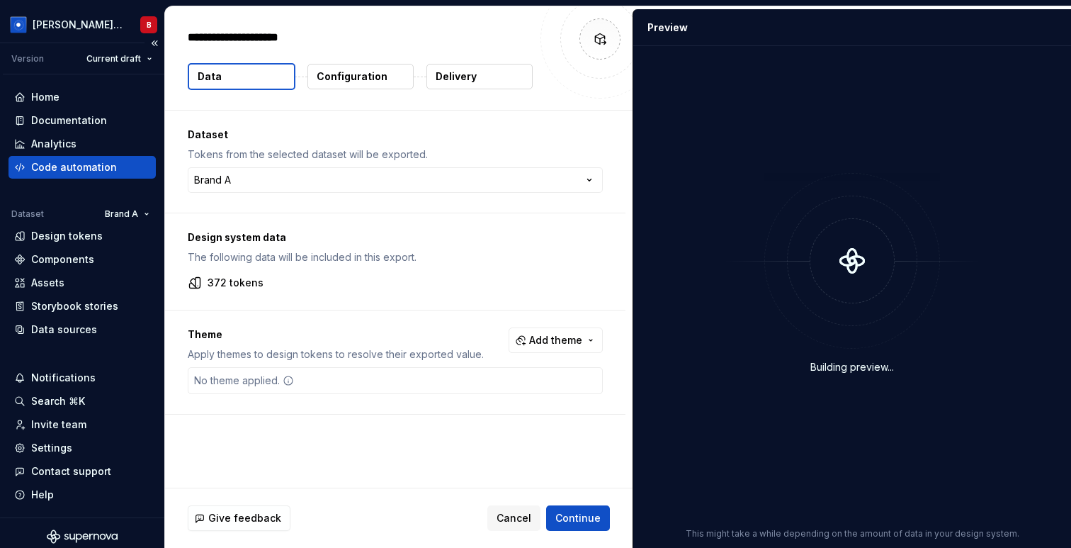
click at [49, 160] on div "Code automation" at bounding box center [74, 167] width 86 height 14
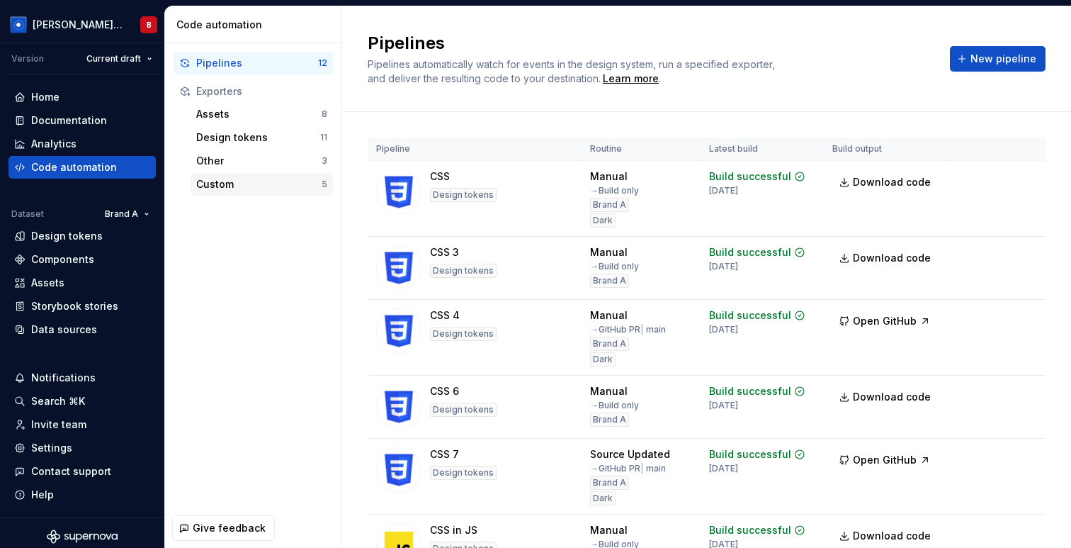
click at [276, 179] on div "Custom" at bounding box center [258, 184] width 125 height 14
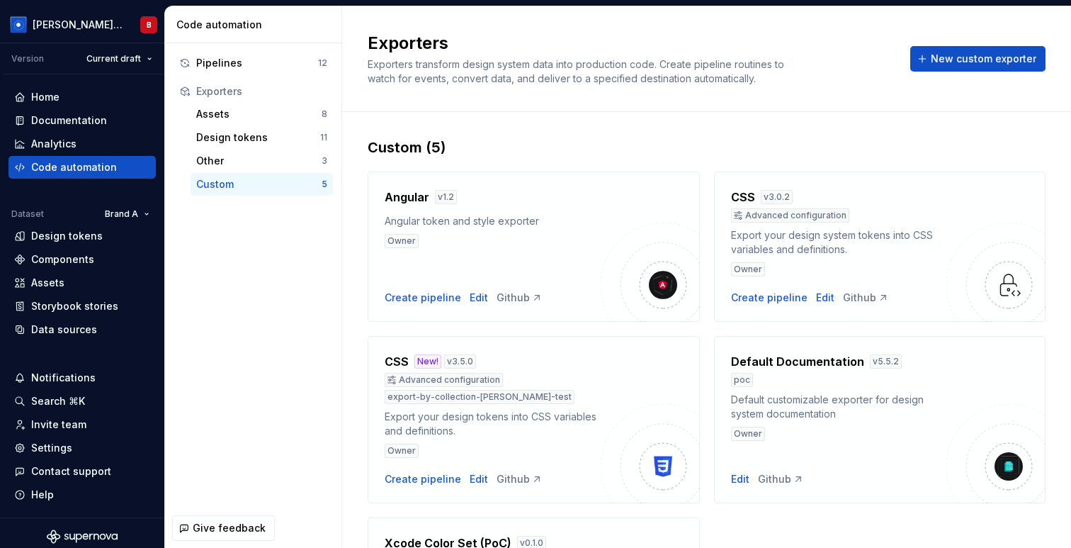
scroll to position [191, 0]
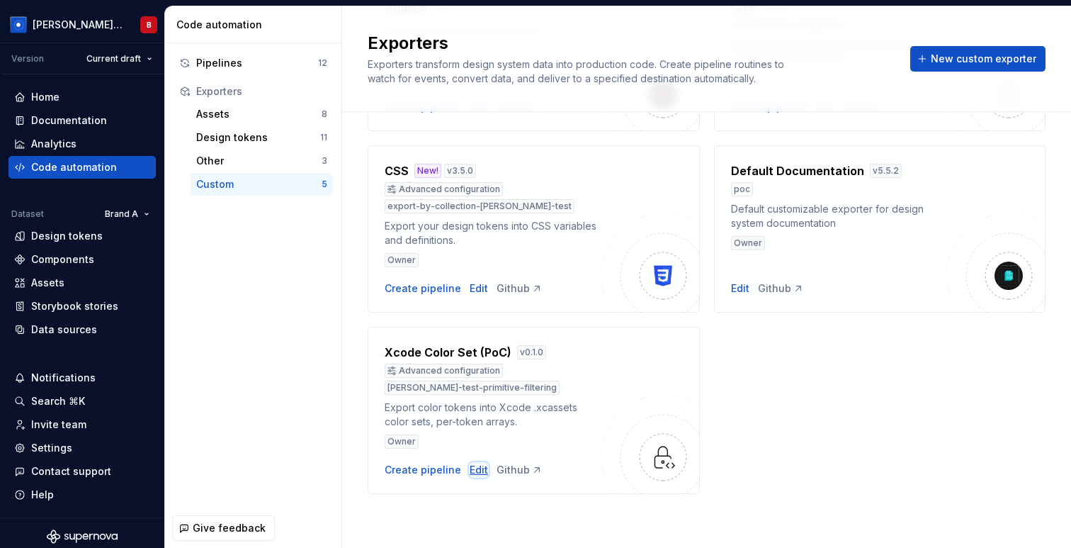
click at [473, 475] on div "Edit" at bounding box center [479, 470] width 18 height 14
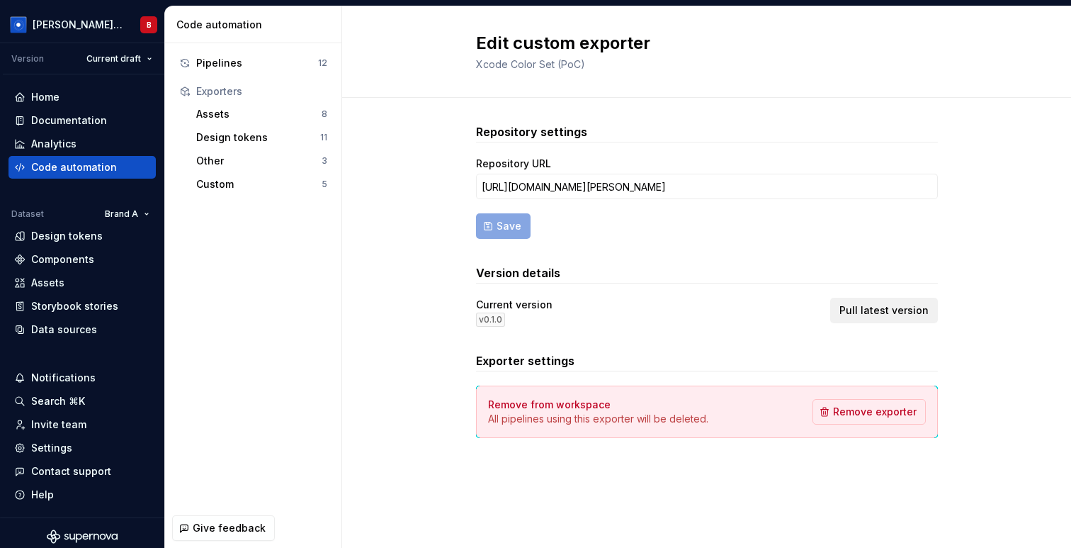
click at [862, 312] on span "Pull latest version" at bounding box center [884, 310] width 89 height 14
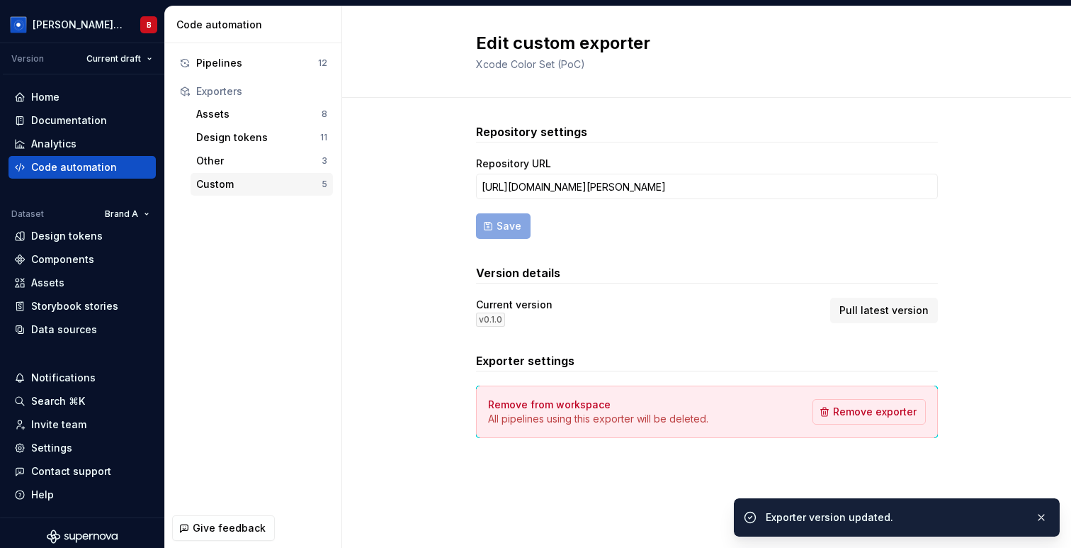
click at [240, 187] on div "Custom" at bounding box center [258, 184] width 125 height 14
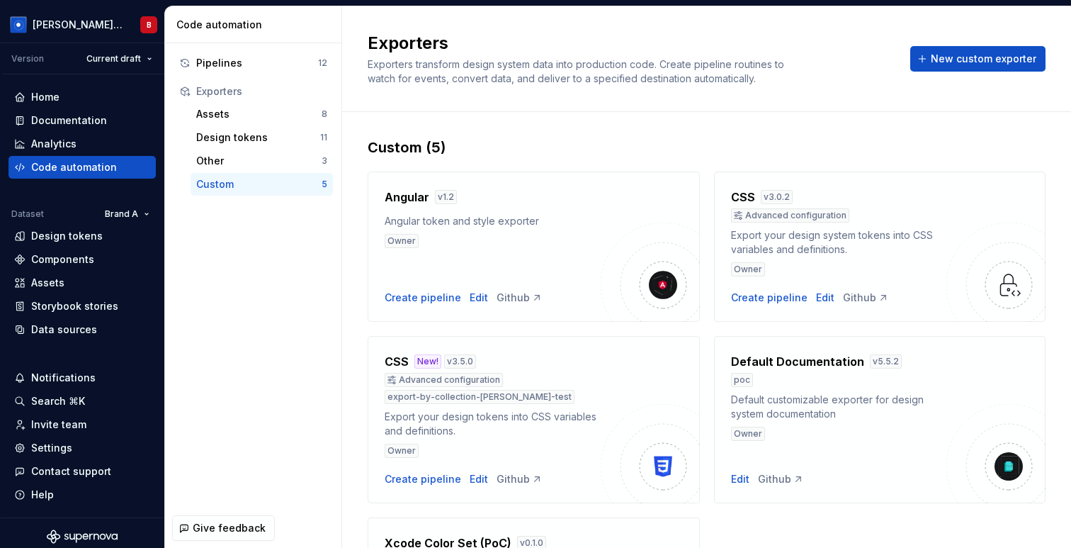
scroll to position [191, 0]
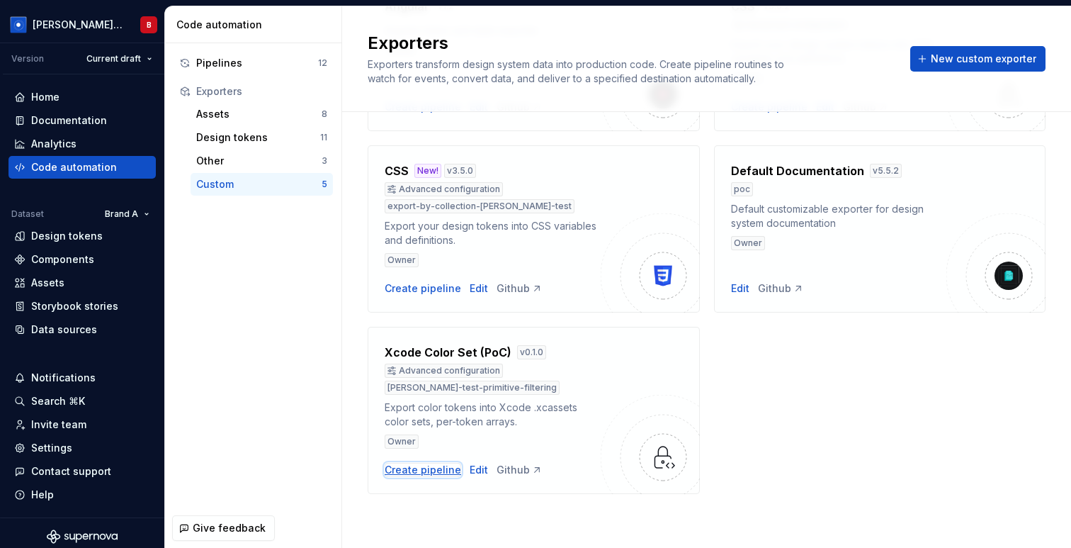
click at [434, 472] on div "Create pipeline" at bounding box center [423, 470] width 77 height 14
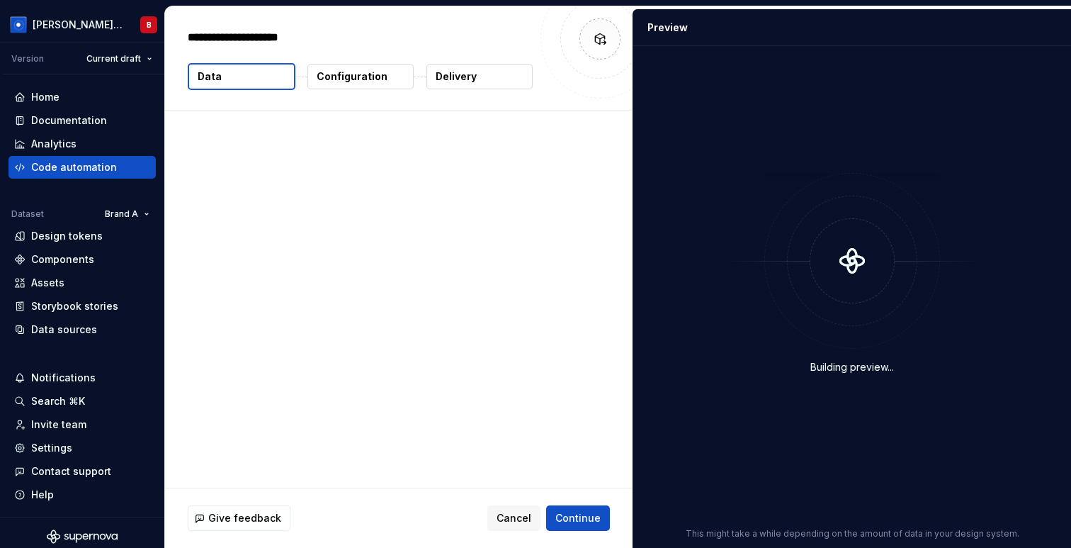
type textarea "*"
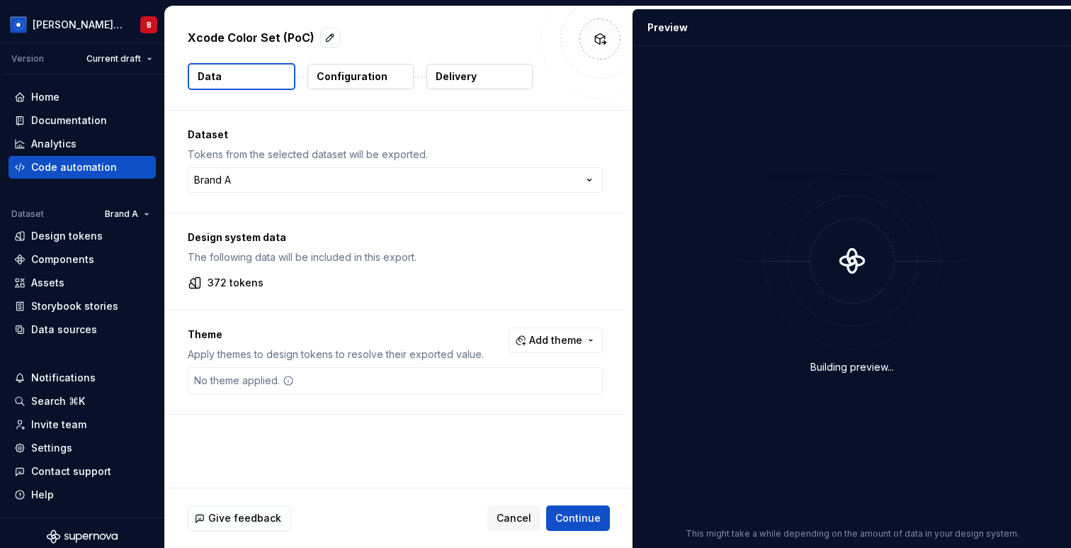
click at [373, 74] on p "Configuration" at bounding box center [352, 76] width 71 height 14
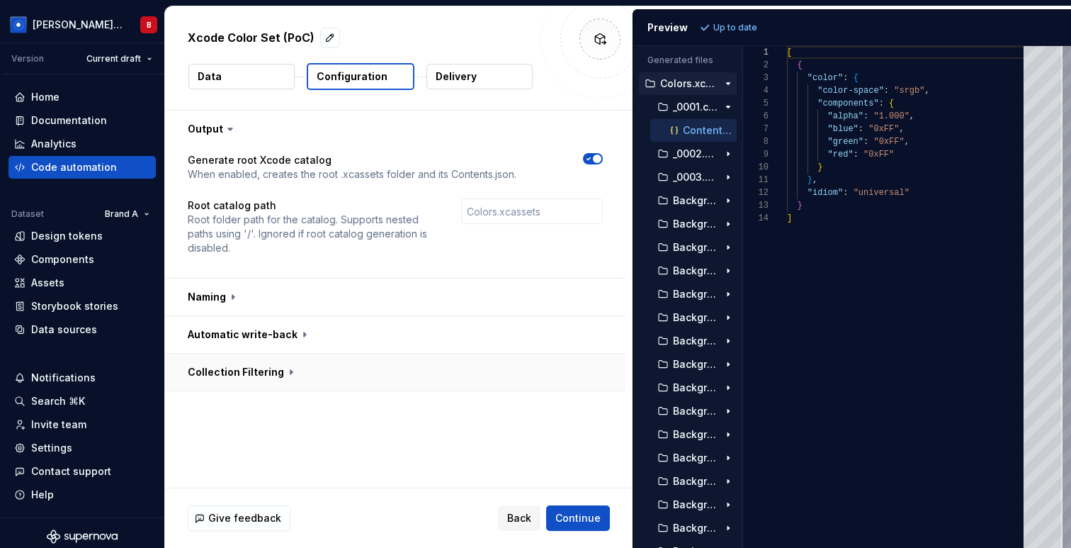
click at [249, 368] on button "button" at bounding box center [395, 372] width 461 height 37
click at [593, 400] on span "button" at bounding box center [589, 402] width 9 height 9
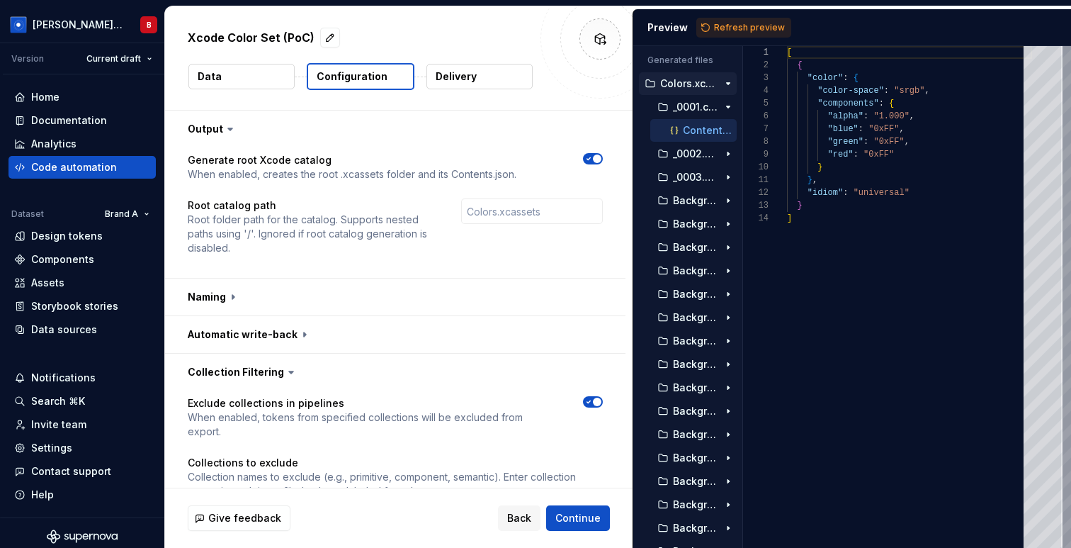
scroll to position [85, 0]
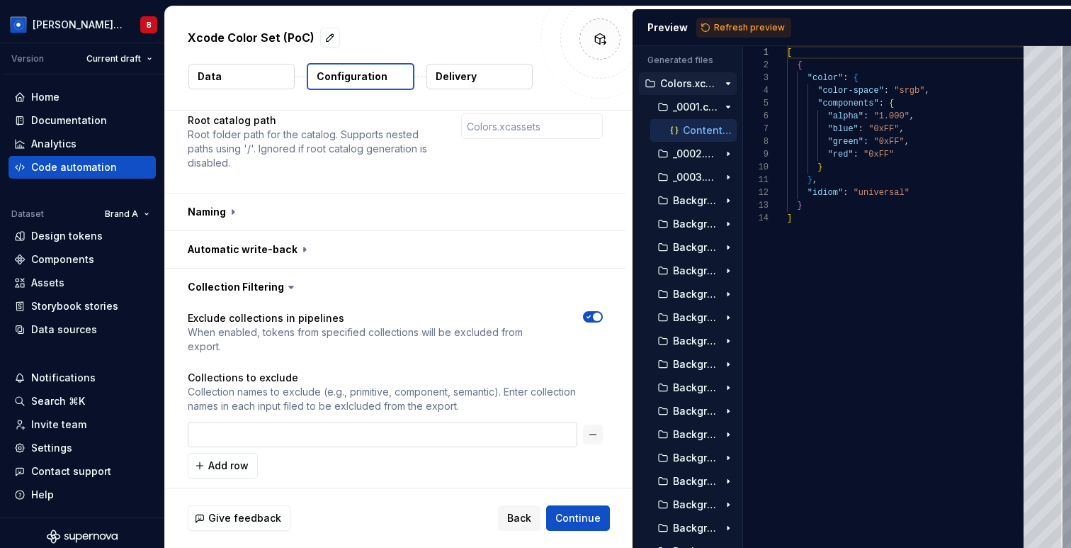
click at [281, 422] on input "text" at bounding box center [383, 435] width 390 height 26
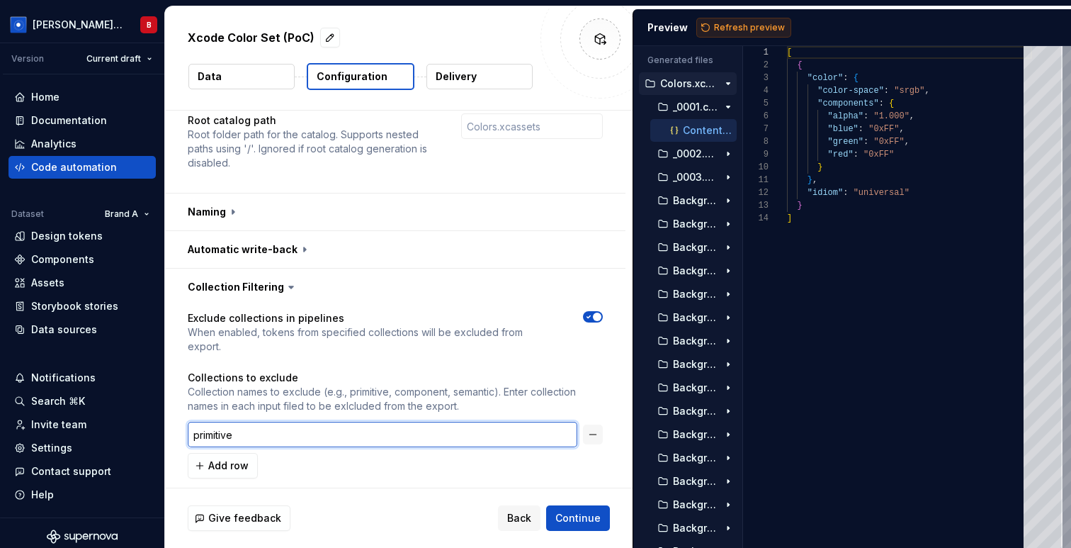
type input "primitive"
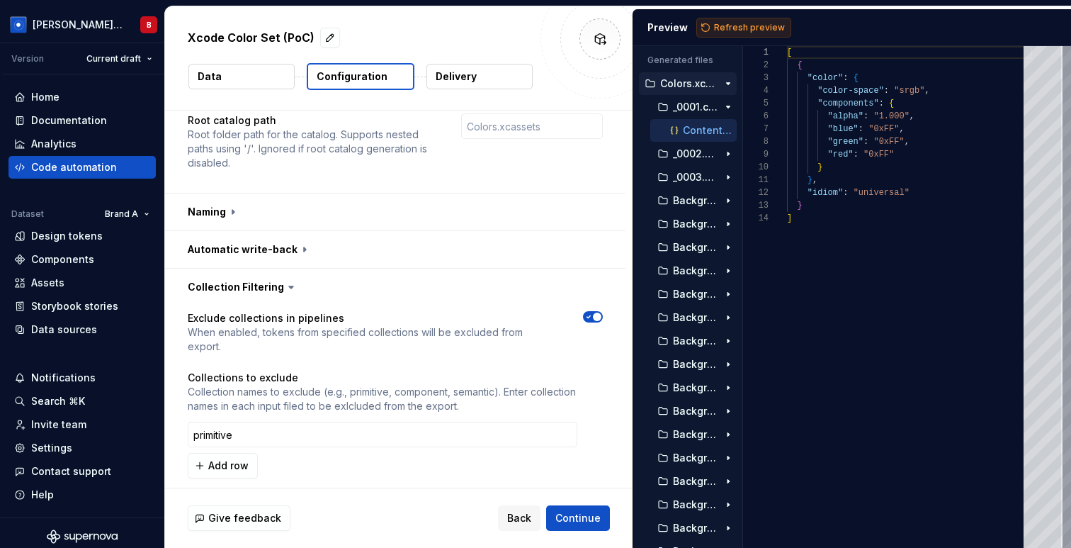
click at [751, 24] on span "Refresh preview" at bounding box center [749, 27] width 71 height 11
click at [225, 71] on button "Data" at bounding box center [241, 77] width 106 height 26
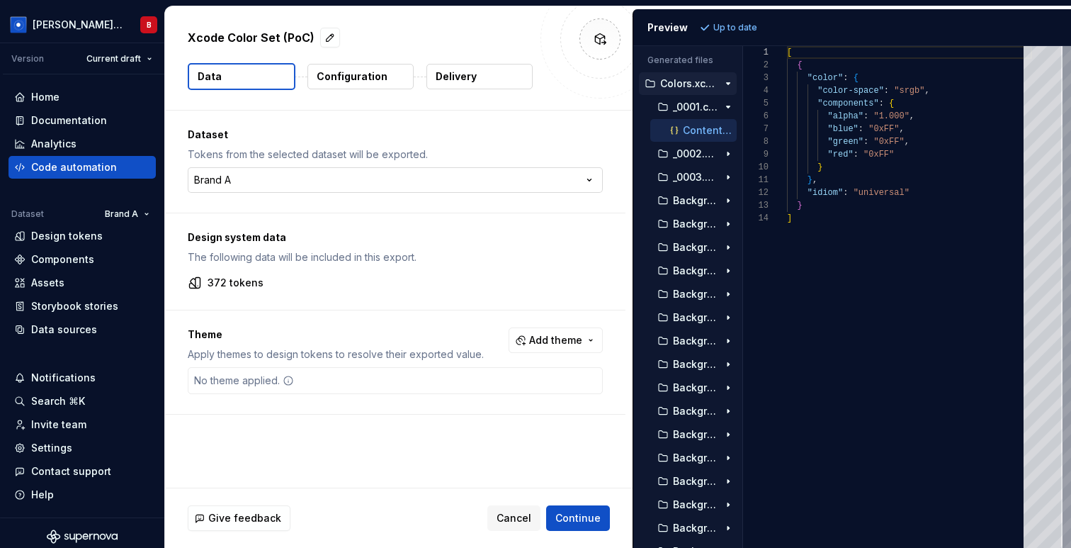
click at [341, 184] on html "[PERSON_NAME] Design System B Version Current draft Home Documentation Analytic…" at bounding box center [535, 274] width 1071 height 548
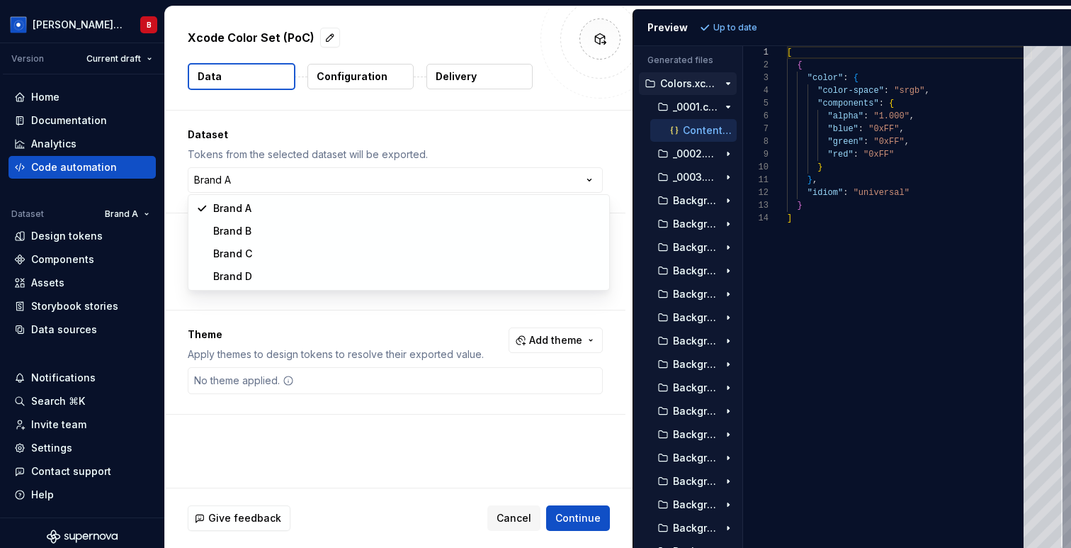
select select "**********"
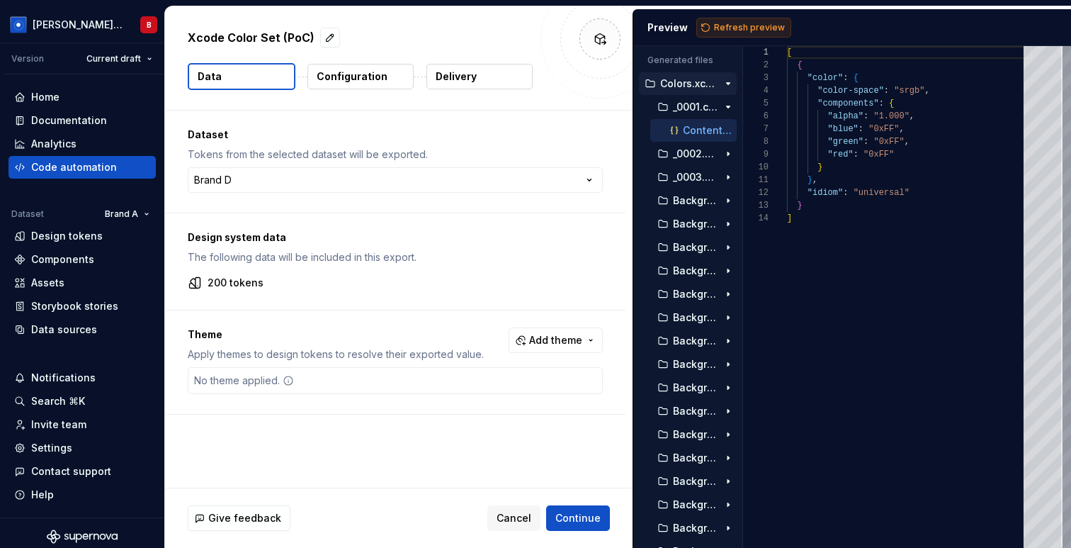
click at [748, 26] on span "Refresh preview" at bounding box center [749, 27] width 71 height 11
click at [729, 106] on icon "button" at bounding box center [728, 106] width 11 height 11
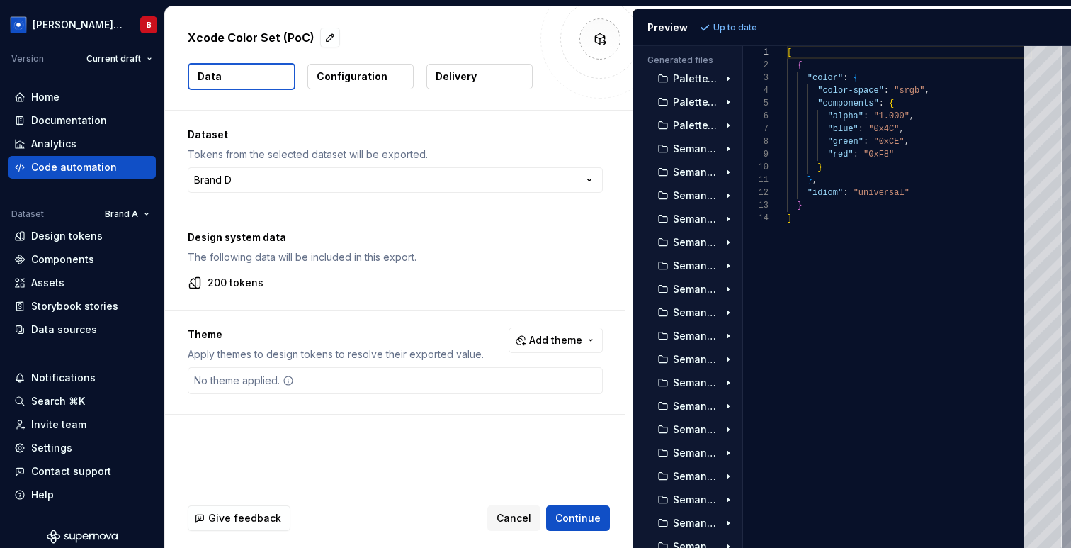
scroll to position [2629, 0]
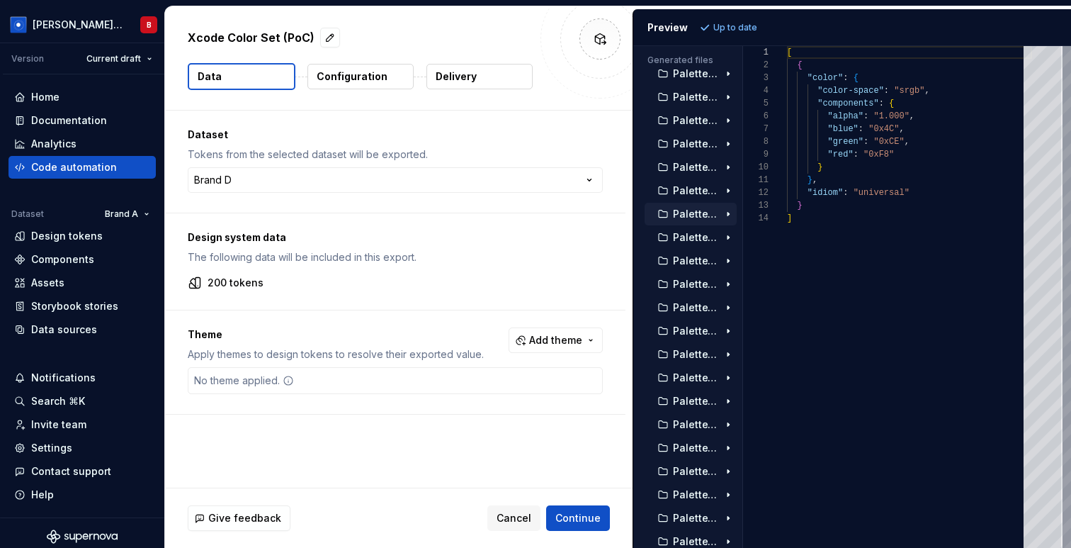
click at [723, 210] on icon "button" at bounding box center [728, 213] width 11 height 11
click at [344, 71] on p "Configuration" at bounding box center [352, 76] width 71 height 14
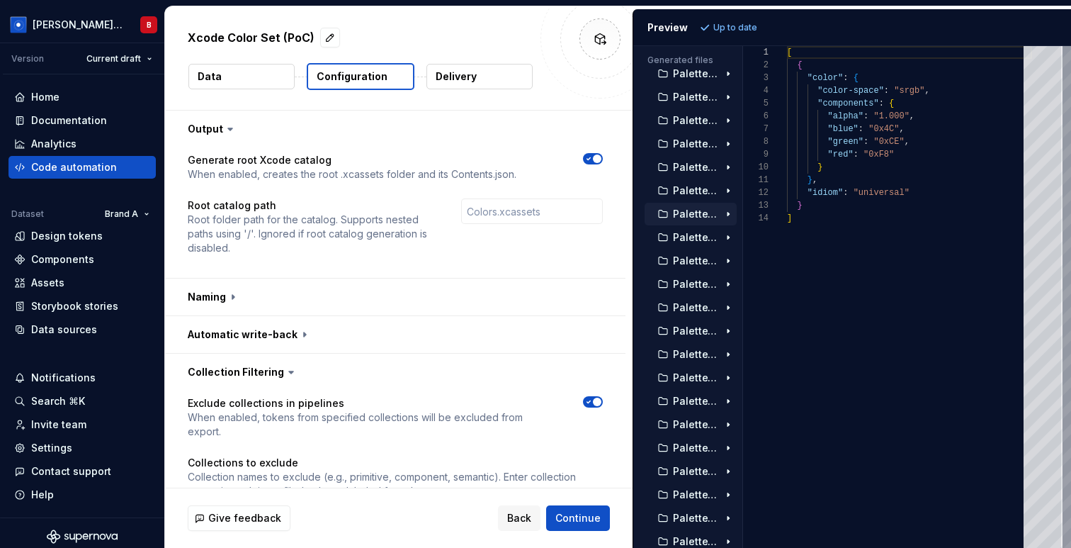
scroll to position [85, 0]
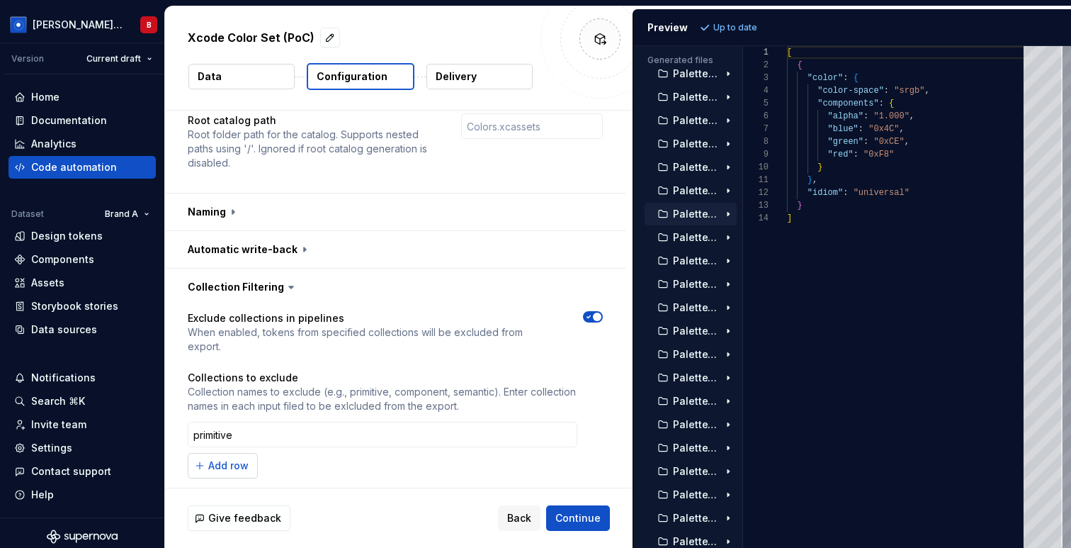
click at [220, 458] on span "Add row" at bounding box center [228, 465] width 40 height 14
type input "component"
click at [736, 28] on span "Refresh preview" at bounding box center [749, 27] width 71 height 11
click at [239, 81] on button "Data" at bounding box center [241, 77] width 106 height 26
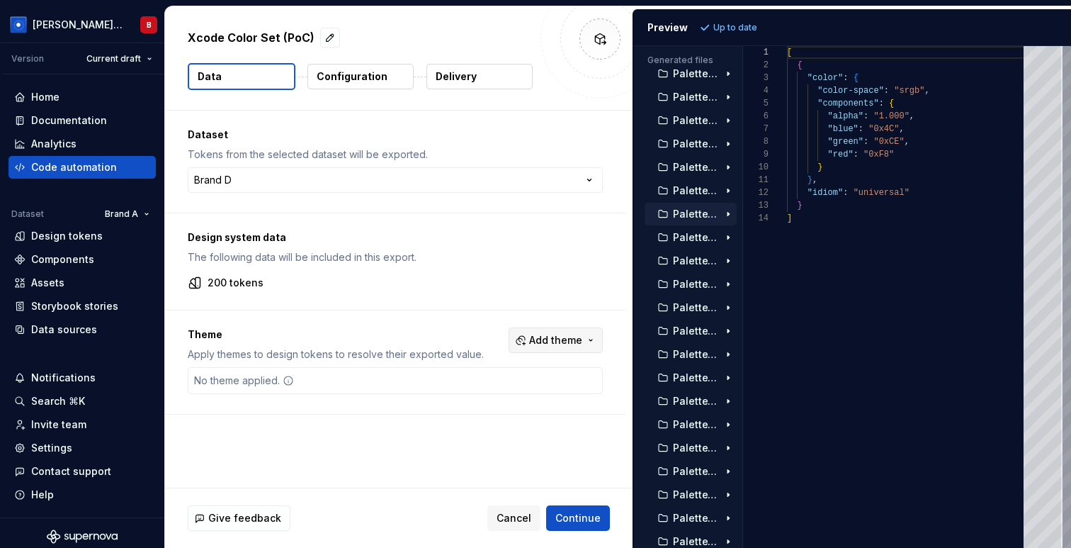
click at [543, 335] on span "Add theme" at bounding box center [555, 340] width 53 height 14
click at [513, 403] on div "Jupiter" at bounding box center [533, 397] width 135 height 14
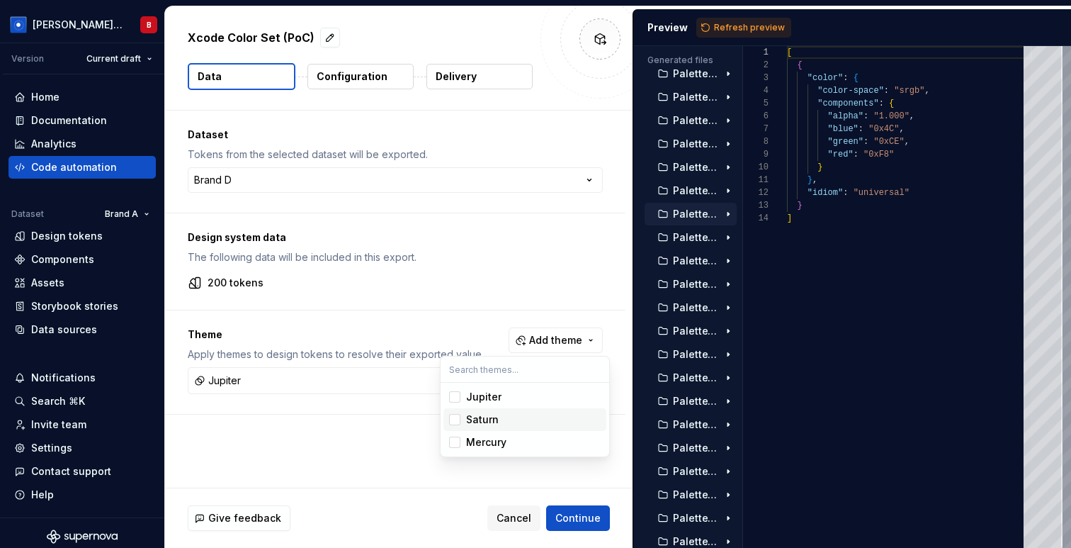
click at [509, 421] on div "Saturn" at bounding box center [533, 419] width 135 height 14
click at [726, 34] on html "[PERSON_NAME] Design System B Version Current draft Home Documentation Analytic…" at bounding box center [535, 274] width 1071 height 548
click at [726, 30] on span "Refresh preview" at bounding box center [749, 27] width 71 height 11
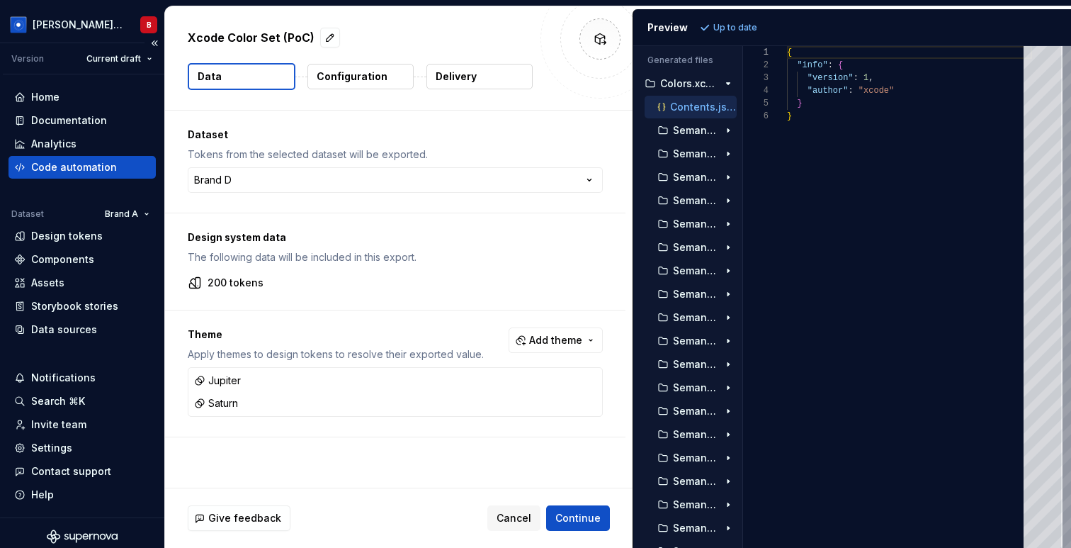
click at [90, 163] on div "Code automation" at bounding box center [74, 167] width 86 height 14
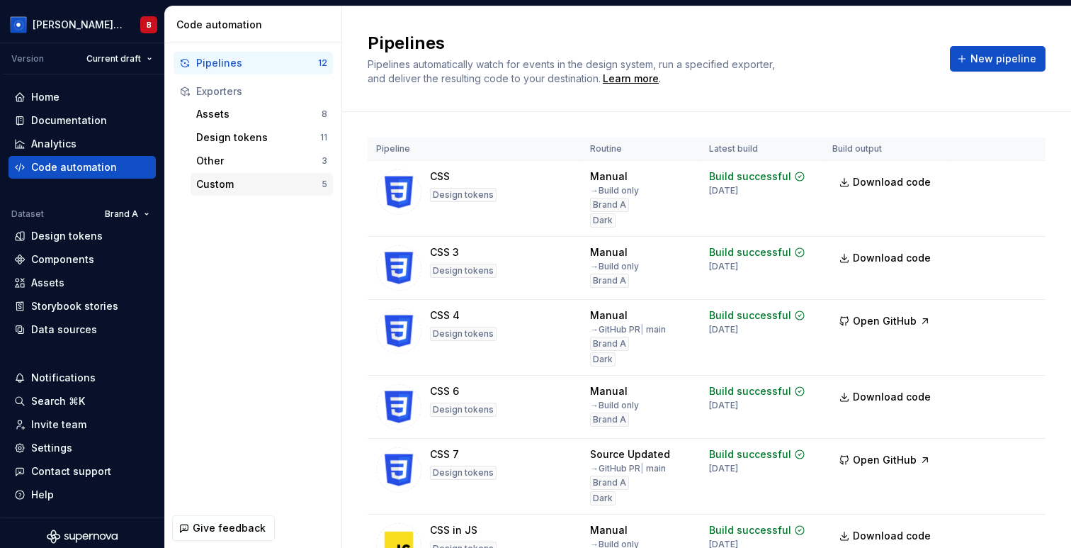
click at [255, 182] on div "Custom" at bounding box center [258, 184] width 125 height 14
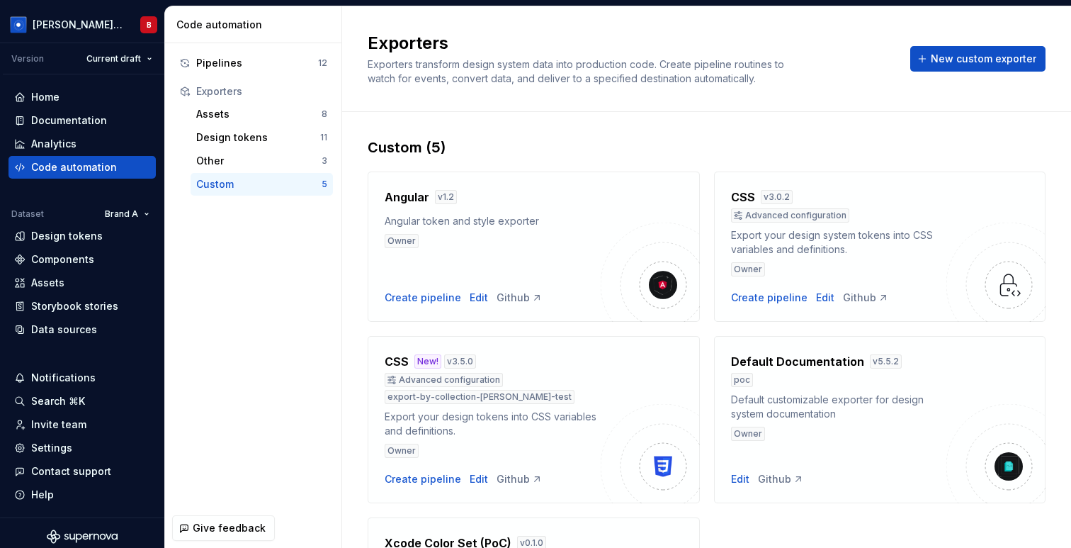
scroll to position [191, 0]
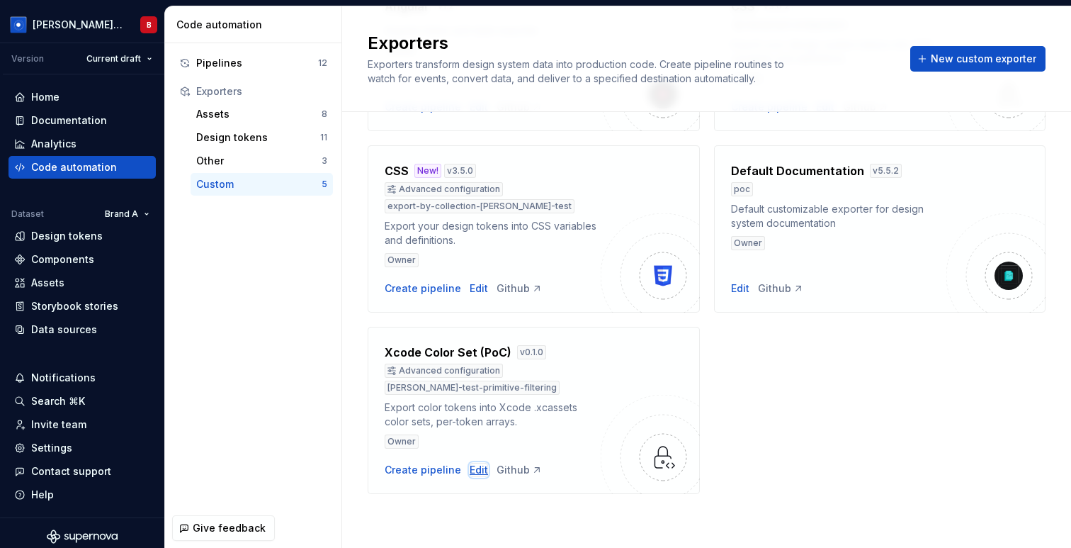
click at [470, 470] on div "Edit" at bounding box center [479, 470] width 18 height 14
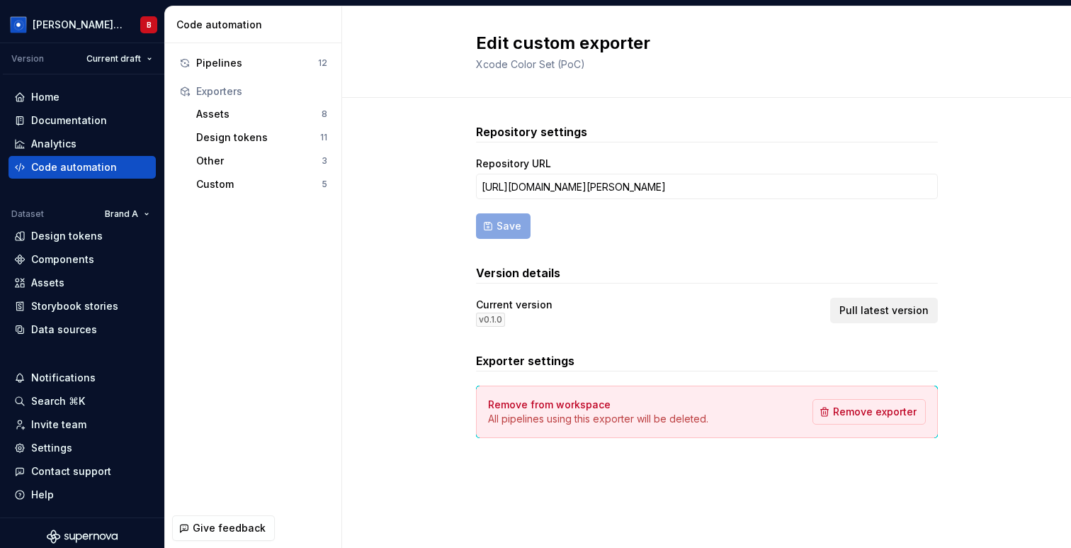
click at [874, 309] on span "Pull latest version" at bounding box center [884, 310] width 89 height 14
click at [225, 185] on div "Custom" at bounding box center [258, 184] width 125 height 14
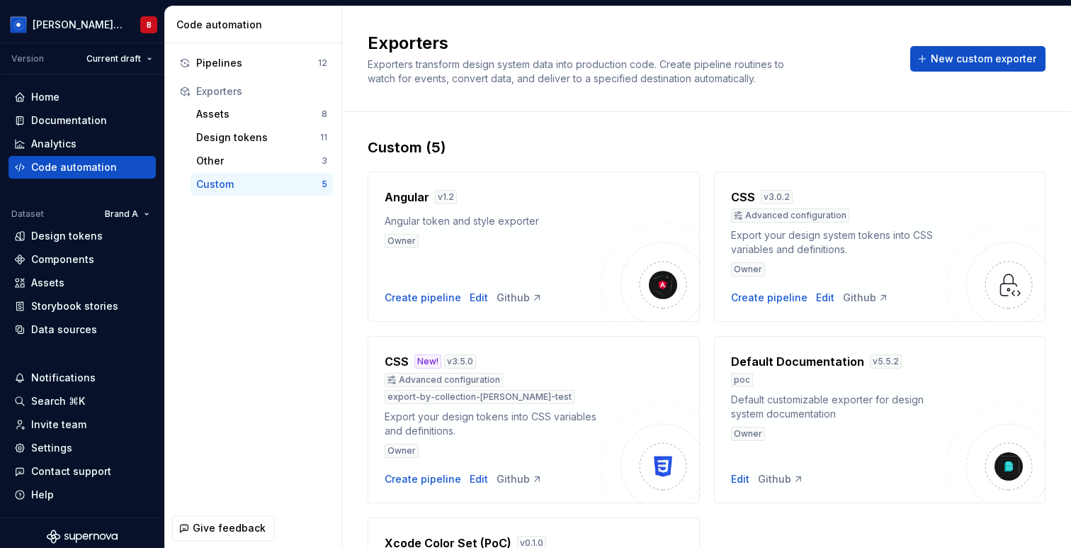
scroll to position [191, 0]
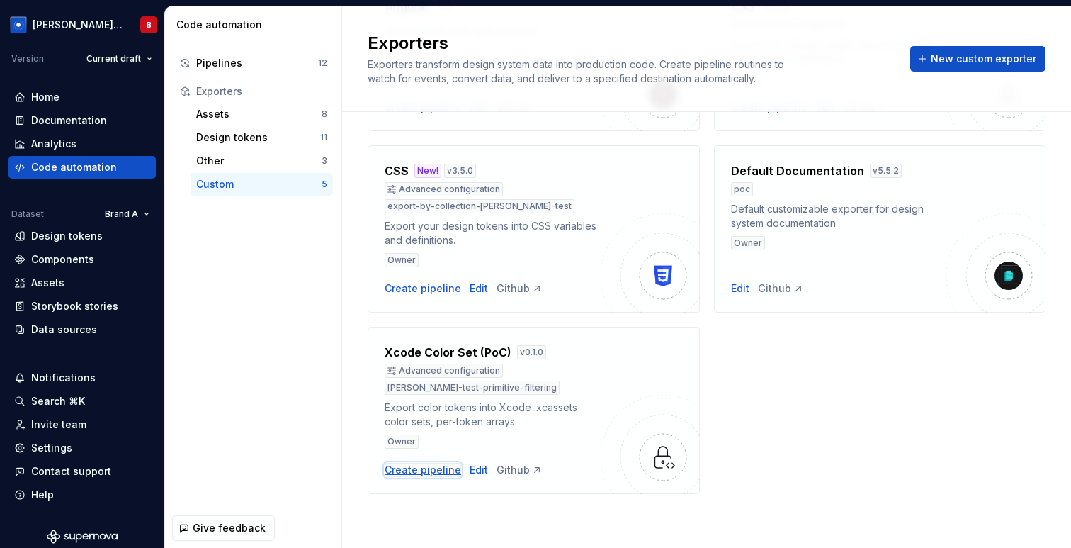
click at [419, 473] on div "Create pipeline" at bounding box center [423, 470] width 77 height 14
type textarea "*"
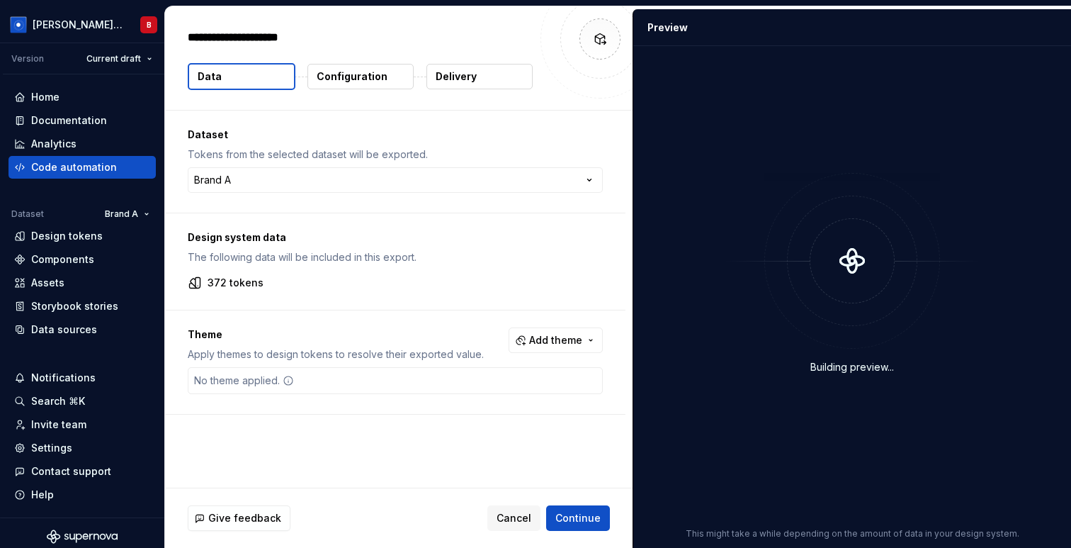
click at [364, 80] on p "Configuration" at bounding box center [352, 76] width 71 height 14
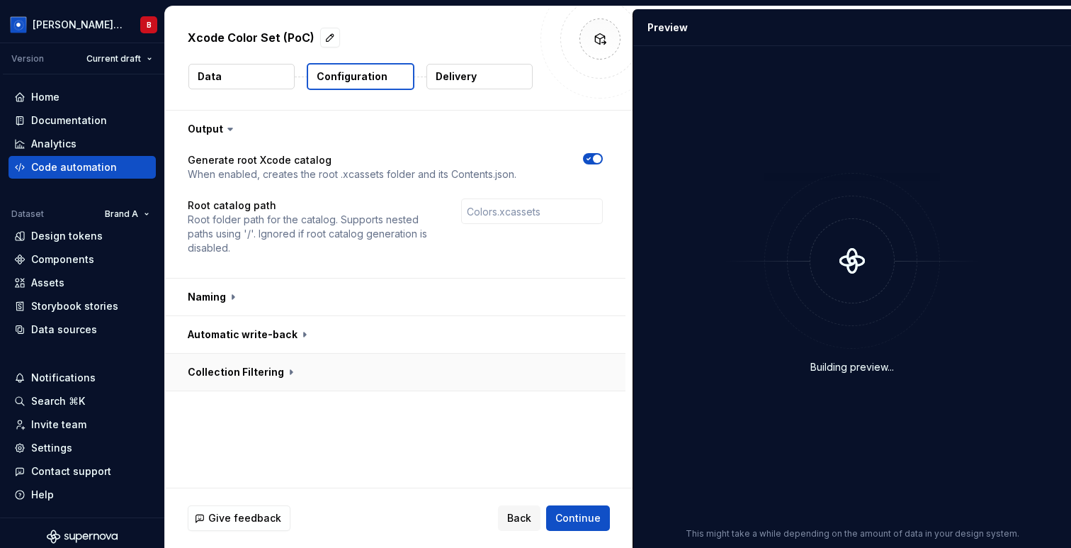
click at [293, 369] on button "button" at bounding box center [395, 372] width 461 height 37
click at [594, 400] on icon "button" at bounding box center [588, 402] width 11 height 9
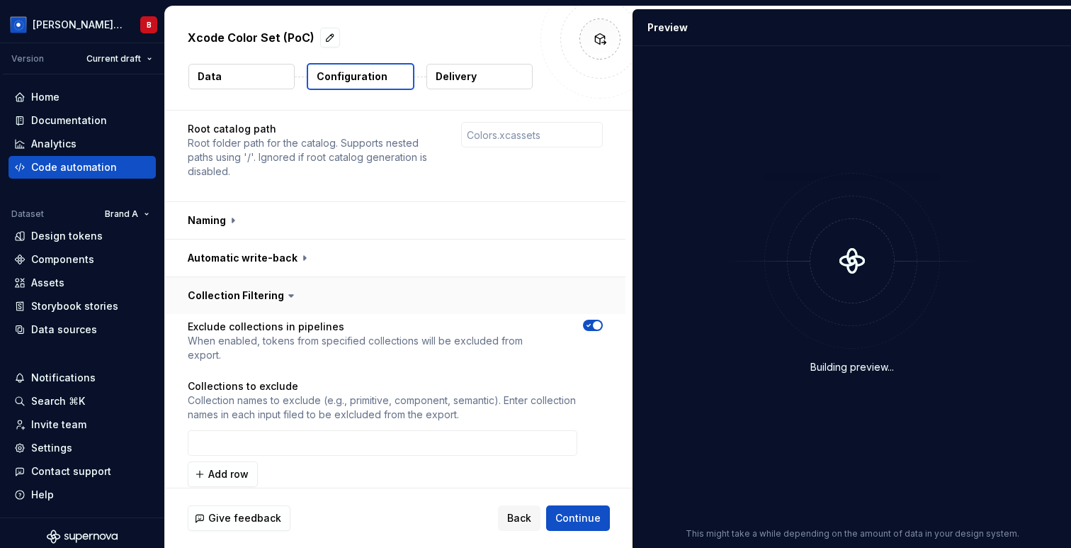
scroll to position [79, 0]
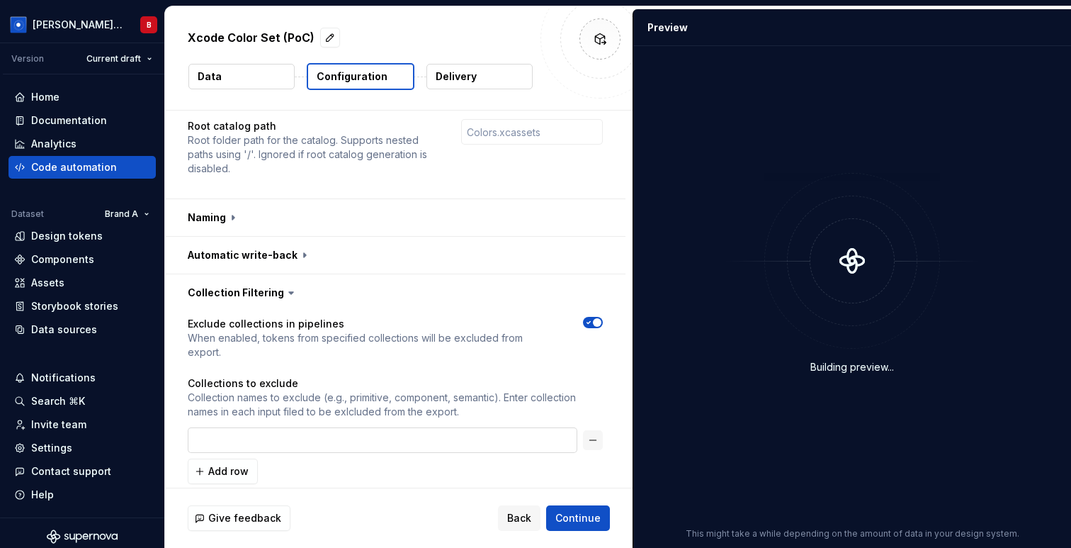
click at [407, 427] on input "text" at bounding box center [383, 440] width 390 height 26
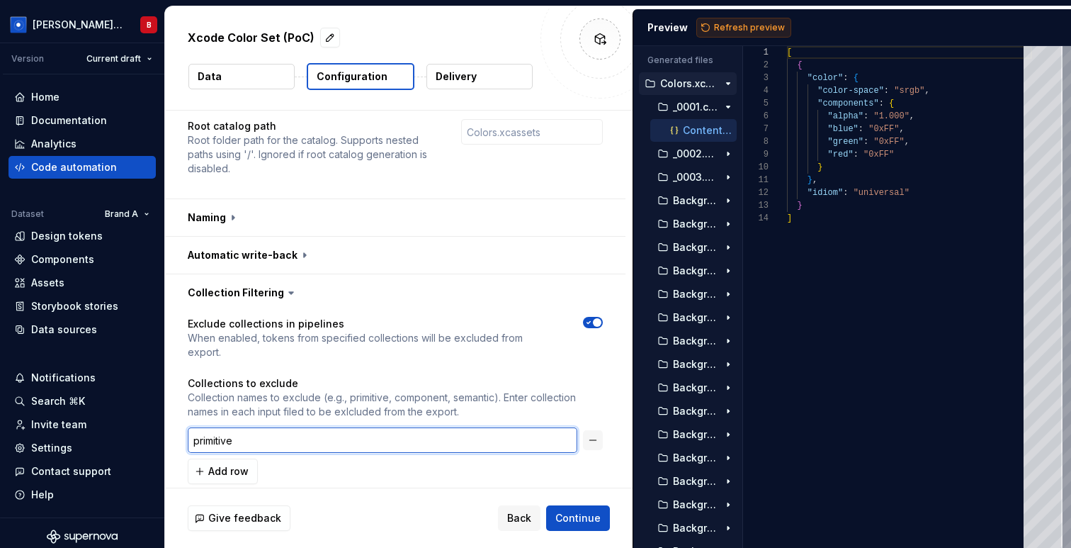
type input "primitive"
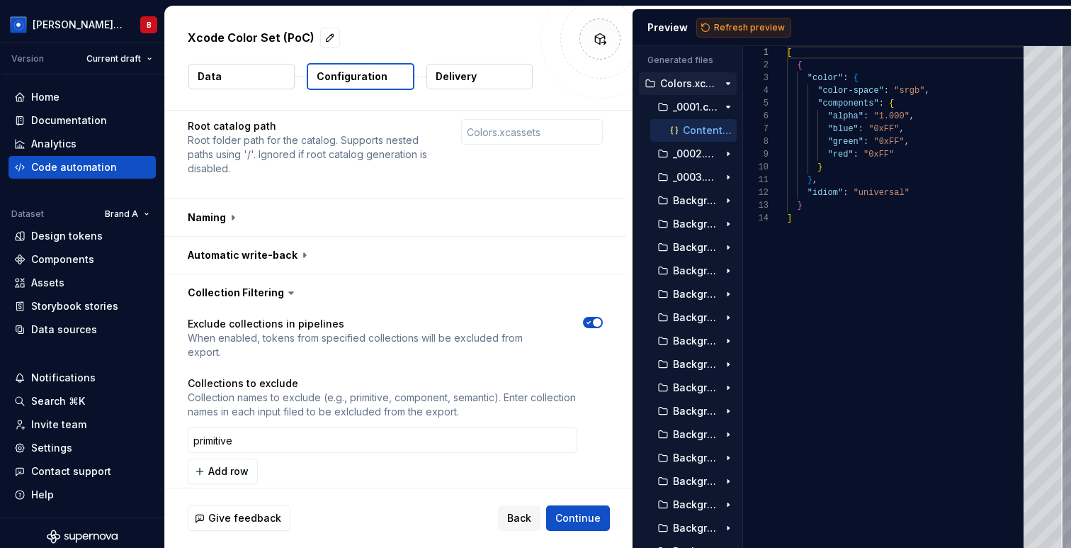
click at [762, 26] on span "Refresh preview" at bounding box center [749, 27] width 71 height 11
click at [229, 79] on button "Data" at bounding box center [241, 77] width 106 height 26
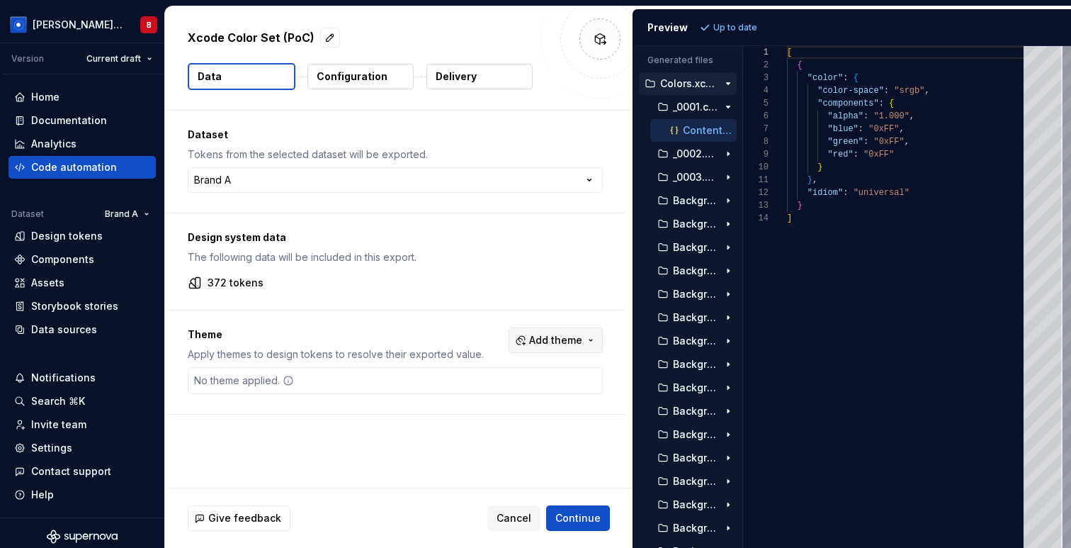
click at [583, 329] on button "Add theme" at bounding box center [556, 340] width 94 height 26
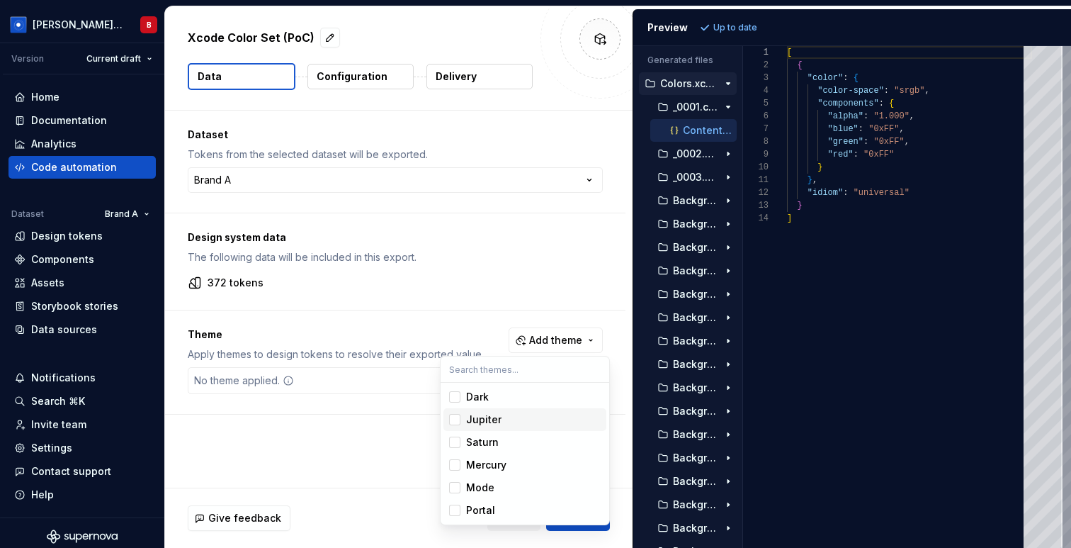
click at [494, 169] on html "[PERSON_NAME] Design System B Version Current draft Home Documentation Analytic…" at bounding box center [535, 274] width 1071 height 548
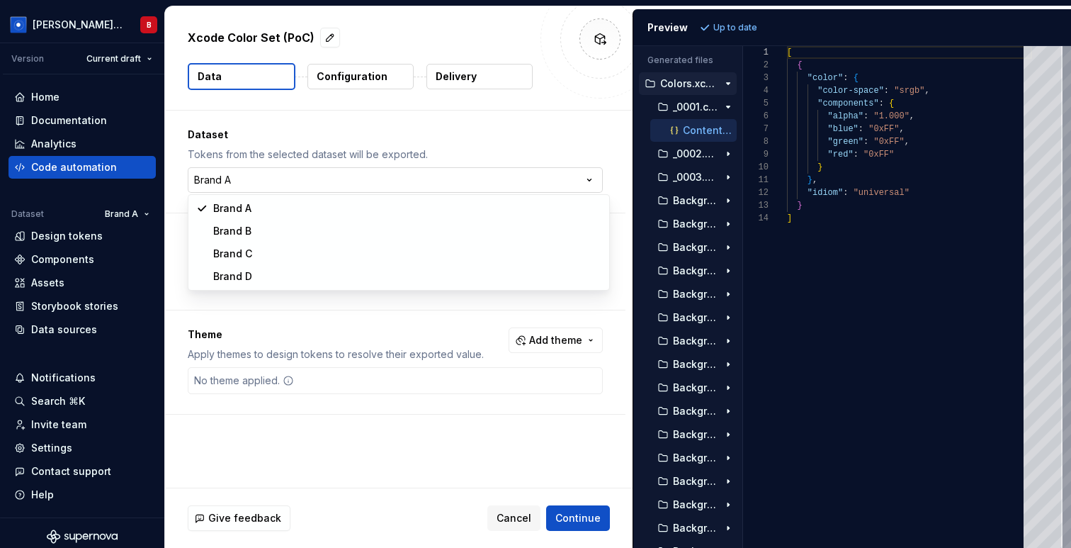
click at [485, 171] on html "[PERSON_NAME] Design System B Version Current draft Home Documentation Analytic…" at bounding box center [535, 274] width 1071 height 548
select select "**********"
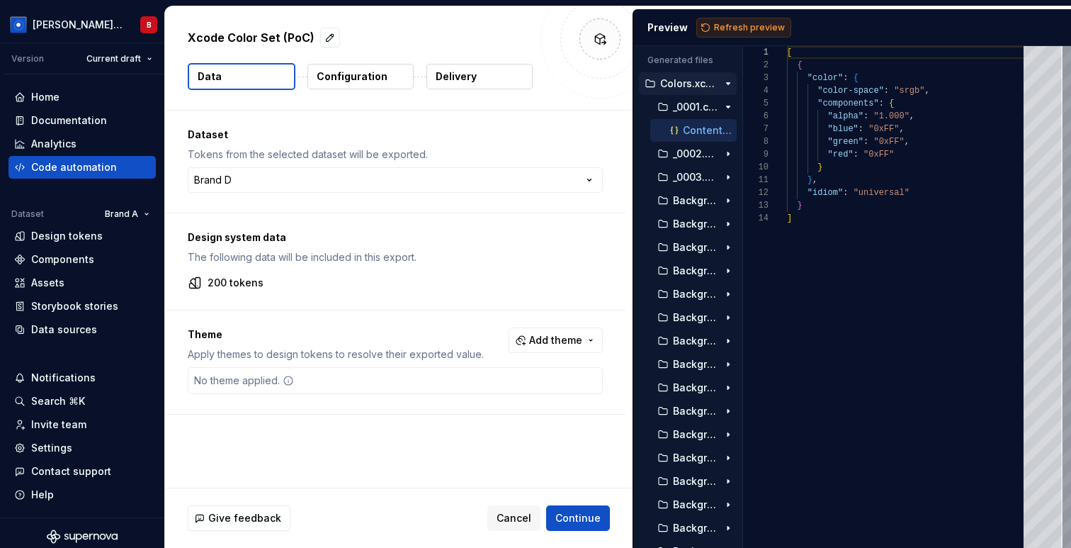
click at [735, 26] on span "Refresh preview" at bounding box center [749, 27] width 71 height 11
click at [729, 112] on icon "button" at bounding box center [728, 106] width 11 height 11
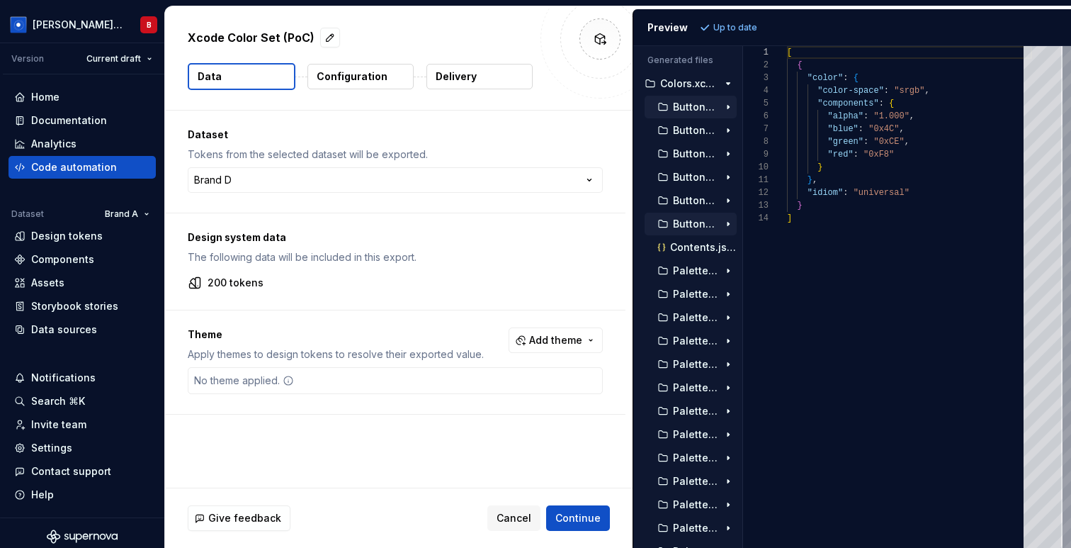
click at [728, 220] on icon "button" at bounding box center [728, 223] width 11 height 11
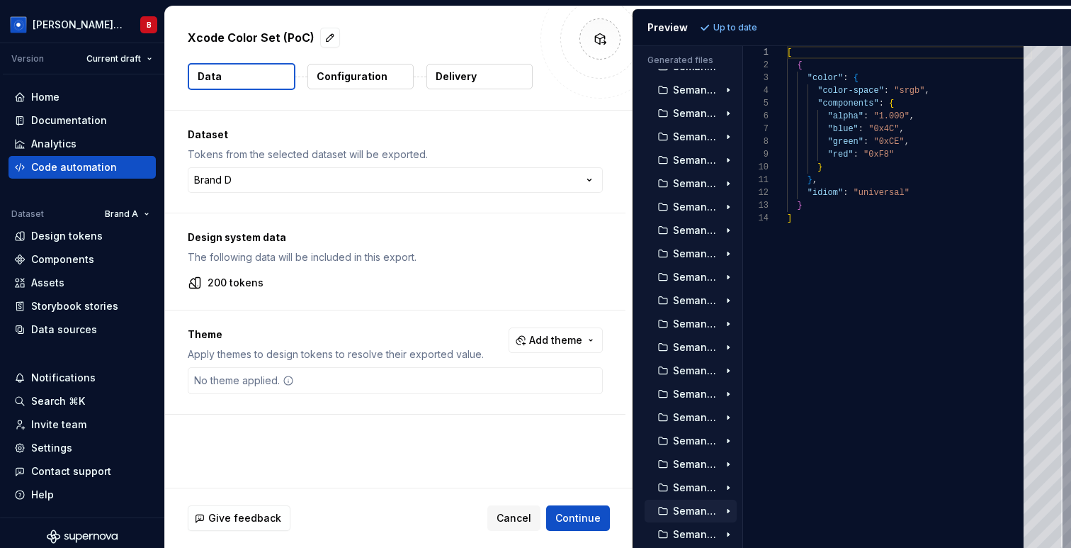
scroll to position [3111, 0]
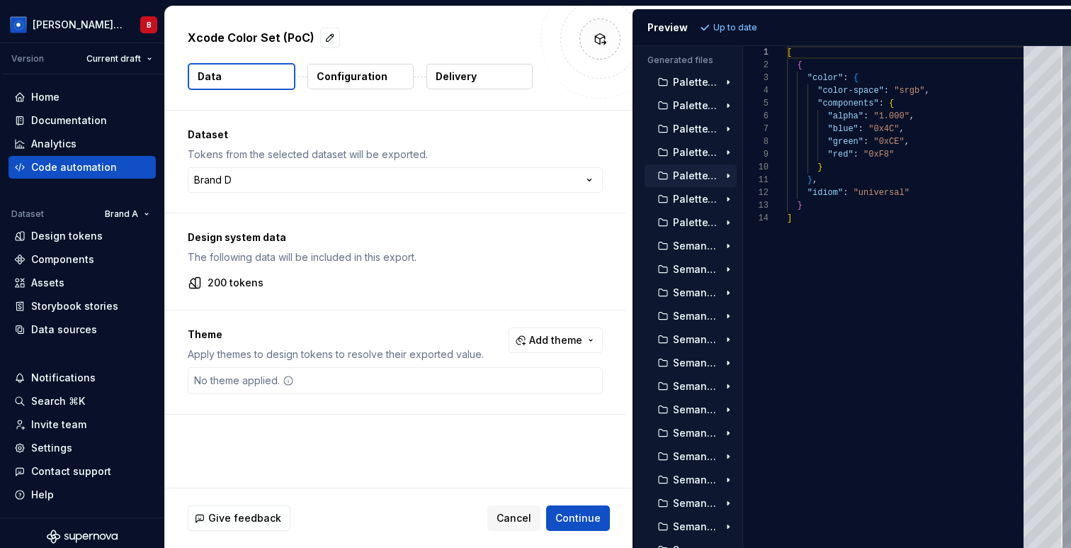
click at [693, 183] on button "PaletteYellow700.colorset" at bounding box center [691, 176] width 92 height 16
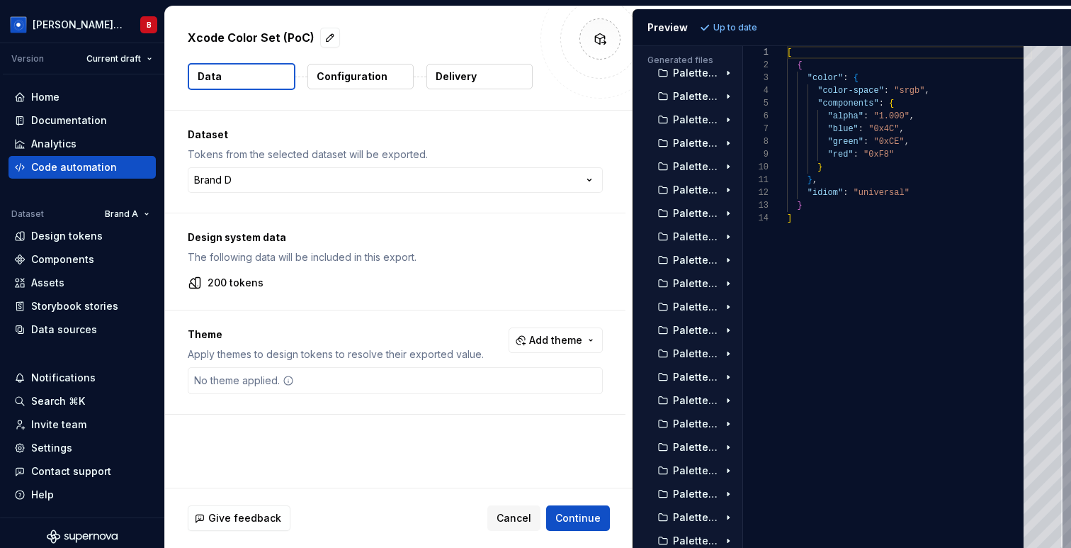
scroll to position [0, 0]
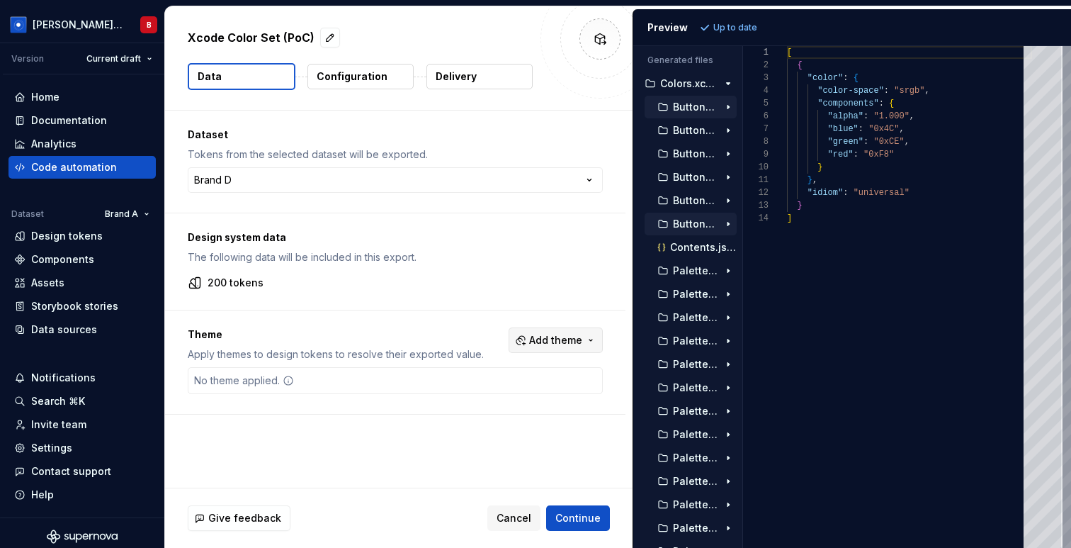
click at [553, 328] on button "Add theme" at bounding box center [556, 340] width 94 height 26
click at [529, 398] on div "Jupiter" at bounding box center [533, 397] width 135 height 14
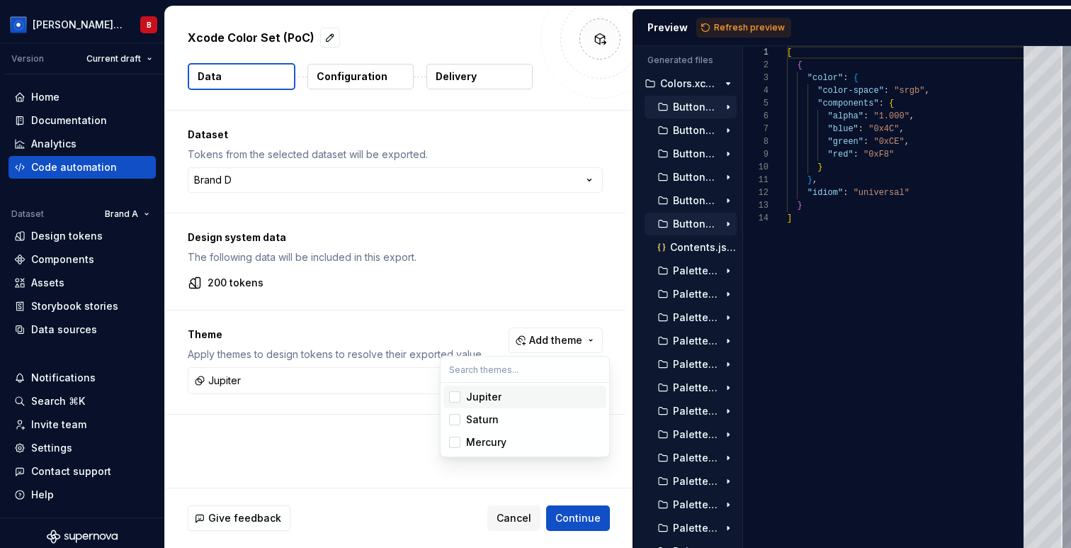
click at [733, 25] on html "[PERSON_NAME] Design System B Version Current draft Home Documentation Analytic…" at bounding box center [535, 274] width 1071 height 548
click at [733, 19] on button "Refresh preview" at bounding box center [744, 28] width 95 height 20
type textarea "**********"
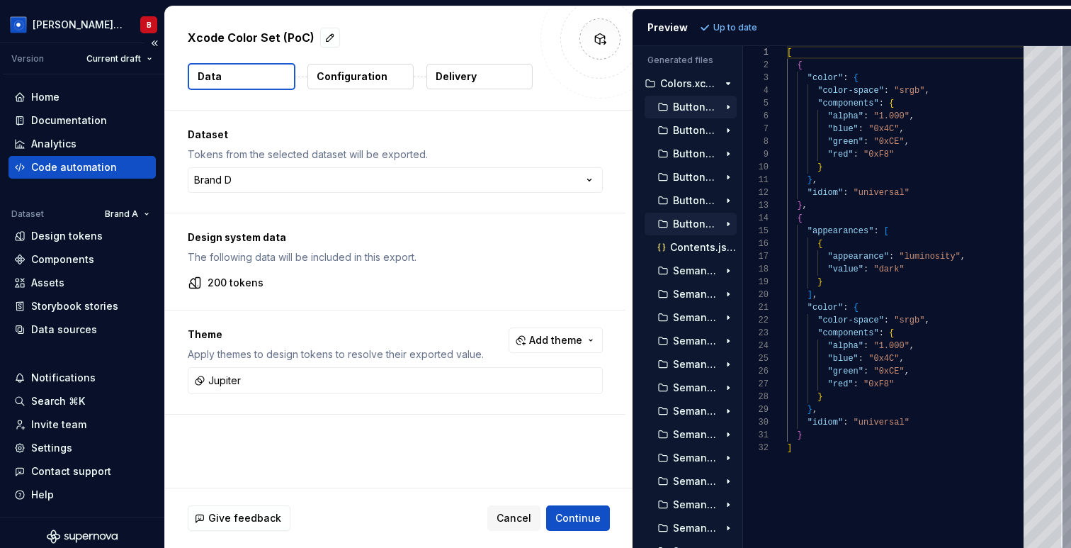
click at [69, 169] on div "Code automation" at bounding box center [74, 167] width 86 height 14
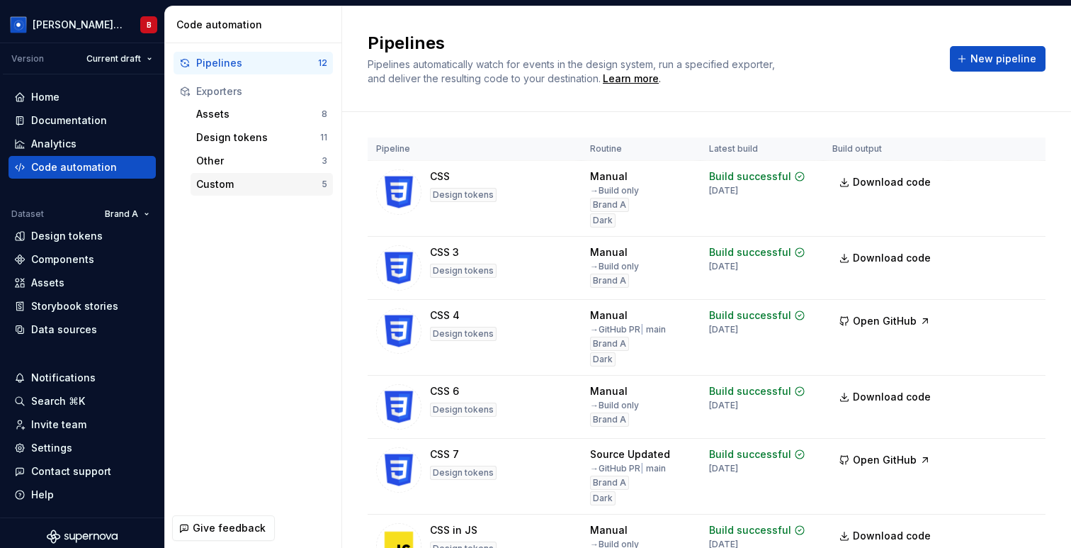
click at [274, 185] on div "Custom" at bounding box center [258, 184] width 125 height 14
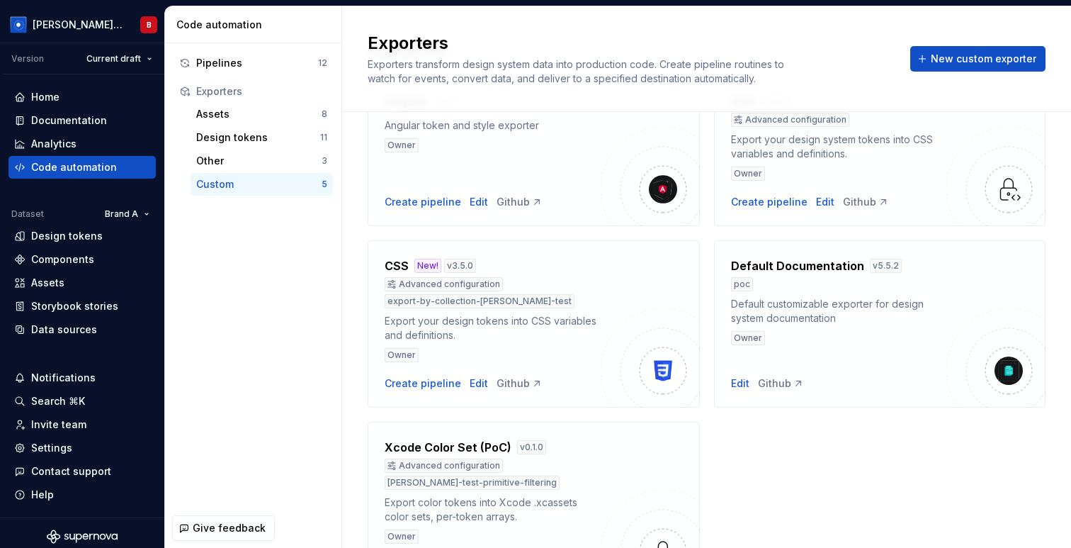
scroll to position [191, 0]
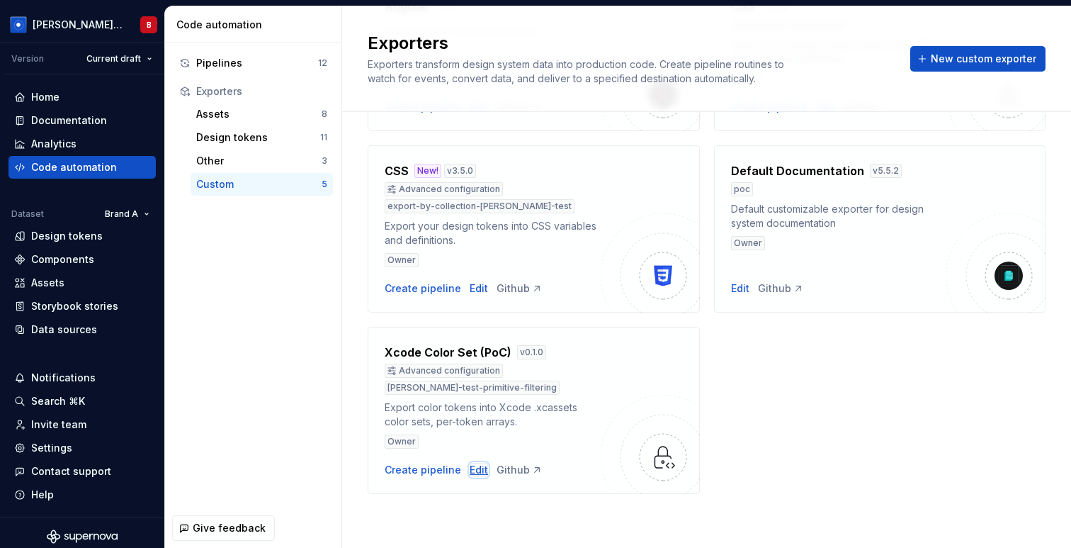
click at [470, 468] on div "Edit" at bounding box center [479, 470] width 18 height 14
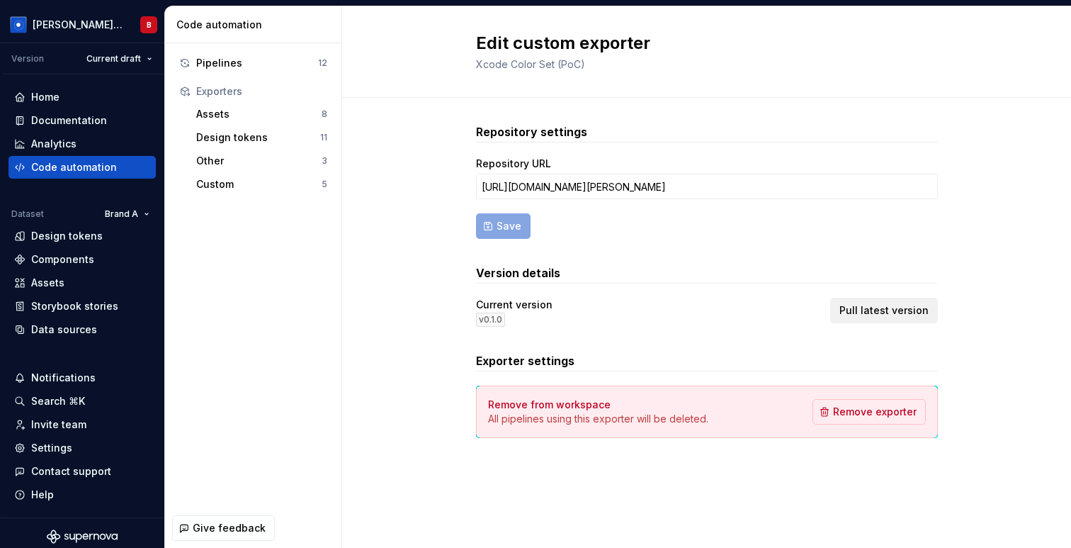
click at [893, 310] on span "Pull latest version" at bounding box center [884, 310] width 89 height 14
click at [222, 58] on div "Pipelines" at bounding box center [257, 63] width 122 height 14
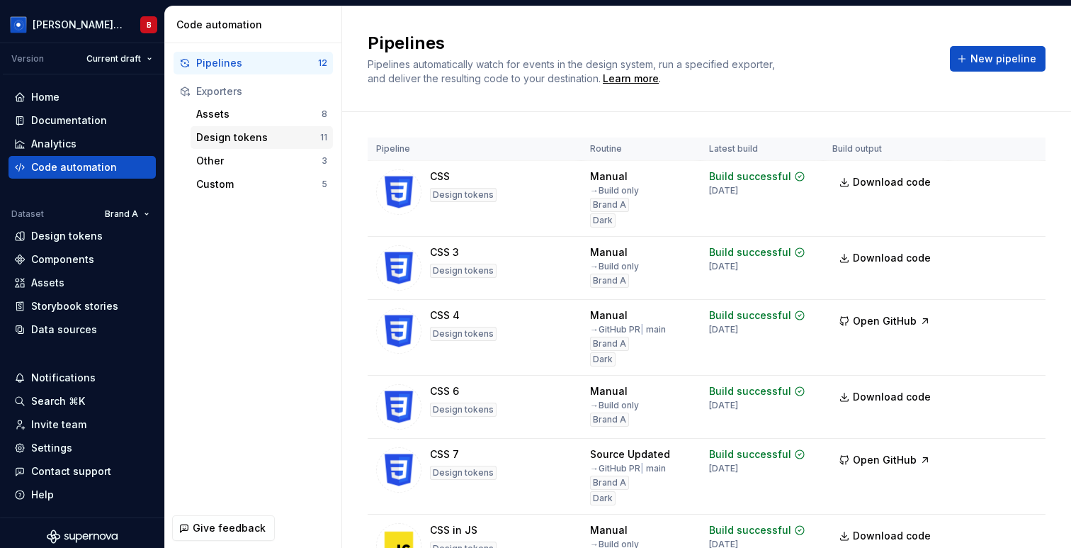
click at [230, 139] on div "Design tokens" at bounding box center [258, 137] width 124 height 14
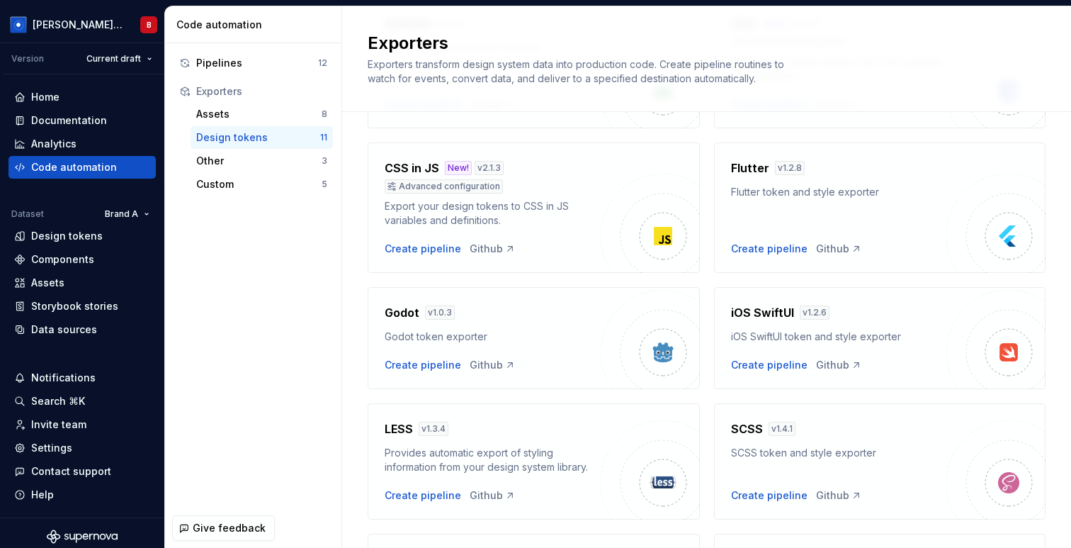
scroll to position [488, 0]
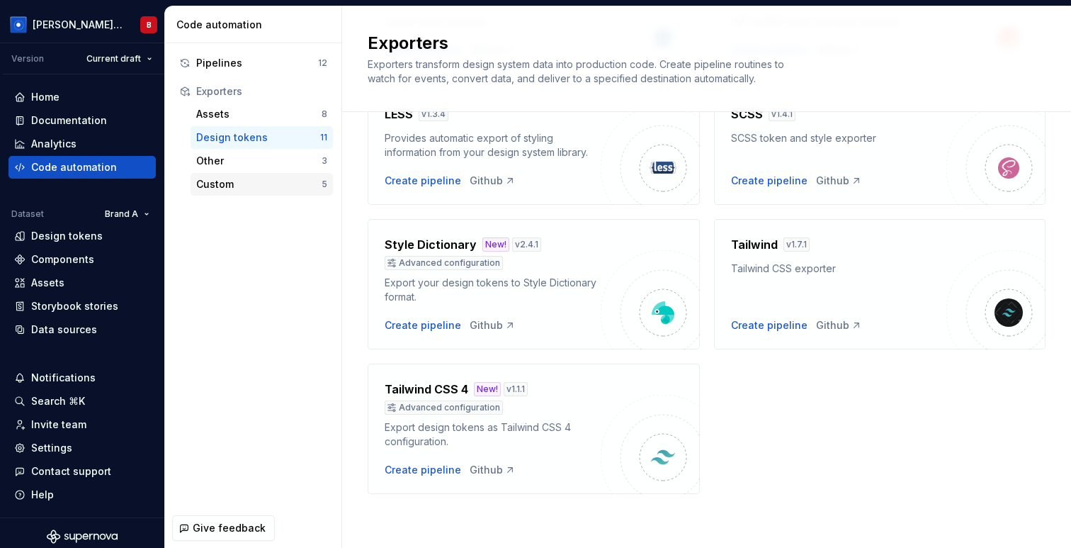
click at [220, 190] on div "Custom" at bounding box center [258, 184] width 125 height 14
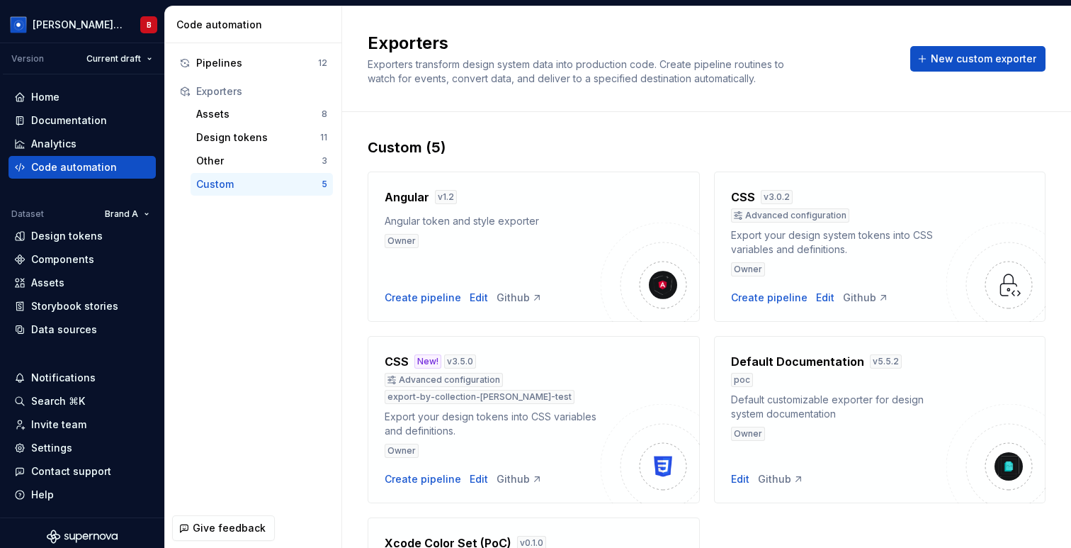
scroll to position [191, 0]
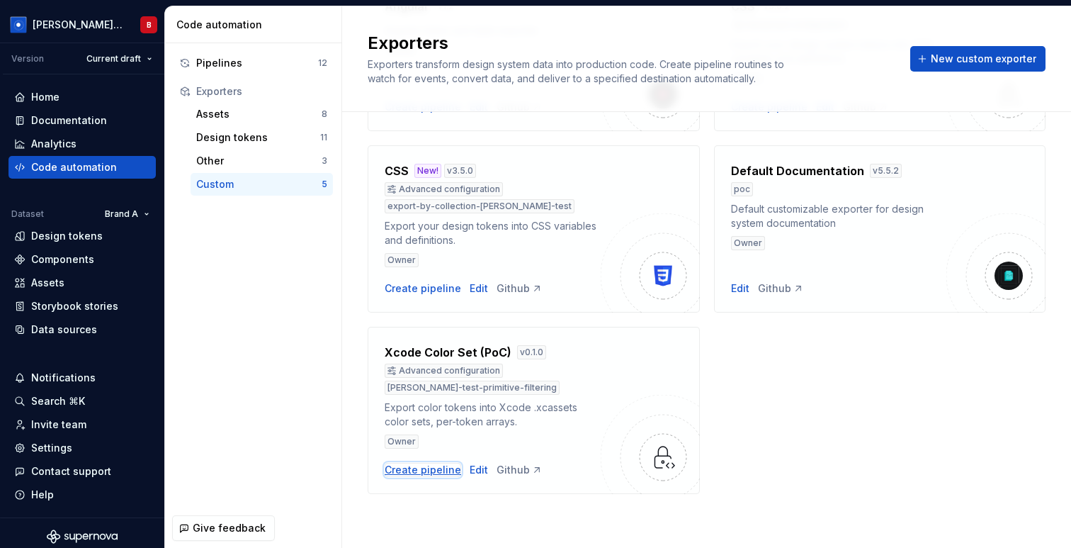
click at [429, 466] on div "Create pipeline" at bounding box center [423, 470] width 77 height 14
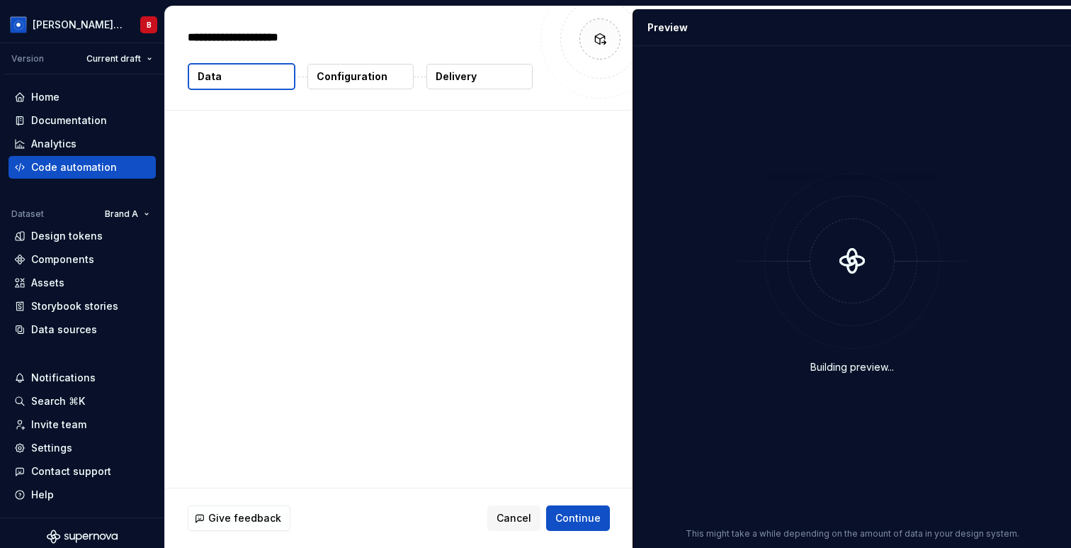
type textarea "*"
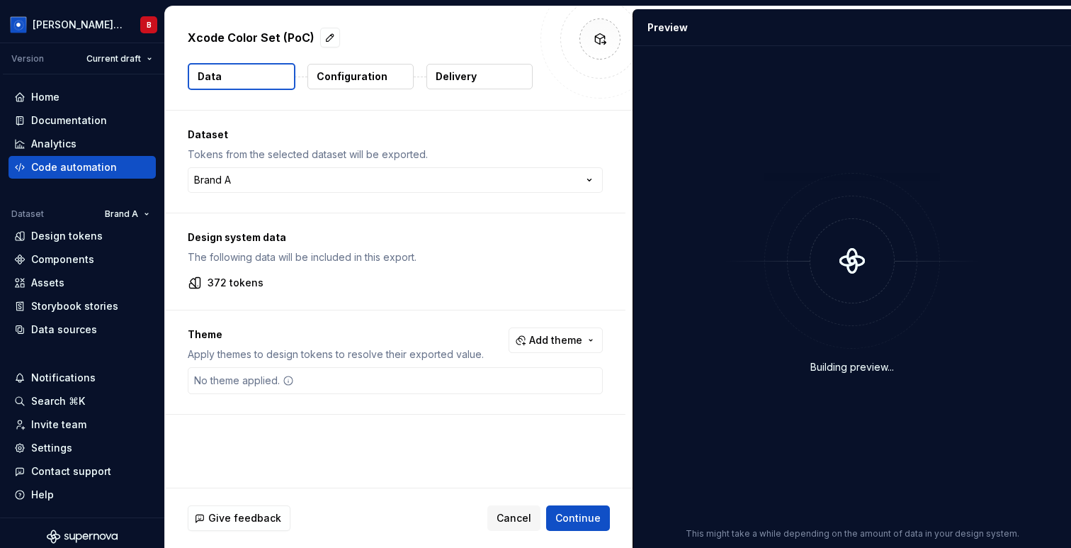
click at [344, 79] on p "Configuration" at bounding box center [352, 76] width 71 height 14
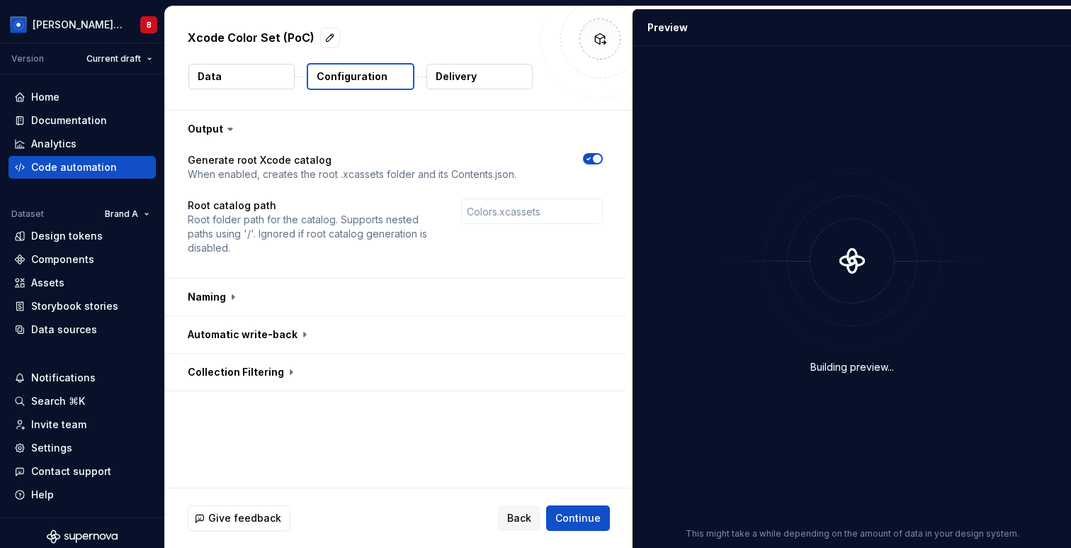
click at [229, 72] on button "Data" at bounding box center [241, 77] width 106 height 26
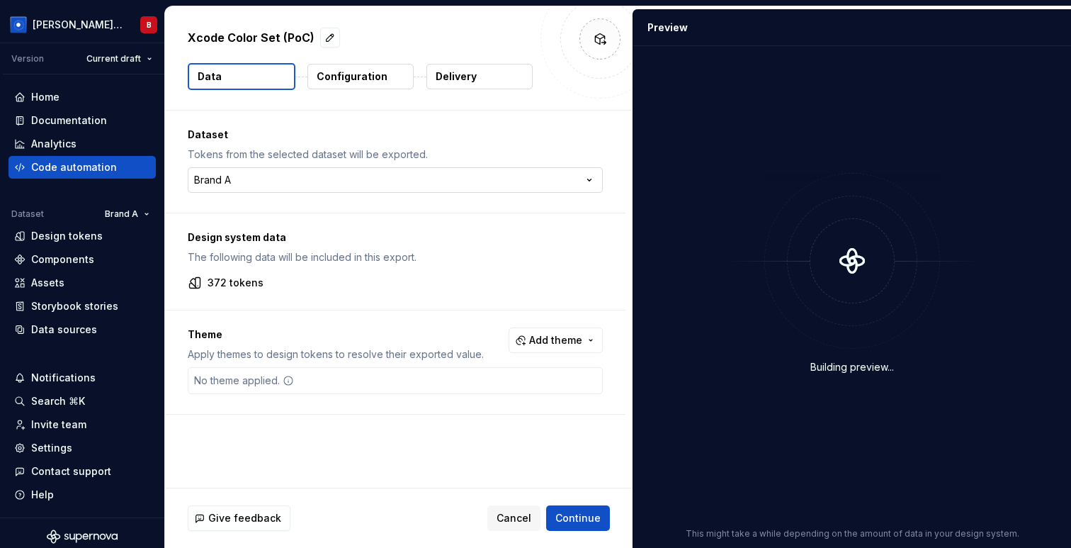
click at [422, 180] on html "[PERSON_NAME] Design System B Version Current draft Home Documentation Analytic…" at bounding box center [535, 274] width 1071 height 548
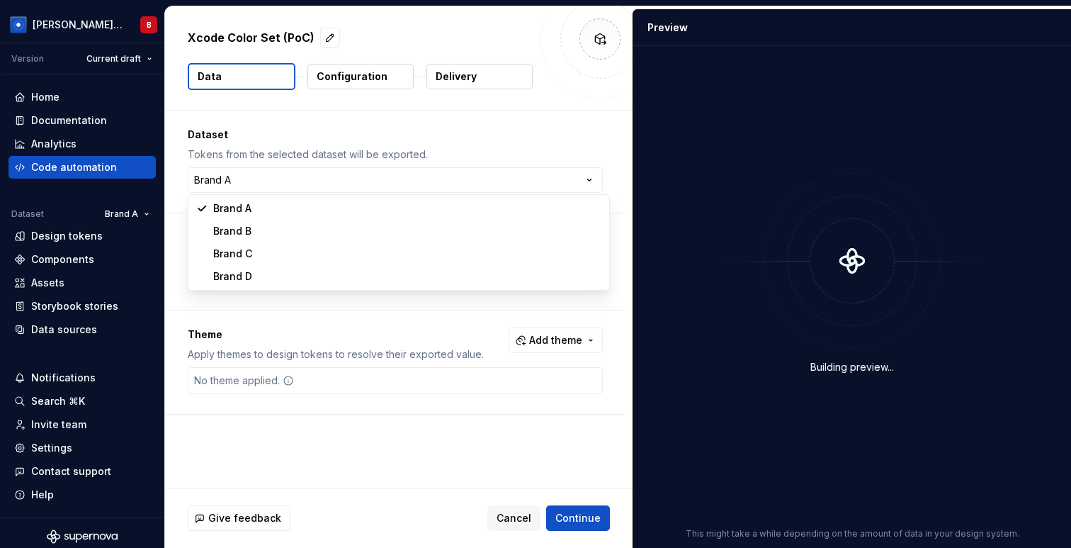
select select "**********"
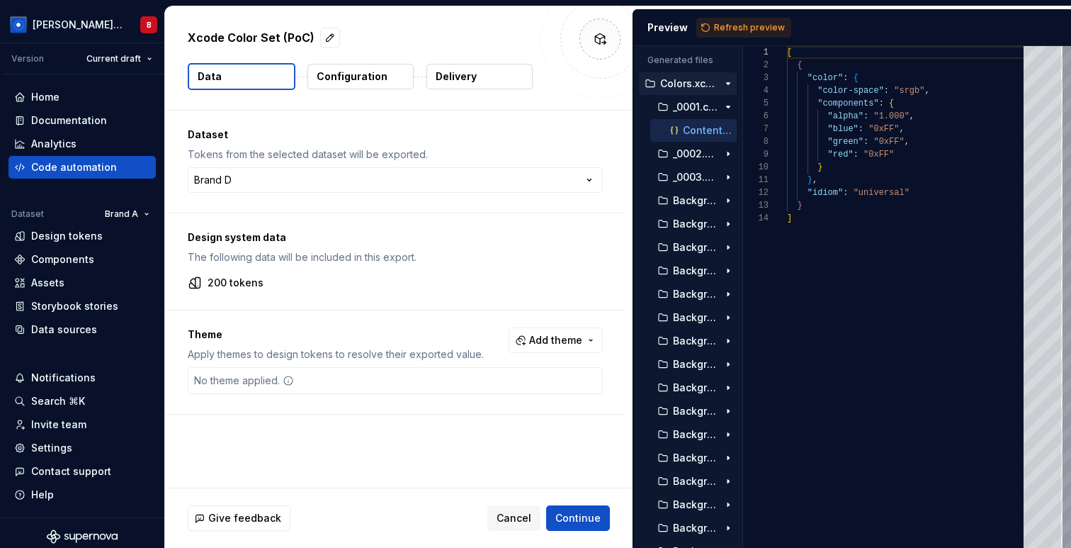
click at [359, 78] on p "Configuration" at bounding box center [352, 76] width 71 height 14
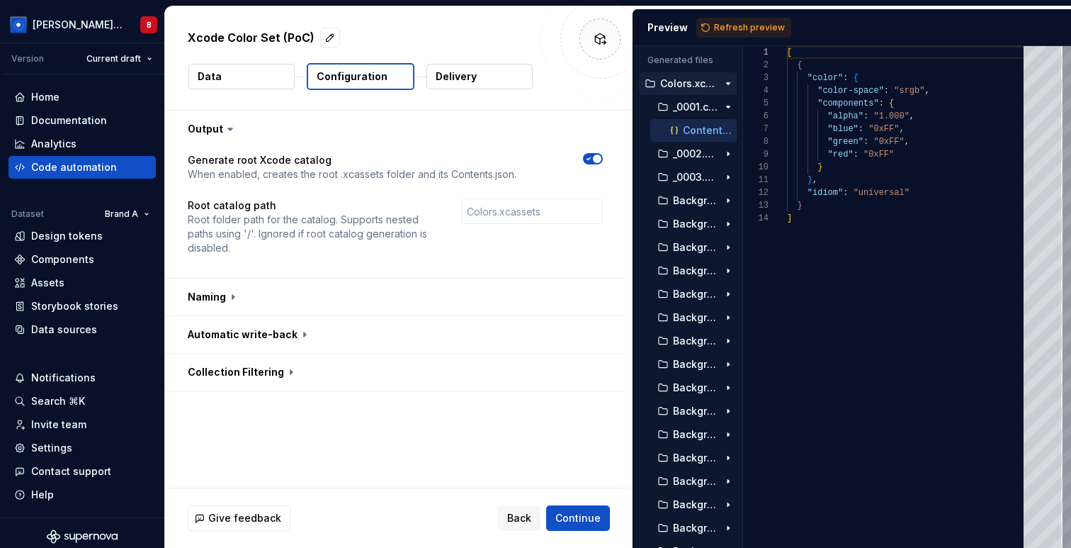
click at [247, 86] on button "Data" at bounding box center [241, 77] width 106 height 26
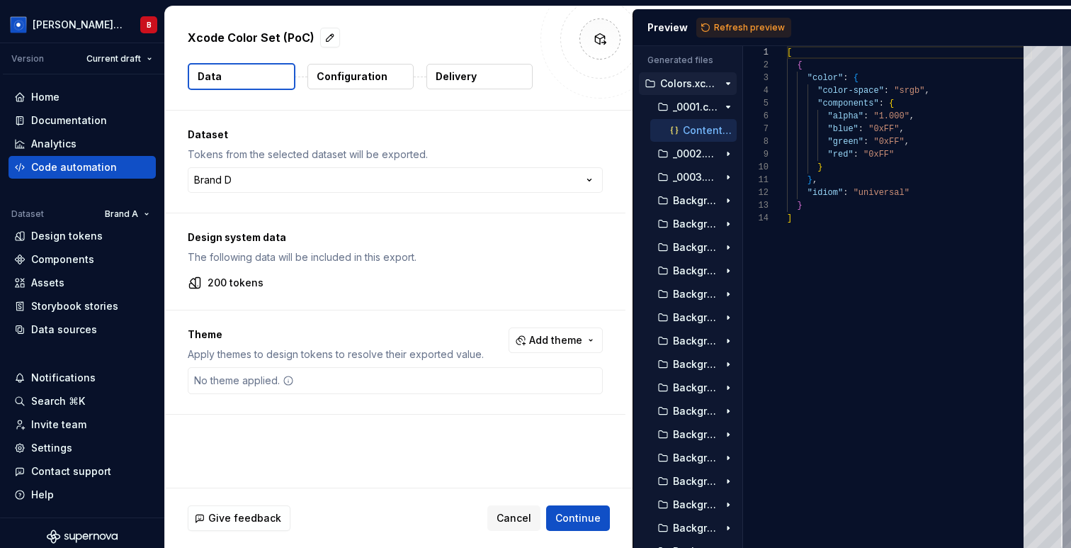
click at [354, 75] on p "Configuration" at bounding box center [352, 76] width 71 height 14
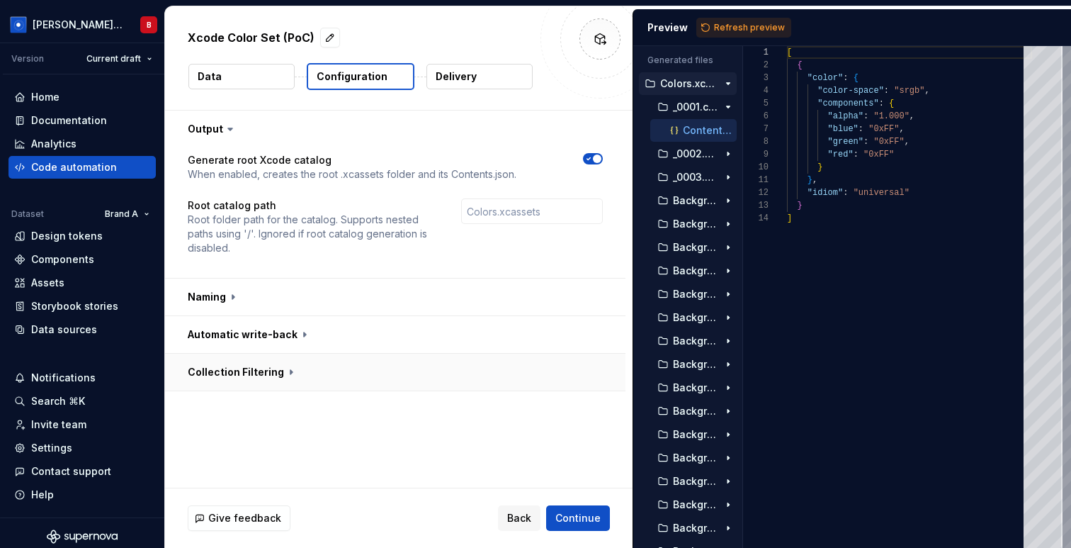
click at [264, 370] on button "button" at bounding box center [395, 372] width 461 height 37
click at [593, 400] on span "button" at bounding box center [589, 402] width 9 height 9
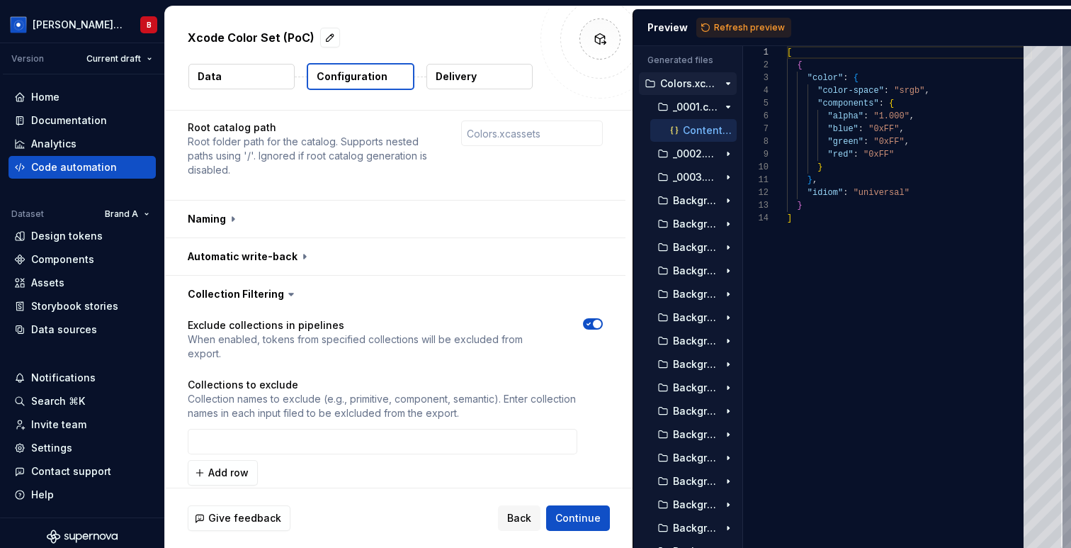
scroll to position [85, 0]
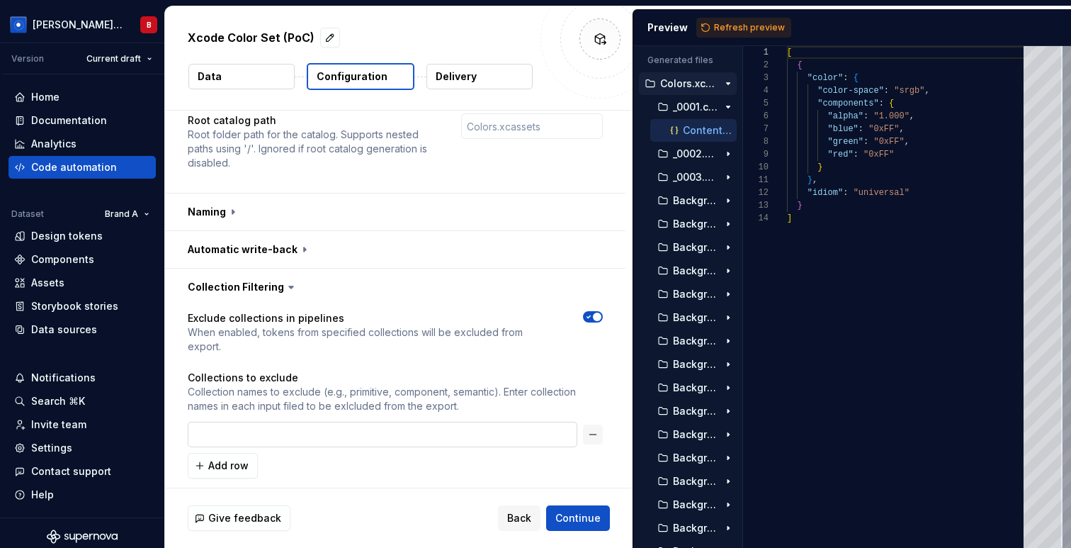
click at [303, 422] on input "text" at bounding box center [383, 435] width 390 height 26
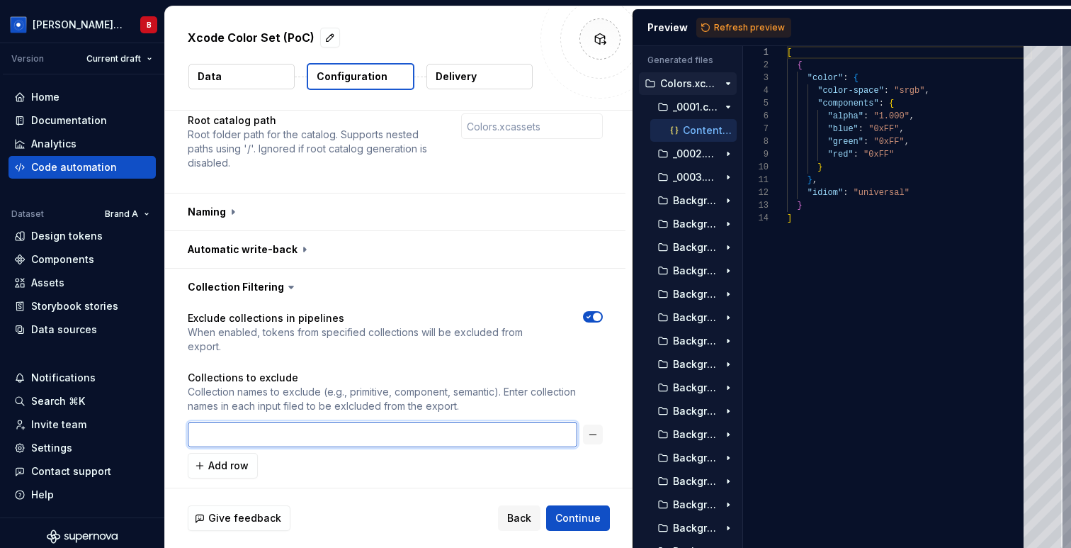
type input "o"
type input "primitive"
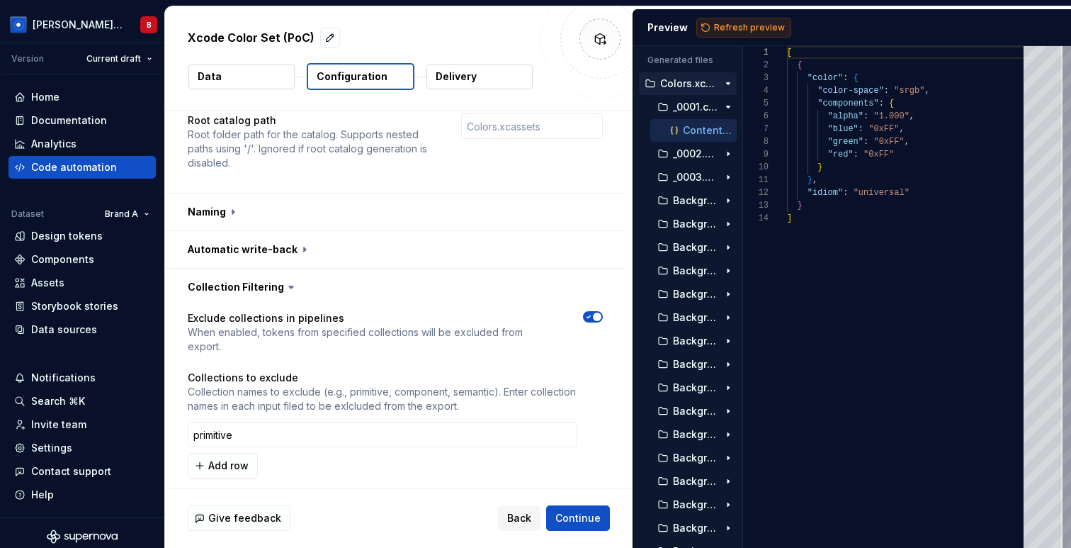
click at [745, 24] on span "Refresh preview" at bounding box center [749, 27] width 71 height 11
click at [729, 106] on icon "button" at bounding box center [728, 106] width 4 height 1
click at [728, 130] on icon "button" at bounding box center [728, 131] width 1 height 4
click at [726, 126] on icon "button" at bounding box center [728, 130] width 11 height 11
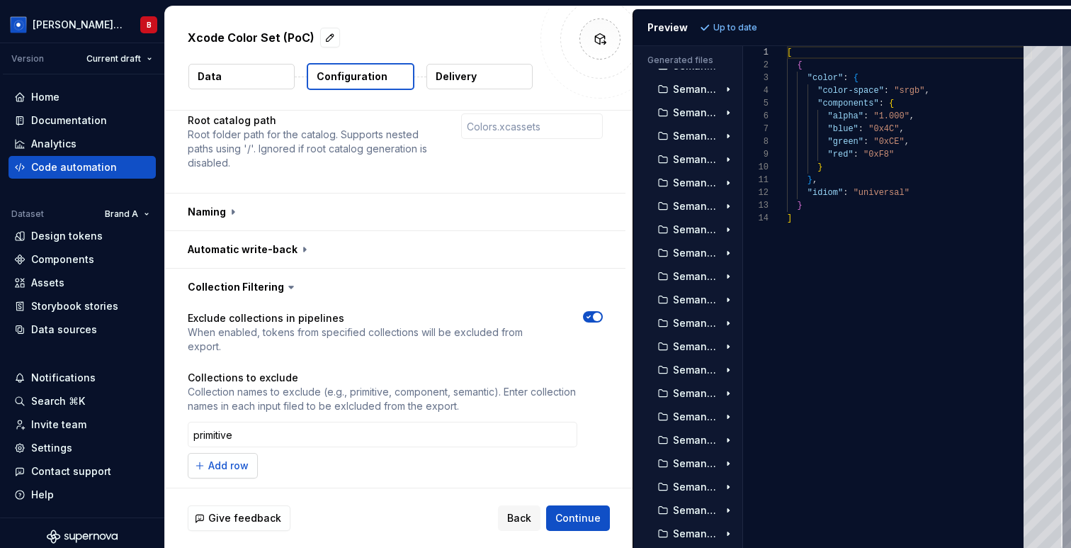
click at [225, 453] on button "Add row" at bounding box center [223, 466] width 70 height 26
type input "component"
click at [750, 28] on span "Refresh preview" at bounding box center [749, 27] width 71 height 11
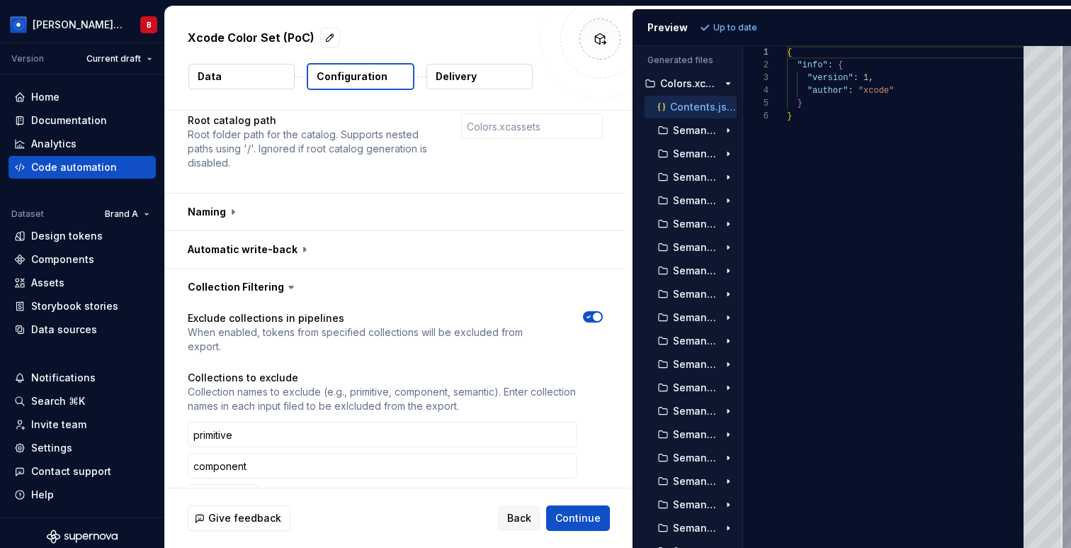
scroll to position [439, 0]
